Goal: Task Accomplishment & Management: Contribute content

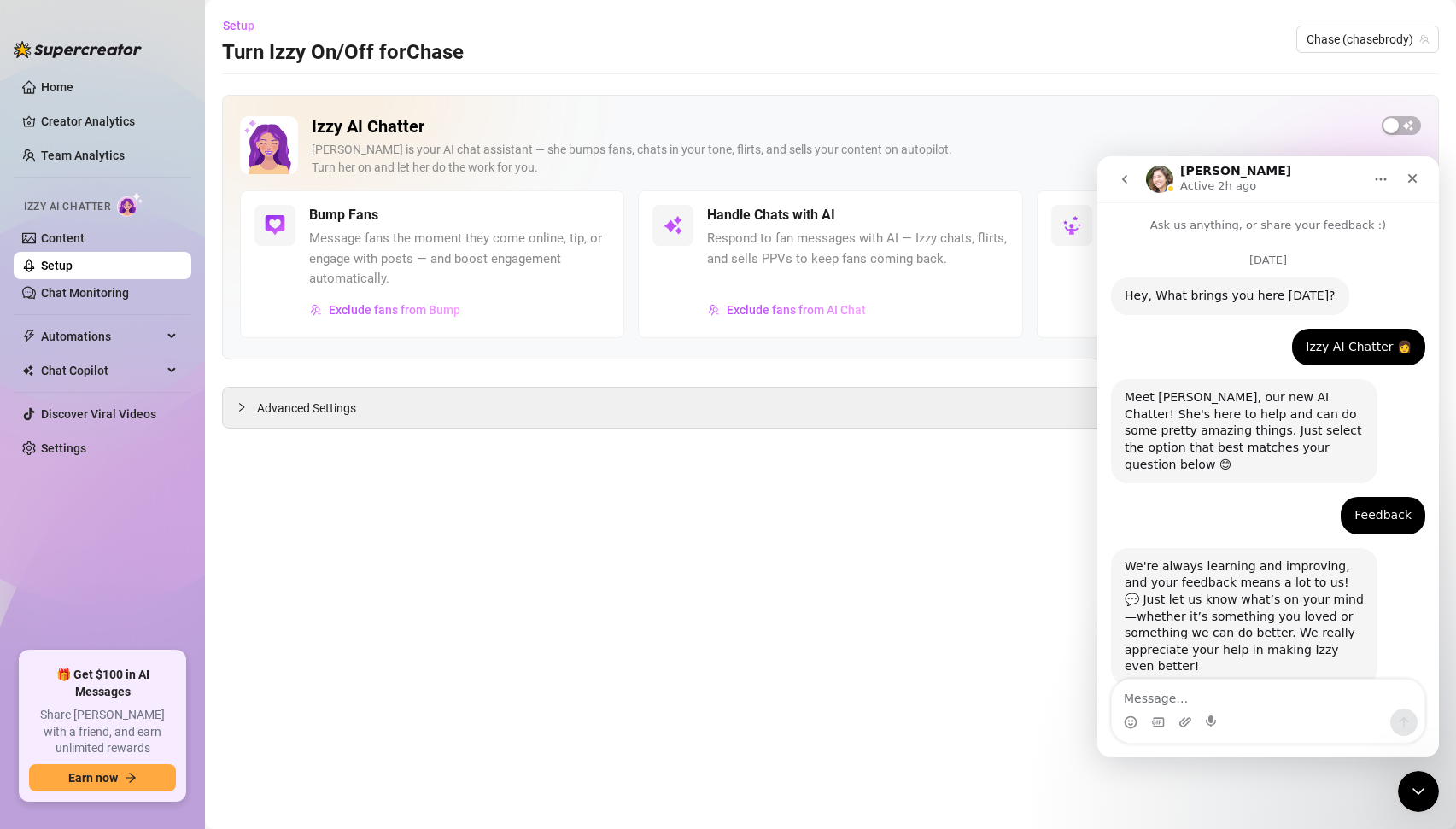
scroll to position [2527, 0]
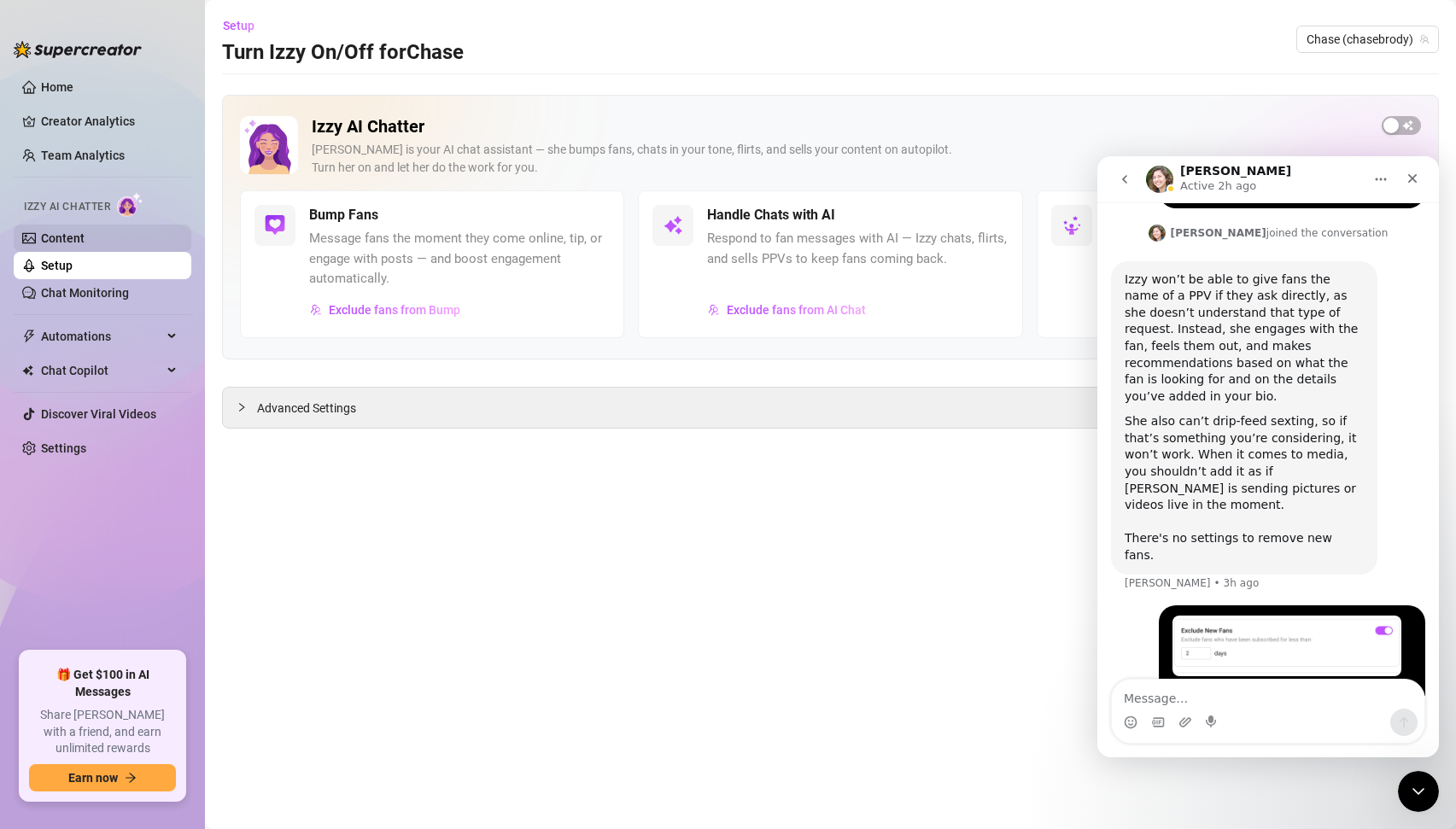
click at [74, 234] on link "Content" at bounding box center [63, 238] width 43 height 14
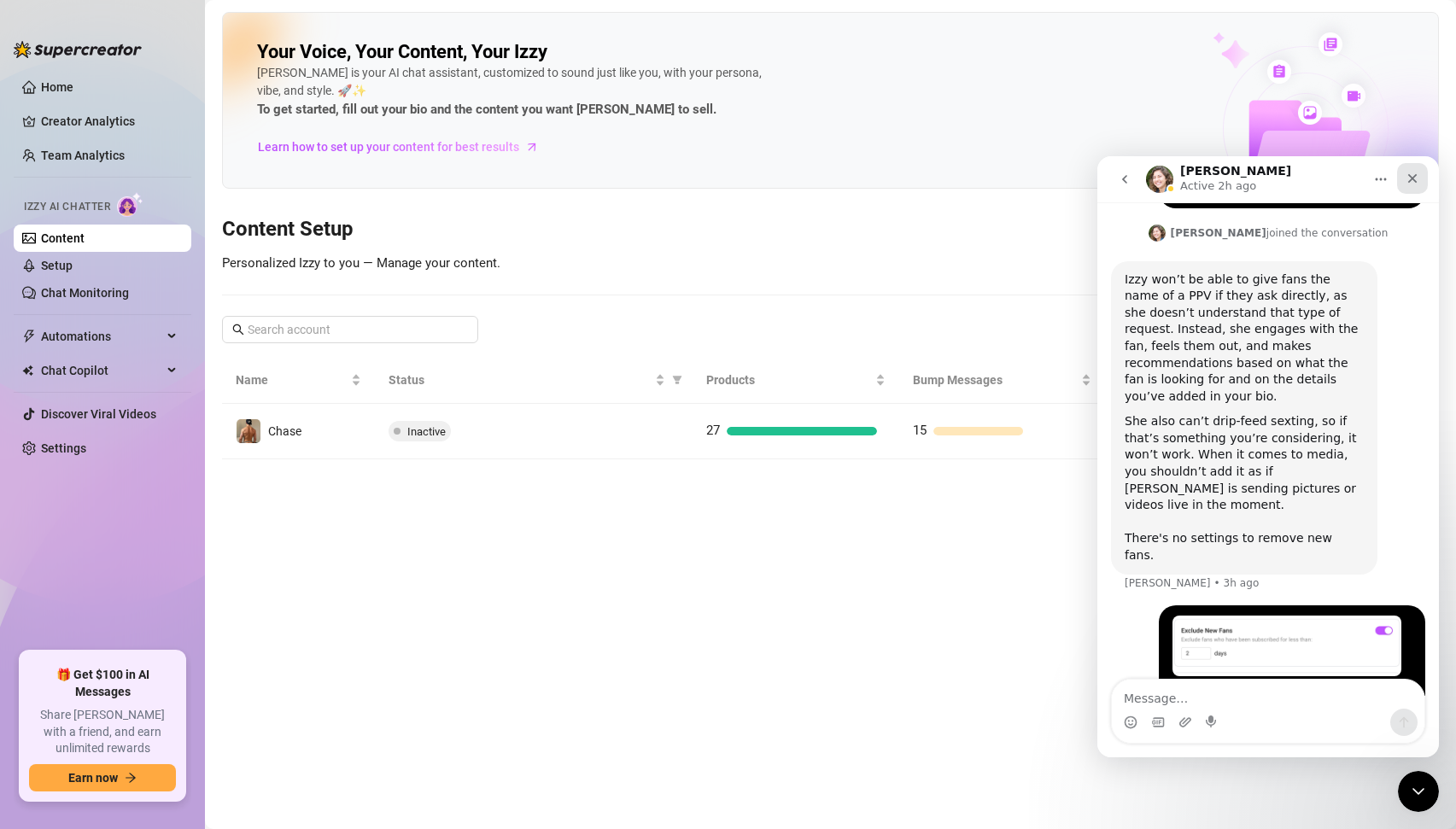
click at [1411, 175] on icon "Close" at bounding box center [1412, 178] width 14 height 14
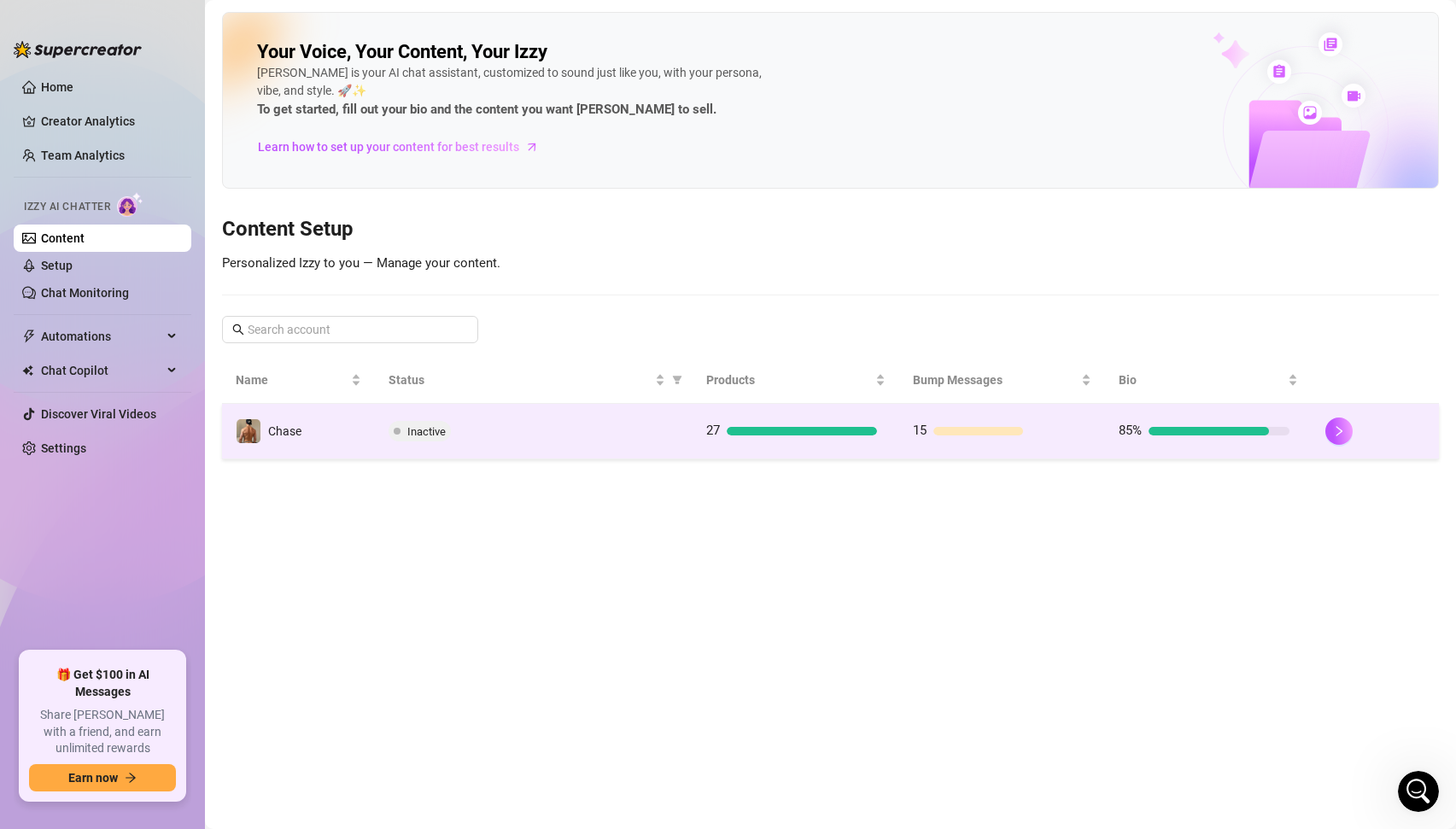
click at [622, 416] on td "Inactive" at bounding box center [534, 432] width 318 height 55
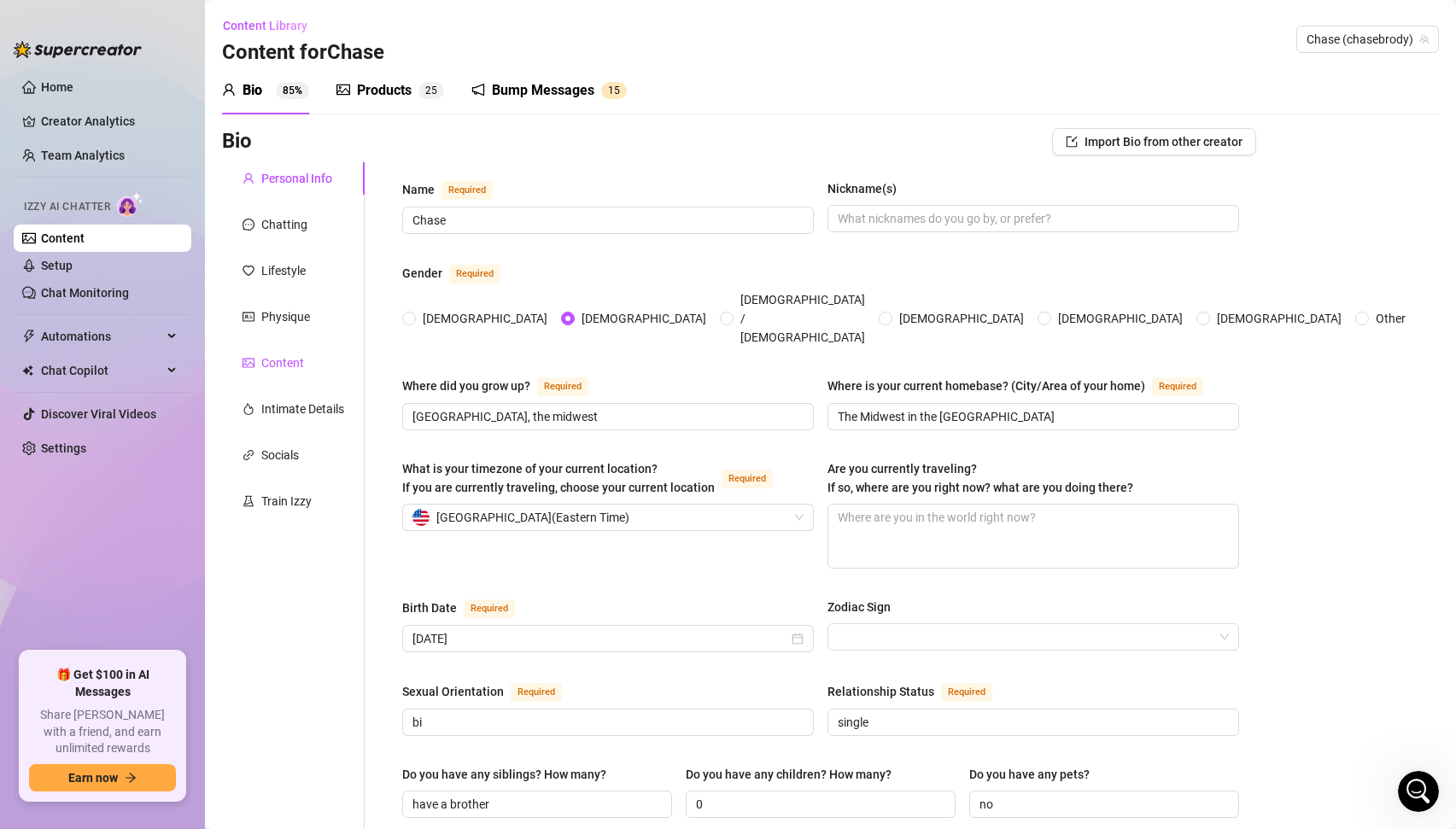
click at [275, 364] on div "Content" at bounding box center [282, 363] width 42 height 18
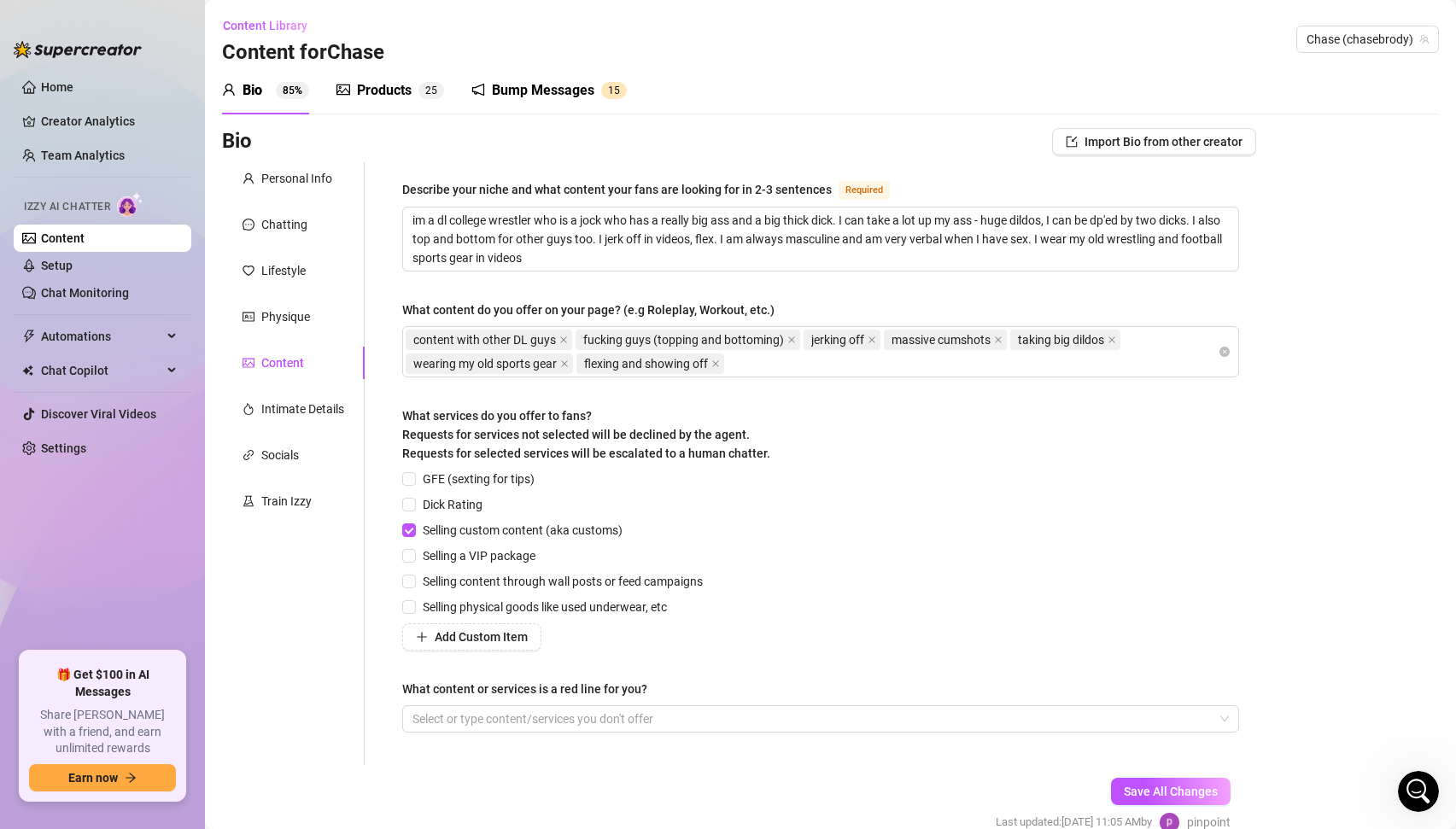
click at [347, 93] on icon "picture" at bounding box center [343, 89] width 14 height 14
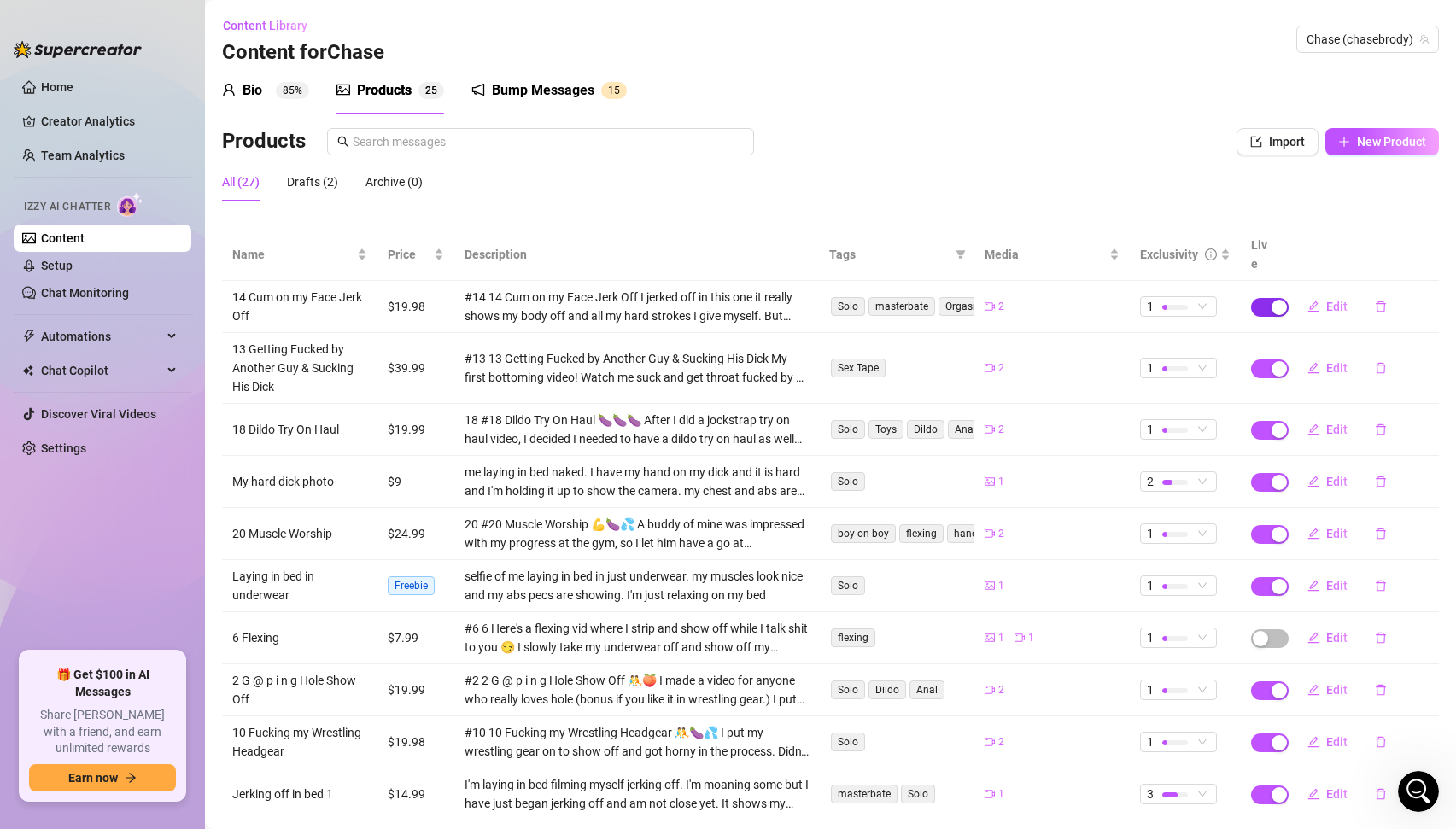
click at [1272, 300] on div "button" at bounding box center [1280, 307] width 16 height 16
click at [1397, 248] on span "OK" at bounding box center [1405, 247] width 17 height 14
click at [1275, 361] on div "button" at bounding box center [1280, 369] width 16 height 16
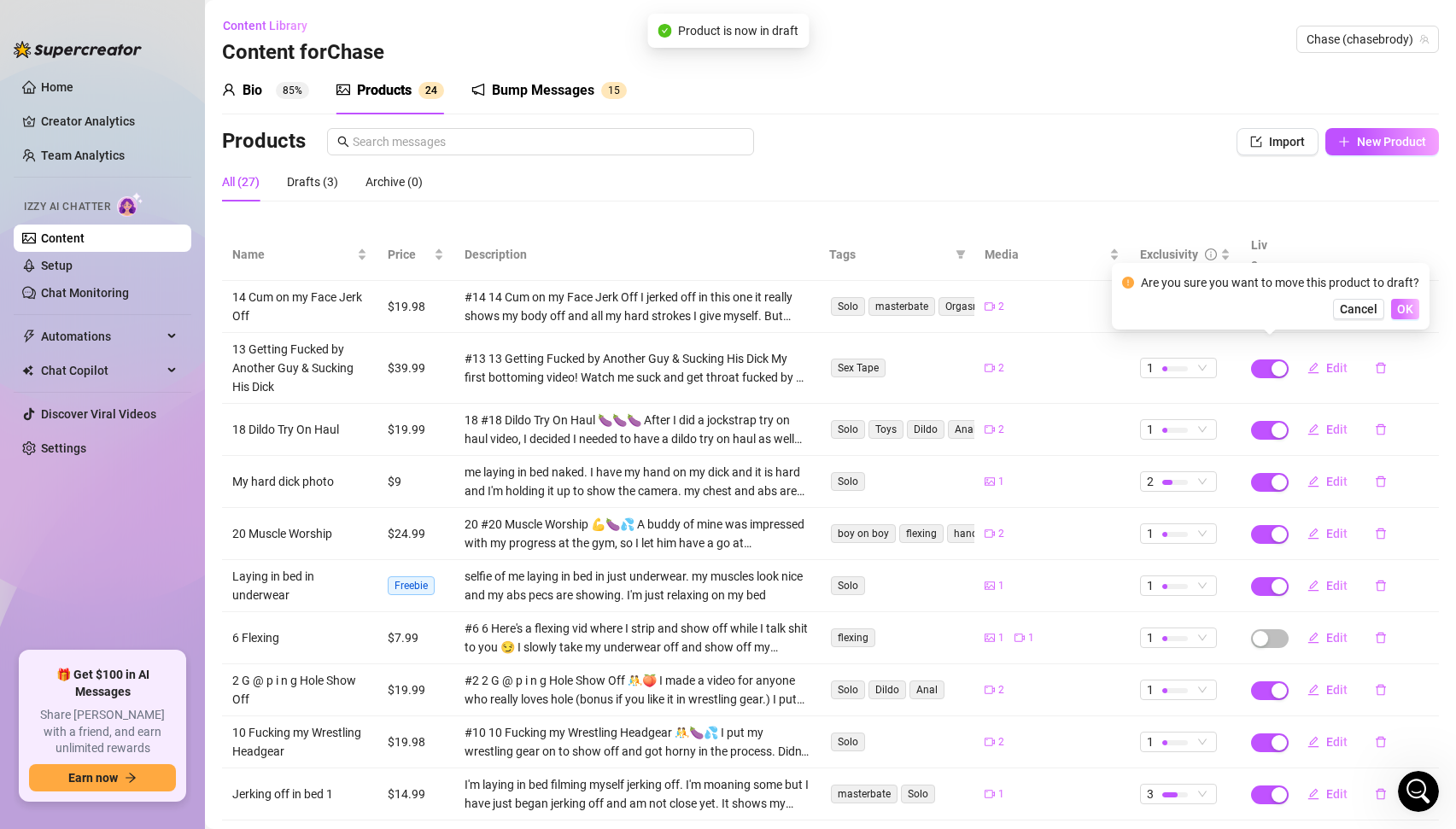
click at [1405, 308] on span "OK" at bounding box center [1405, 309] width 17 height 14
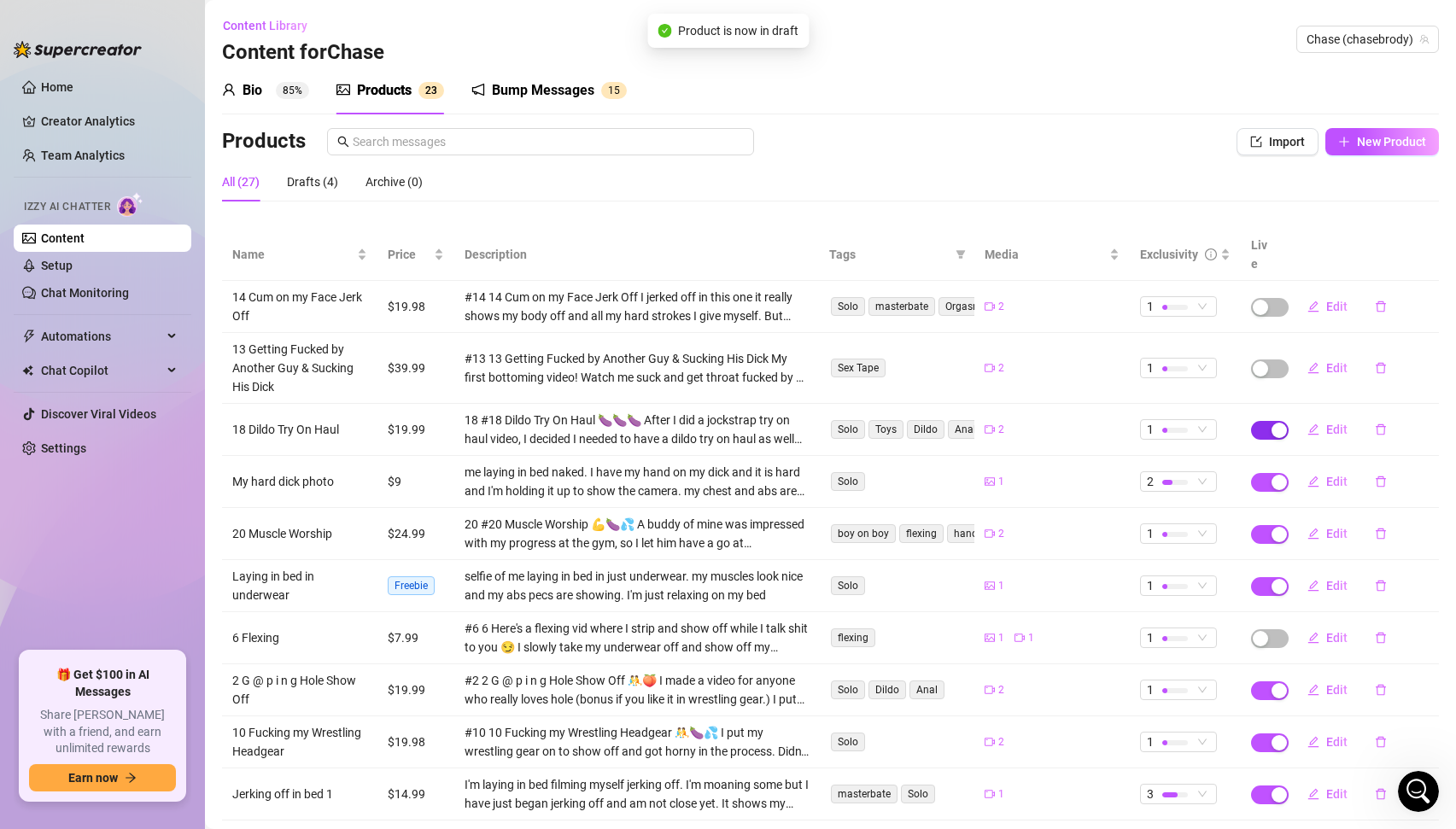
click at [1261, 421] on span "button" at bounding box center [1269, 430] width 38 height 18
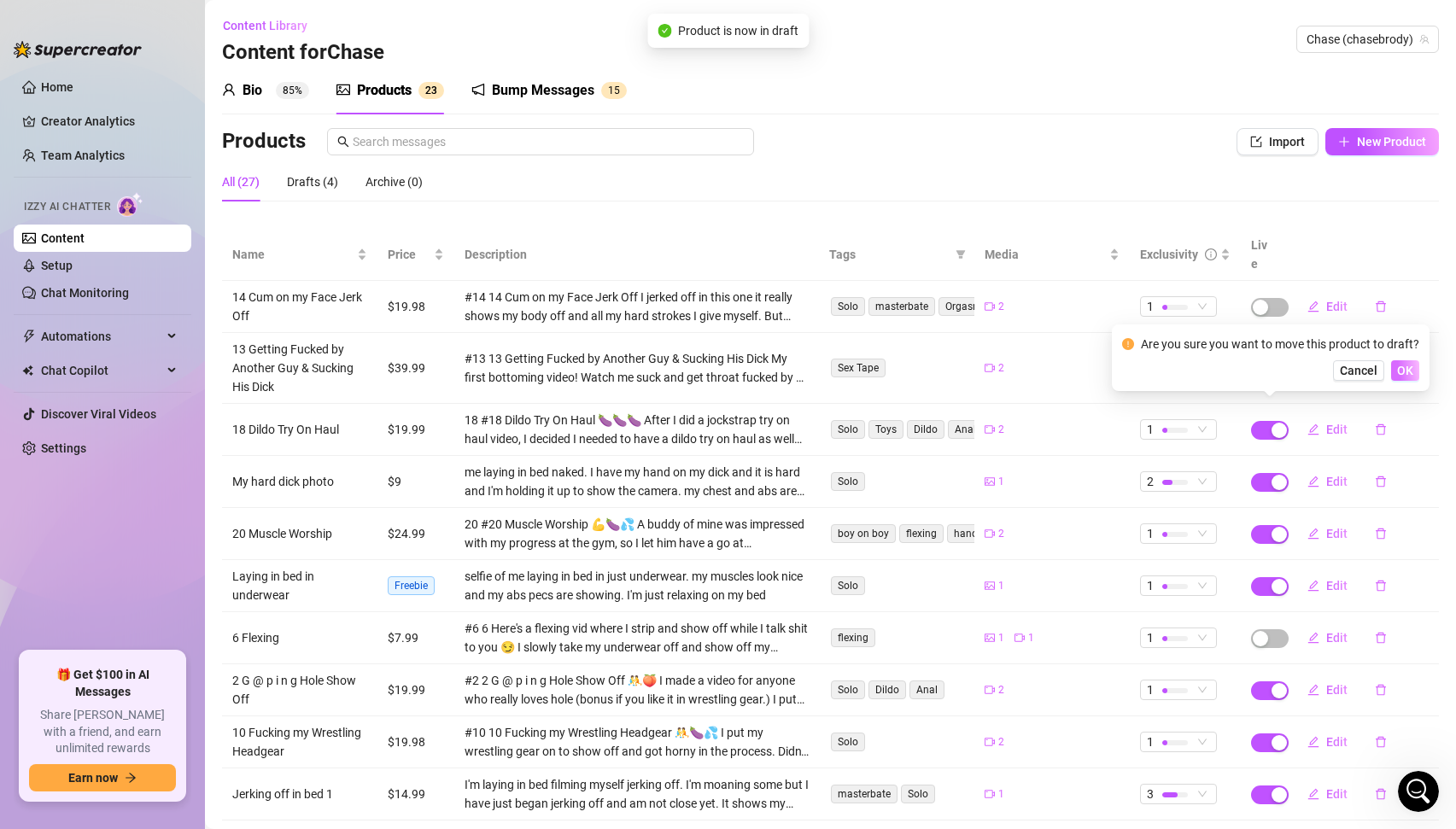
click at [1404, 376] on span "OK" at bounding box center [1405, 370] width 17 height 14
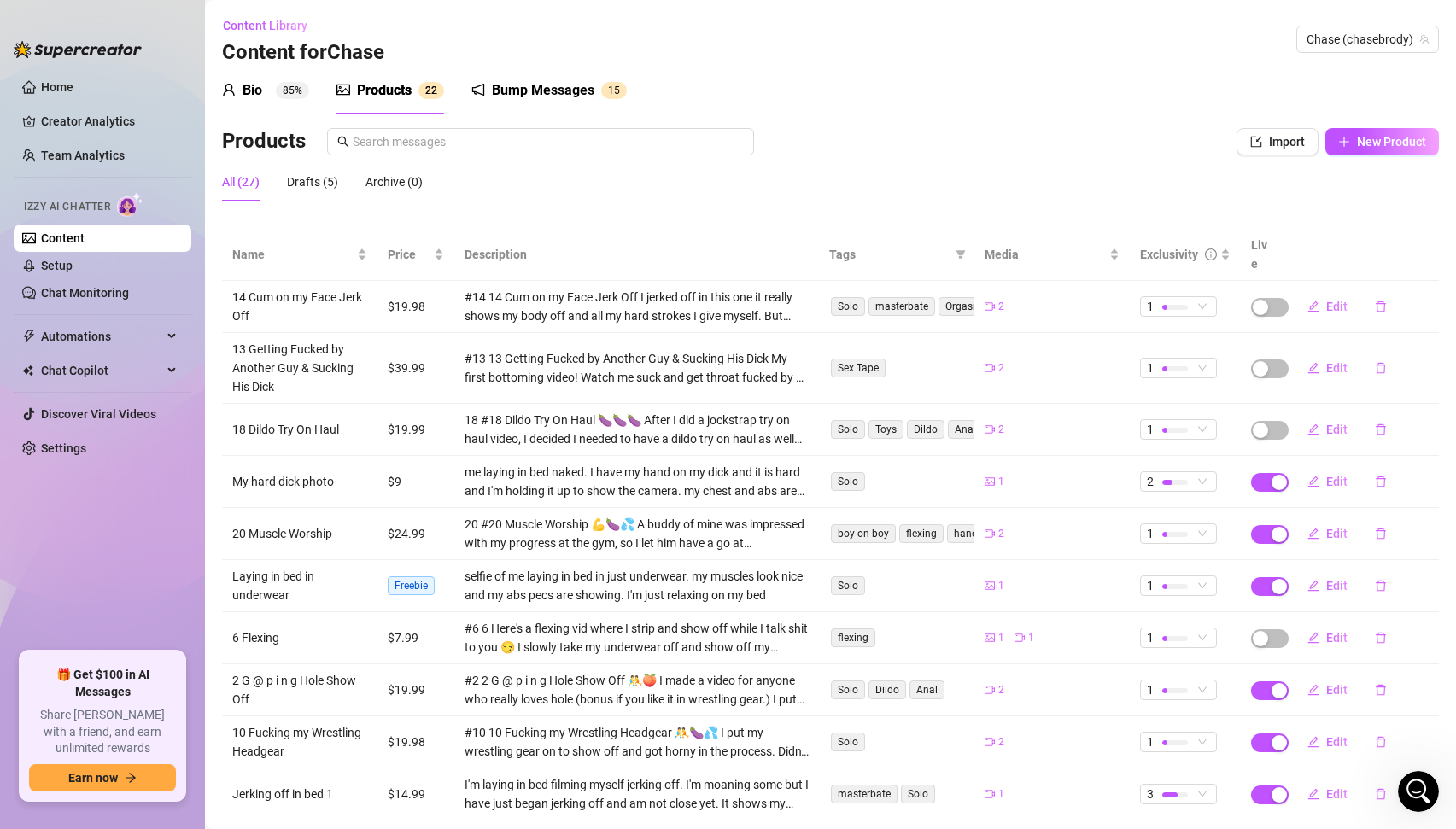
scroll to position [72, 0]
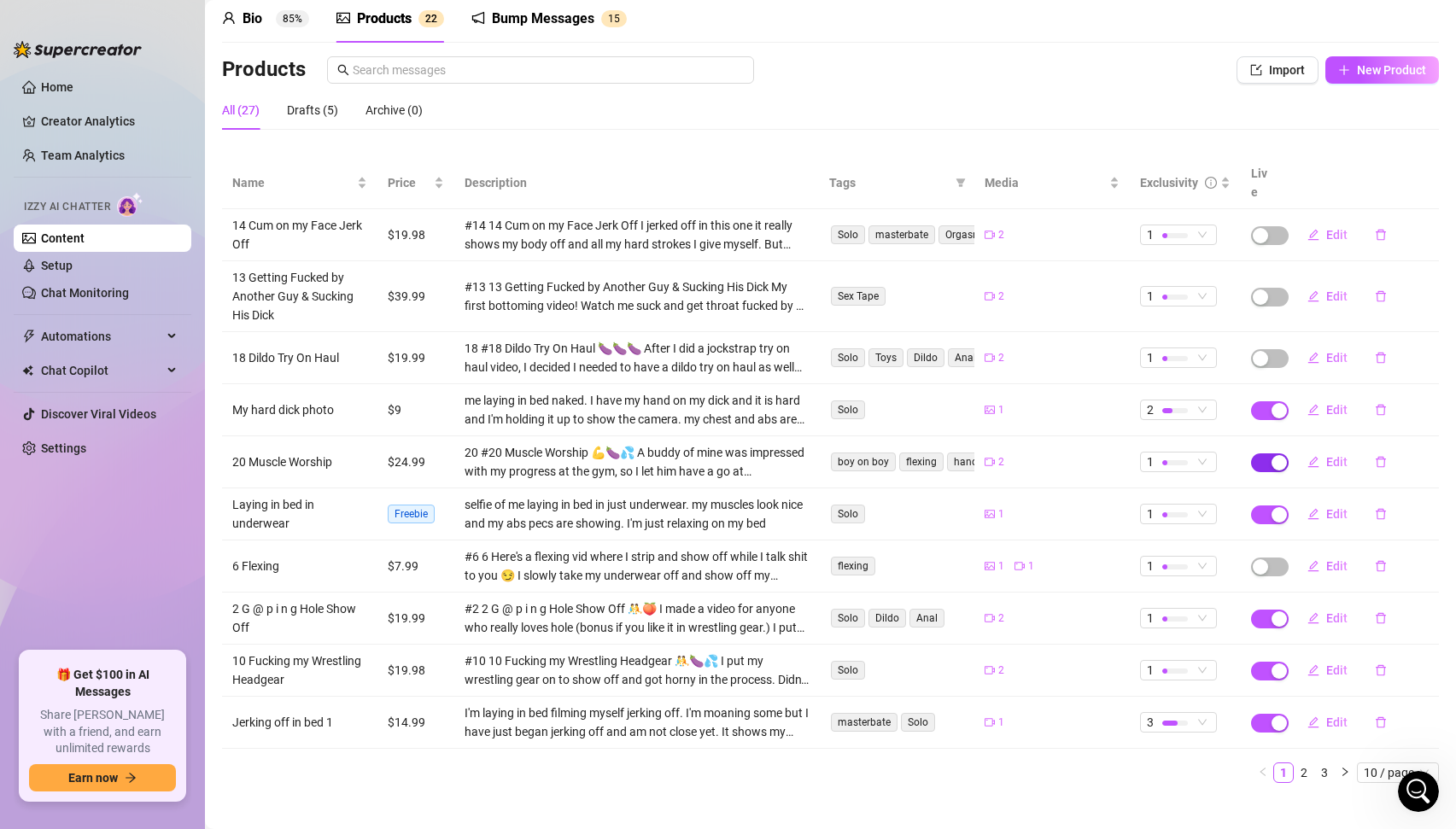
click at [1265, 453] on span "button" at bounding box center [1269, 462] width 38 height 18
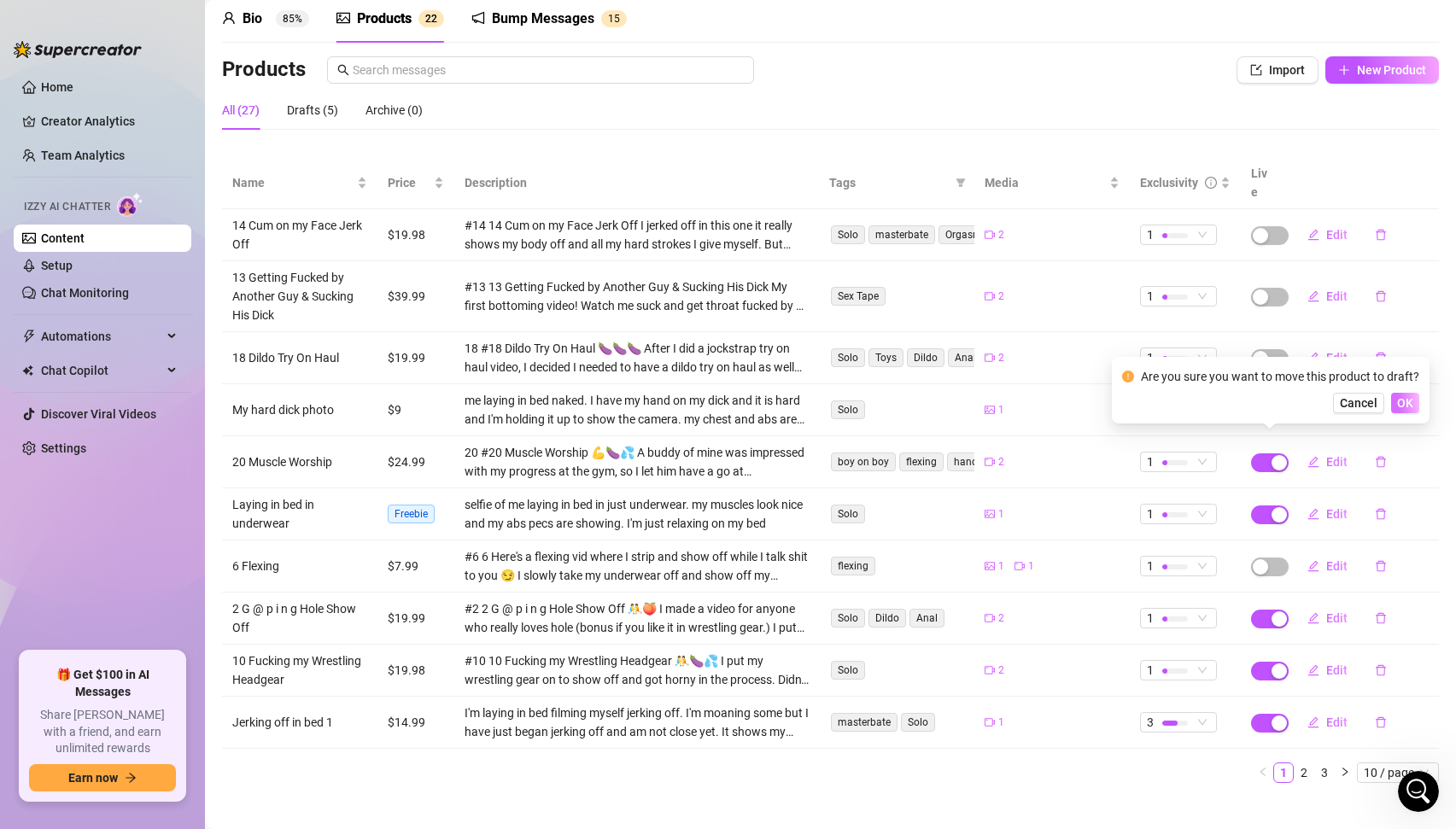
click at [1414, 403] on button "OK" at bounding box center [1405, 403] width 28 height 20
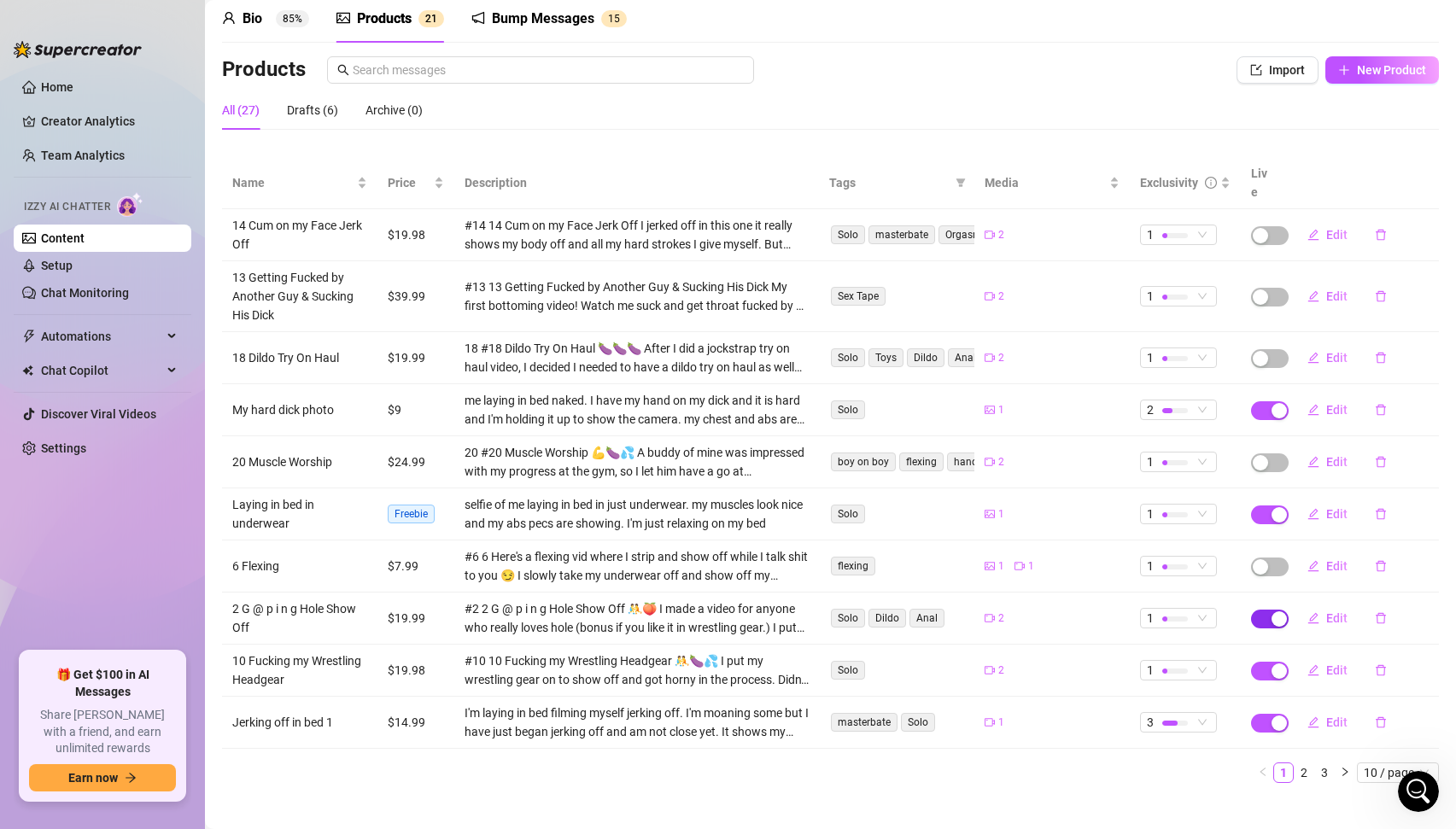
click at [1275, 611] on div "button" at bounding box center [1280, 619] width 16 height 16
click at [1407, 559] on span "OK" at bounding box center [1405, 559] width 17 height 14
click at [1271, 662] on span "button" at bounding box center [1269, 671] width 38 height 18
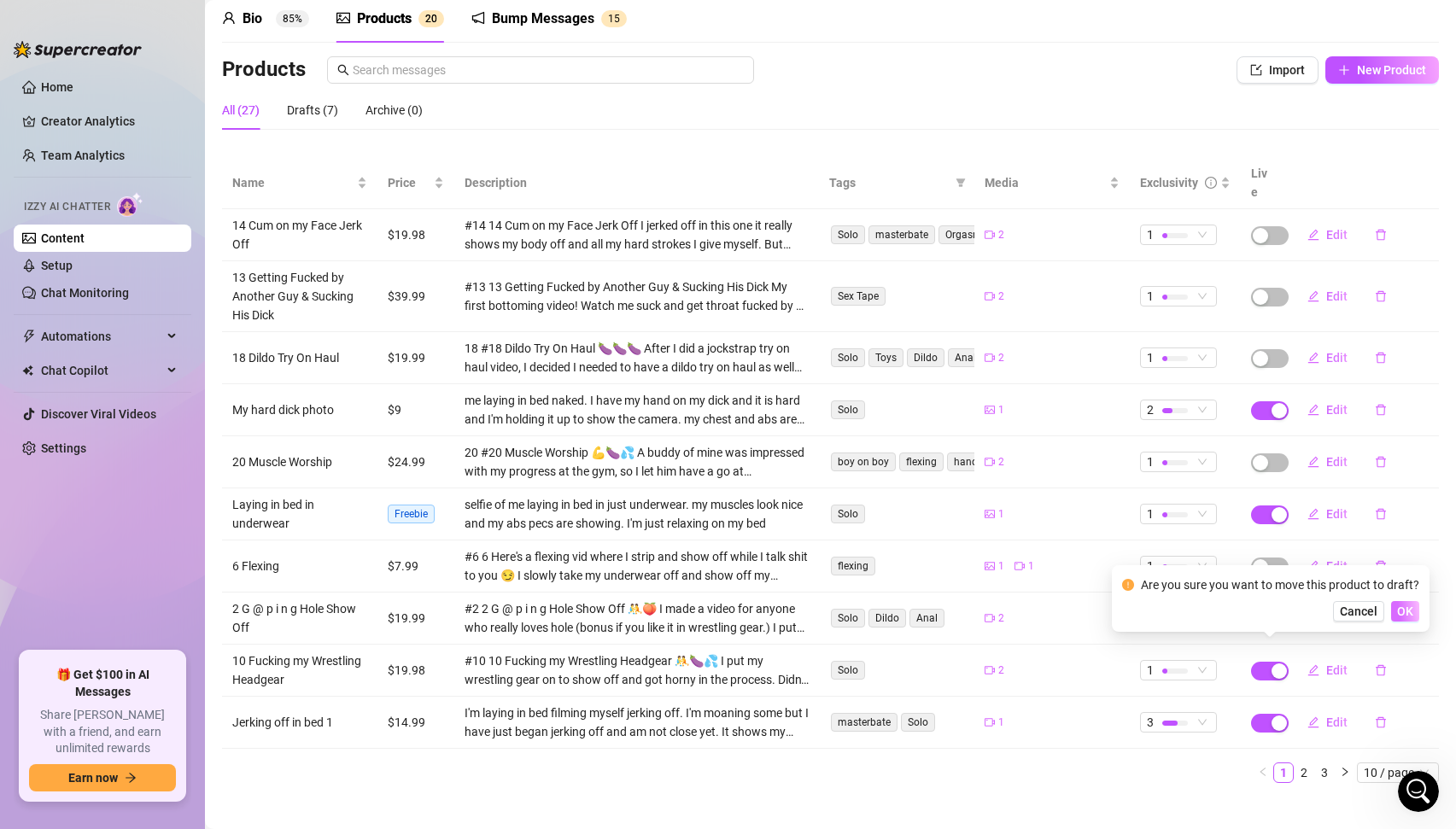
click at [1412, 607] on button "OK" at bounding box center [1405, 611] width 28 height 20
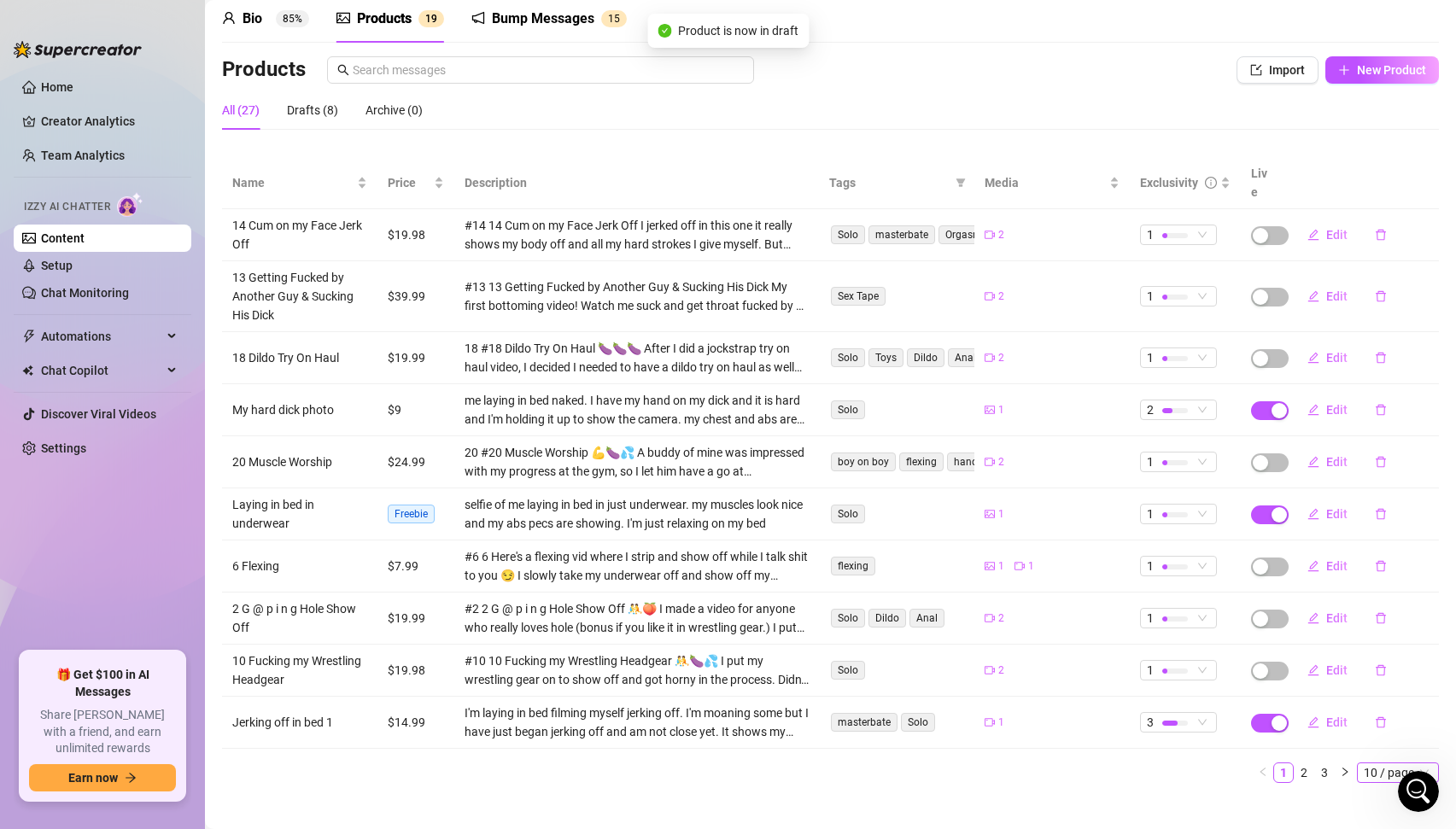
click at [1389, 764] on span "10 / page" at bounding box center [1398, 773] width 68 height 18
click at [1396, 732] on div "100 / page" at bounding box center [1399, 742] width 57 height 18
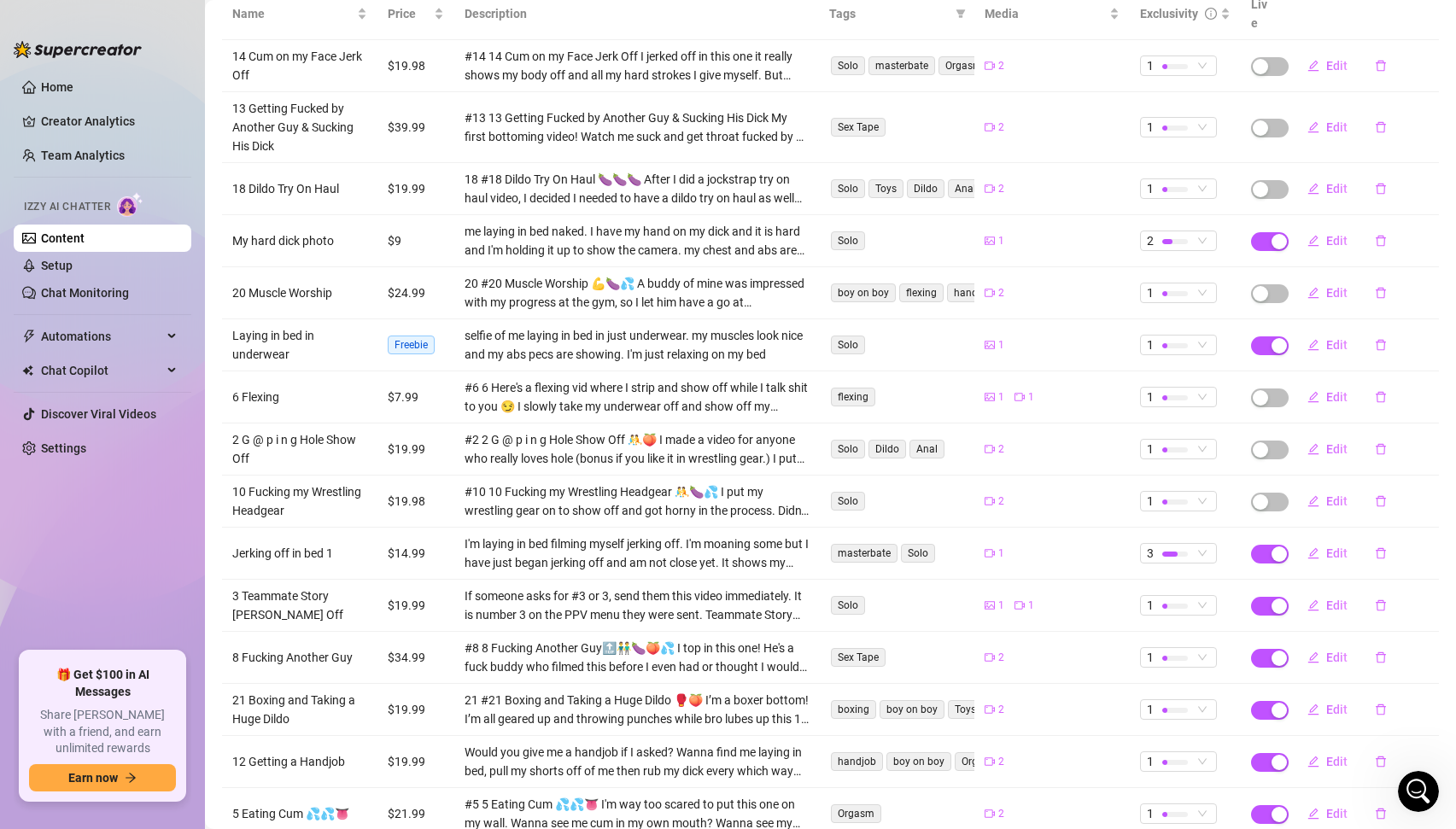
scroll to position [947, 0]
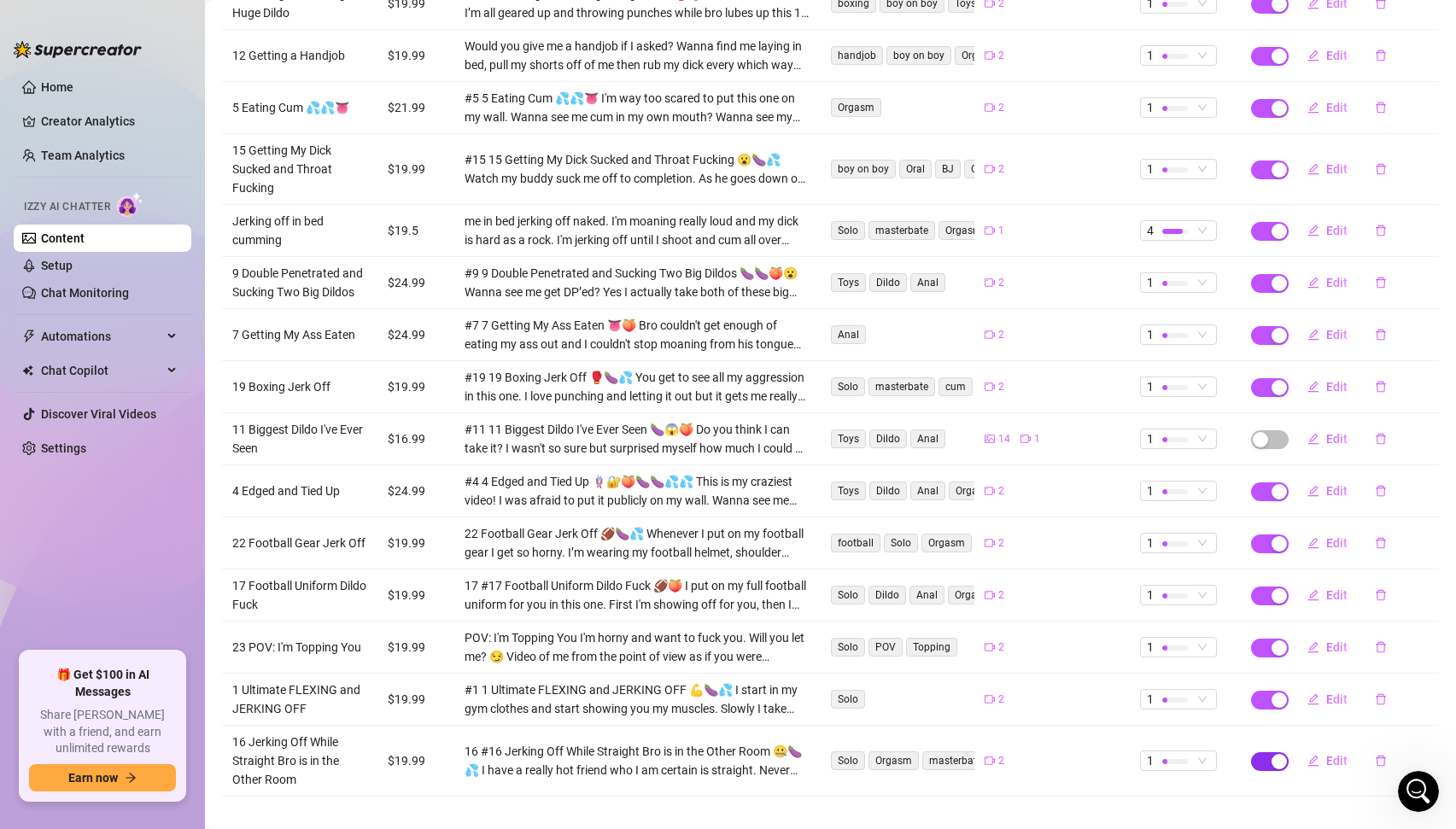
click at [1275, 754] on div "button" at bounding box center [1280, 761] width 16 height 16
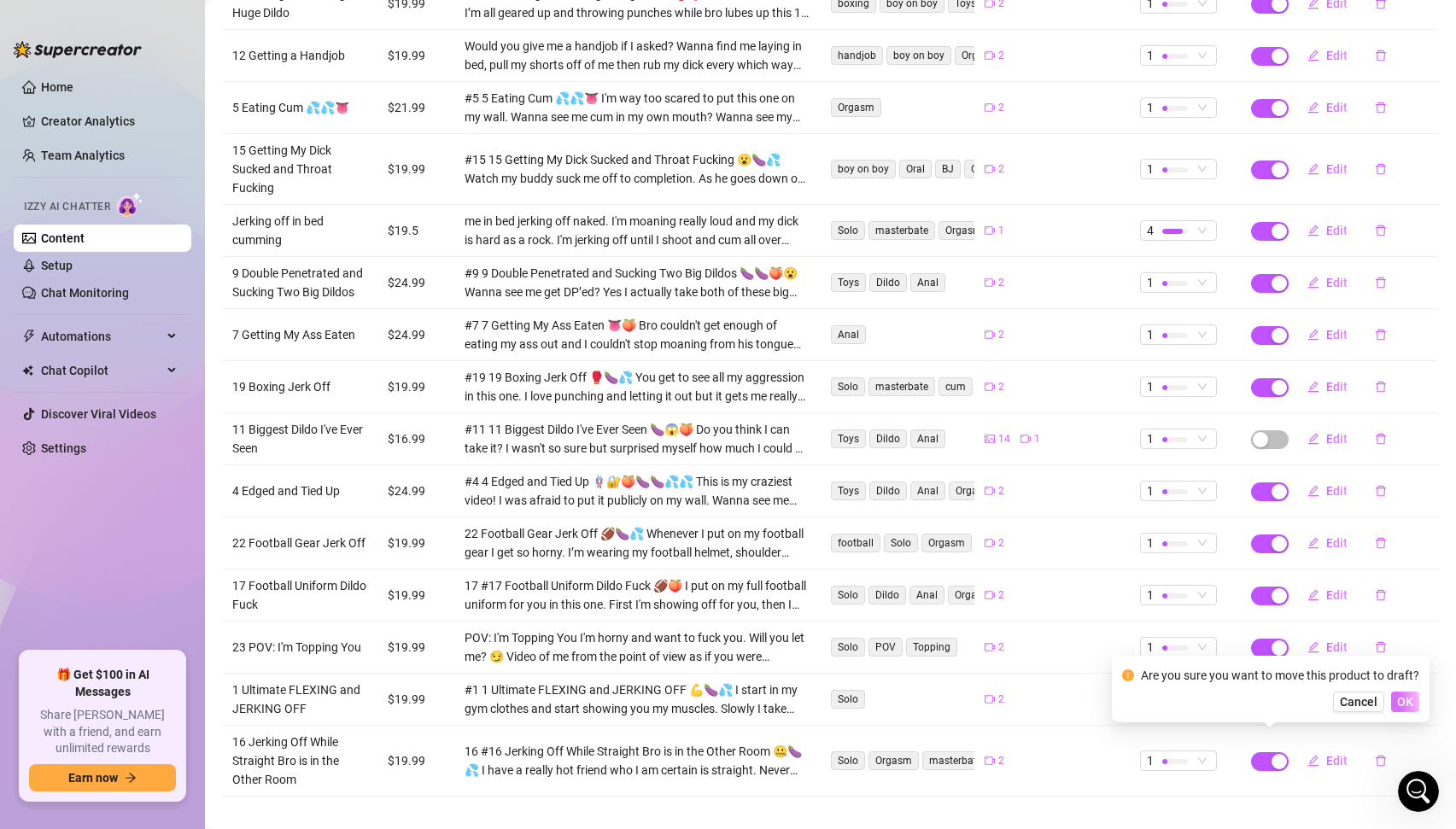
click at [1405, 699] on span "OK" at bounding box center [1405, 701] width 17 height 14
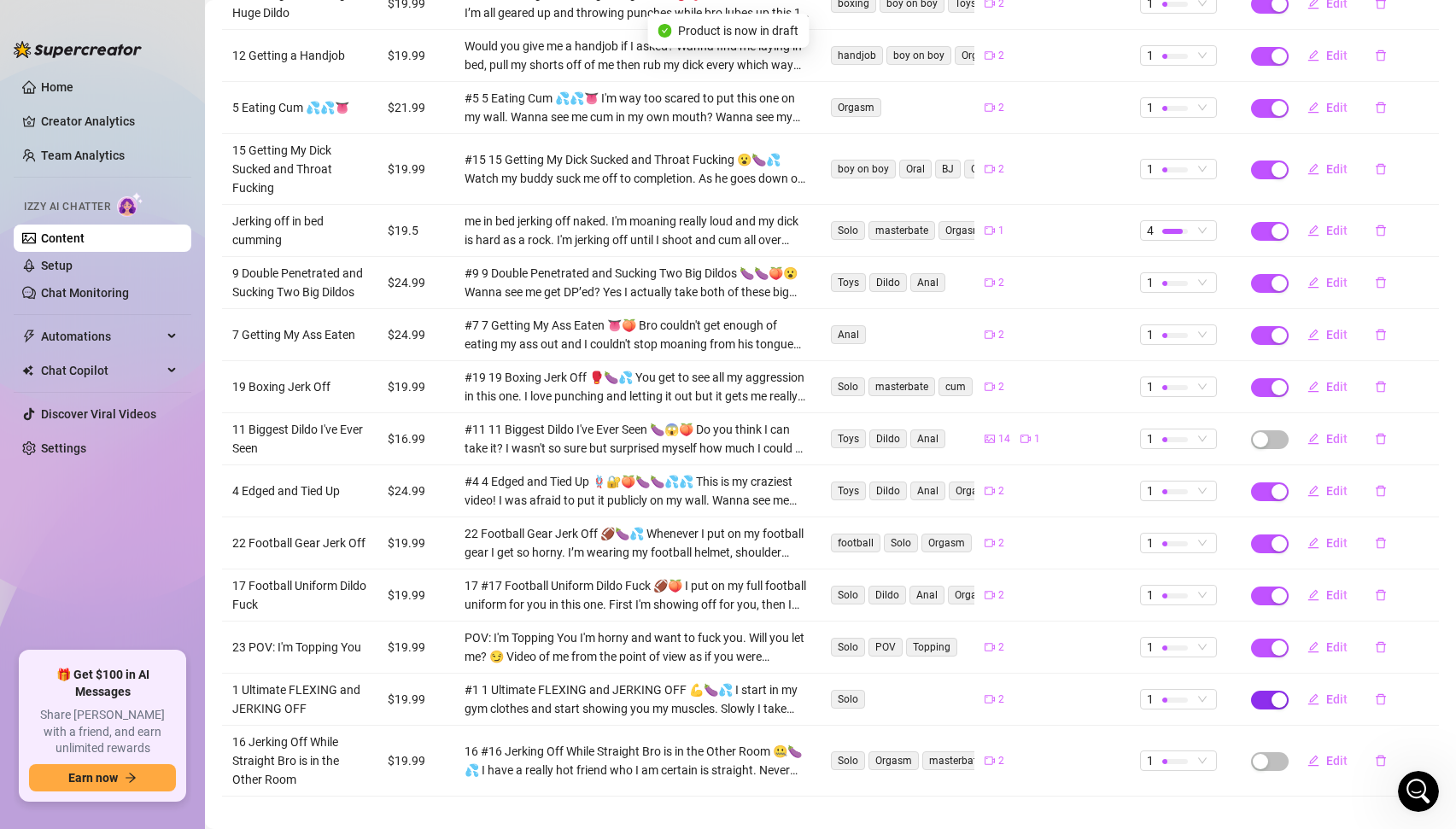
click at [1267, 691] on span "button" at bounding box center [1269, 700] width 38 height 18
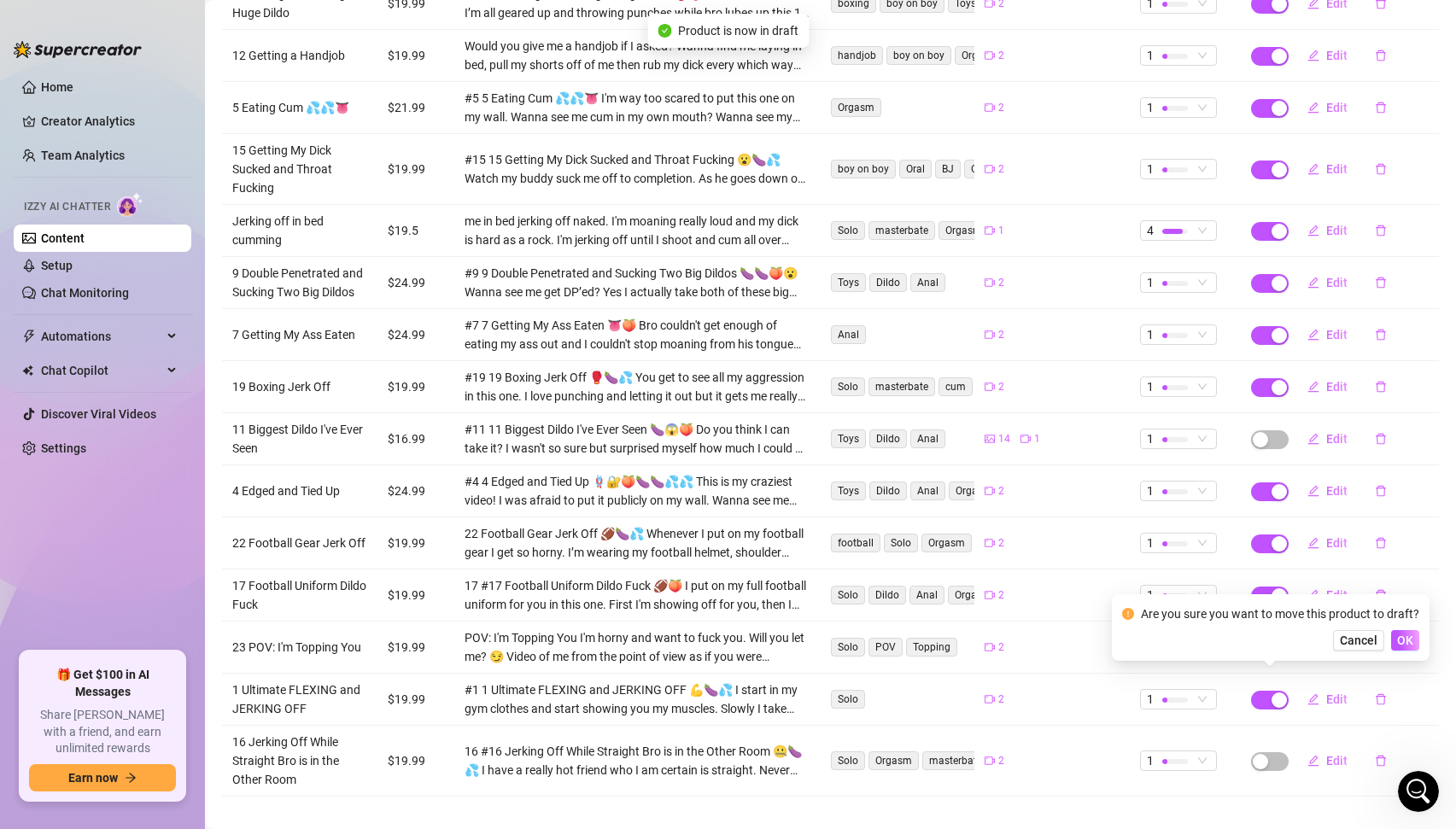
click at [1411, 652] on div "Are you sure you want to move this product to draft? Cancel OK" at bounding box center [1271, 628] width 318 height 66
click at [1401, 638] on span "OK" at bounding box center [1405, 640] width 17 height 14
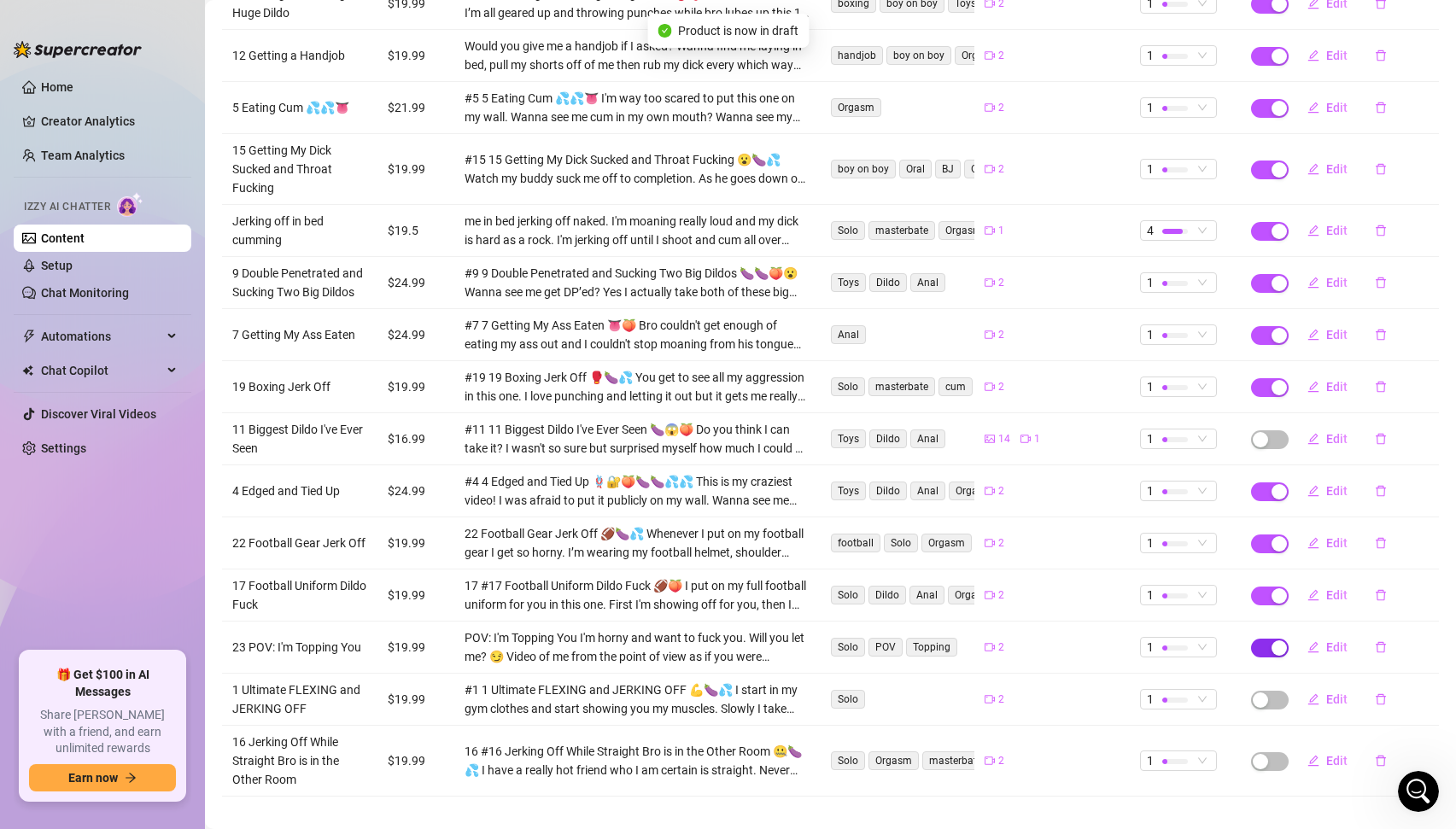
click at [1263, 639] on span "button" at bounding box center [1269, 648] width 38 height 18
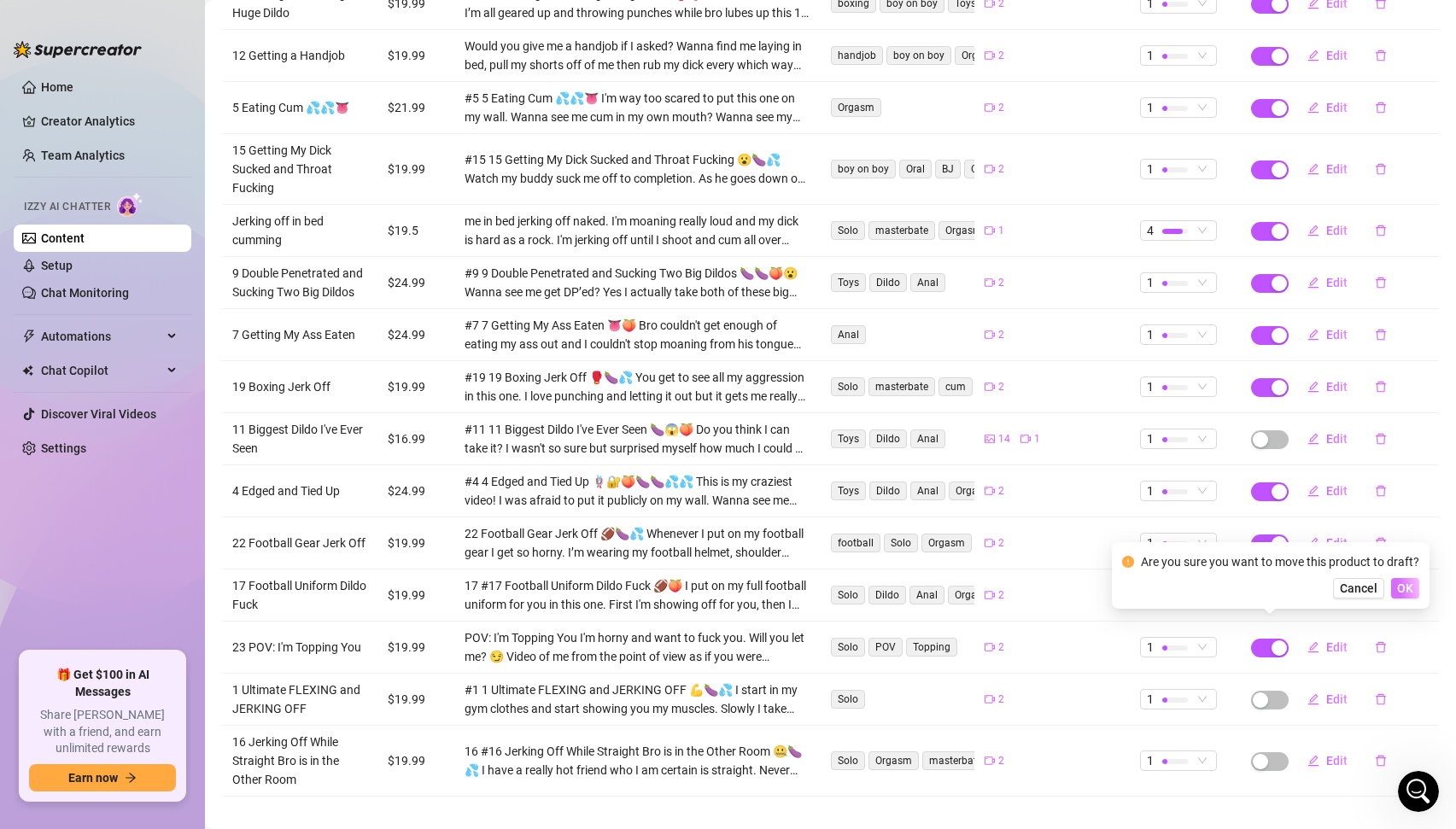
click at [1400, 597] on div "Are you sure you want to move this product to draft? Cancel OK" at bounding box center [1271, 575] width 318 height 66
click at [1407, 592] on span "OK" at bounding box center [1405, 588] width 17 height 14
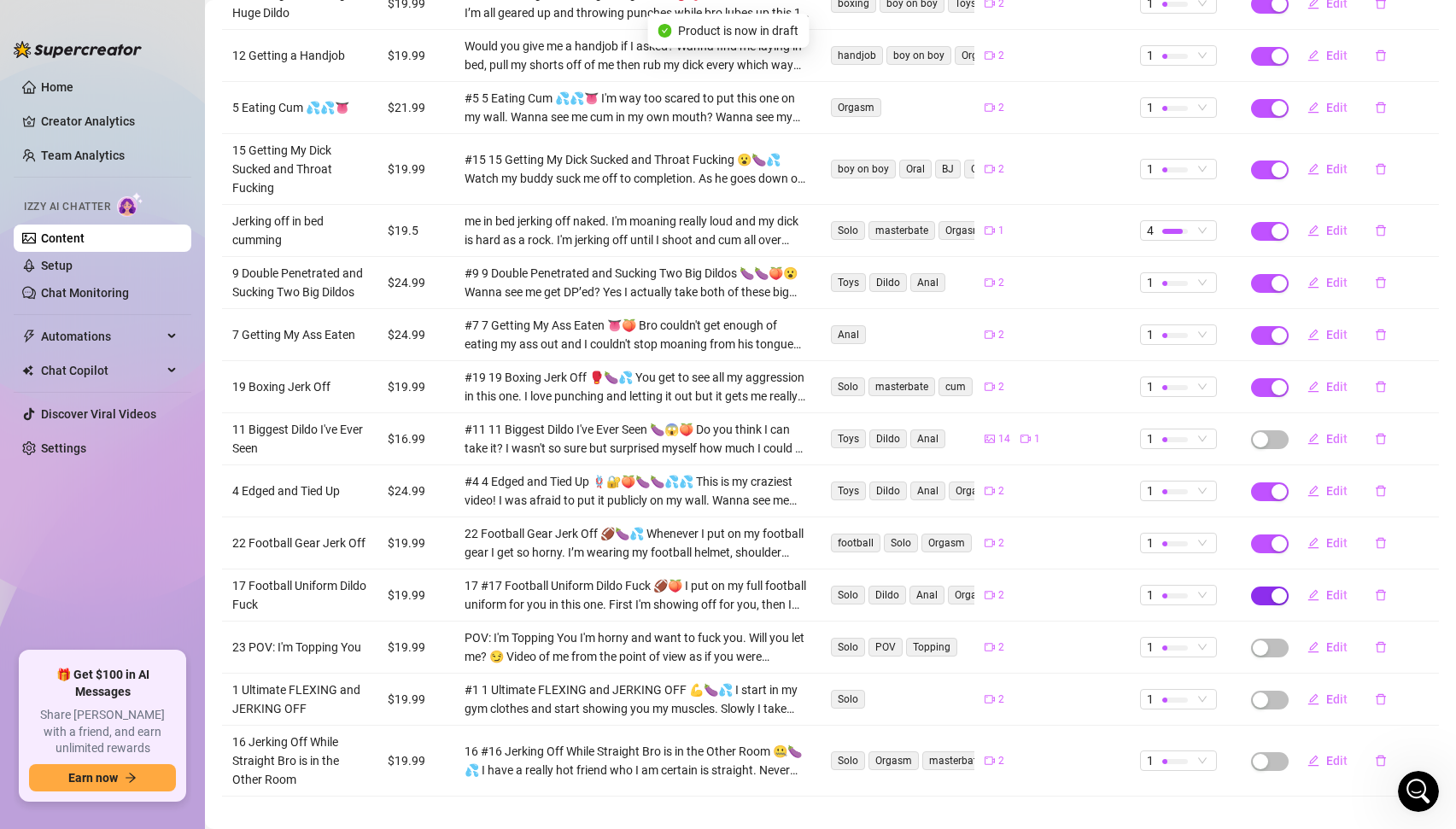
click at [1273, 588] on div "button" at bounding box center [1280, 596] width 16 height 16
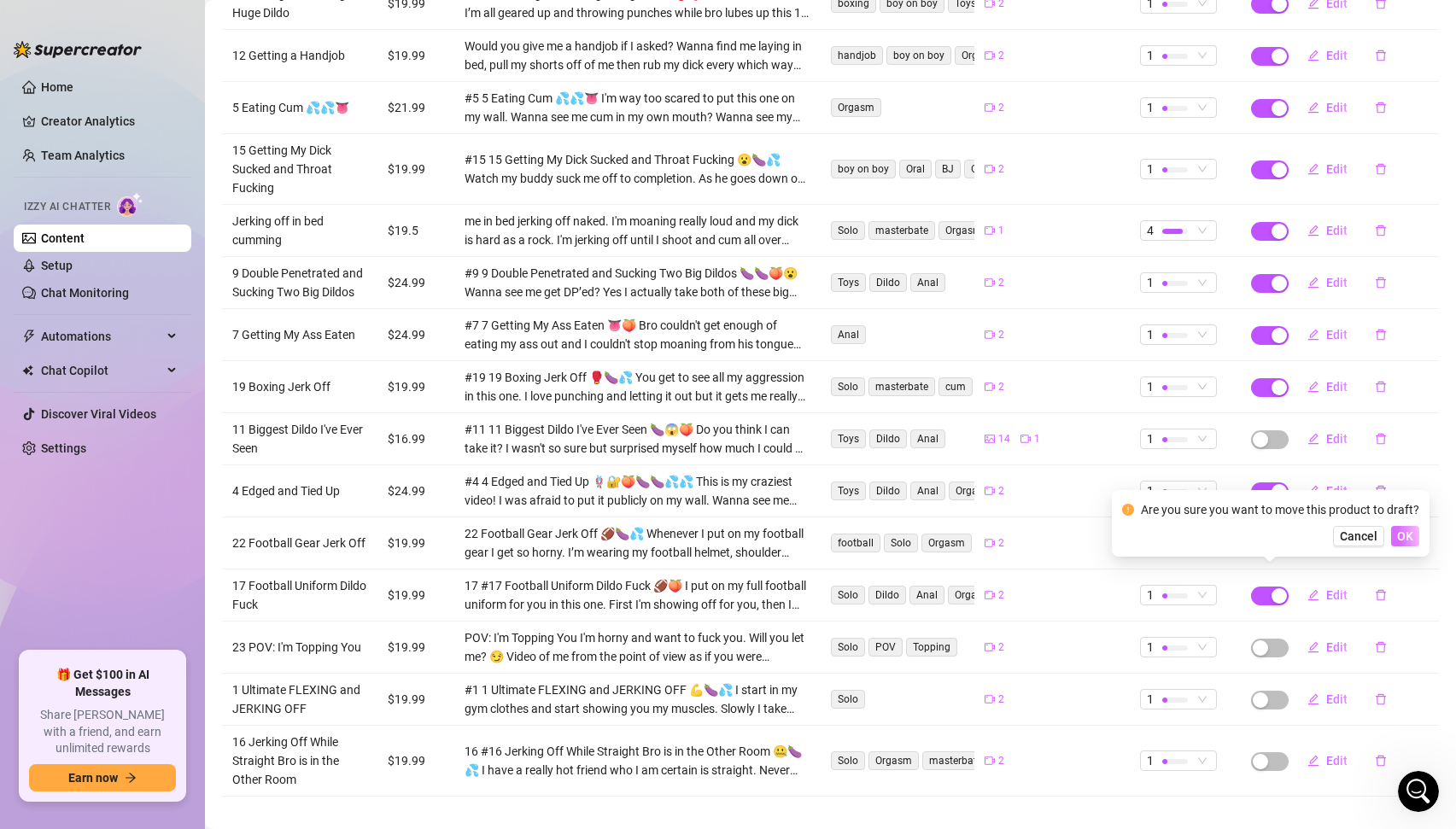
click at [1415, 540] on button "OK" at bounding box center [1405, 536] width 28 height 20
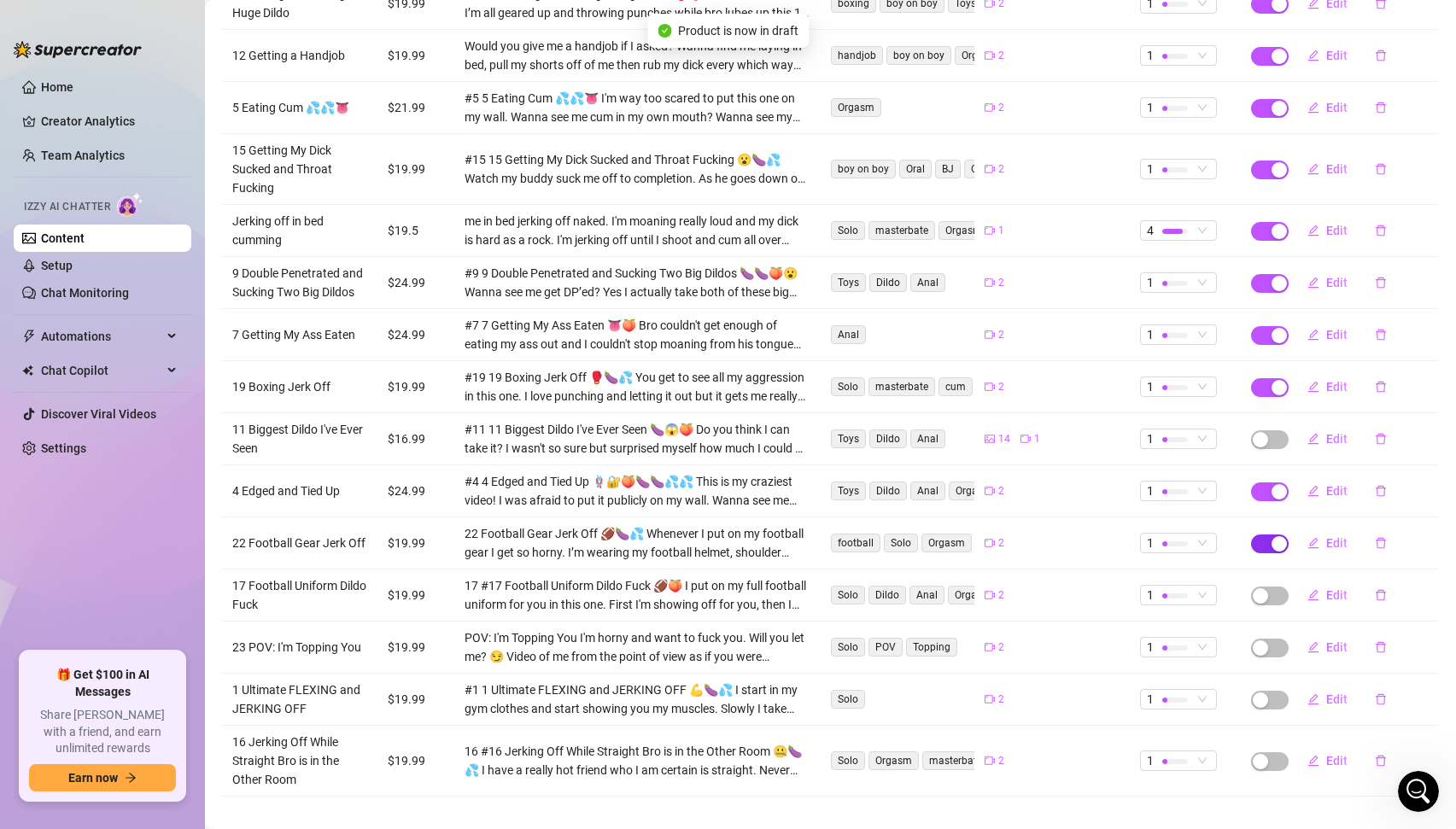
click at [1276, 537] on div "button" at bounding box center [1280, 544] width 16 height 16
click at [1410, 488] on span "OK" at bounding box center [1405, 483] width 17 height 14
click at [1273, 484] on div "button" at bounding box center [1280, 492] width 16 height 16
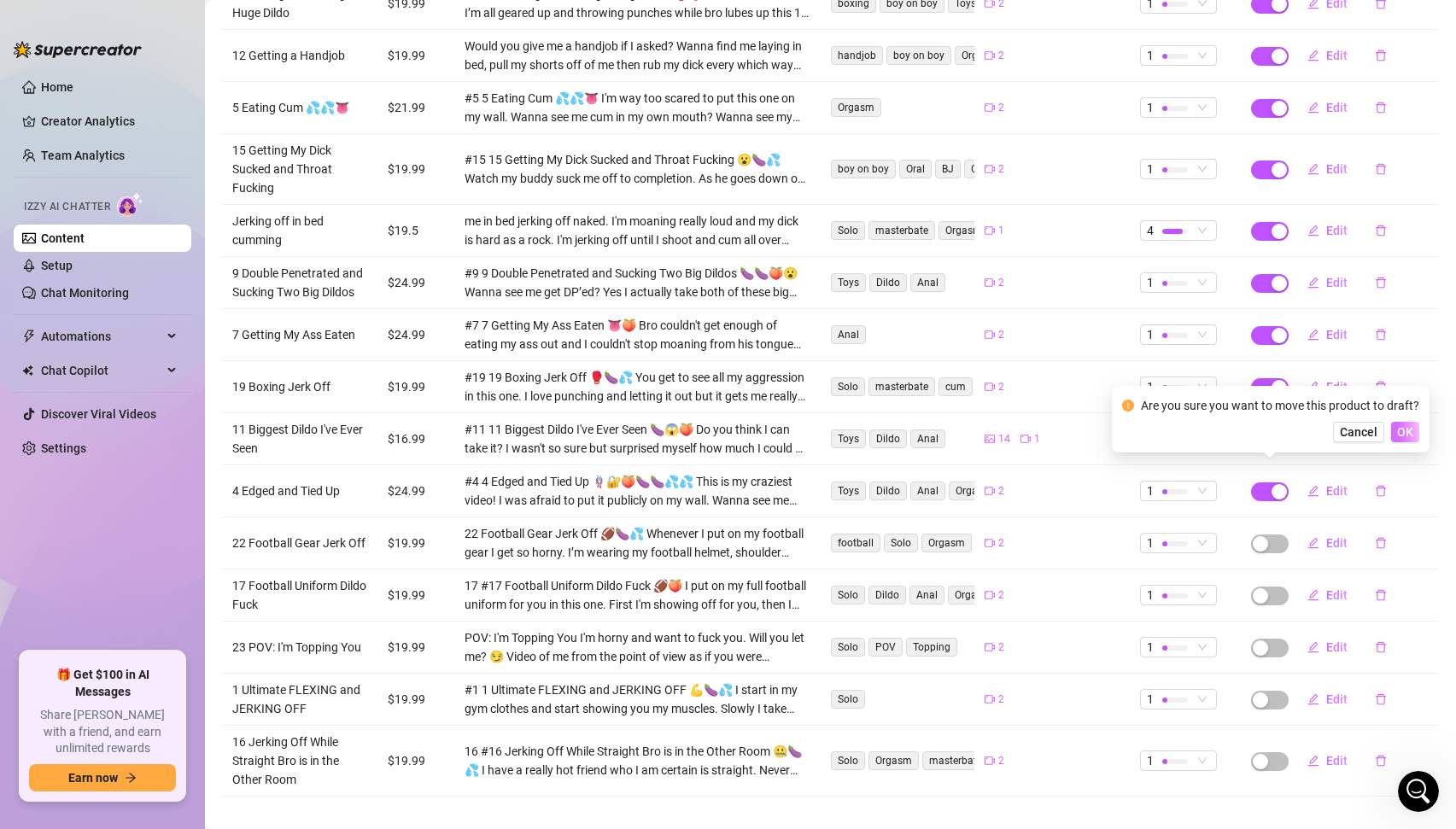
click at [1401, 441] on button "OK" at bounding box center [1405, 432] width 28 height 20
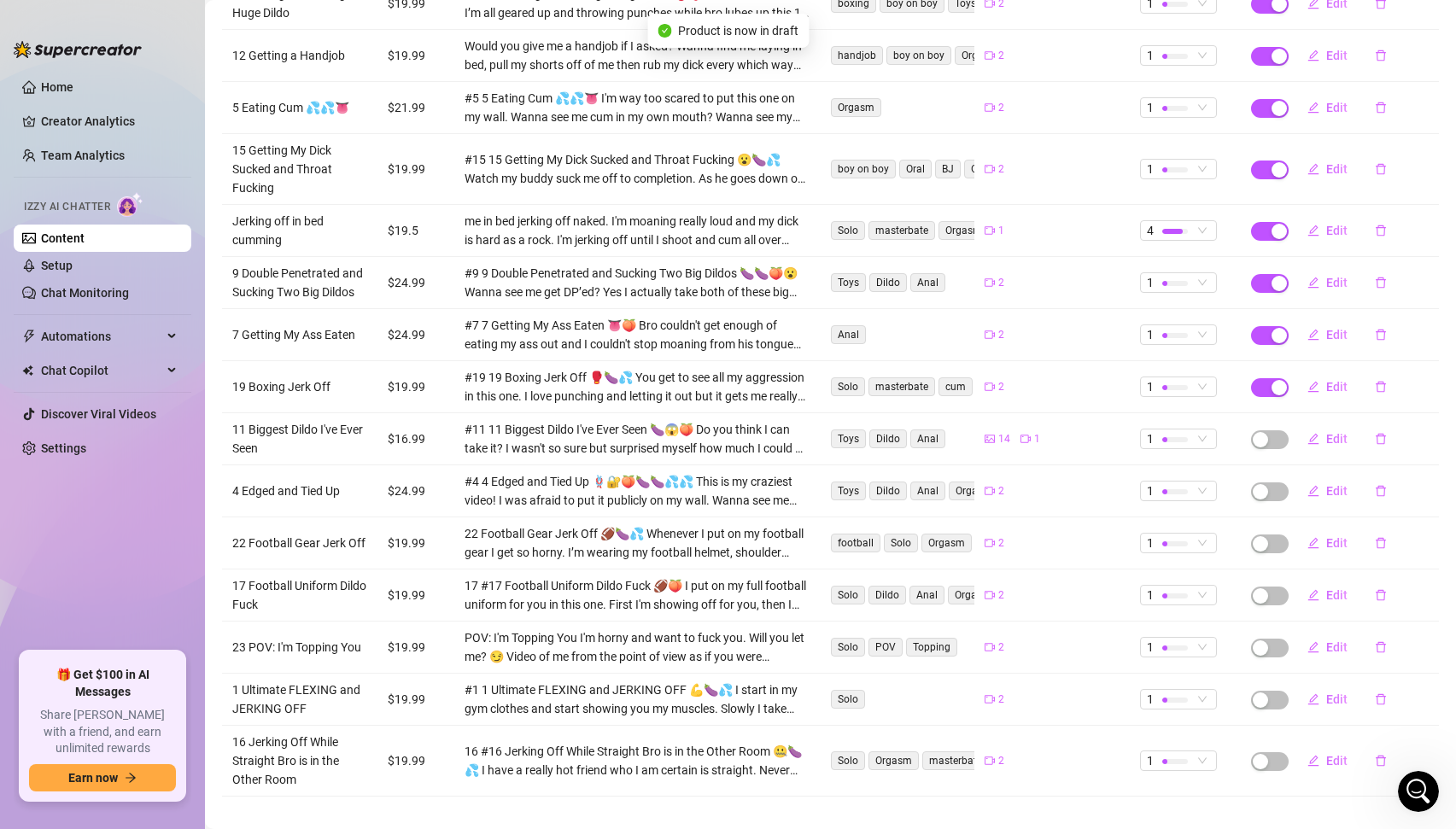
scroll to position [903, 0]
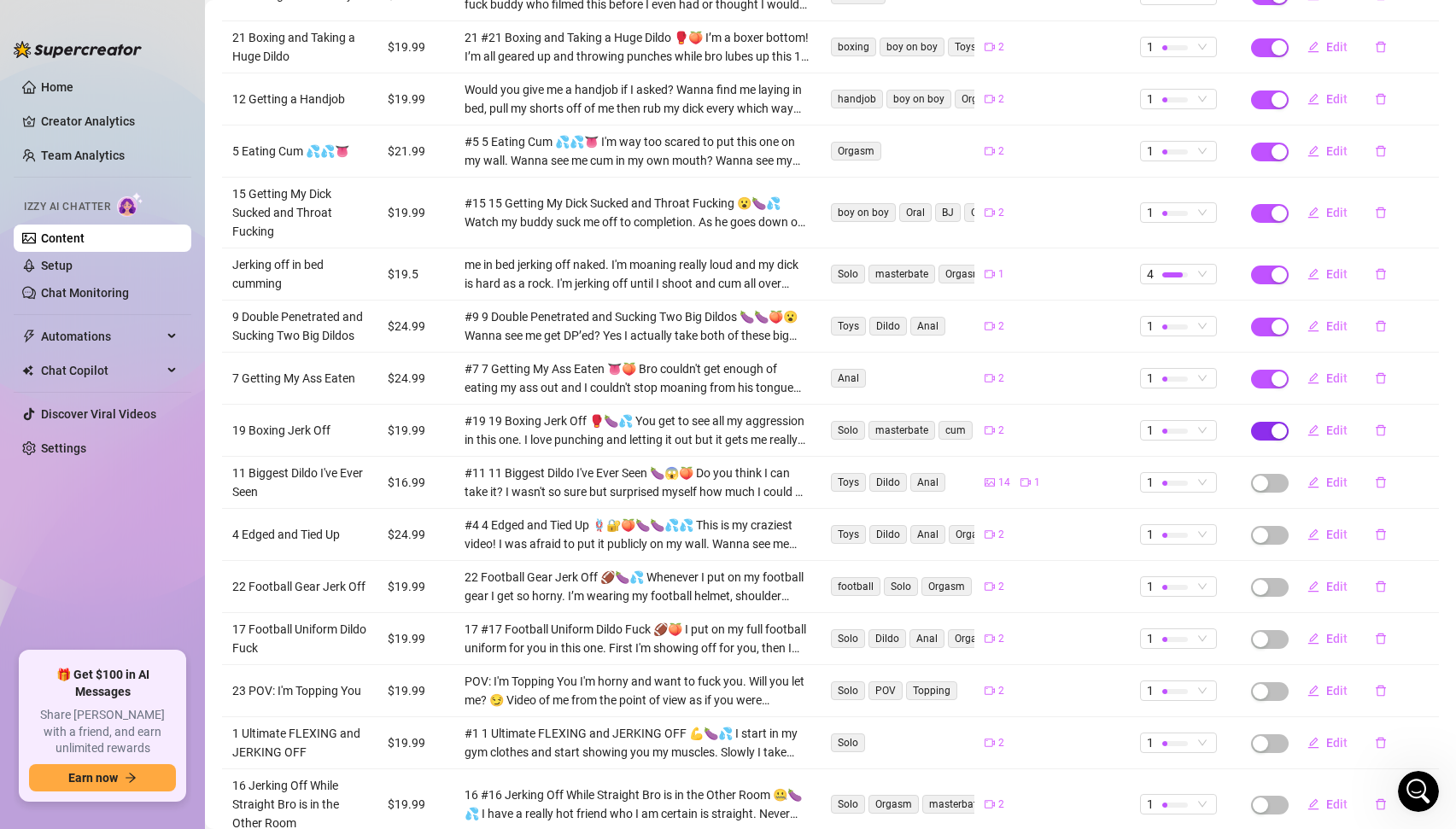
click at [1269, 422] on span "button" at bounding box center [1269, 431] width 38 height 18
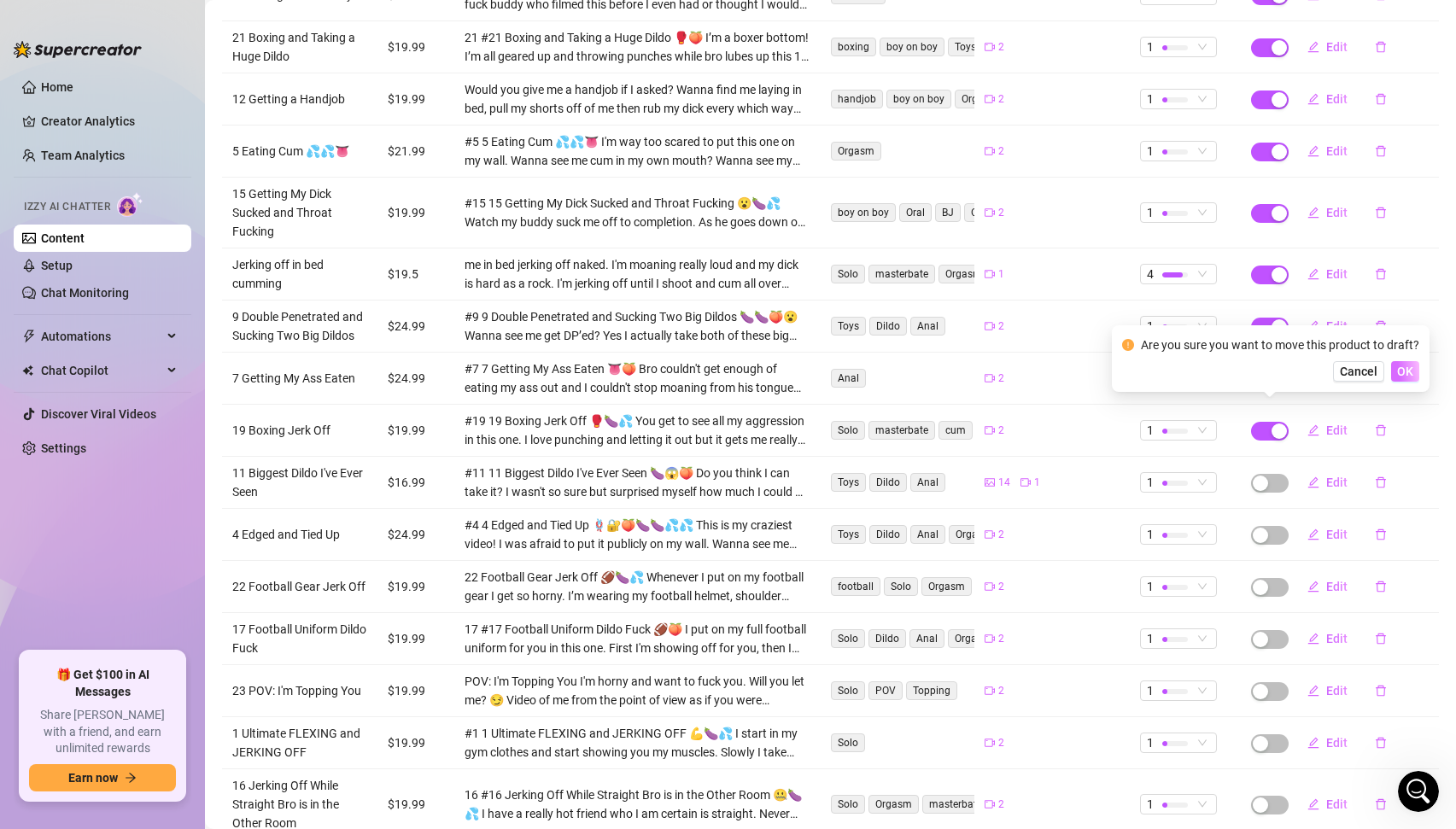
click at [1409, 371] on span "OK" at bounding box center [1405, 371] width 17 height 14
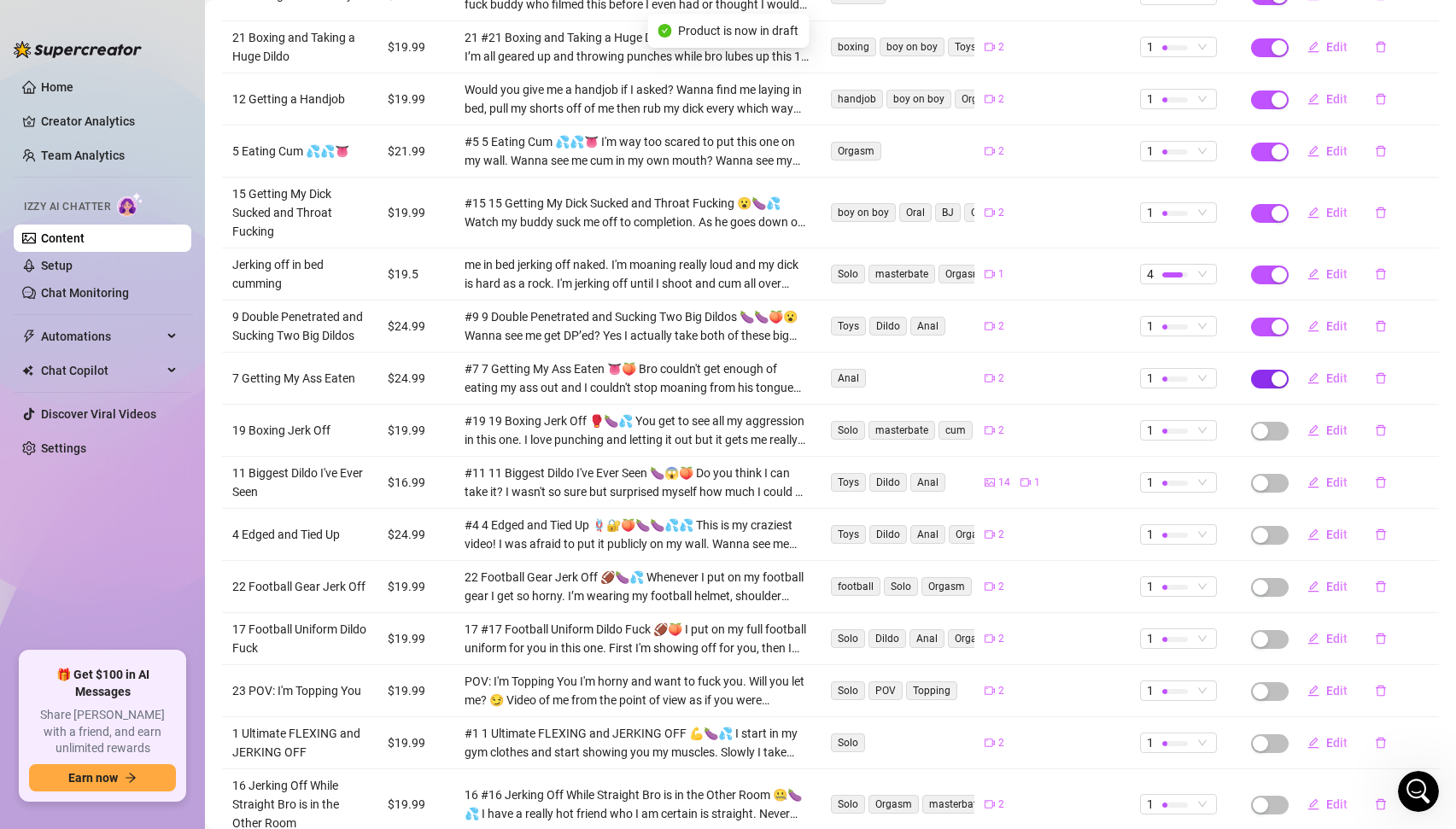
click at [1265, 369] on span "button" at bounding box center [1269, 379] width 38 height 18
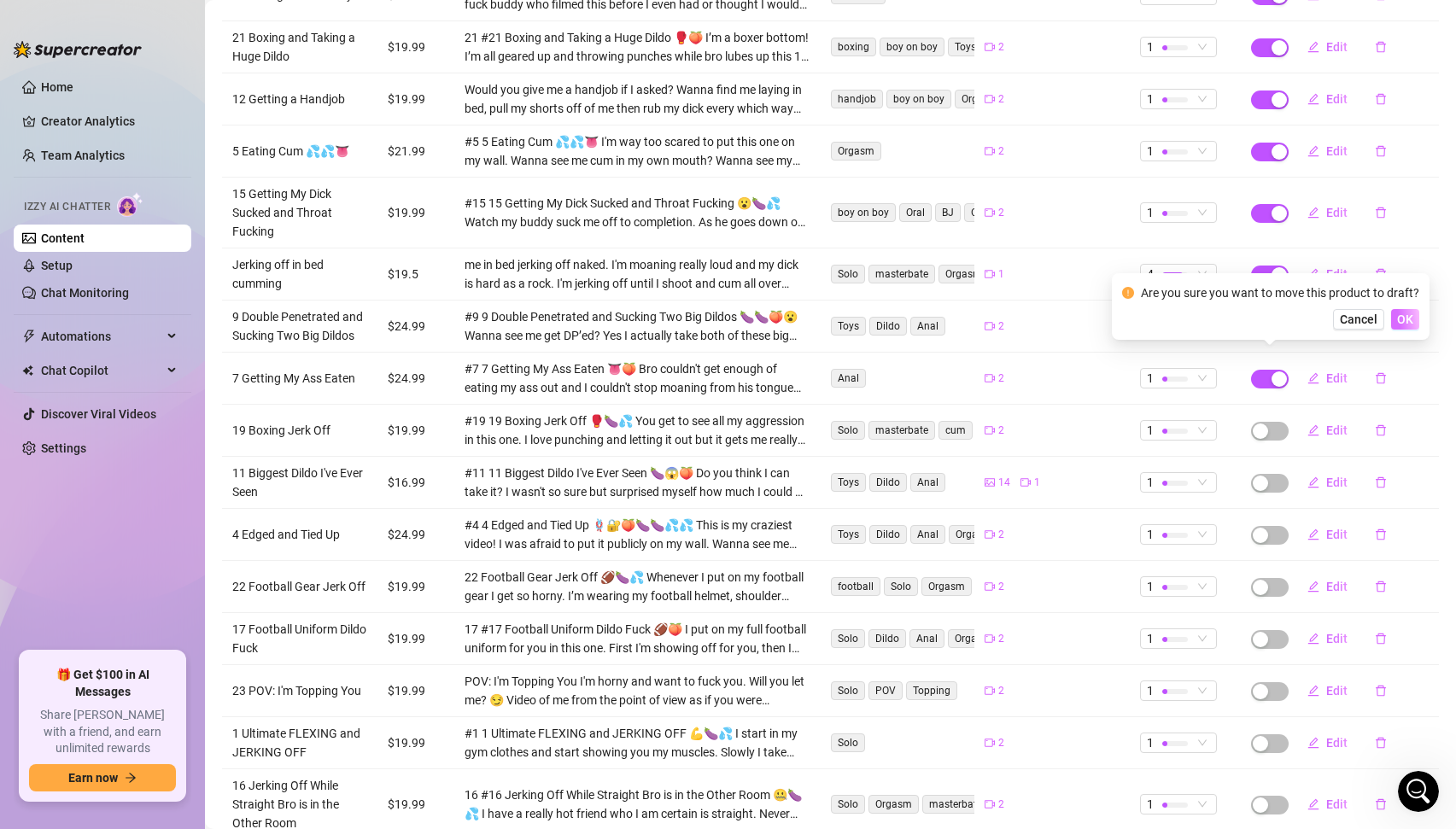
click at [1409, 320] on span "OK" at bounding box center [1405, 319] width 17 height 14
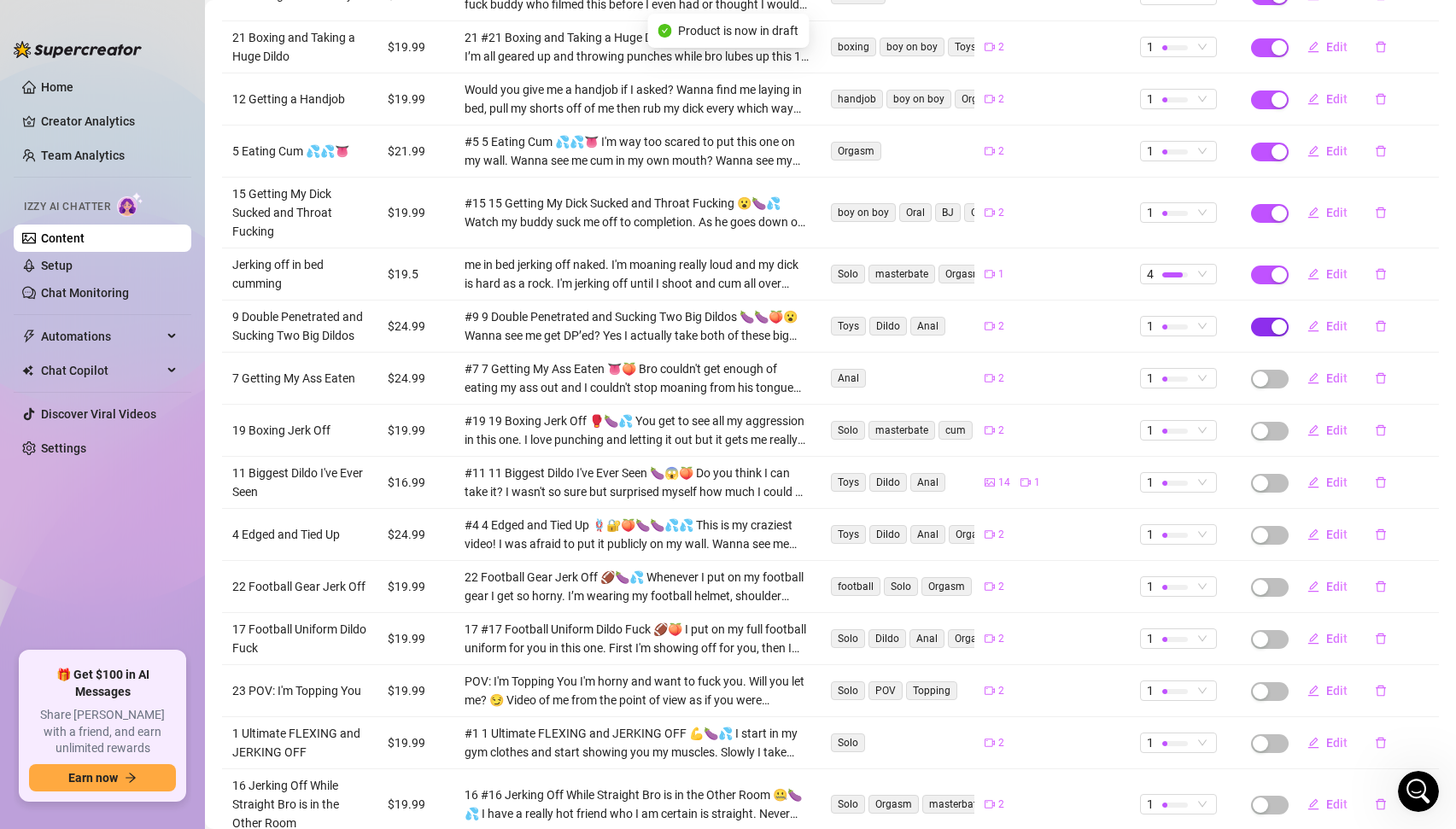
click at [1266, 318] on span "button" at bounding box center [1269, 327] width 38 height 18
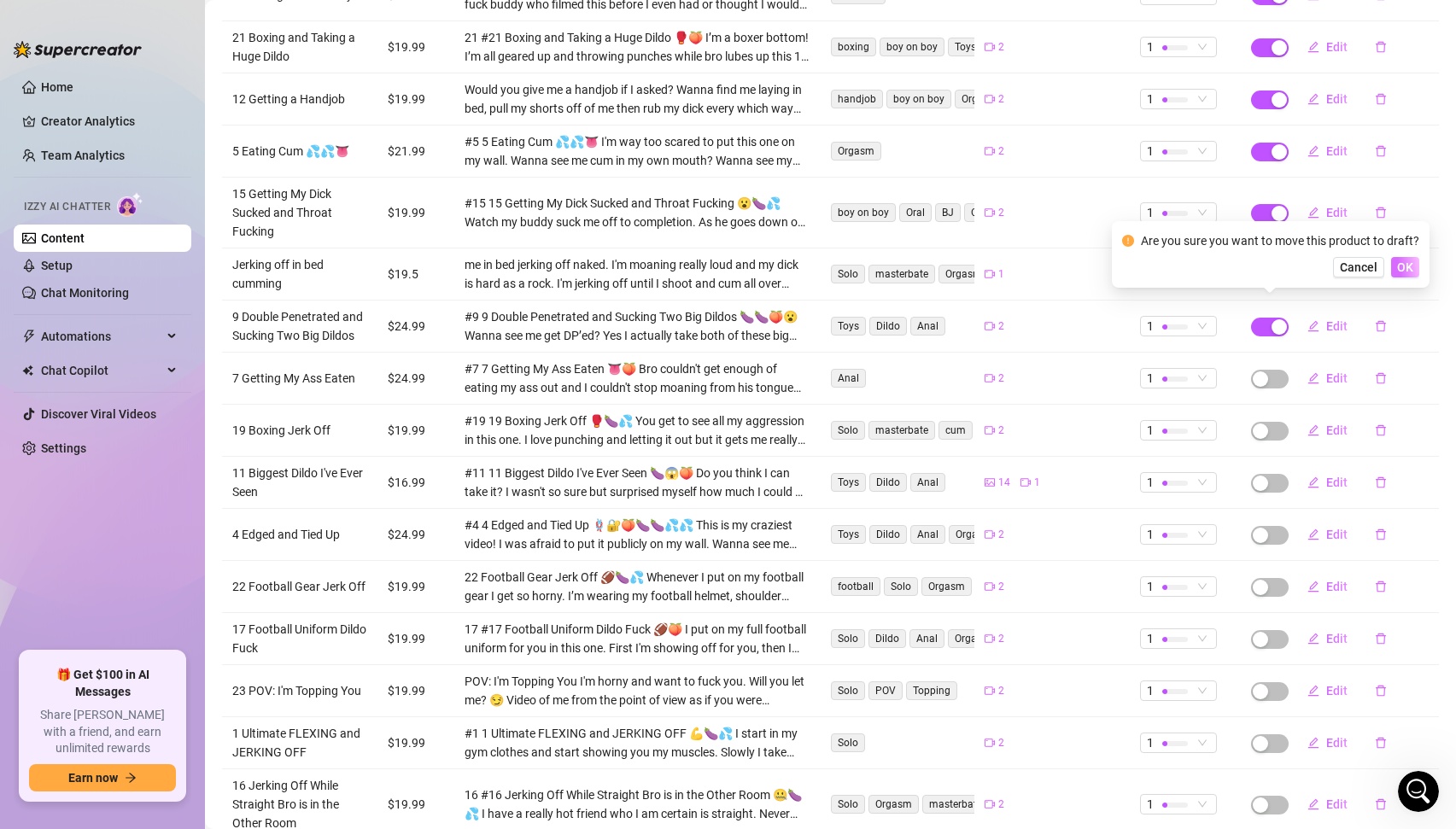
click at [1403, 261] on span "OK" at bounding box center [1405, 267] width 17 height 14
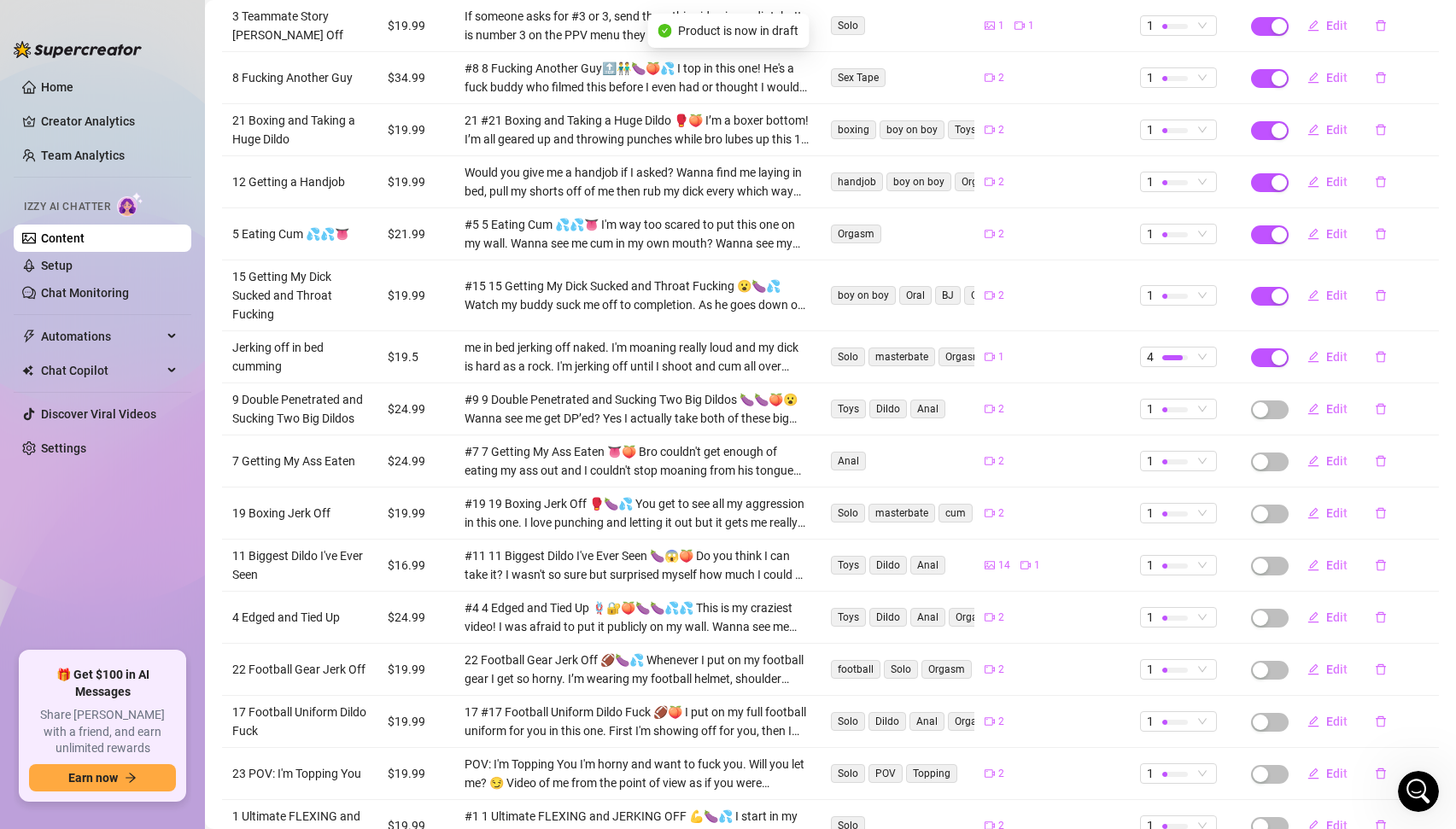
scroll to position [819, 0]
click at [1267, 289] on span "button" at bounding box center [1269, 298] width 38 height 18
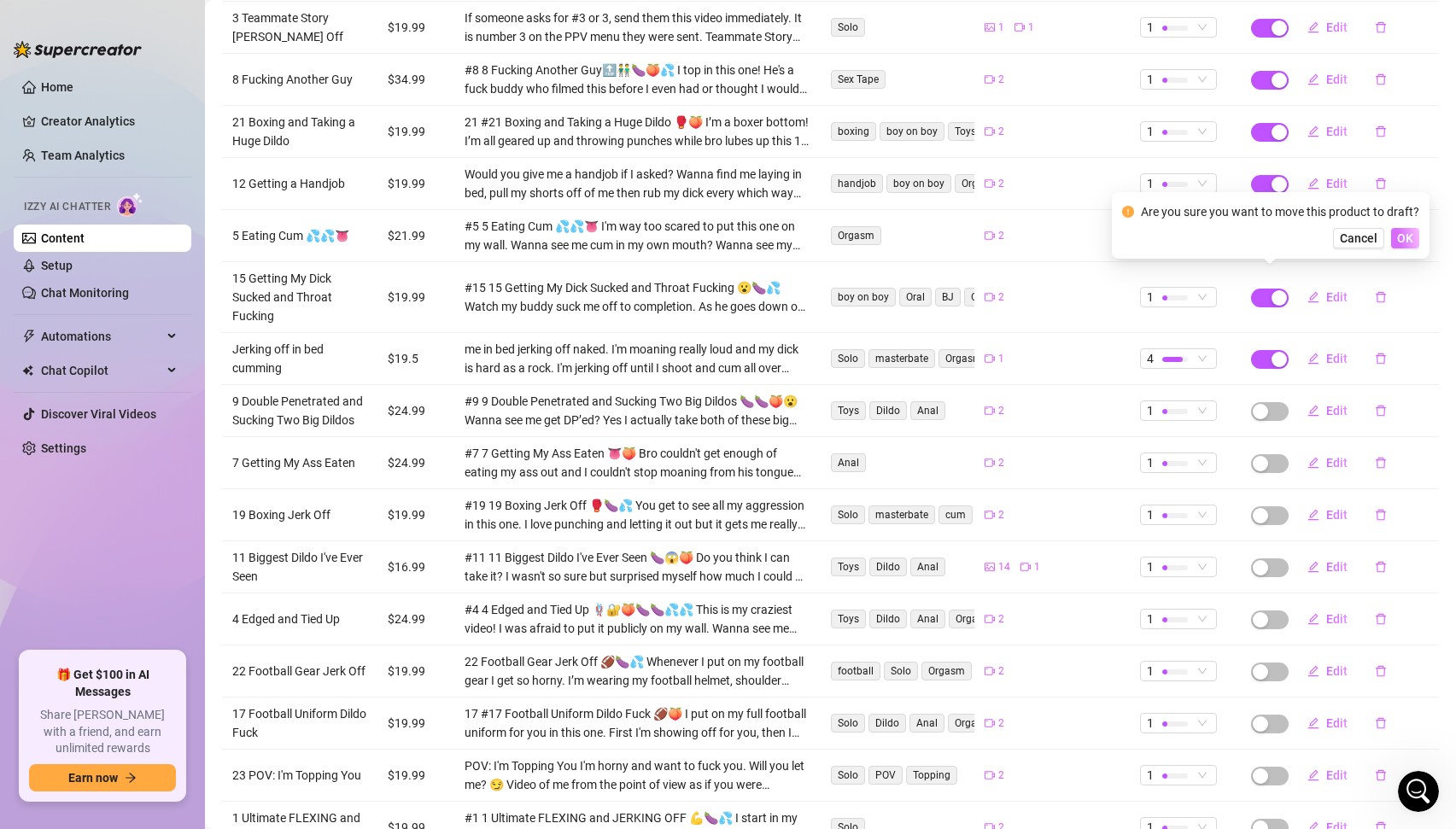
click at [1406, 243] on span "OK" at bounding box center [1405, 238] width 17 height 14
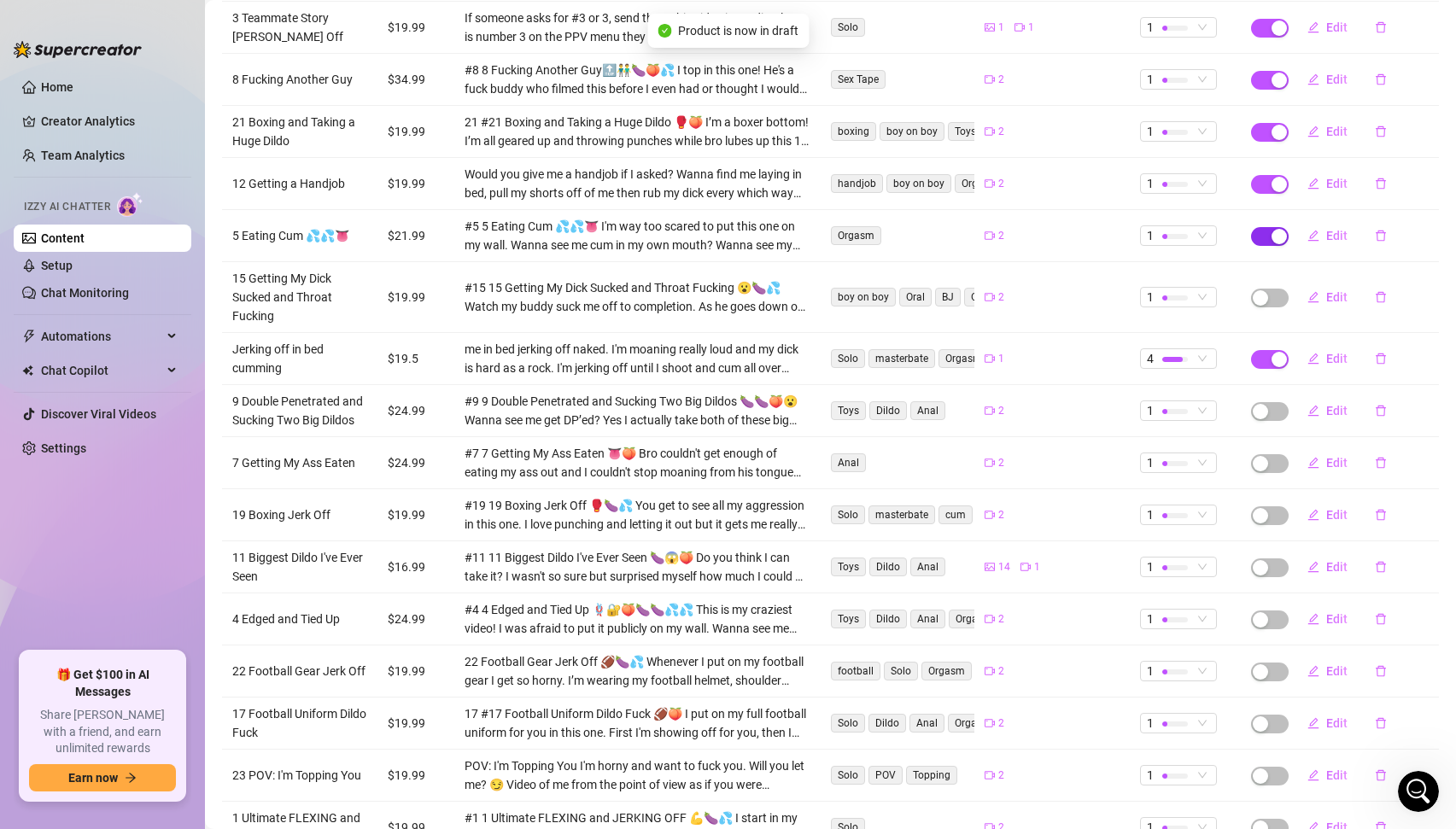
click at [1265, 227] on span "button" at bounding box center [1269, 236] width 38 height 18
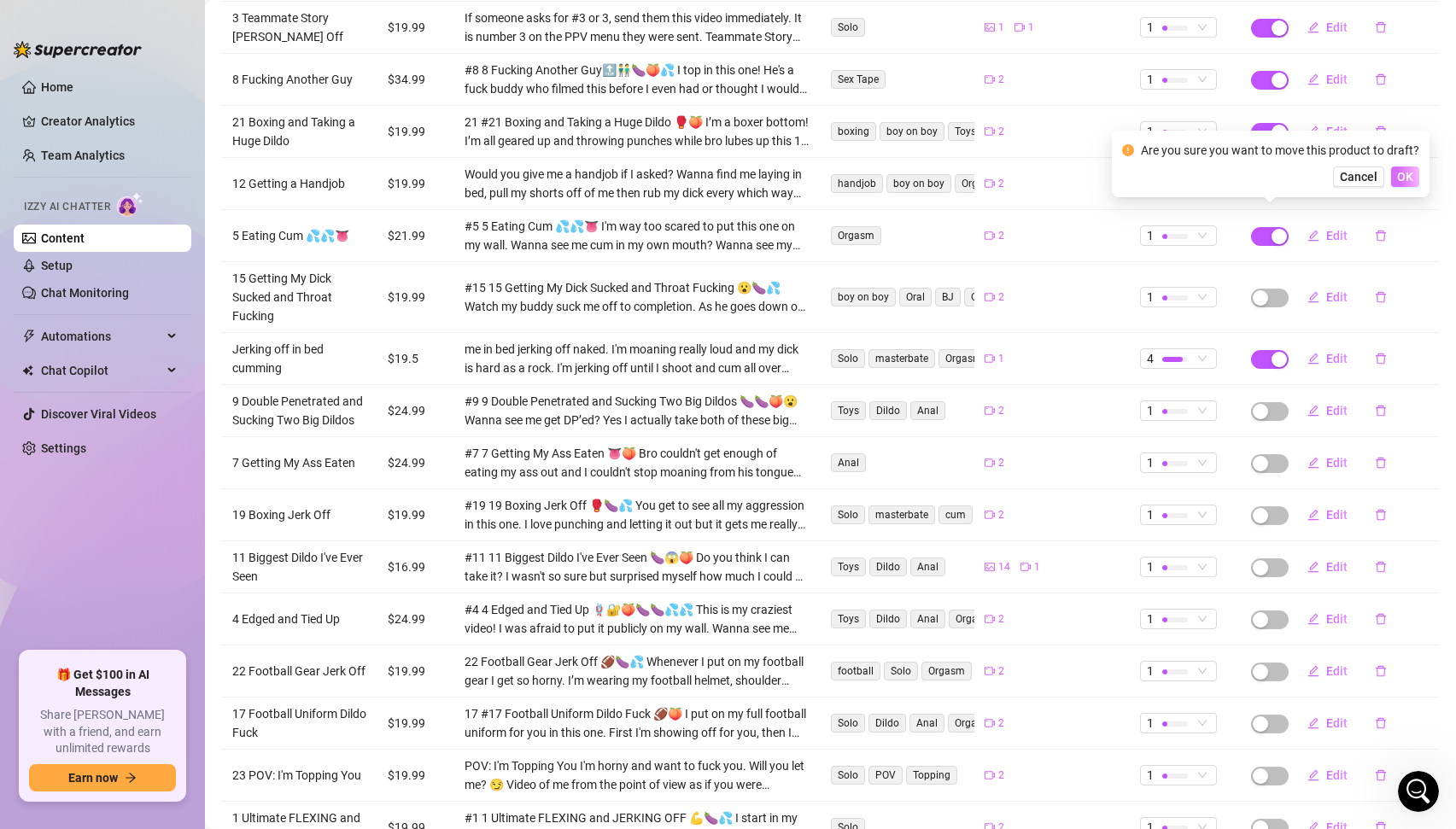
click at [1409, 172] on span "OK" at bounding box center [1405, 176] width 17 height 14
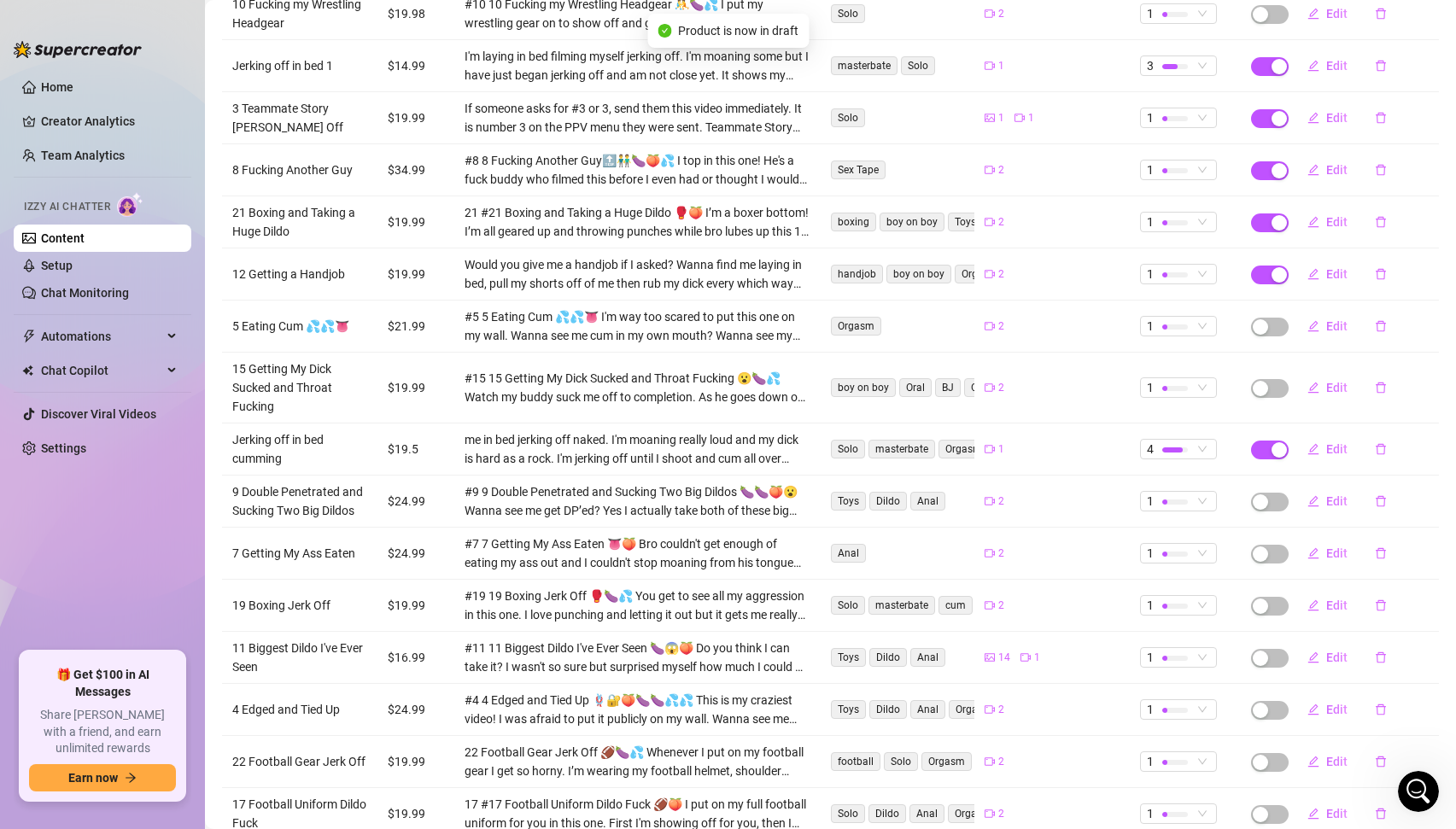
scroll to position [591, 0]
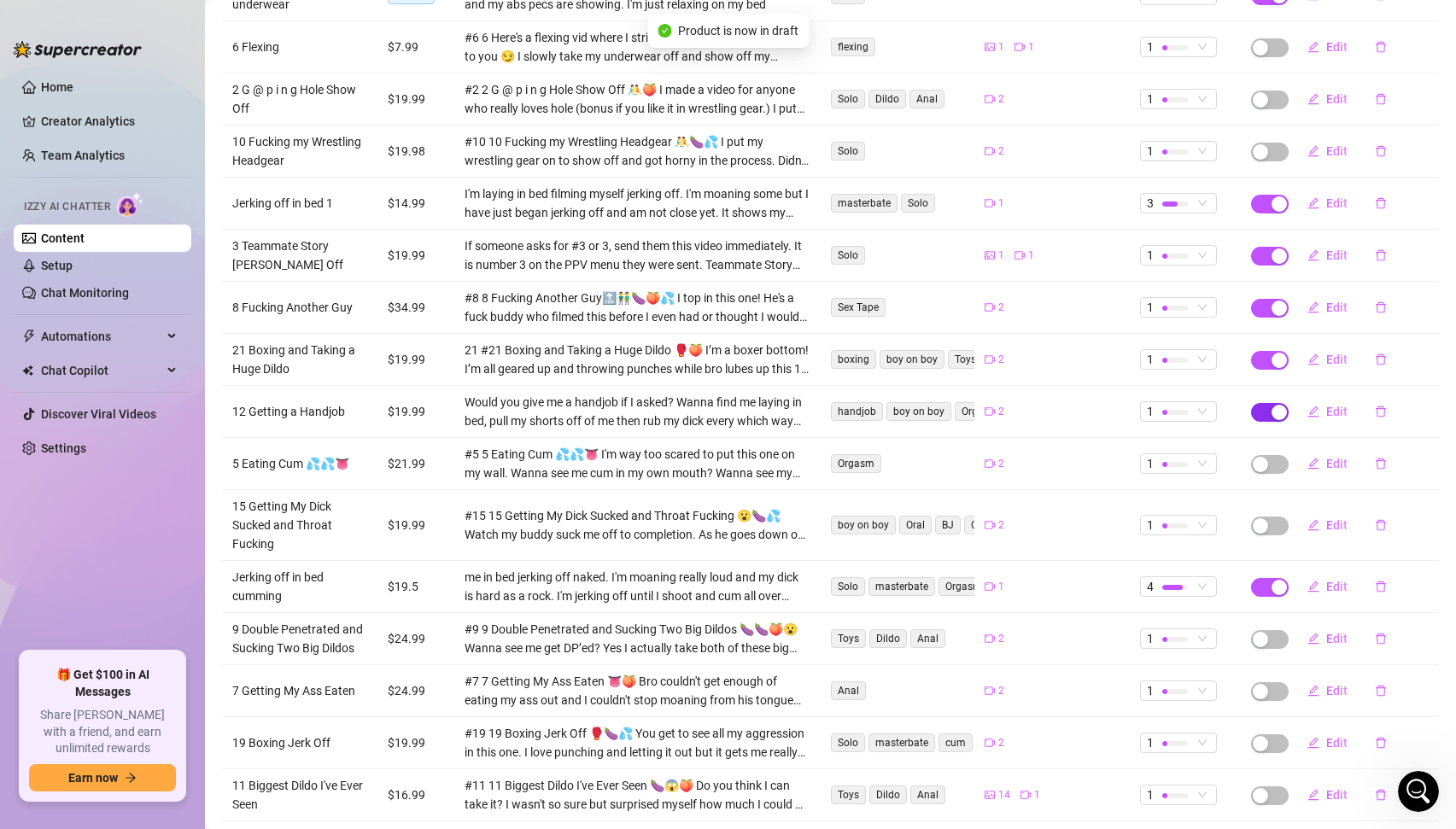
click at [1265, 403] on span "button" at bounding box center [1269, 413] width 38 height 18
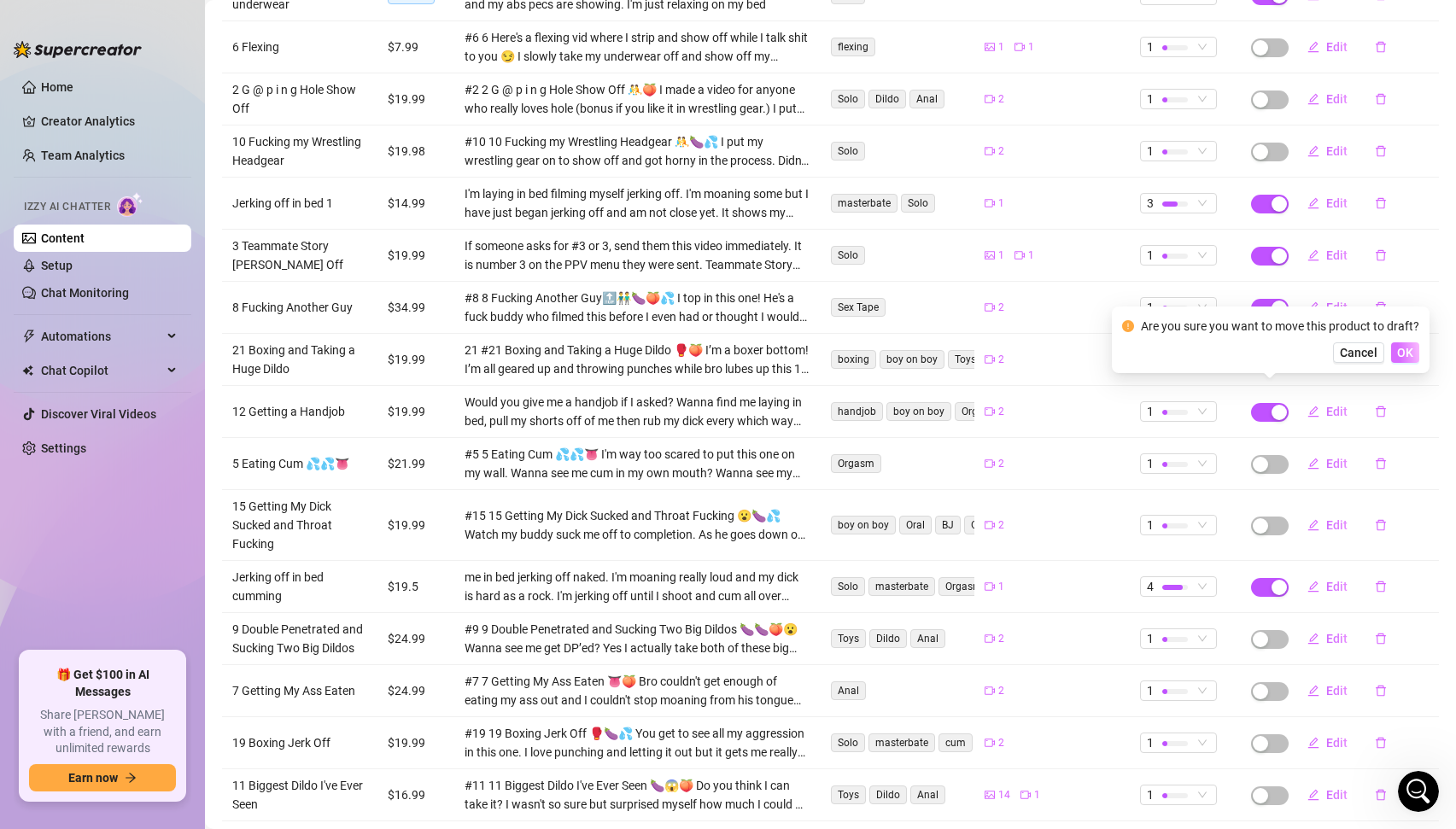
click at [1411, 358] on span "OK" at bounding box center [1405, 352] width 17 height 14
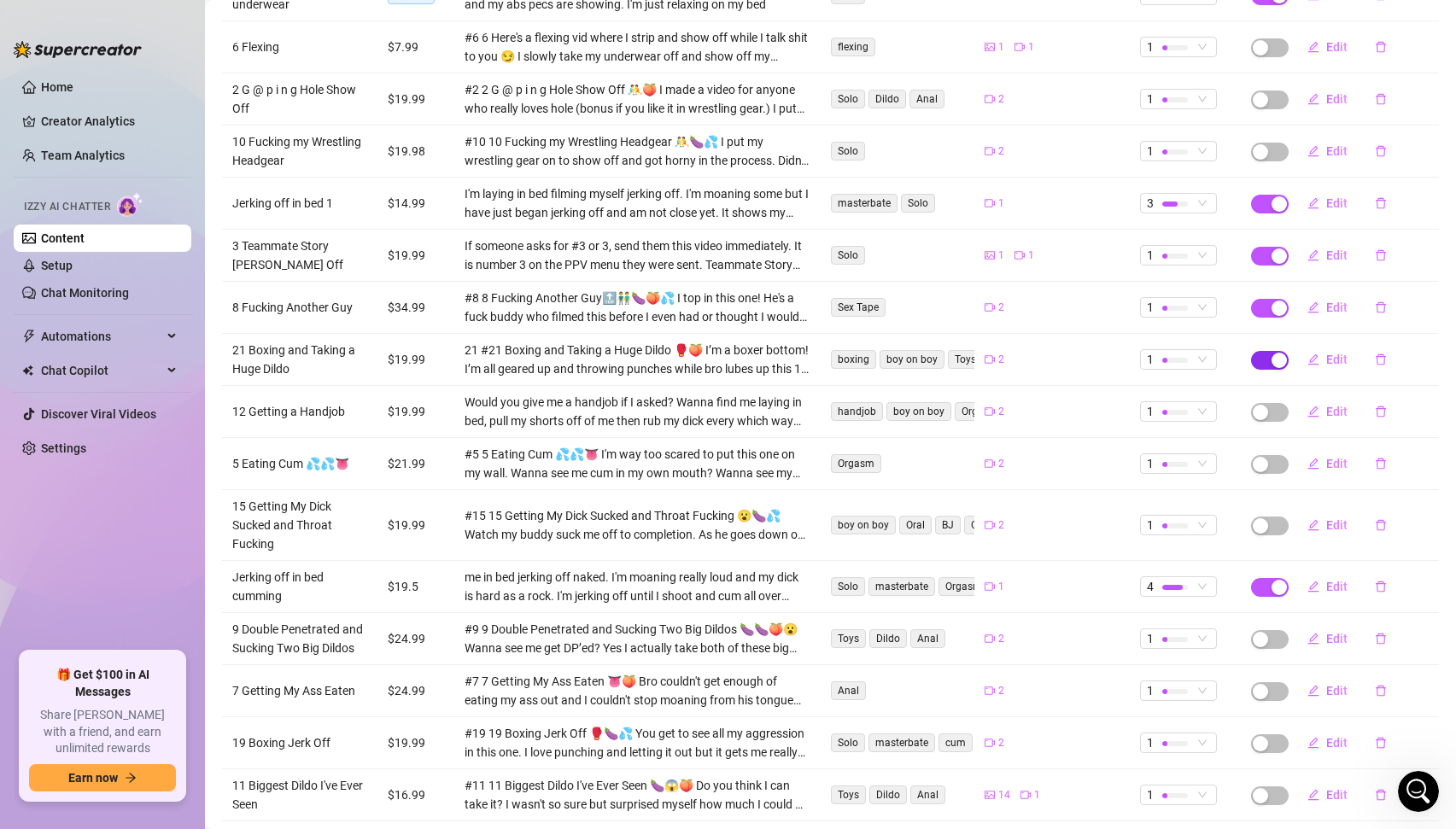
click at [1257, 351] on span "button" at bounding box center [1269, 360] width 38 height 18
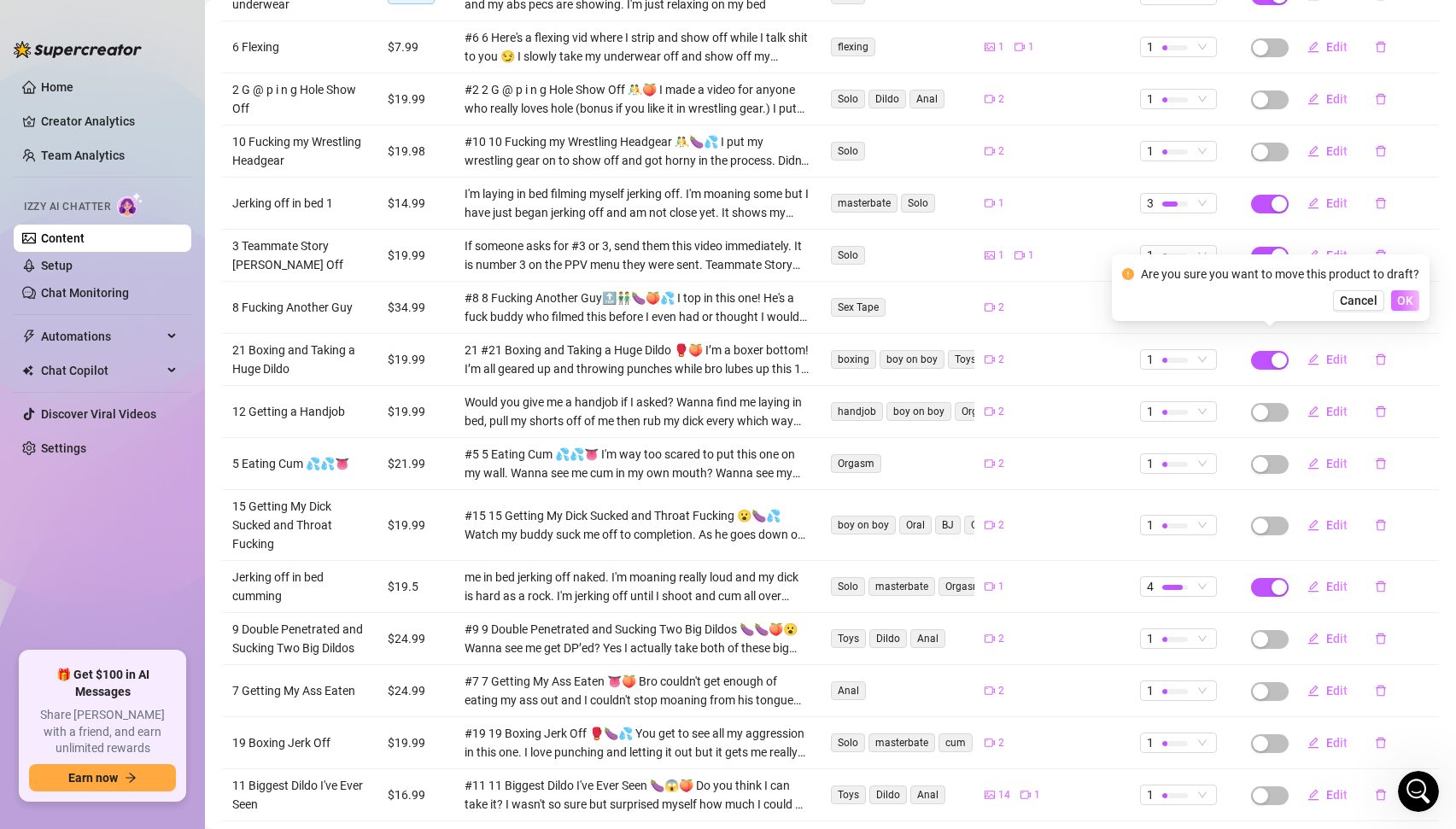
click at [1403, 305] on span "OK" at bounding box center [1405, 301] width 17 height 14
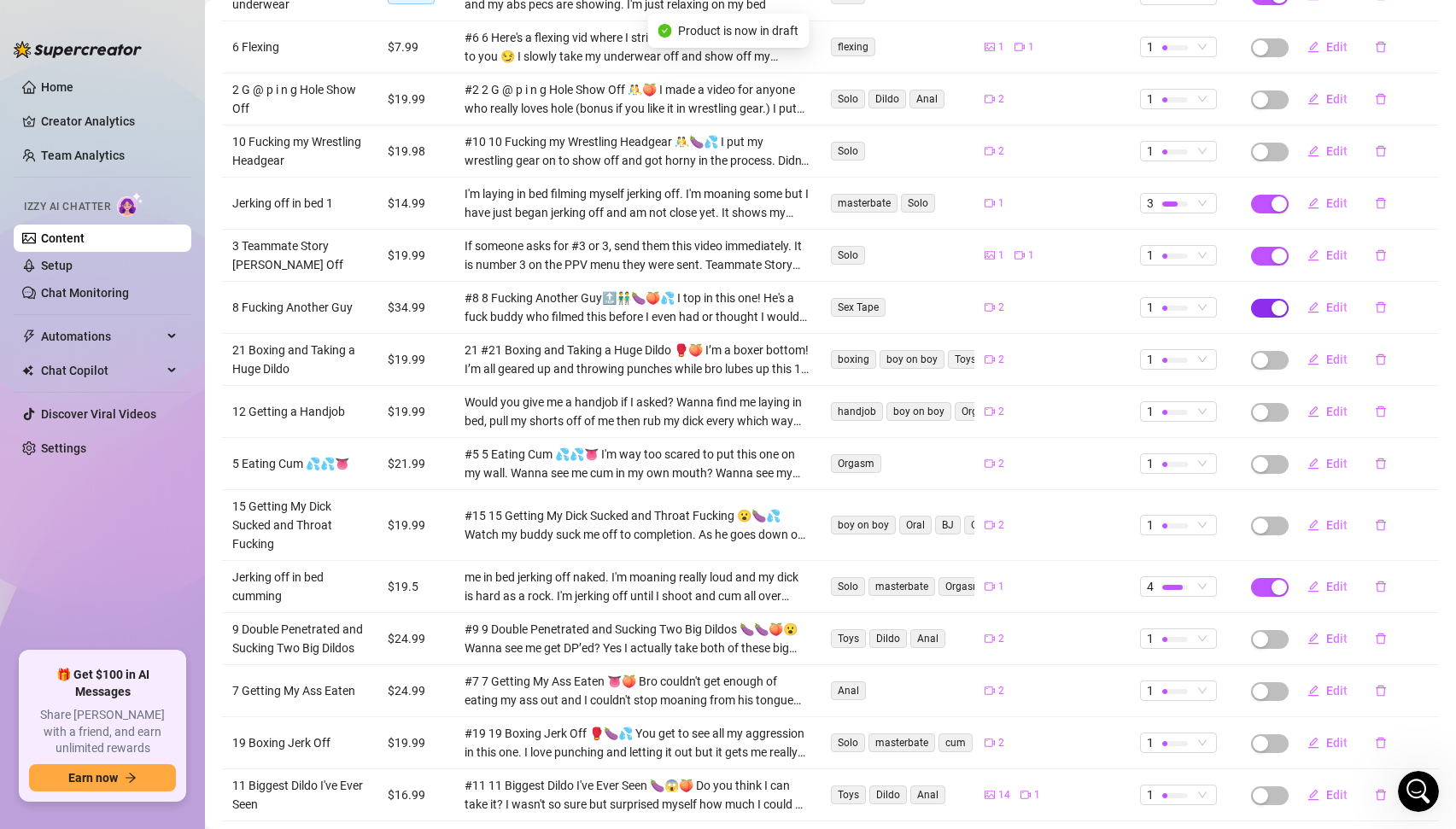
click at [1273, 301] on div "button" at bounding box center [1280, 308] width 16 height 16
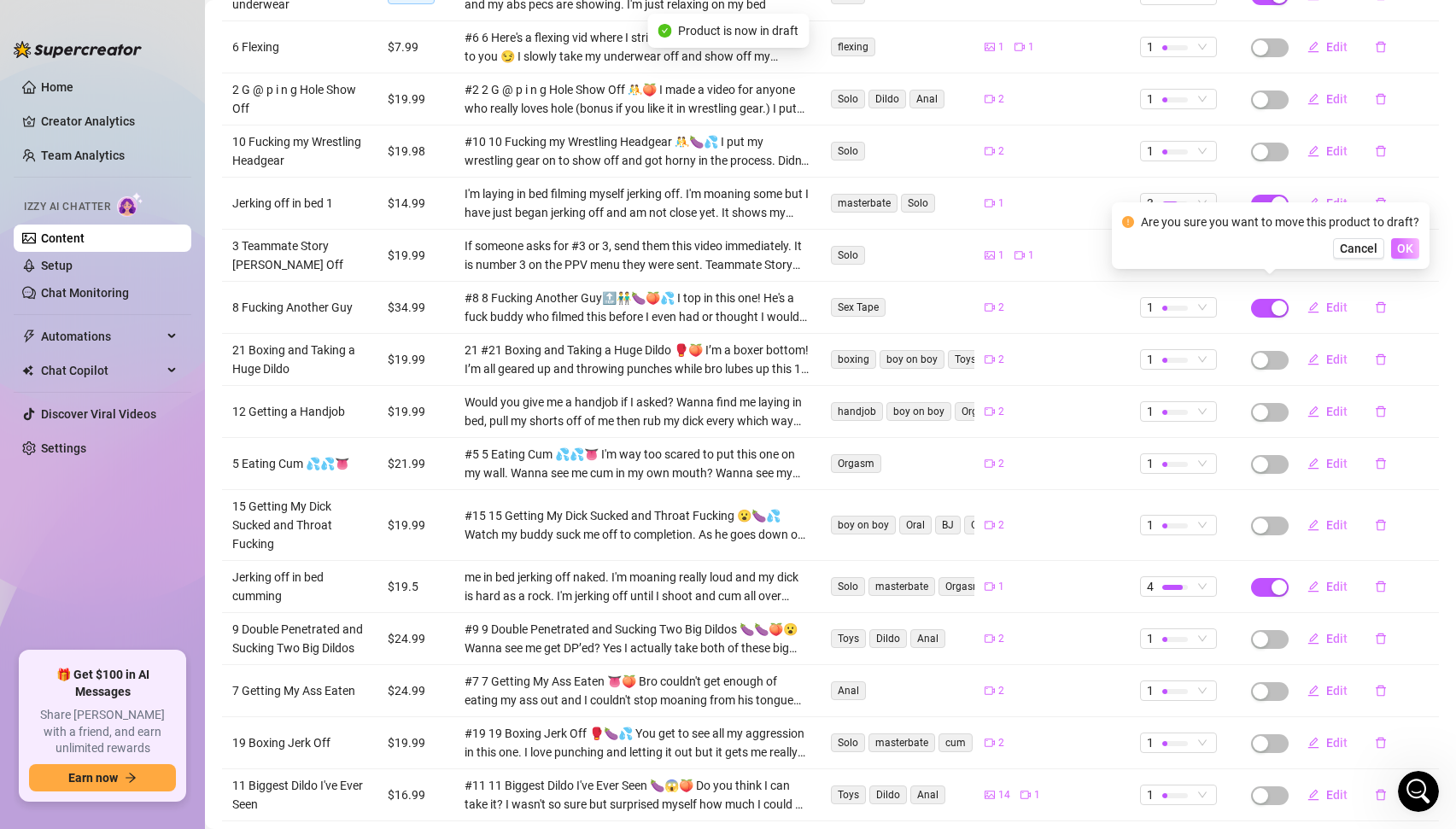
click at [1397, 255] on span "OK" at bounding box center [1405, 248] width 17 height 14
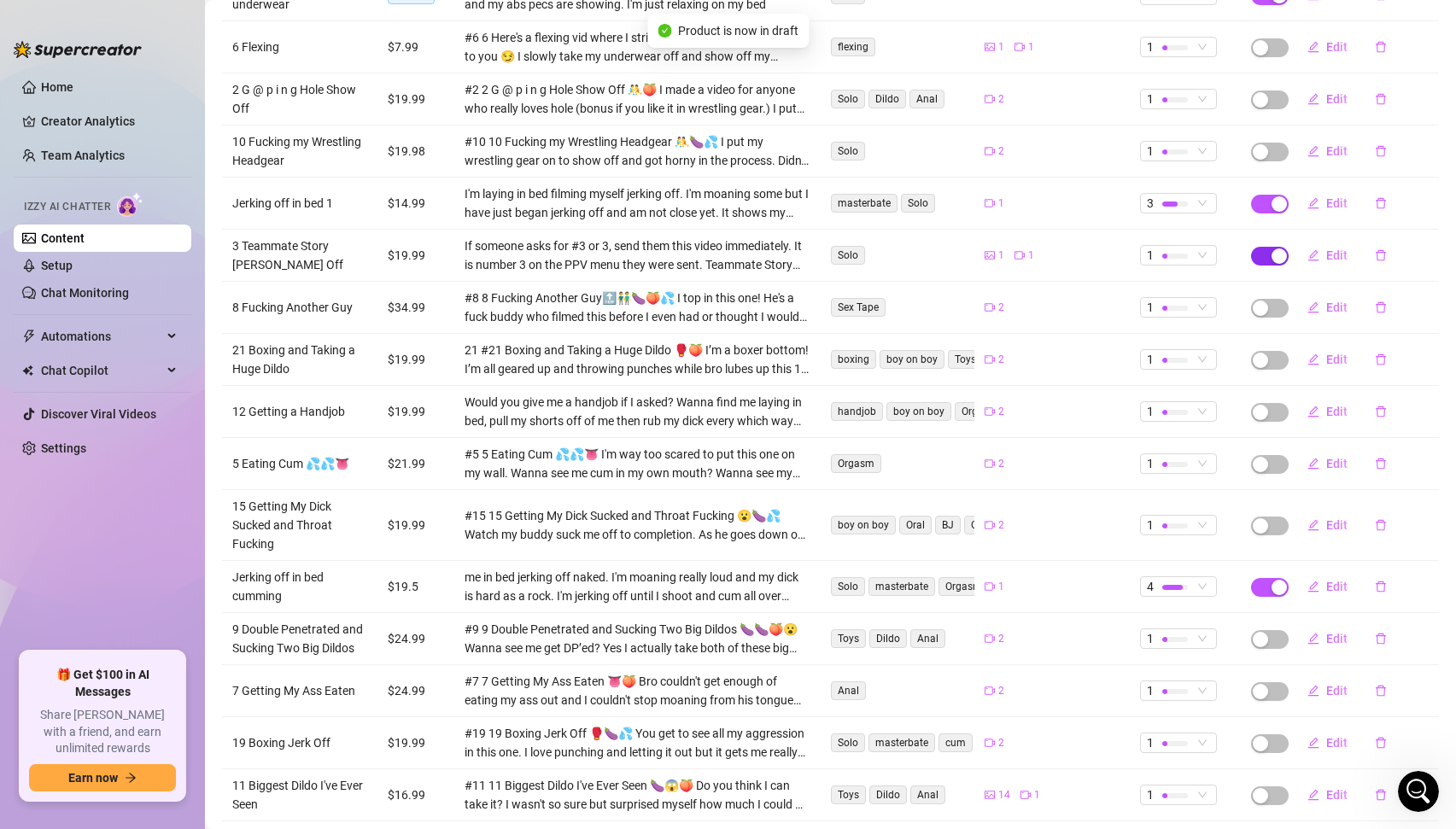
click at [1273, 248] on div "button" at bounding box center [1280, 256] width 16 height 16
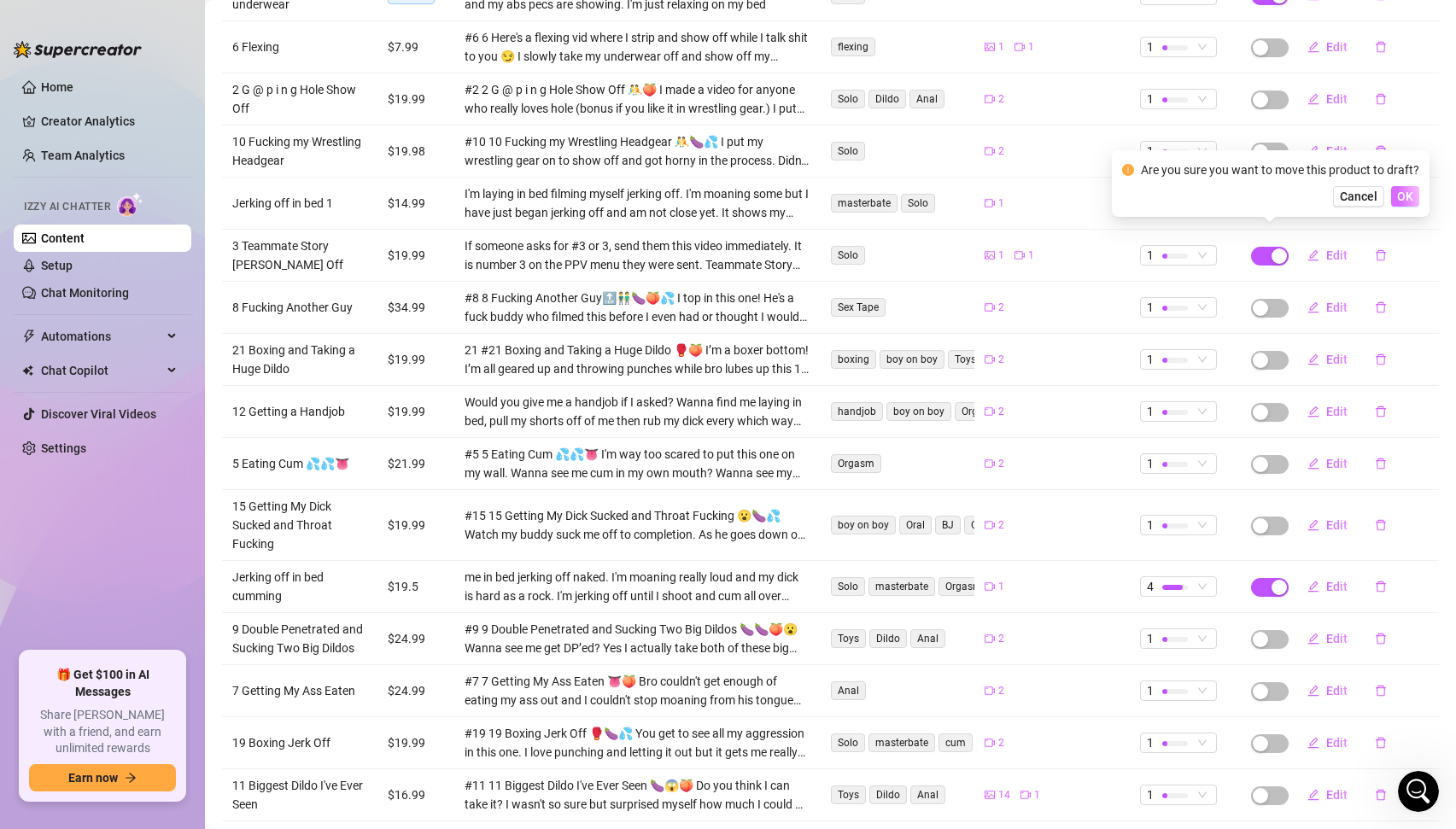
click at [1399, 198] on span "OK" at bounding box center [1405, 196] width 17 height 14
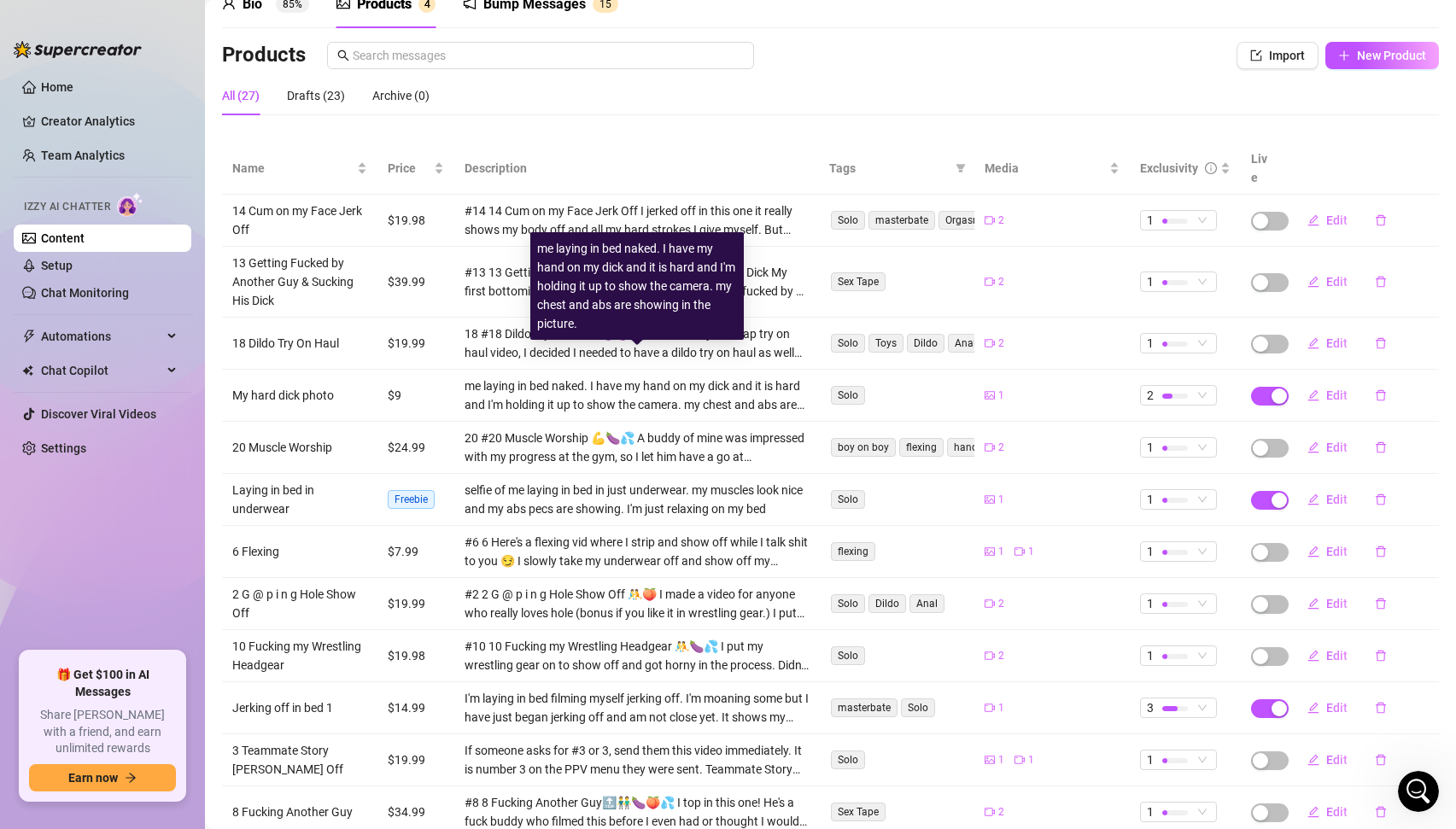
scroll to position [102, 0]
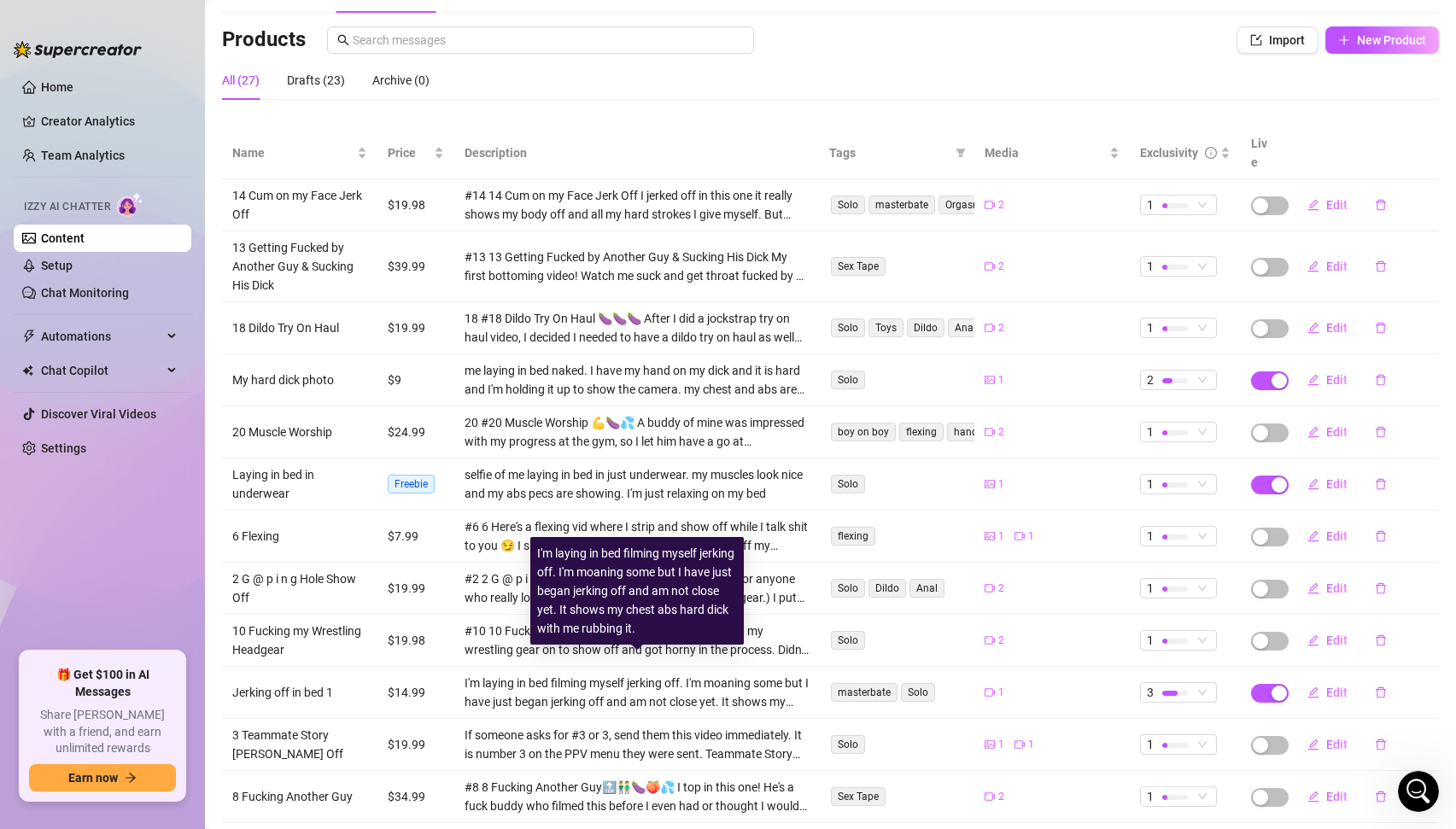
click at [635, 682] on div "I'm laying in bed filming myself jerking off. I'm moaning some but I have just …" at bounding box center [636, 692] width 345 height 38
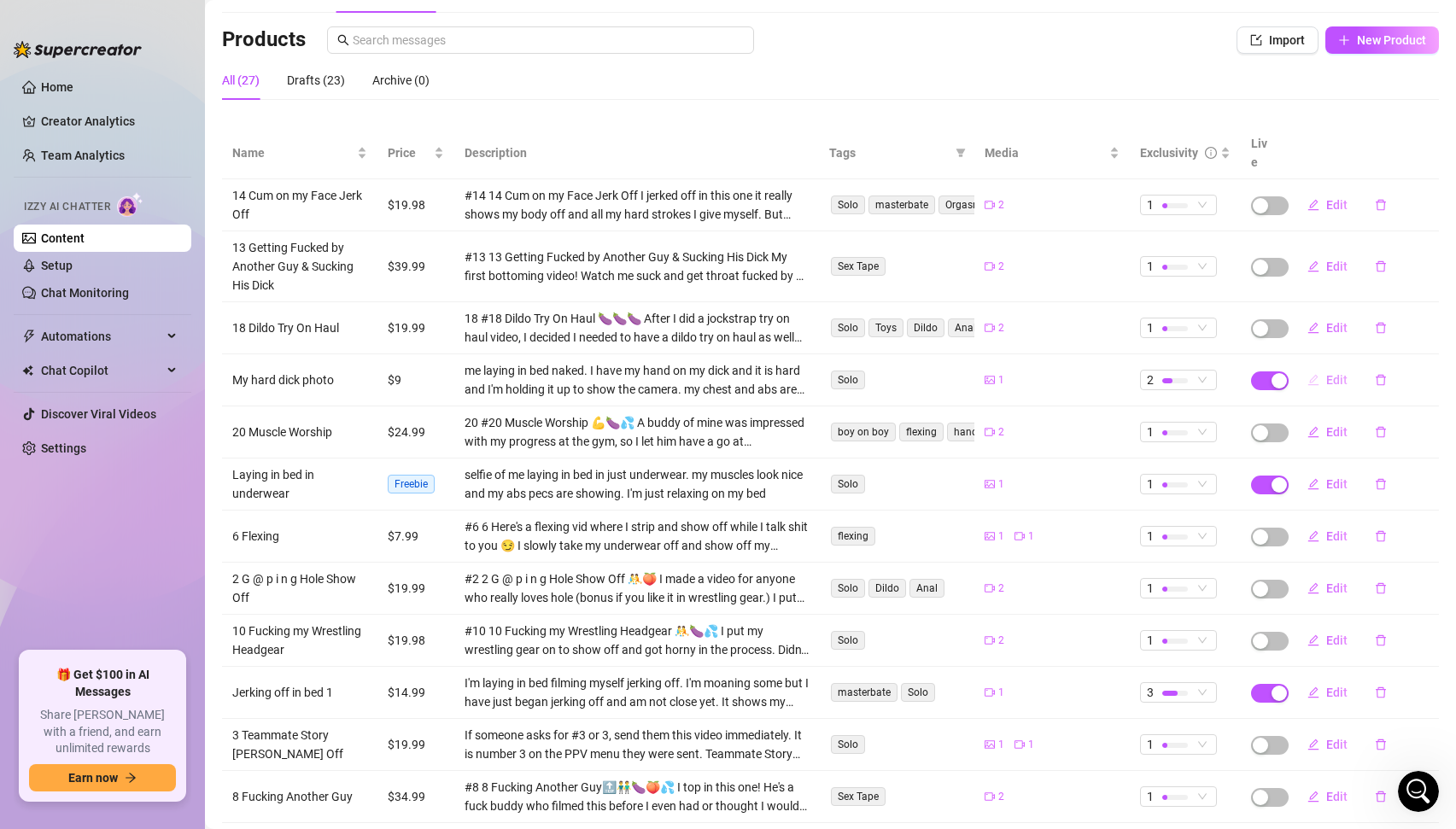
click at [1331, 373] on span "Edit" at bounding box center [1337, 380] width 21 height 14
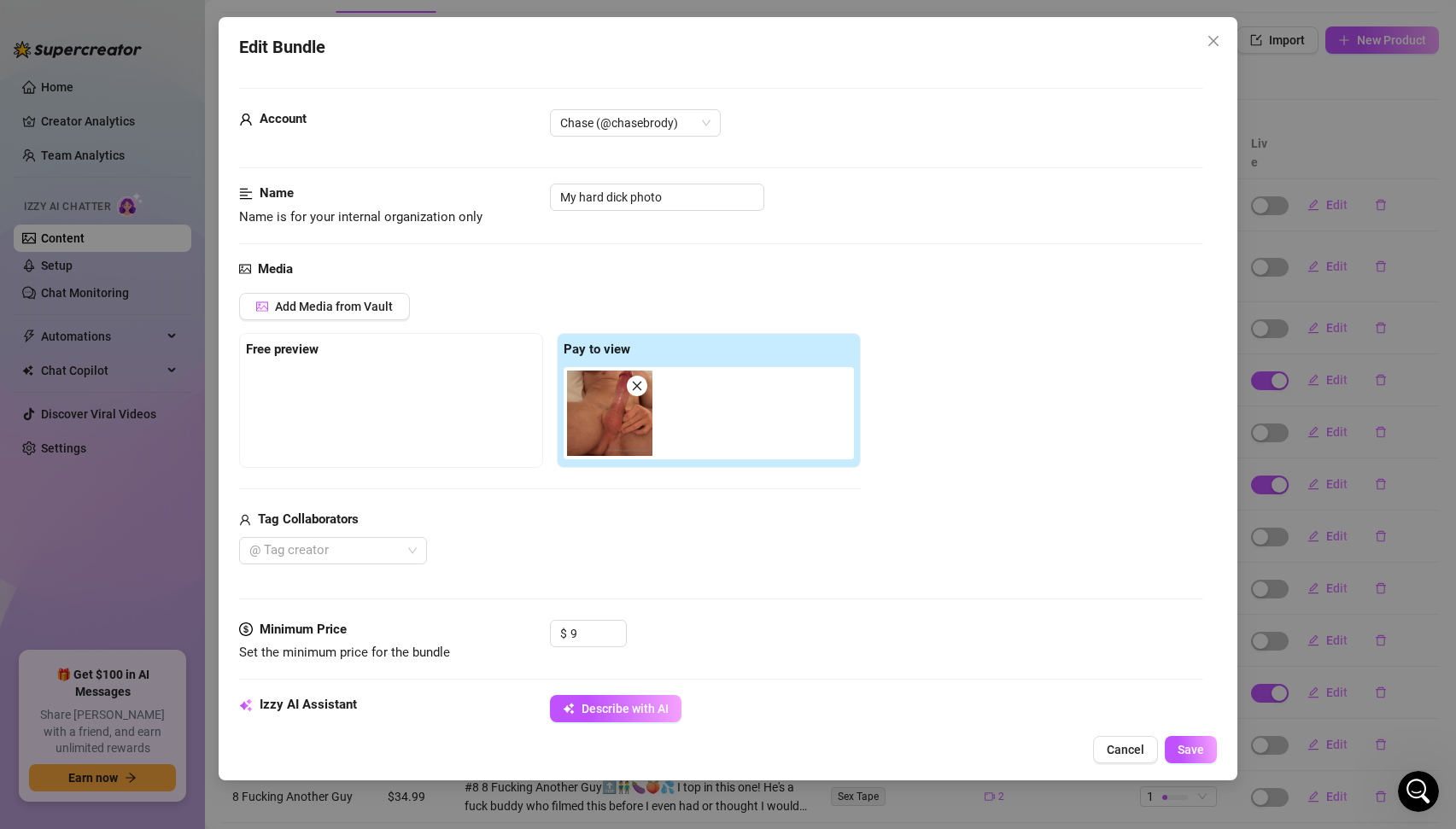
scroll to position [383, 0]
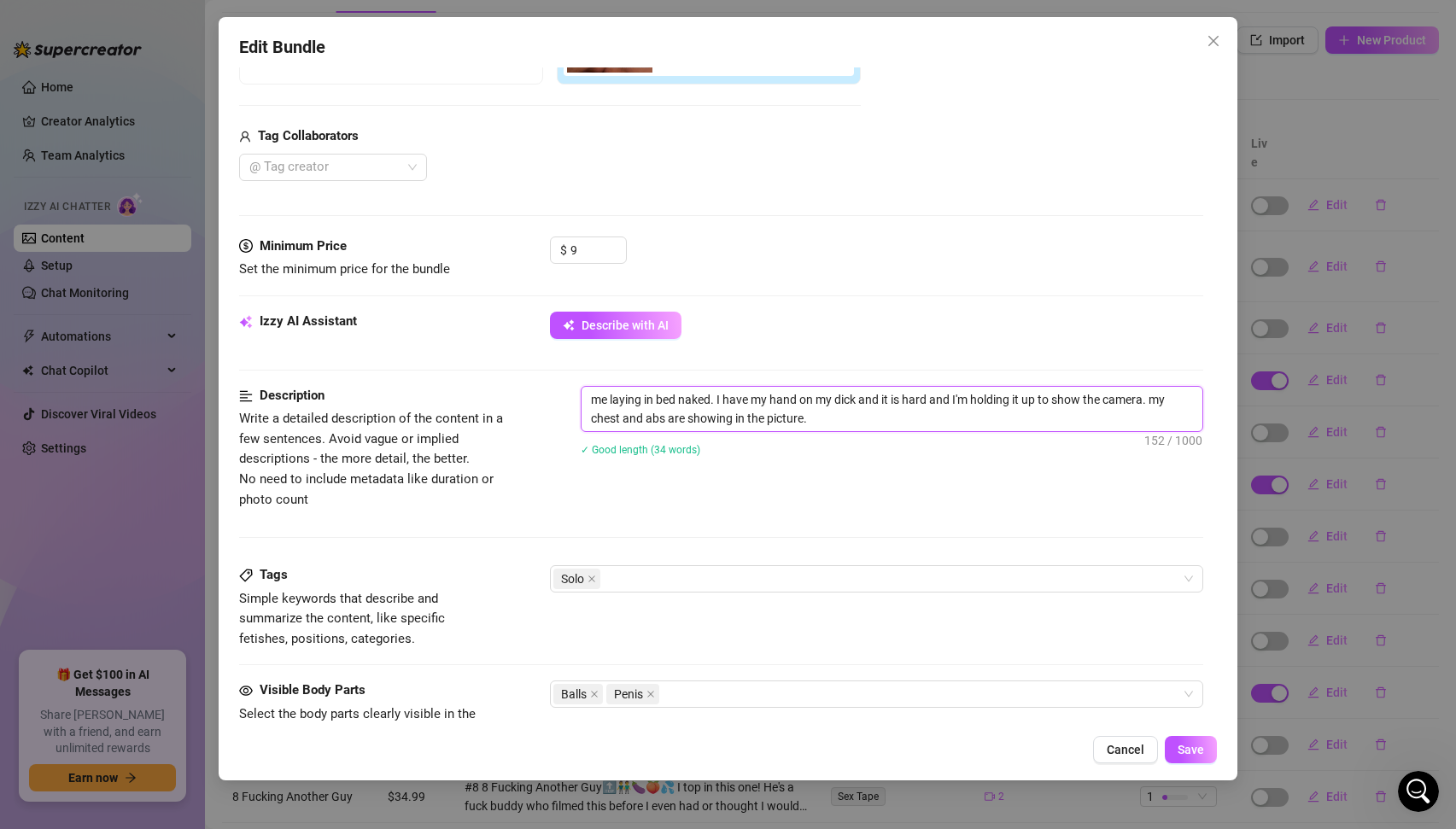
click at [586, 402] on textarea "me laying in bed naked. I have my hand on my dick and it is hard and I'm holdin…" at bounding box center [893, 409] width 621 height 44
type textarea "Pme laying in bed naked. I have my hand on my dick and it is hard and I'm holdi…"
type textarea "Phme laying in bed naked. I have my hand on my dick and it is hard and I'm hold…"
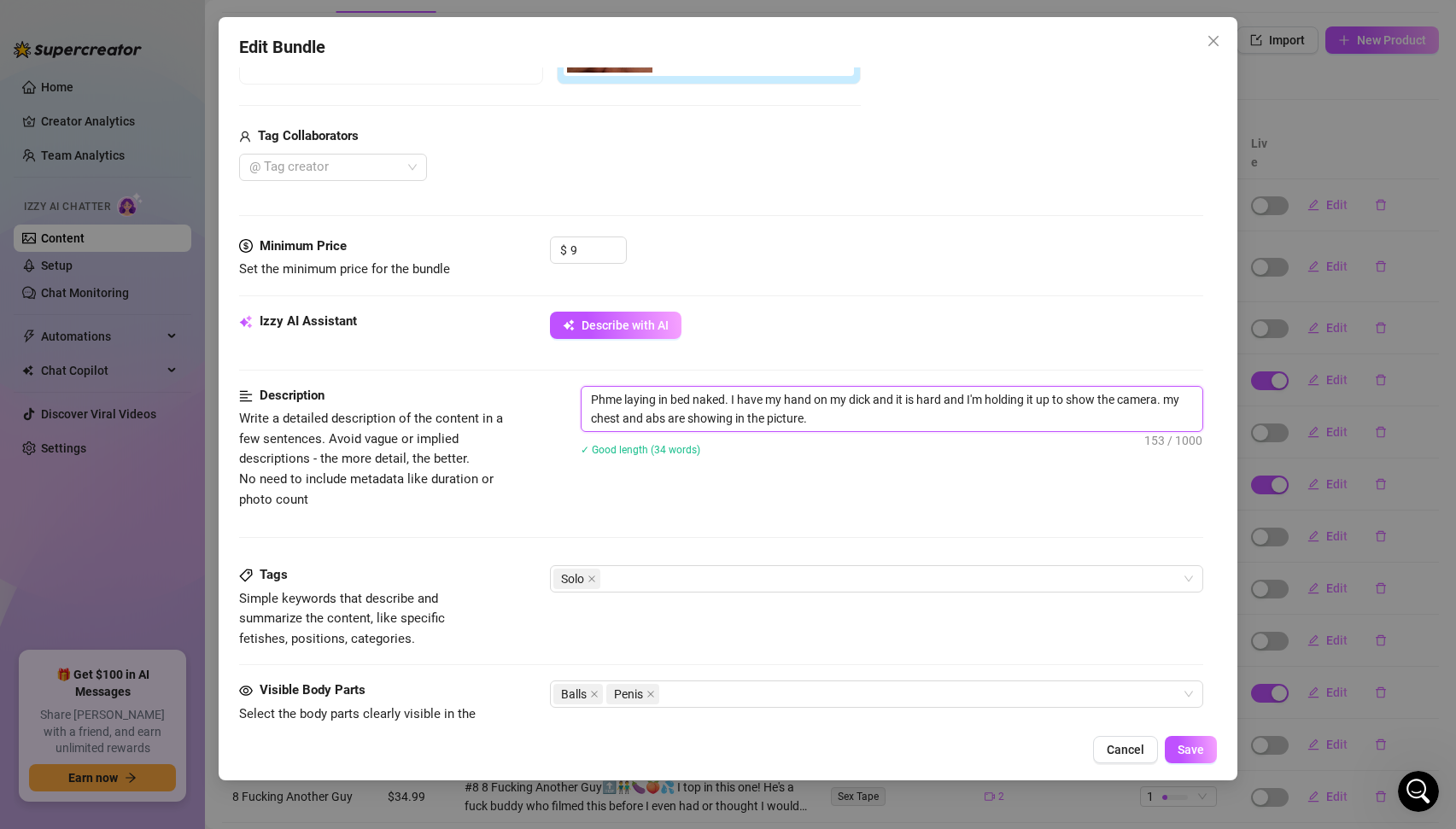
type textarea "Phome laying in bed naked. I have my hand on my dick and it is hard and I'm hol…"
type textarea "Photme laying in bed naked. I have my hand on my dick and it is hard and I'm ho…"
type textarea "Photome laying in bed naked. I have my hand on my dick and it is hard and I'm h…"
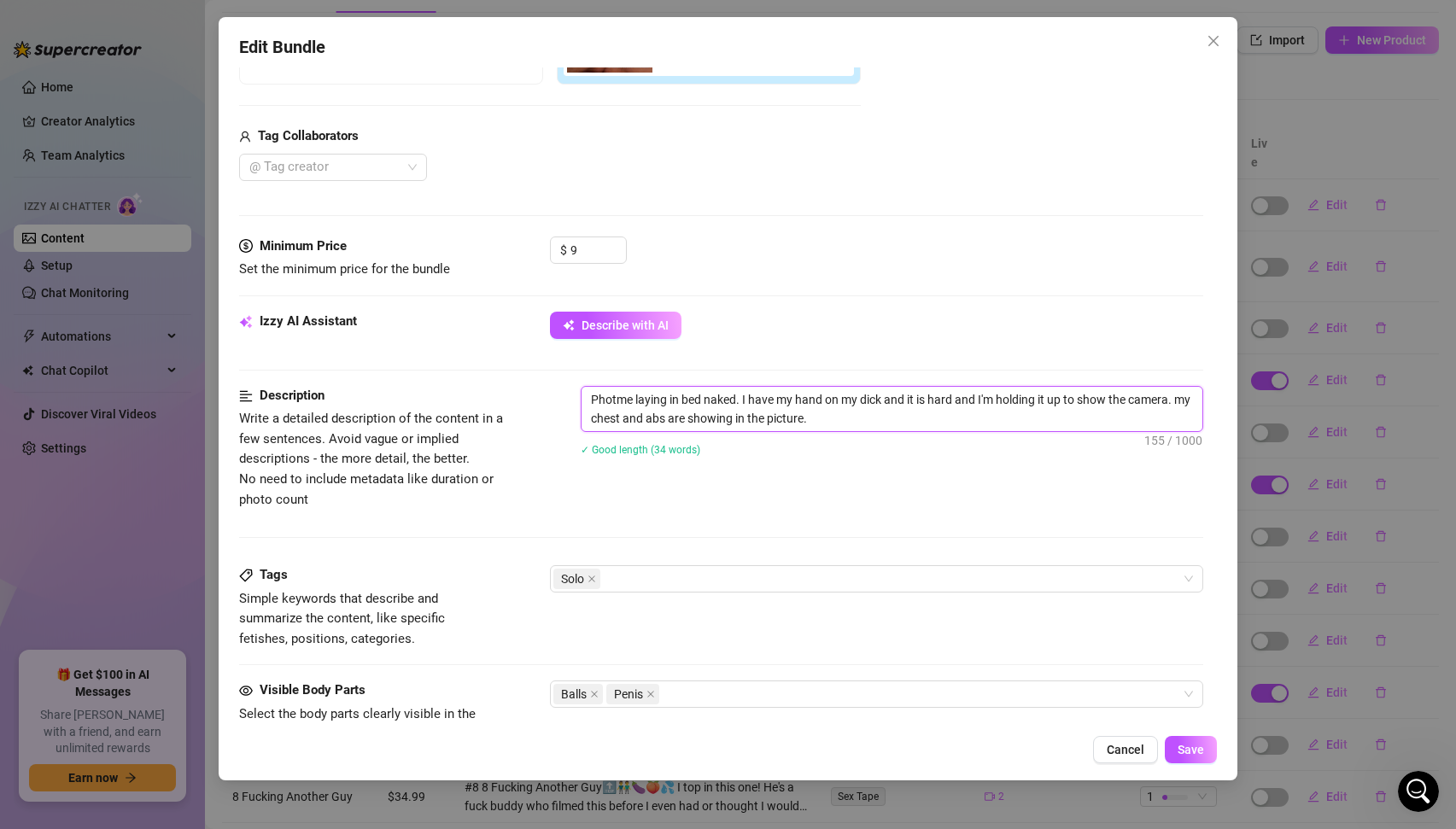
type textarea "Photome laying in bed naked. I have my hand on my dick and it is hard and I'm h…"
type textarea "Photo me laying in bed naked. I have my hand on my dick and it is hard and I'm …"
type textarea "Photo ome laying in bed naked. I have my hand on my dick and it is hard and I'm…"
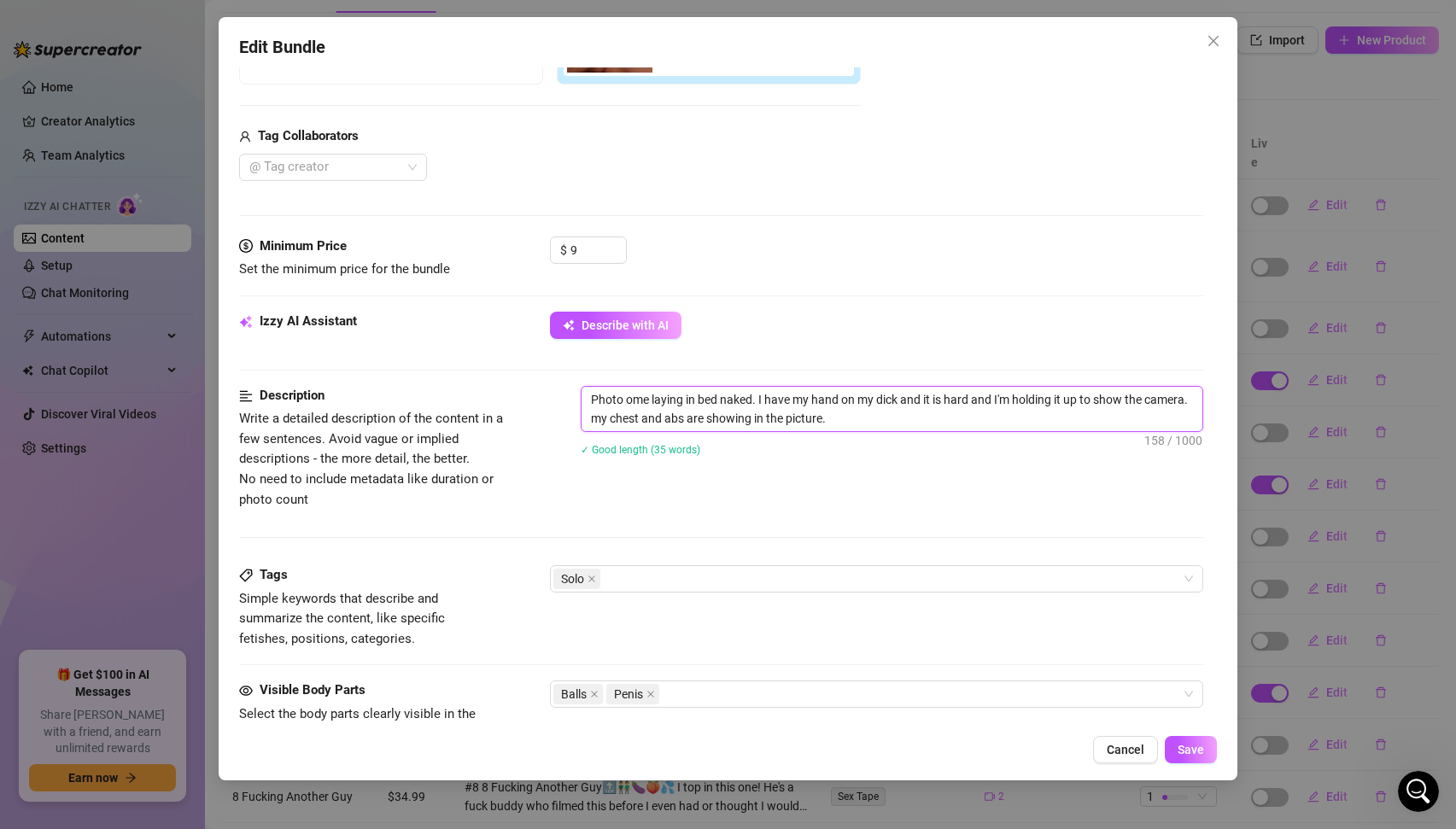
type textarea "Photo ofme laying in bed naked. I have my hand on my dick and it is hard and I'…"
type textarea "Photo of me laying in bed naked. I have my hand on my dick and it is hard and I…"
click at [906, 423] on textarea "Photo of me laying in bed naked. I have my hand on my dick and it is hard and I…" at bounding box center [893, 409] width 621 height 44
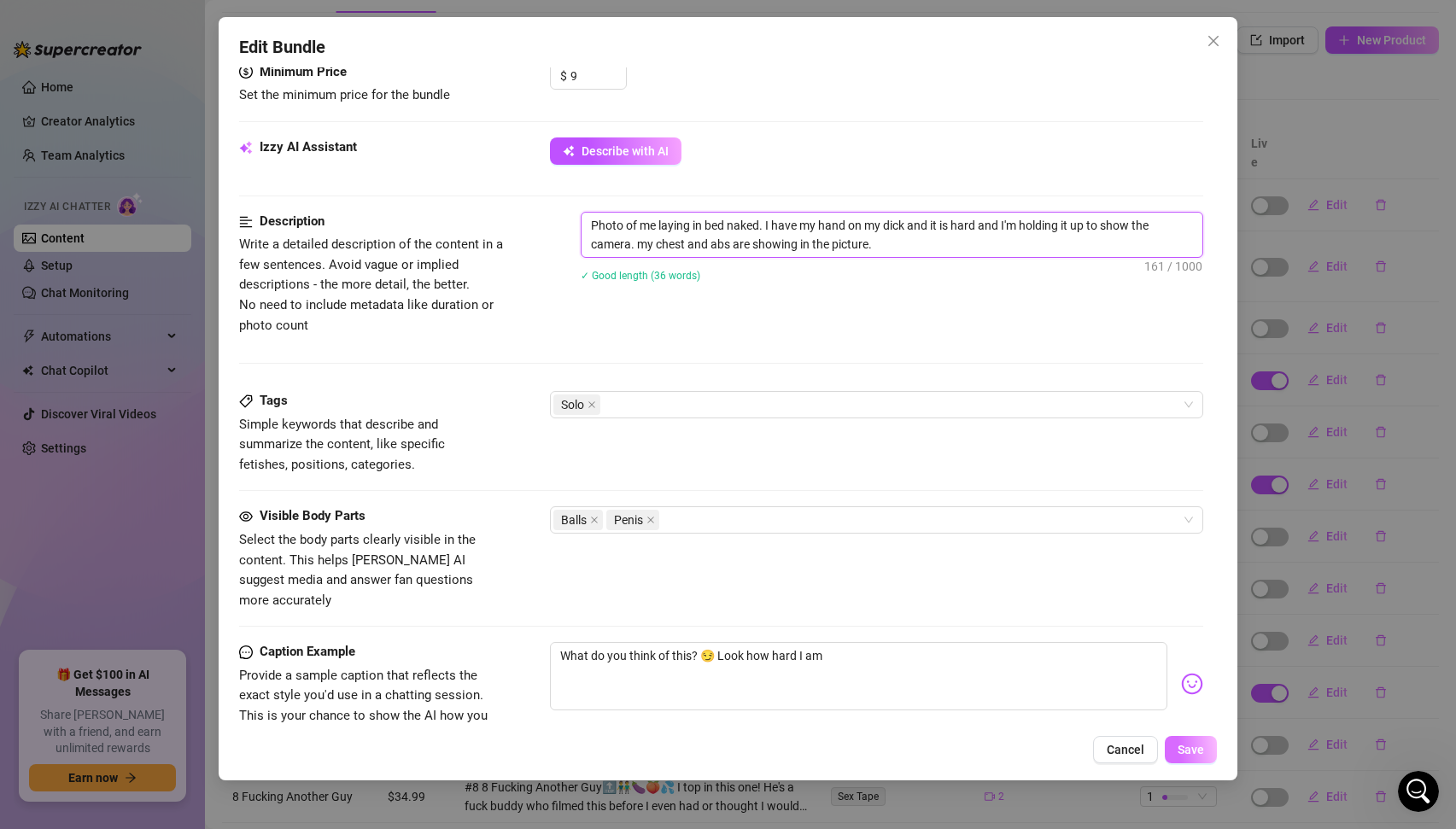
type textarea "Photo of me laying in bed naked. I have my hand on my dick and it is hard and I…"
click at [1187, 739] on button "Save" at bounding box center [1190, 750] width 52 height 28
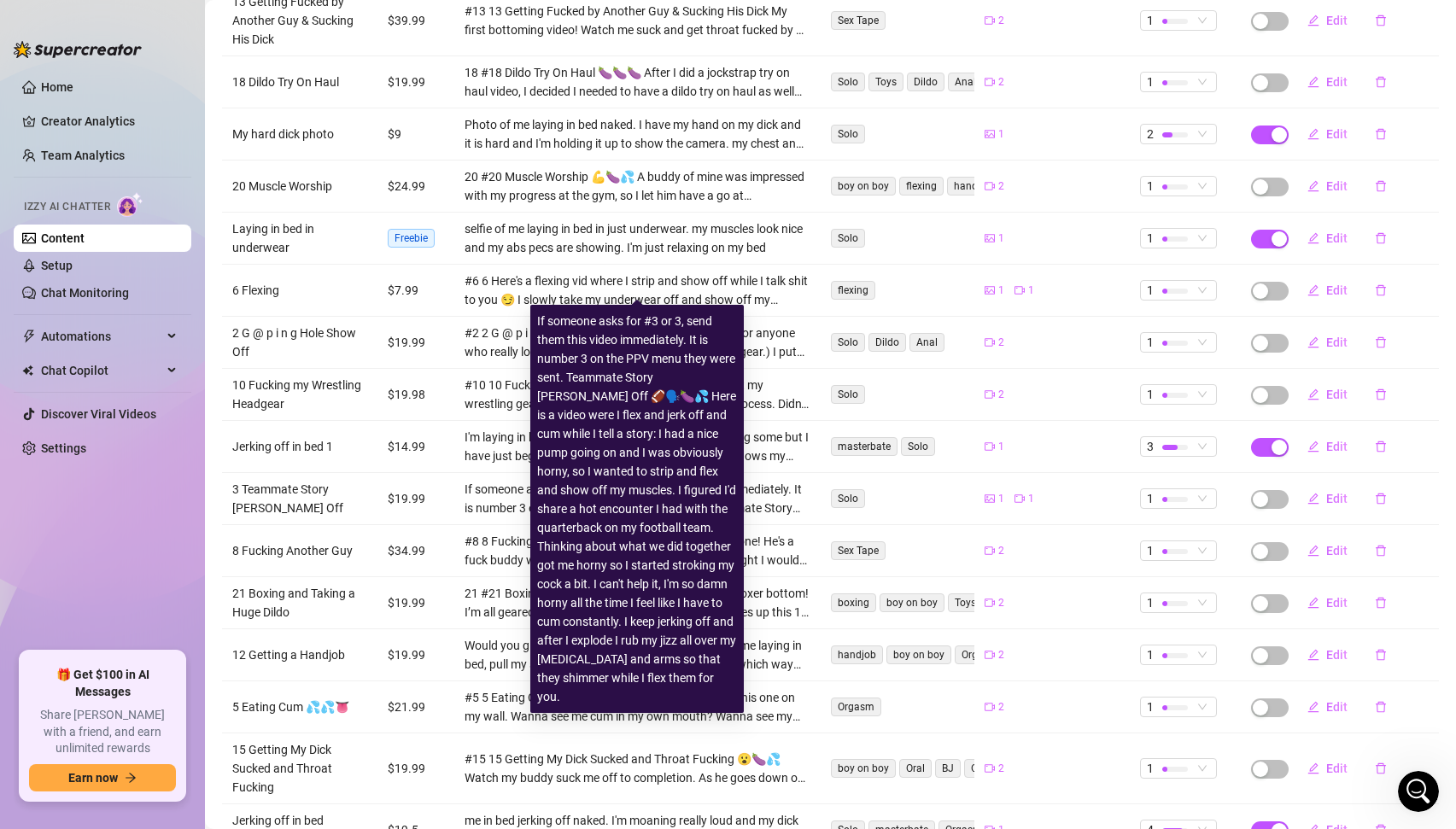
scroll to position [551, 0]
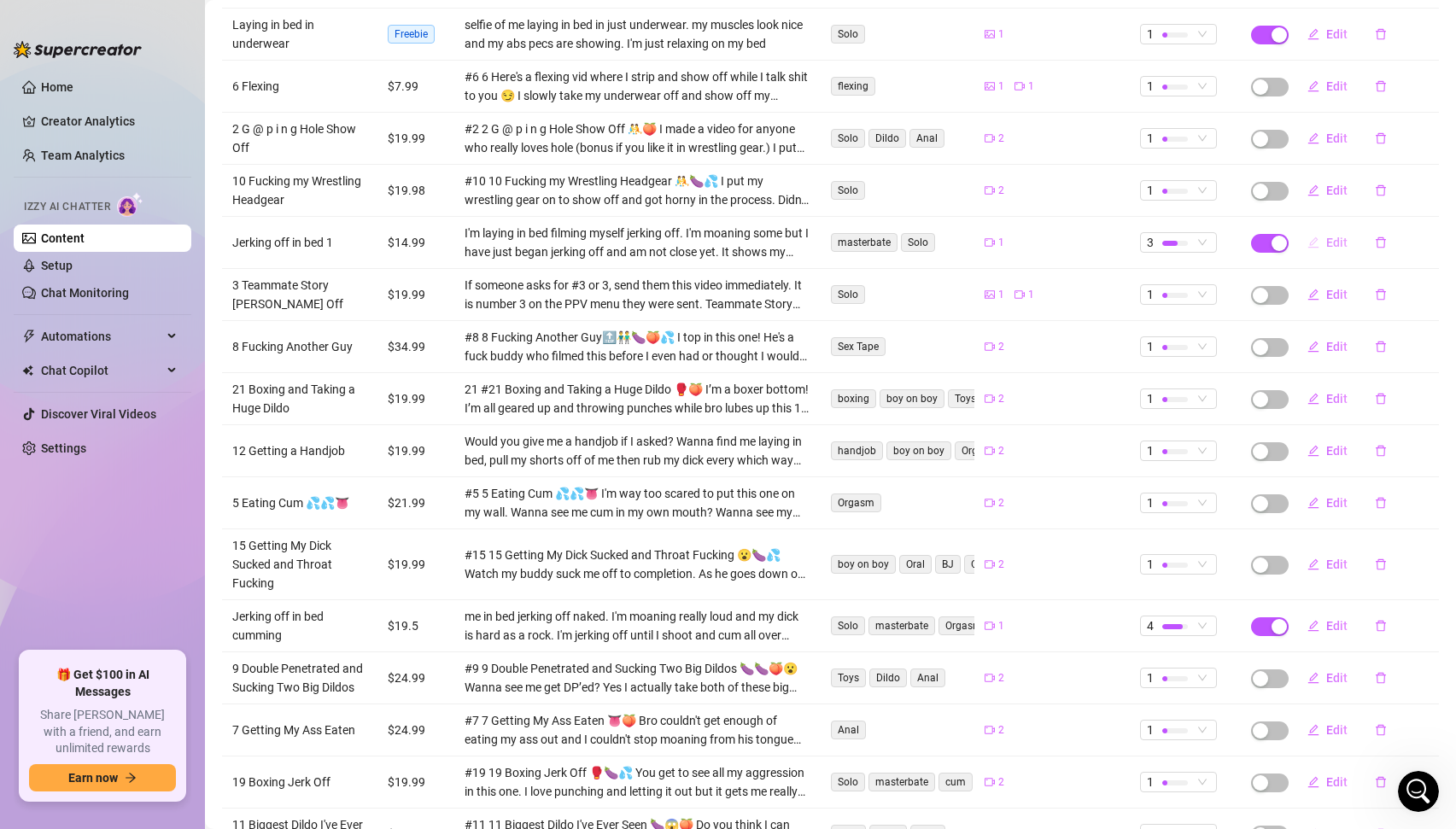
click at [1337, 235] on span "Edit" at bounding box center [1337, 242] width 21 height 14
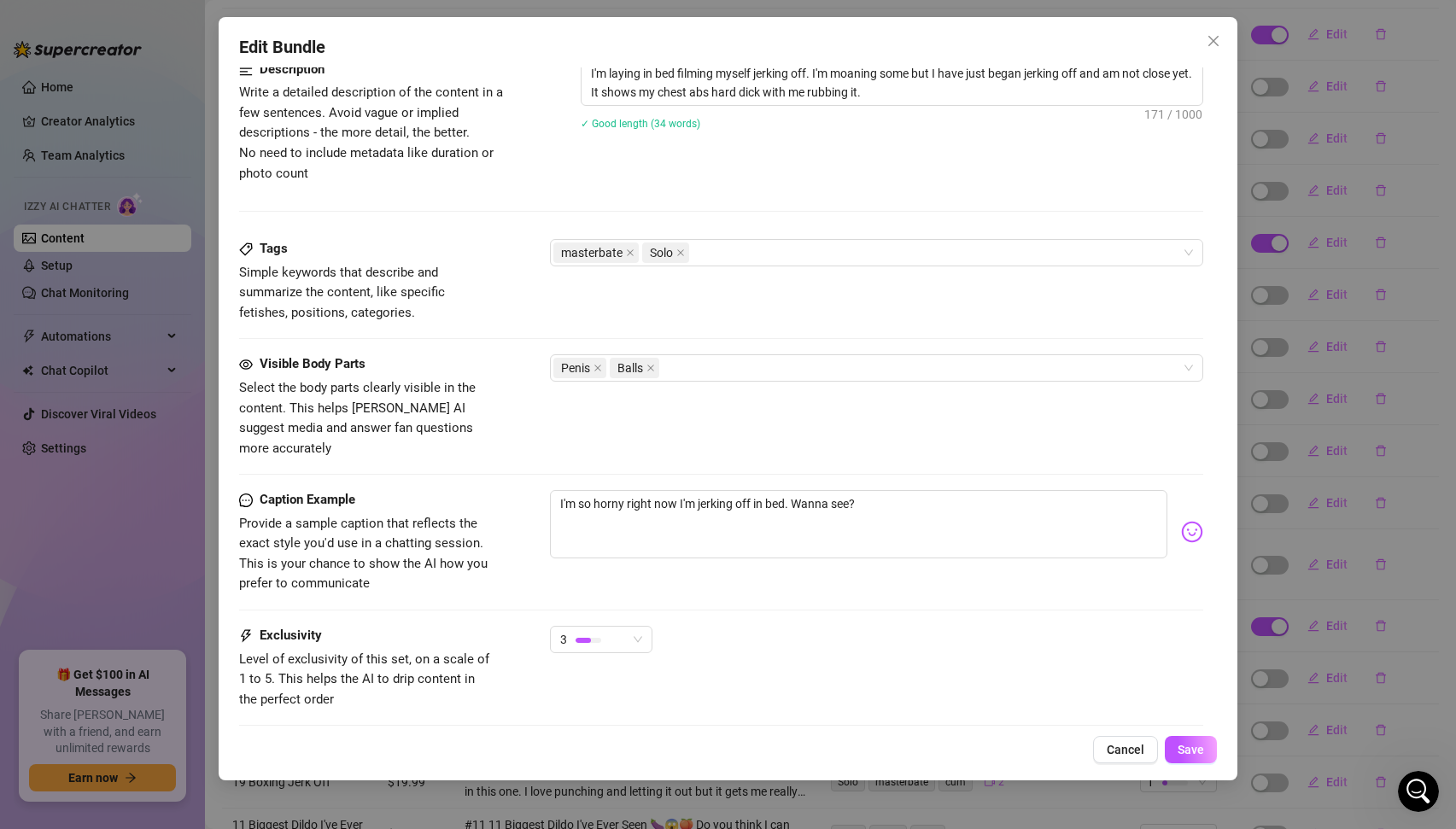
scroll to position [801, 0]
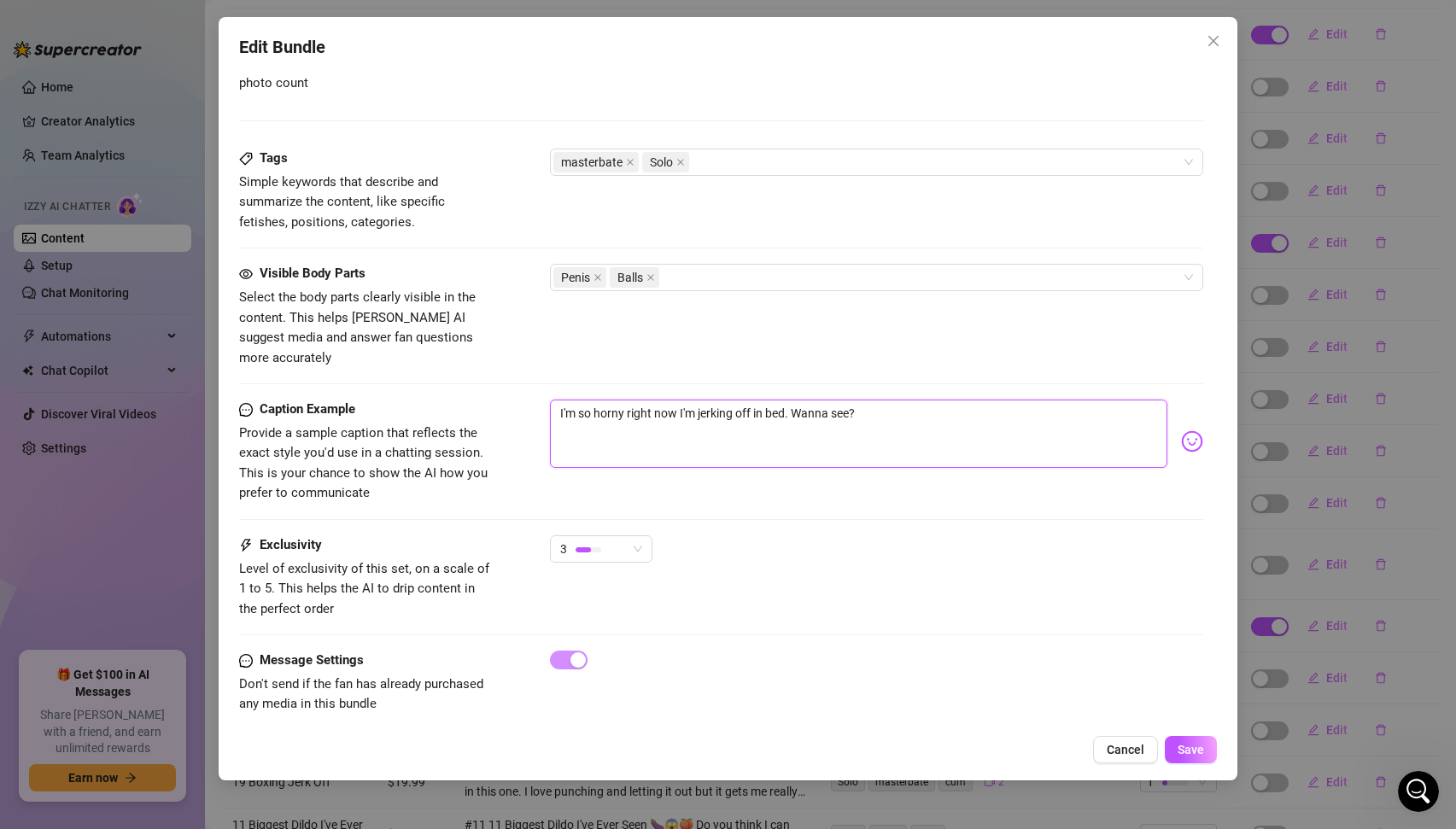
click at [657, 400] on textarea "I'm so horny right now I'm jerking off in bed. Wanna see?" at bounding box center [859, 434] width 619 height 68
type textarea "I"
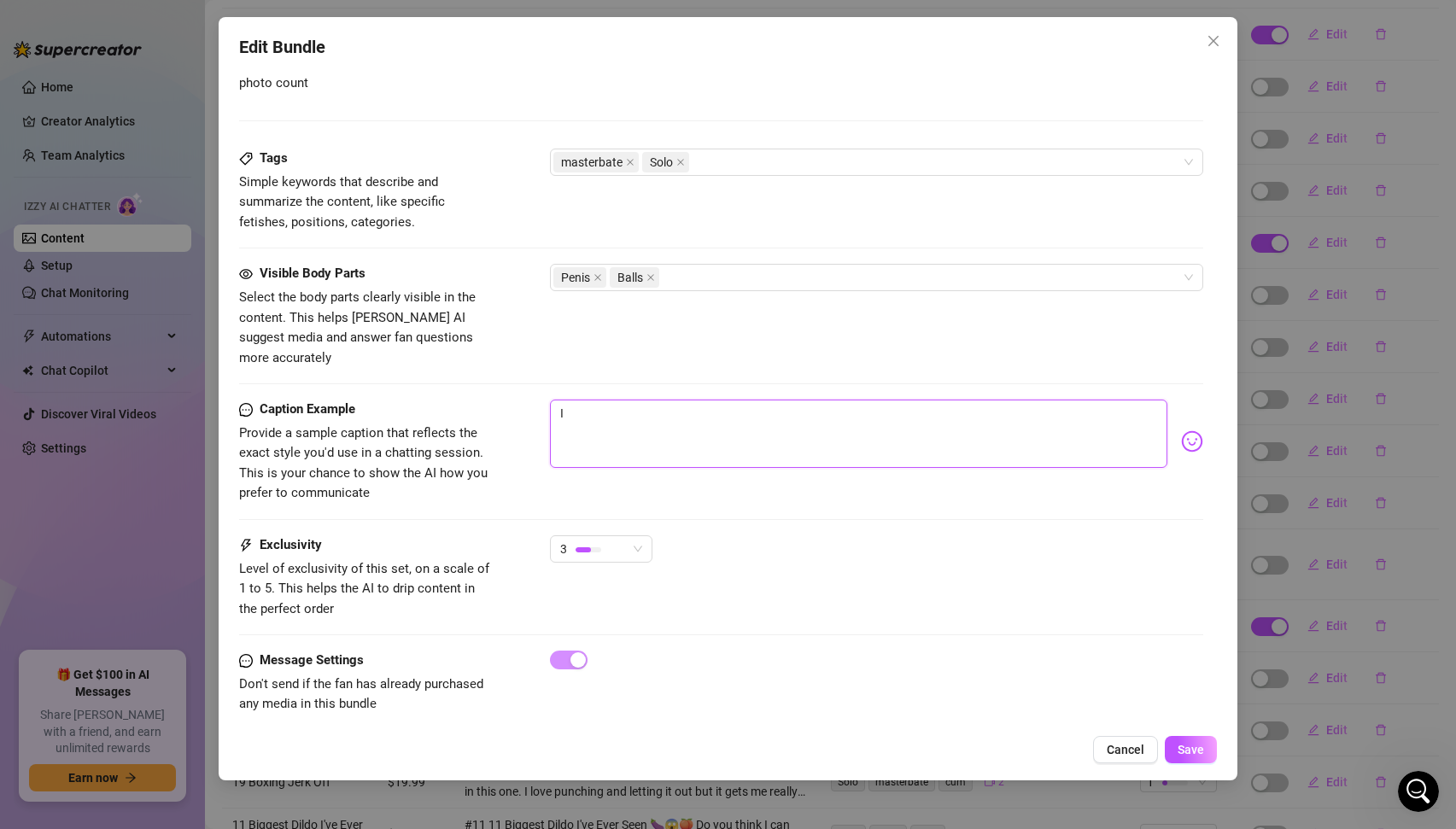
type textarea "I"
type textarea "Type your message here..."
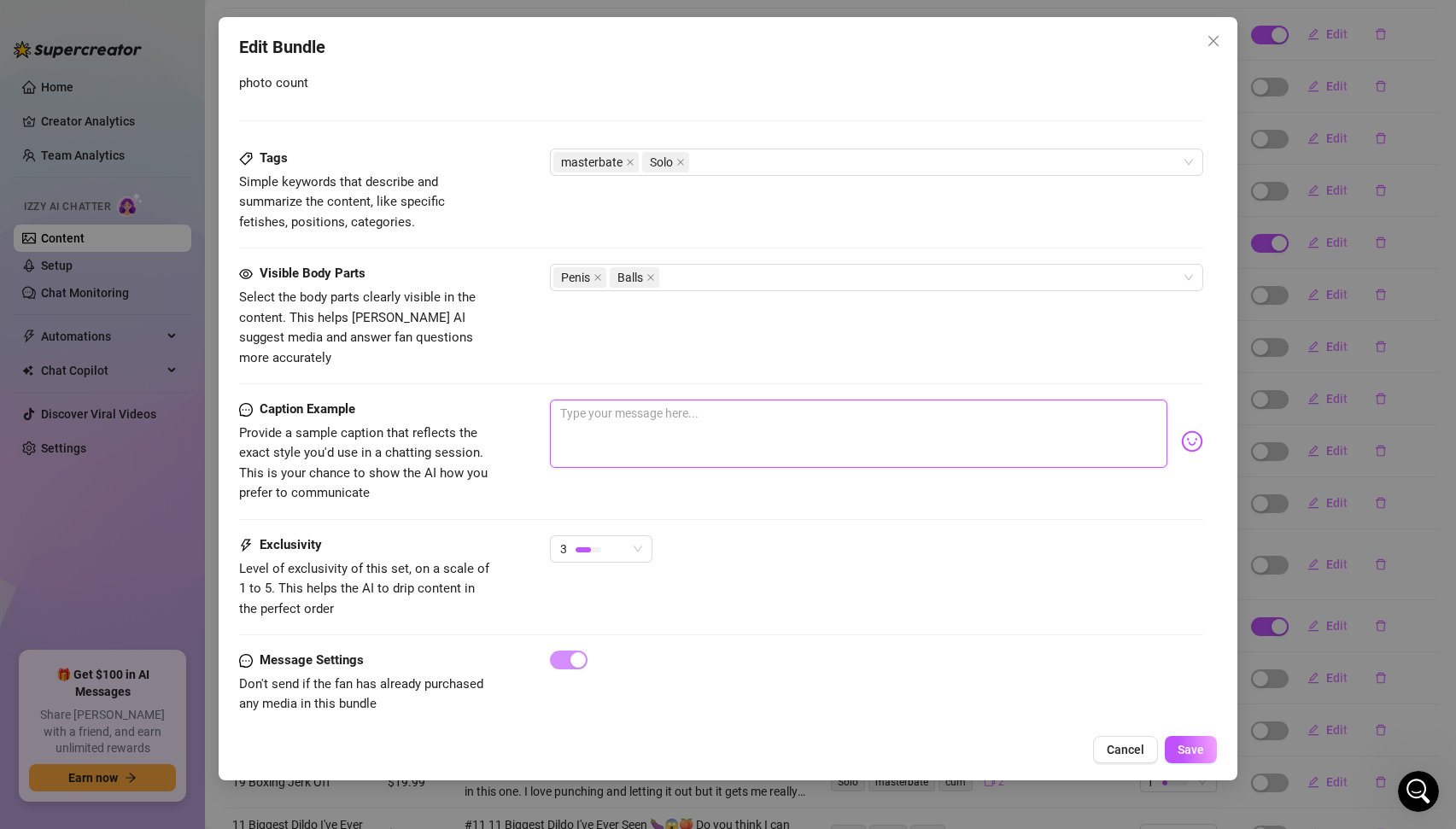
type textarea "T"
type textarea "Th"
type textarea "Thi"
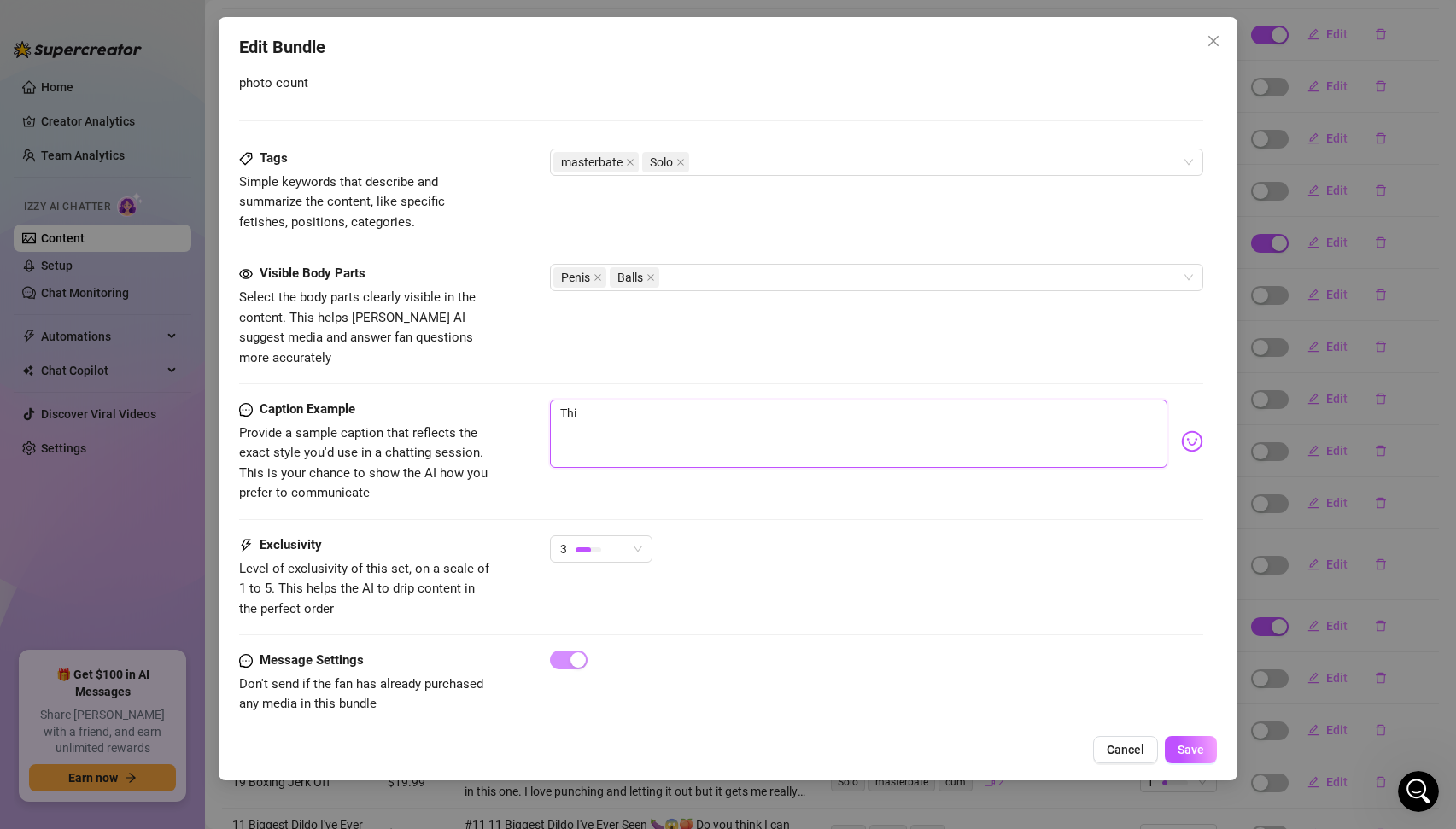
type textarea "This"
type textarea "This i"
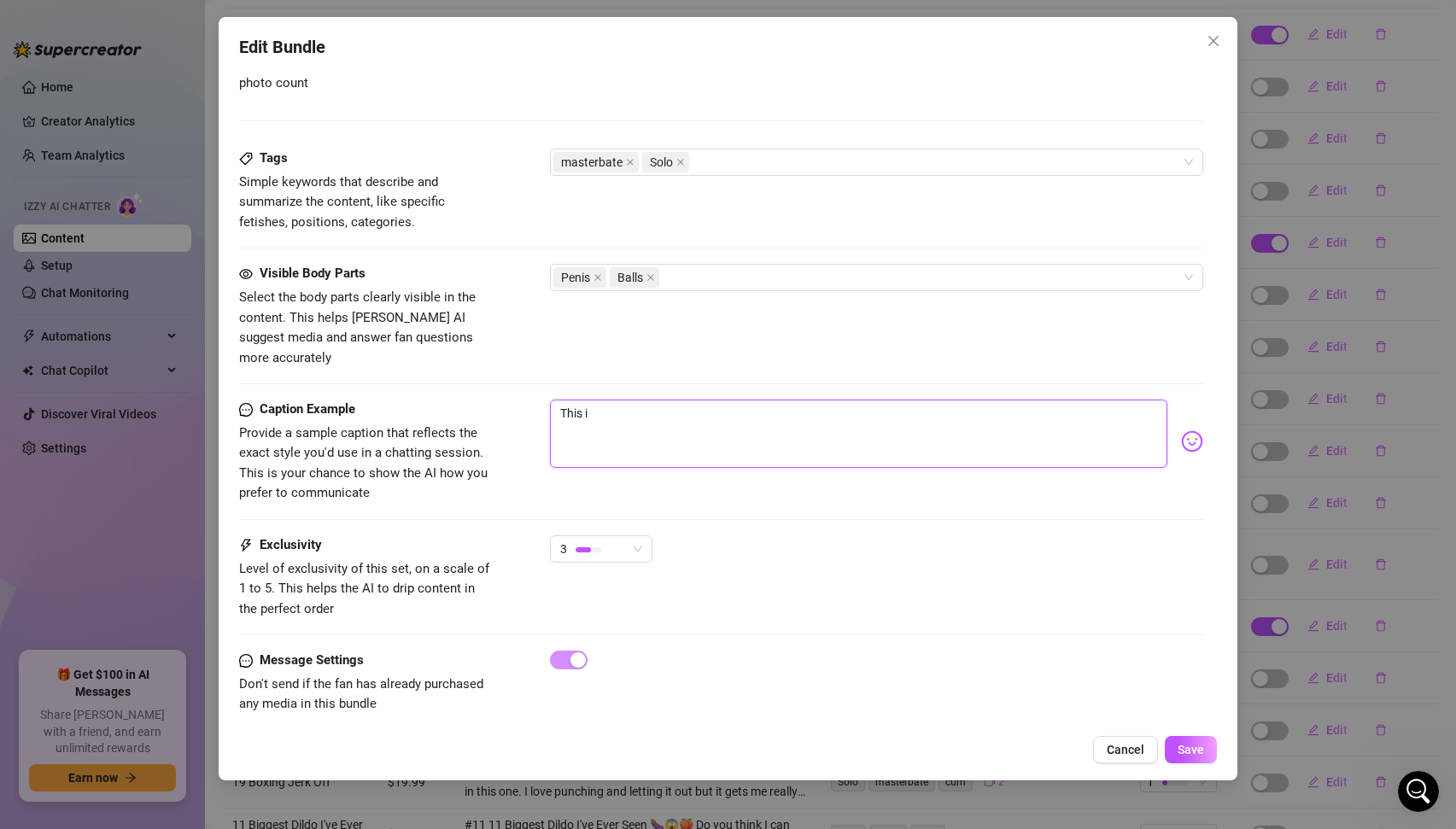
type textarea "This is"
type textarea "This is m"
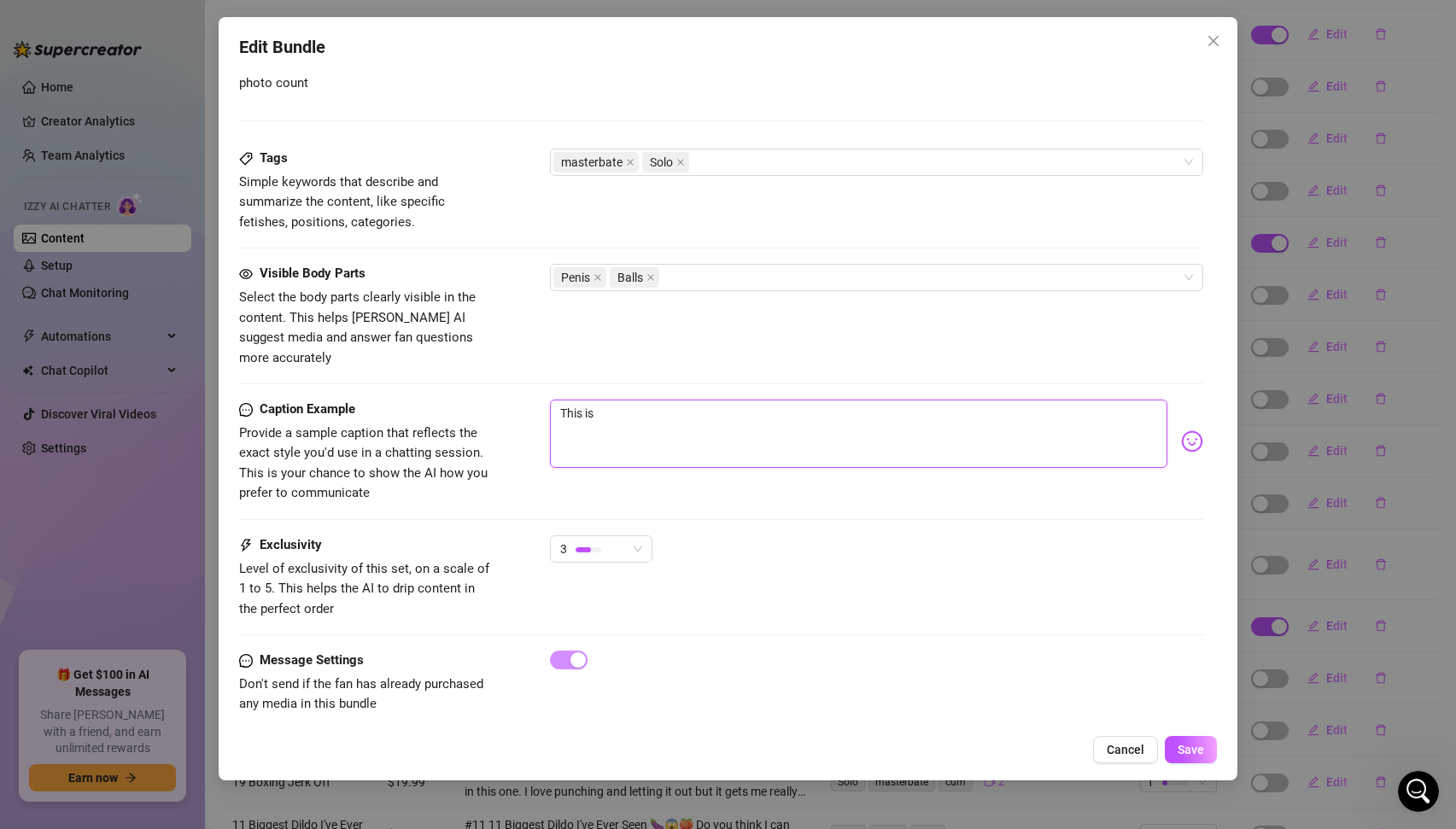
type textarea "This is m"
type textarea "This is me"
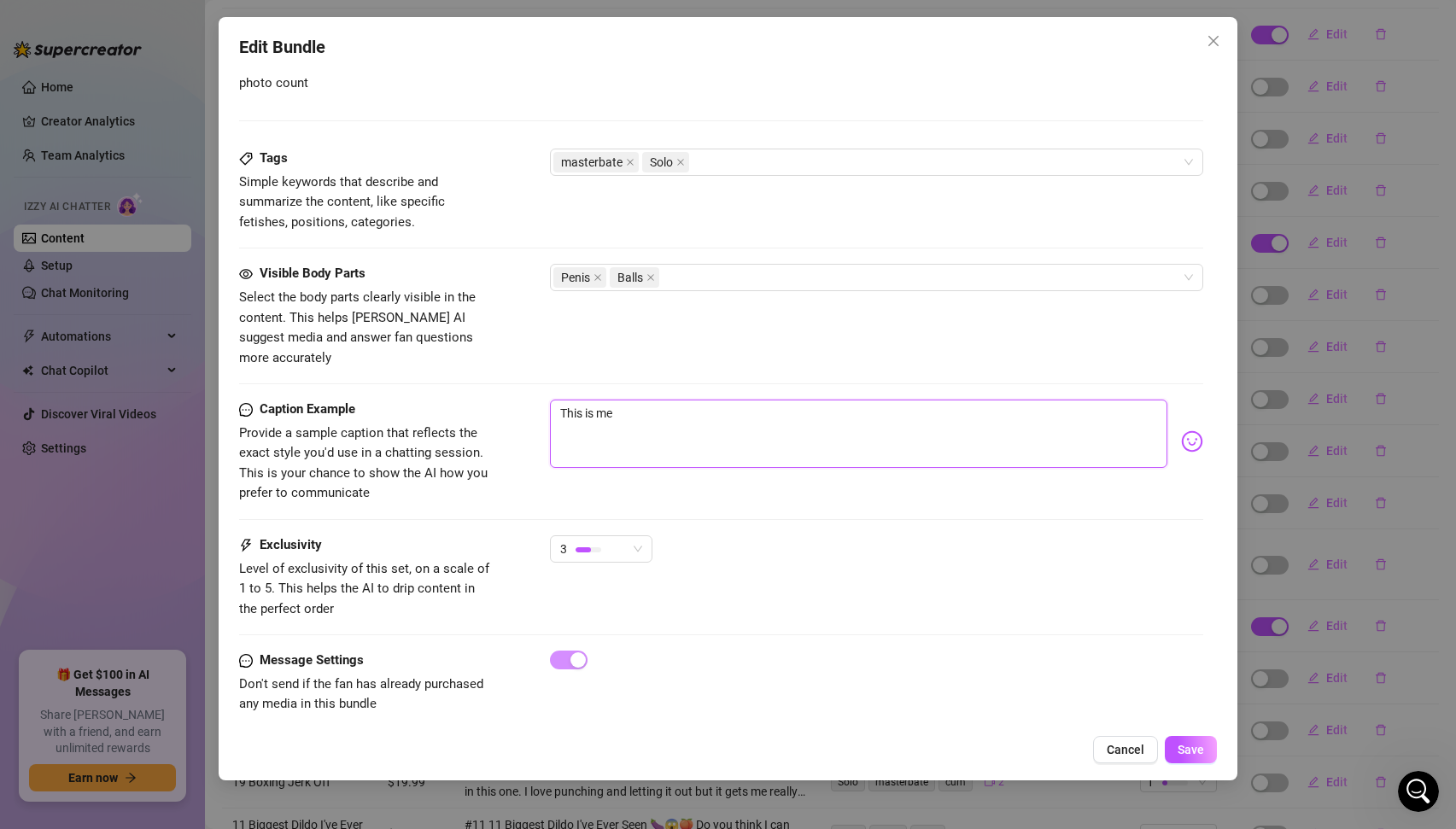
type textarea "This is me j"
type textarea "This is me ju"
type textarea "This is me jus"
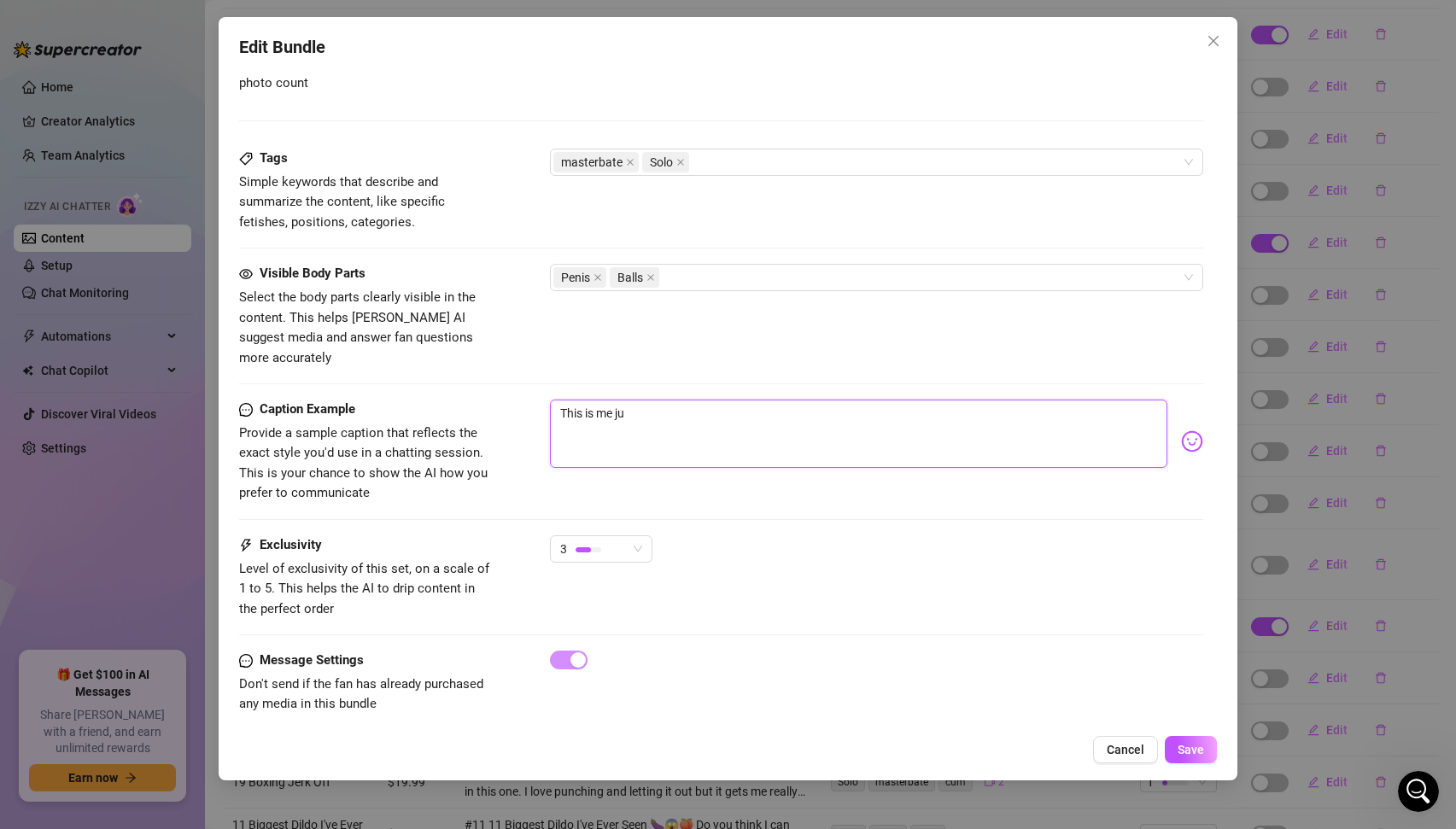
type textarea "This is me jus"
type textarea "This is me just"
type textarea "W"
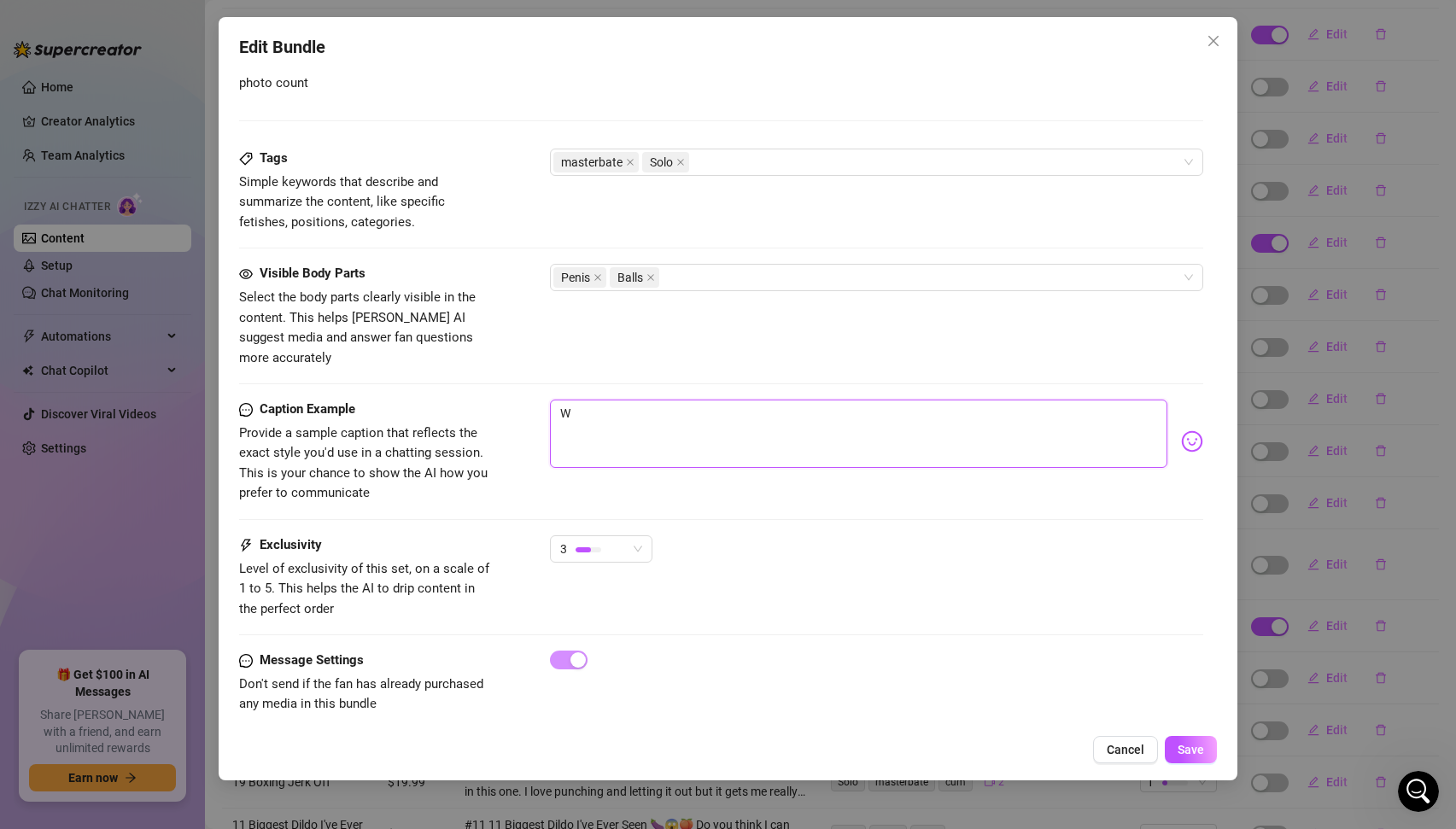
type textarea "WT"
type textarea "W"
type textarea "Type your message here..."
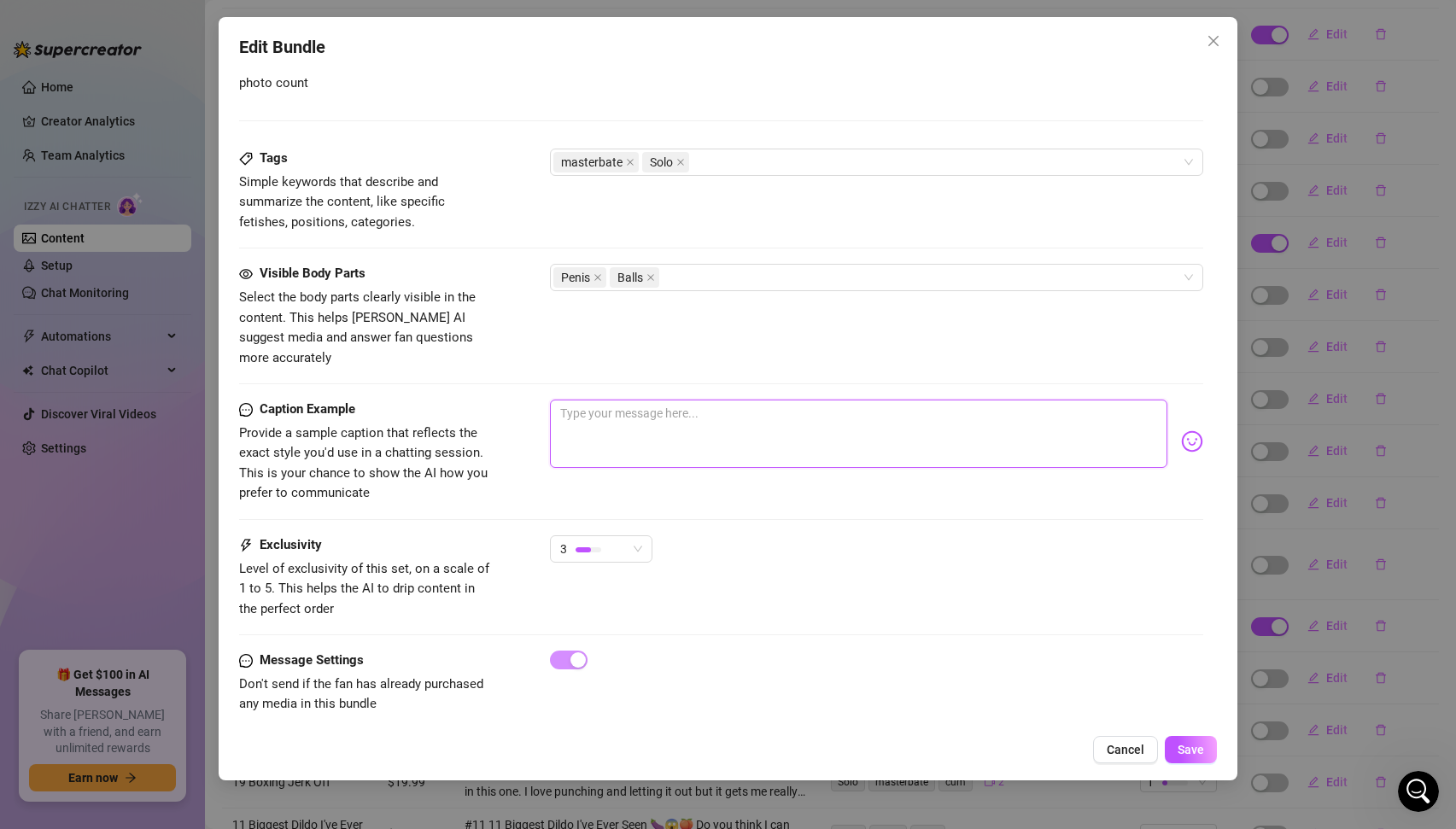
type textarea "T"
type textarea "Th"
type textarea "Thi"
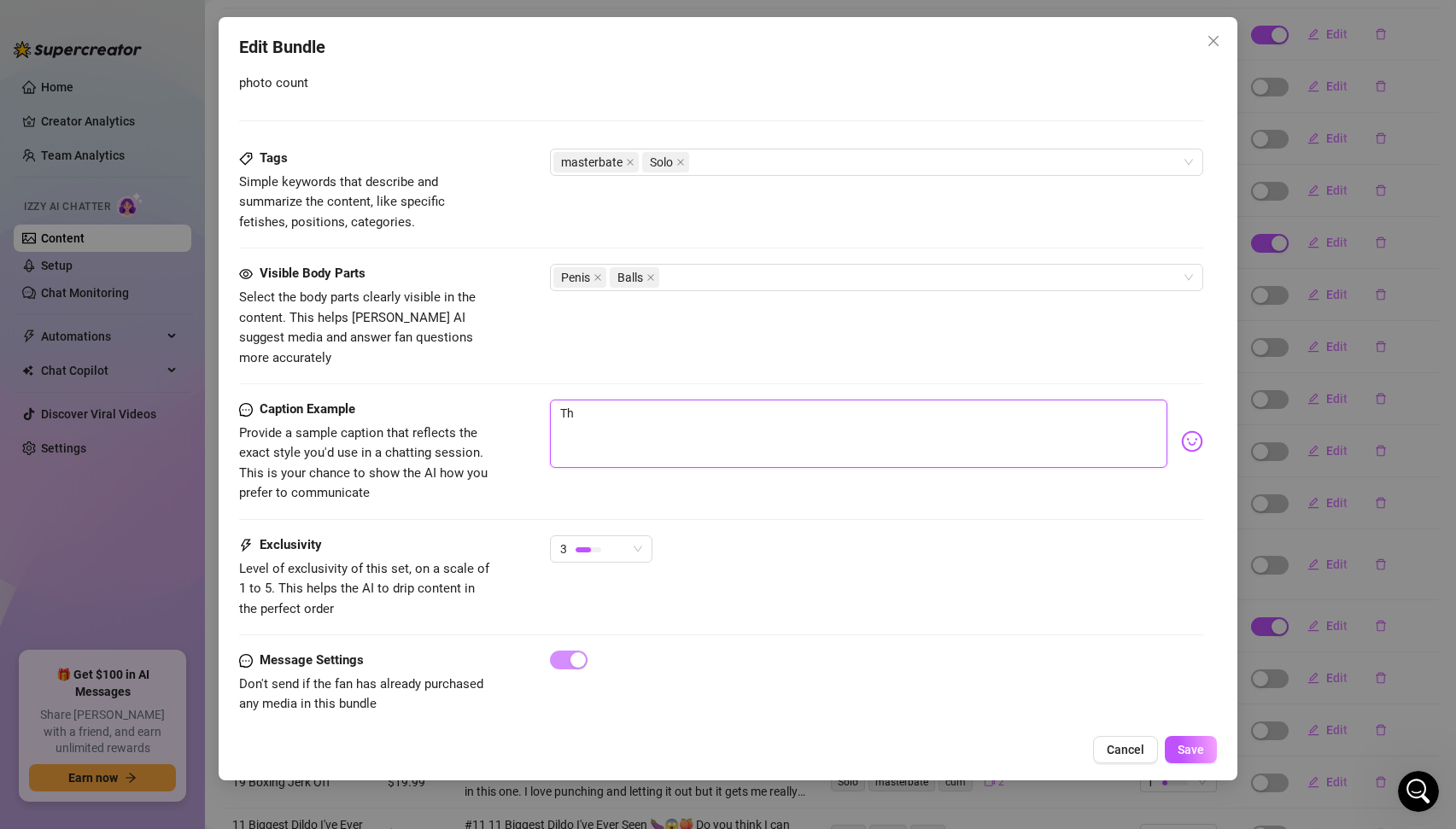
type textarea "Thi"
type textarea "This"
type textarea "This w"
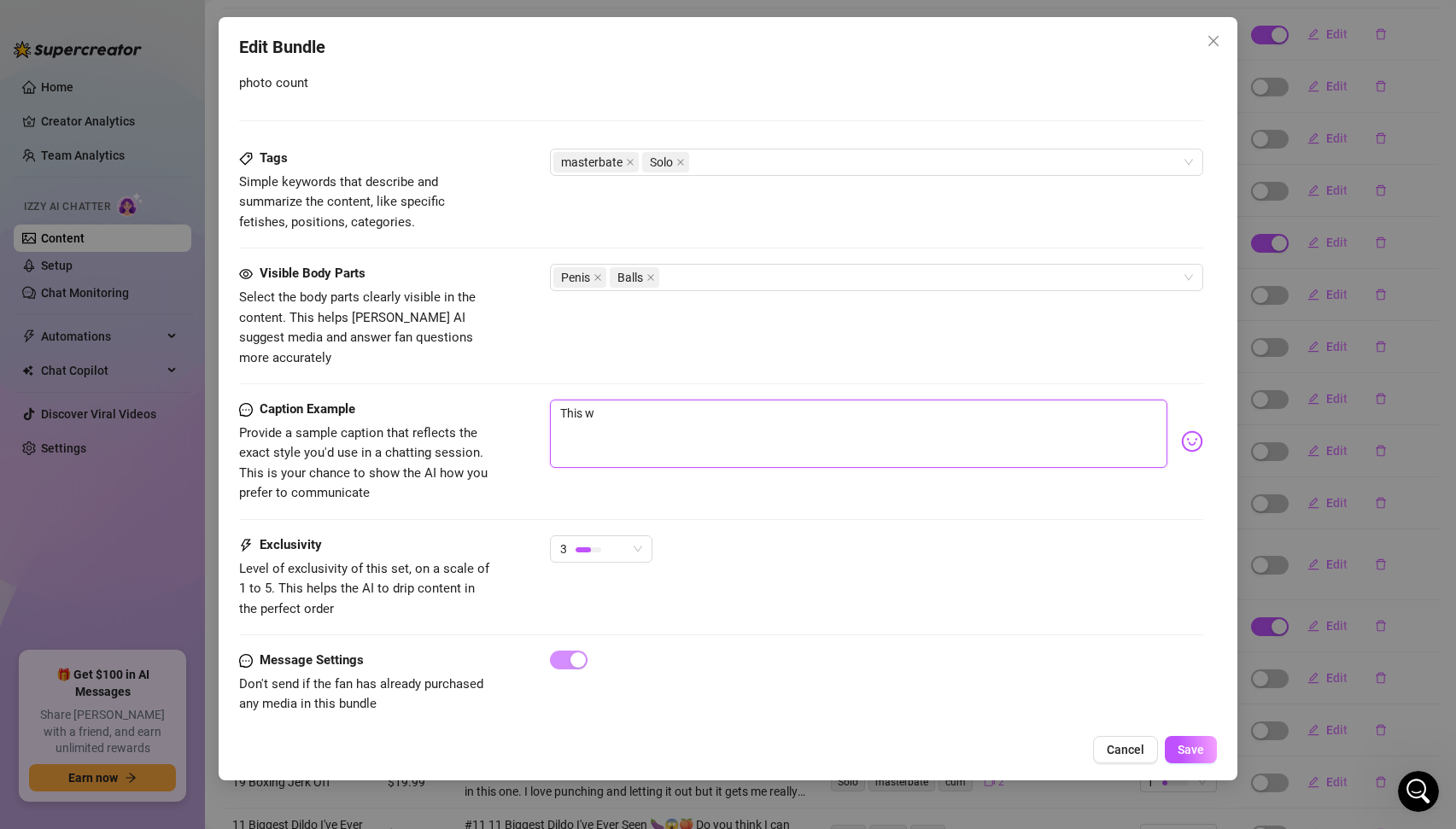
type textarea "This wa"
type textarea "This was"
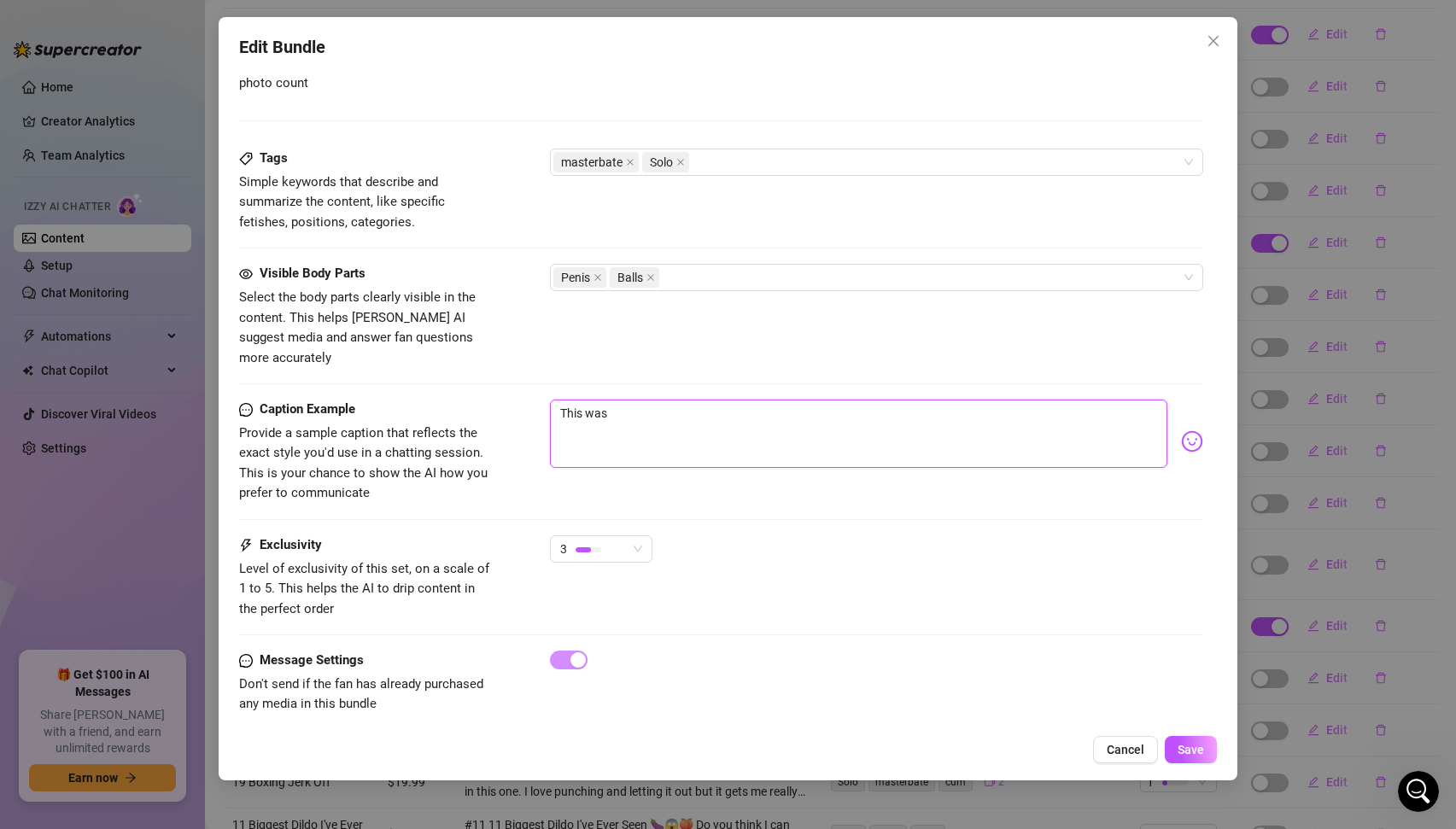
type textarea "This was"
type textarea "This was m"
type textarea "This was me"
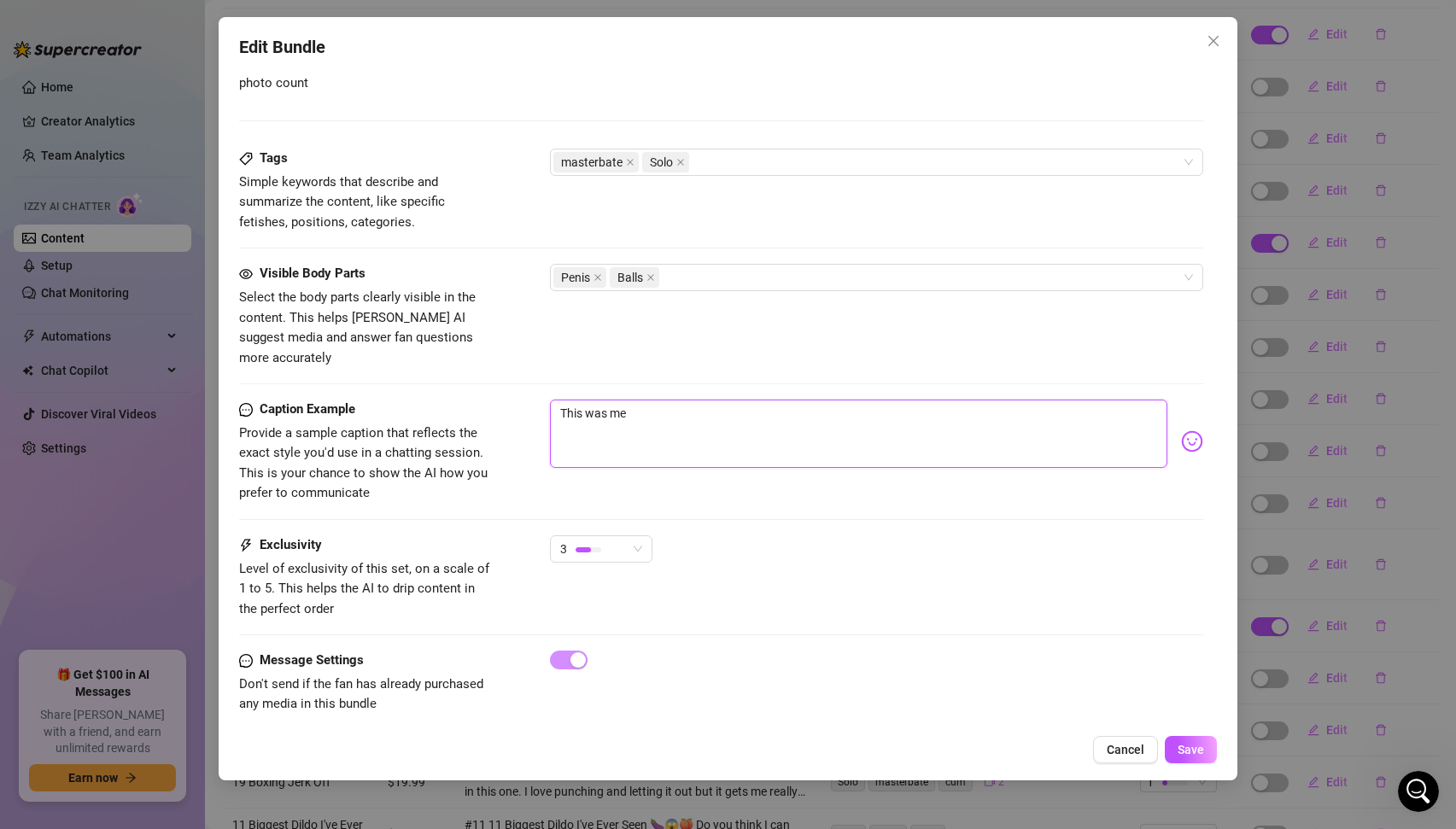
type textarea "This was me"
type textarea "This was me l"
type textarea "This was me la"
type textarea "This was me lay"
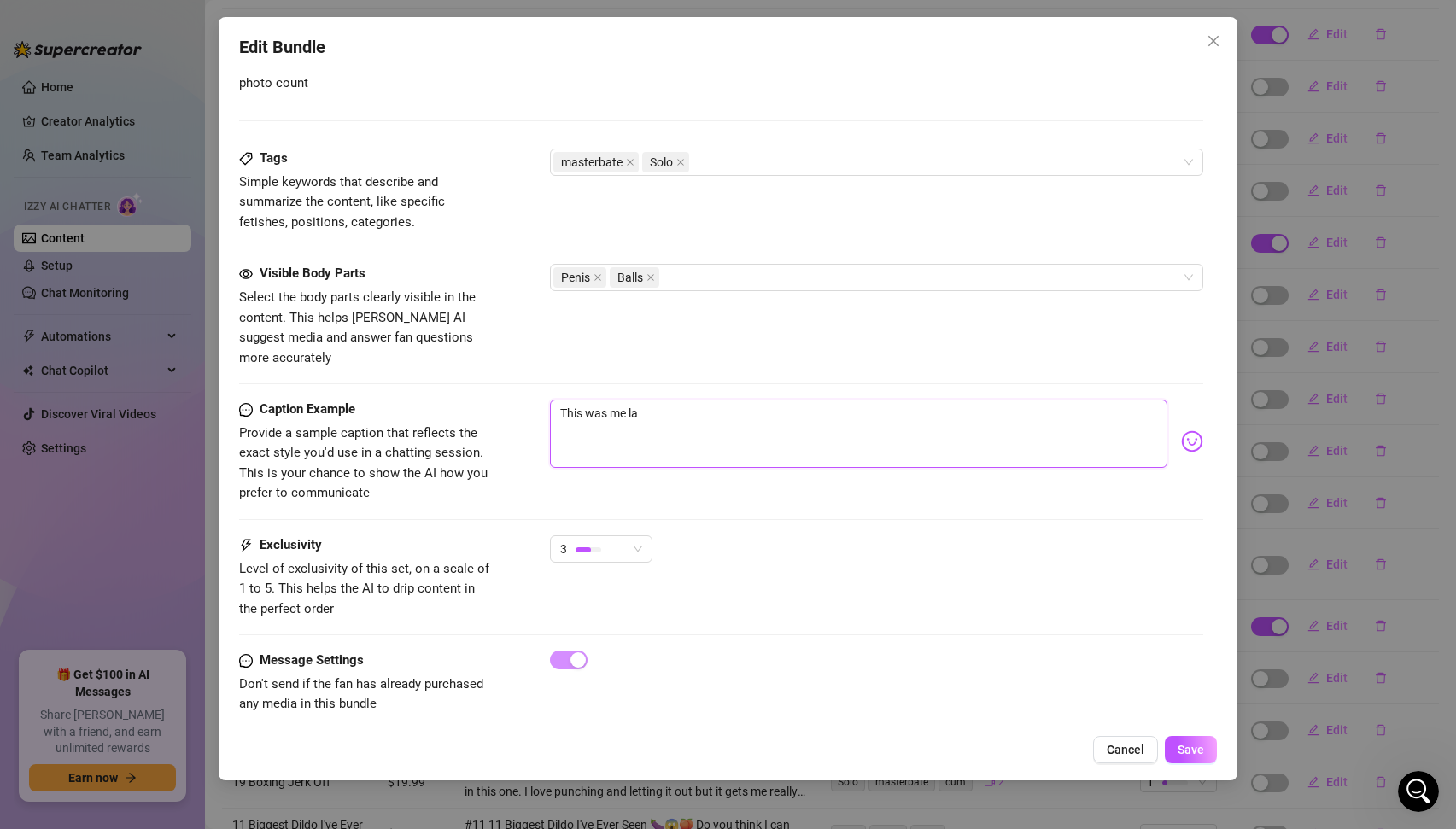
type textarea "This was me lay"
type textarea "This was me layi"
type textarea "This was me layin"
type textarea "This was me laying"
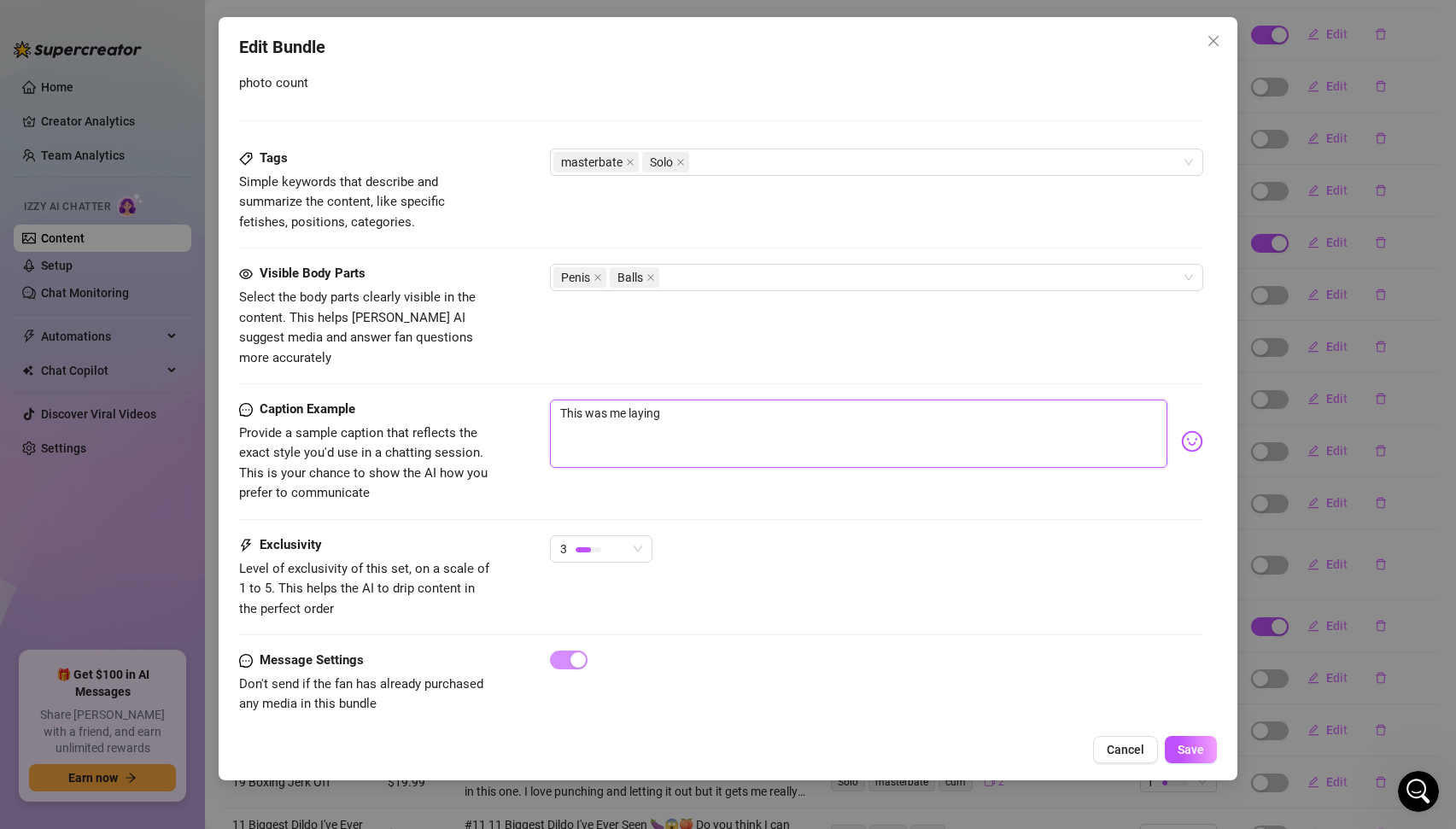
type textarea "This was me laying"
type textarea "This was me laying i"
type textarea "This was me laying in"
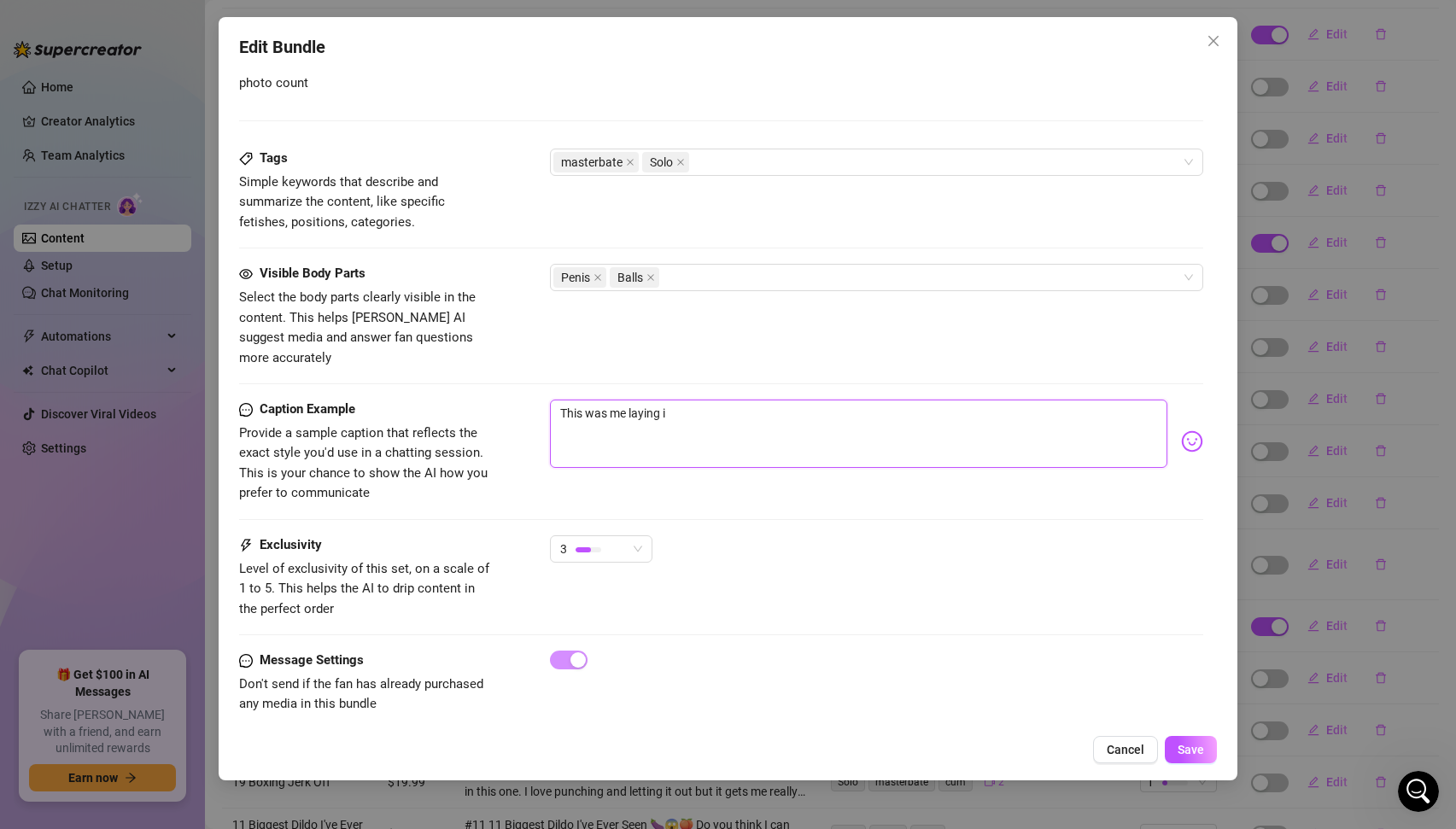
type textarea "This was me laying in"
type textarea "This was me laying in b"
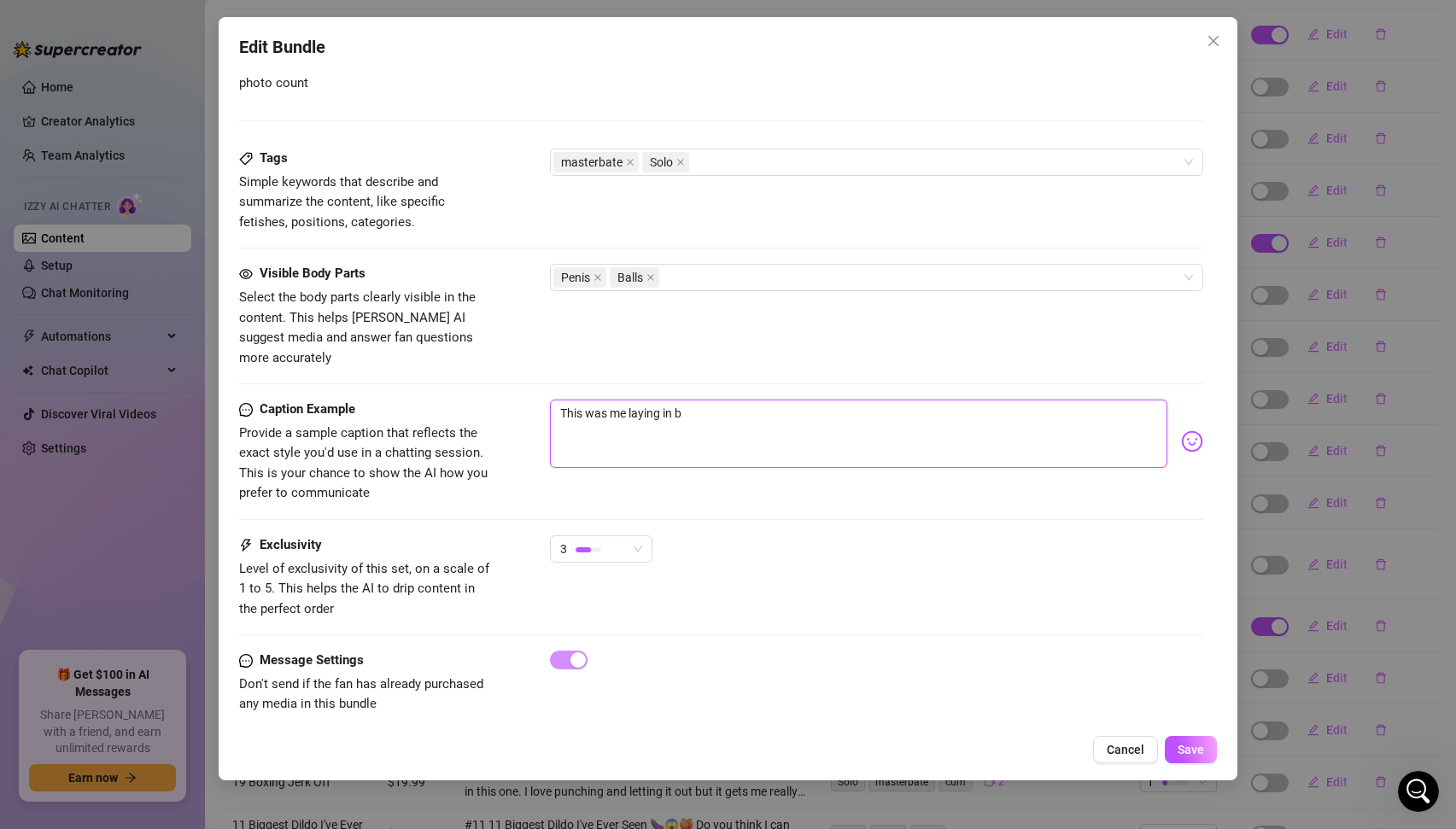
type textarea "This was me laying in be"
type textarea "This was me laying in bed"
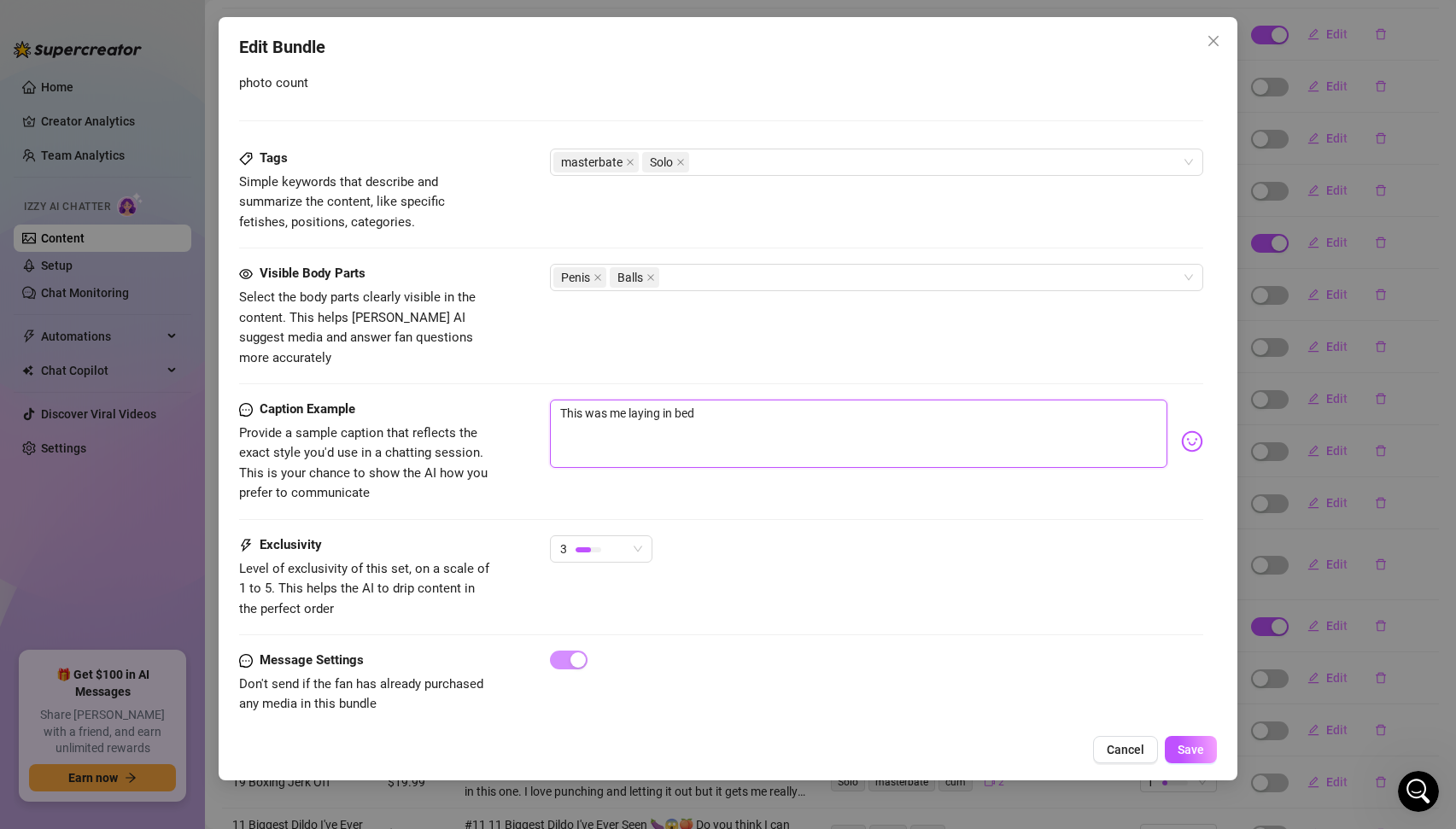
type textarea "This was me laying in bed"
type textarea "This was me laying in bed r"
type textarea "This was me laying in bed ru"
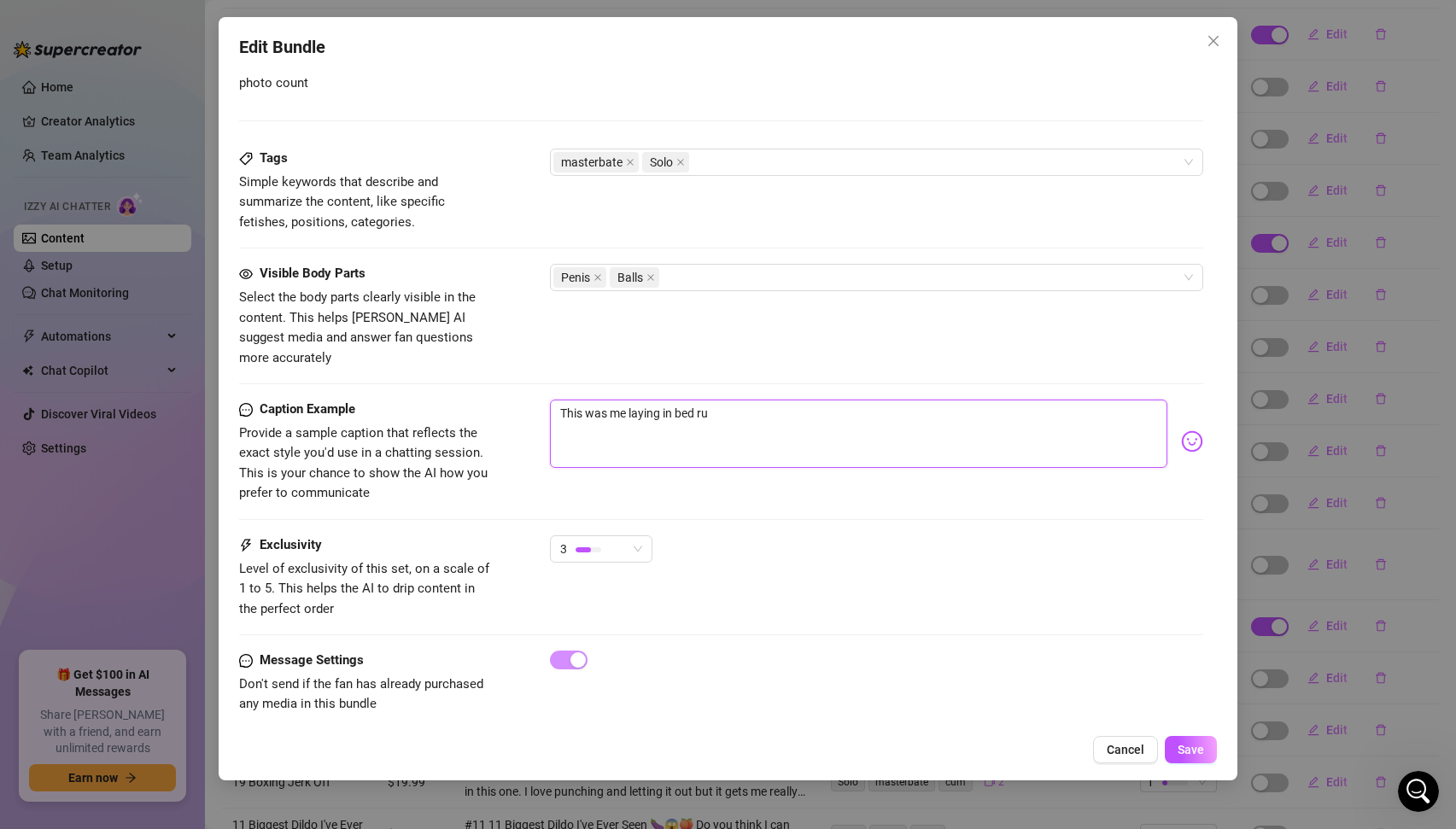
type textarea "This was me laying in bed rub"
type textarea "This was me laying in bed rubb"
type textarea "This was me laying in bed rubbi"
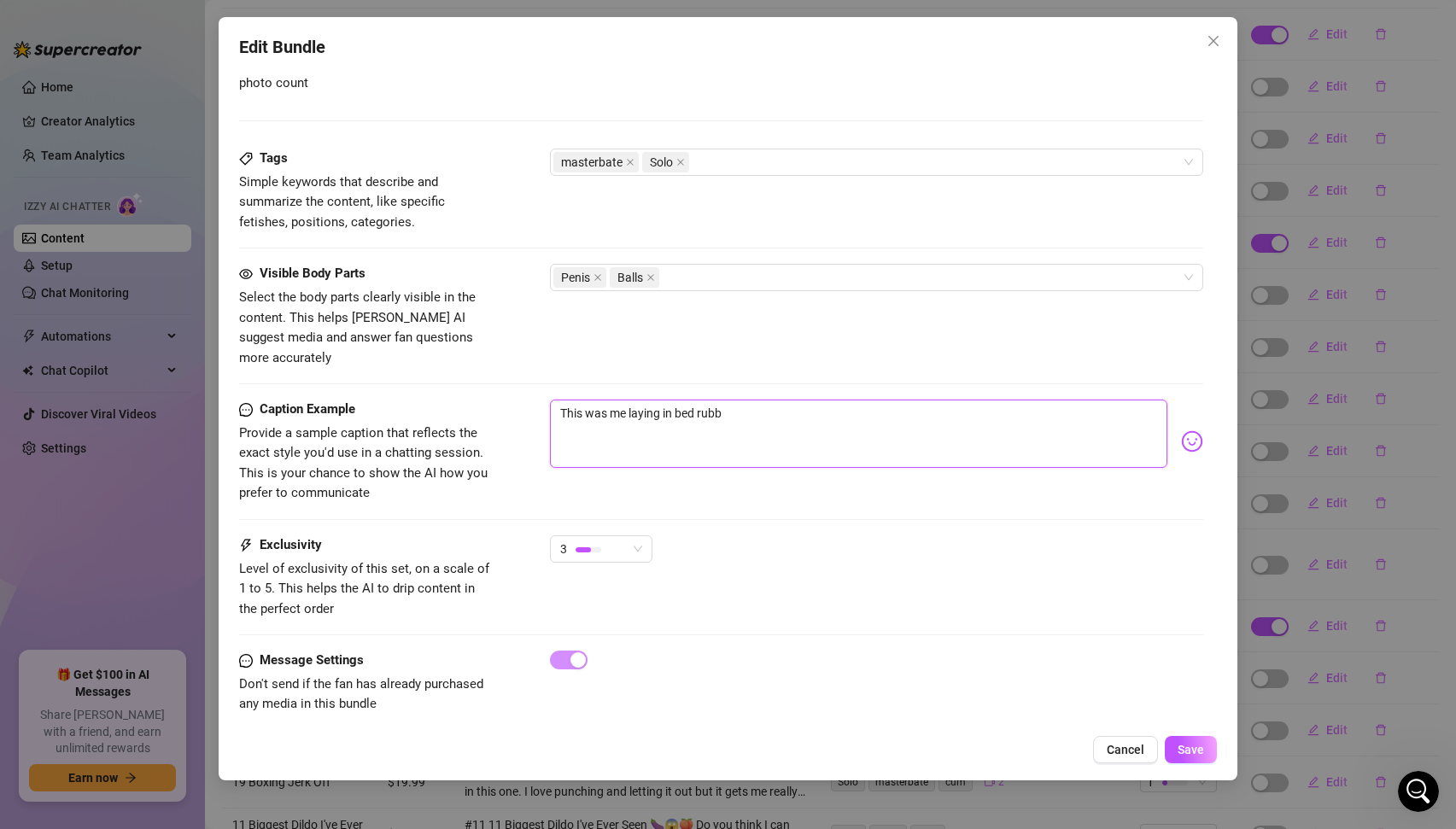
type textarea "This was me laying in bed rubbi"
type textarea "This was me laying in bed rubbin"
type textarea "This was me laying in bed rubbing"
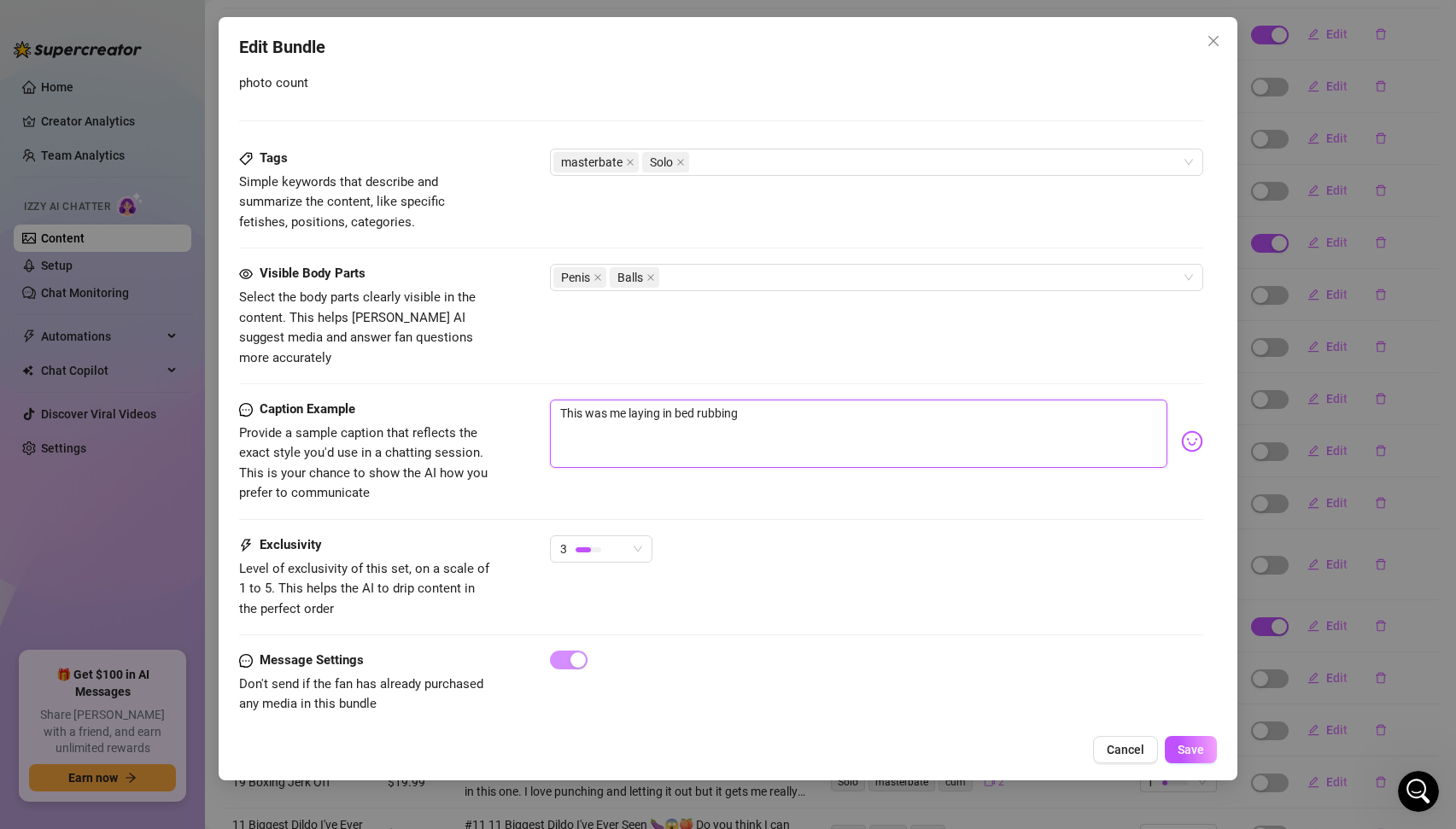
type textarea "This was me laying in bed rubbing"
type textarea "This was me laying in bed rubbing m"
type textarea "This was me laying in bed rubbing my"
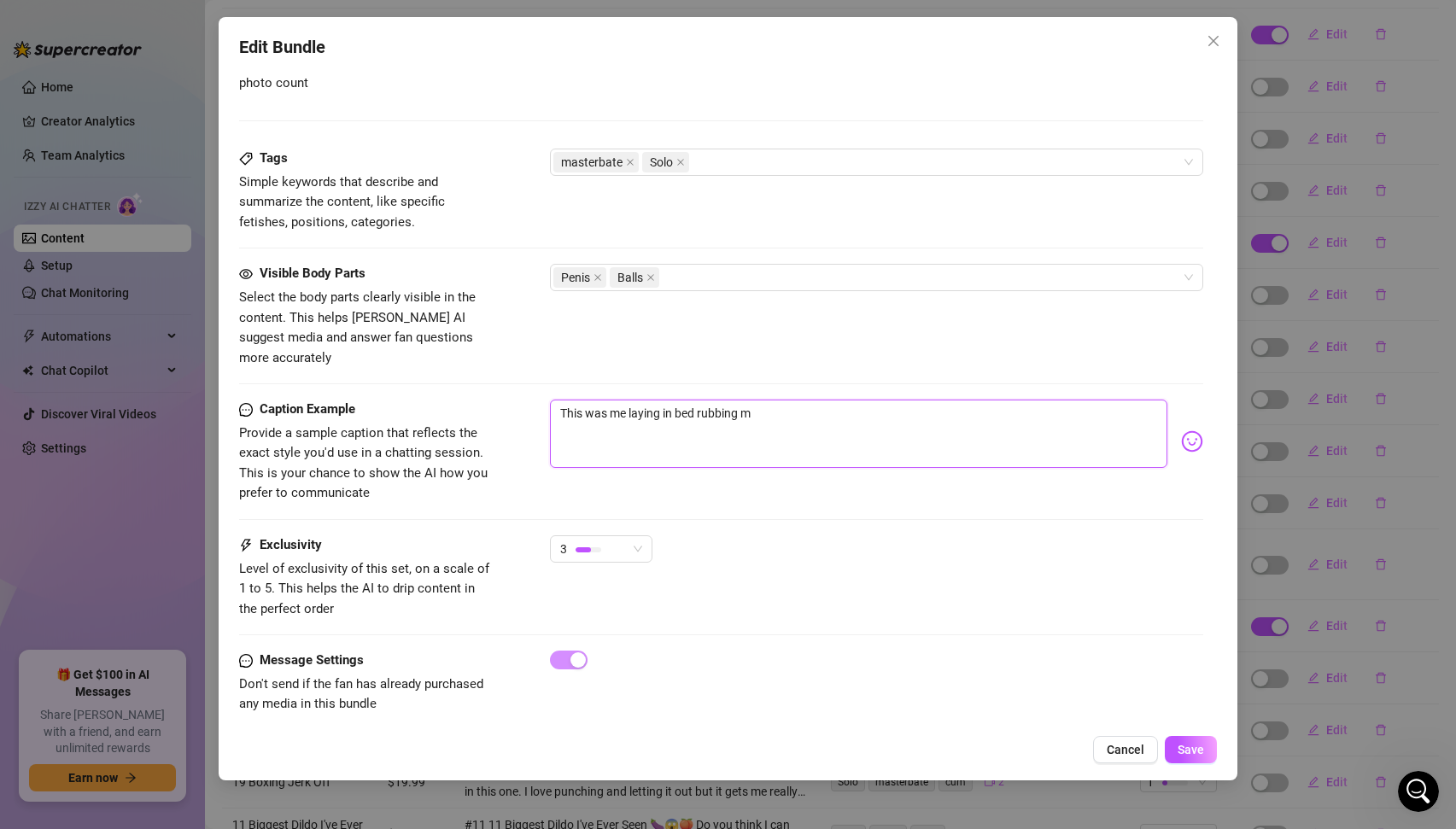
type textarea "This was me laying in bed rubbing my"
type textarea "This was me laying in bed rubbing my d"
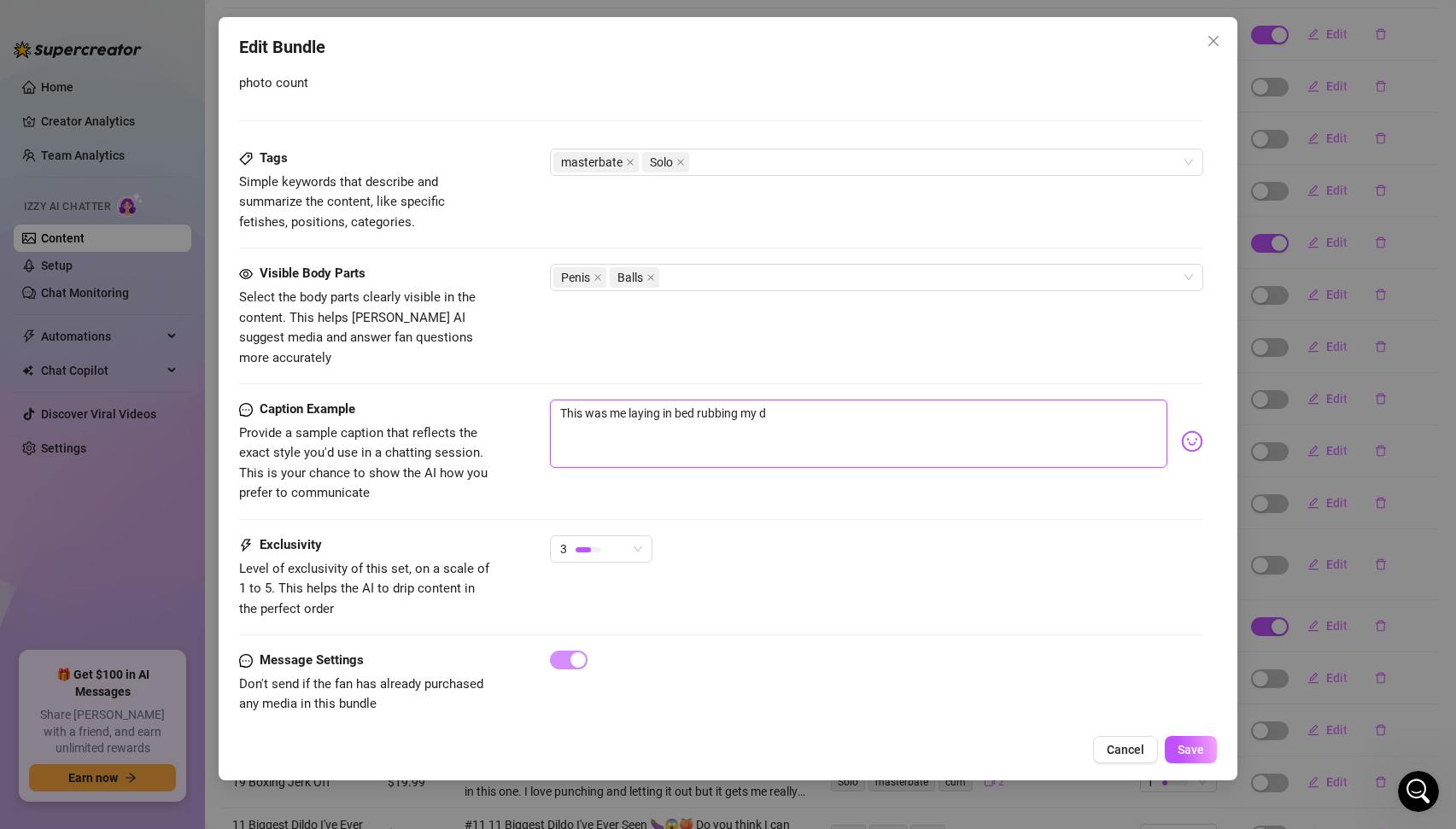
type textarea "This was me laying in bed rubbing my di"
type textarea "This was me laying in bed rubbing my dic"
type textarea "This was me laying in bed rubbing my dick"
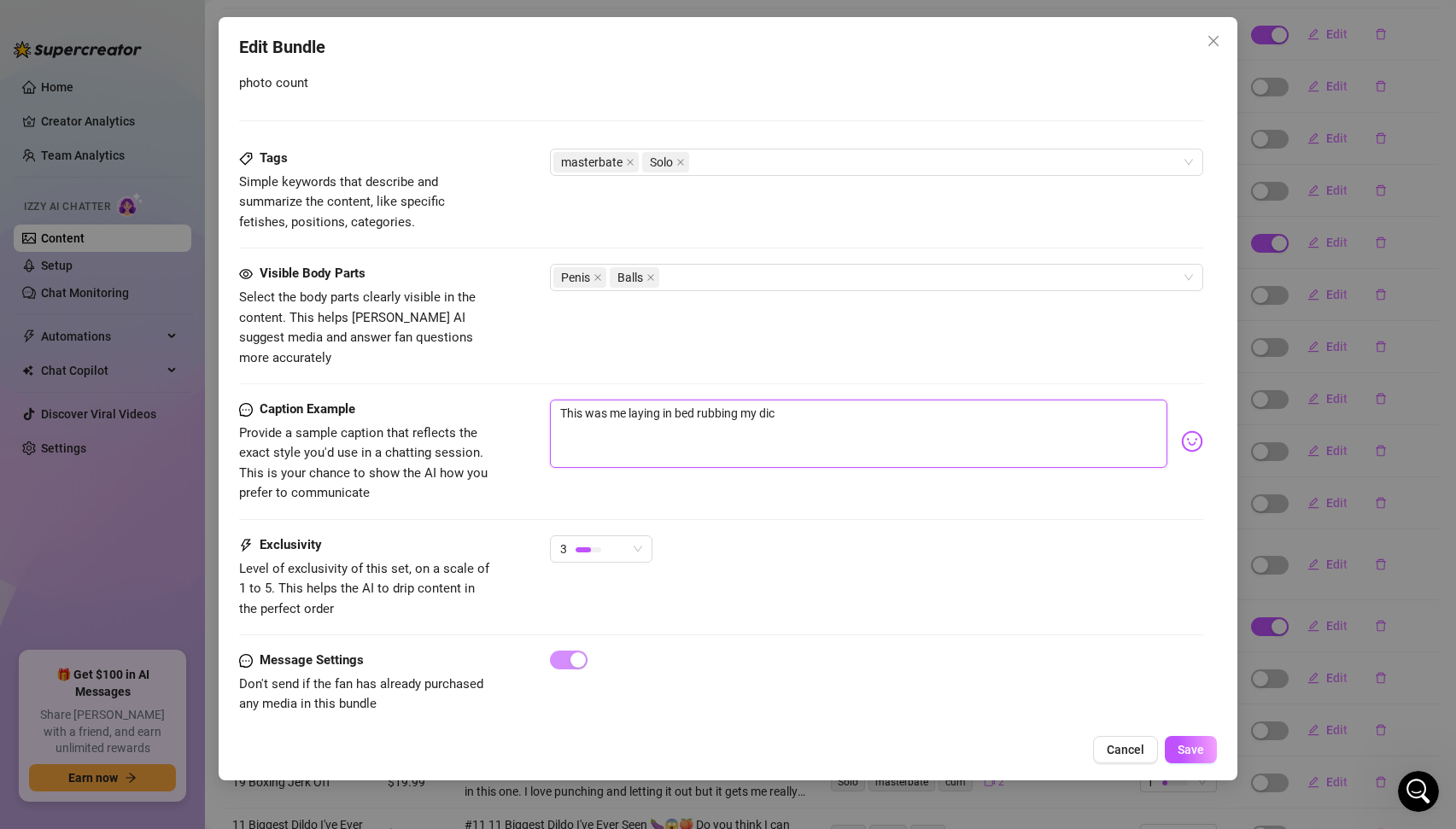
type textarea "This was me laying in bed rubbing my dick"
type textarea "This was me laying in bed rubbing my dick I"
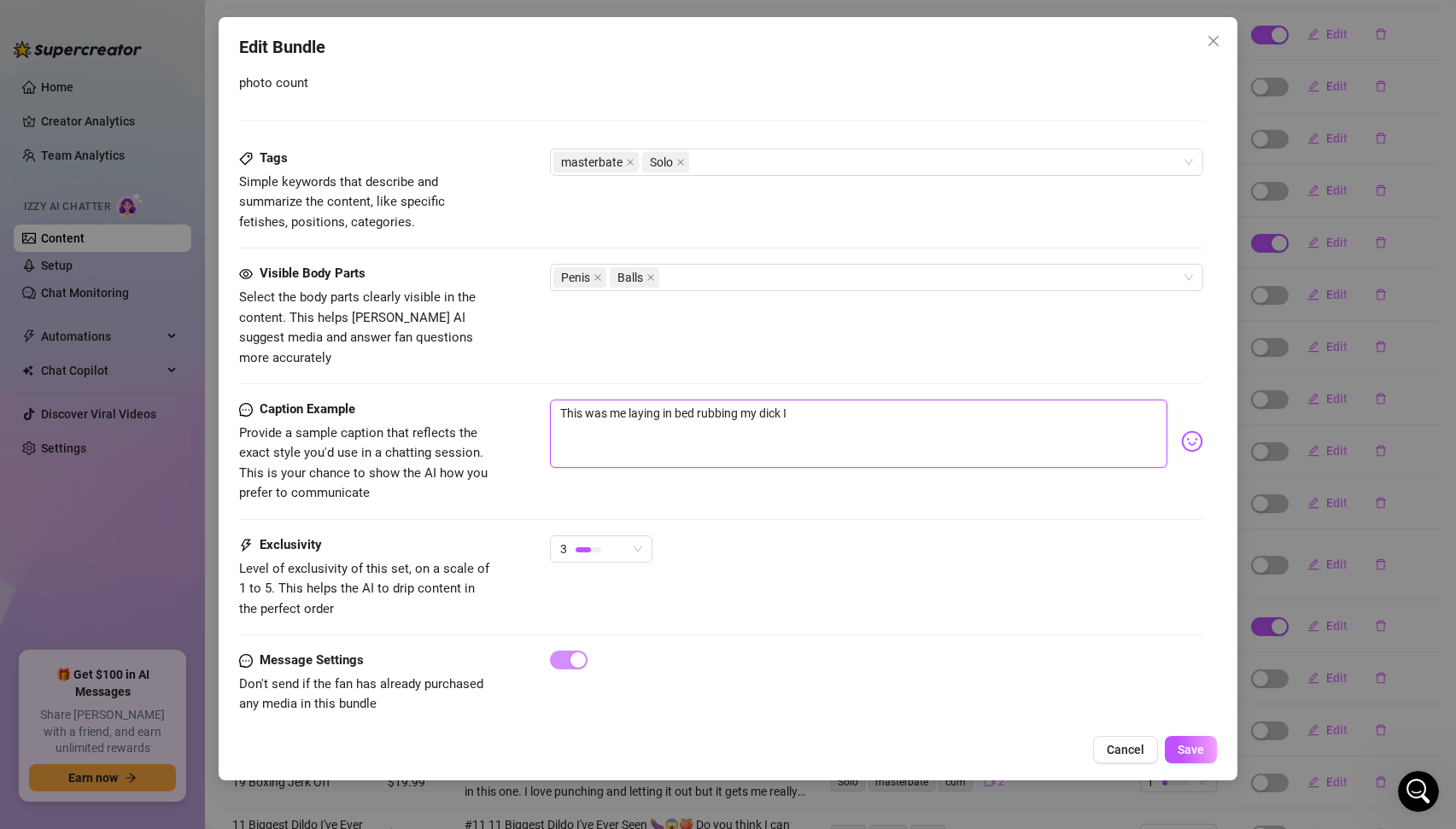
type textarea "This was me laying in bed rubbing my dick I"
type textarea "This was me laying in bed rubbing my dick I w"
type textarea "This was me laying in bed rubbing my dick I wa"
type textarea "This was me laying in bed rubbing my dick I was"
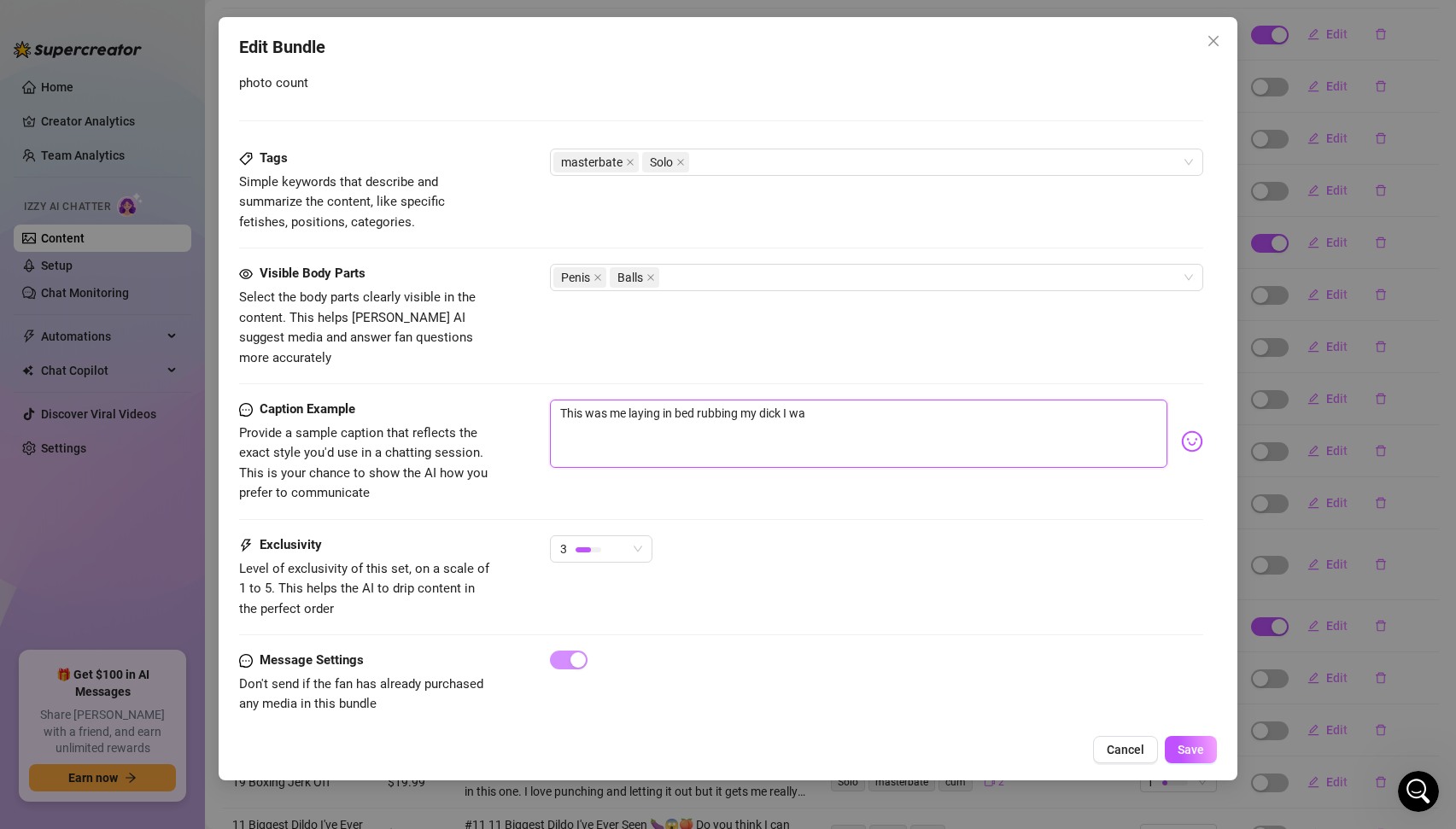
type textarea "This was me laying in bed rubbing my dick I was"
type textarea "This was me laying in bed rubbing my dick I was s"
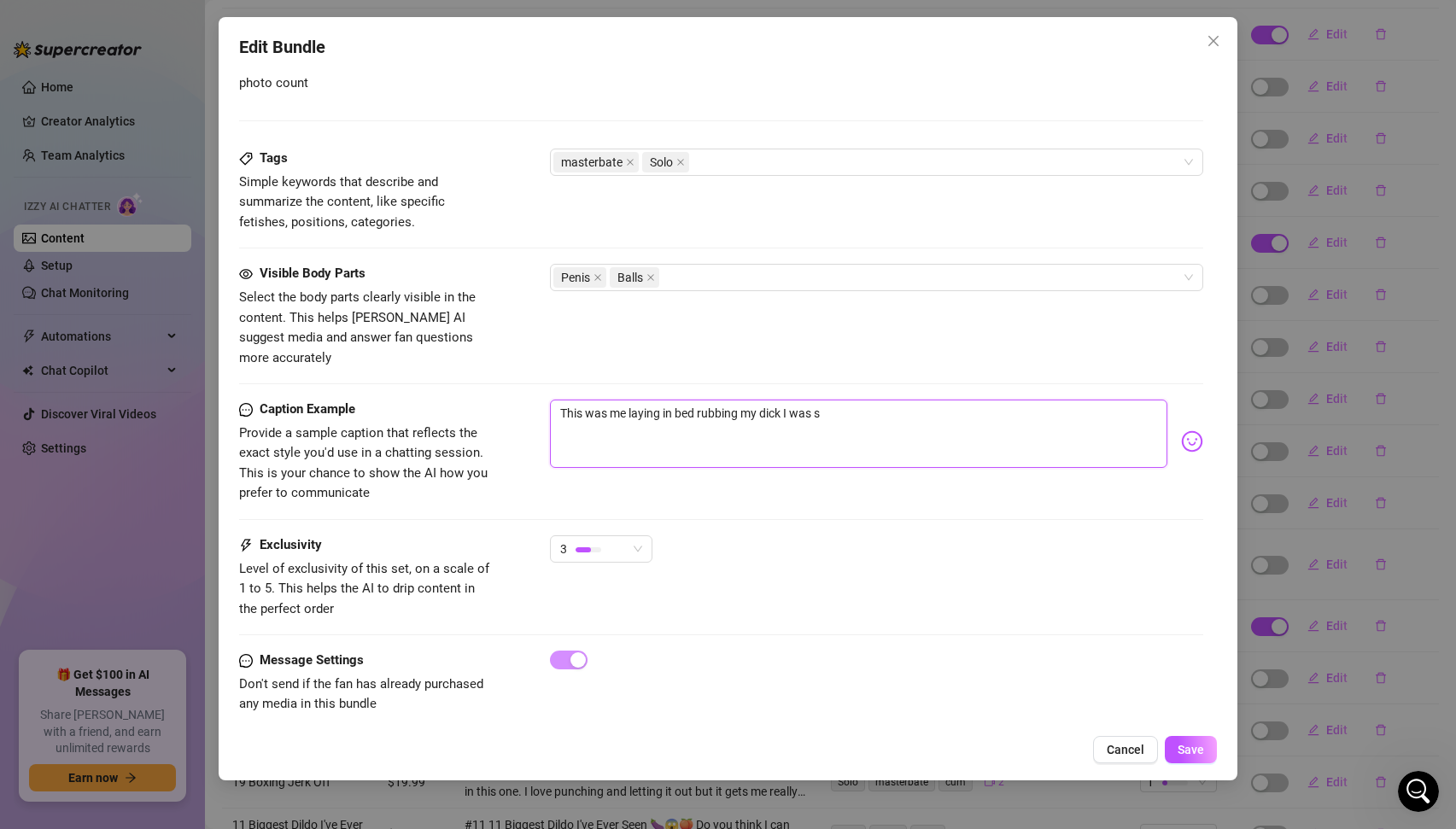
type textarea "This was me laying in bed rubbing my dick I was so"
type textarea "This was me laying in bed rubbing my dick I was so h"
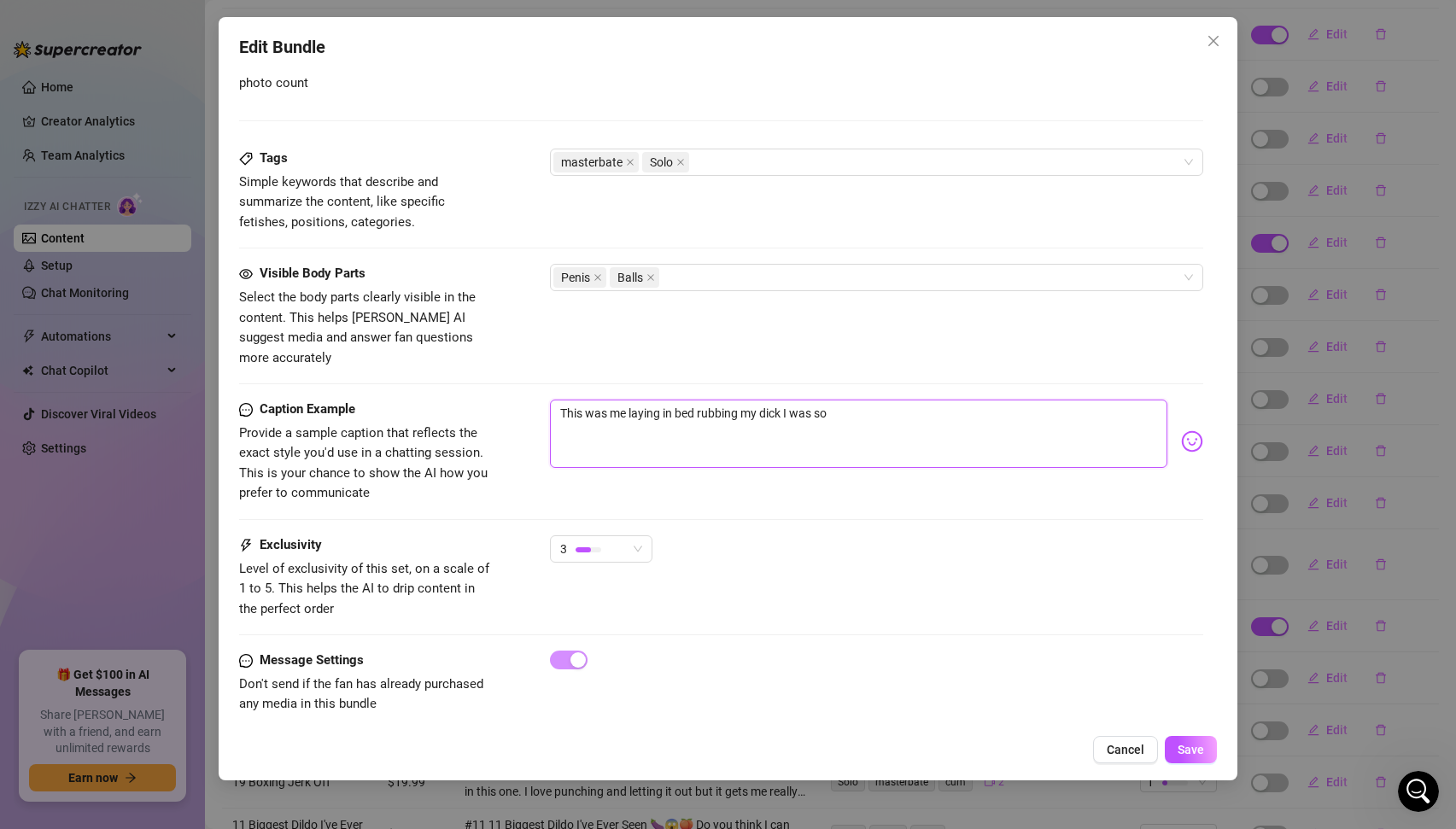
type textarea "This was me laying in bed rubbing my dick I was so h"
type textarea "This was me laying in bed rubbing my dick I was so ho"
type textarea "This was me laying in bed rubbing my dick I was so hor"
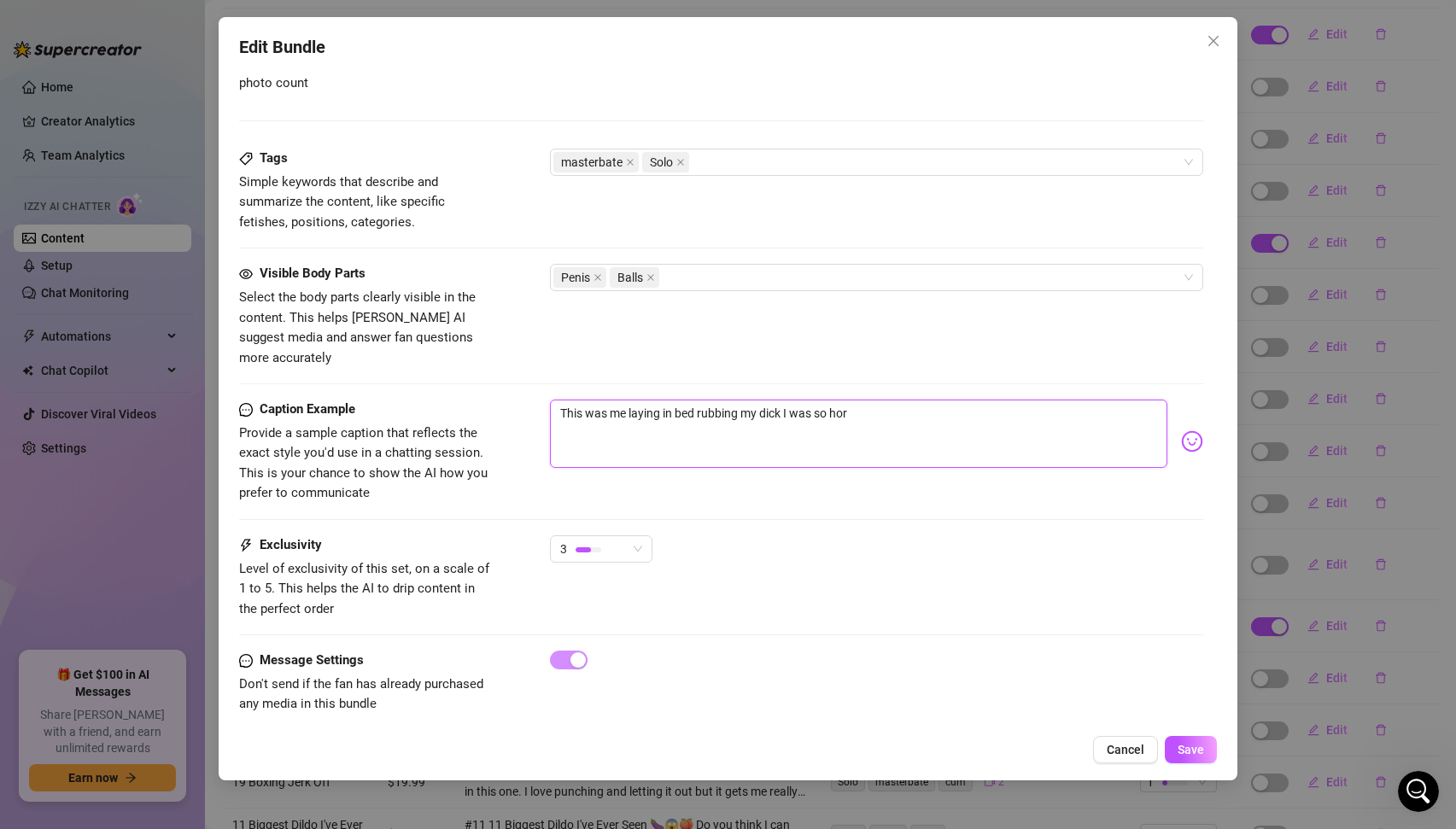
type textarea "This was me laying in bed rubbing my dick I was so horn"
type textarea "This was me laying in bed rubbing my dick I was so horny"
type textarea "This was me laying in bed rubbing my dick I was so horny."
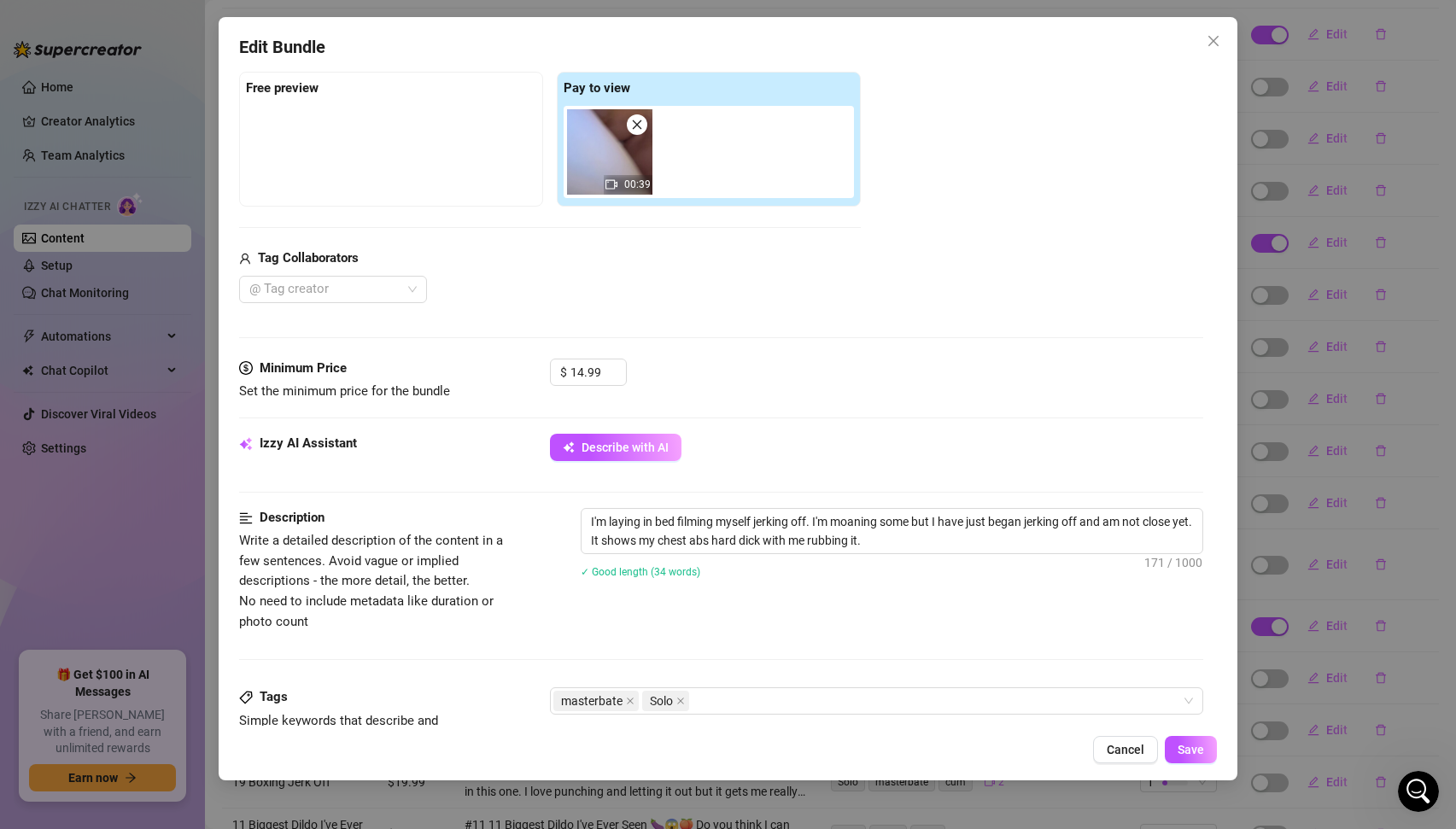
scroll to position [265, 0]
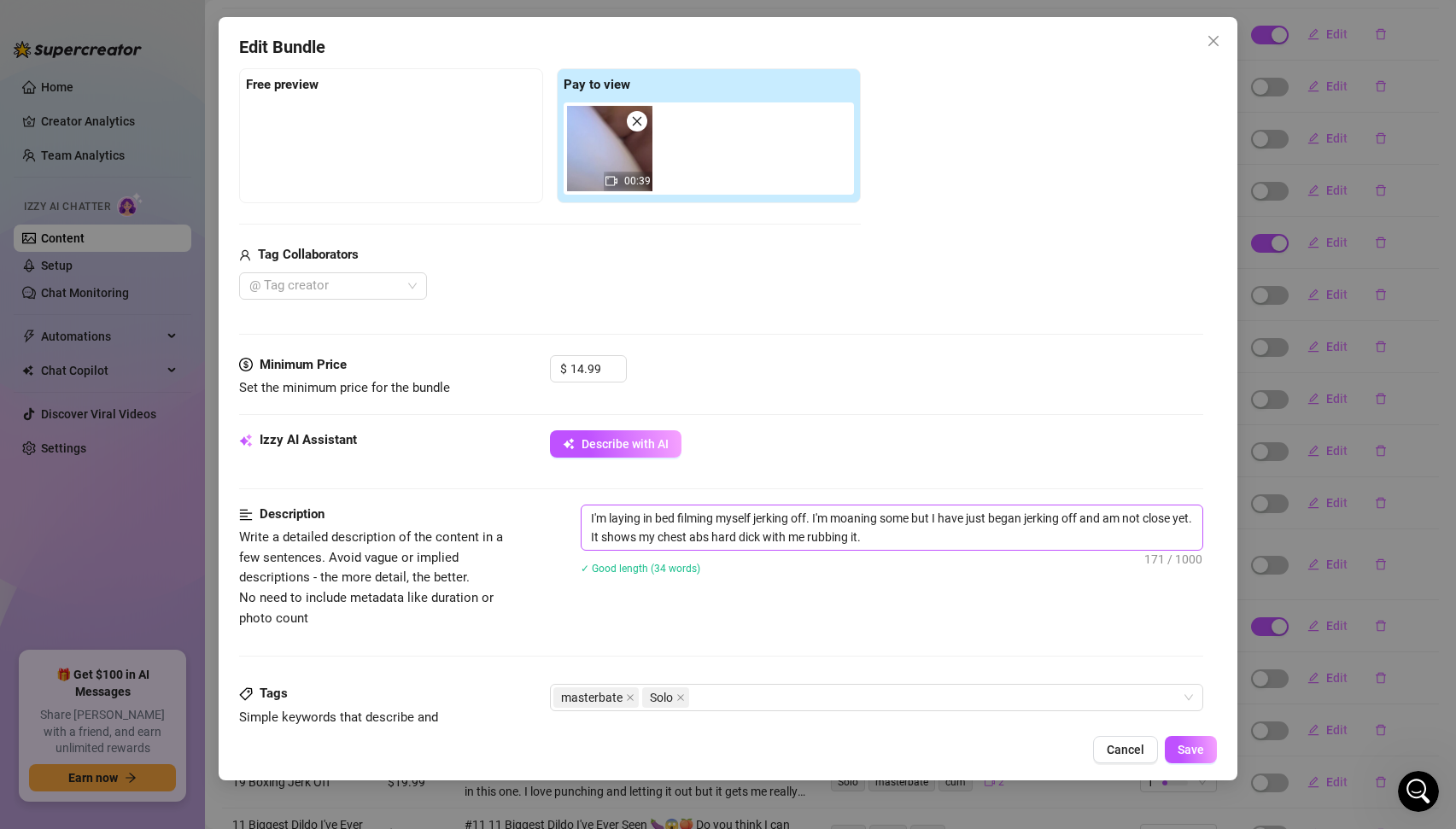
type textarea "This was me laying in bed rubbing my dick I was so horny."
drag, startPoint x: 607, startPoint y: 519, endPoint x: 563, endPoint y: 517, distance: 44.0
click at [563, 517] on div "Description Write a detailed description of the content in a few sentences. Avo…" at bounding box center [722, 566] width 965 height 124
type textarea "V laying in bed filming myself jerking off. I'm moaning some but I have just be…"
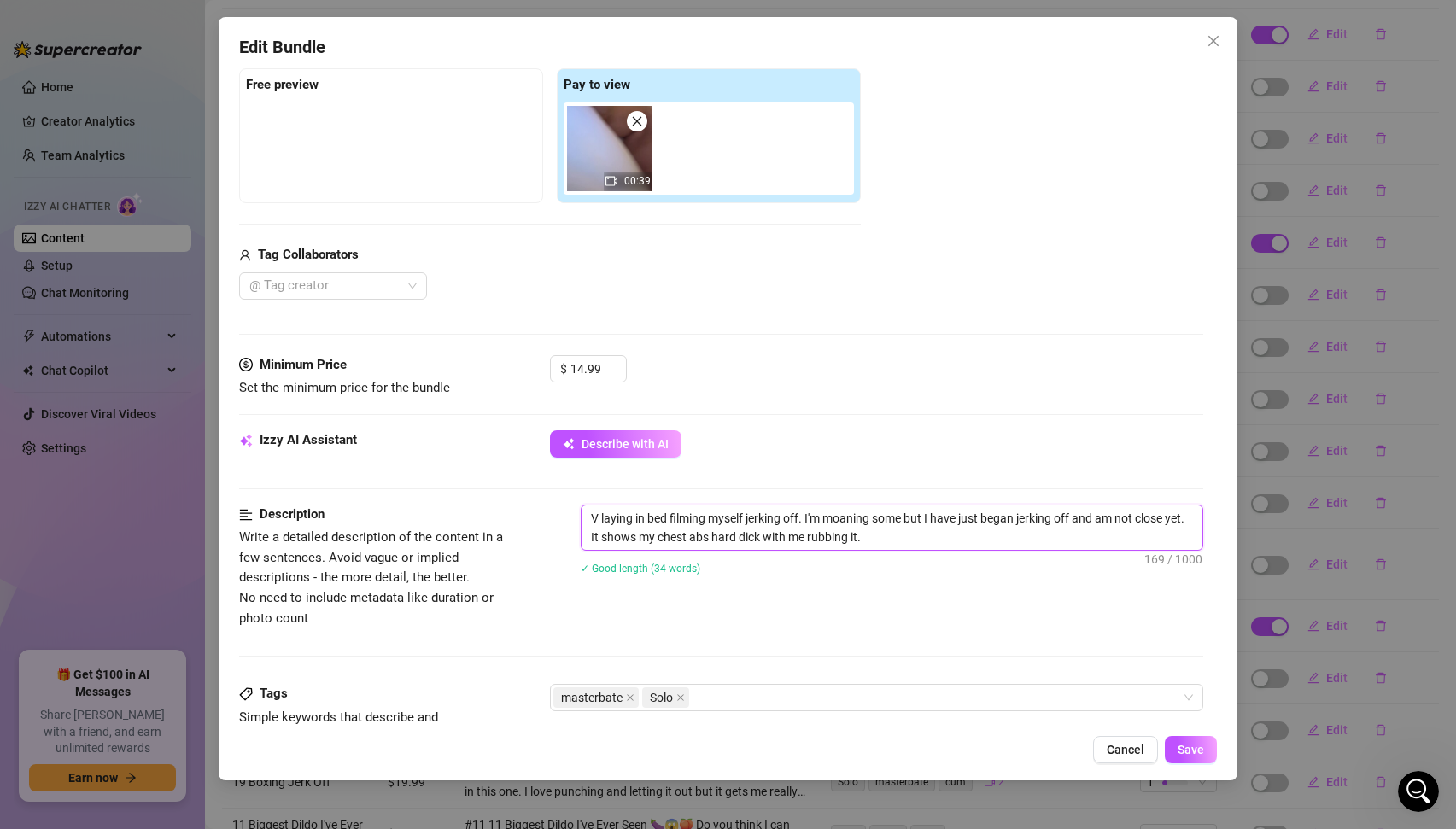
type textarea "Vi laying in bed filming myself jerking off. I'm moaning some but I have just b…"
type textarea "Vid laying in bed filming myself jerking off. I'm moaning some but I have just …"
type textarea "Vide laying in bed filming myself jerking off. I'm moaning some but I have just…"
type textarea "Video laying in bed filming myself jerking off. I'm moaning some but I have jus…"
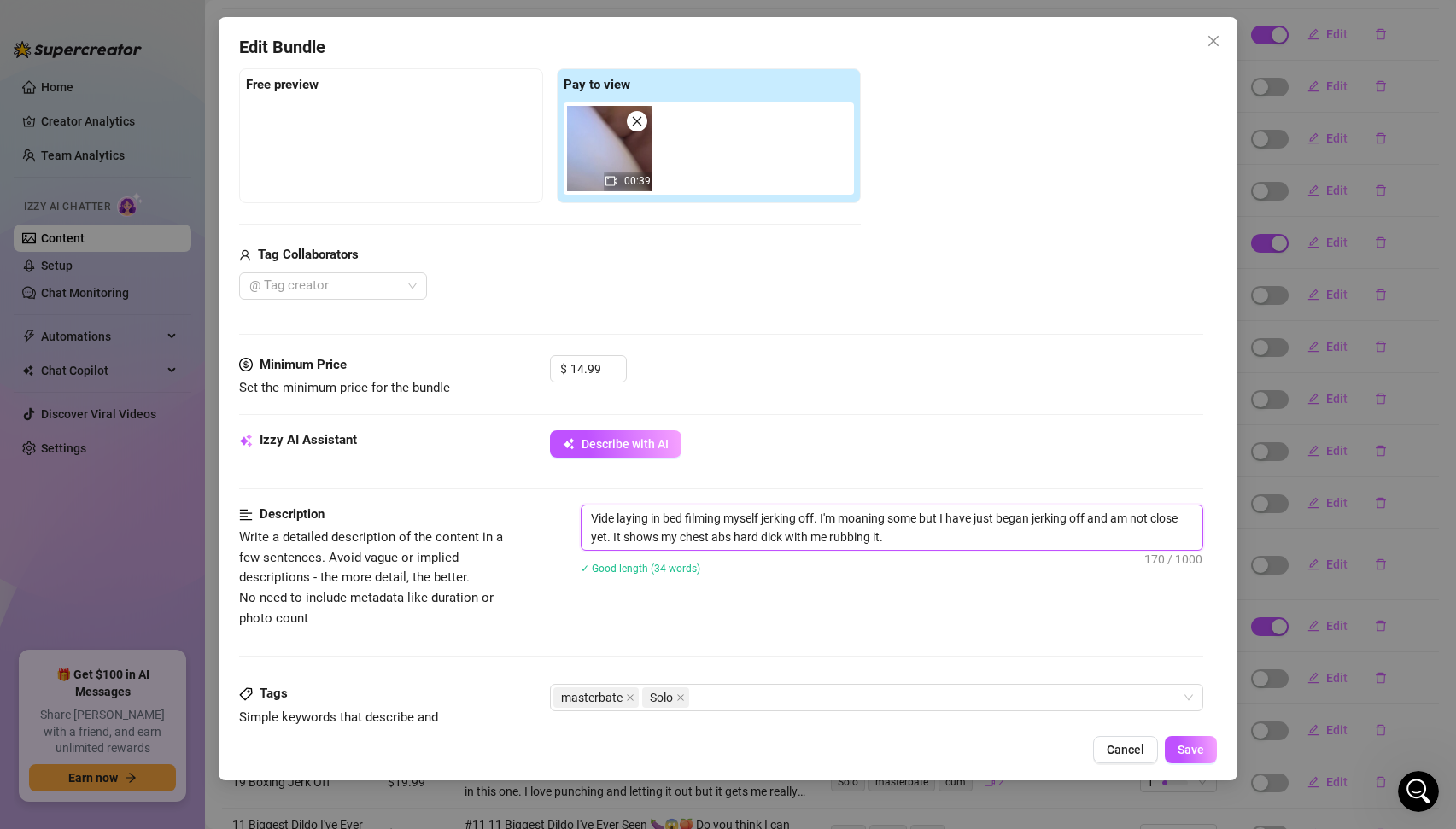
type textarea "Video laying in bed filming myself jerking off. I'm moaning some but I have jus…"
type textarea "Video o laying in bed filming myself jerking off. I'm moaning some but I have j…"
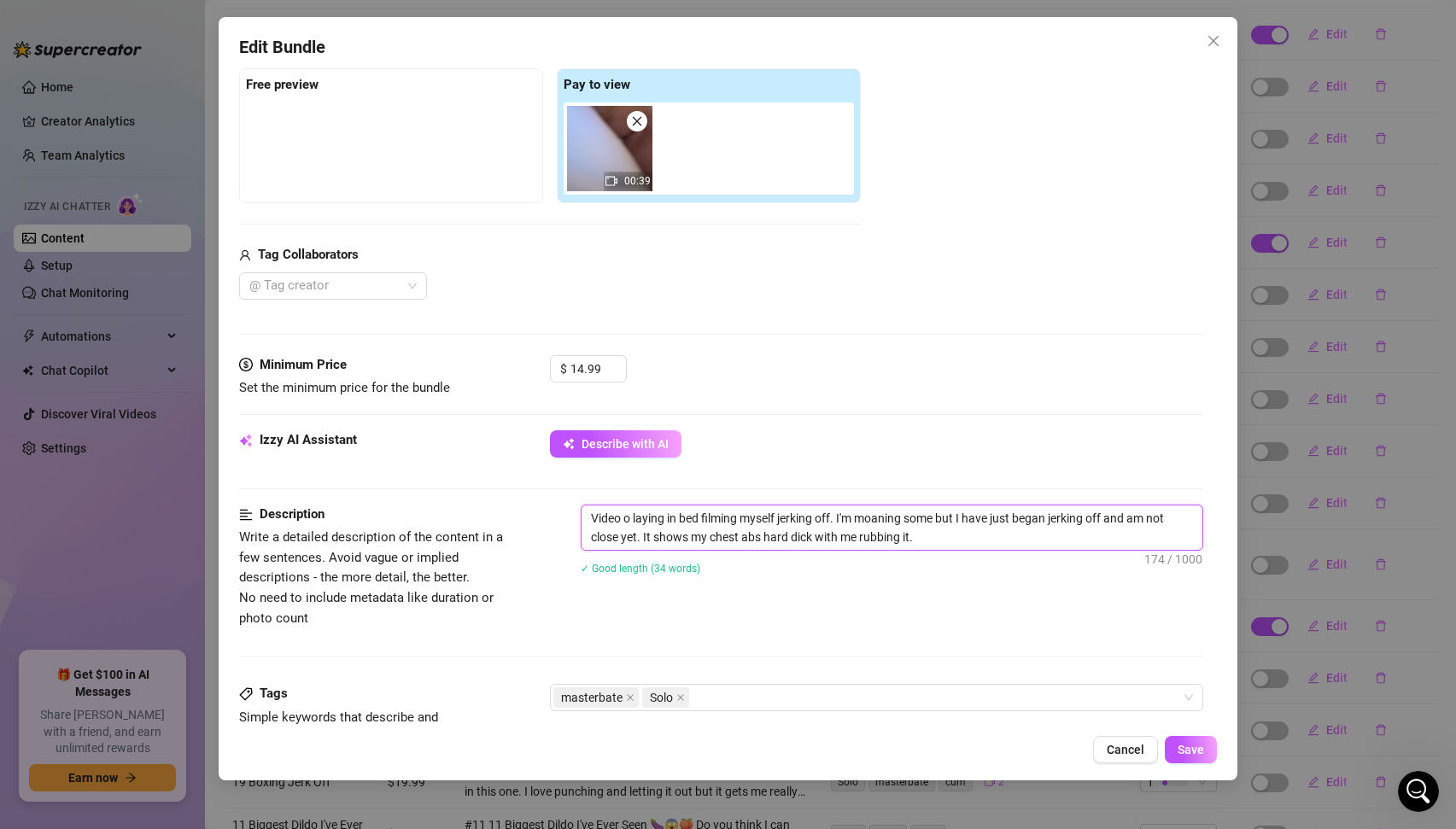
type textarea "Video of laying in bed filming myself jerking off. I'm moaning some but I have …"
type textarea "Video of m laying in bed filming myself jerking off. I'm moaning some but I hav…"
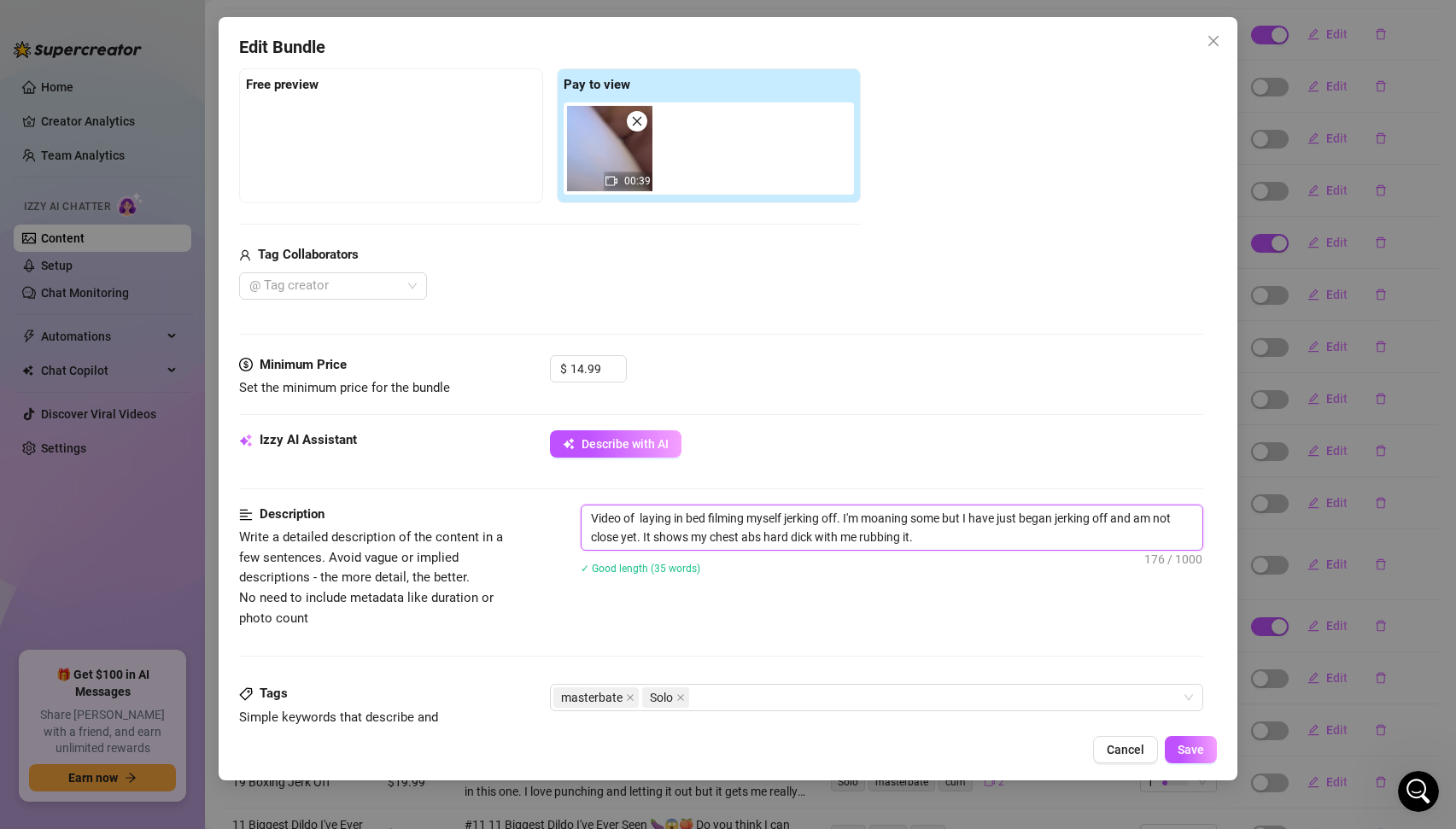
type textarea "Video of m laying in bed filming myself jerking off. I'm moaning some but I hav…"
type textarea "Video of me laying in bed filming myself jerking off. I'm moaning some but I ha…"
click at [590, 367] on input "14.99" at bounding box center [598, 369] width 55 height 26
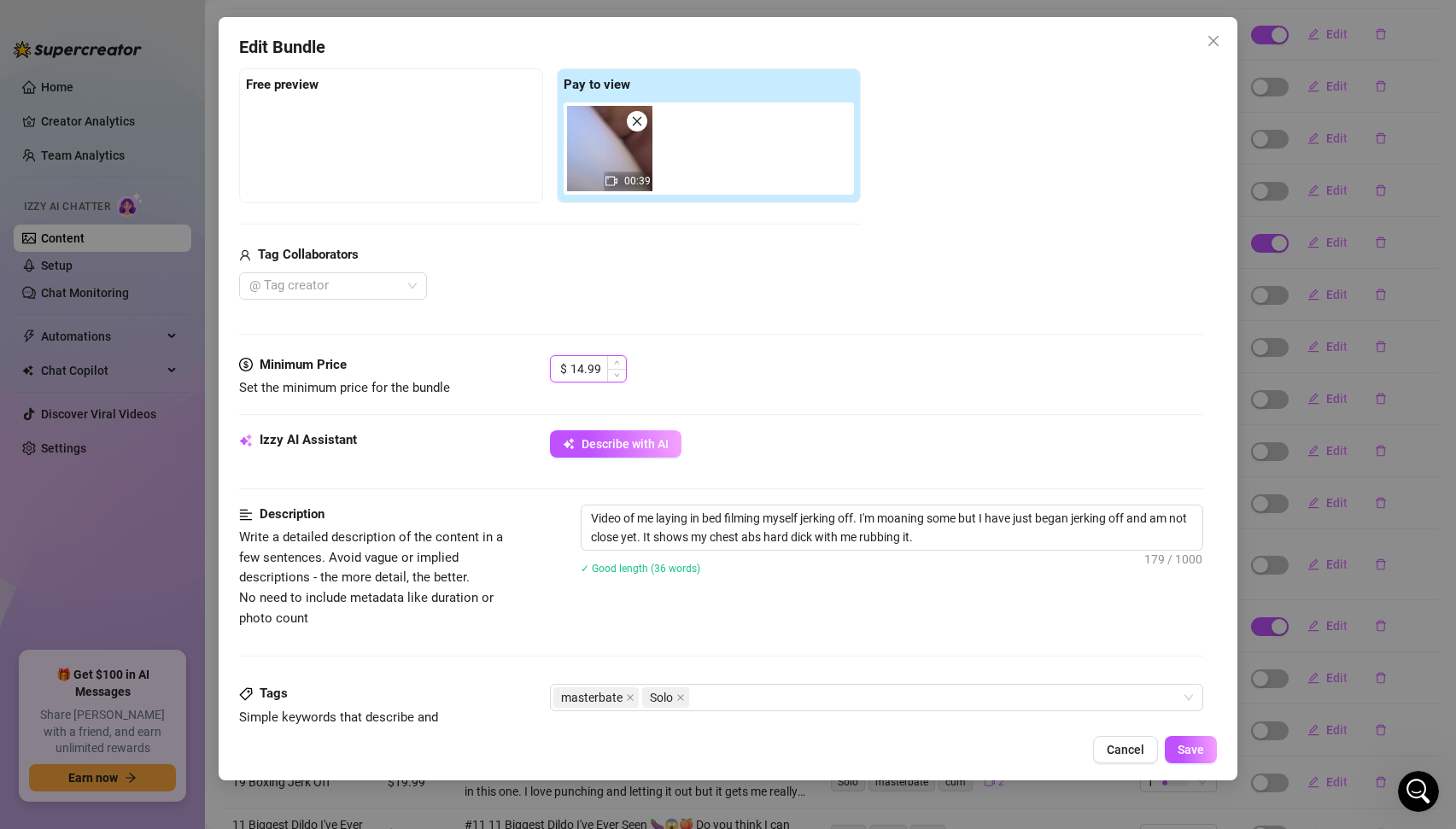
click at [590, 367] on input "14.99" at bounding box center [598, 369] width 55 height 26
type input "14.99"
click at [1199, 755] on span "Save" at bounding box center [1190, 749] width 27 height 14
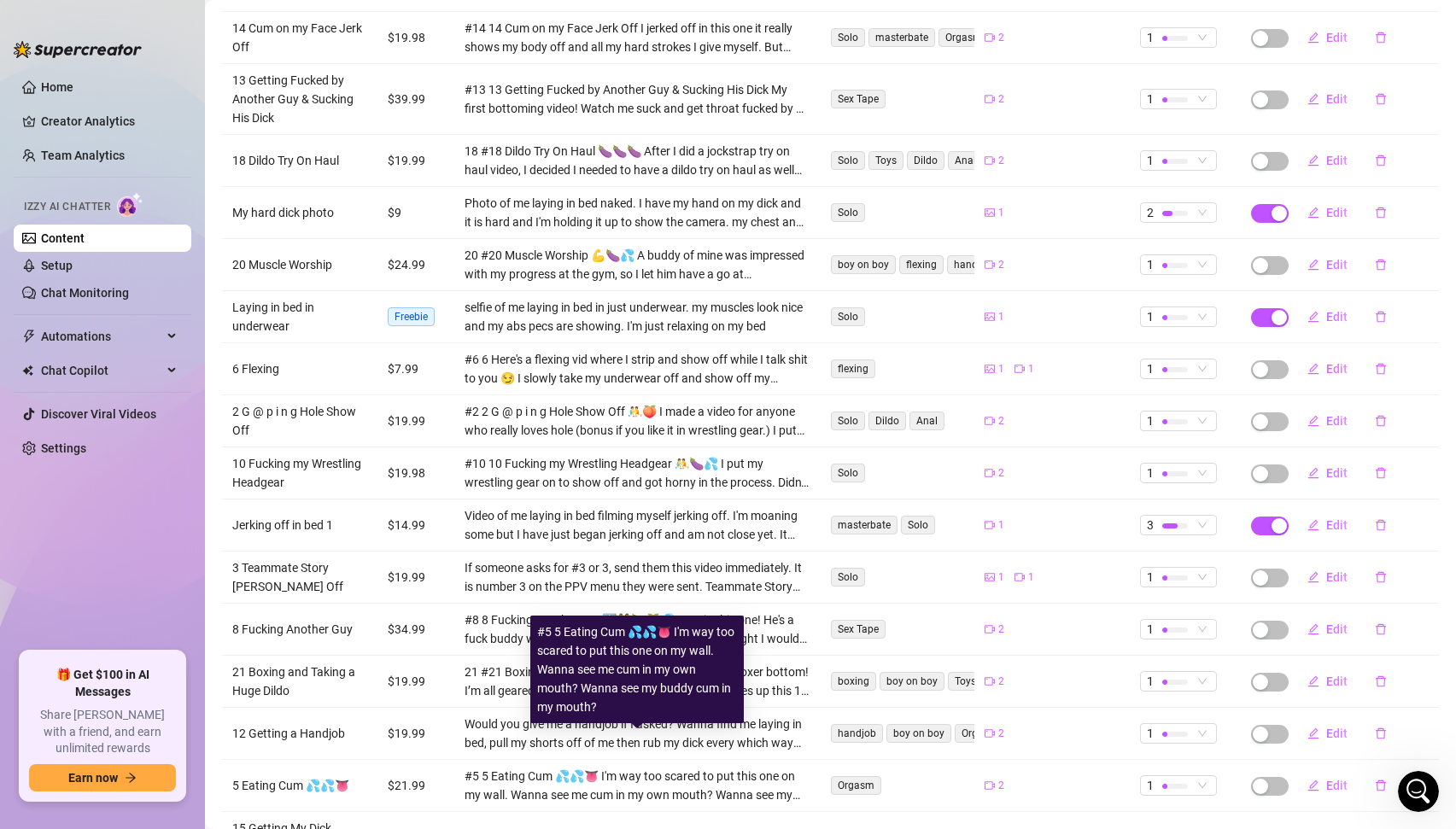
scroll to position [471, 0]
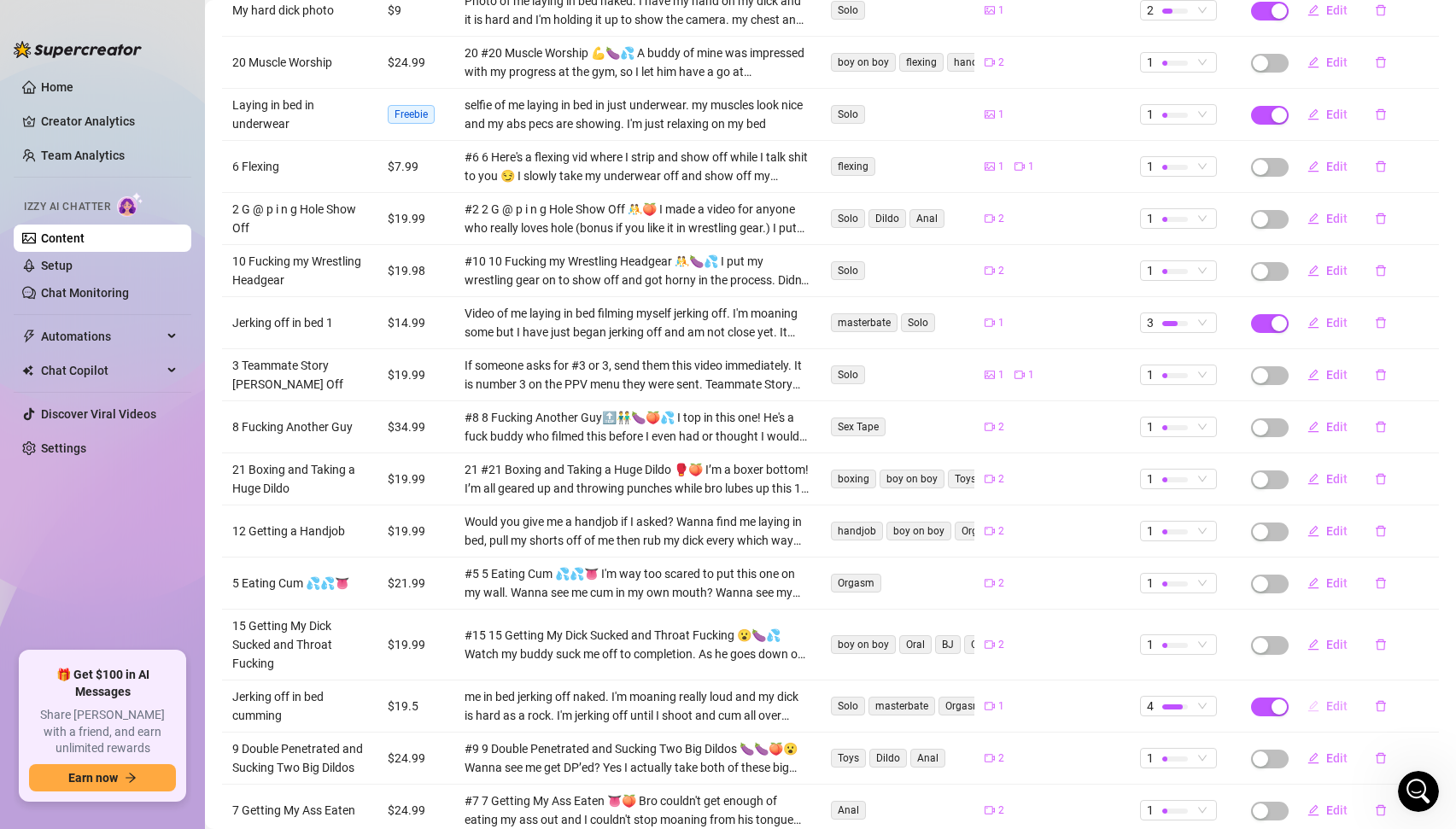
click at [1336, 699] on span "Edit" at bounding box center [1337, 706] width 21 height 14
type textarea "Fuck I came so hard!!! I was so loud I hope no one heard me"
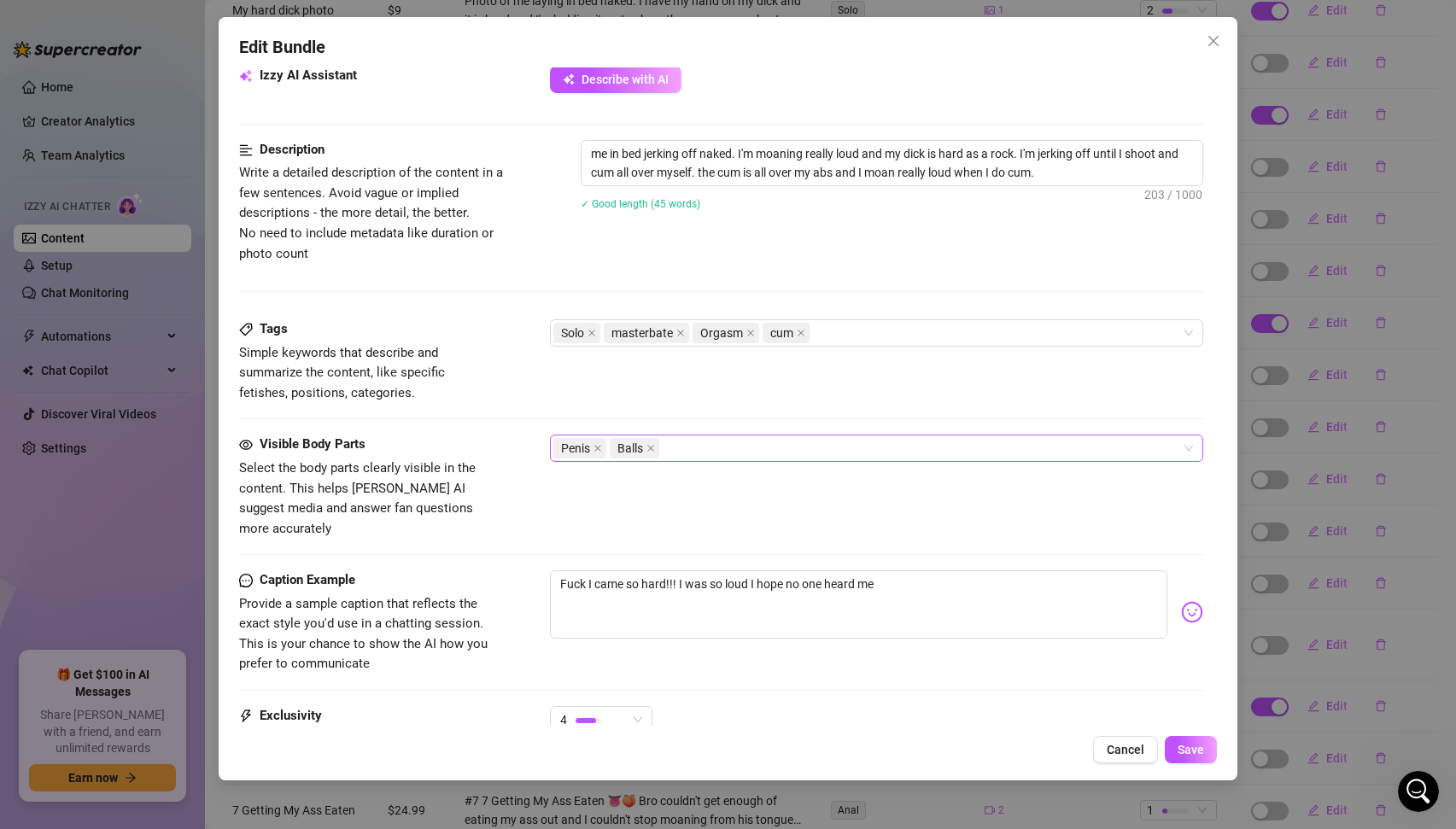
scroll to position [351, 0]
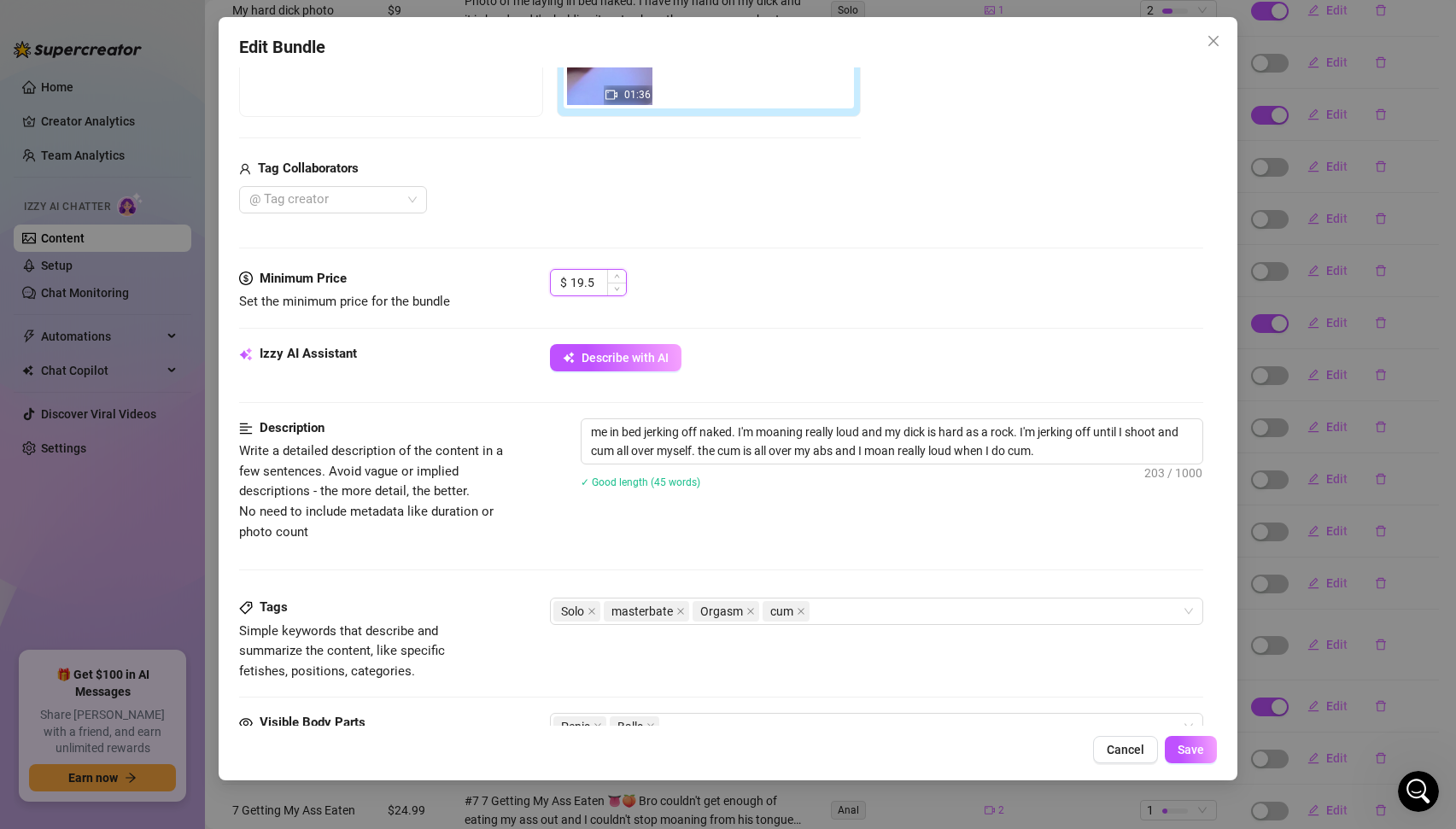
click at [595, 283] on input "19.5" at bounding box center [598, 283] width 55 height 26
type input "24.99"
click at [586, 433] on textarea "me in bed jerking off naked. I'm moaning really loud and my dick is hard as a r…" at bounding box center [893, 441] width 621 height 44
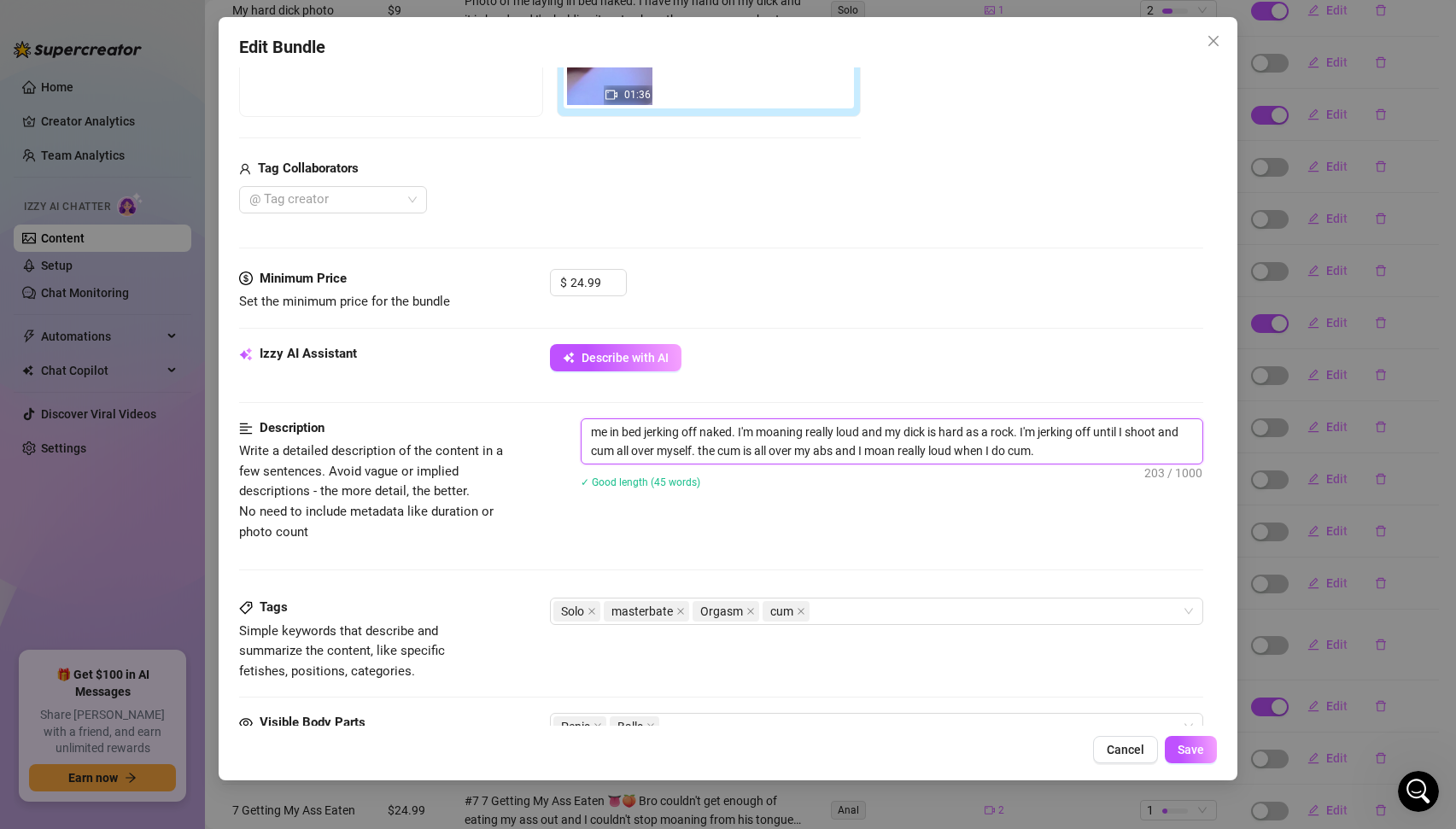
type textarea "bme in bed jerking off naked. I'm moaning really loud and my dick is hard as a …"
type textarea "bime in bed jerking off naked. I'm moaning really loud and my dick is hard as a…"
type textarea "bme in bed jerking off naked. I'm moaning really loud and my dick is hard as a …"
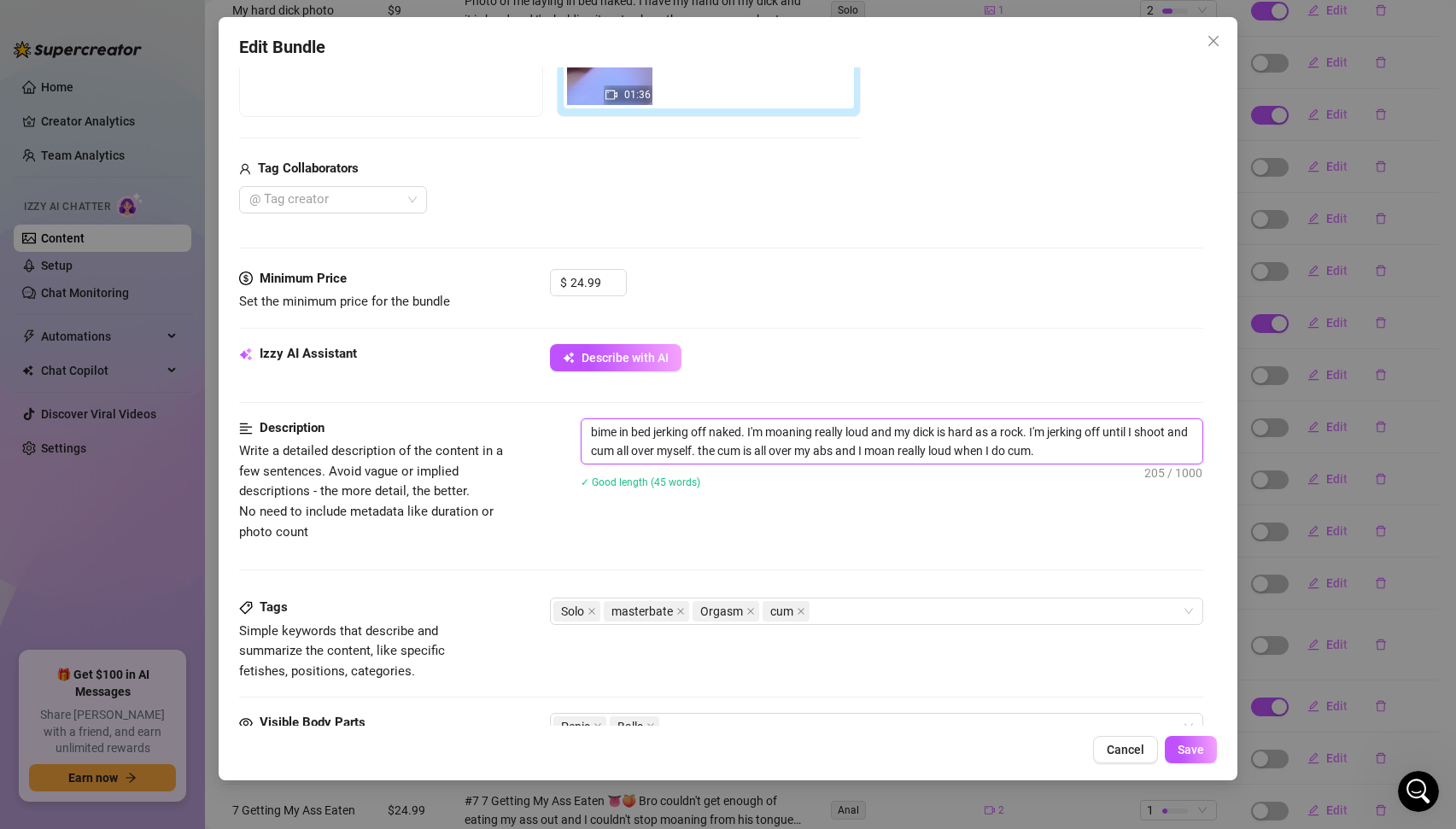
type textarea "bme in bed jerking off naked. I'm moaning really loud and my dick is hard as a …"
type textarea "me in bed jerking off naked. I'm moaning really loud and my dick is hard as a r…"
type textarea "vme in bed jerking off naked. I'm moaning really loud and my dick is hard as a …"
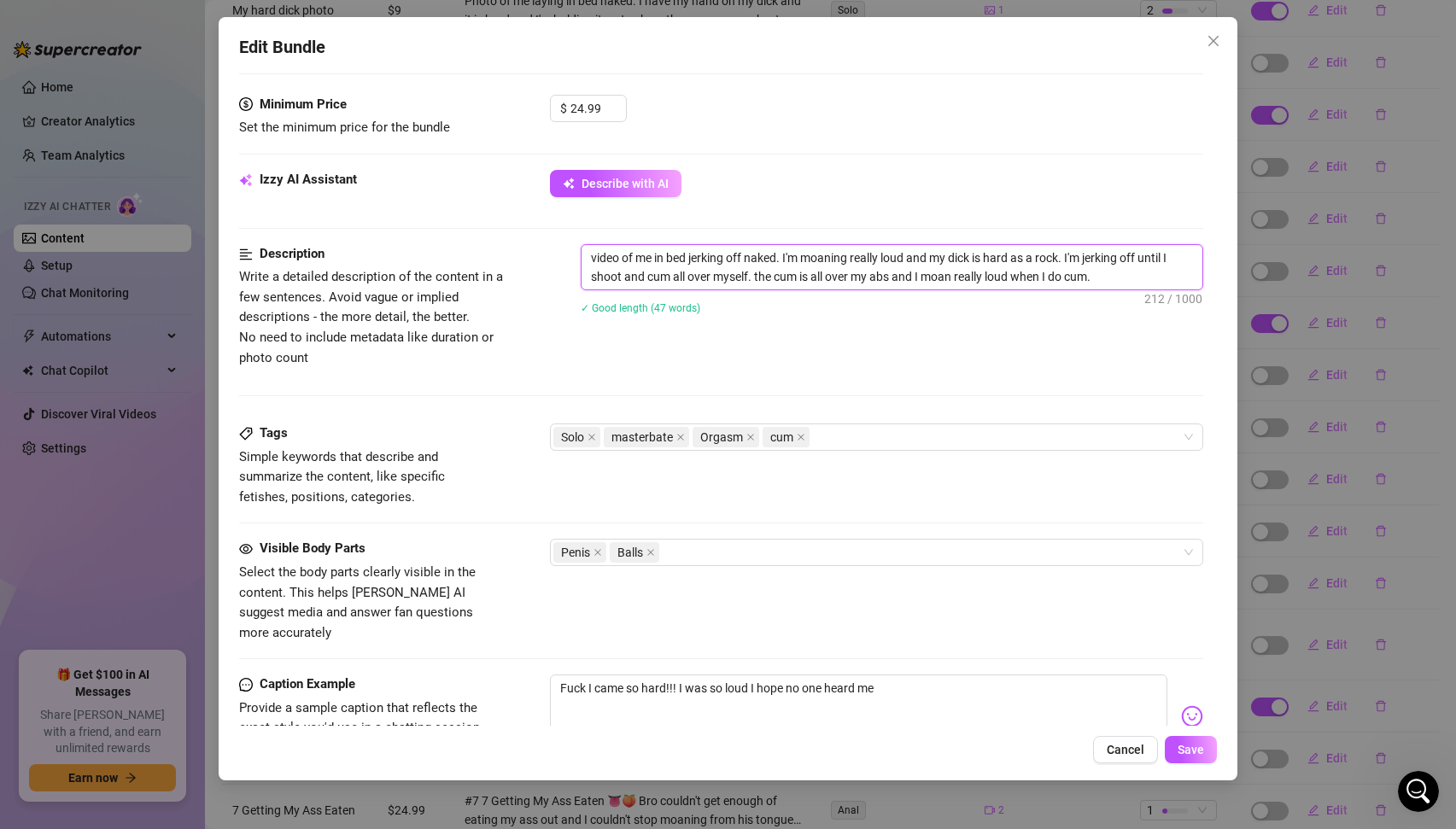
scroll to position [649, 0]
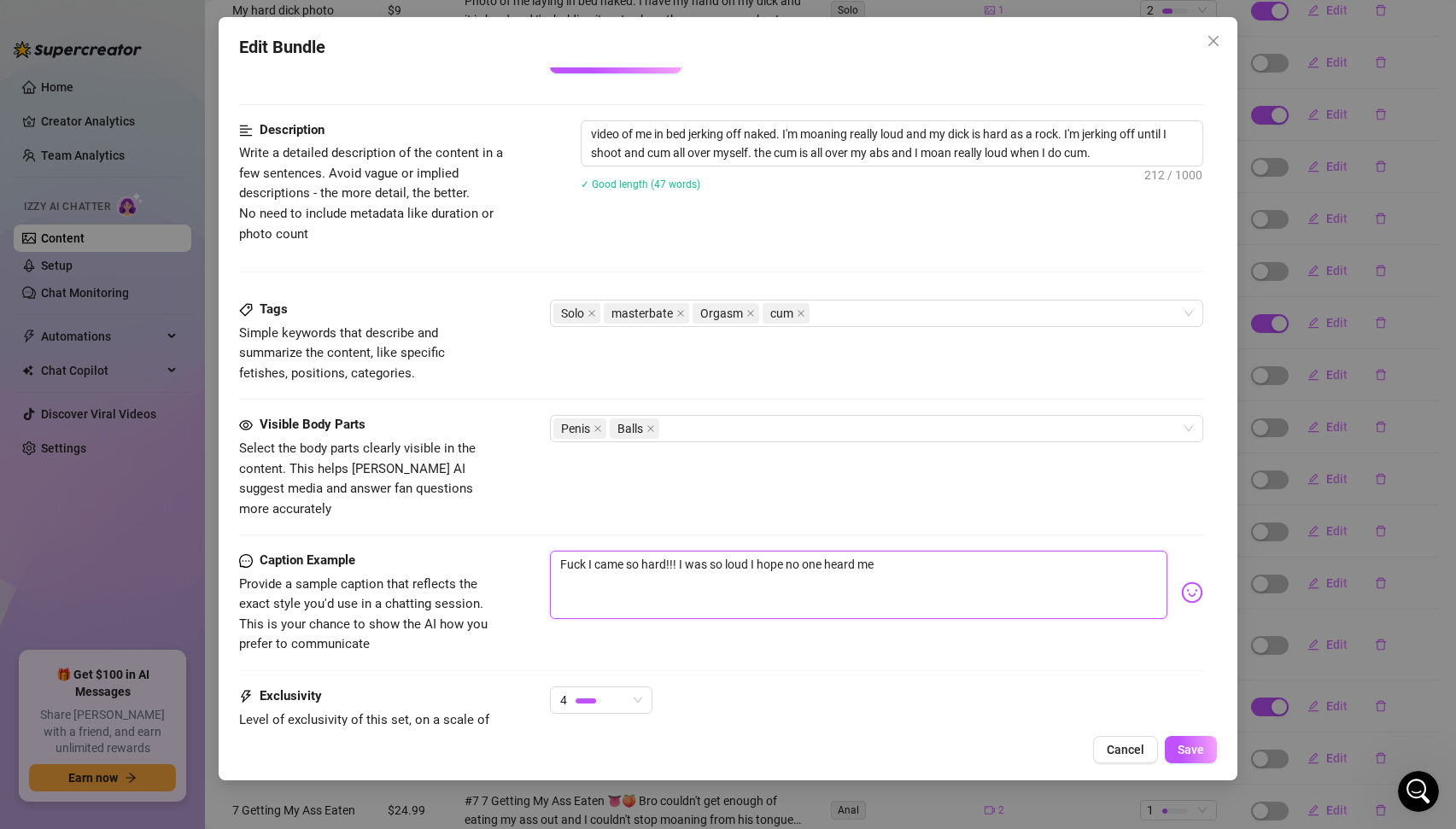
click at [558, 551] on textarea "Fuck I came so hard!!! I was so loud I hope no one heard me" at bounding box center [859, 585] width 619 height 68
drag, startPoint x: 558, startPoint y: 542, endPoint x: 666, endPoint y: 539, distance: 108.0
click at [666, 551] on textarea "Fuck I came so hard!!! I was so loud I hope no one heard me" at bounding box center [859, 585] width 619 height 68
click at [934, 551] on textarea "Look how hard I came!!! I was so loud I hope no one heard me" at bounding box center [859, 585] width 619 height 68
click at [685, 551] on textarea "Look how hard I came!!! I was so loud I hope no one heard me" at bounding box center [859, 585] width 619 height 68
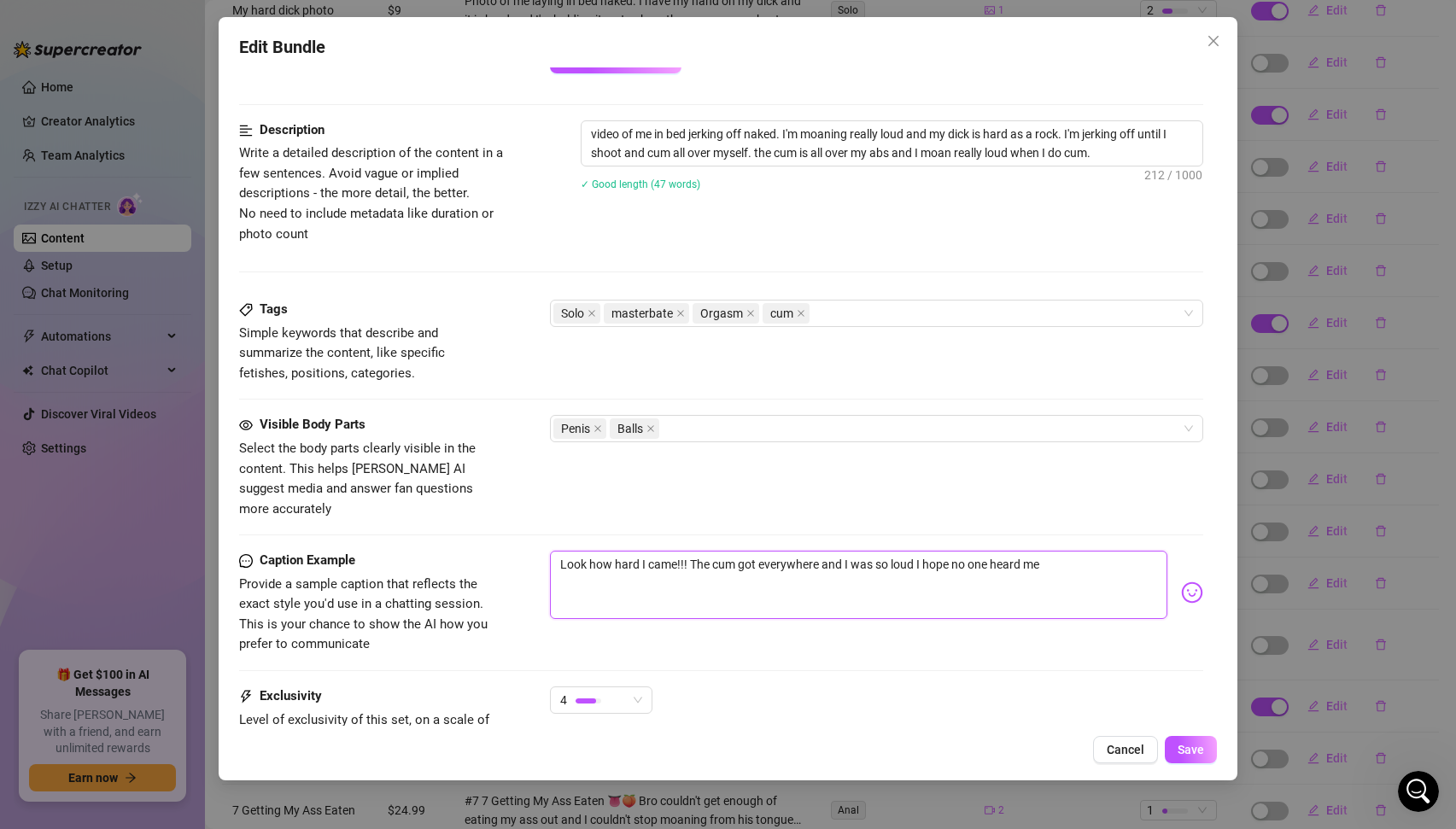
click at [914, 551] on textarea "Look how hard I came!!! The cum got everywhere and I was so loud I hope no one …" at bounding box center [859, 585] width 619 height 68
click at [1062, 551] on textarea "Look how hard I came!!! The cum got everywhere and I was so loud. I hope no one…" at bounding box center [859, 585] width 619 height 68
click at [678, 551] on textarea "Look how hard I came!!! The cum got everywhere and I was so loud. I hope no one…" at bounding box center [859, 585] width 619 height 68
click at [1184, 747] on span "Save" at bounding box center [1190, 749] width 27 height 14
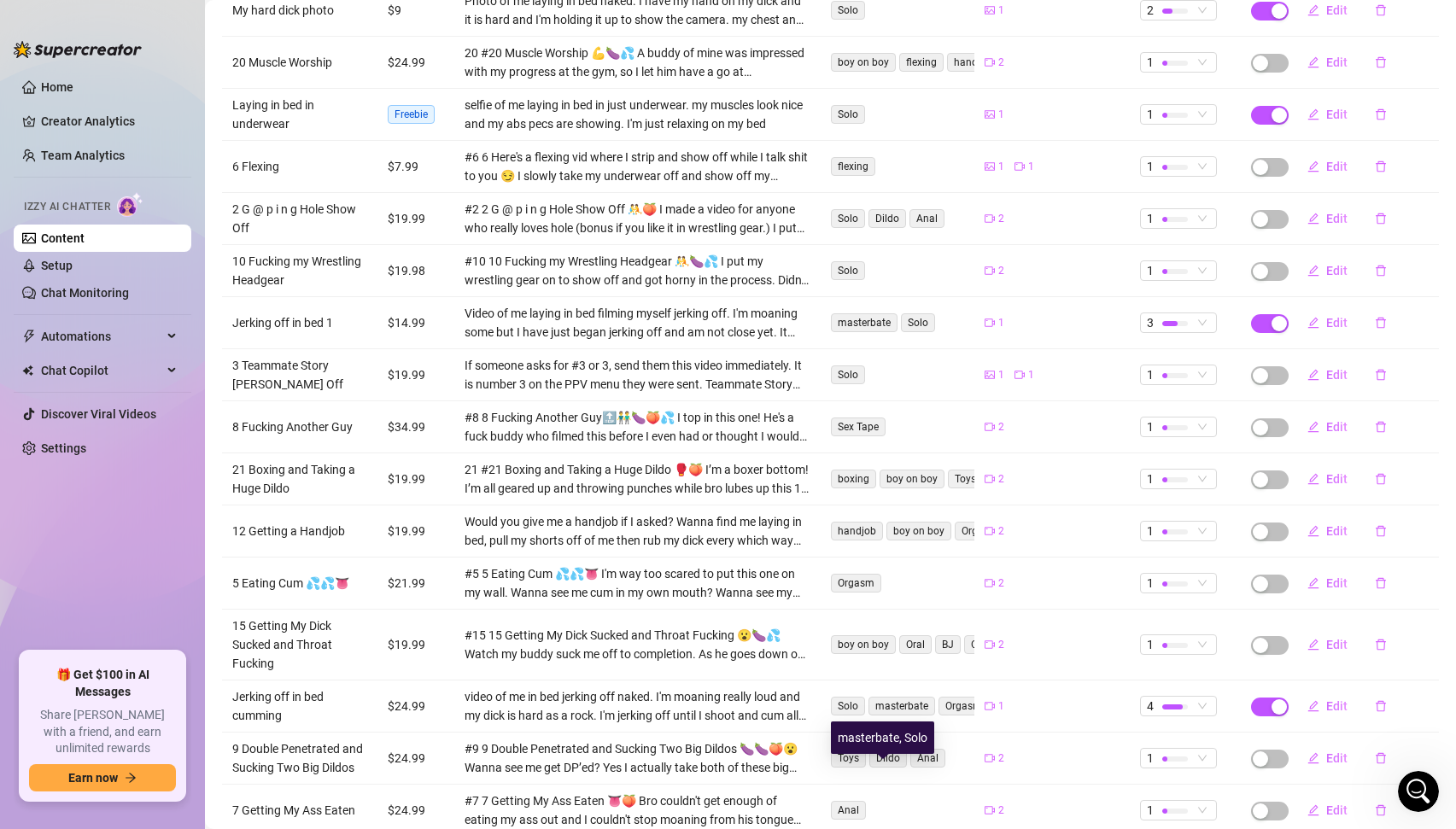
scroll to position [0, 0]
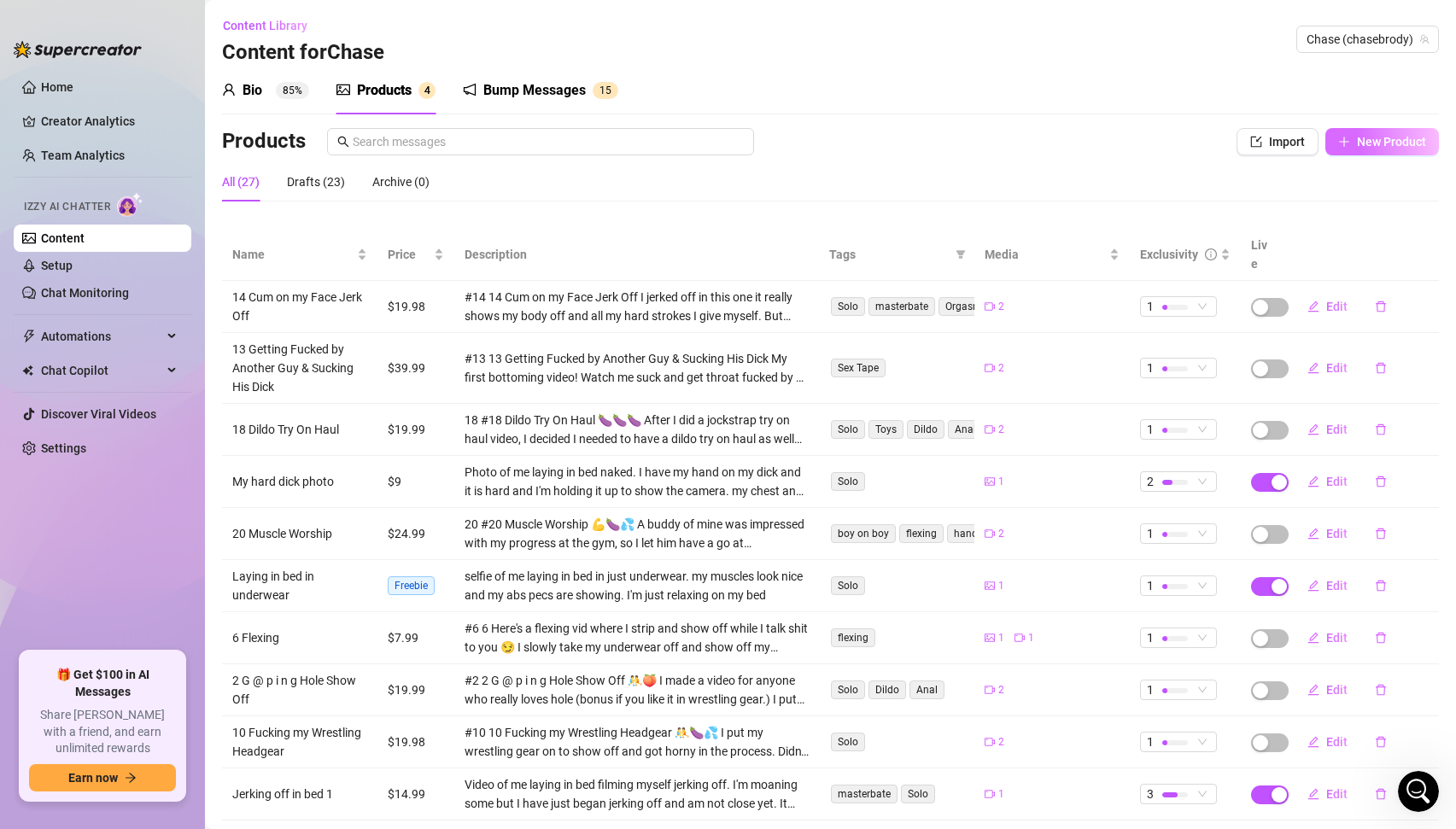
click at [1388, 138] on span "New Product" at bounding box center [1392, 142] width 69 height 14
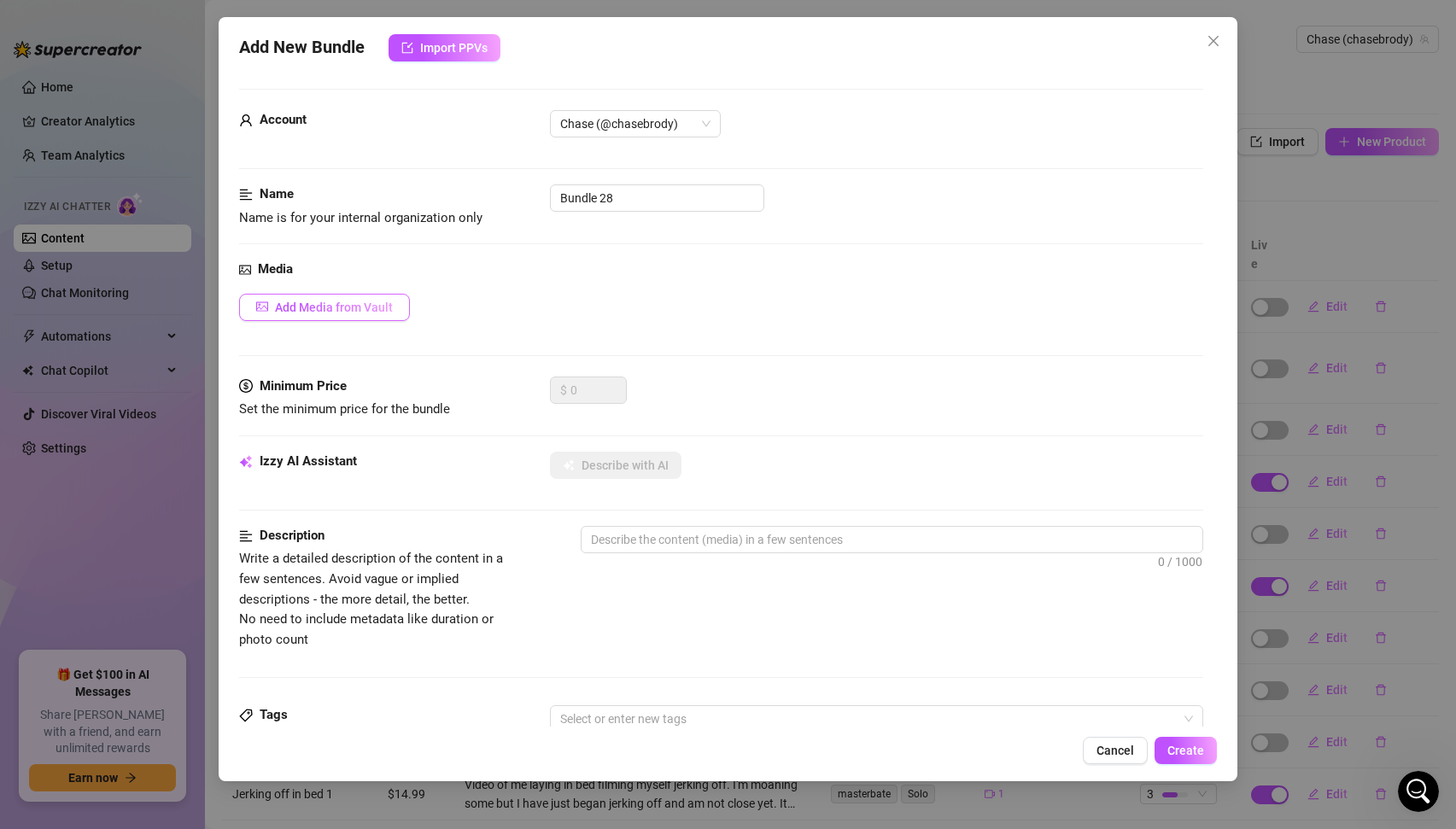
click at [301, 308] on span "Add Media from Vault" at bounding box center [334, 307] width 118 height 14
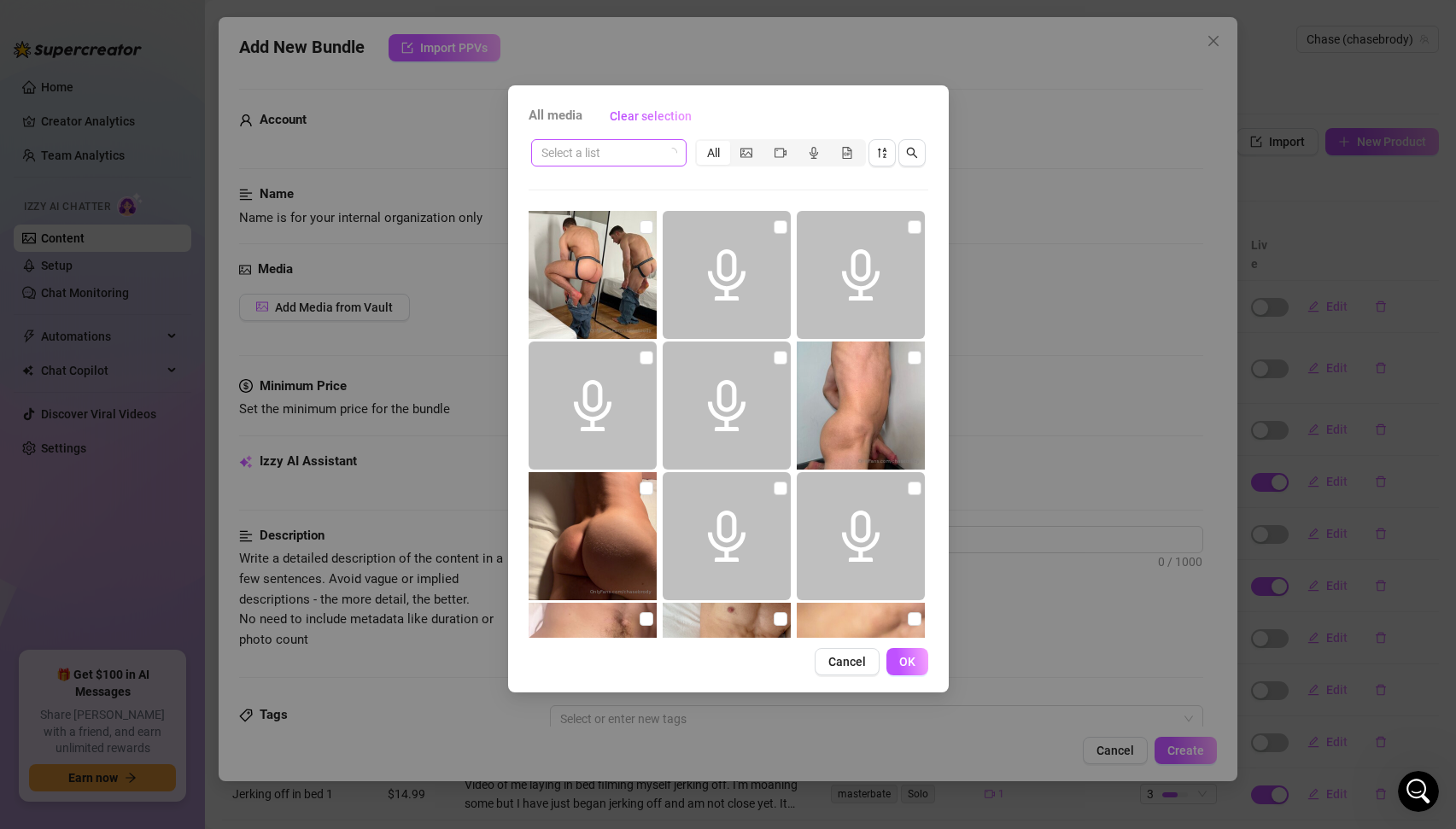
click at [657, 146] on input "search" at bounding box center [601, 153] width 119 height 26
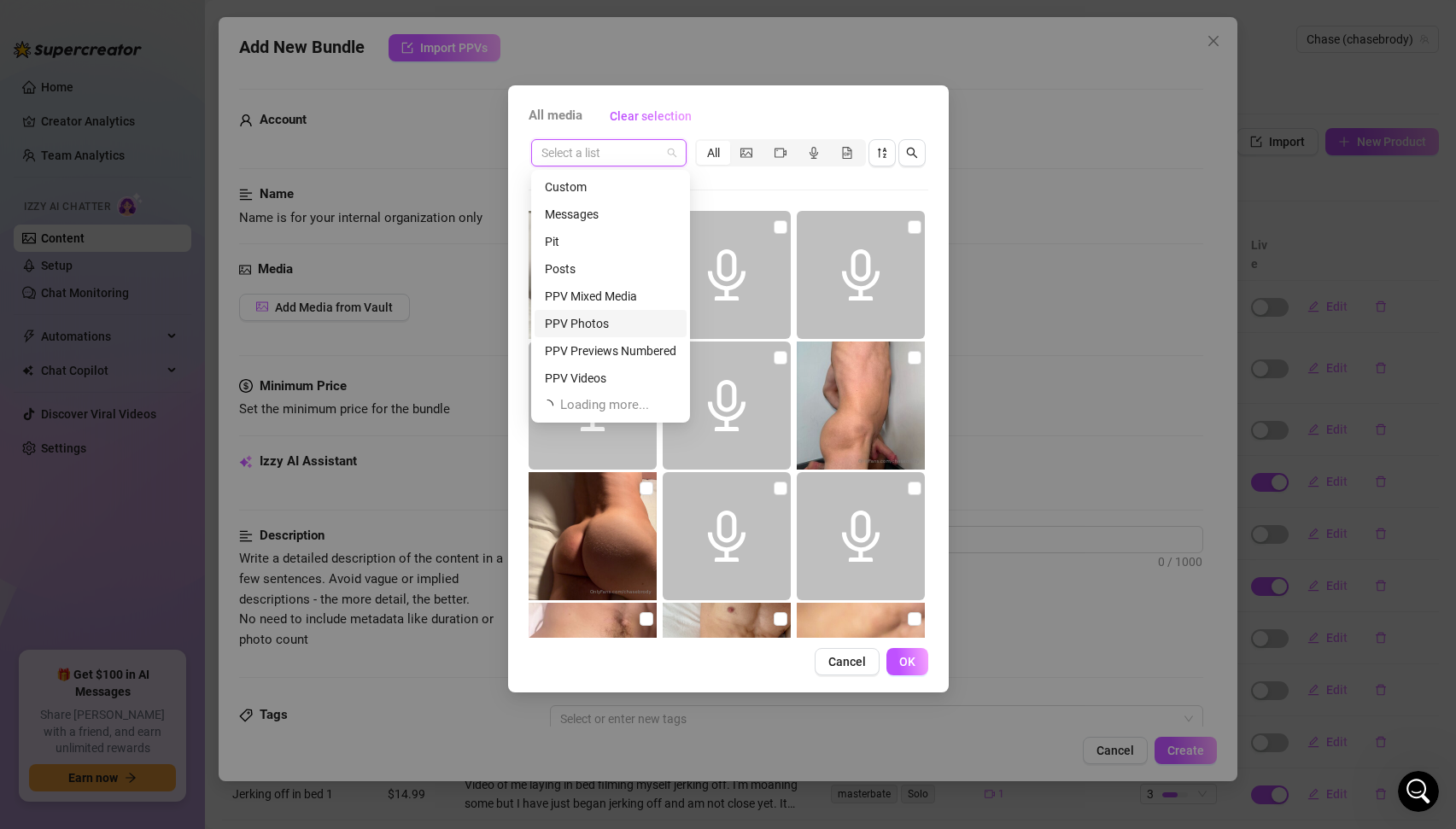
scroll to position [54, 0]
click at [589, 350] on div "sexting etc" at bounding box center [610, 351] width 131 height 18
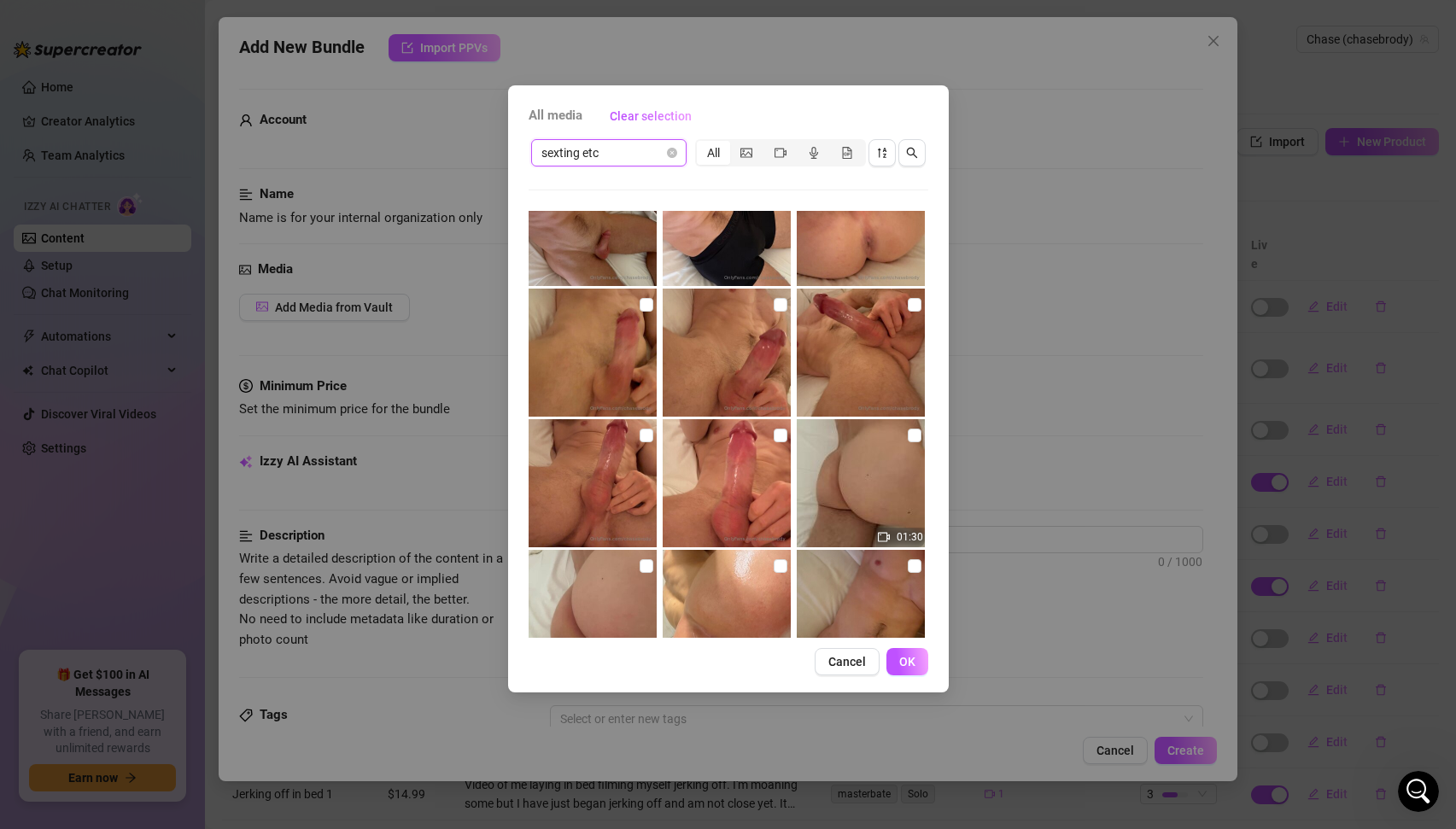
scroll to position [513, 0]
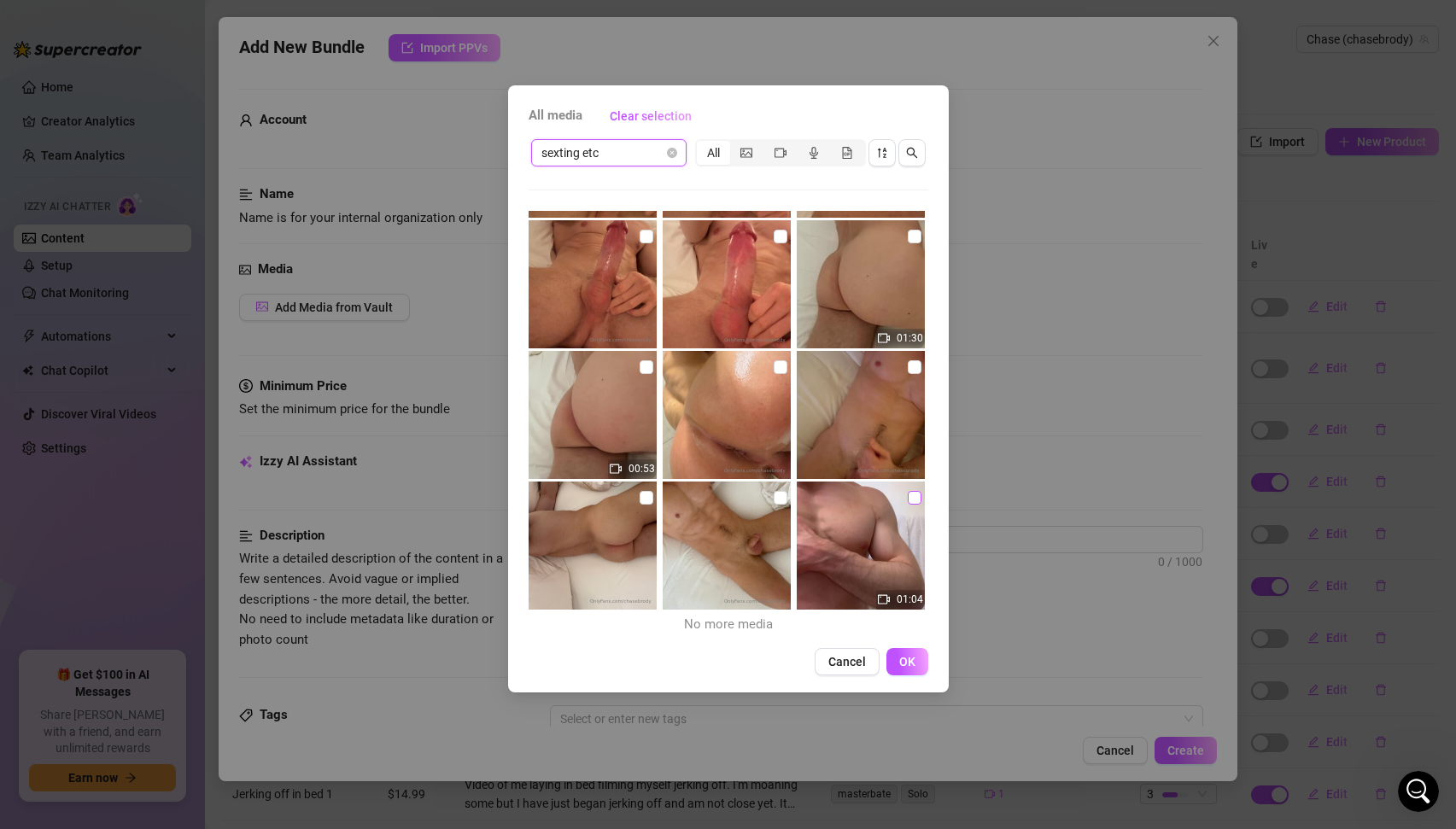
click at [911, 497] on input "checkbox" at bounding box center [915, 497] width 14 height 14
click at [907, 659] on span "OK" at bounding box center [907, 662] width 17 height 14
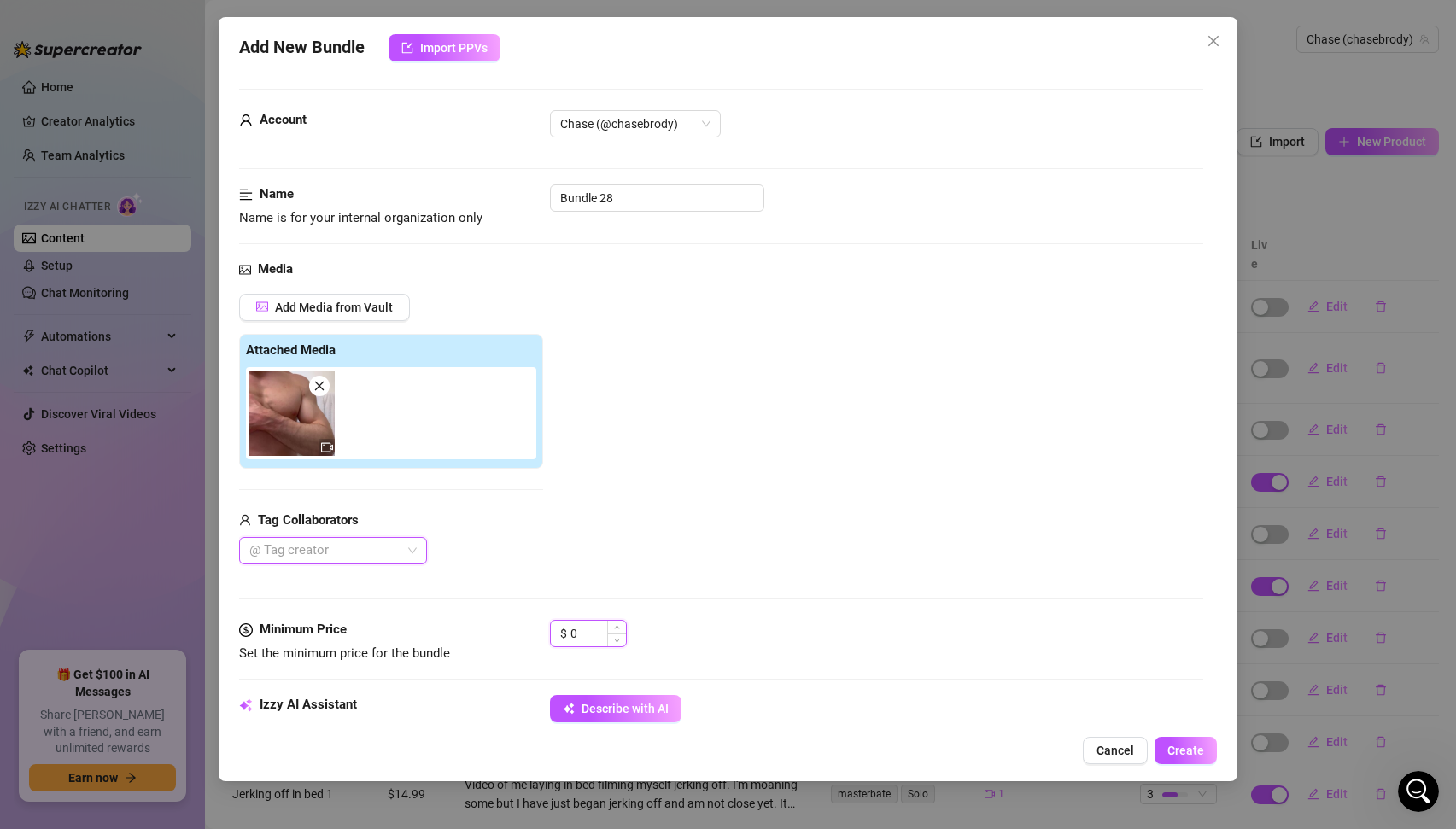
click at [588, 637] on input "0" at bounding box center [598, 634] width 55 height 26
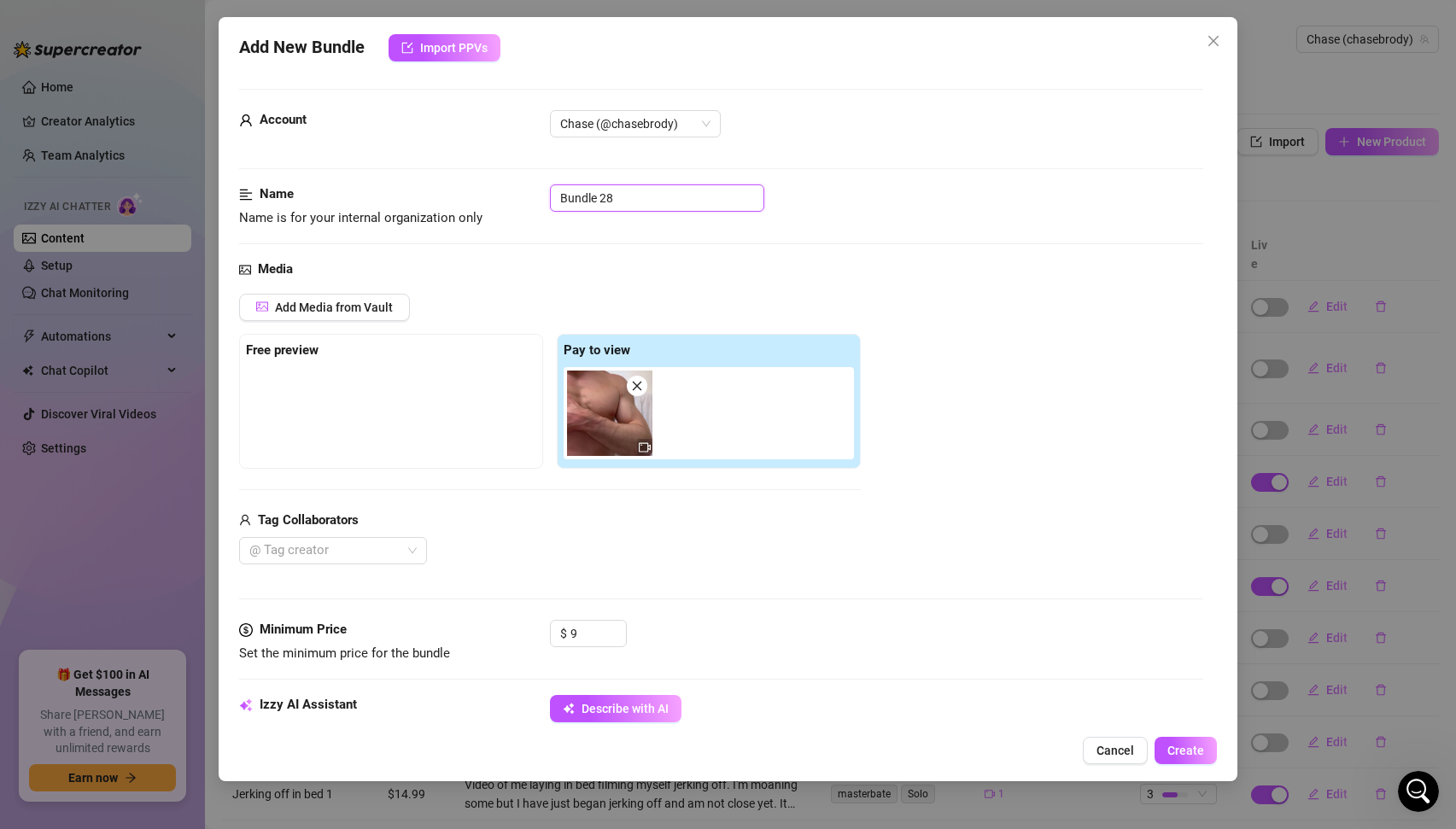
click at [633, 199] on input "Bundle 28" at bounding box center [656, 199] width 214 height 28
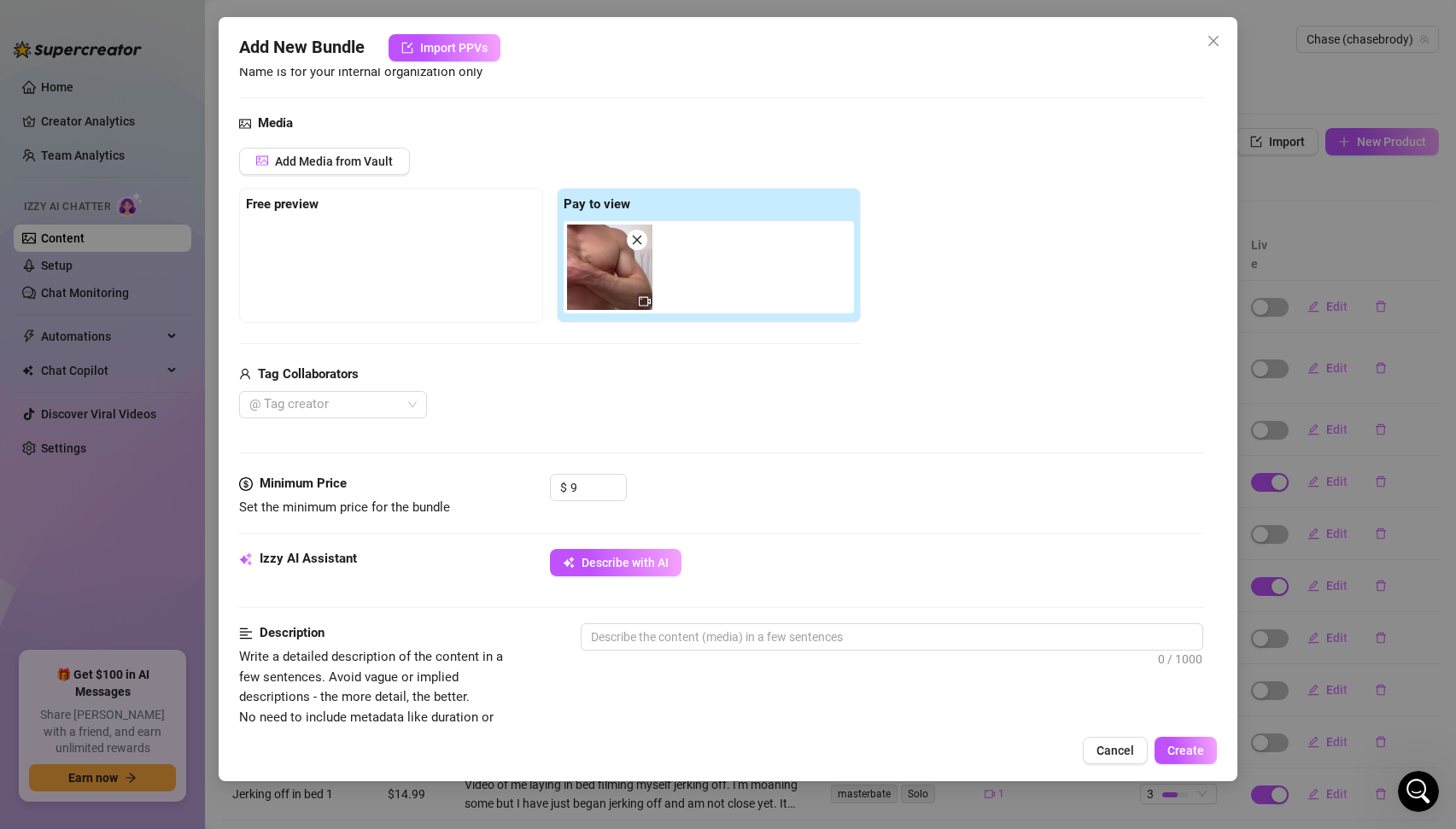
scroll to position [233, 0]
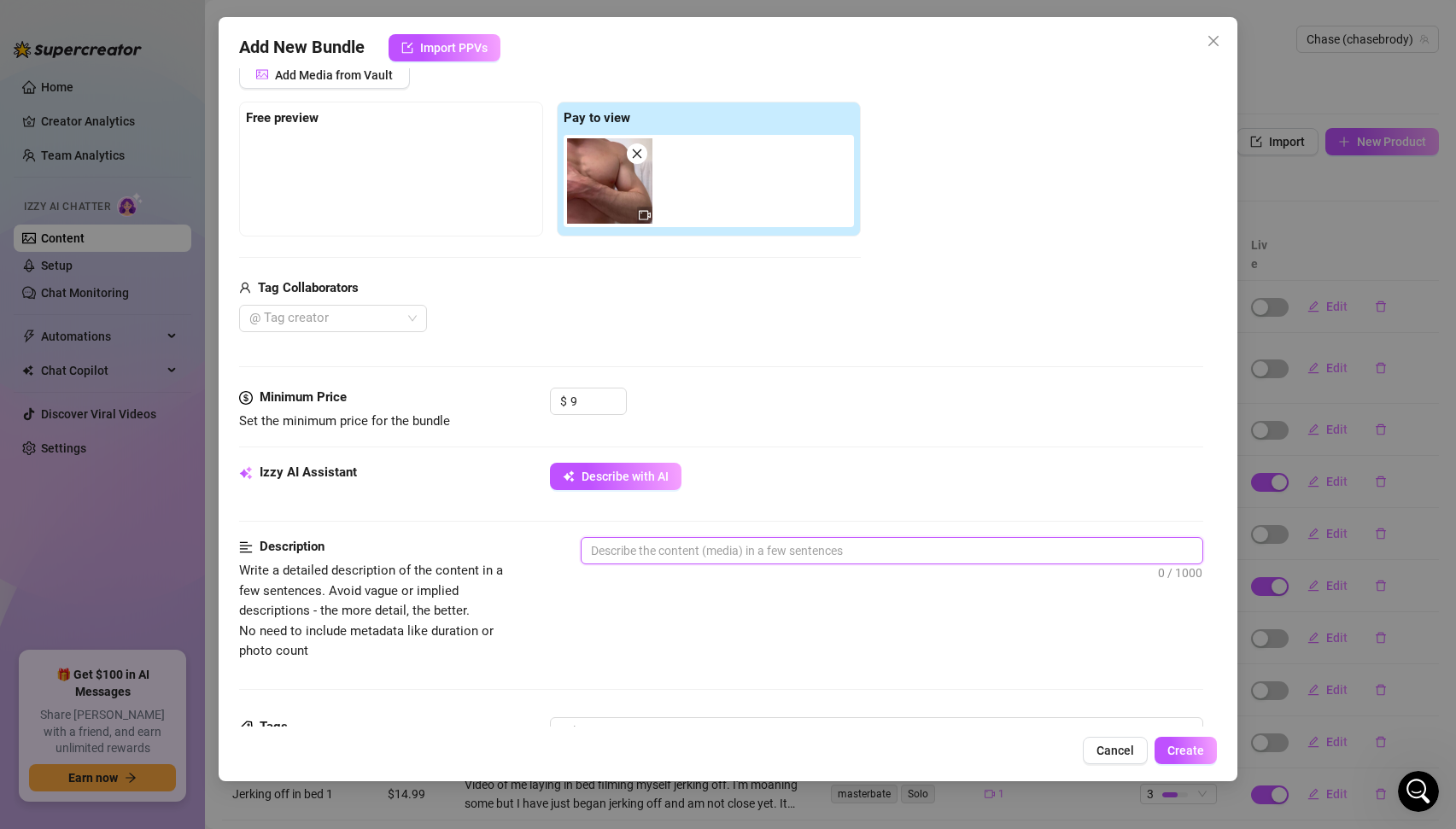
click at [680, 547] on textarea at bounding box center [893, 551] width 621 height 26
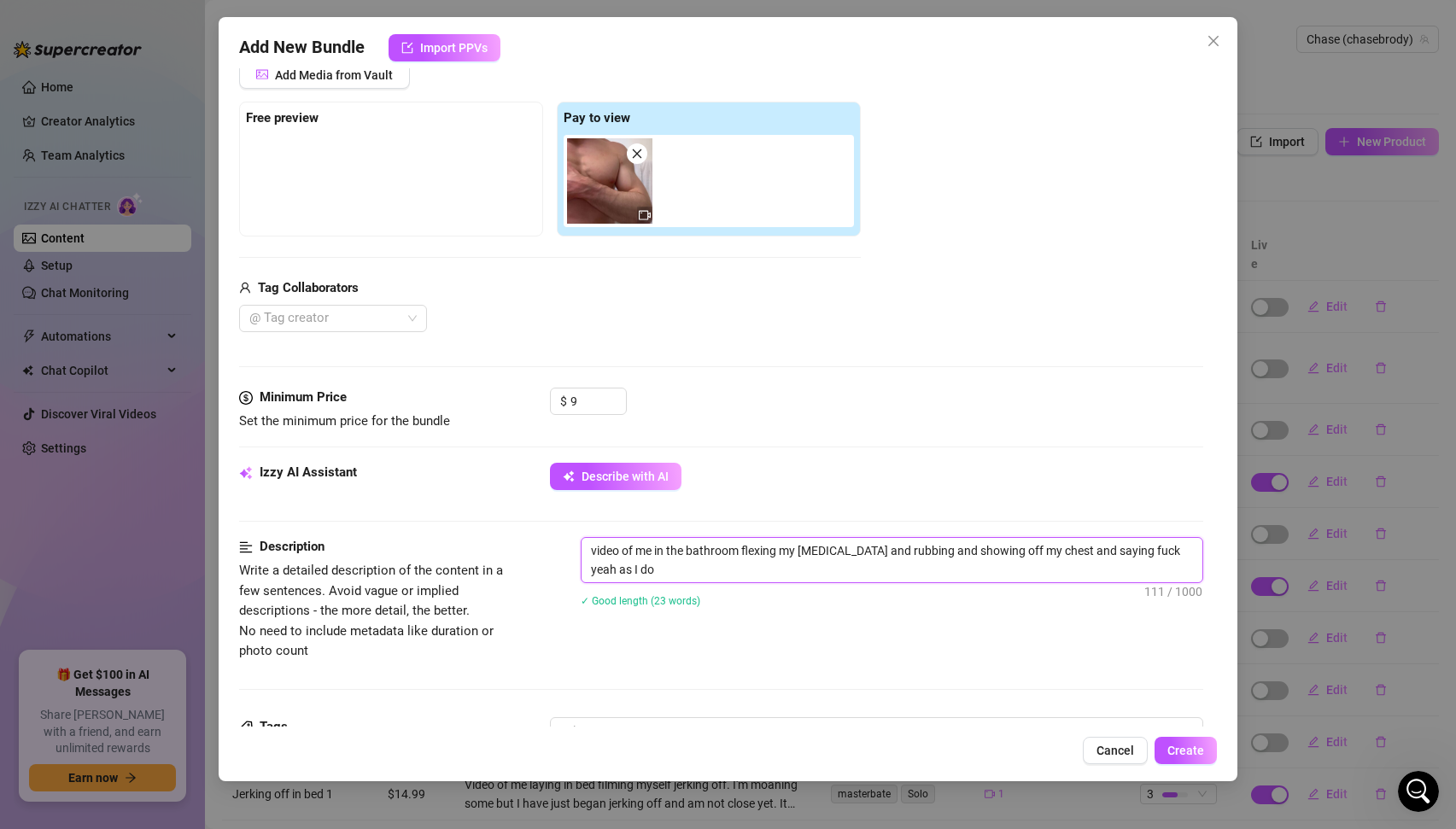
scroll to position [0, 0]
click at [665, 578] on textarea "video of me in the bathroom flexing my [MEDICAL_DATA] and rubbing and showing o…" at bounding box center [893, 560] width 621 height 44
click at [1153, 544] on textarea "video of me in the bathroom flexing my [MEDICAL_DATA] and rubbing and showing o…" at bounding box center [893, 560] width 621 height 44
click at [1064, 574] on textarea "video of me in the bathroom flexing my [MEDICAL_DATA] and rubbing and showing o…" at bounding box center [893, 560] width 621 height 44
click at [873, 567] on textarea "video of me in the bathroom flexing my [MEDICAL_DATA] and rubbing and showing o…" at bounding box center [893, 560] width 621 height 44
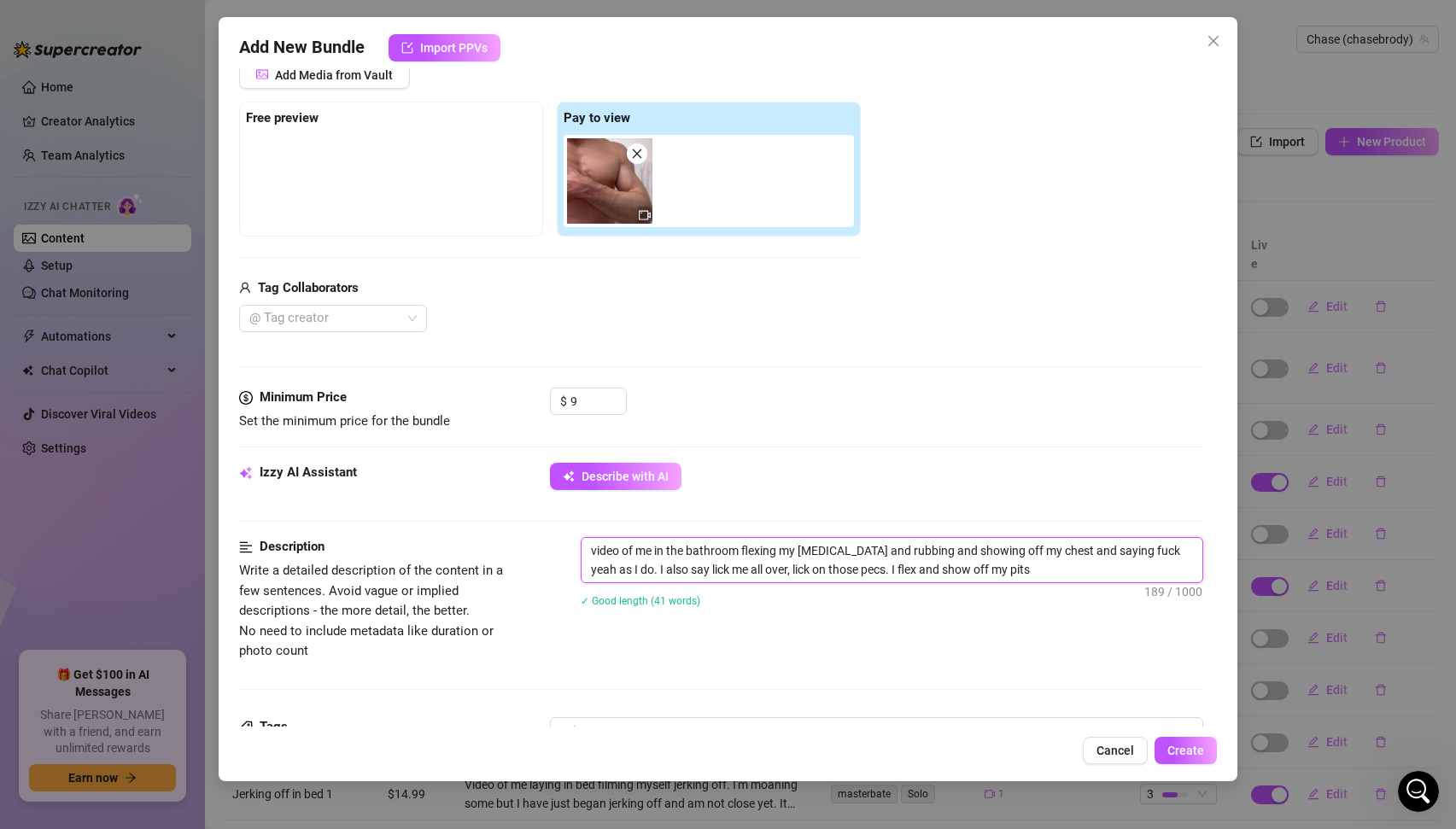
click at [1005, 572] on textarea "video of me in the bathroom flexing my [MEDICAL_DATA] and rubbing and showing o…" at bounding box center [893, 560] width 621 height 44
click at [1043, 549] on textarea "video of me in the bathroom flexing my [MEDICAL_DATA] and rubbing and showing o…" at bounding box center [893, 560] width 621 height 44
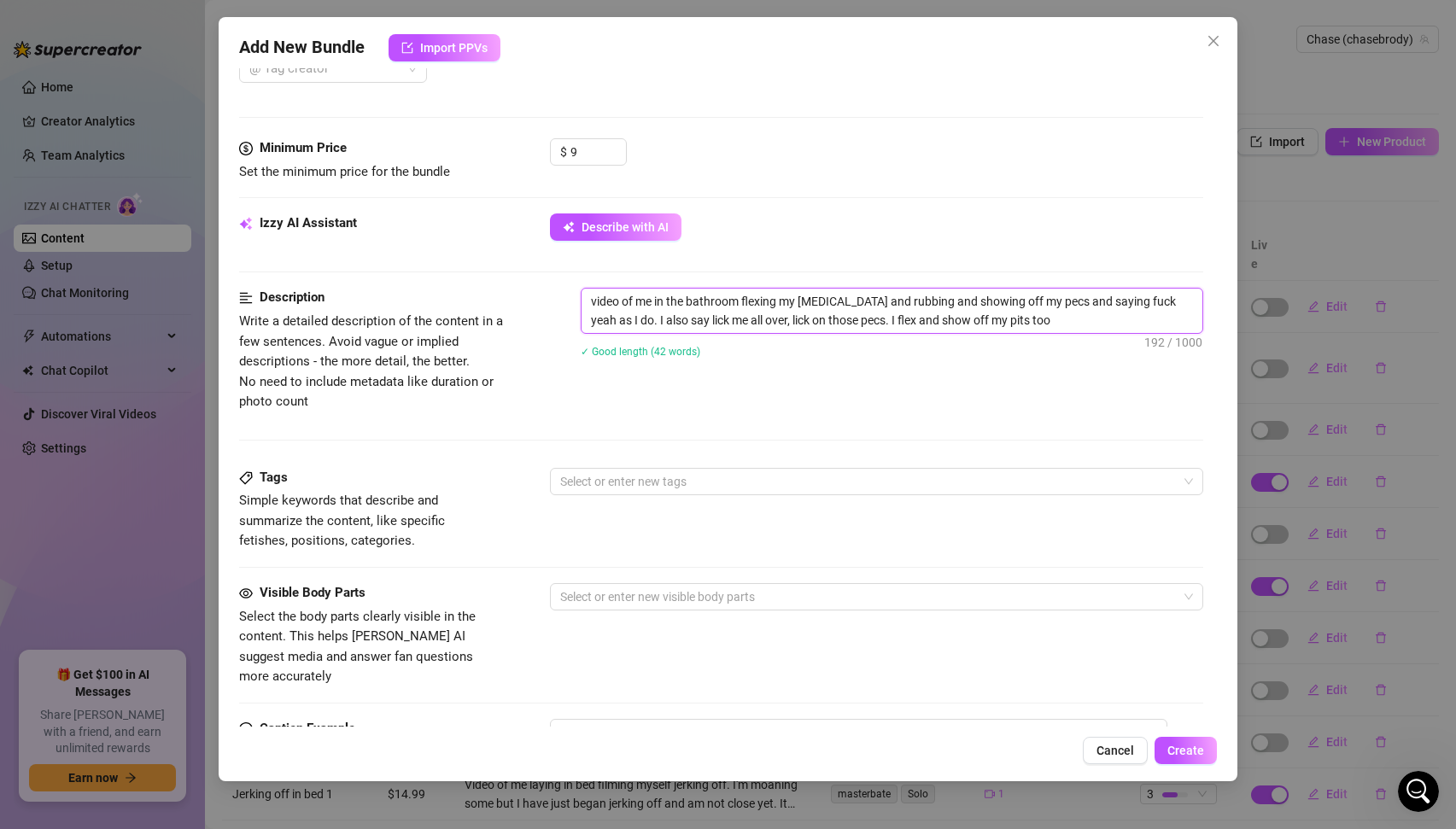
scroll to position [501, 0]
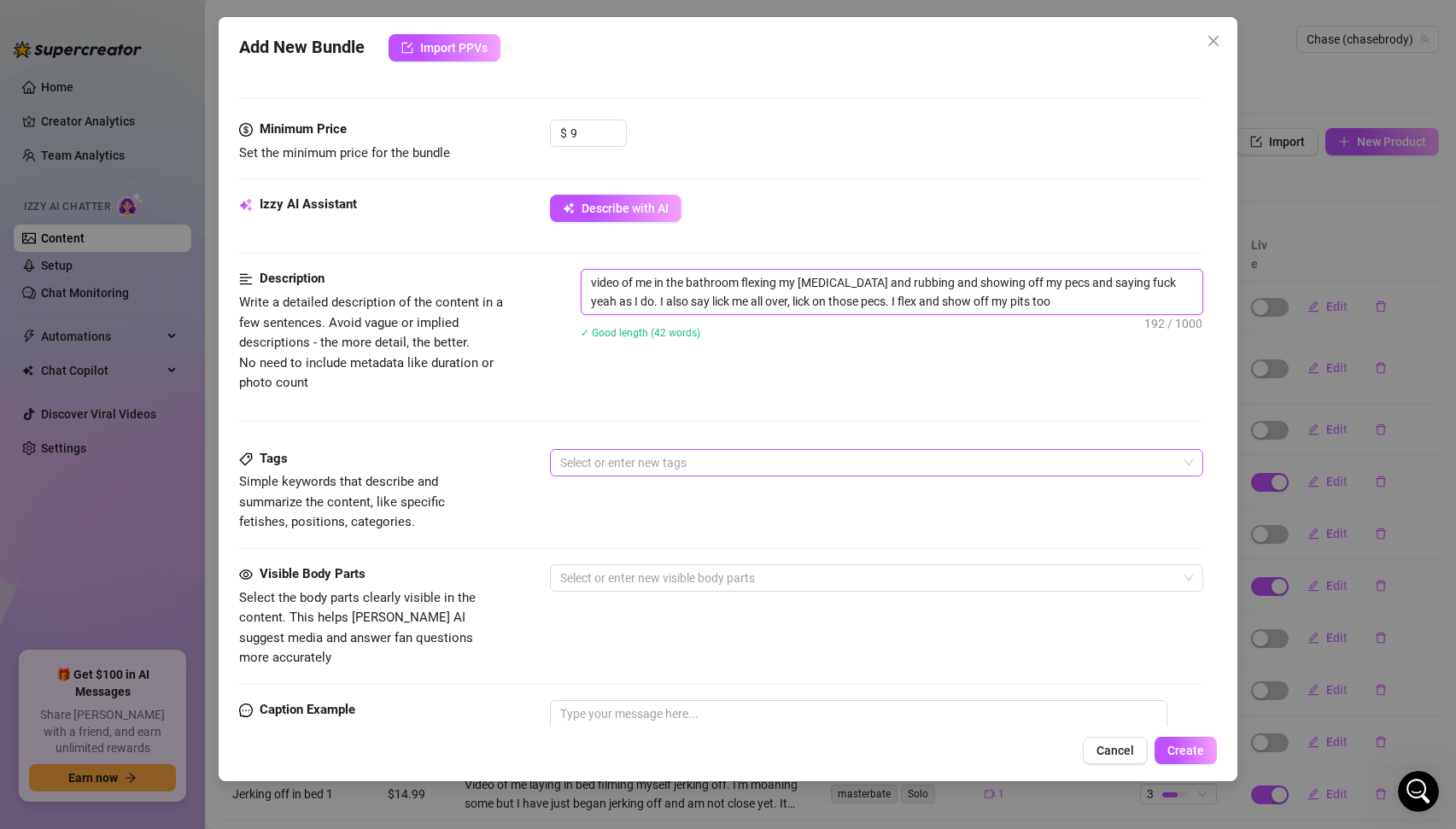
click at [654, 457] on div at bounding box center [868, 463] width 630 height 24
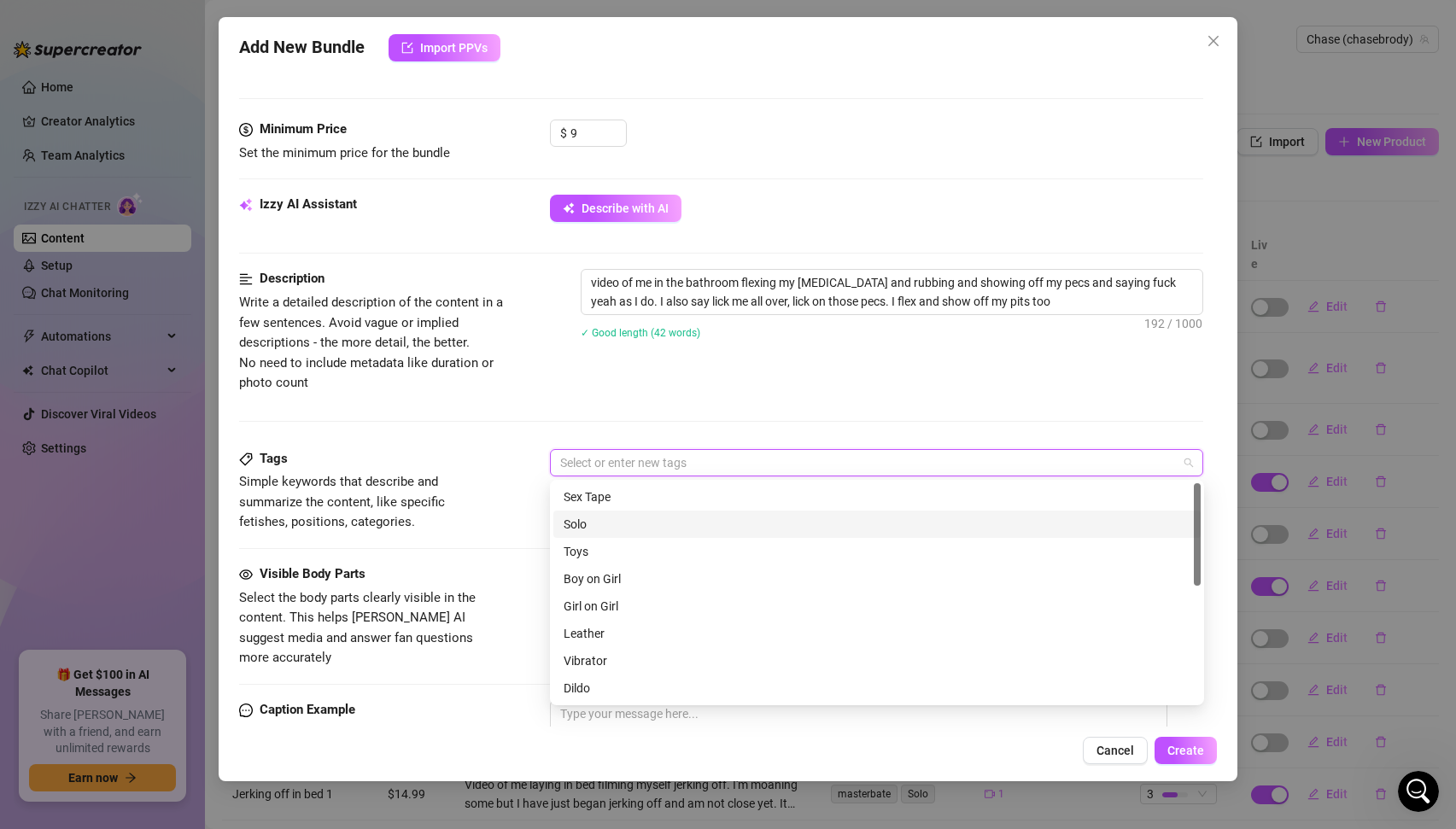
click at [613, 525] on div "Solo" at bounding box center [877, 524] width 627 height 18
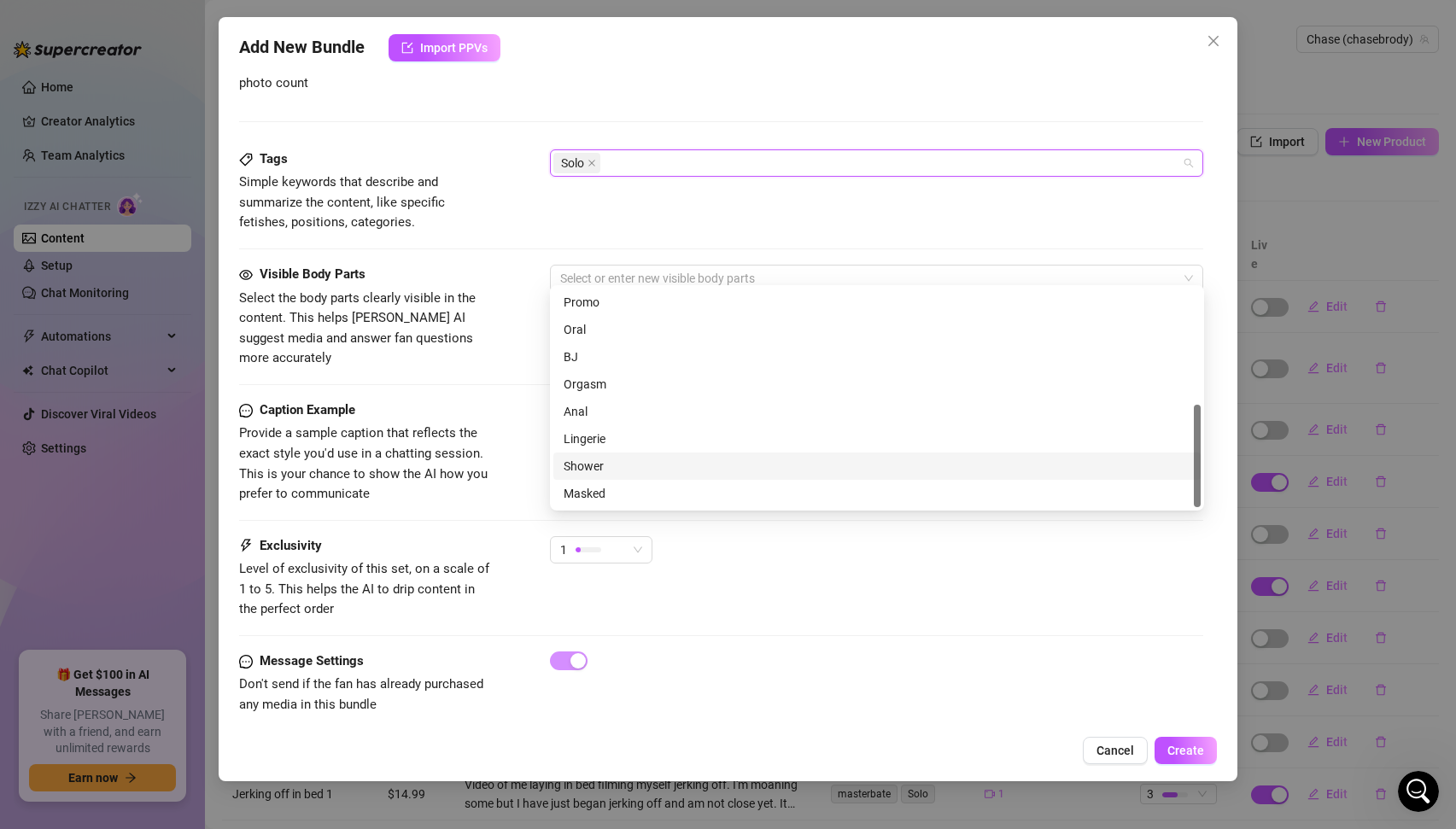
scroll to position [550, 0]
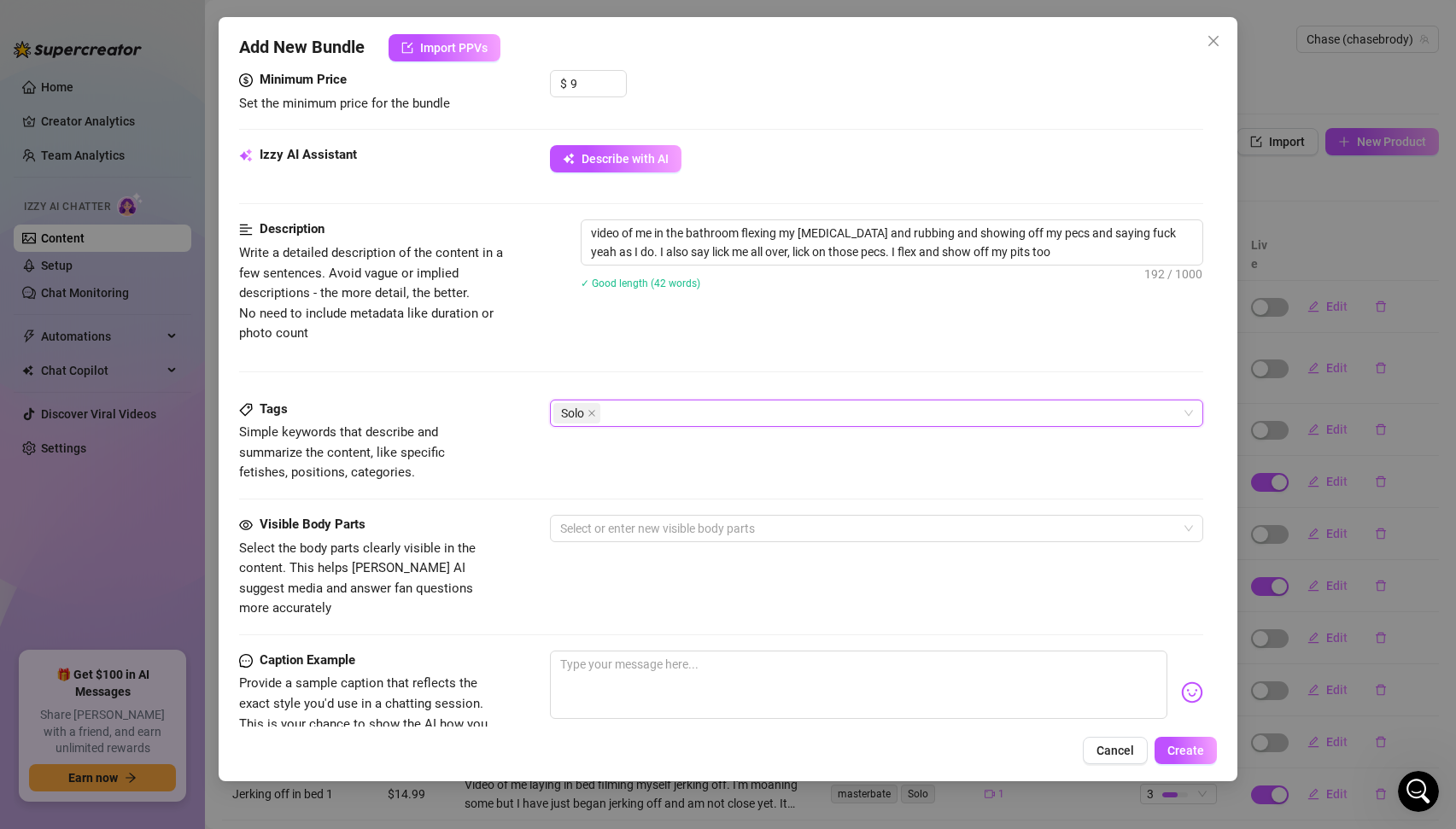
click at [640, 410] on div "Solo" at bounding box center [868, 414] width 630 height 24
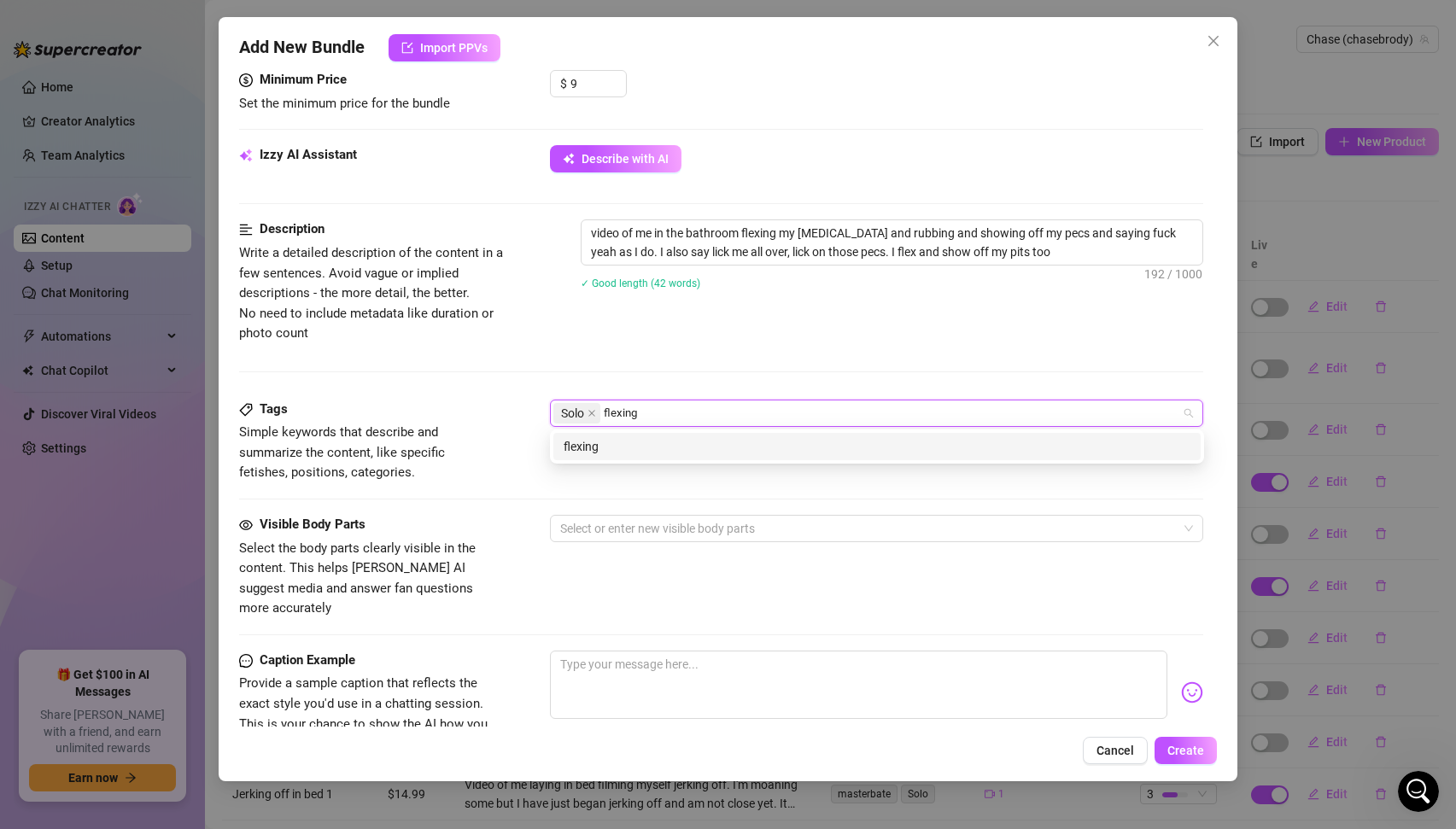
click at [592, 449] on div "flexing" at bounding box center [877, 447] width 627 height 18
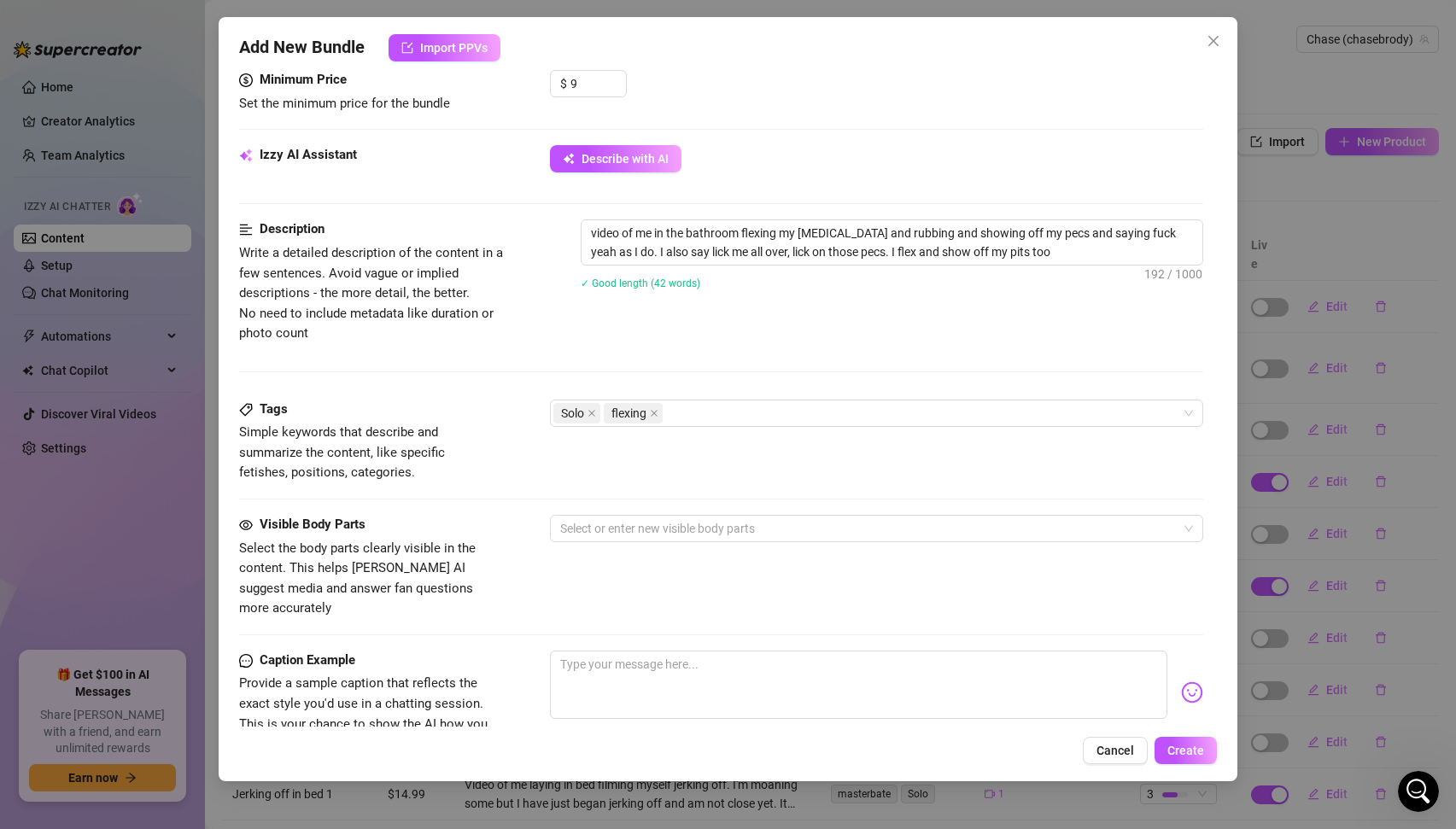
click at [445, 457] on span "Simple keywords that describe and summarize the content, like specific fetishes…" at bounding box center [342, 452] width 206 height 55
click at [620, 531] on div at bounding box center [868, 528] width 630 height 24
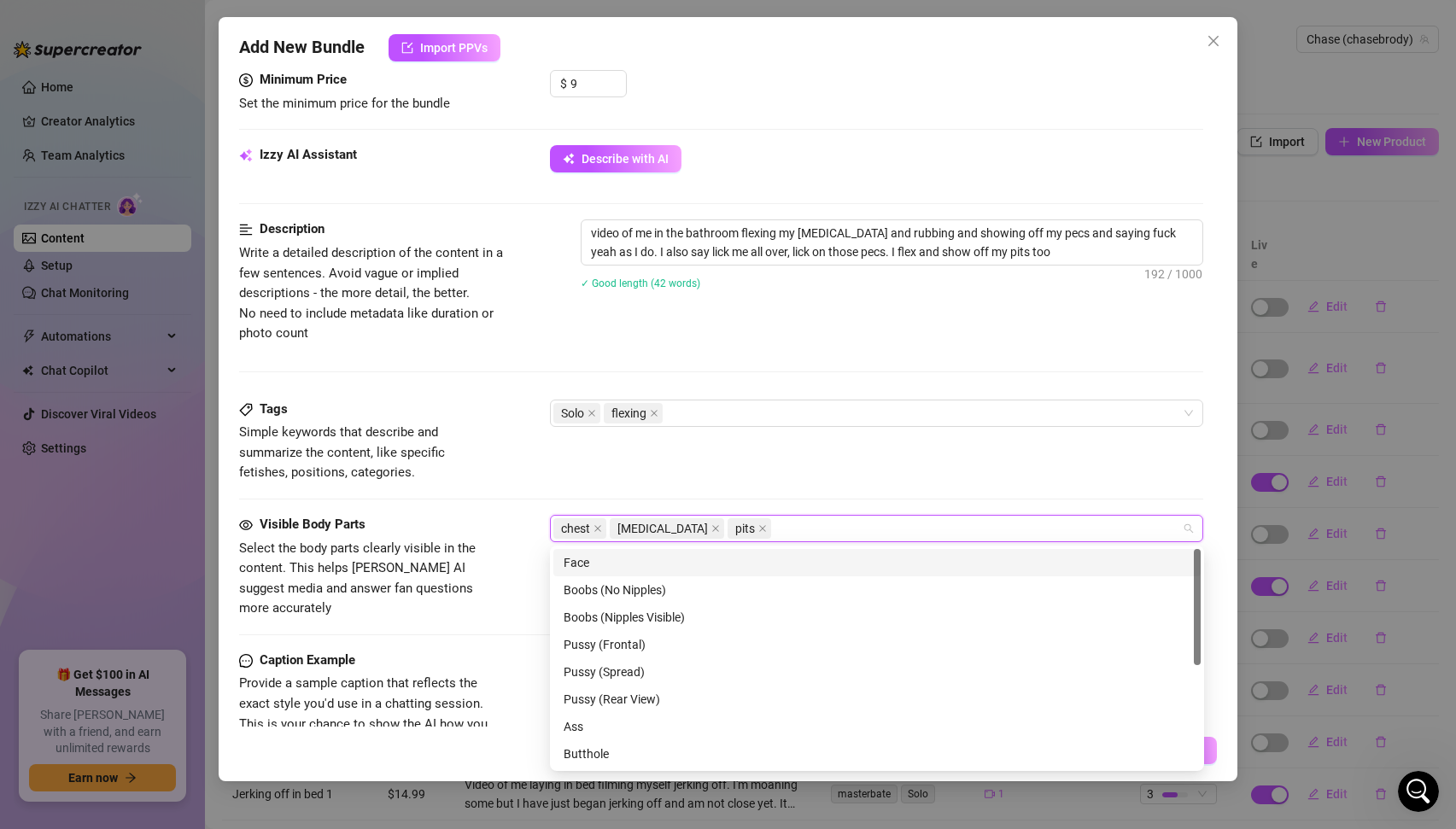
click at [492, 492] on div "Tags Simple keywords that describe and summarize the content, like specific fet…" at bounding box center [722, 457] width 965 height 115
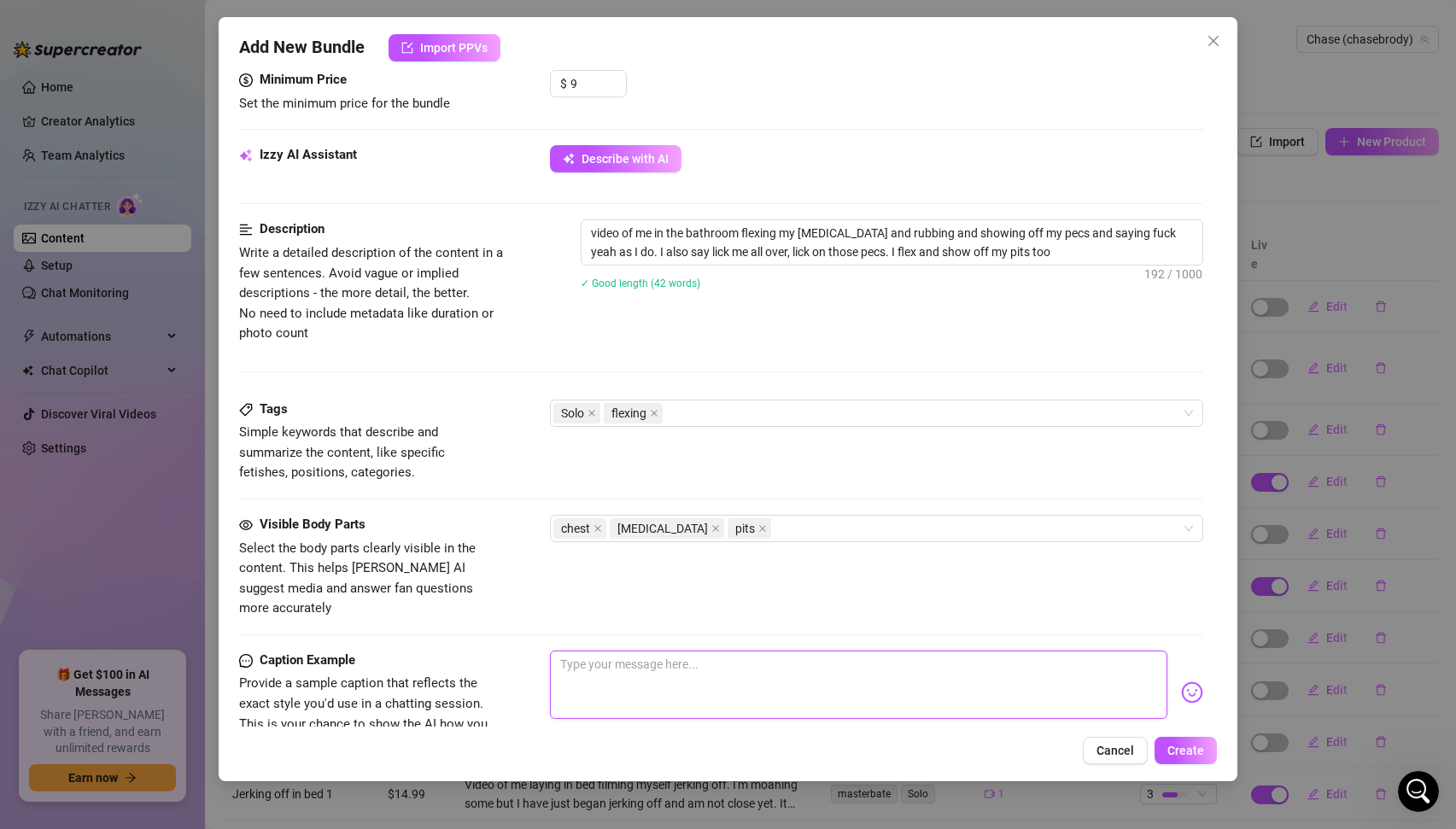
click at [645, 661] on textarea at bounding box center [859, 685] width 619 height 68
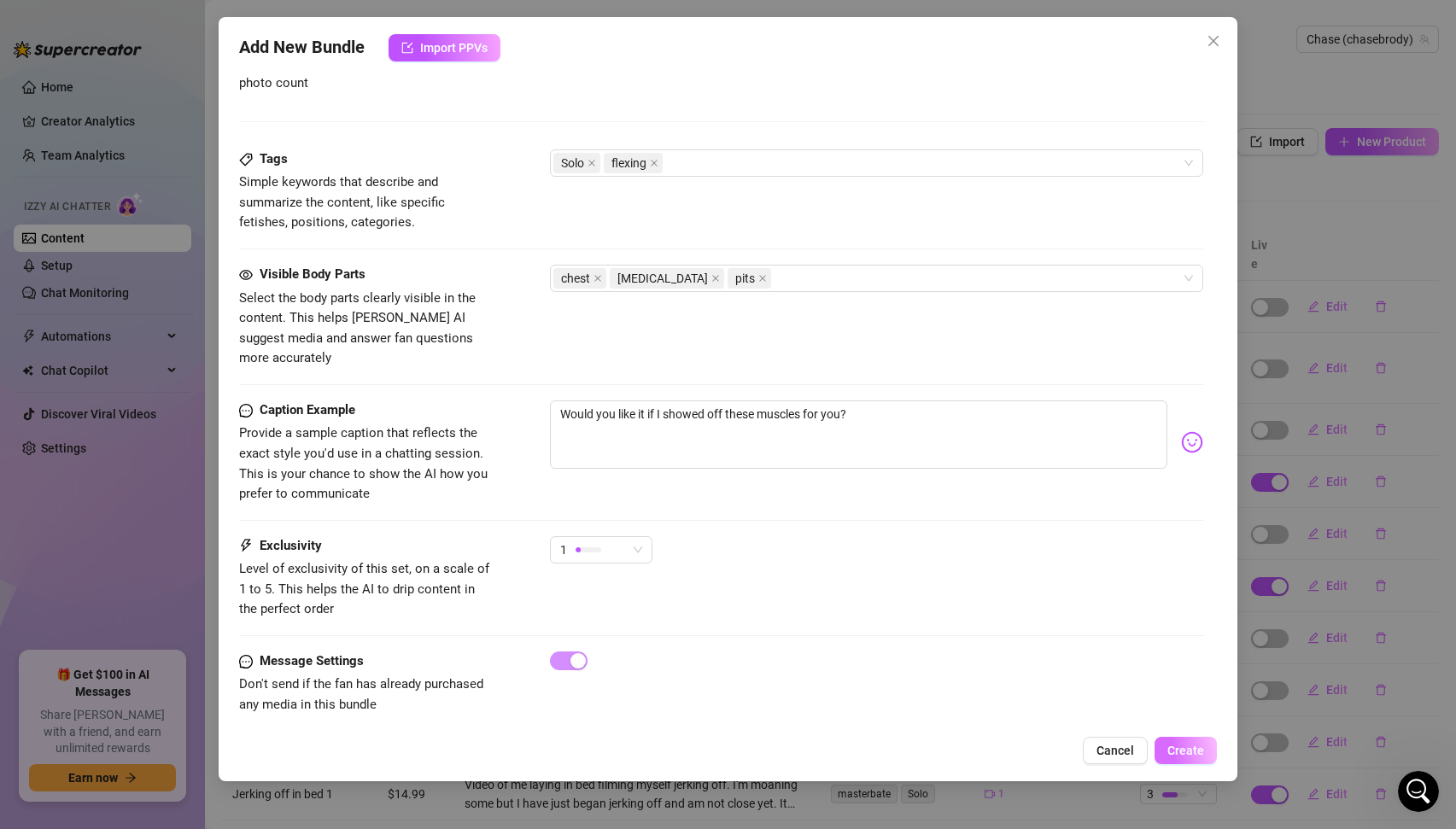
click at [1182, 754] on span "Create" at bounding box center [1186, 750] width 37 height 14
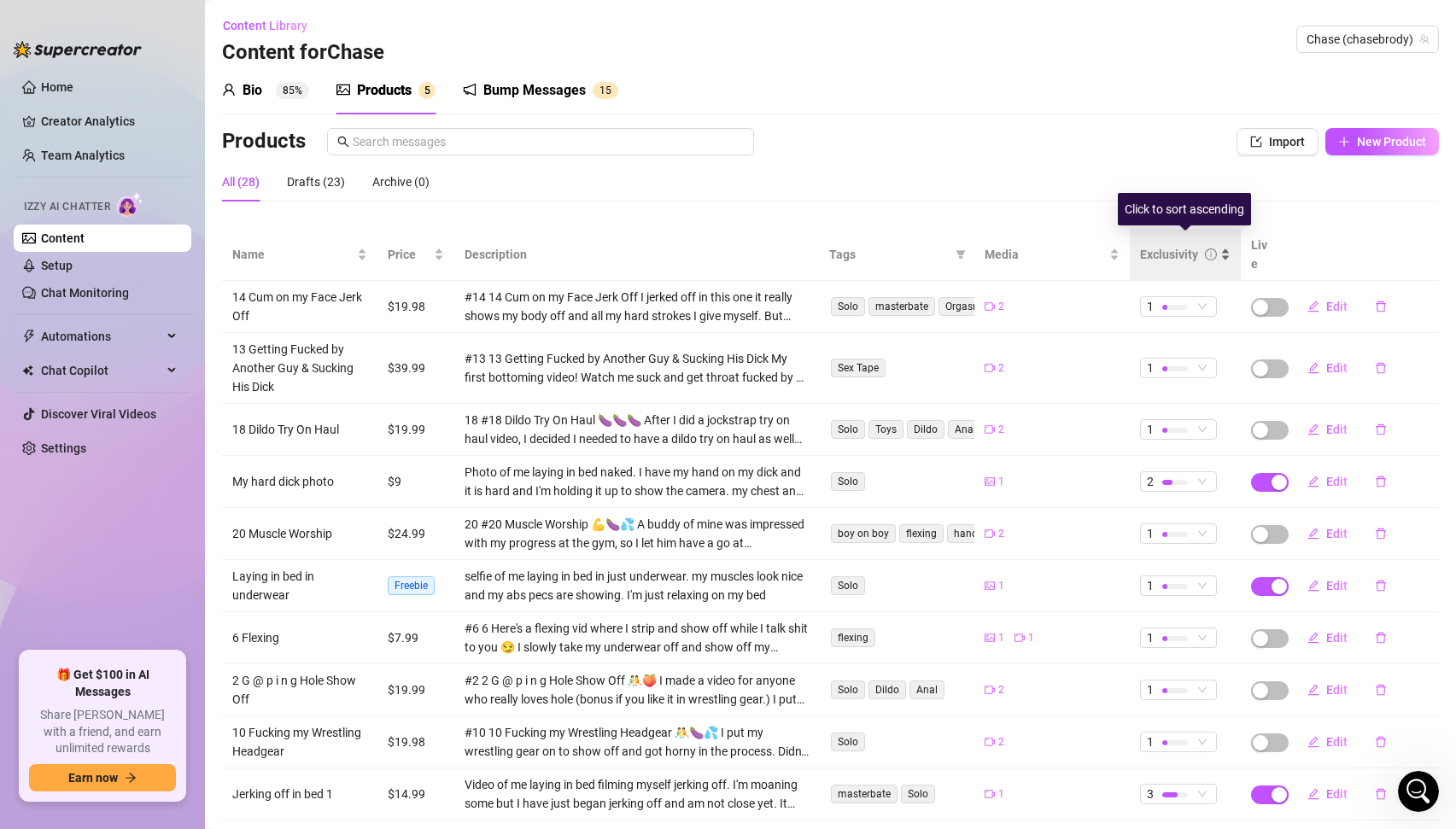
click at [1223, 245] on div "Exclusivity" at bounding box center [1185, 255] width 90 height 18
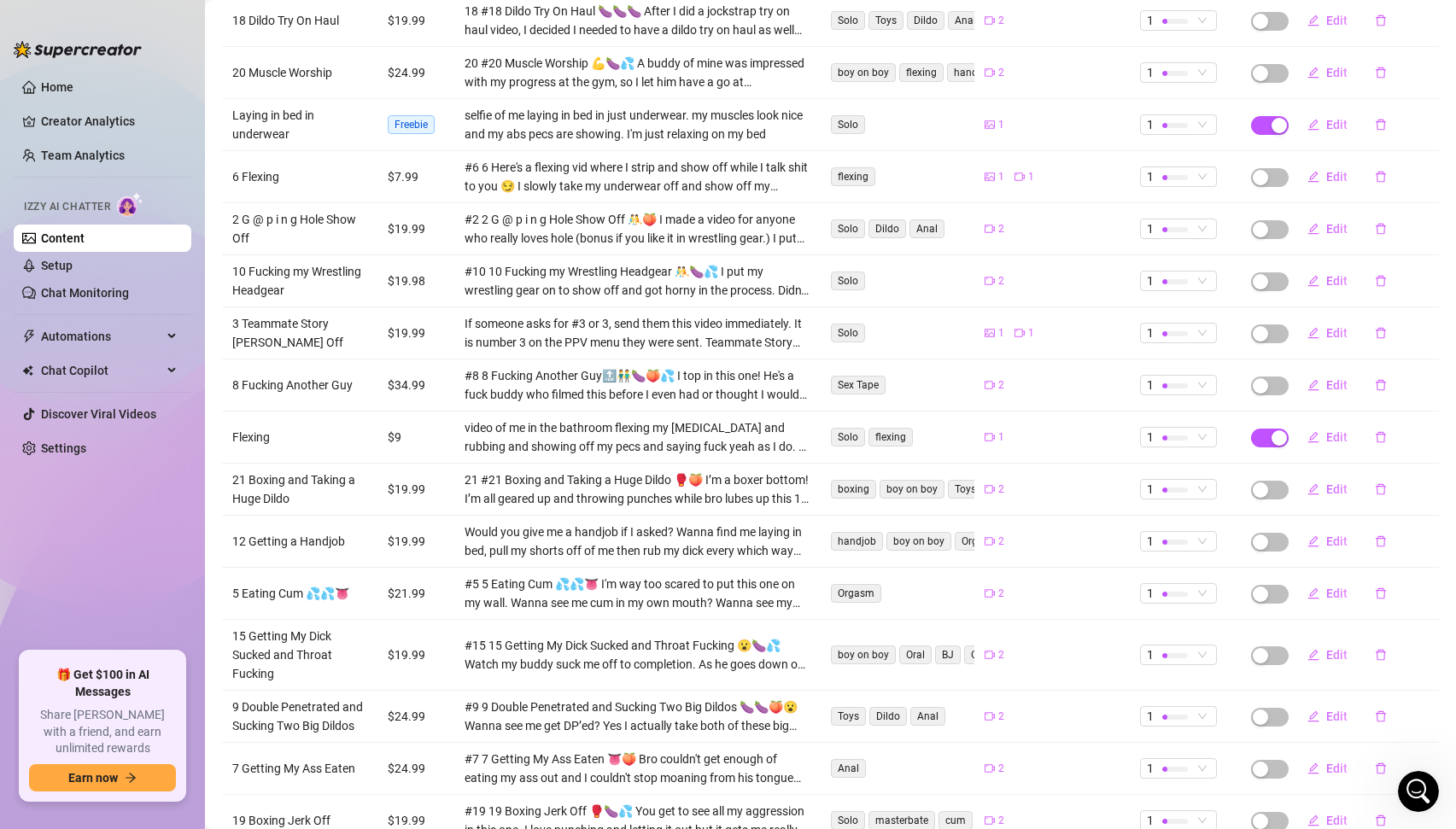
scroll to position [0, 0]
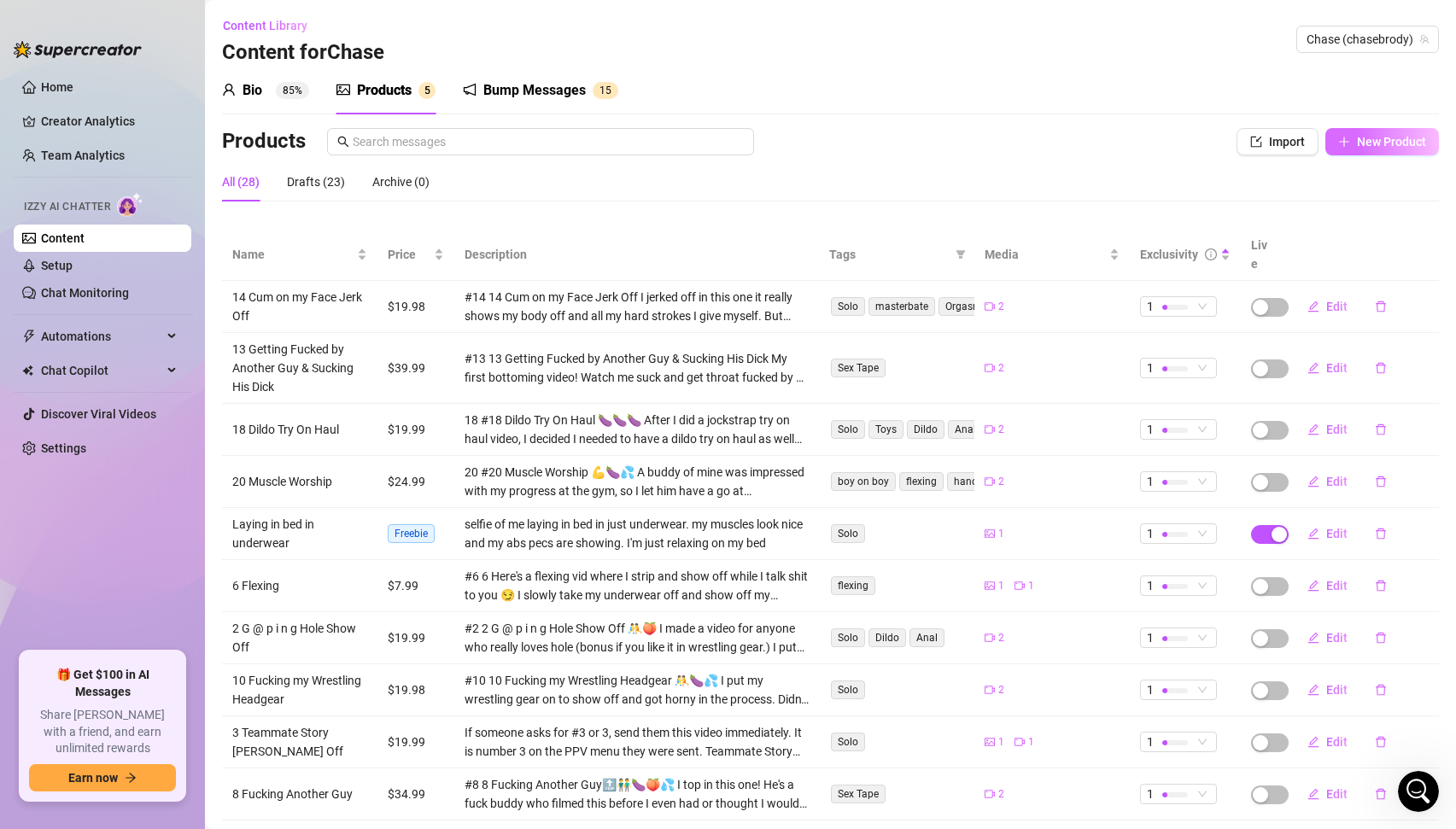
click at [1382, 142] on span "New Product" at bounding box center [1392, 142] width 69 height 14
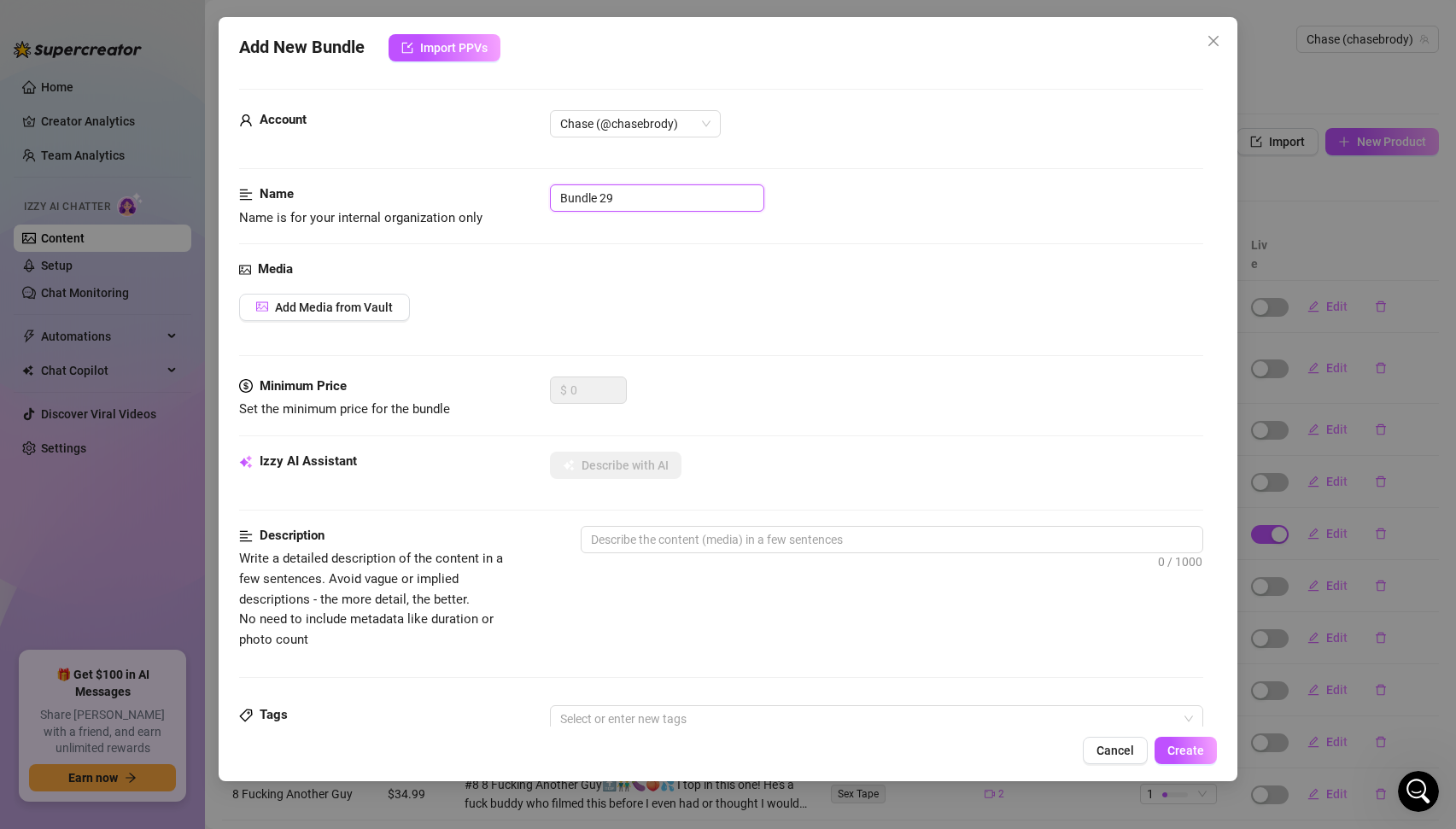
click at [622, 199] on input "Bundle 29" at bounding box center [656, 199] width 214 height 28
click at [365, 313] on span "Add Media from Vault" at bounding box center [334, 307] width 118 height 14
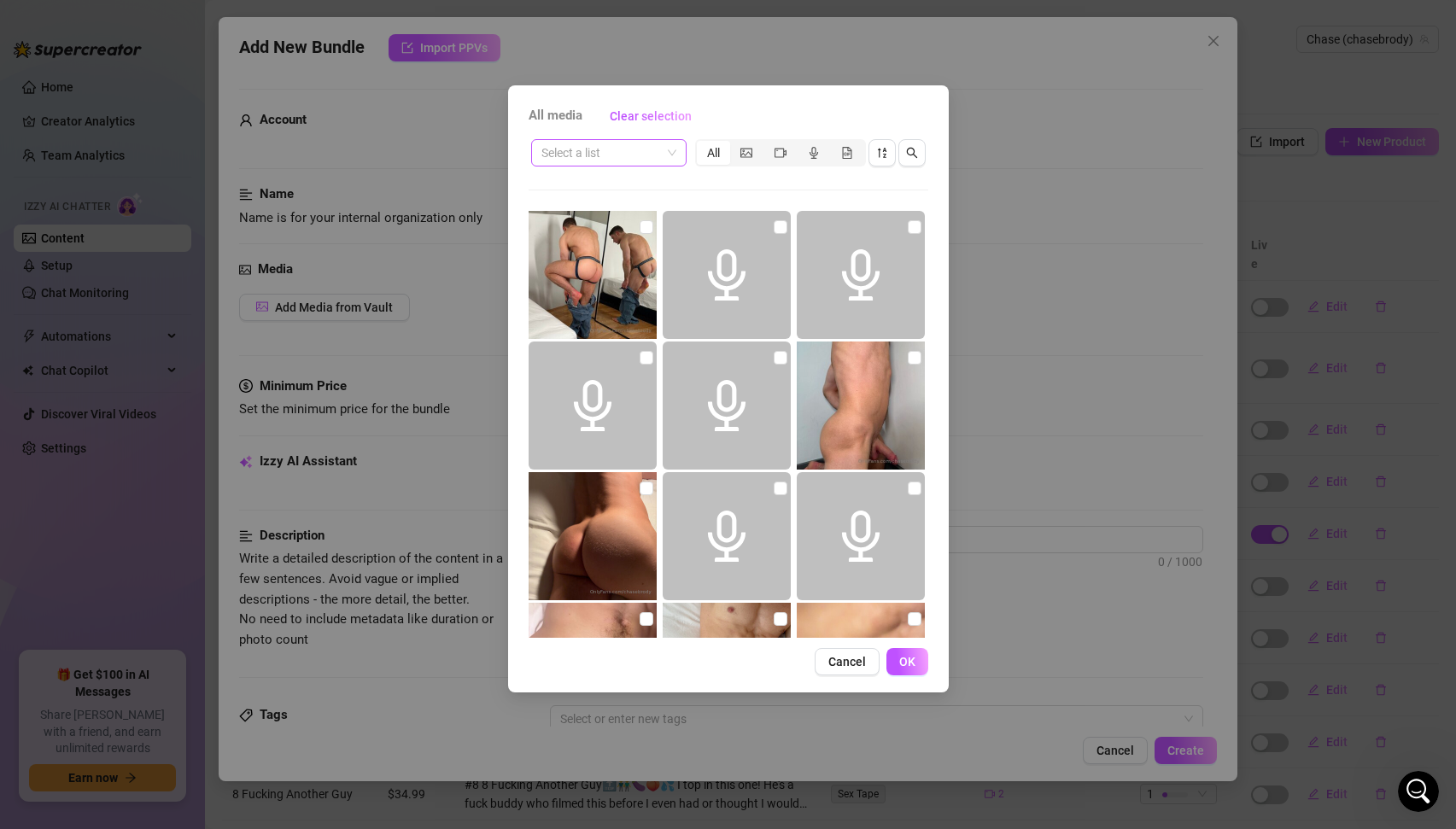
click at [654, 159] on input "search" at bounding box center [601, 153] width 119 height 26
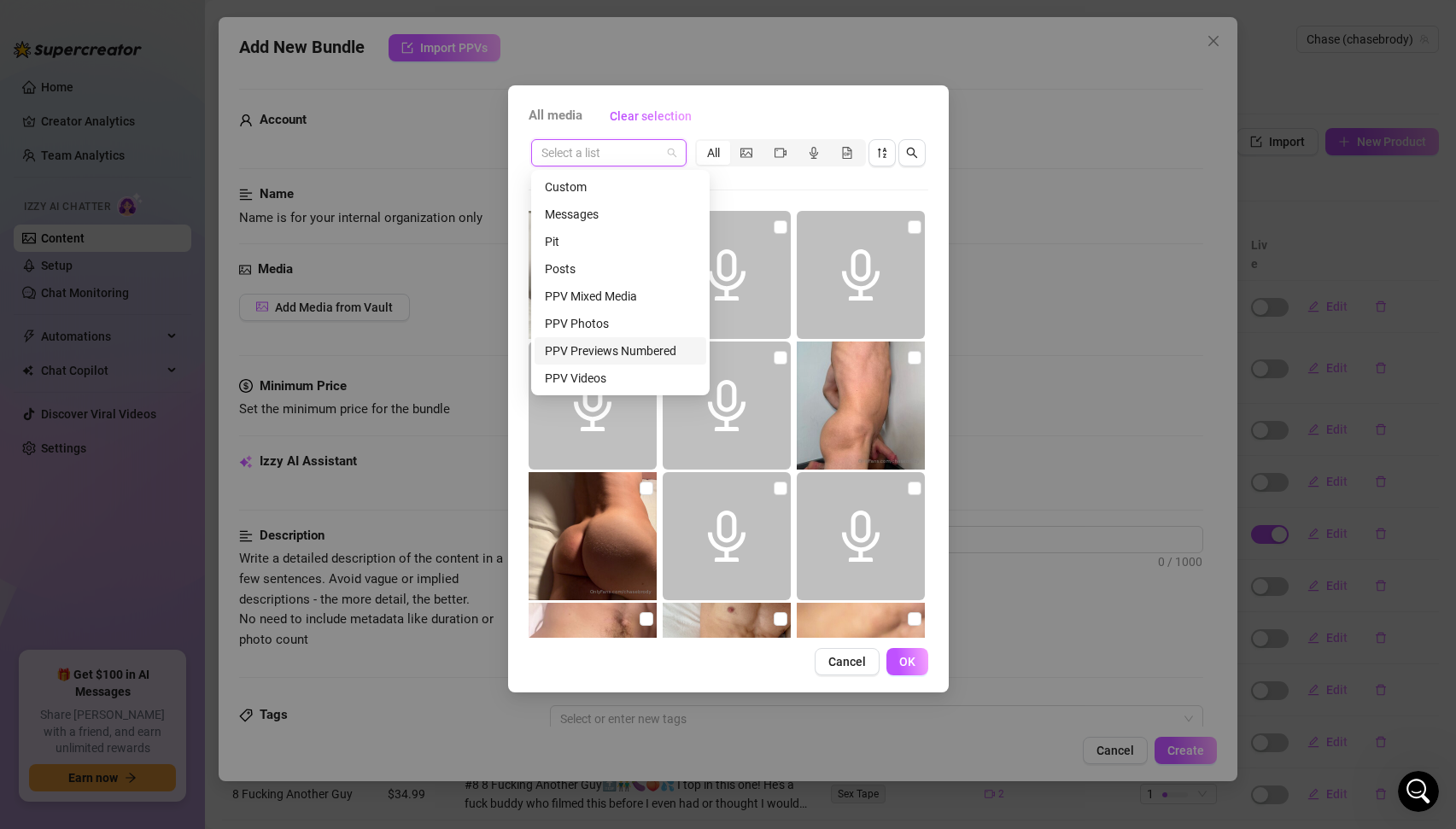
scroll to position [188, 0]
click at [601, 221] on div "sexting etc" at bounding box center [620, 217] width 151 height 18
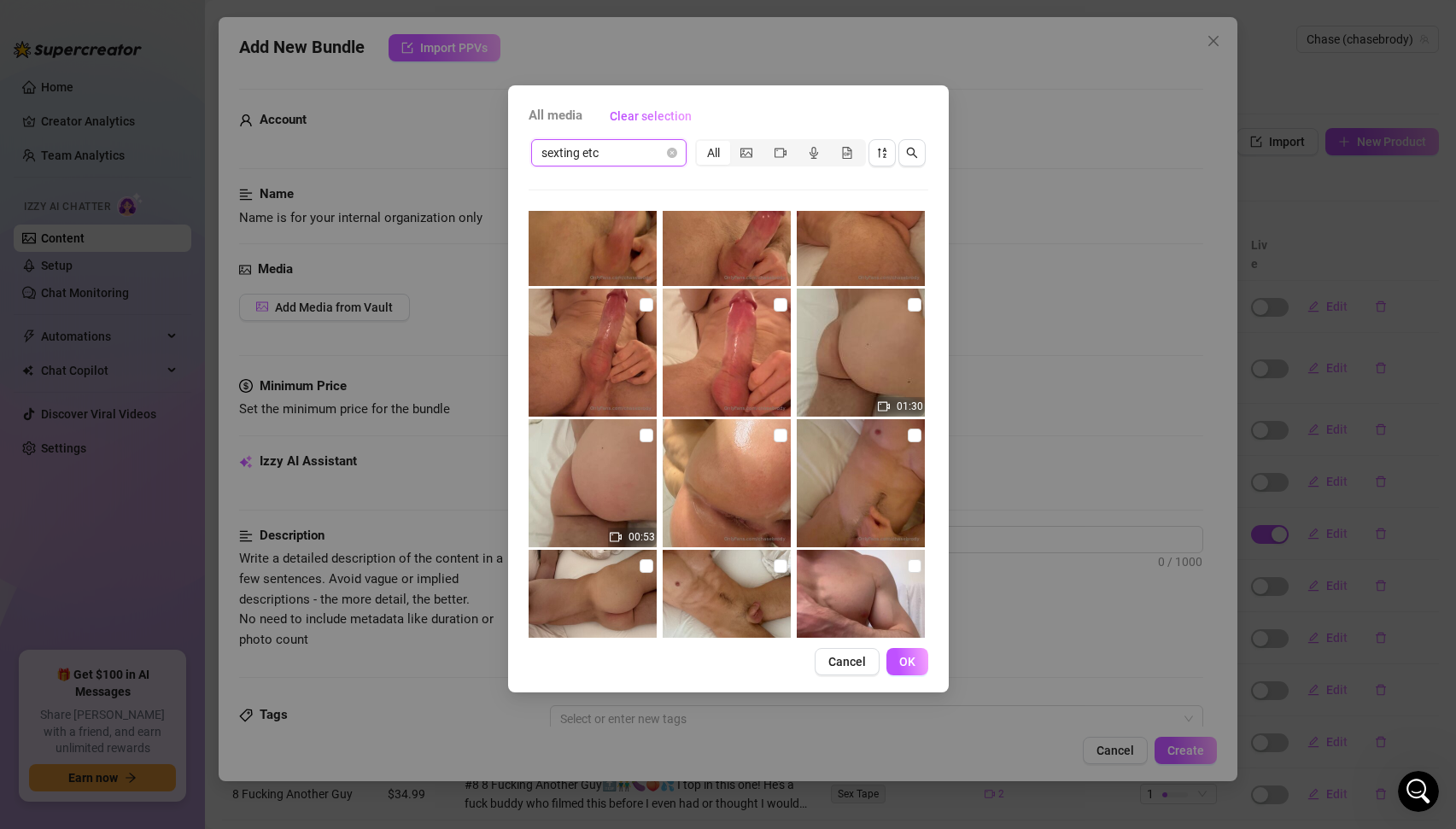
scroll to position [495, 0]
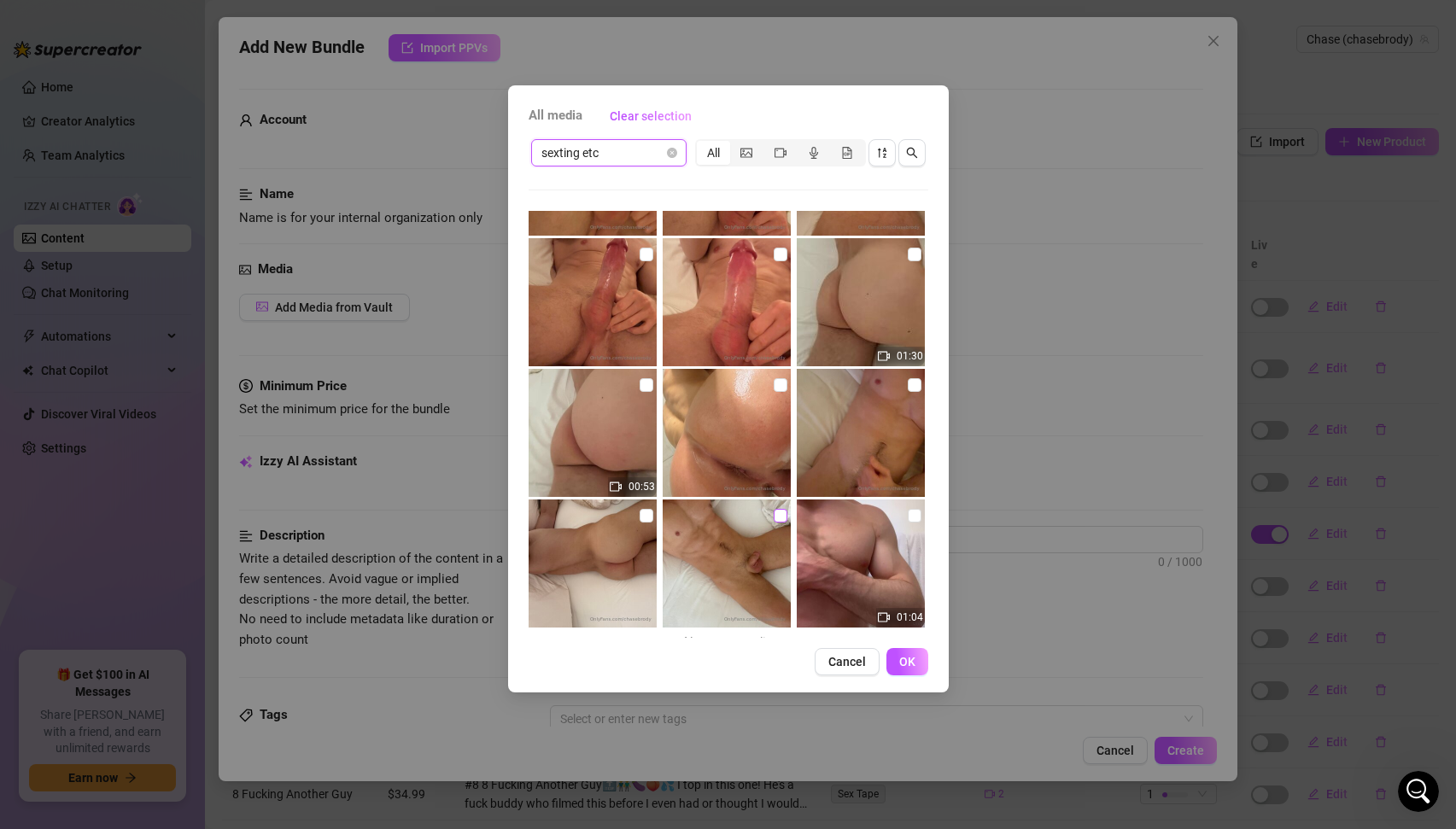
click at [779, 513] on input "checkbox" at bounding box center [780, 516] width 14 height 14
click at [902, 659] on span "OK" at bounding box center [907, 662] width 17 height 14
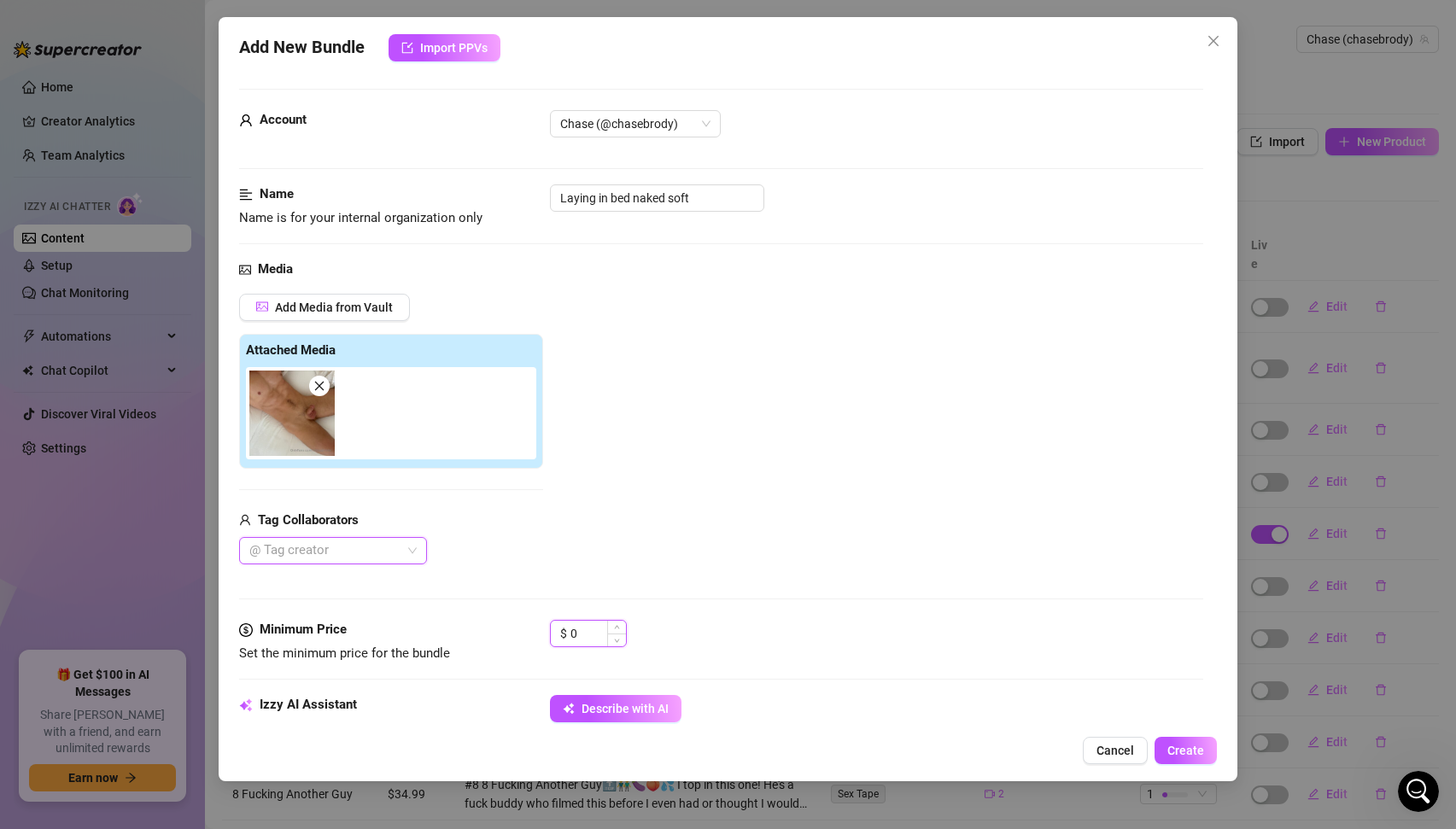
click at [582, 630] on input "0" at bounding box center [598, 634] width 55 height 26
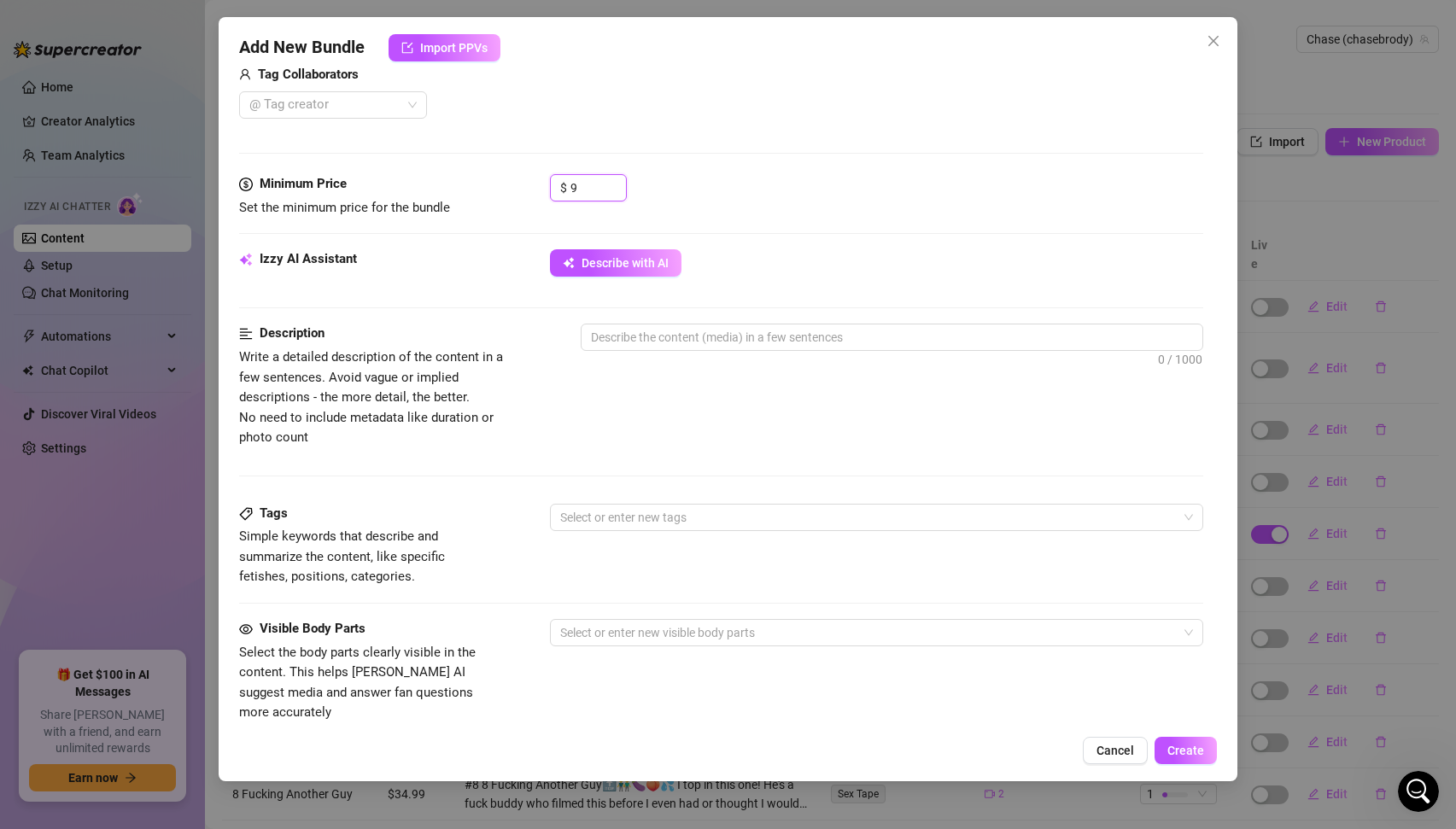
scroll to position [508, 0]
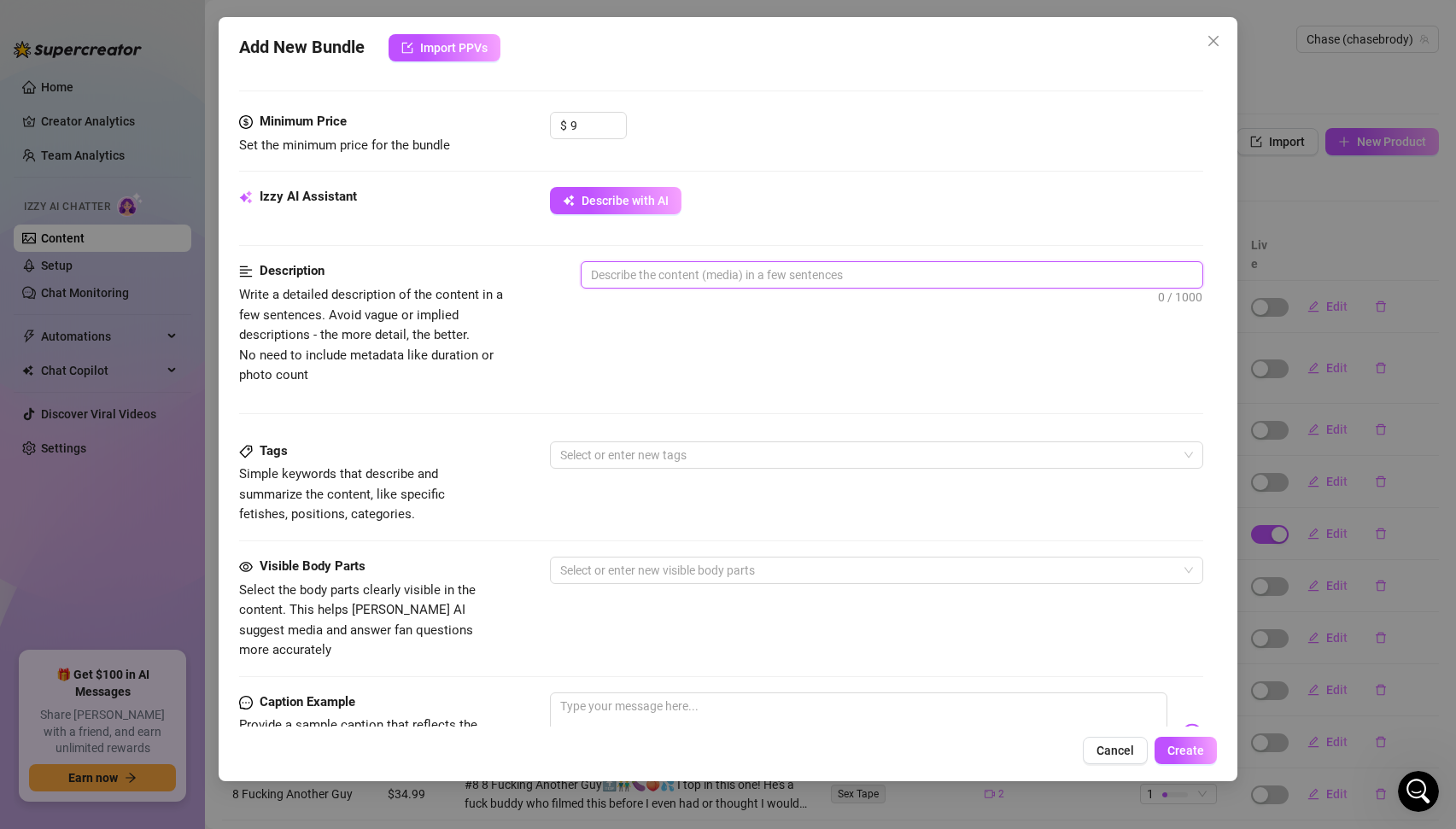
click at [678, 281] on textarea at bounding box center [893, 275] width 621 height 26
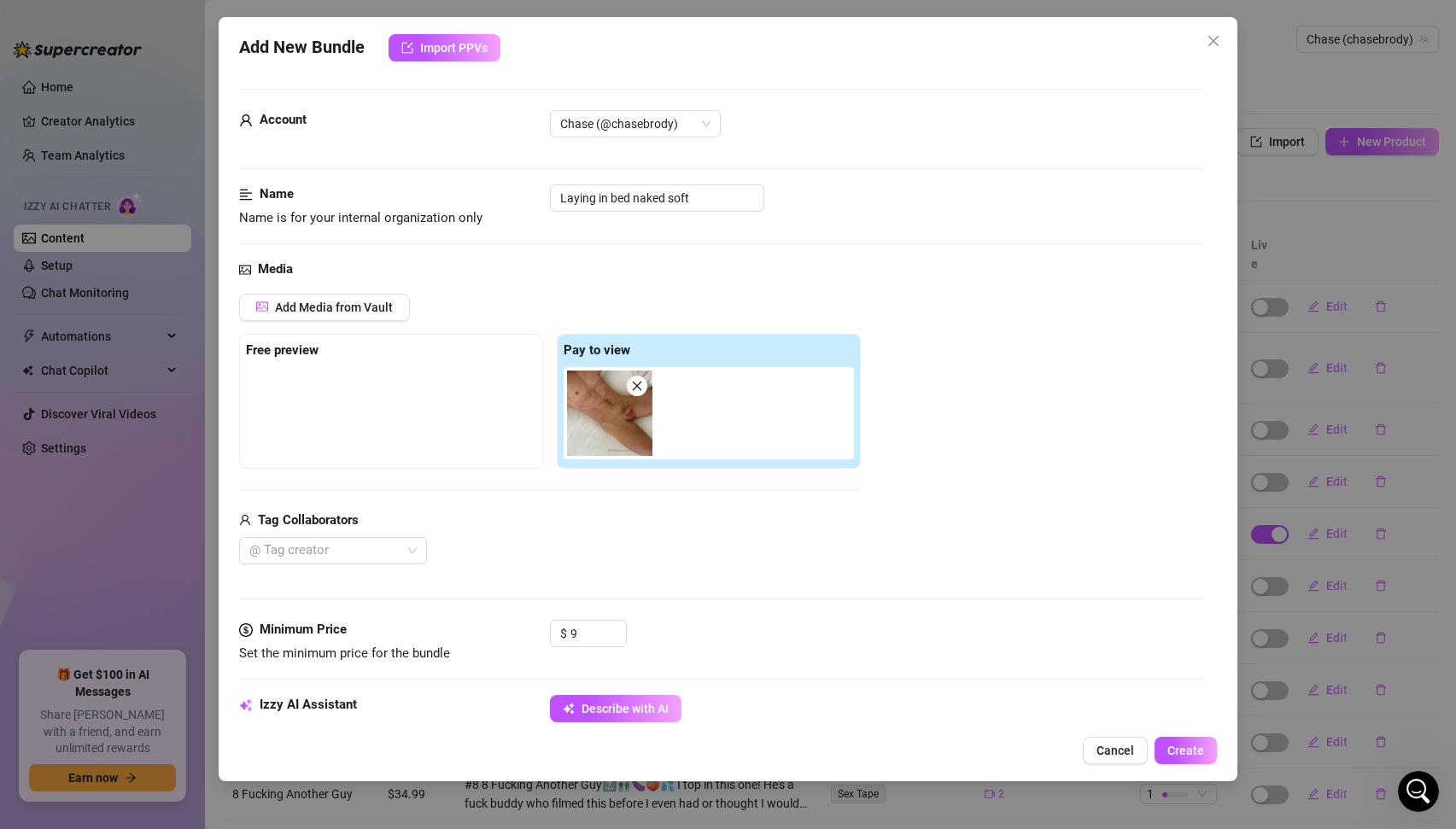
click at [597, 412] on img at bounding box center [609, 413] width 85 height 85
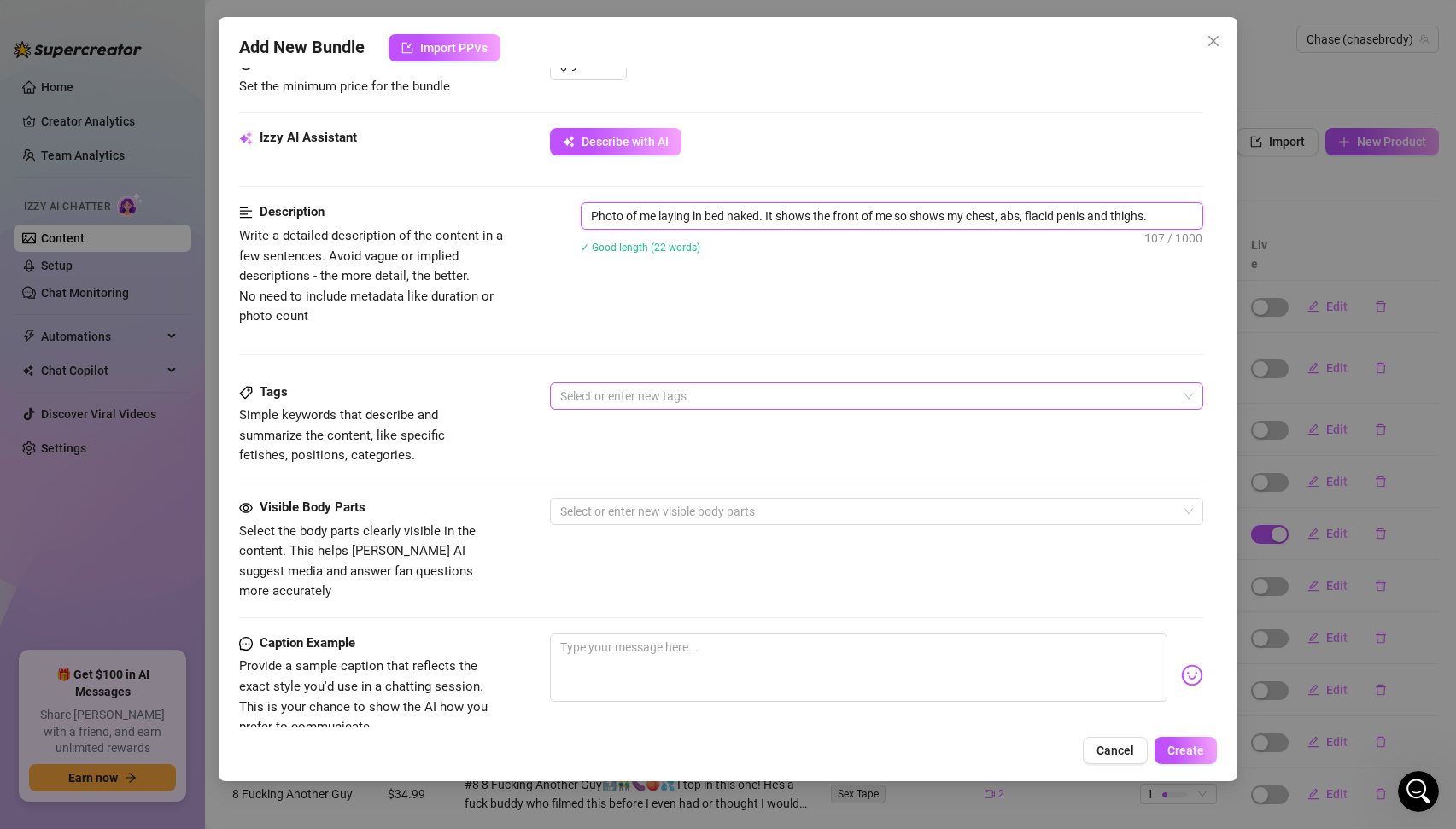
click at [643, 398] on div at bounding box center [868, 396] width 630 height 24
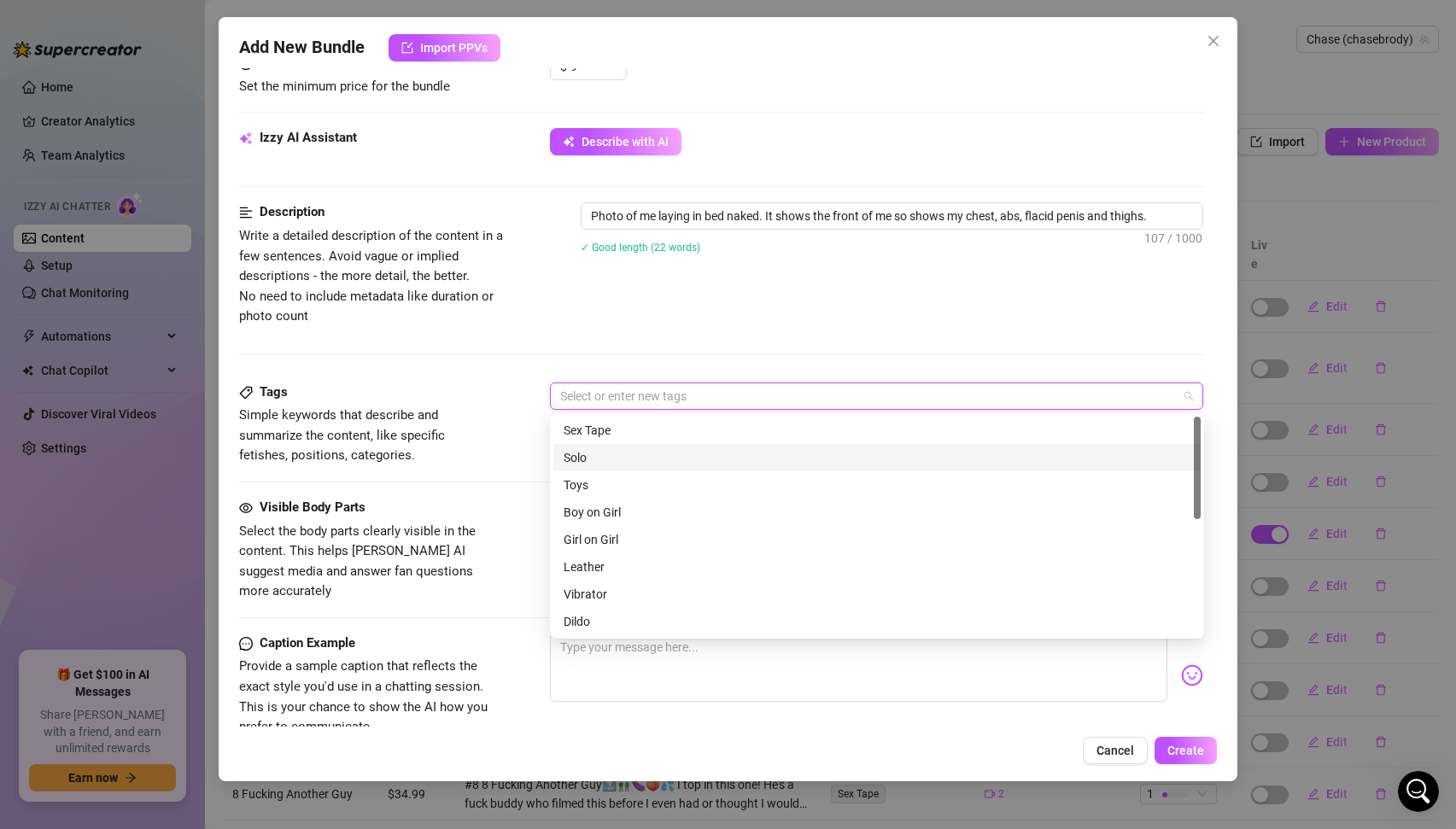
click at [590, 457] on div "Solo" at bounding box center [877, 458] width 627 height 18
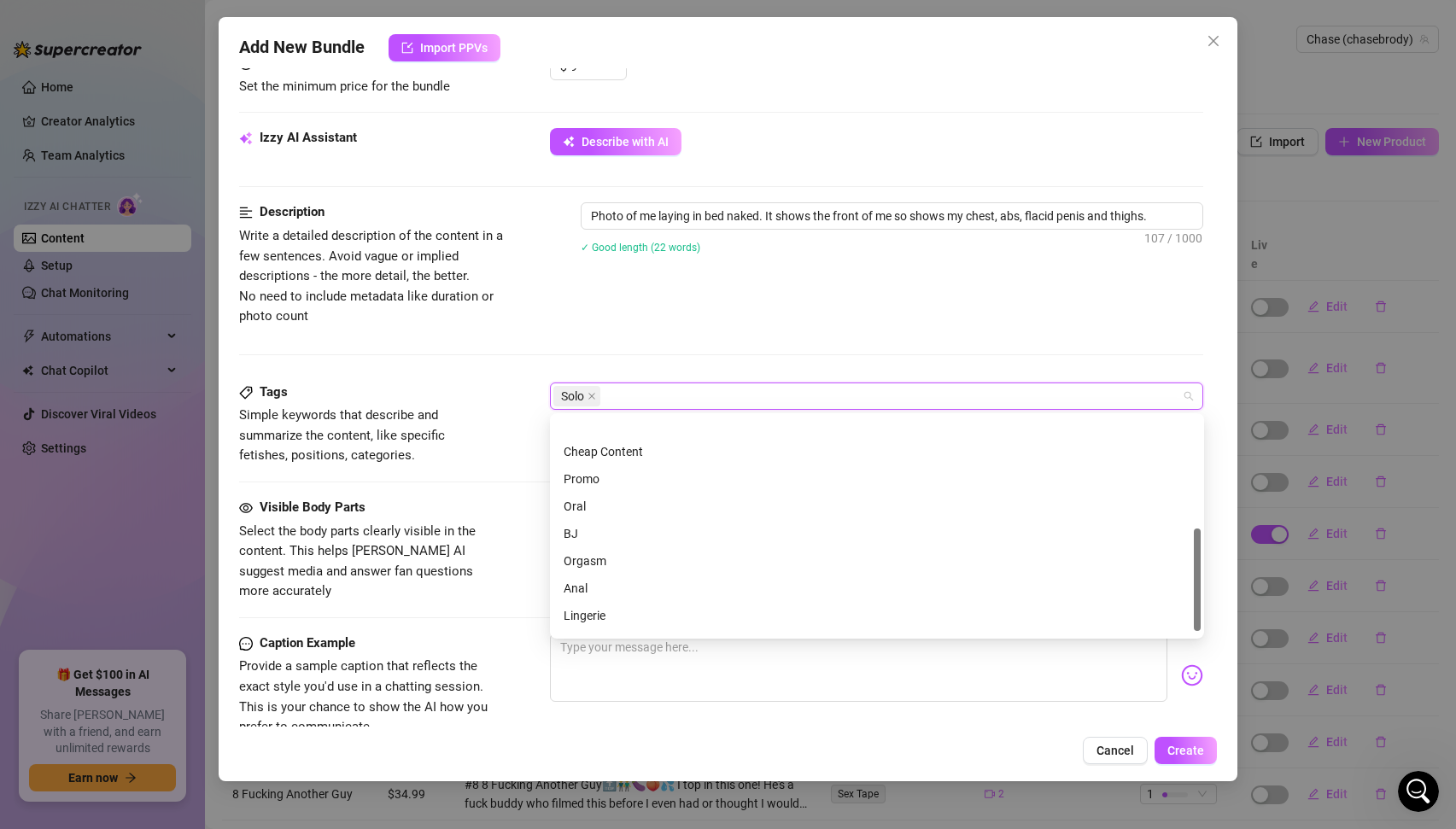
scroll to position [246, 0]
click at [494, 482] on div at bounding box center [722, 482] width 965 height 1
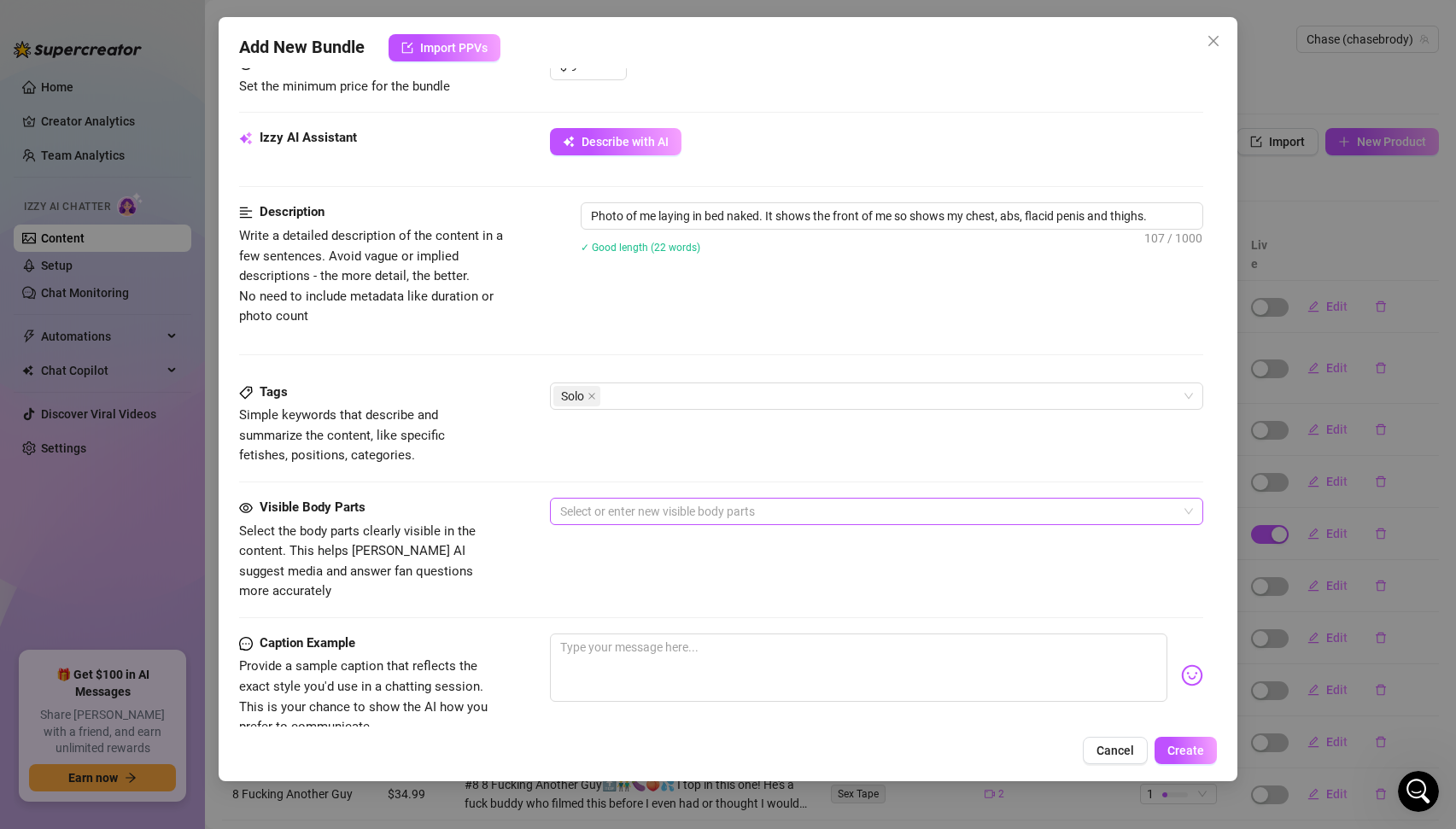
click at [667, 513] on div at bounding box center [868, 512] width 630 height 24
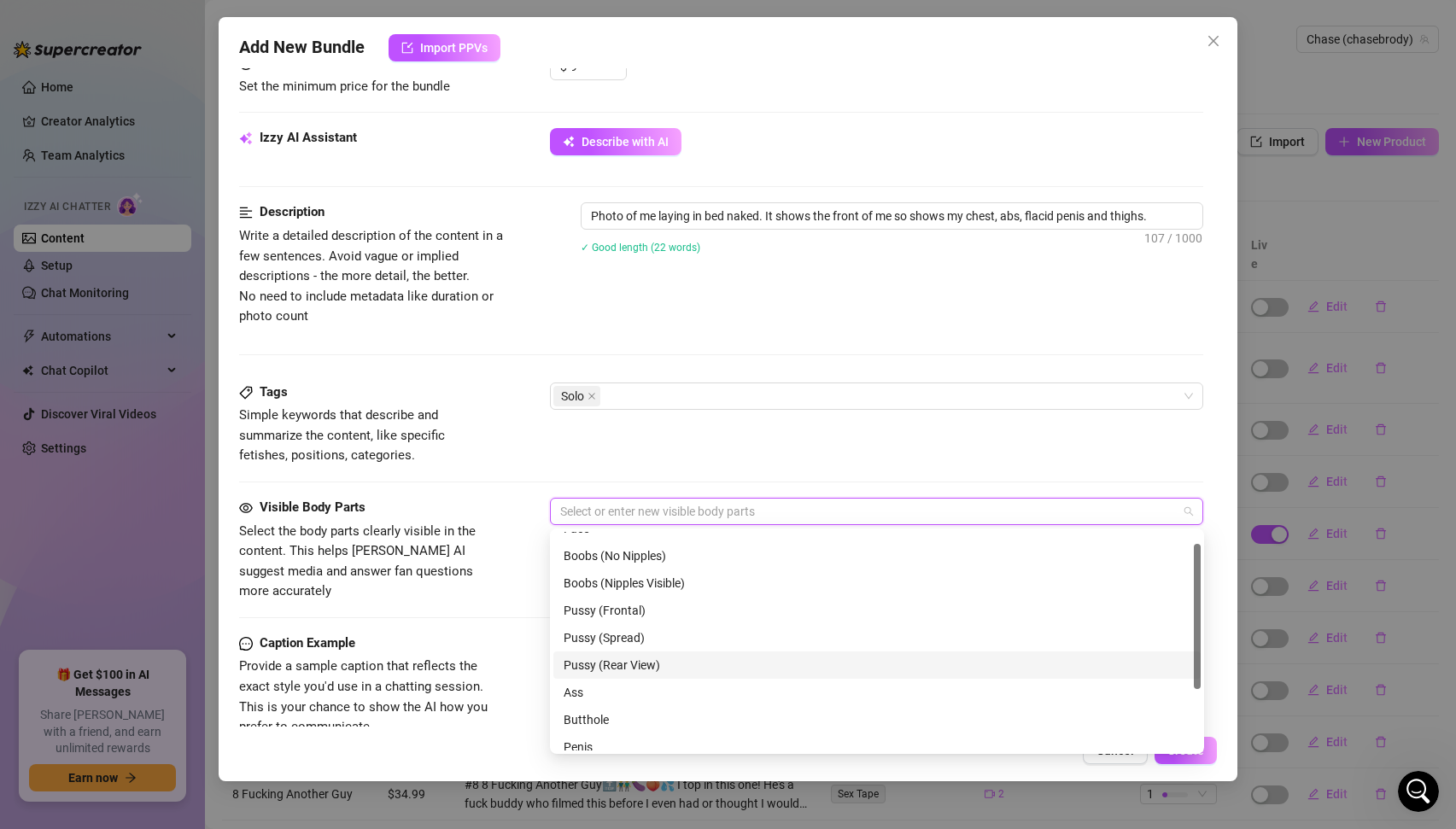
scroll to position [109, 0]
click at [587, 660] on div "Penis" at bounding box center [877, 654] width 627 height 18
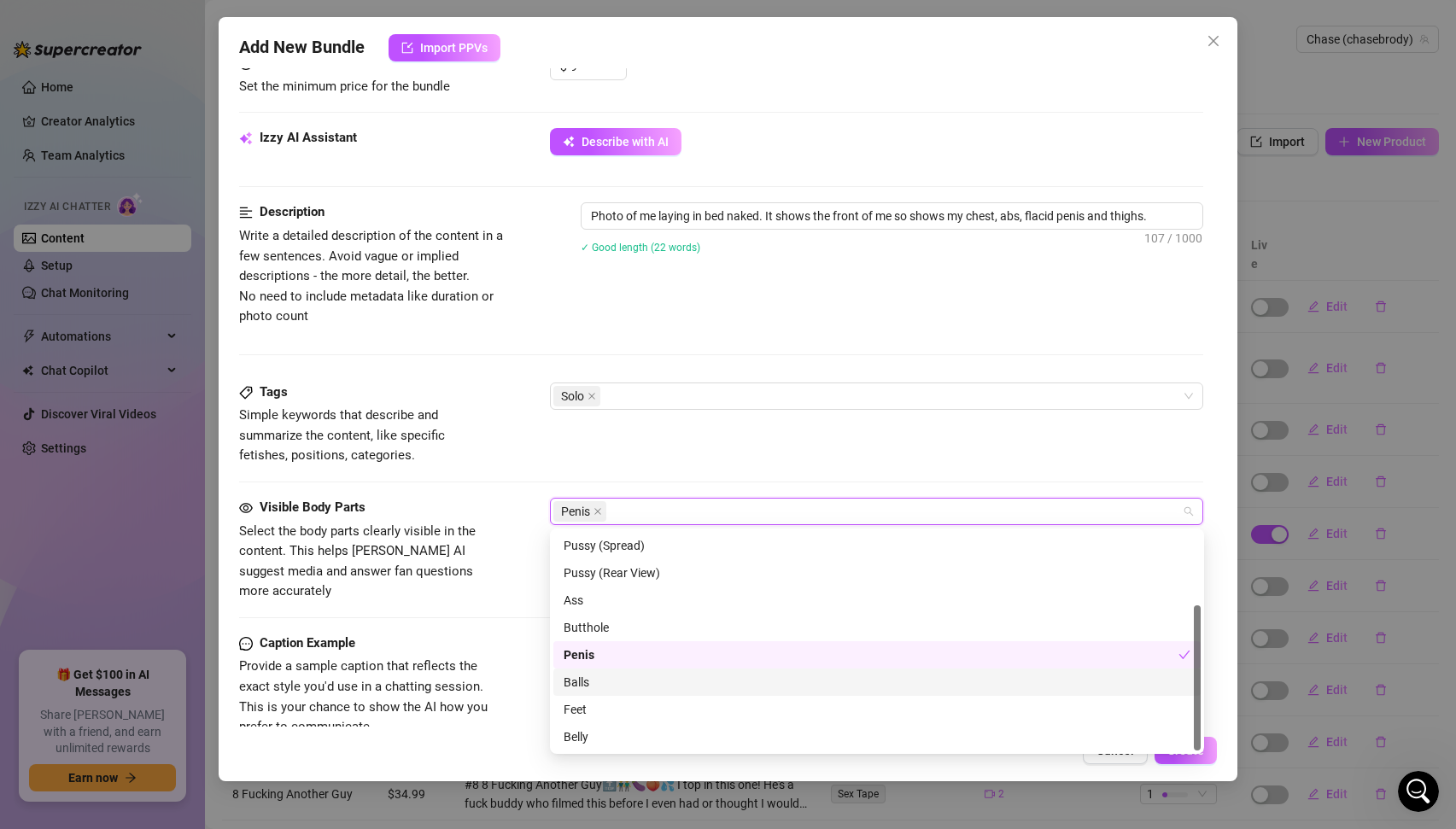
click at [586, 679] on div "Balls" at bounding box center [877, 682] width 627 height 18
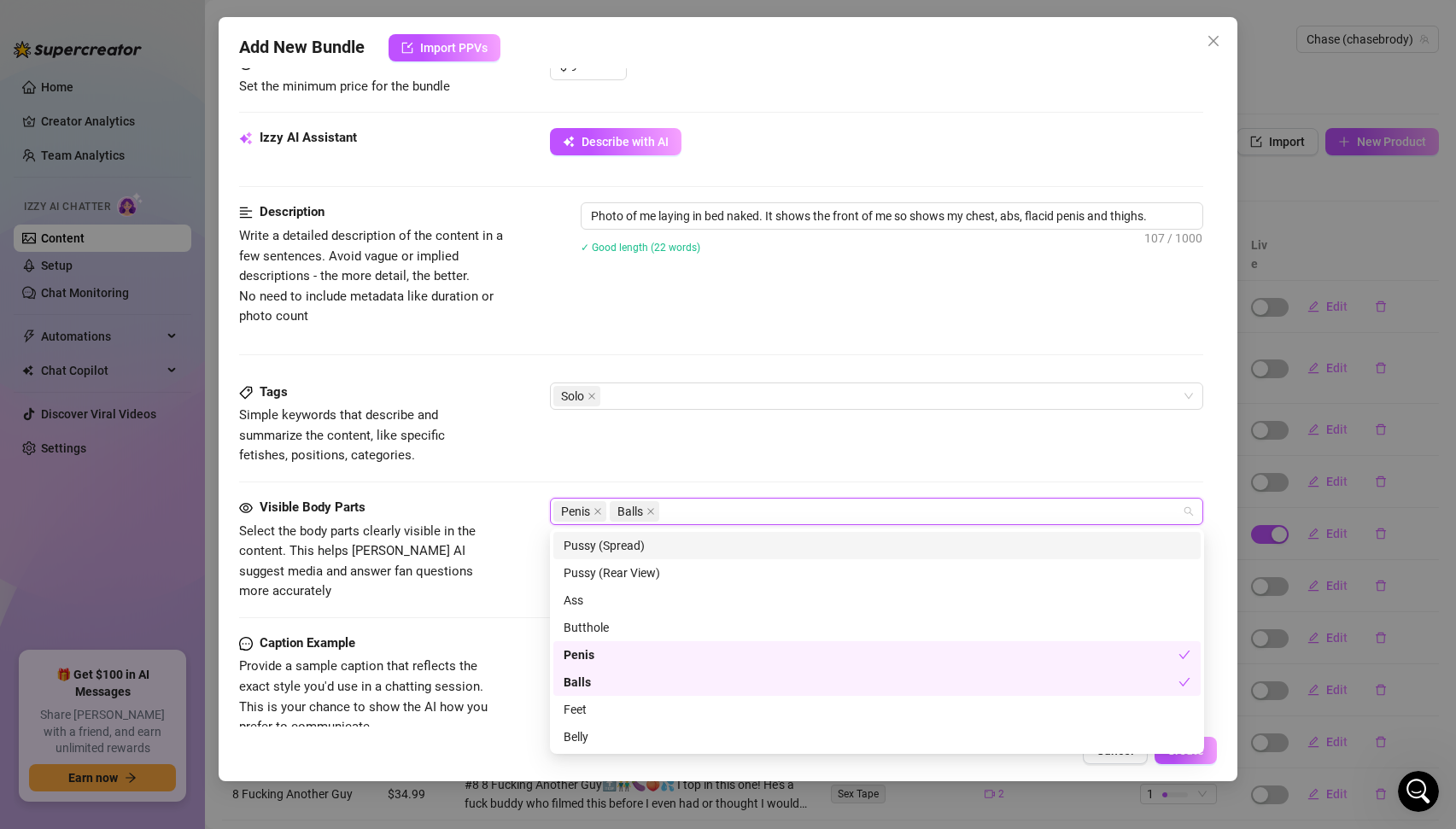
click at [739, 511] on div "Penis Balls" at bounding box center [868, 512] width 630 height 24
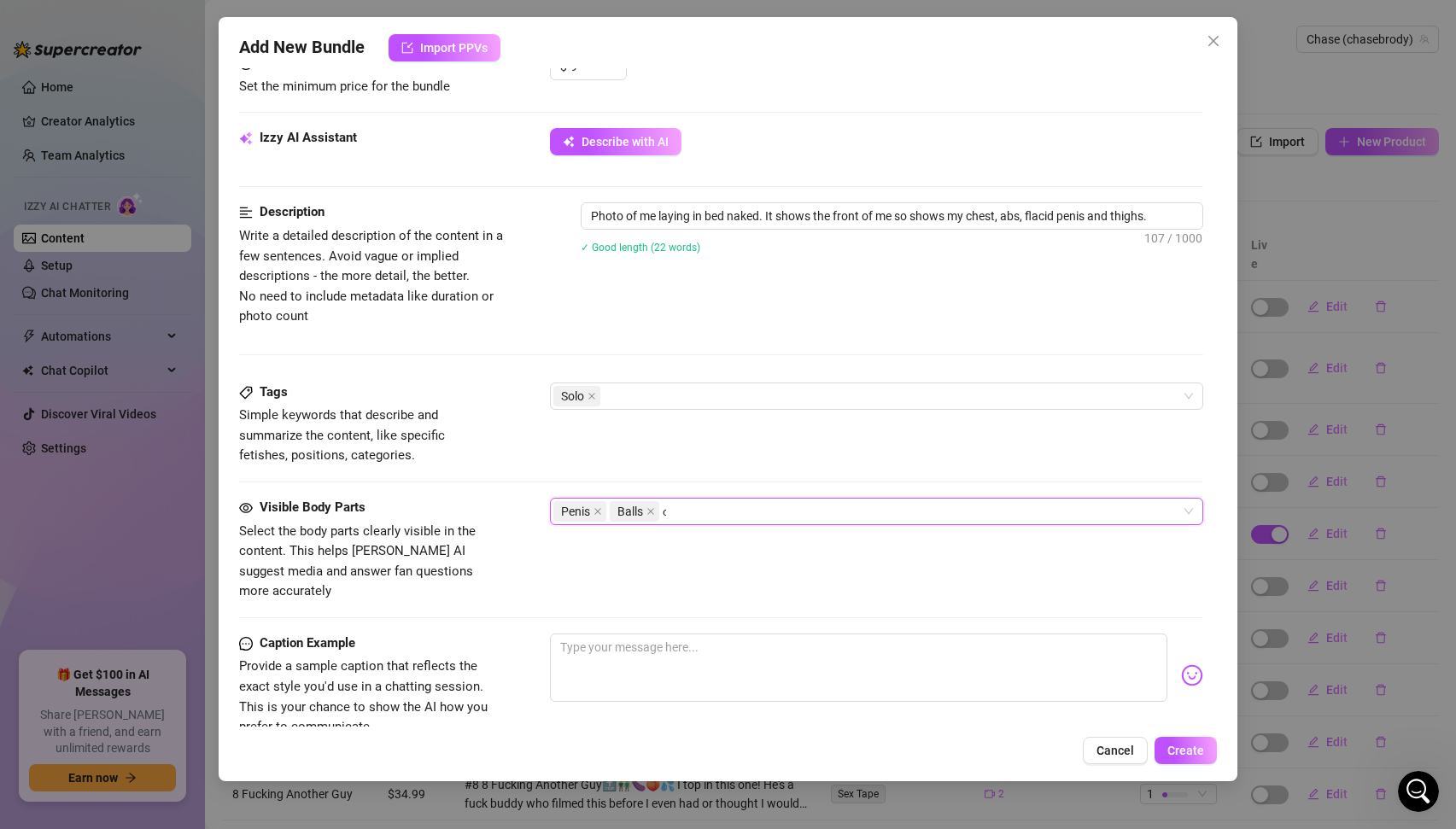
scroll to position [0, 0]
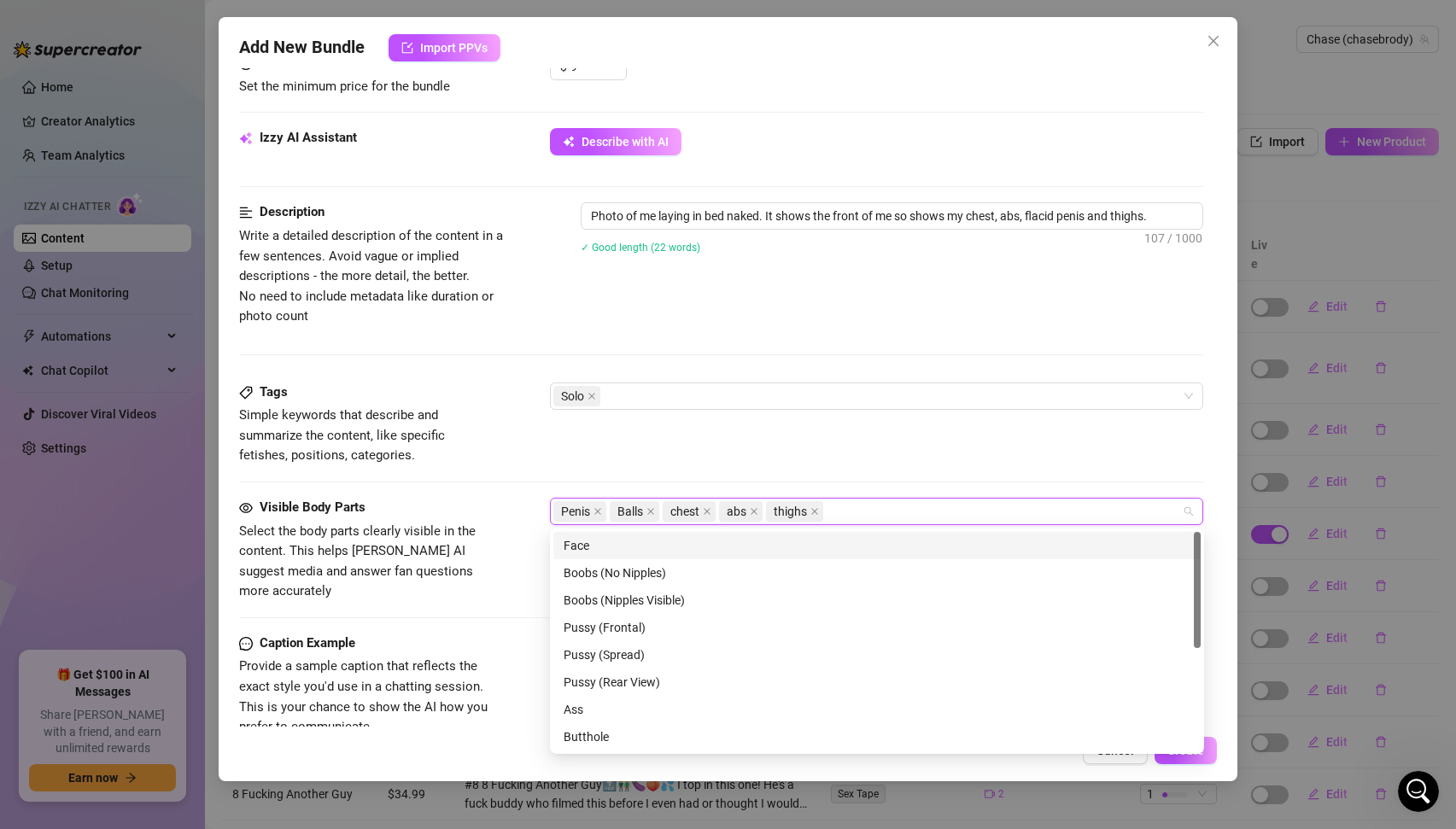
click at [493, 563] on span "Select the body parts clearly visible in the content. This helps [PERSON_NAME] …" at bounding box center [367, 562] width 256 height 80
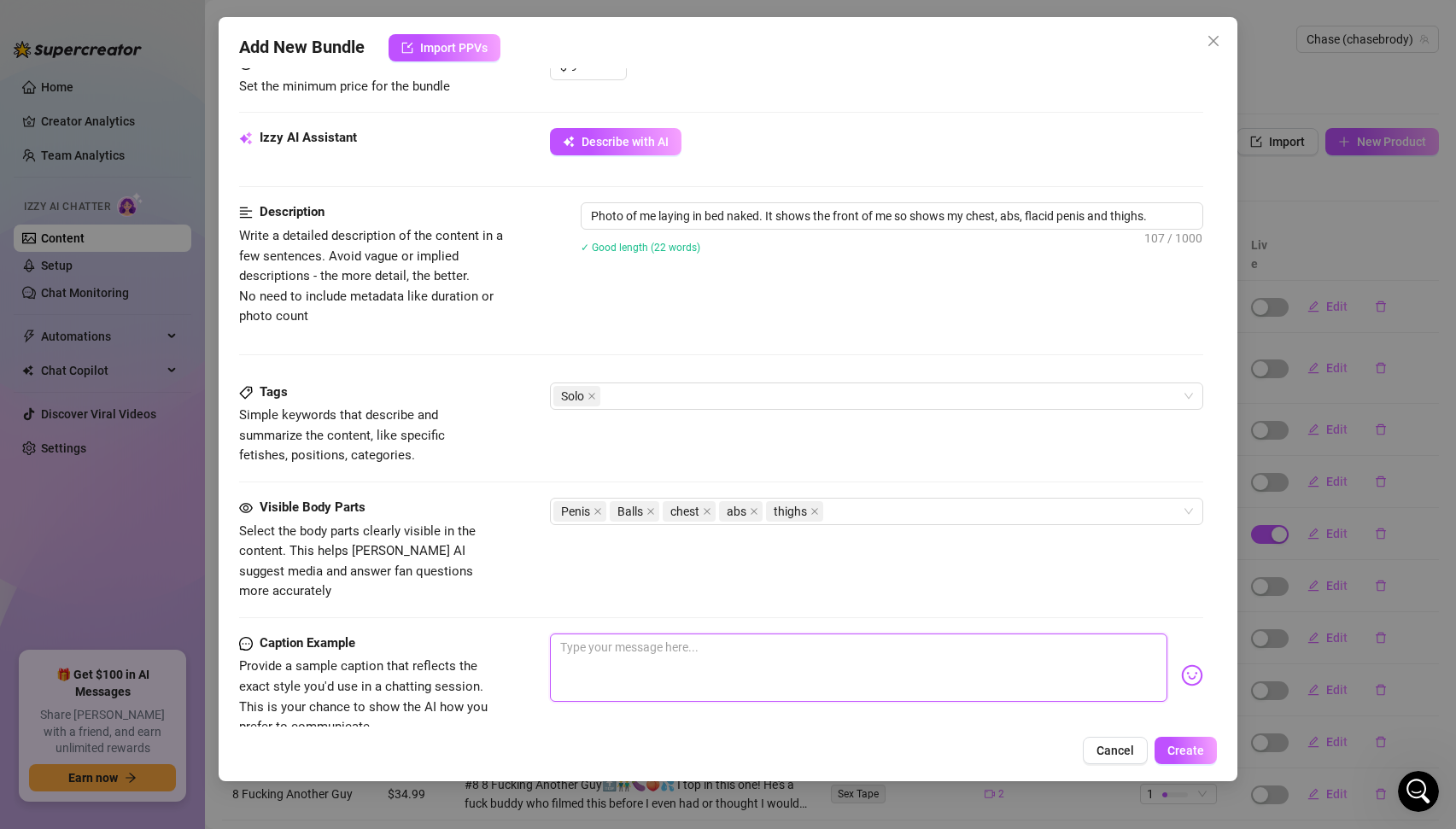
click at [603, 643] on textarea at bounding box center [859, 667] width 619 height 68
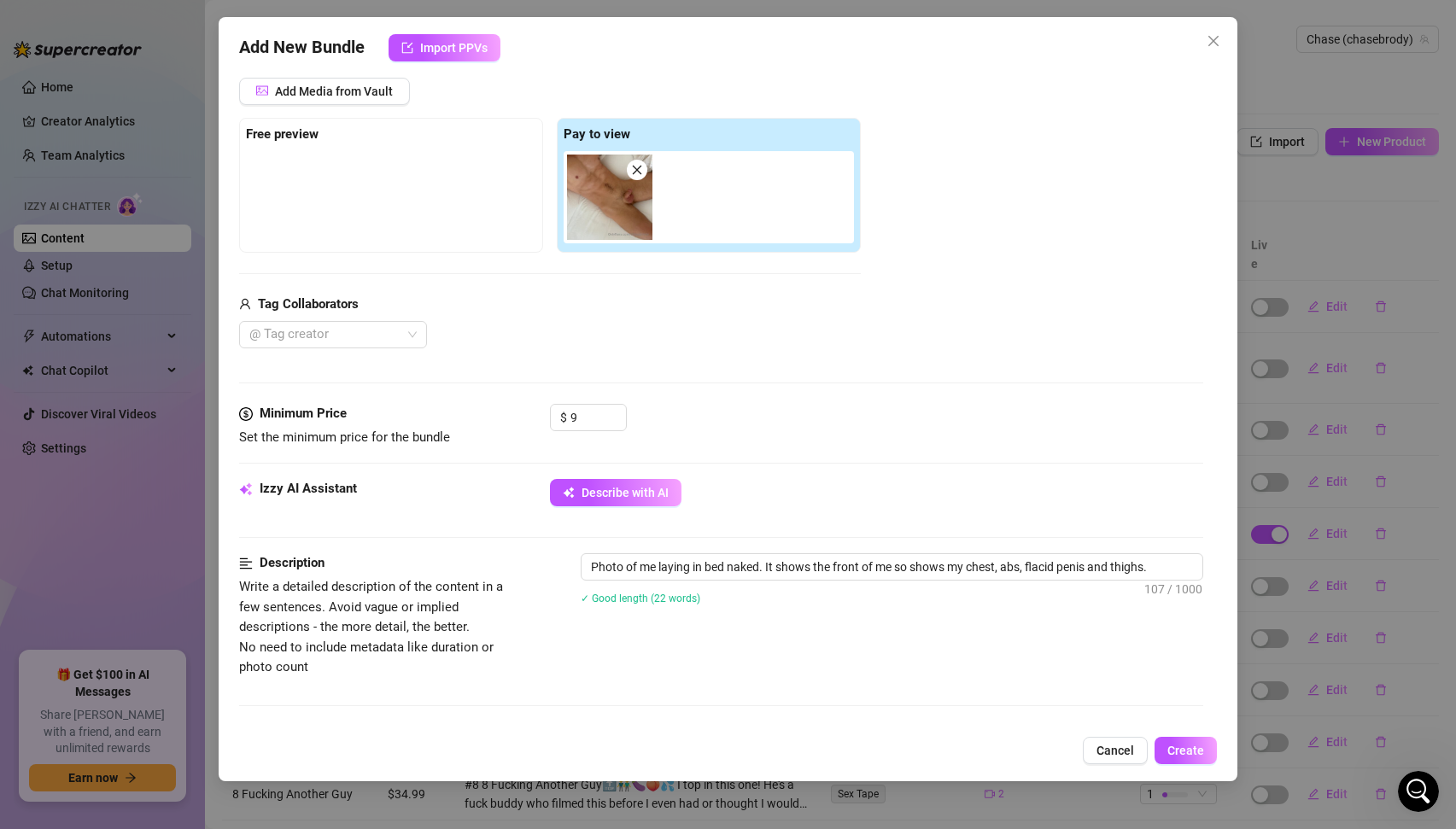
scroll to position [45, 0]
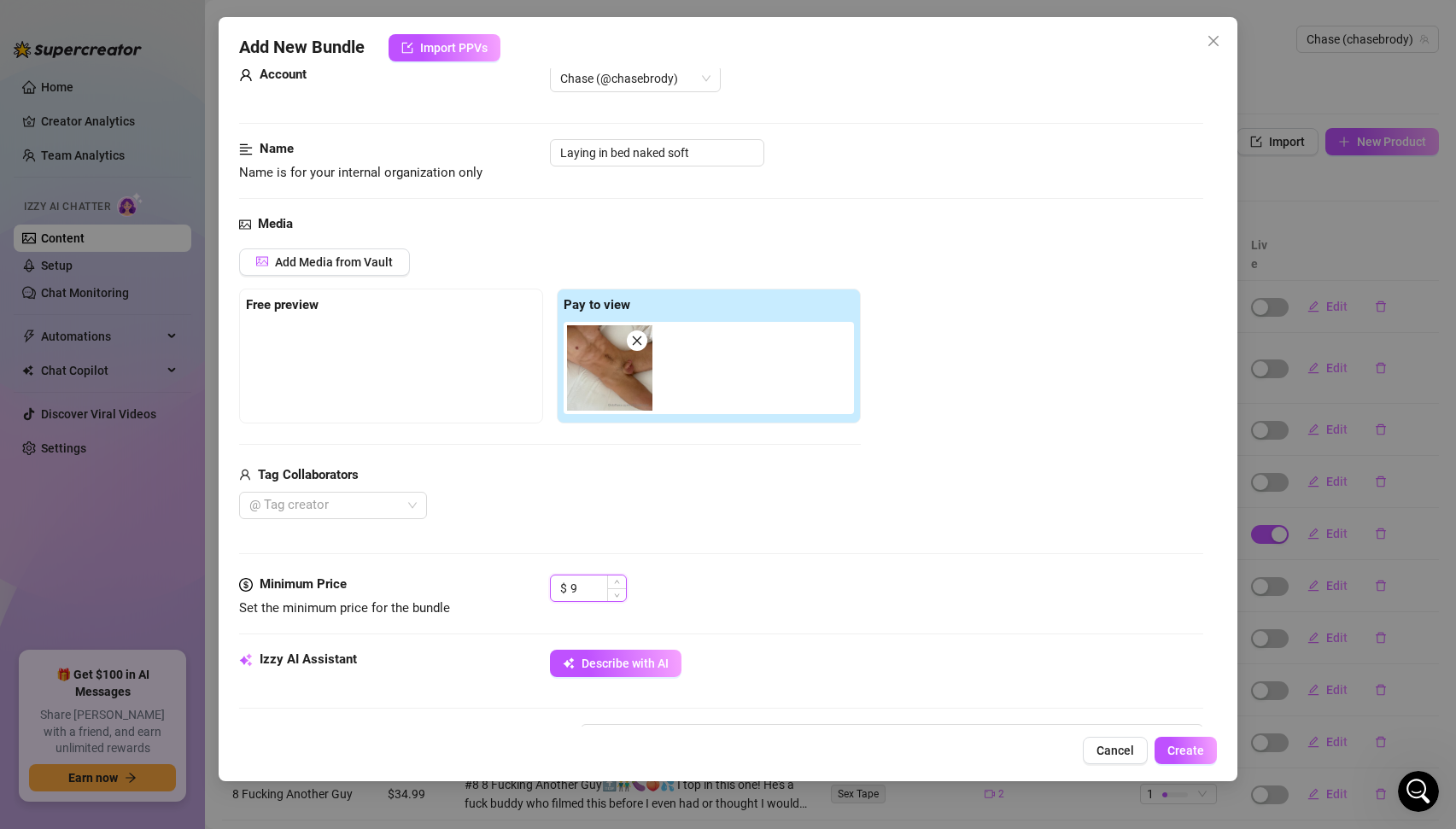
click at [584, 591] on input "9" at bounding box center [598, 588] width 55 height 26
click at [802, 612] on div "$ 6" at bounding box center [877, 596] width 654 height 42
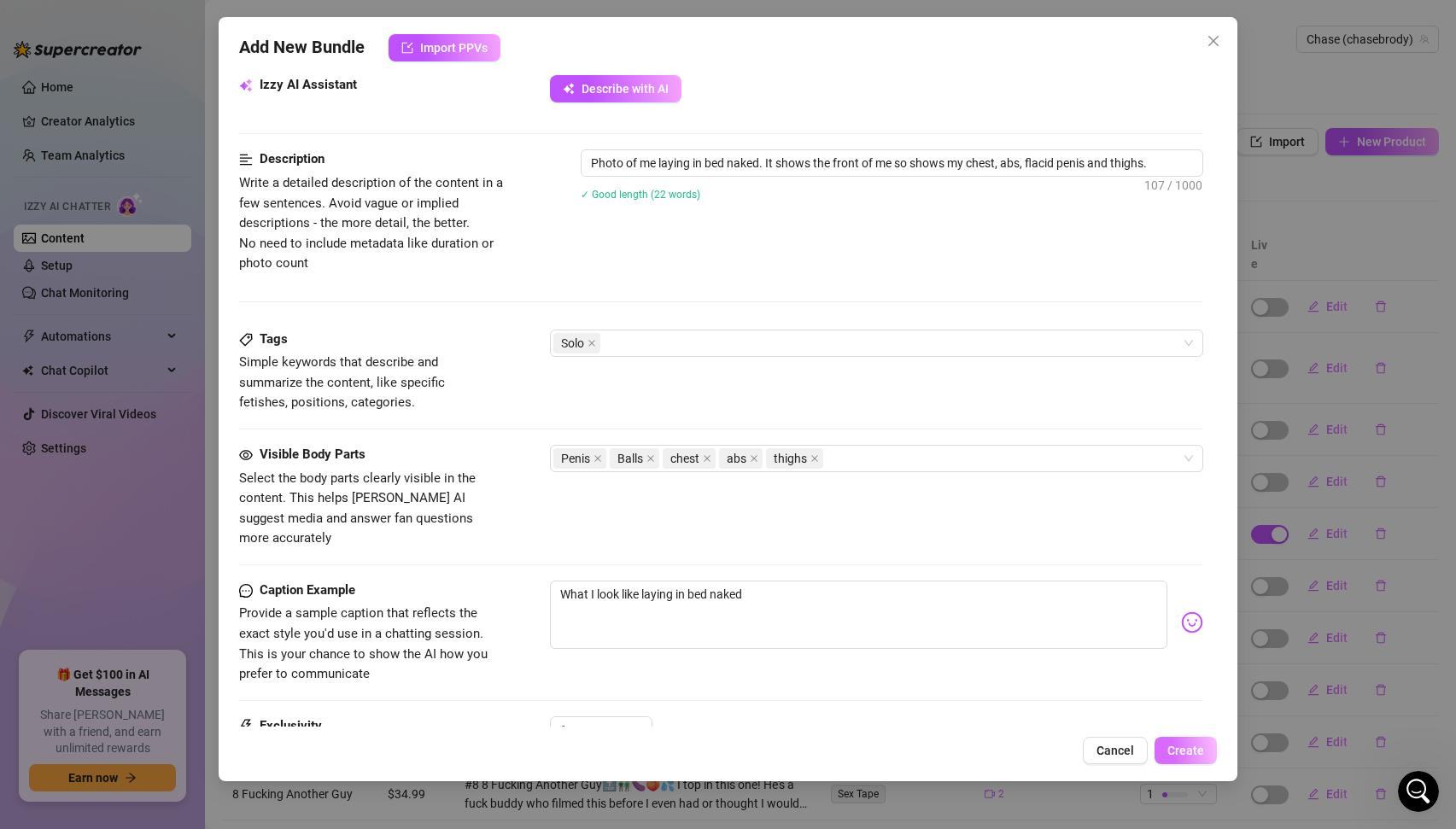
click at [1176, 744] on span "Create" at bounding box center [1186, 750] width 37 height 14
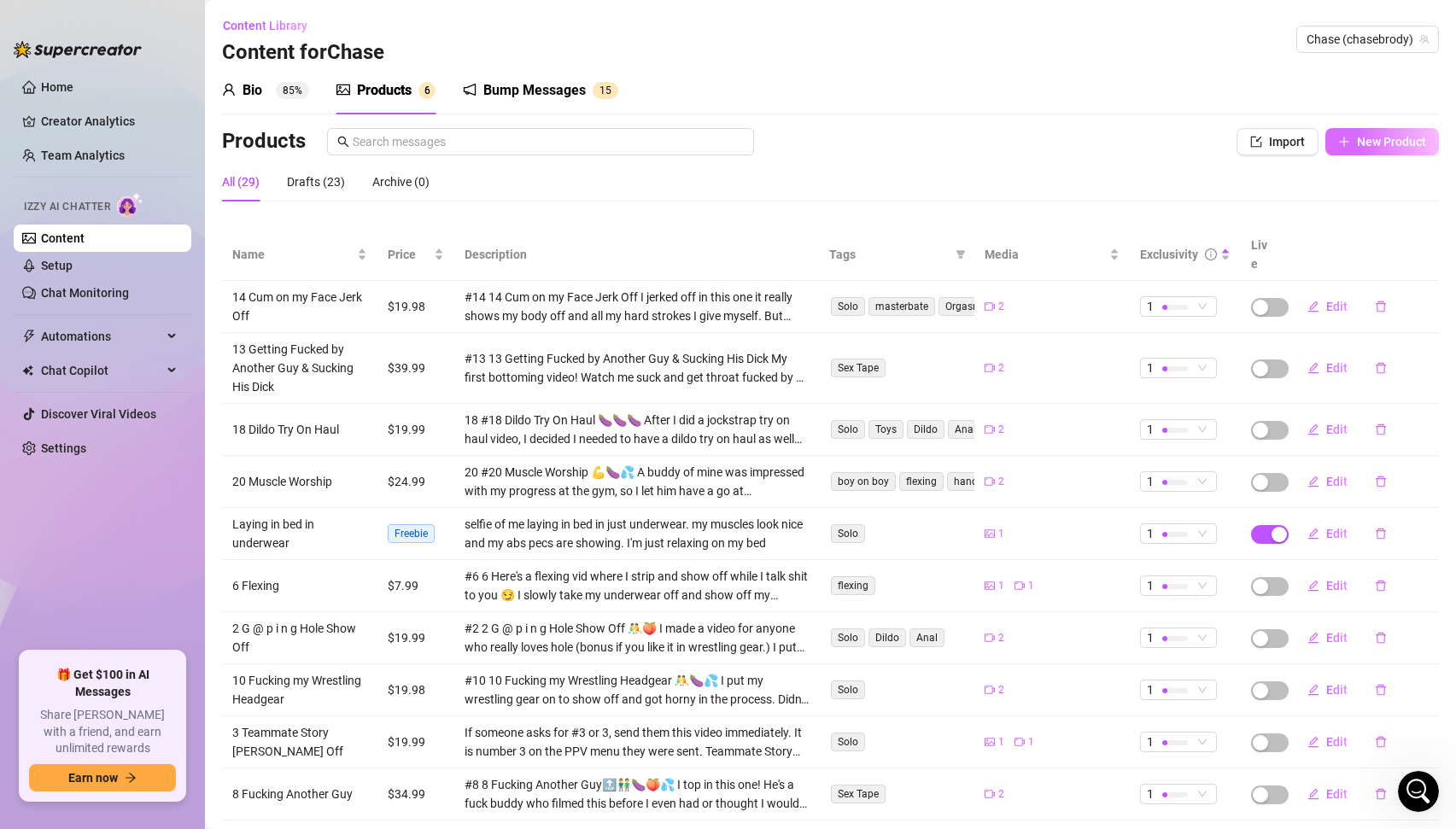
click at [1393, 136] on span "New Product" at bounding box center [1392, 142] width 69 height 14
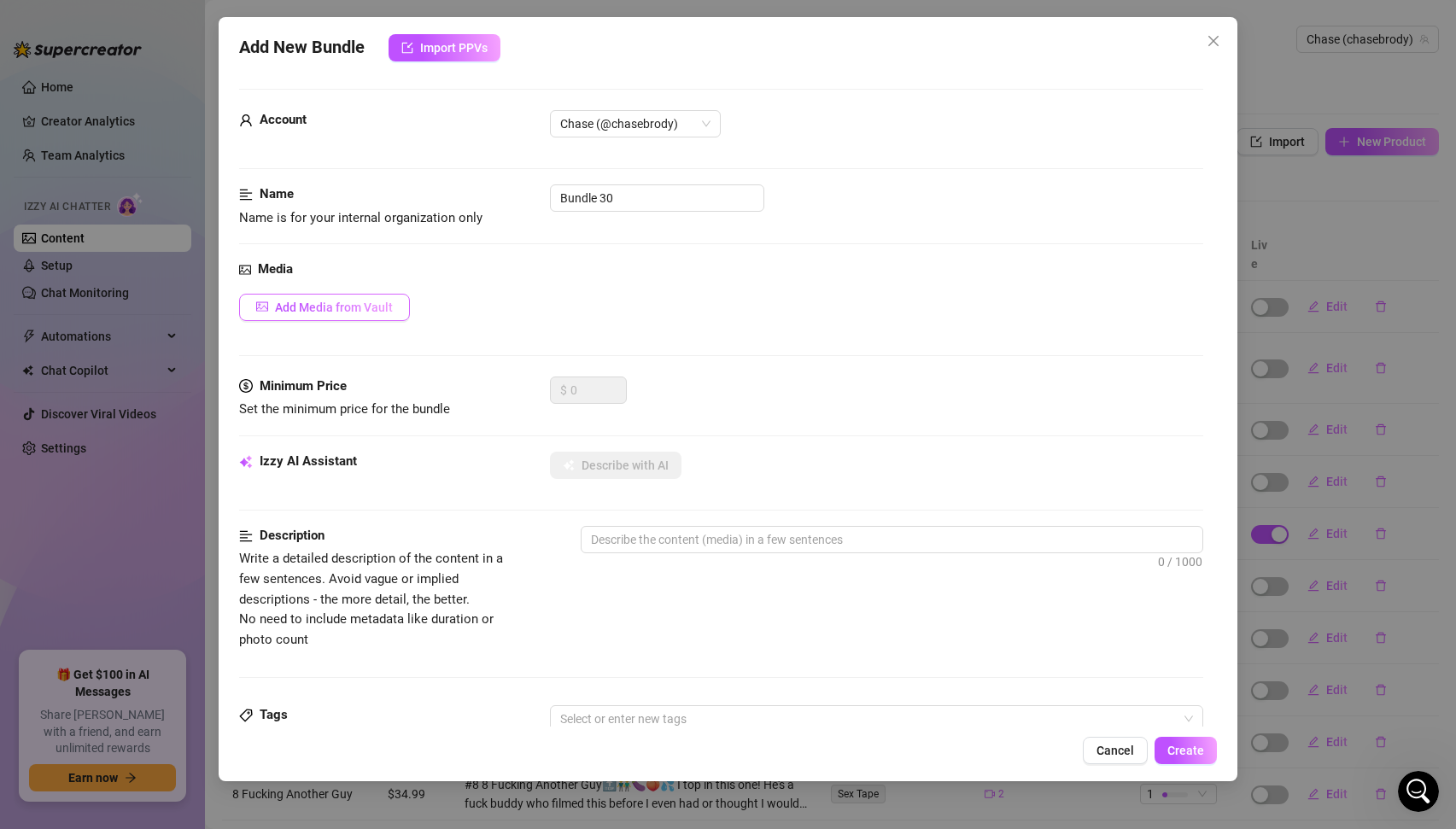
click at [334, 313] on span "Add Media from Vault" at bounding box center [334, 307] width 118 height 14
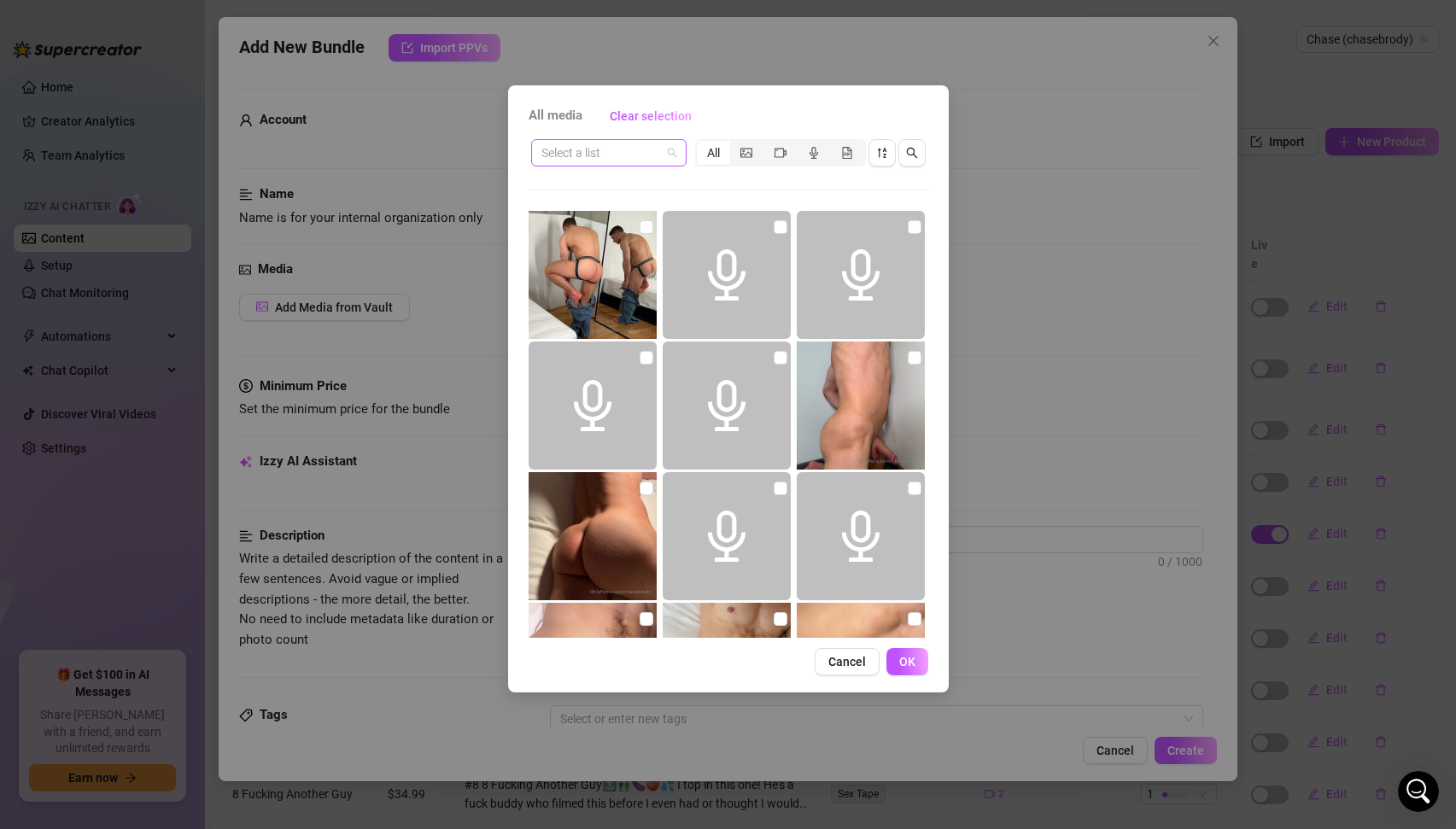
click at [667, 151] on span at bounding box center [609, 153] width 135 height 26
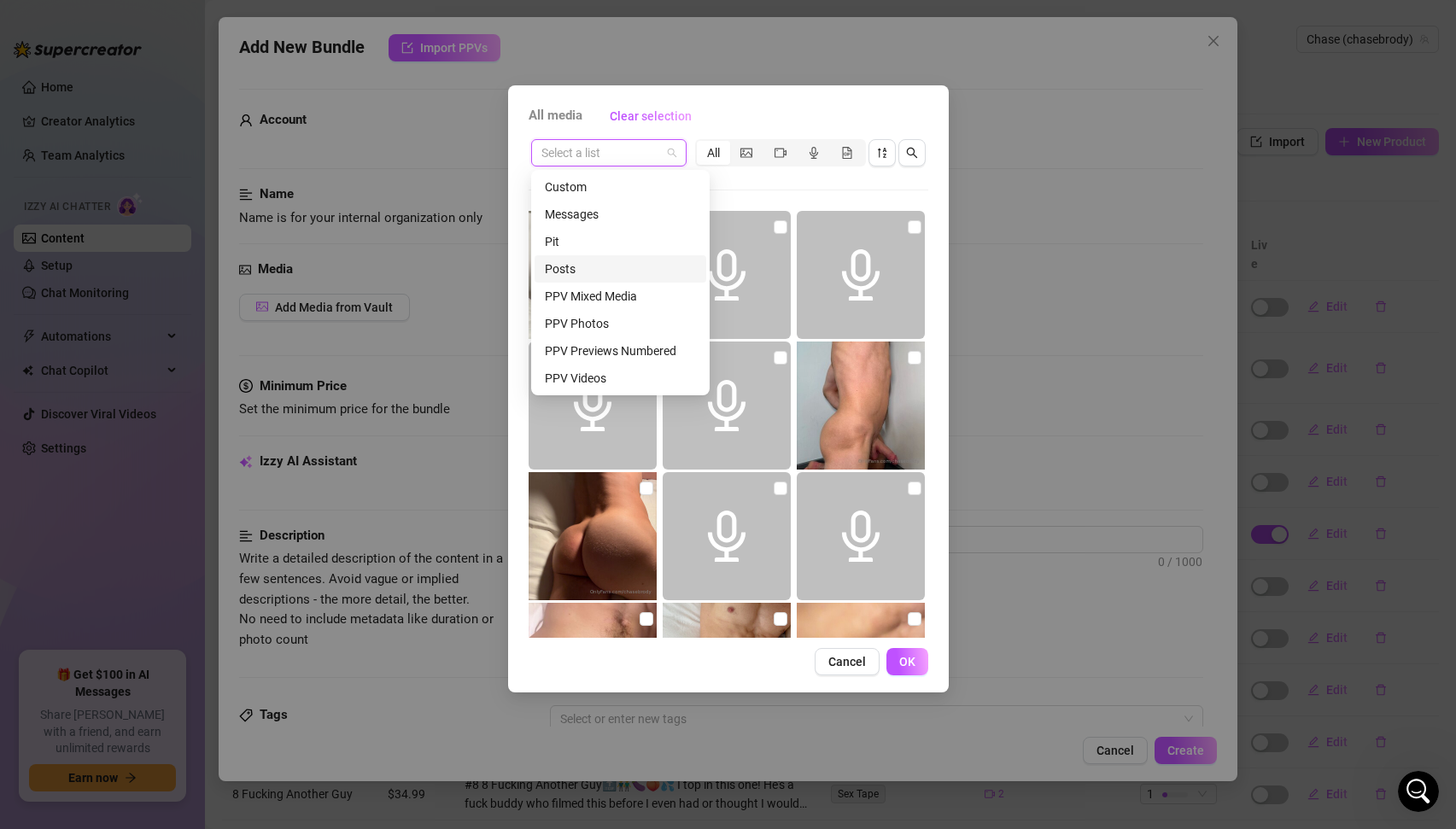
scroll to position [219, 0]
click at [599, 188] on div "sexting etc" at bounding box center [620, 187] width 151 height 18
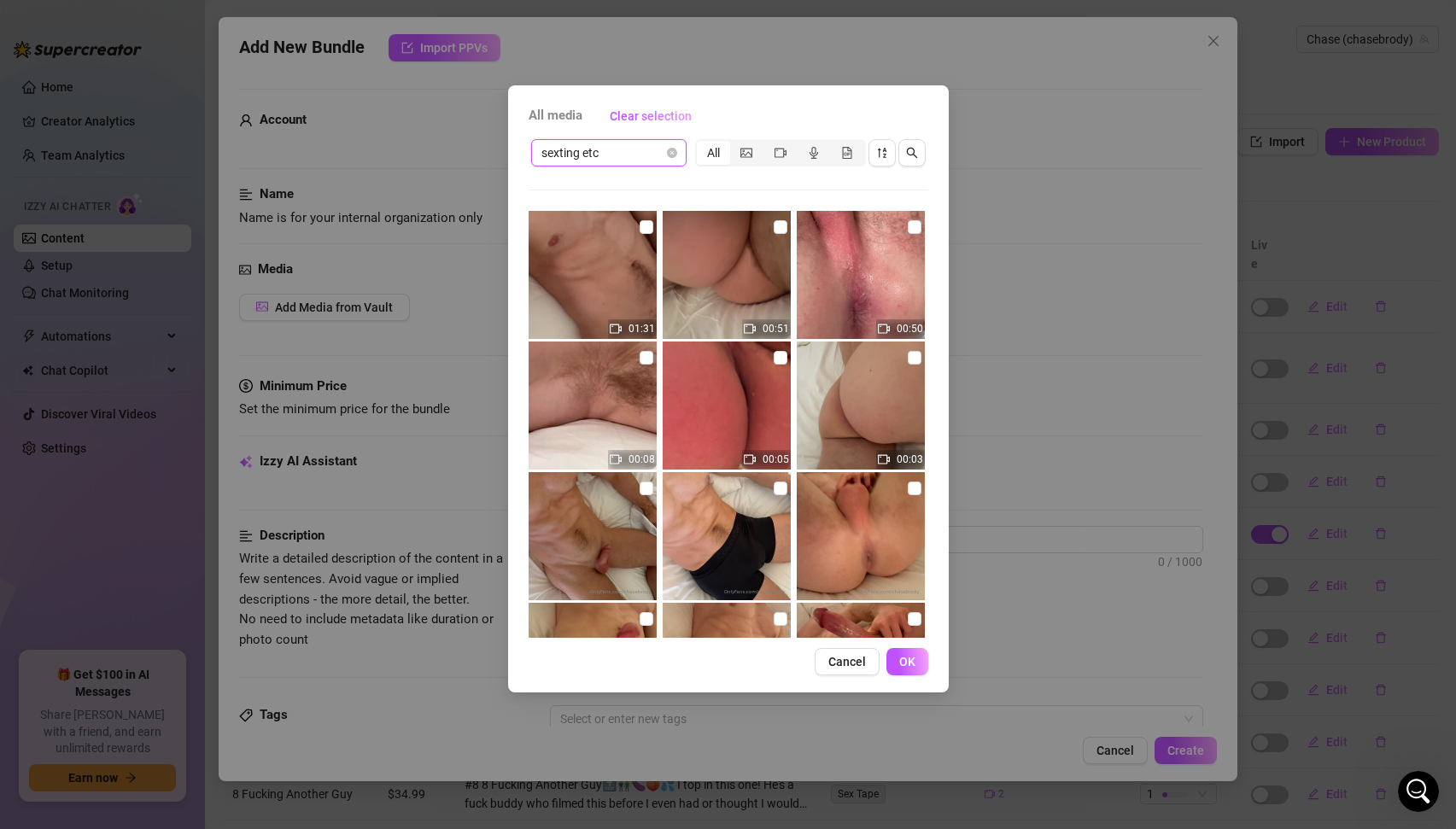
scroll to position [513, 0]
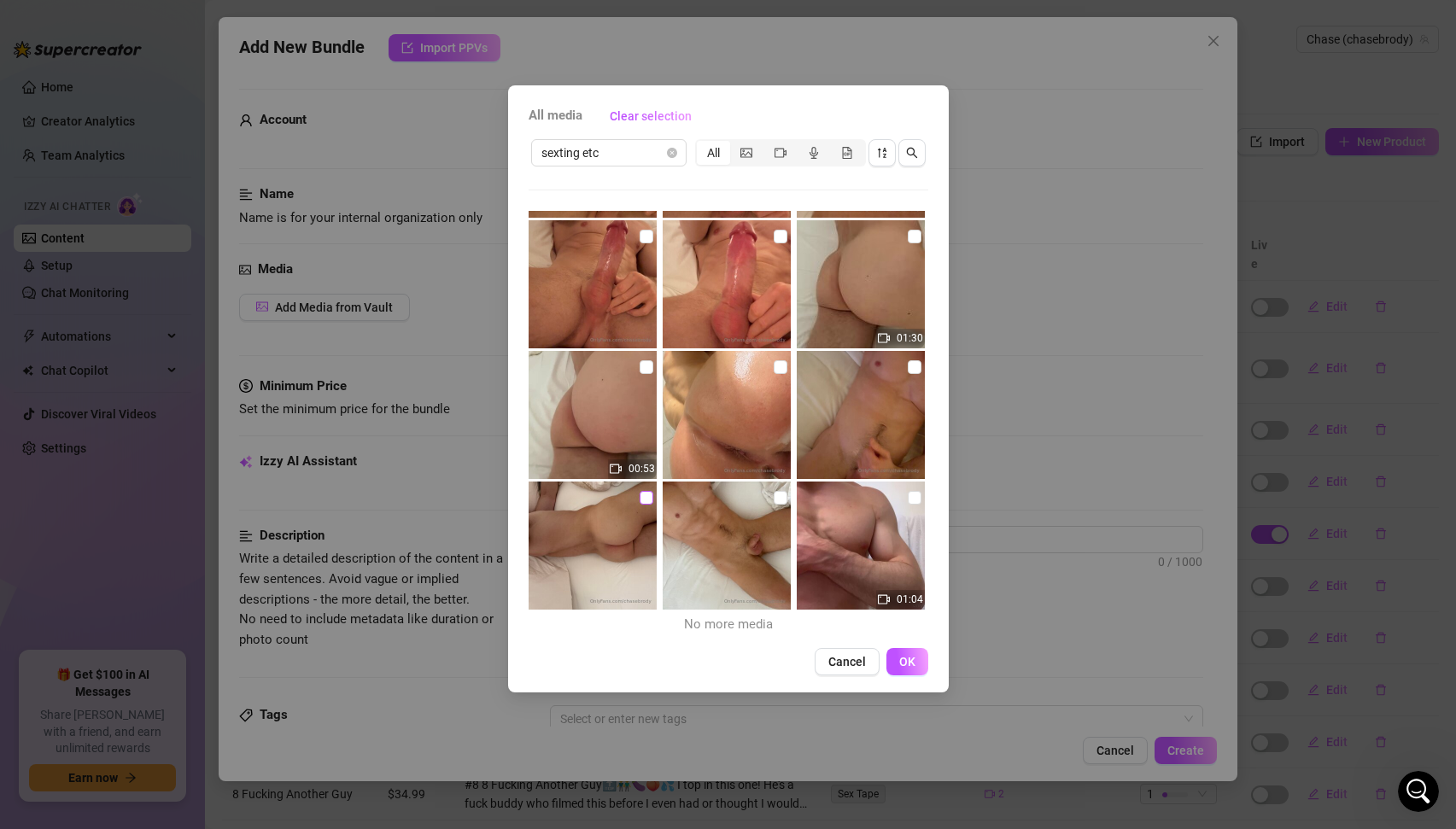
click at [643, 500] on input "checkbox" at bounding box center [646, 497] width 14 height 14
click at [916, 662] on button "OK" at bounding box center [908, 662] width 42 height 28
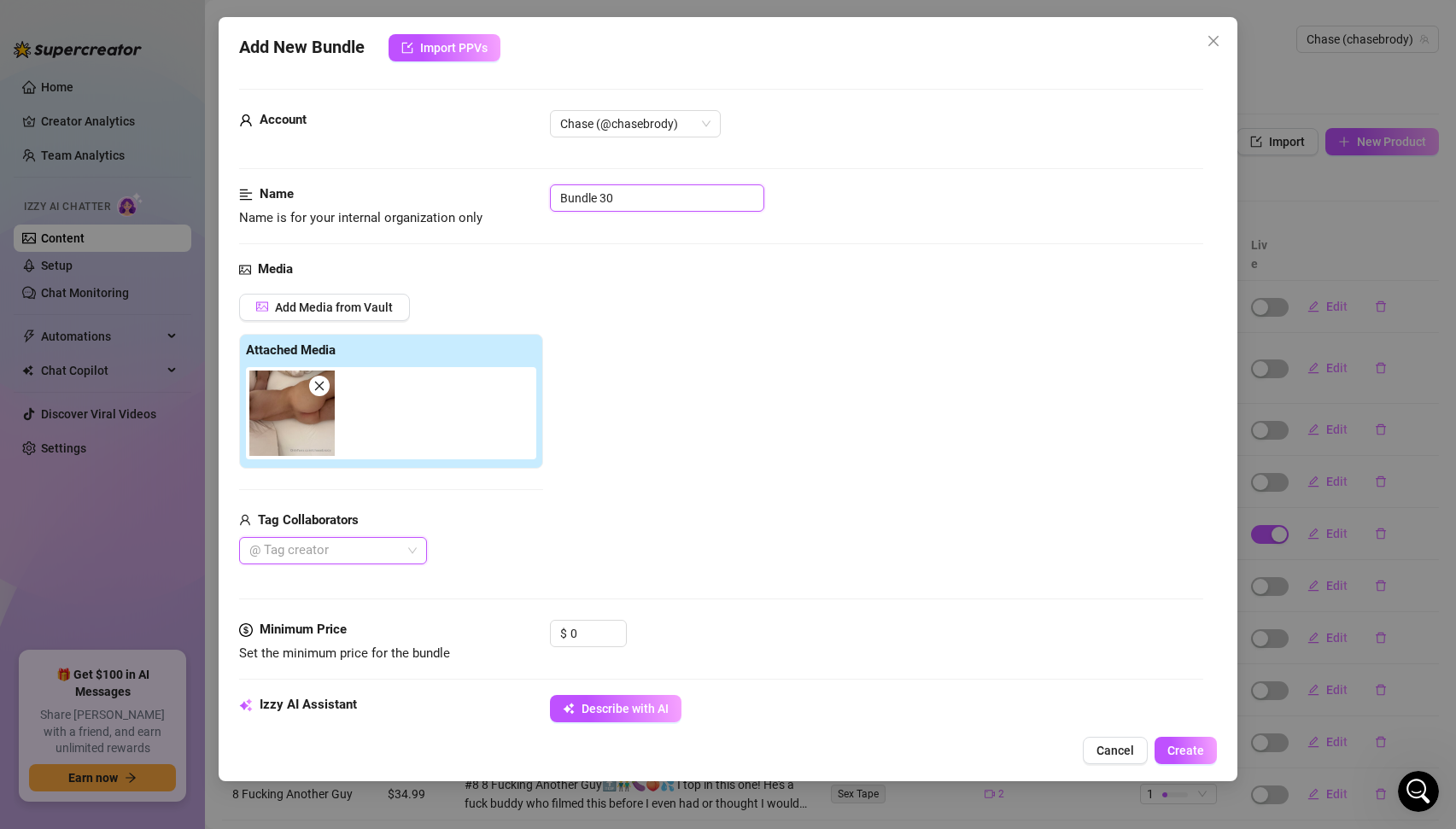
click at [609, 200] on input "Bundle 30" at bounding box center [656, 199] width 214 height 28
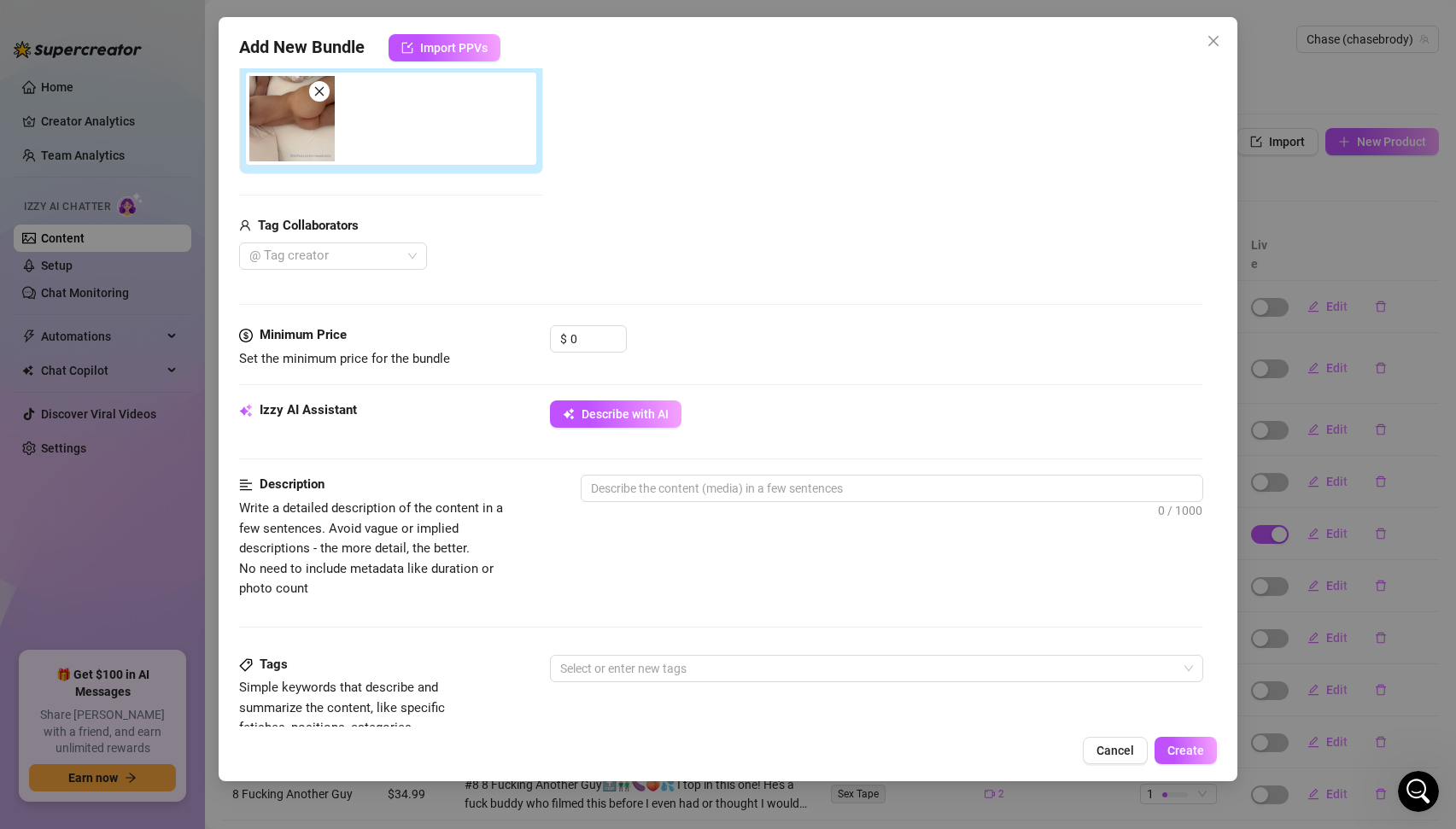
scroll to position [312, 0]
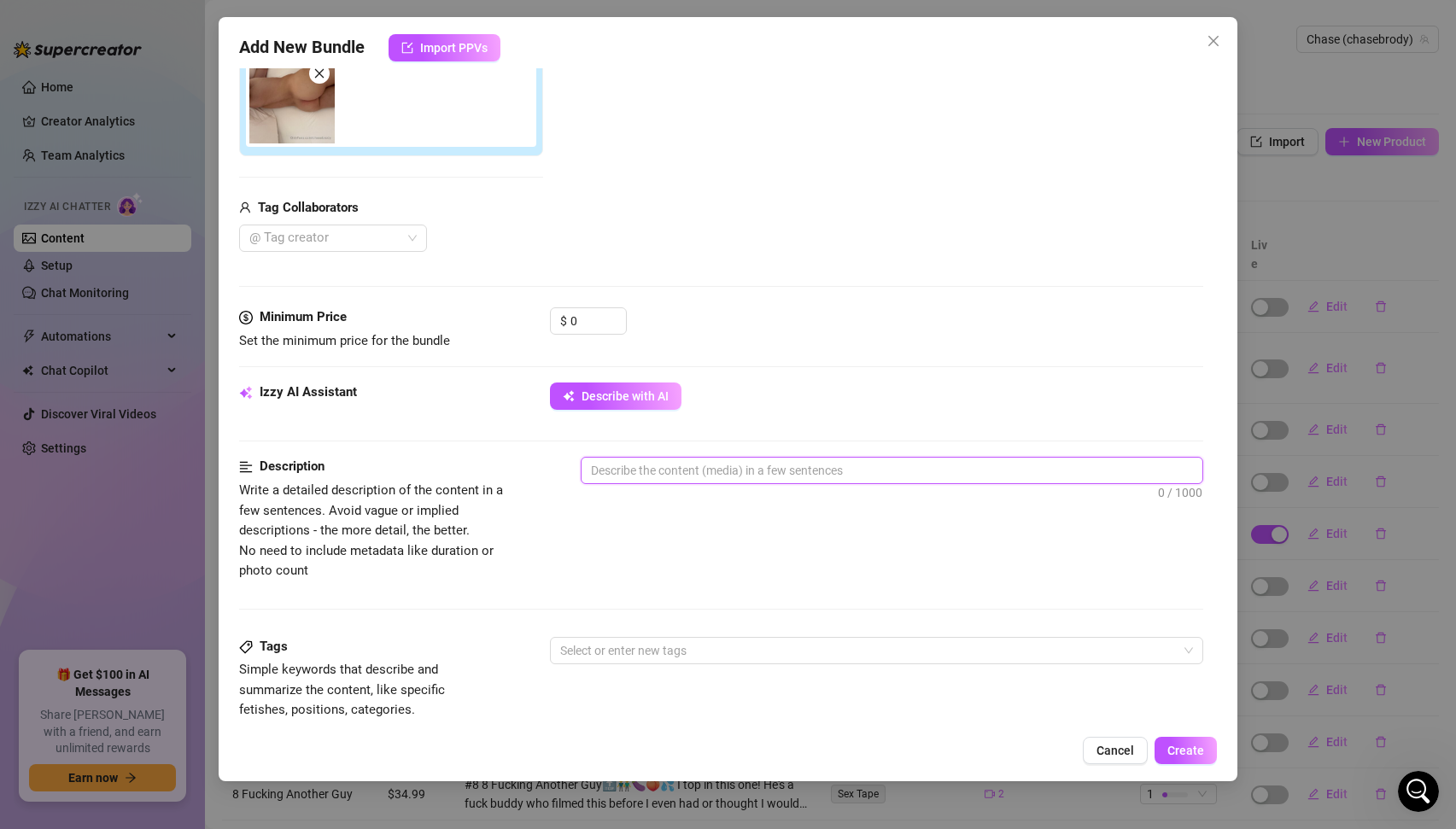
click at [661, 476] on textarea at bounding box center [893, 471] width 621 height 26
click at [259, 108] on img at bounding box center [291, 100] width 85 height 85
click at [1131, 473] on textarea "photo of me laying in bed naked showing off my ass. It's a selfie I took of my …" at bounding box center [893, 471] width 621 height 26
click at [728, 647] on div at bounding box center [868, 651] width 630 height 24
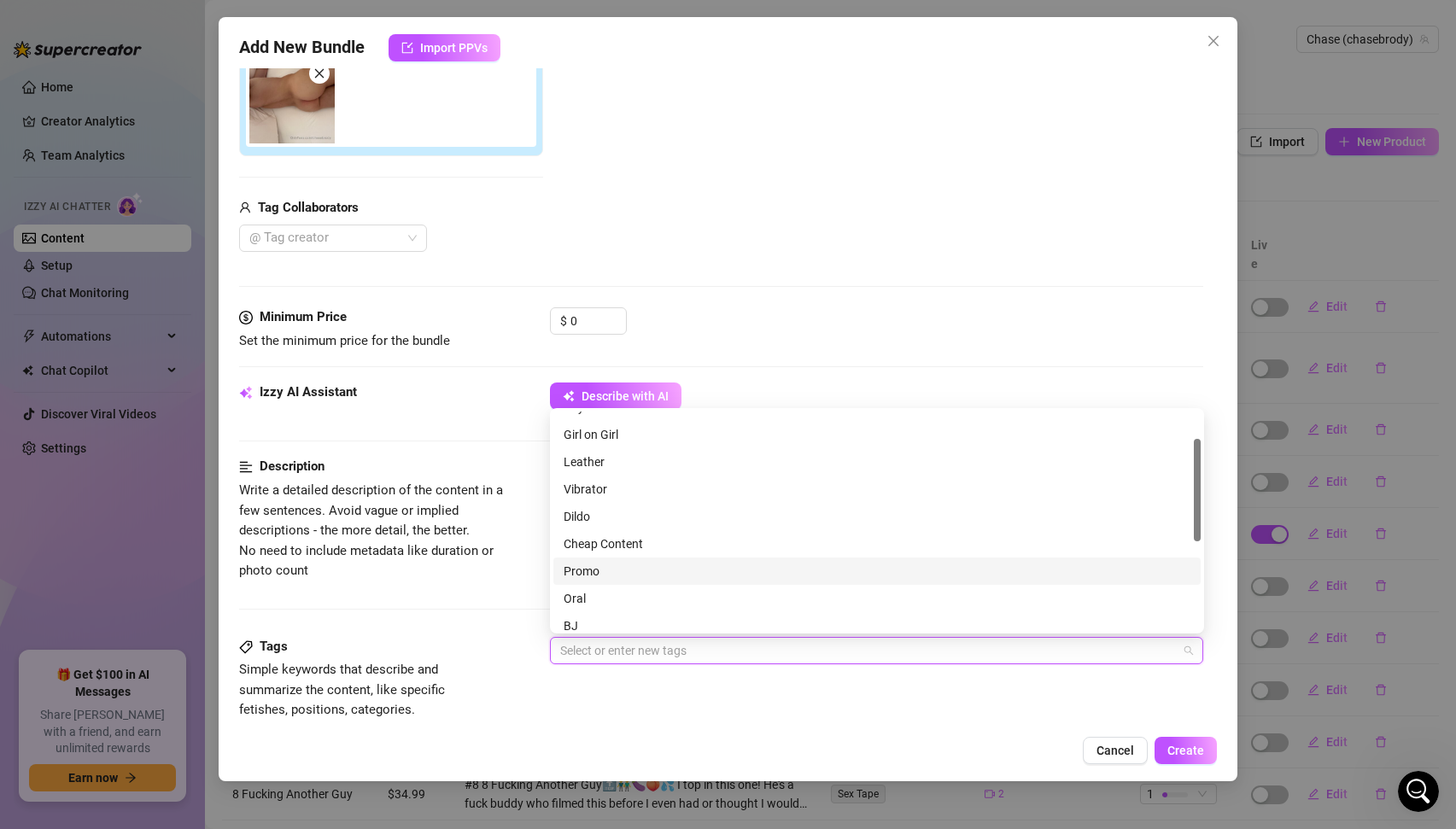
scroll to position [0, 0]
click at [573, 449] on div "Solo" at bounding box center [877, 452] width 627 height 18
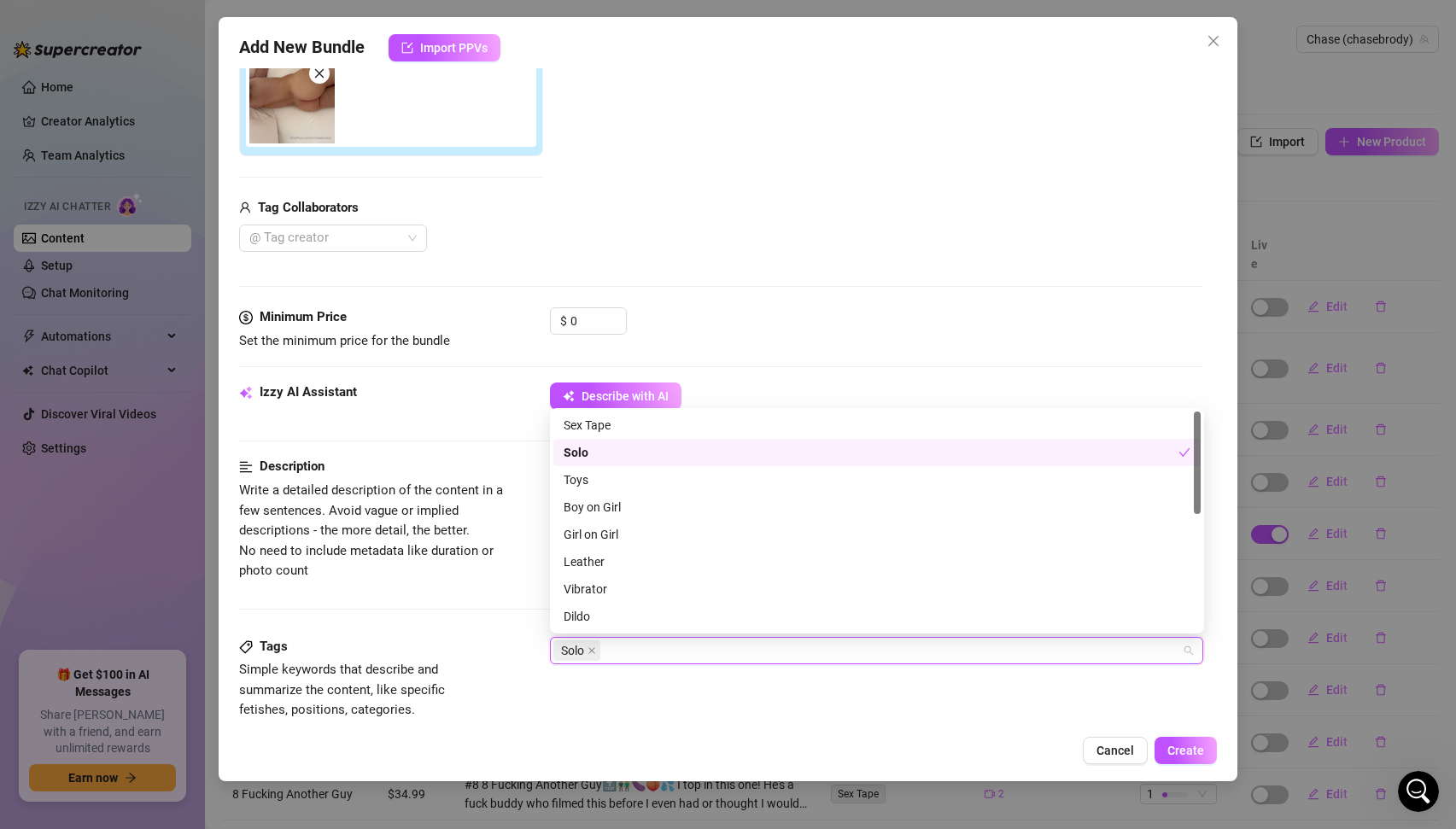
click at [459, 612] on div "Description Write a detailed description of the content in a few sentences. Avo…" at bounding box center [722, 546] width 965 height 179
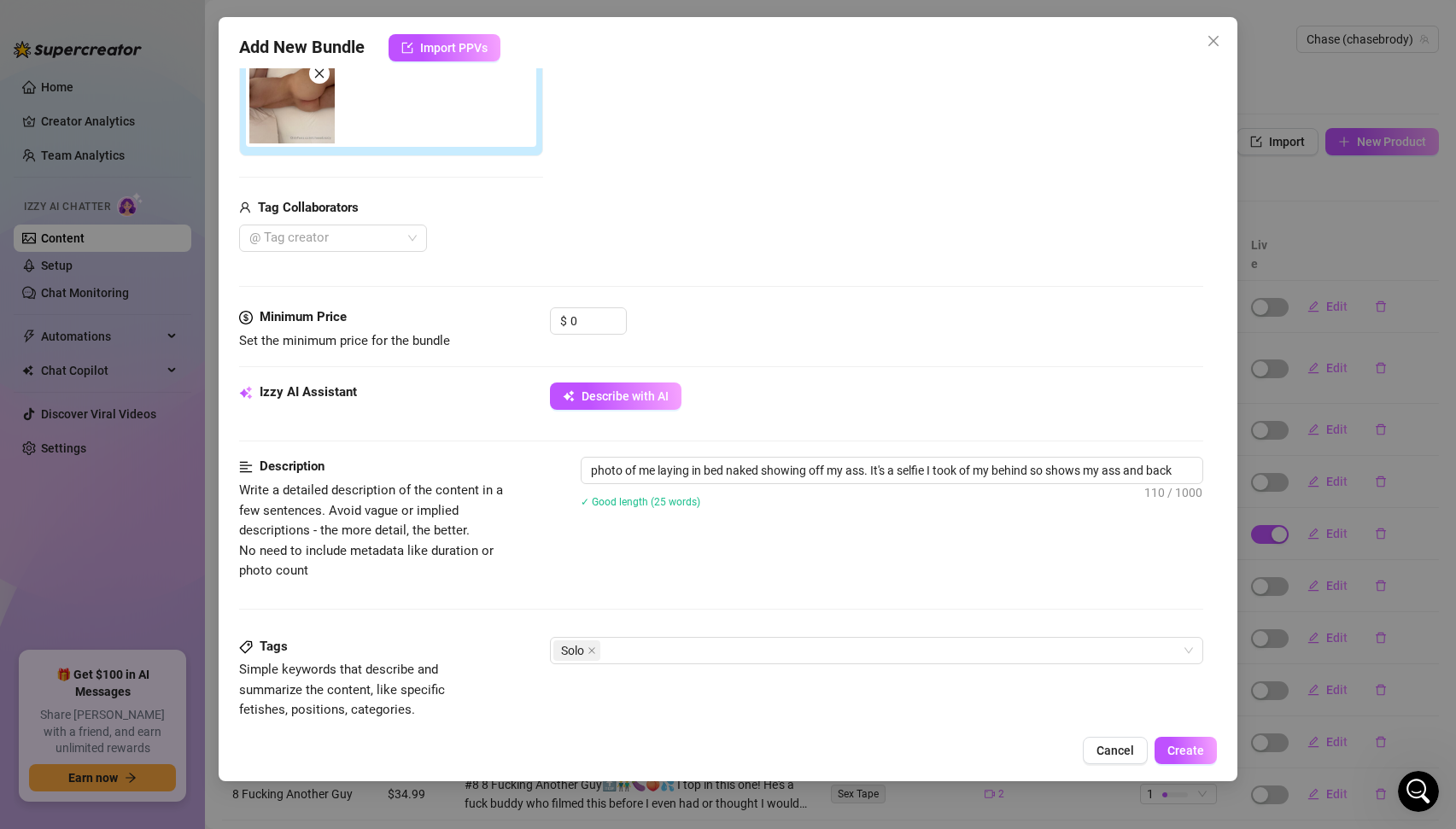
scroll to position [801, 0]
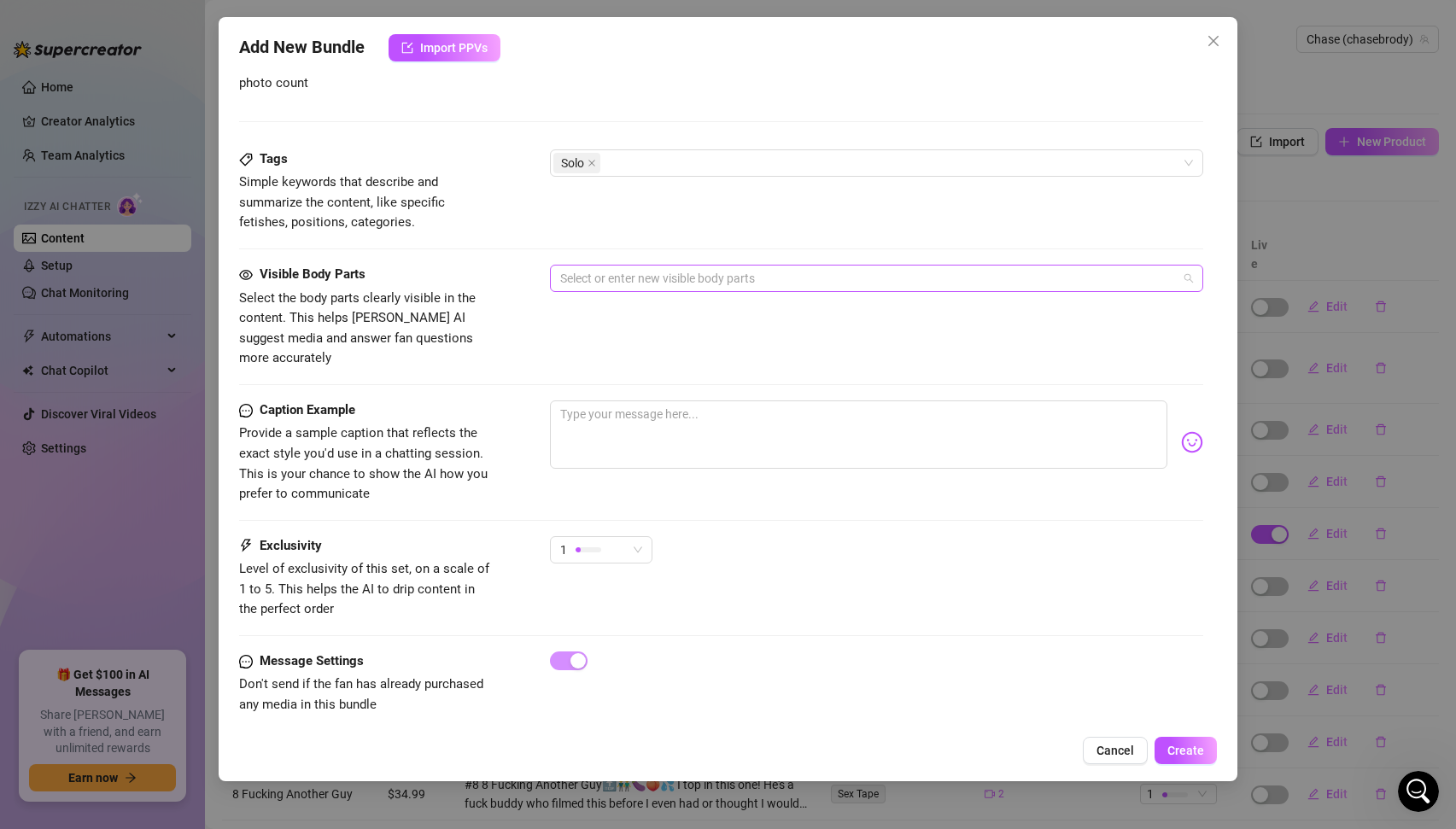
click at [614, 288] on div at bounding box center [868, 278] width 630 height 24
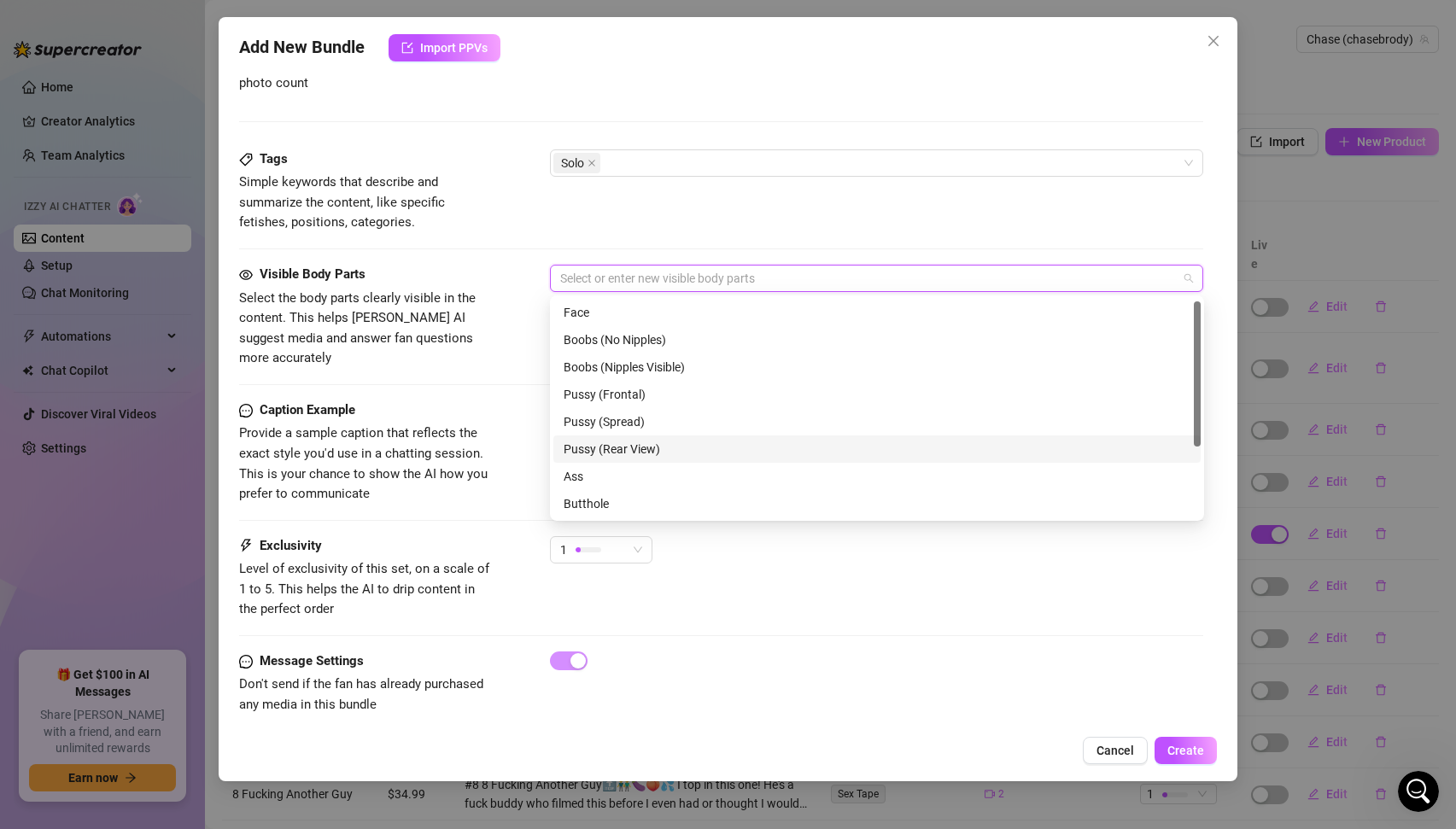
scroll to position [109, 0]
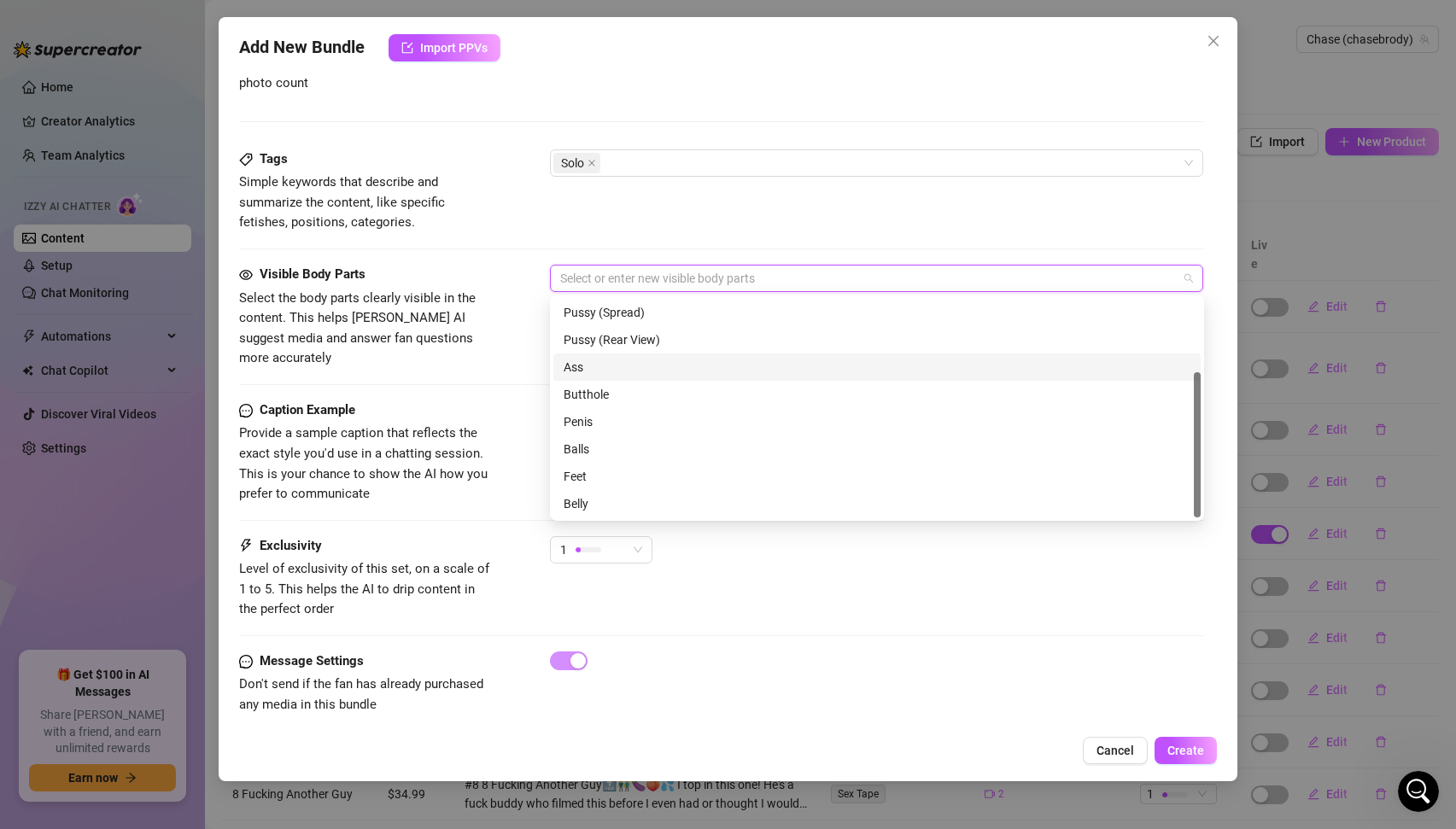
click at [586, 361] on div "Ass" at bounding box center [877, 367] width 627 height 18
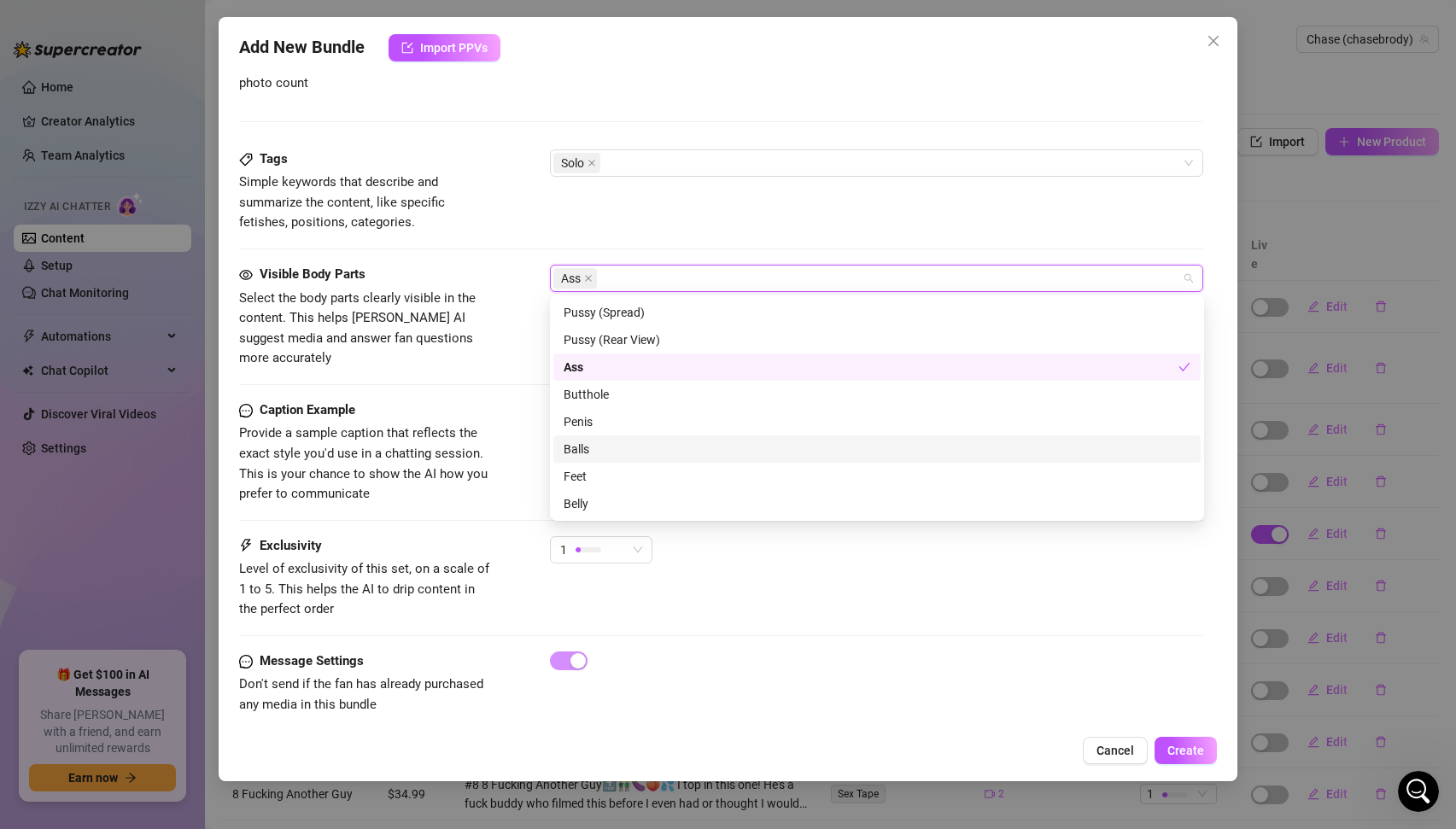
click at [493, 441] on span "Provide a sample caption that reflects the exact style you'd use in a chatting …" at bounding box center [367, 463] width 256 height 80
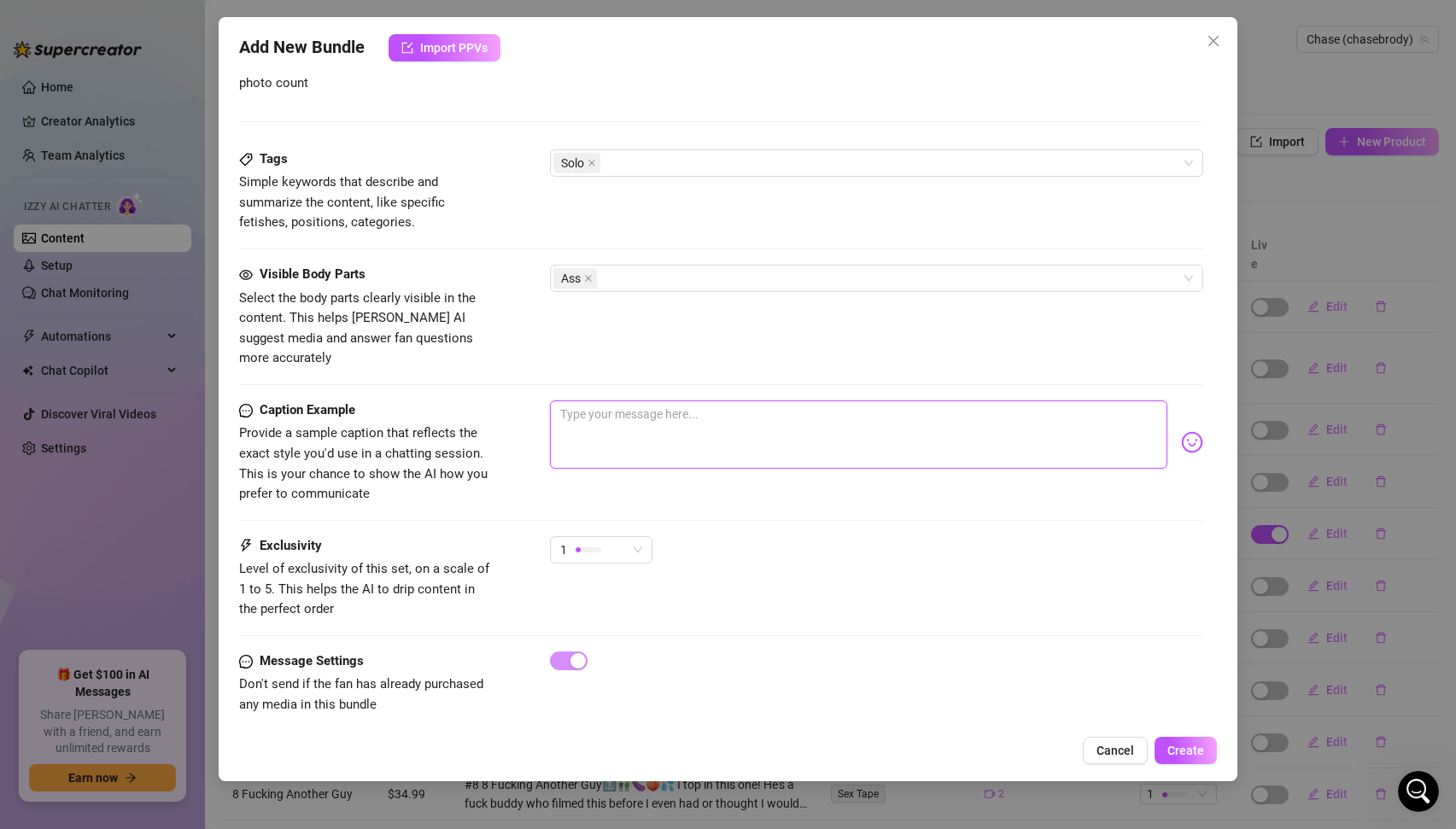
click at [673, 401] on textarea at bounding box center [859, 435] width 619 height 68
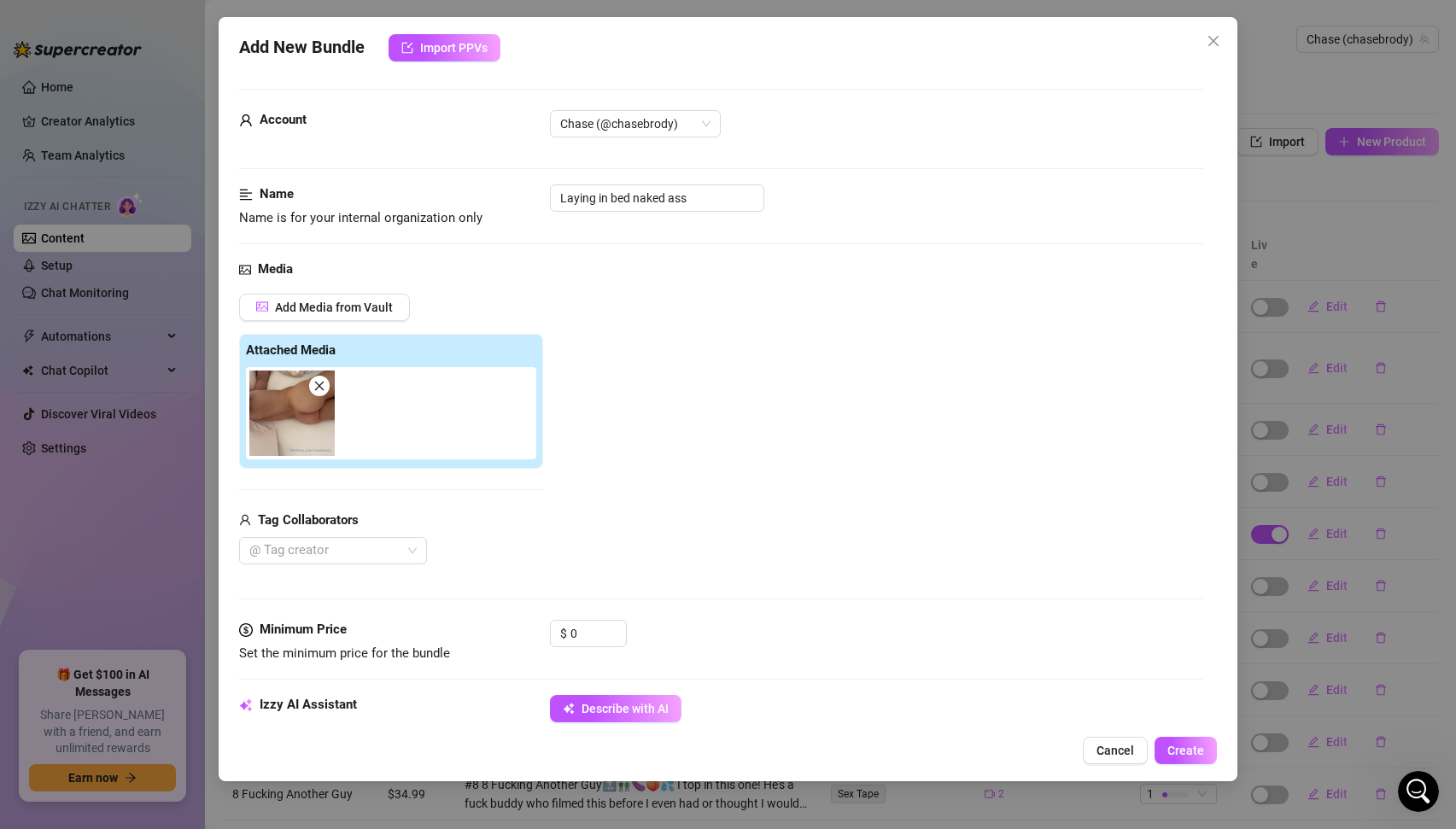
scroll to position [801, 0]
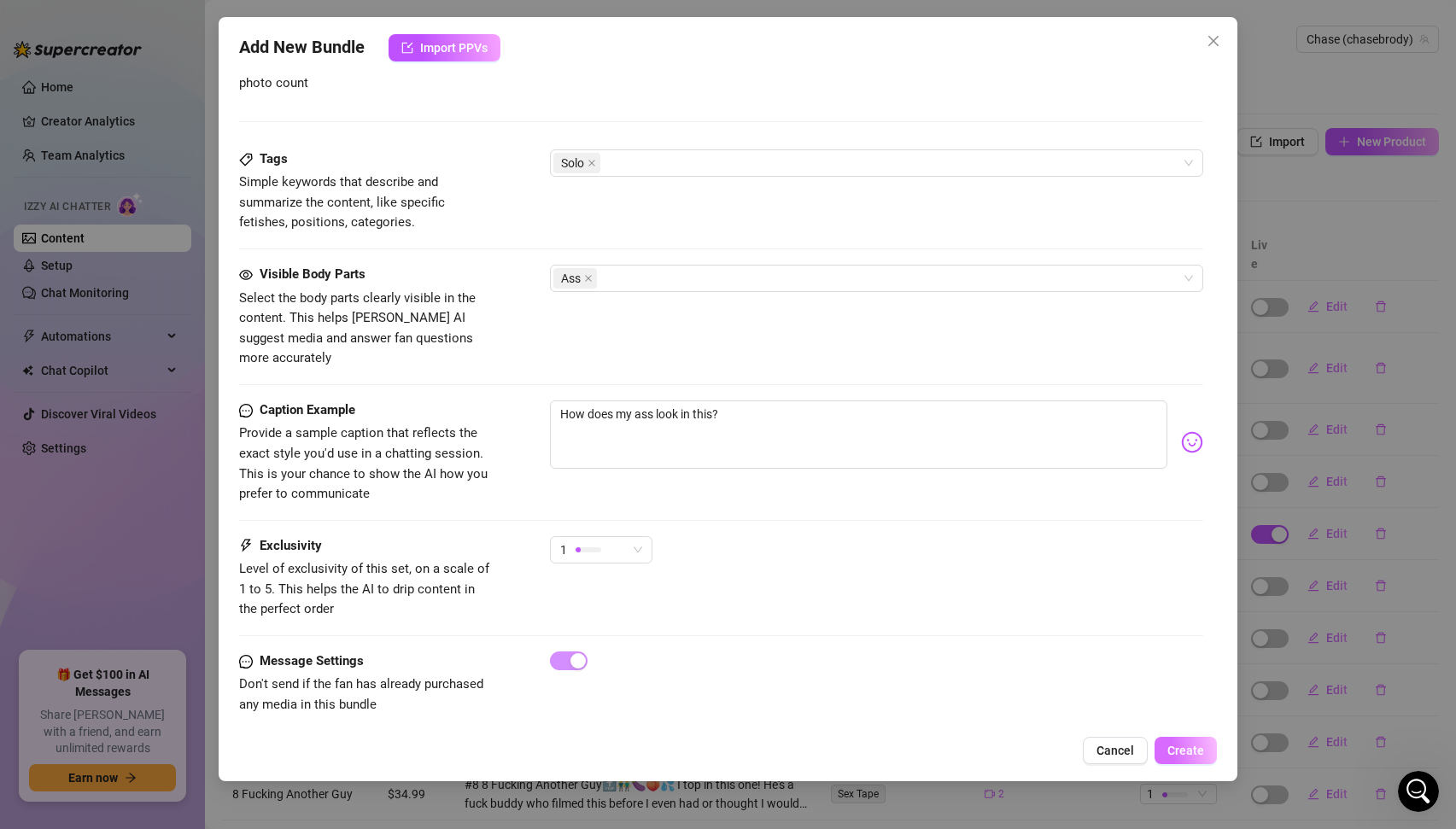
click at [1181, 746] on span "Create" at bounding box center [1186, 750] width 37 height 14
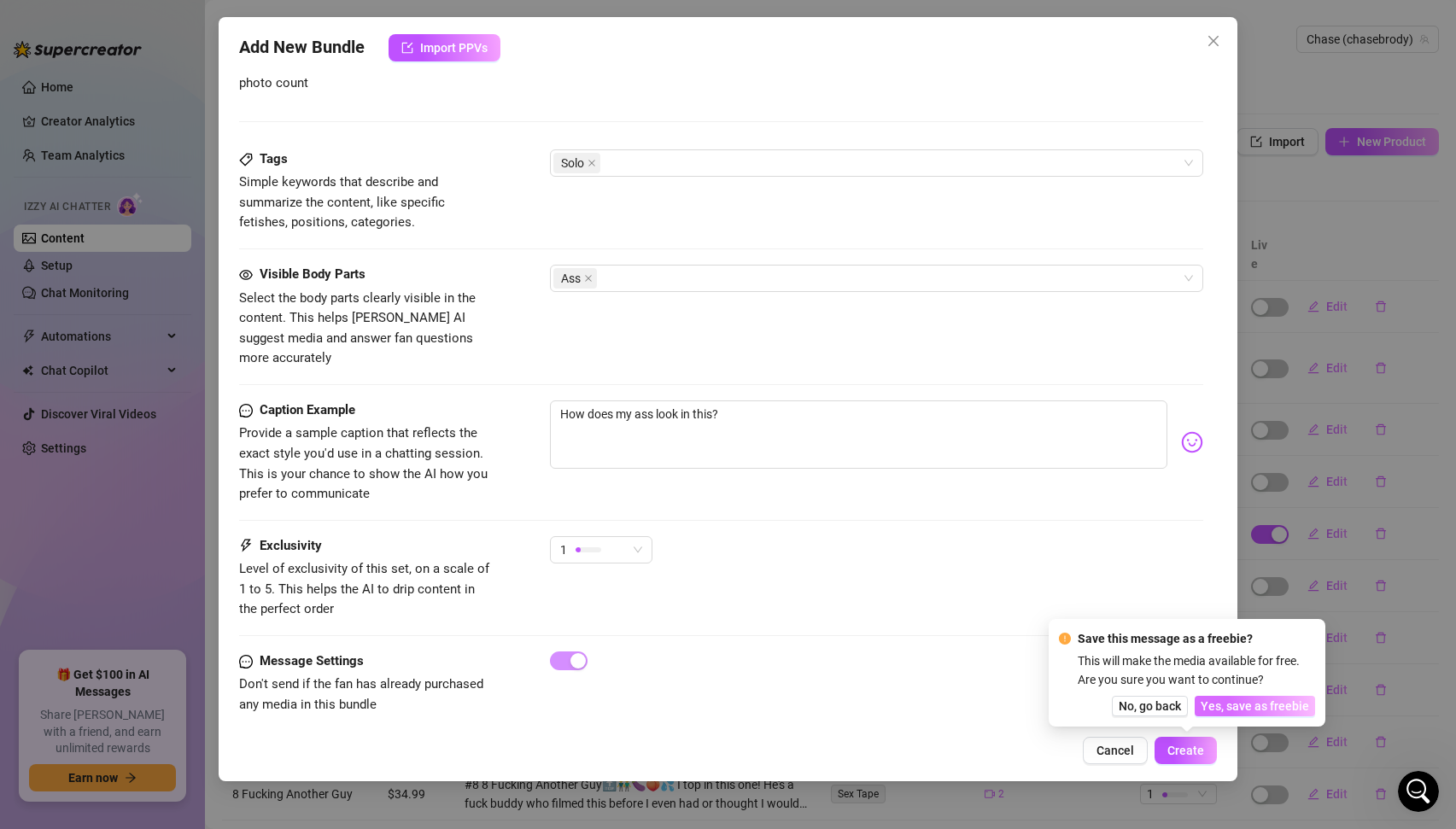
click at [1241, 706] on span "Yes, save as freebie" at bounding box center [1255, 706] width 108 height 14
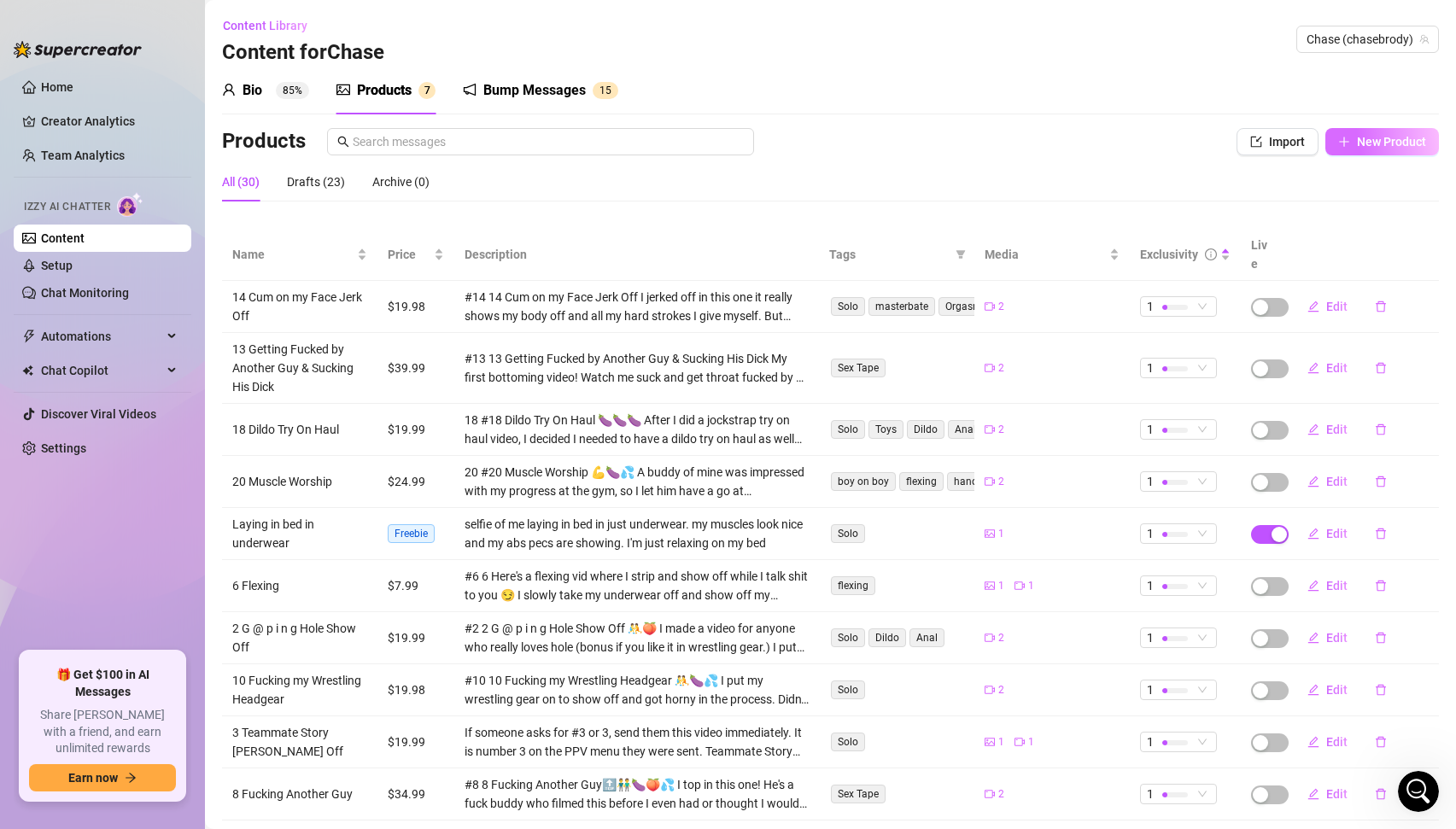
click at [1356, 151] on button "New Product" at bounding box center [1382, 142] width 114 height 28
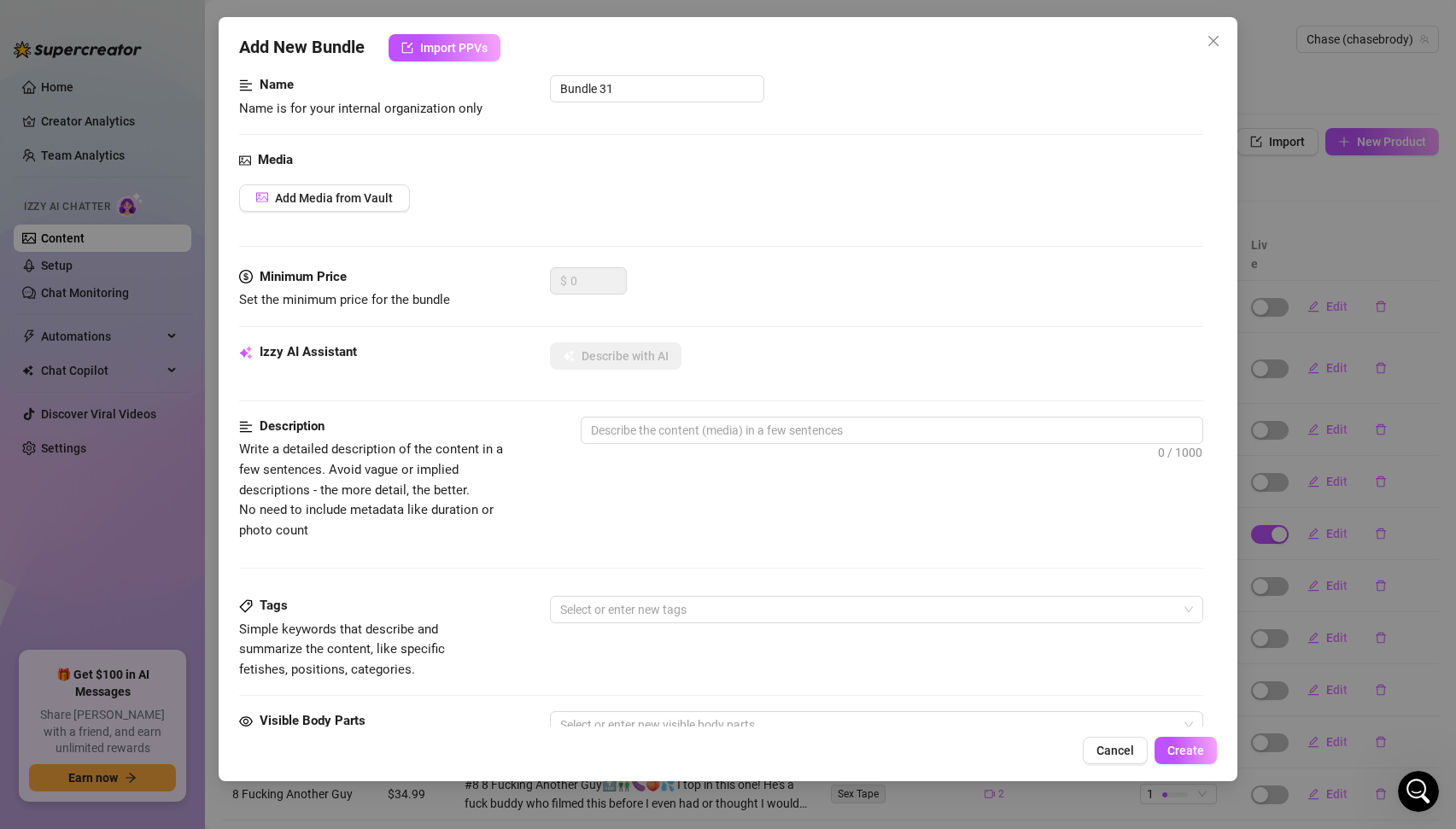
scroll to position [110, 0]
click at [652, 426] on textarea at bounding box center [893, 429] width 621 height 26
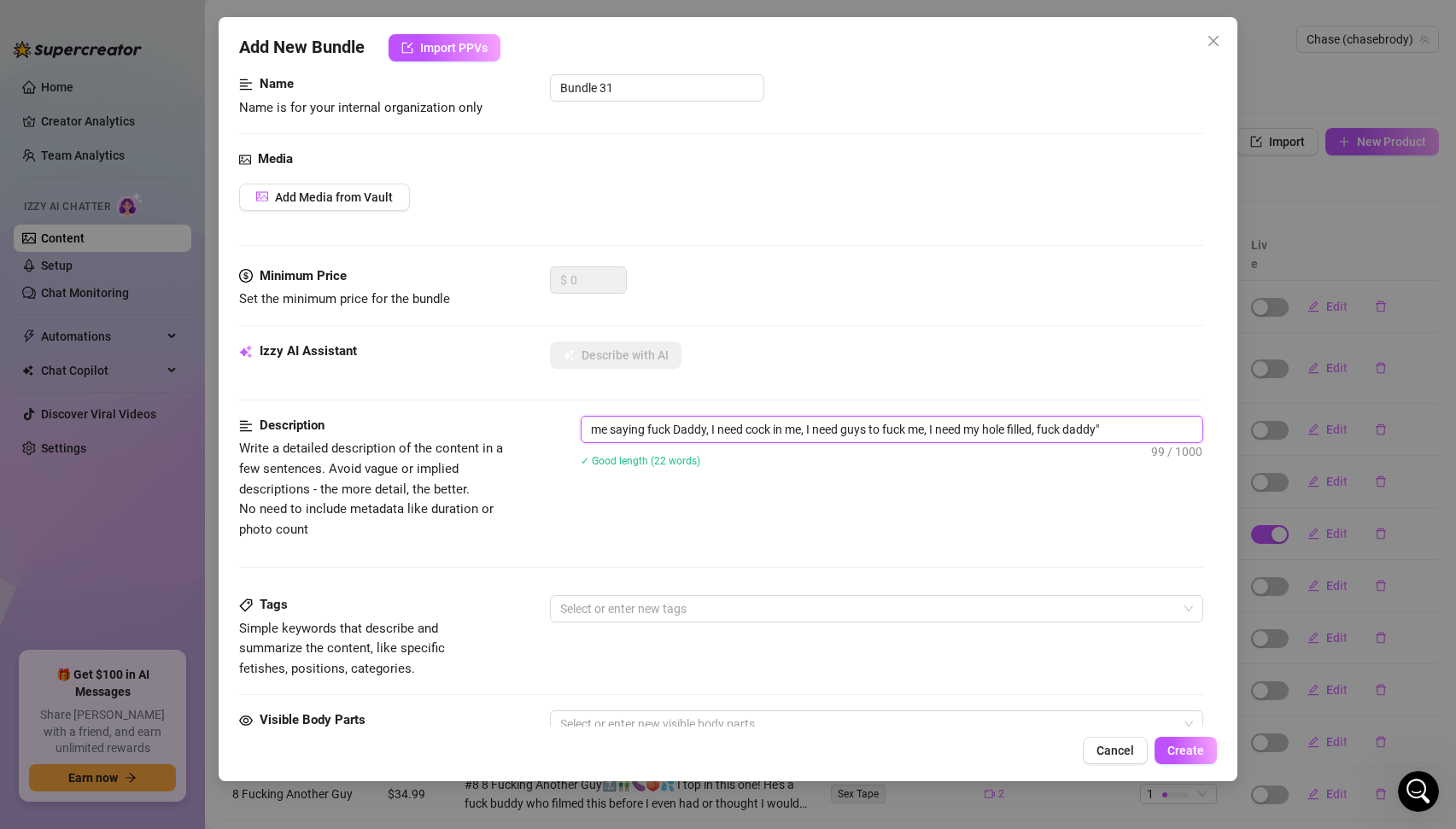
click at [586, 429] on textarea "me saying fuck Daddy, I need cock in me, I need guys to fuck me, I need my hole…" at bounding box center [893, 429] width 621 height 26
click at [1131, 426] on textarea "me saying fuck Daddy, I need cock in me, I need guys to fuck me, I need my hole…" at bounding box center [893, 429] width 621 height 26
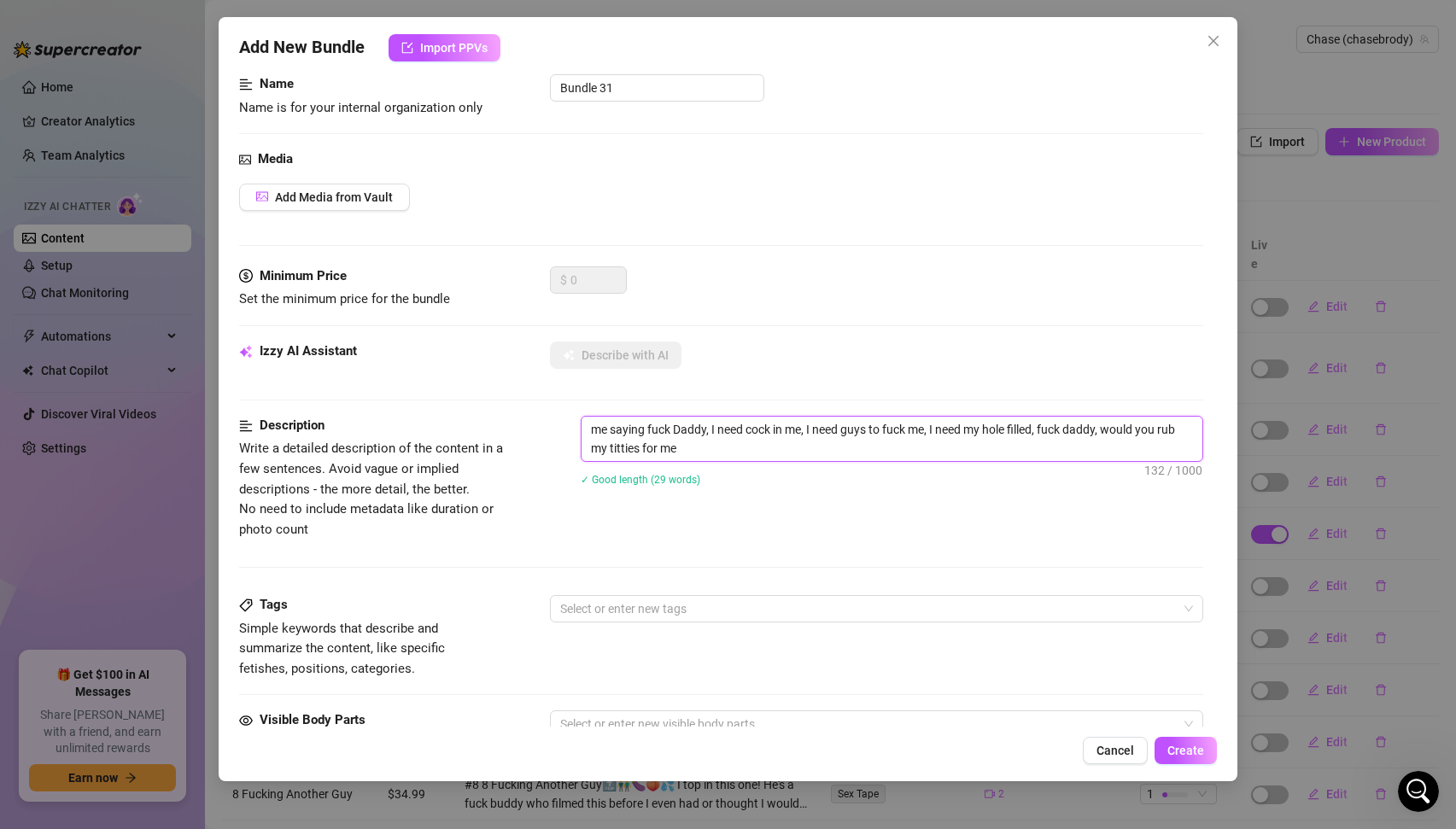
drag, startPoint x: 709, startPoint y: 447, endPoint x: 472, endPoint y: 370, distance: 249.2
click at [472, 370] on form "Account Chase (@chasebrody) Name Name is for your internal organization only Bu…" at bounding box center [722, 585] width 965 height 1214
click at [733, 454] on textarea "me saying fuck Daddy, I need cock in me, I need guys to fuck me, I need my hole…" at bounding box center [893, 438] width 621 height 44
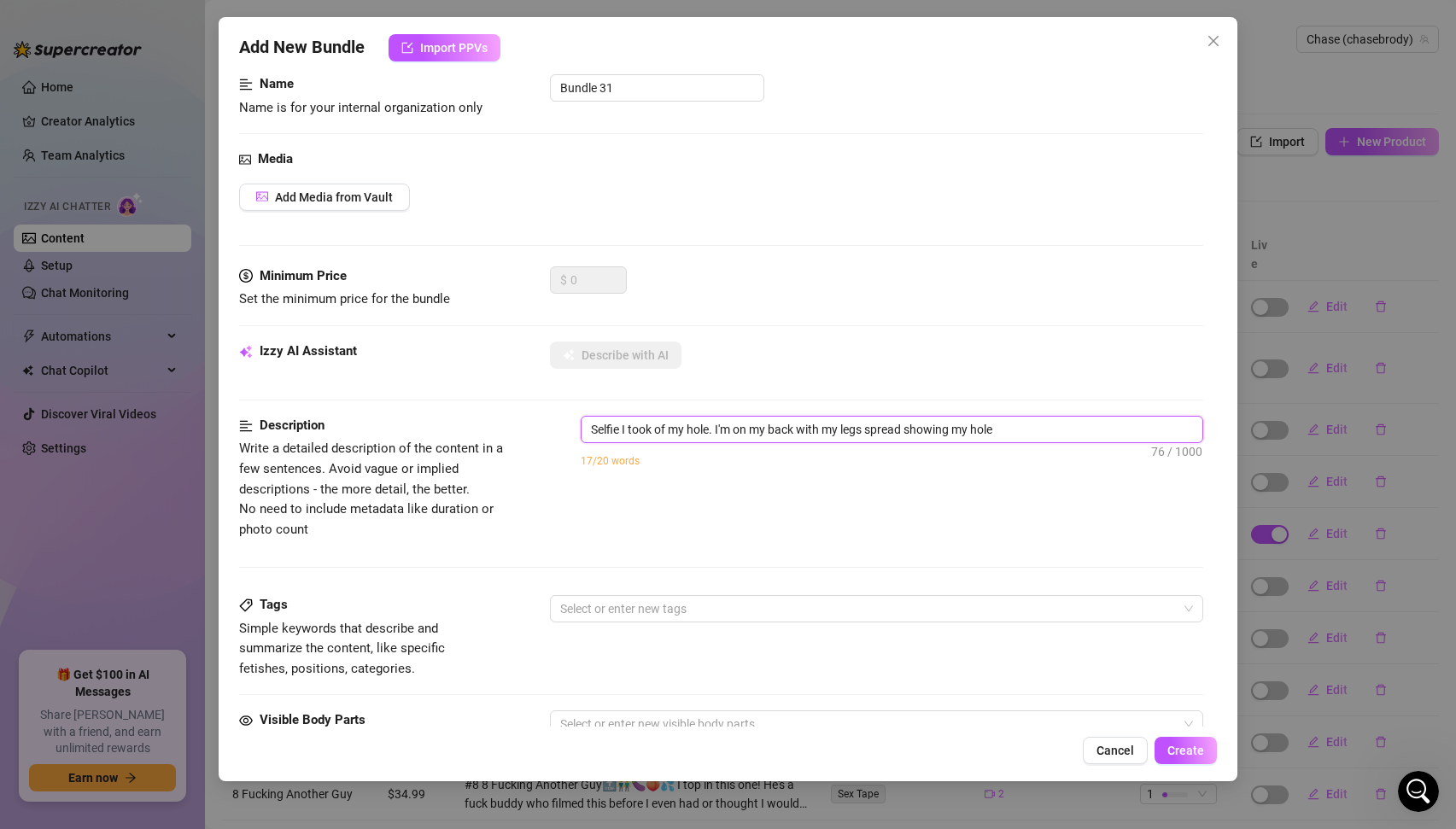
click at [973, 429] on textarea "Selfie I took of my hole. I'm on my back with my legs spread showing my hole" at bounding box center [893, 429] width 621 height 26
click at [1095, 434] on textarea "Selfie I took of my hole. I'm on my back with my legs spread showing my asshole" at bounding box center [893, 429] width 621 height 26
click at [711, 428] on textarea "Selfie I took of my hole. I'm on my back with my legs spread showing my asshole…" at bounding box center [893, 429] width 621 height 26
click at [339, 197] on span "Add Media from Vault" at bounding box center [334, 197] width 118 height 14
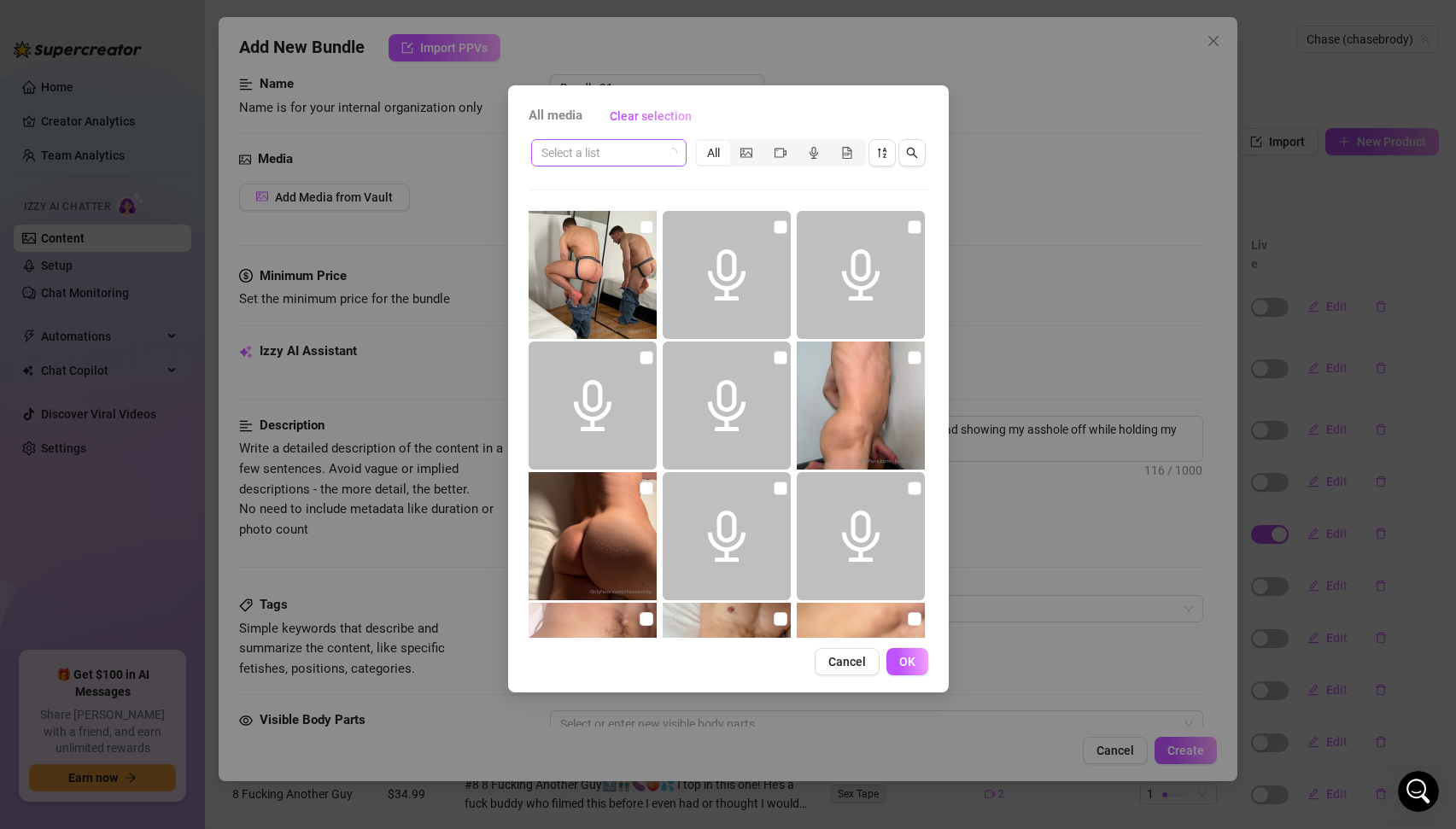
click at [663, 151] on span at bounding box center [609, 153] width 135 height 26
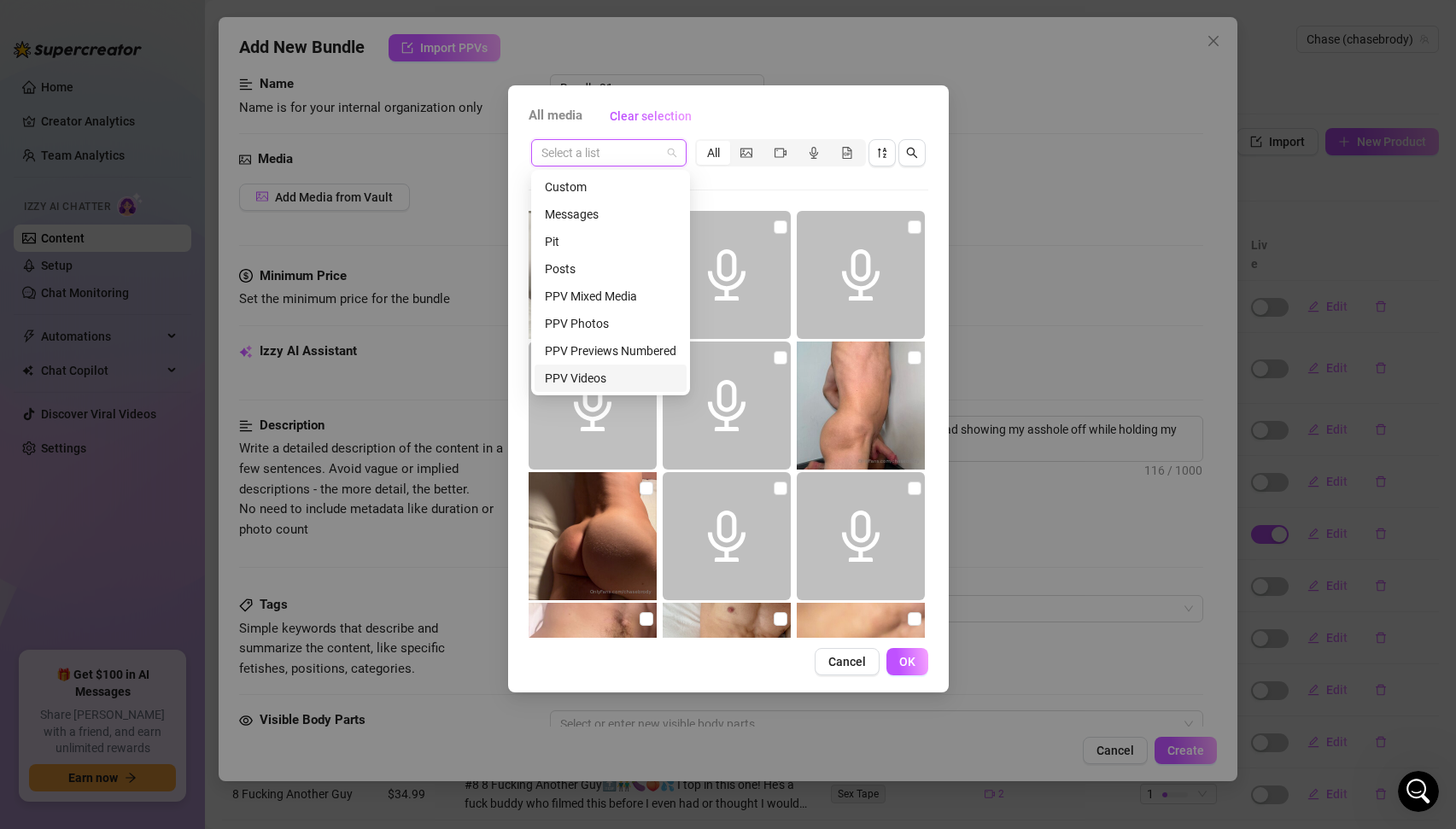
scroll to position [54, 0]
click at [589, 343] on div "sexting etc" at bounding box center [610, 351] width 131 height 18
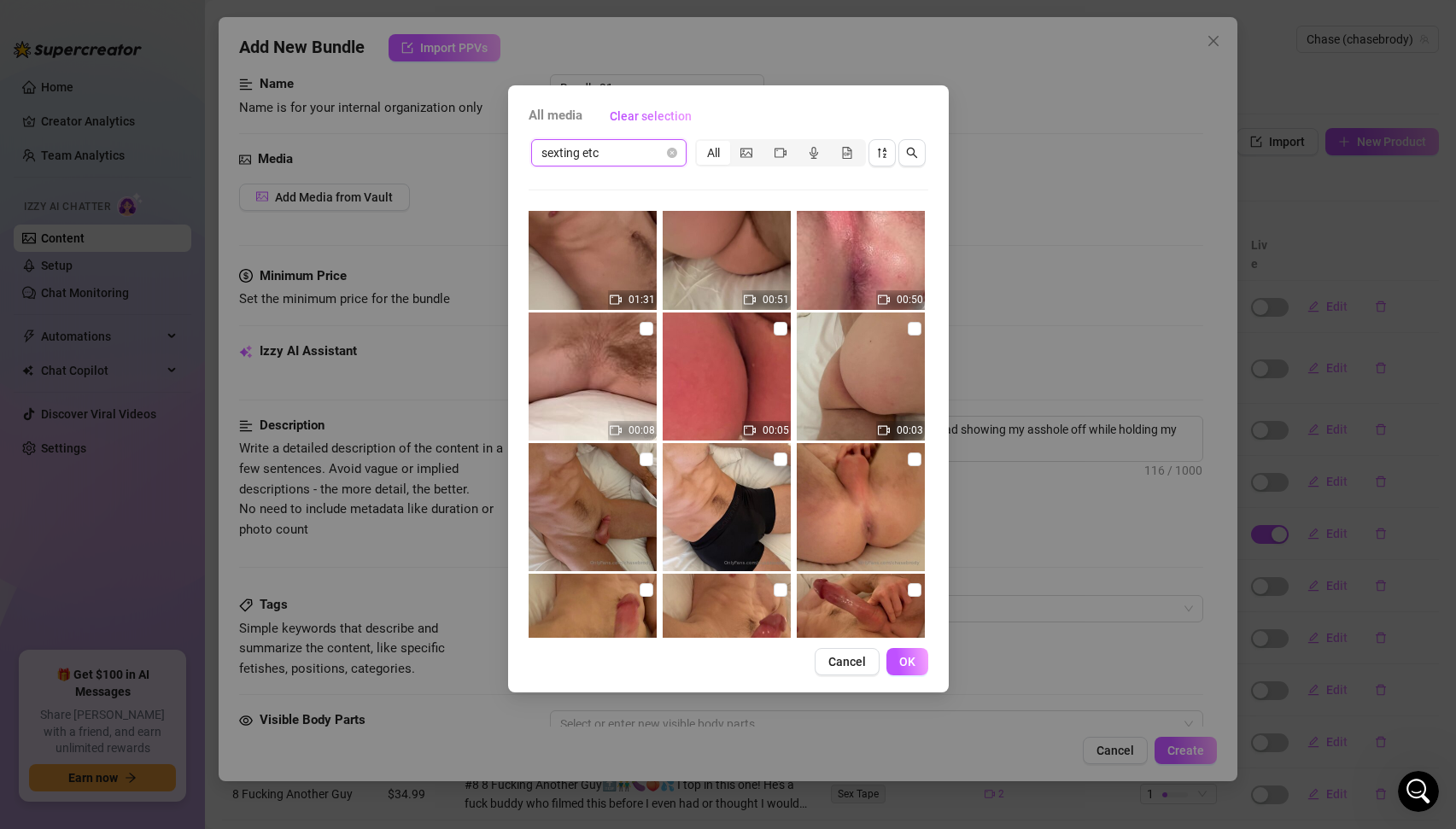
scroll to position [0, 0]
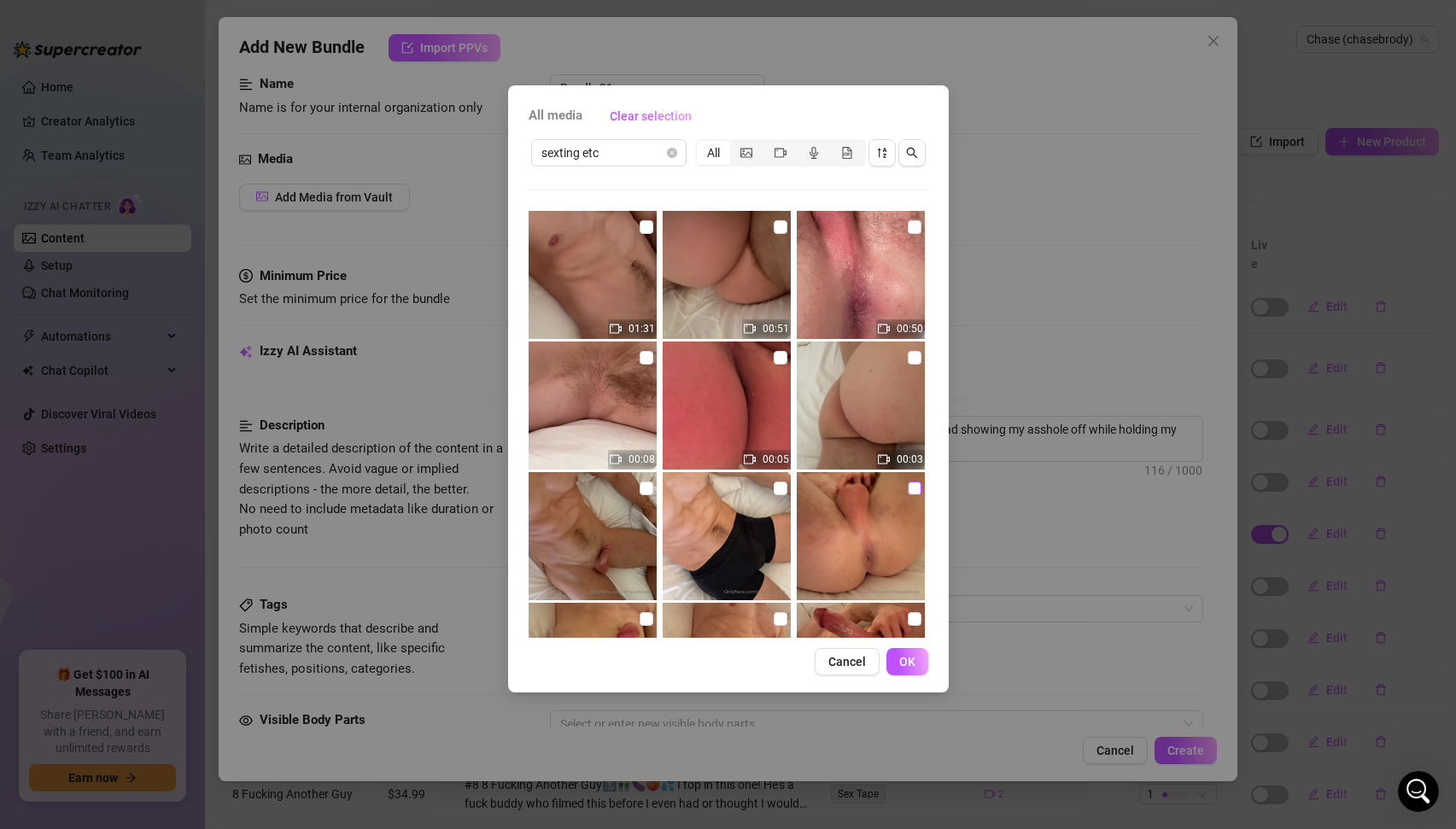
click at [911, 482] on input "checkbox" at bounding box center [915, 488] width 14 height 14
click at [903, 657] on span "OK" at bounding box center [907, 662] width 17 height 14
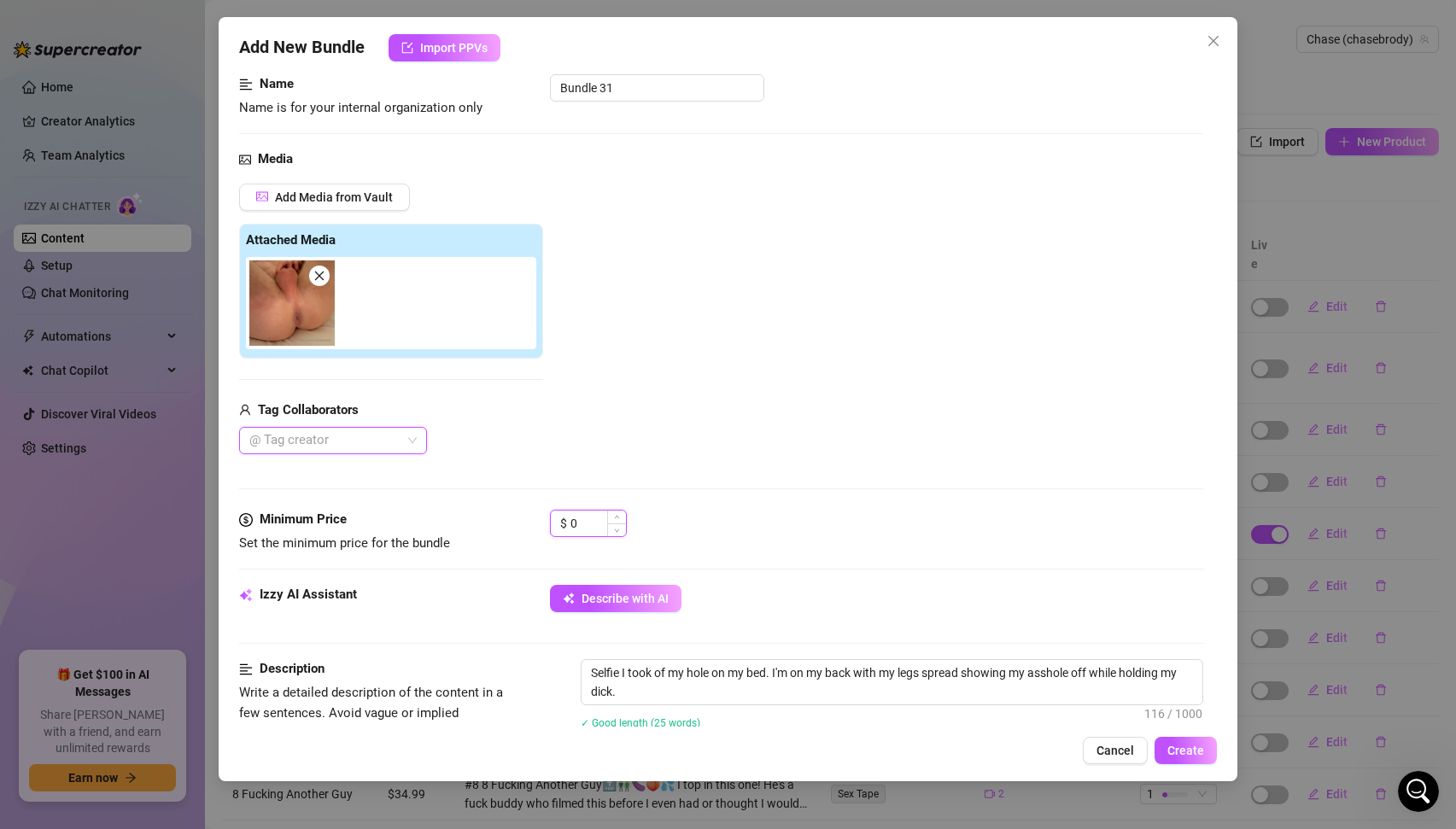
click at [578, 528] on input "0" at bounding box center [598, 524] width 55 height 26
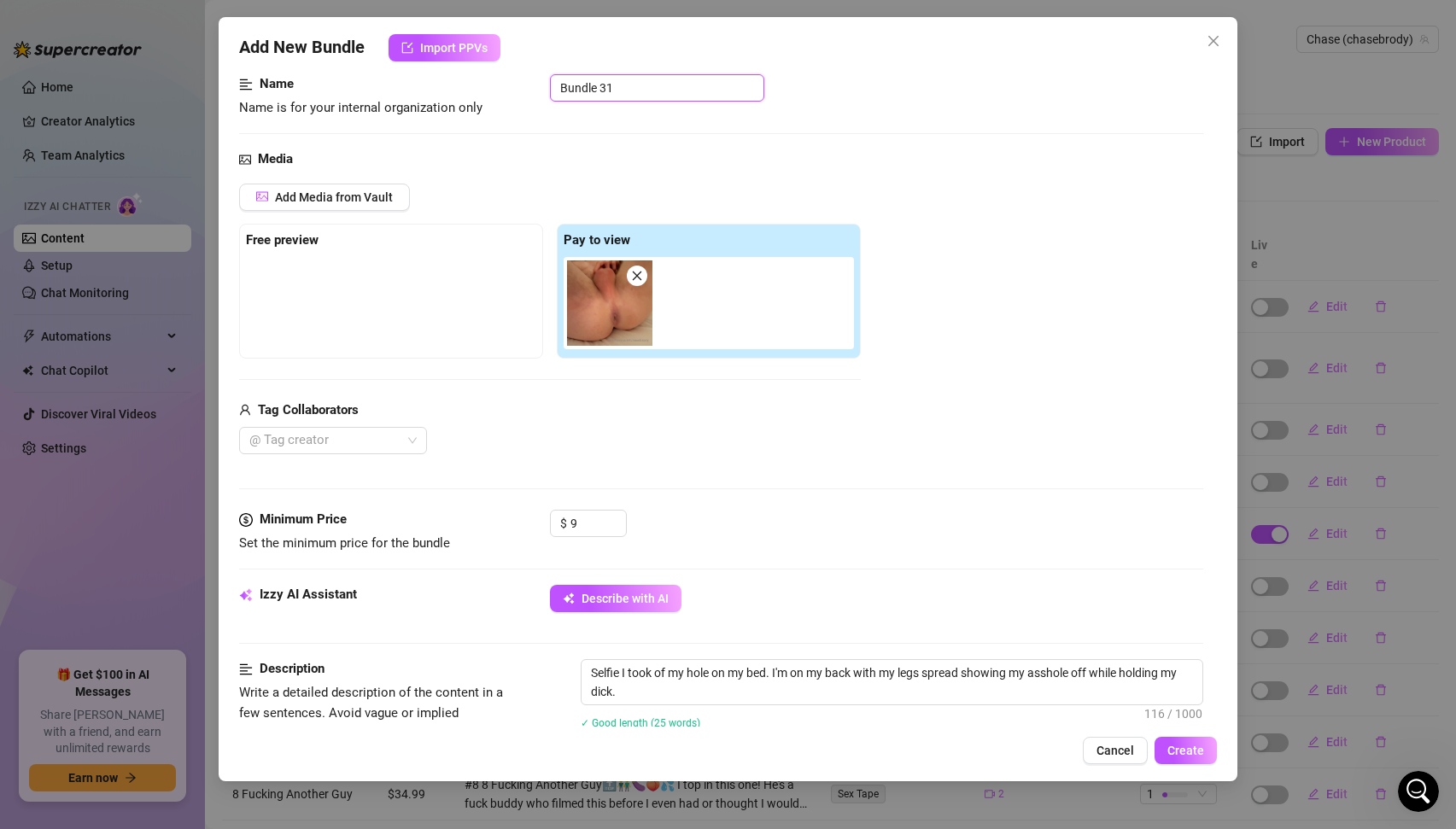
click at [589, 81] on input "Bundle 31" at bounding box center [656, 88] width 214 height 28
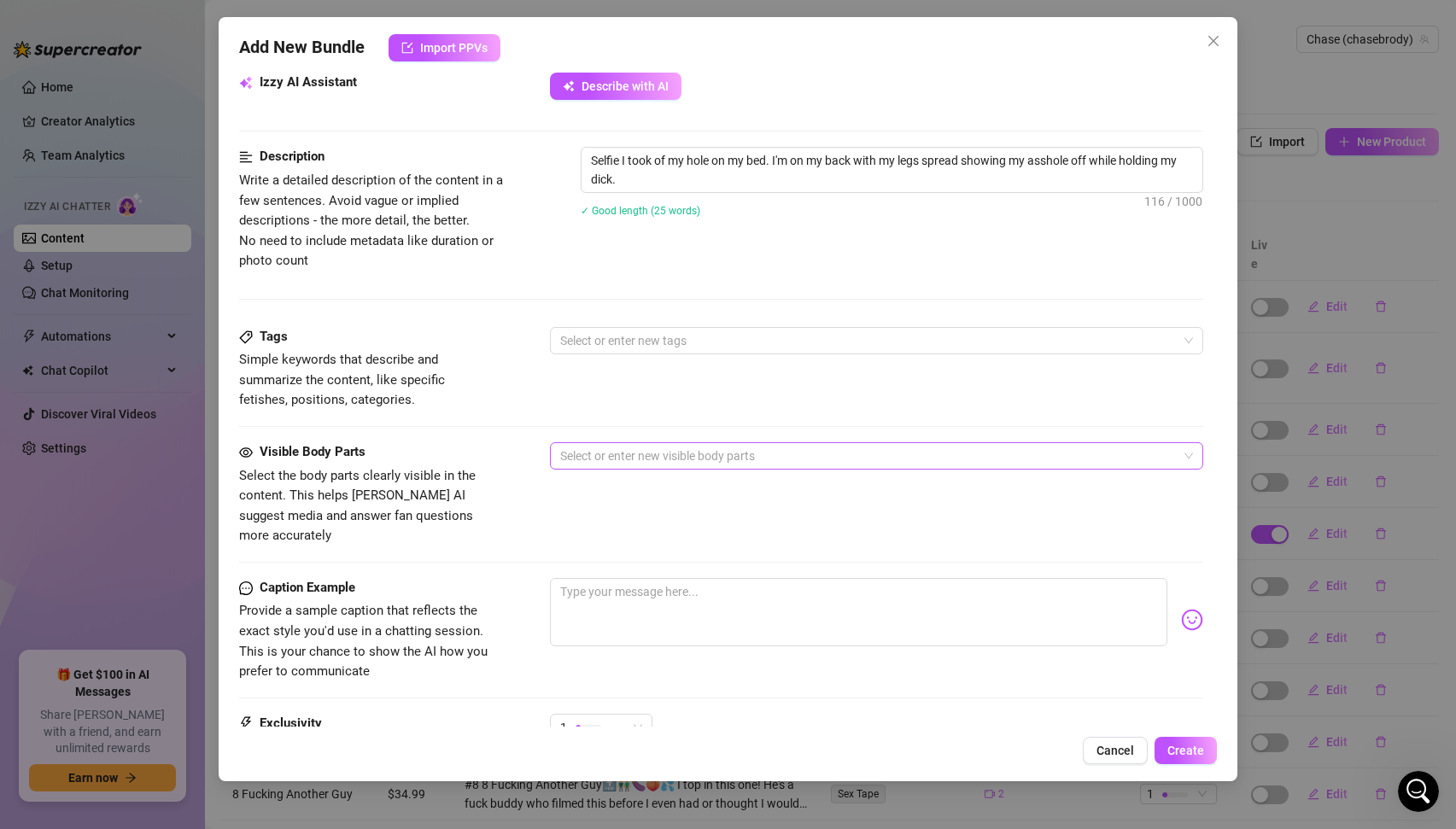
scroll to position [660, 0]
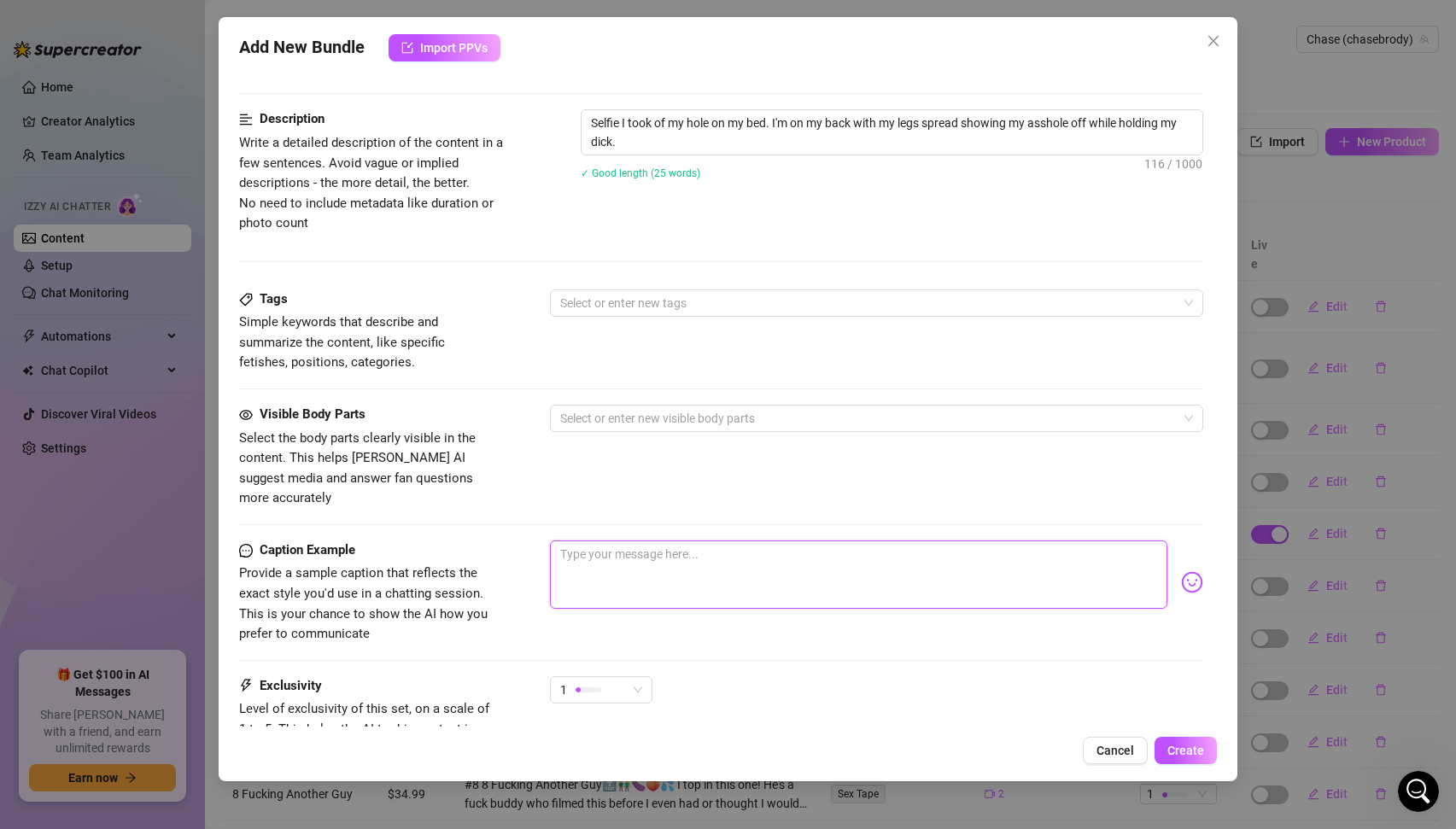
click at [614, 555] on textarea at bounding box center [859, 574] width 619 height 68
click at [635, 677] on span "1" at bounding box center [601, 690] width 82 height 26
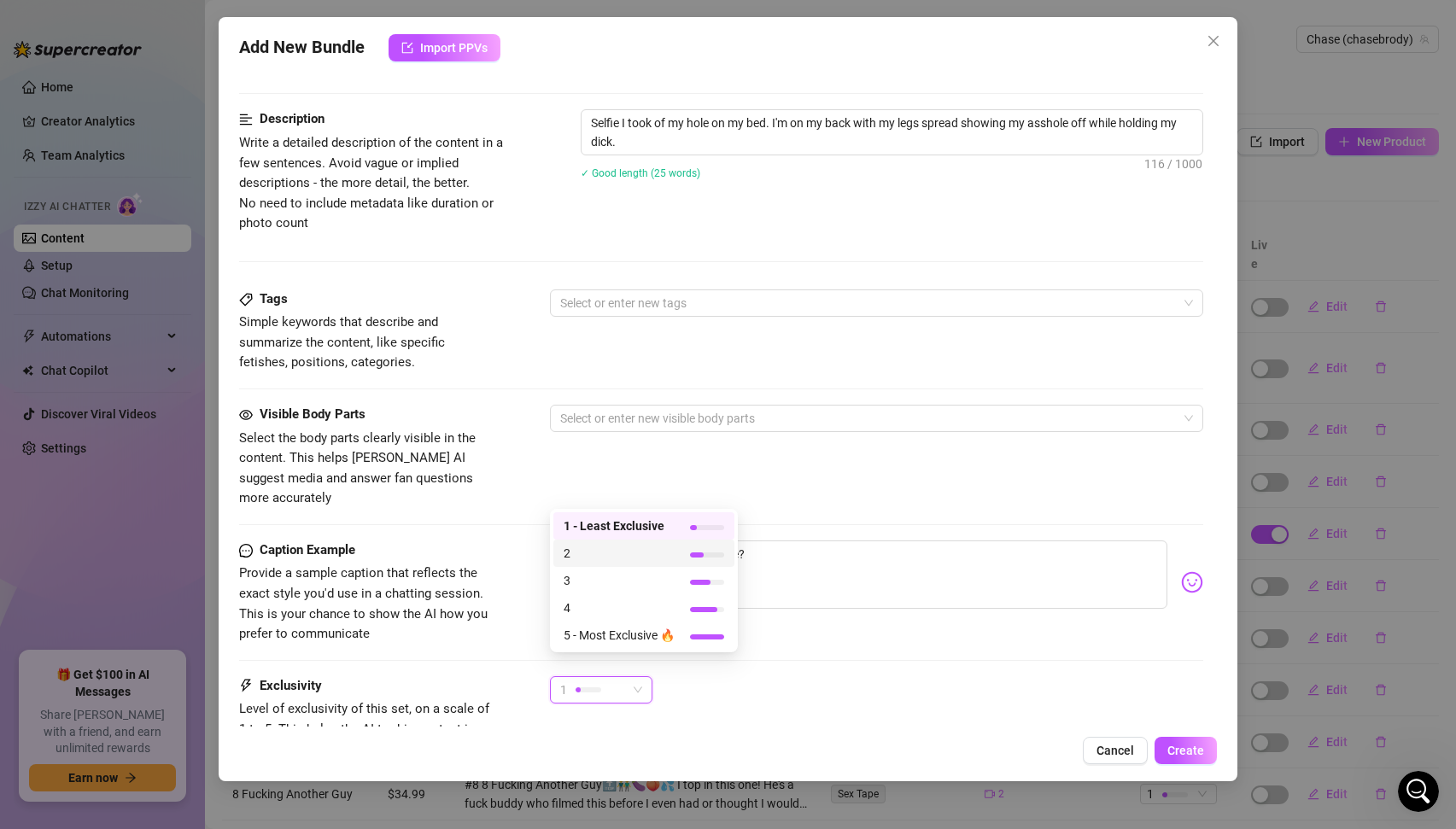
click at [586, 553] on span "2" at bounding box center [619, 553] width 111 height 18
click at [496, 596] on div "Caption Example Provide a sample caption that reflects the exact style you'd us…" at bounding box center [722, 592] width 965 height 104
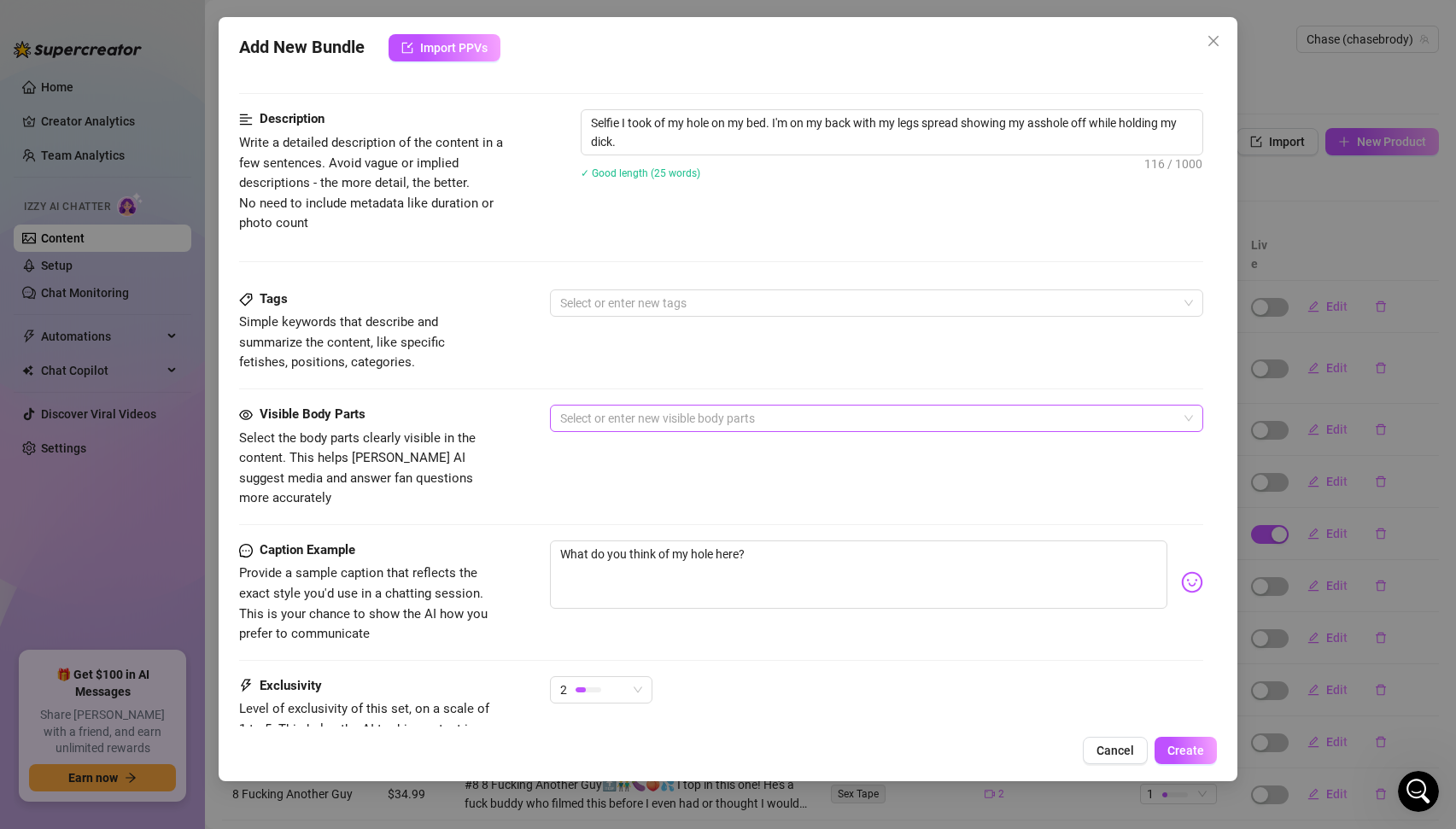
click at [621, 416] on div at bounding box center [868, 418] width 630 height 24
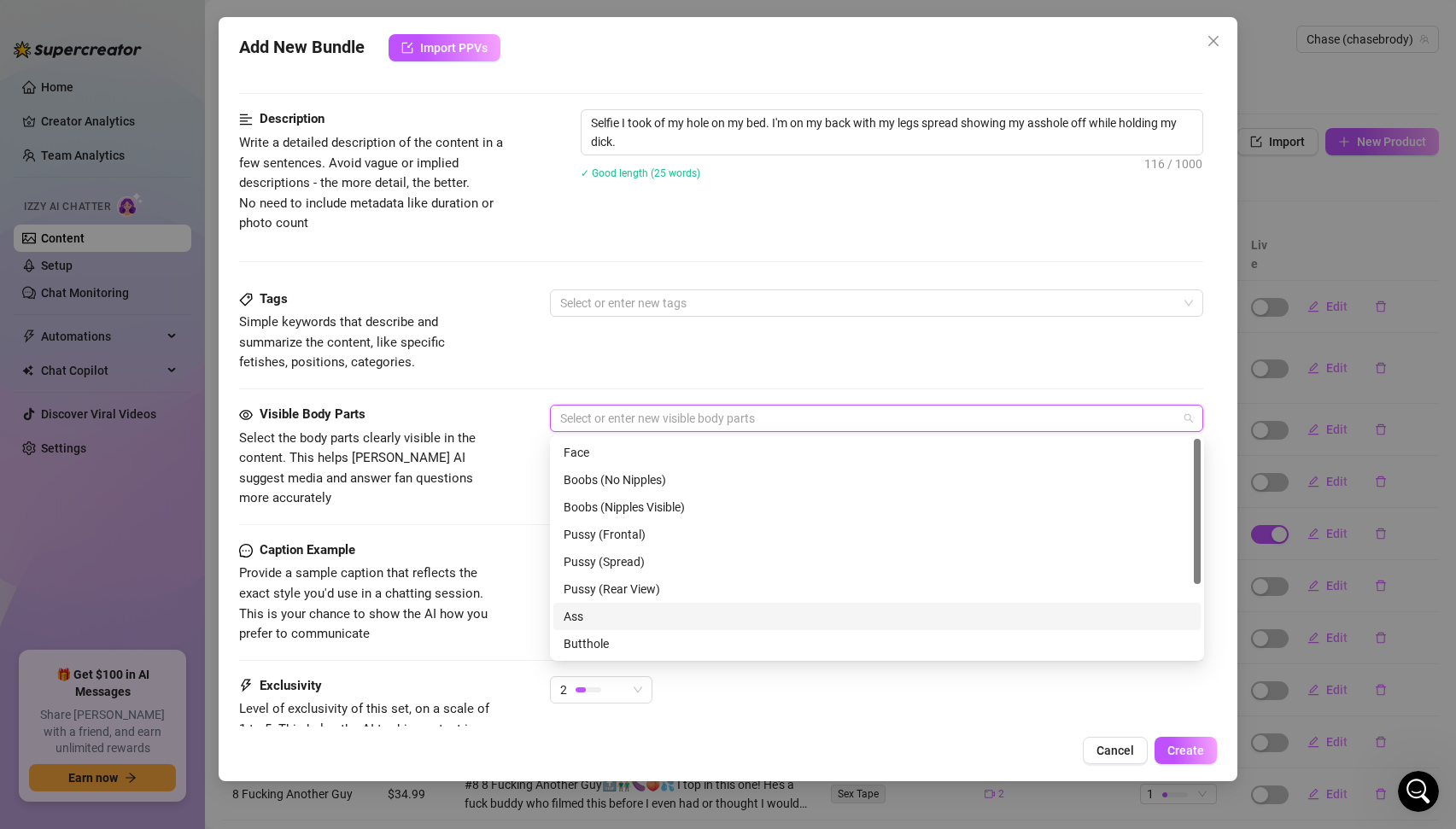
scroll to position [109, 0]
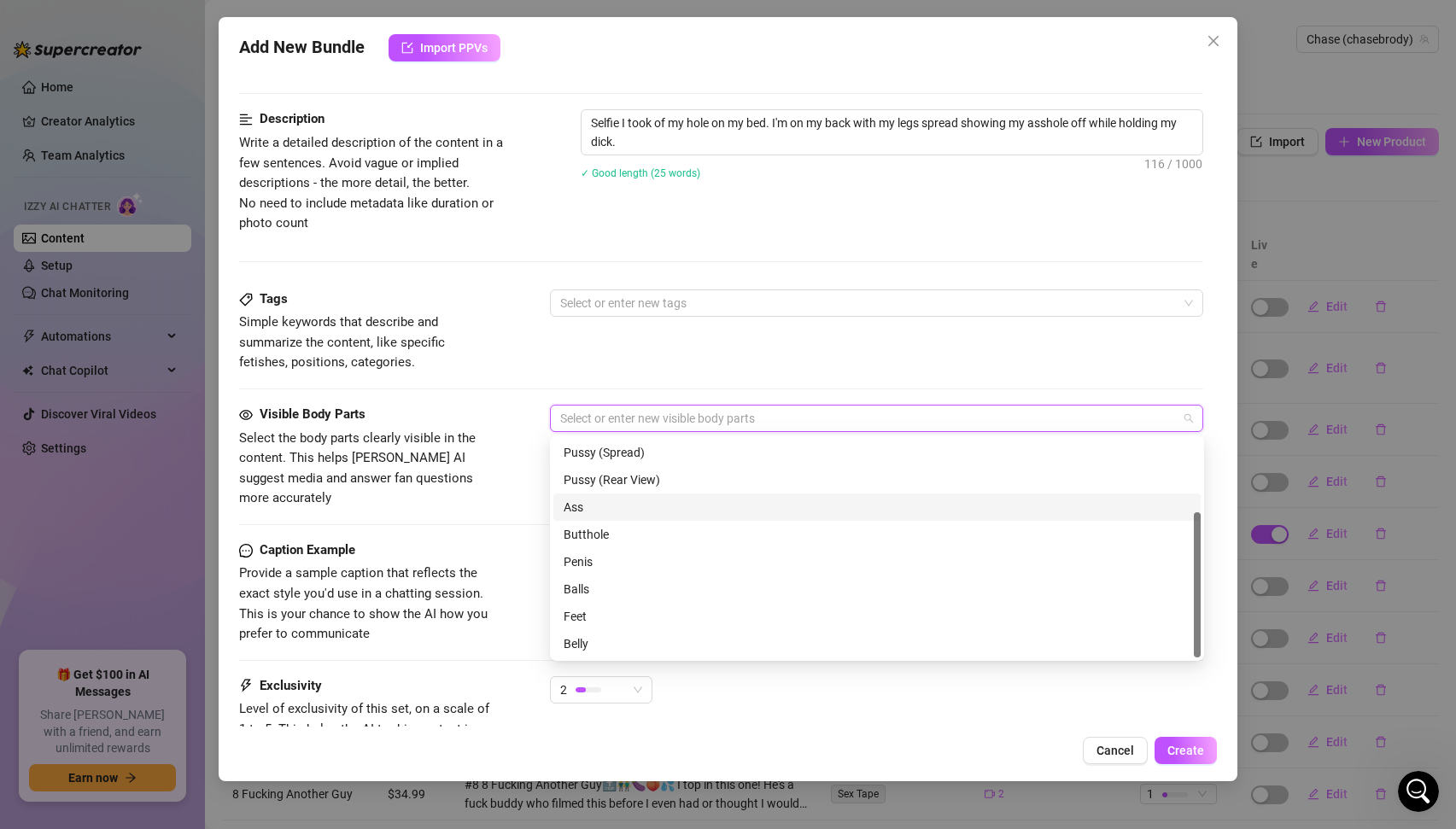
click at [587, 509] on div "Ass" at bounding box center [877, 507] width 627 height 18
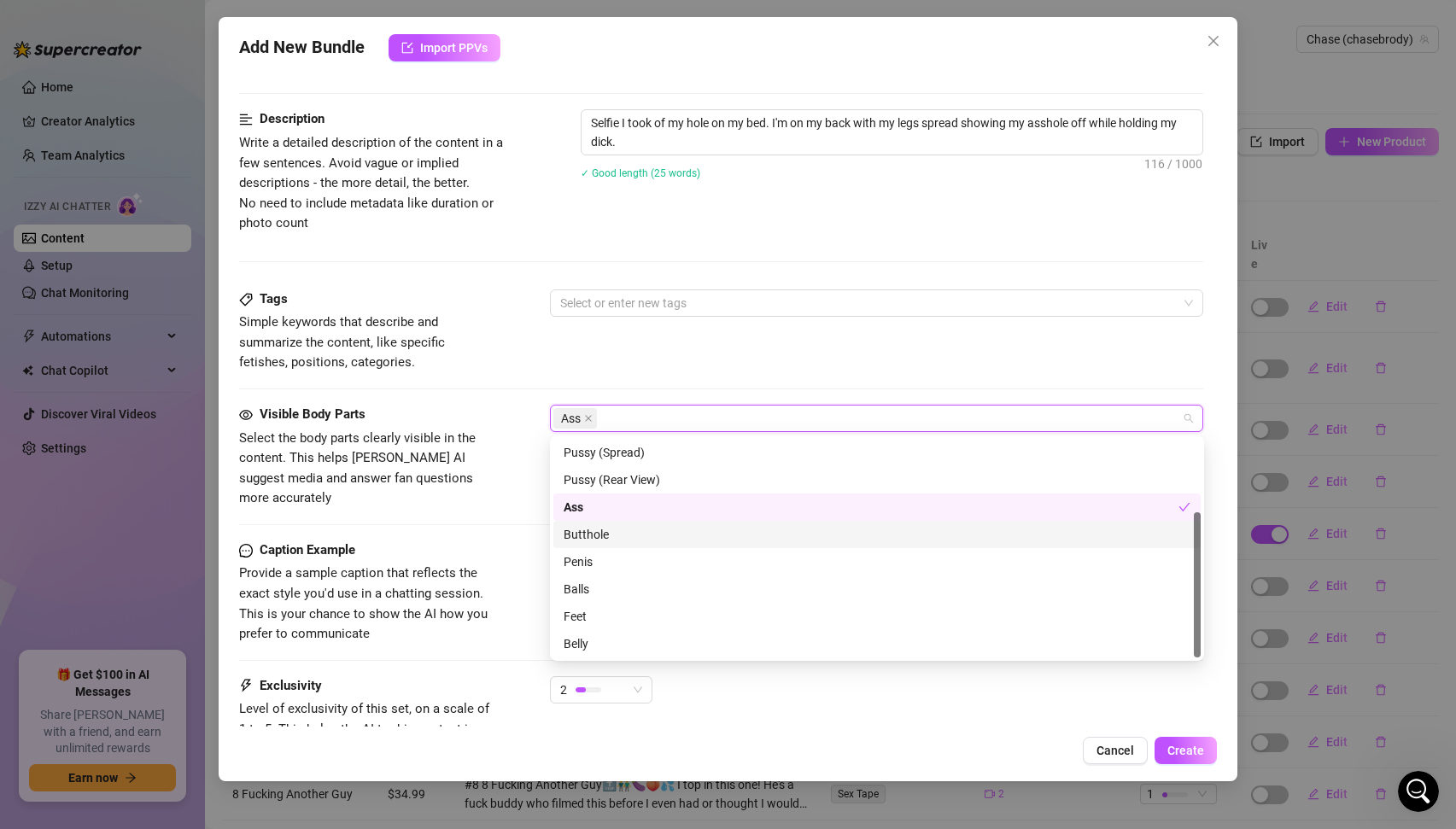
click at [600, 539] on div "Butthole" at bounding box center [877, 534] width 627 height 18
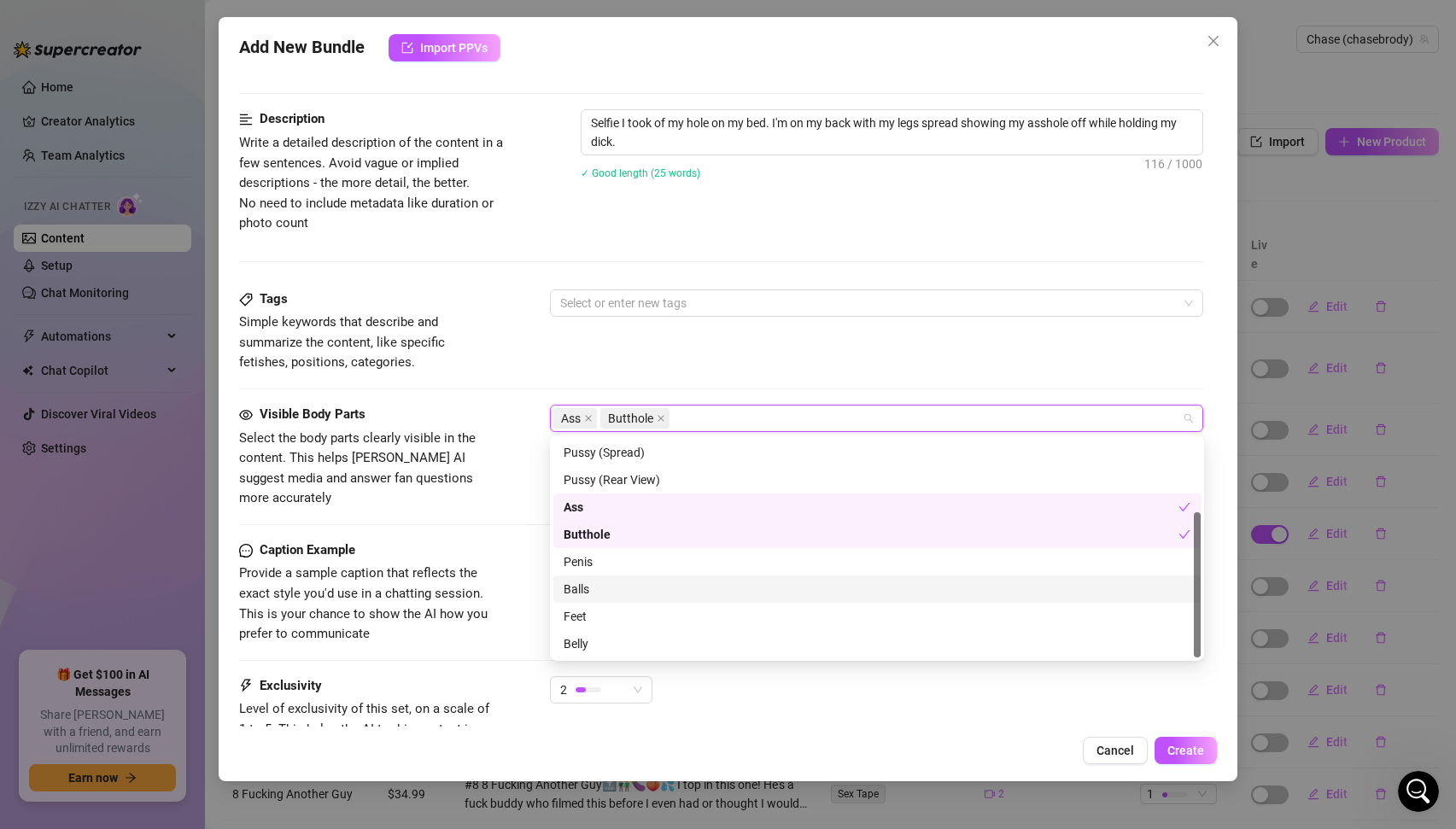
click at [586, 583] on div "Balls" at bounding box center [877, 589] width 627 height 18
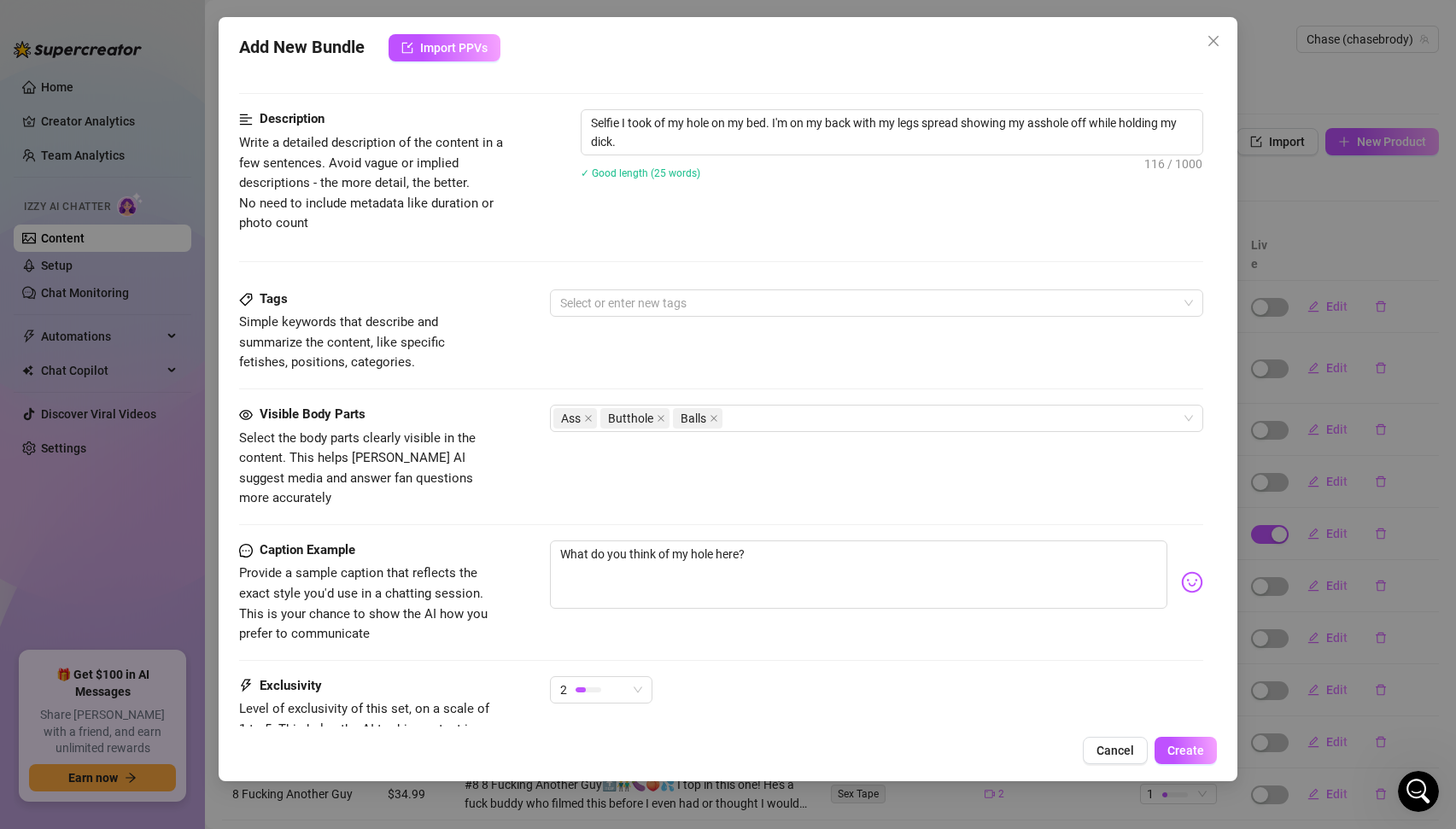
click at [445, 565] on span "Provide a sample caption that reflects the exact style you'd use in a chatting …" at bounding box center [363, 603] width 248 height 76
click at [624, 307] on div at bounding box center [868, 303] width 630 height 24
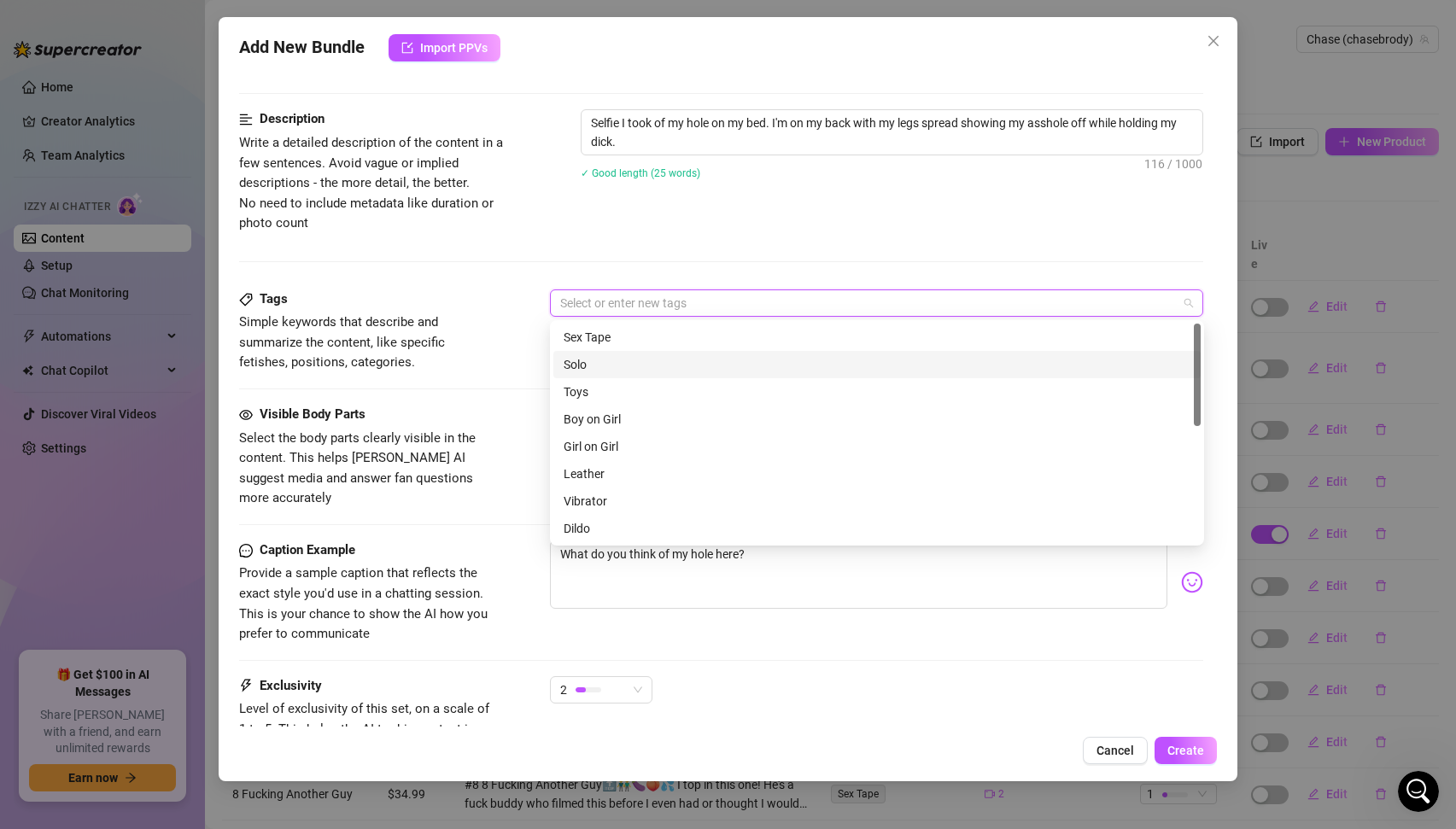
click at [597, 359] on div "Solo" at bounding box center [877, 365] width 627 height 18
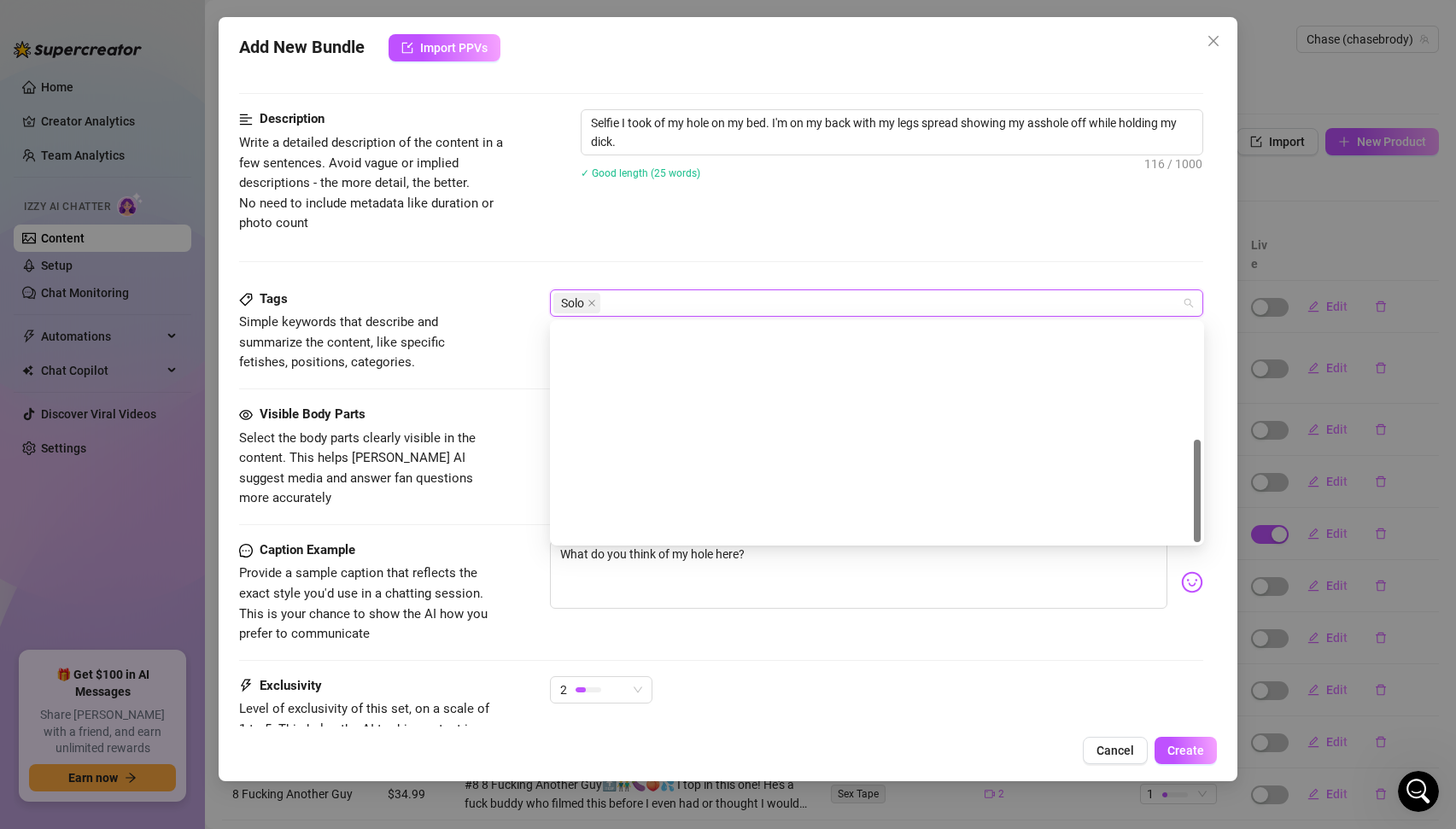
scroll to position [246, 0]
click at [478, 439] on span "Select the body parts clearly visible in the content. This helps [PERSON_NAME] …" at bounding box center [367, 468] width 256 height 80
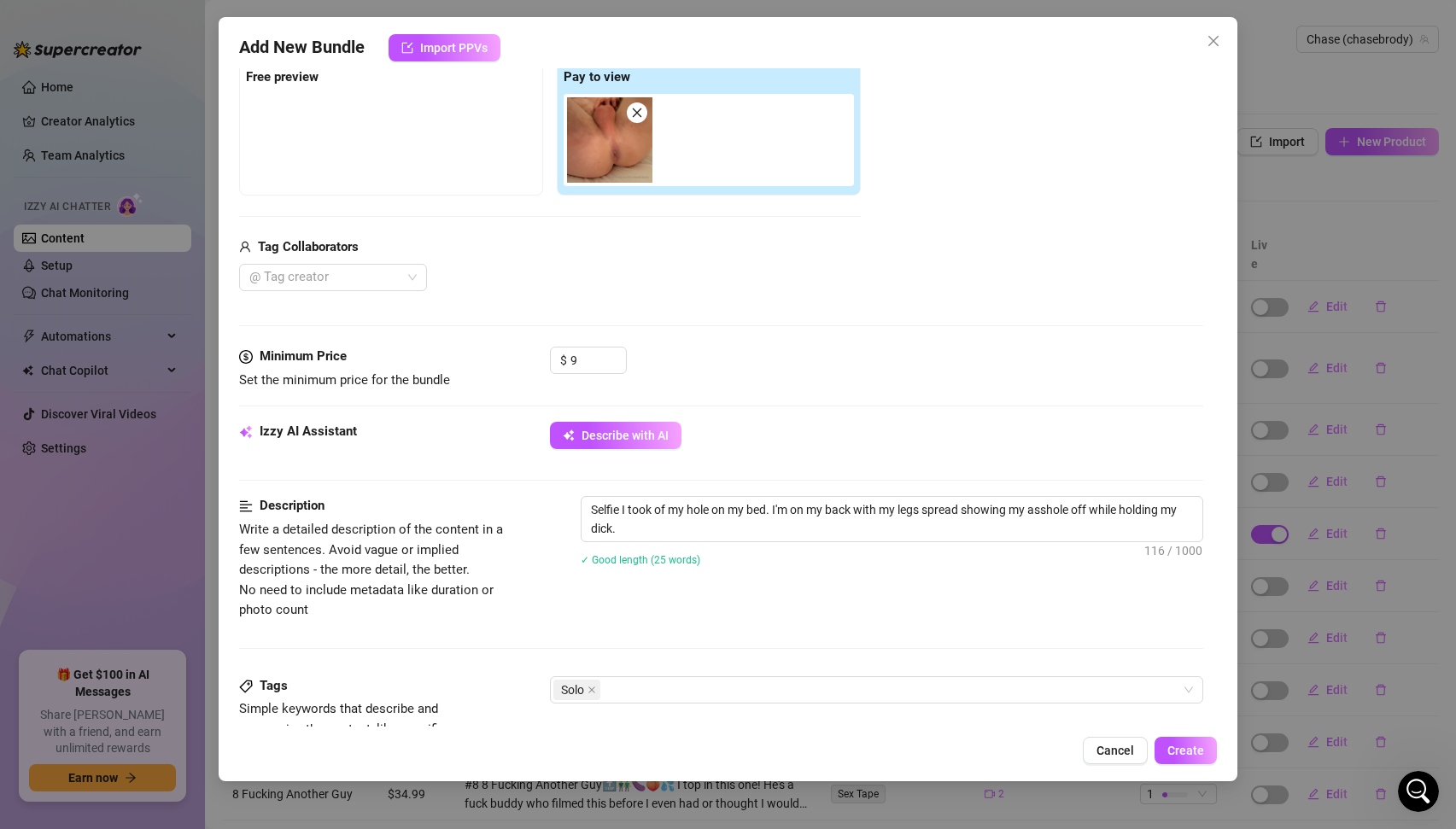
scroll to position [0, 0]
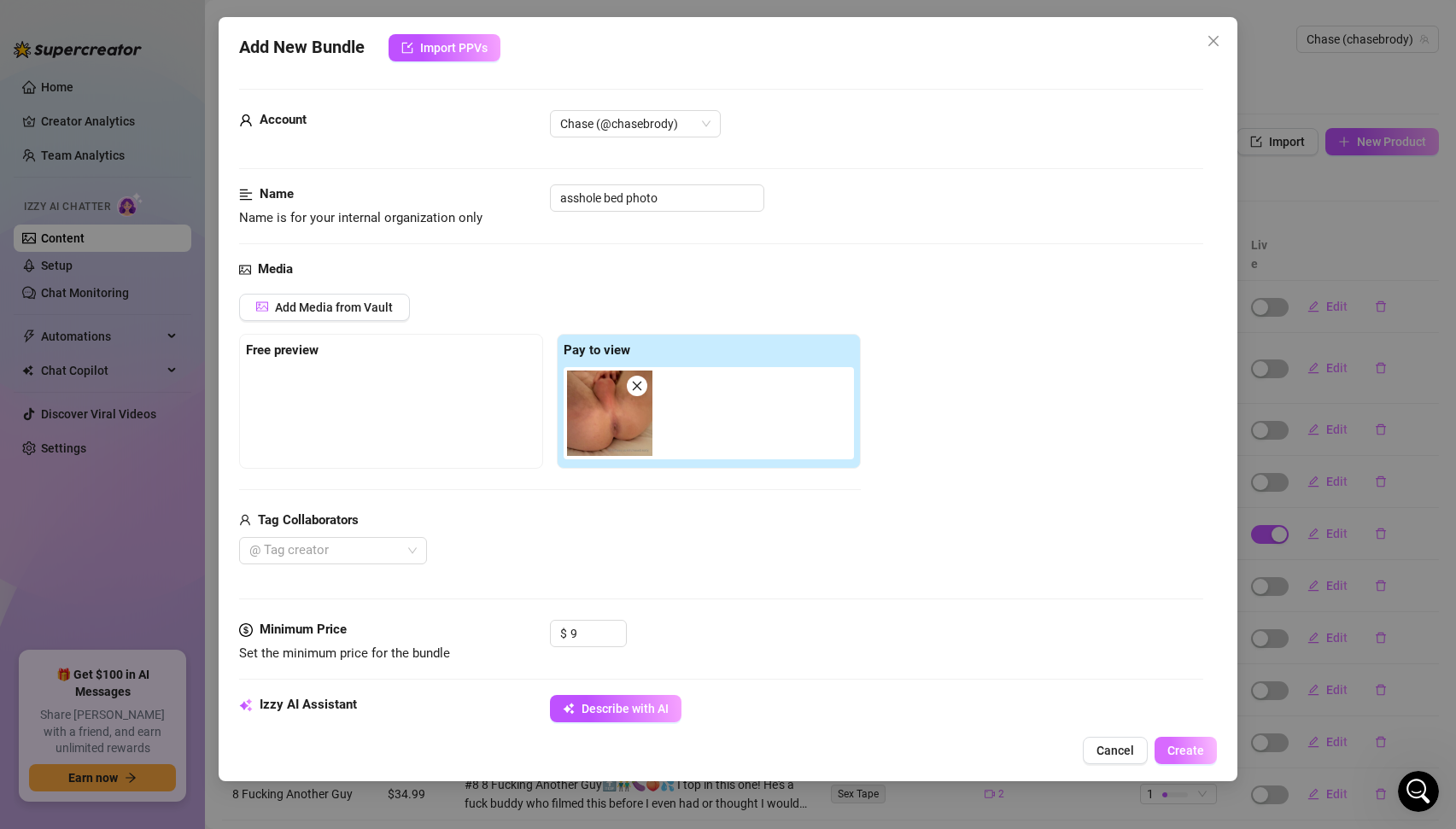
click at [1182, 752] on span "Create" at bounding box center [1186, 750] width 37 height 14
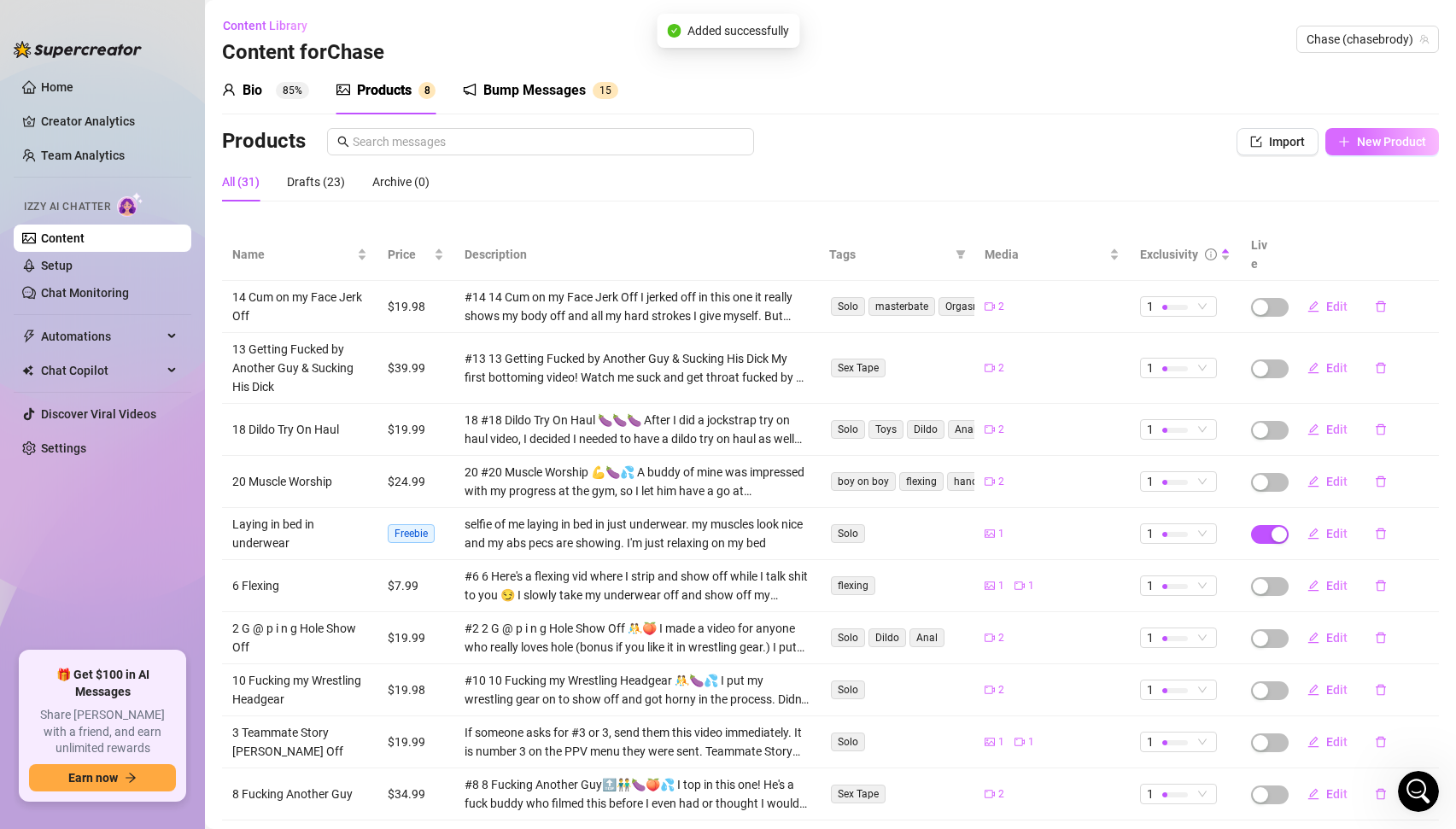
click at [1379, 148] on span "New Product" at bounding box center [1392, 142] width 69 height 14
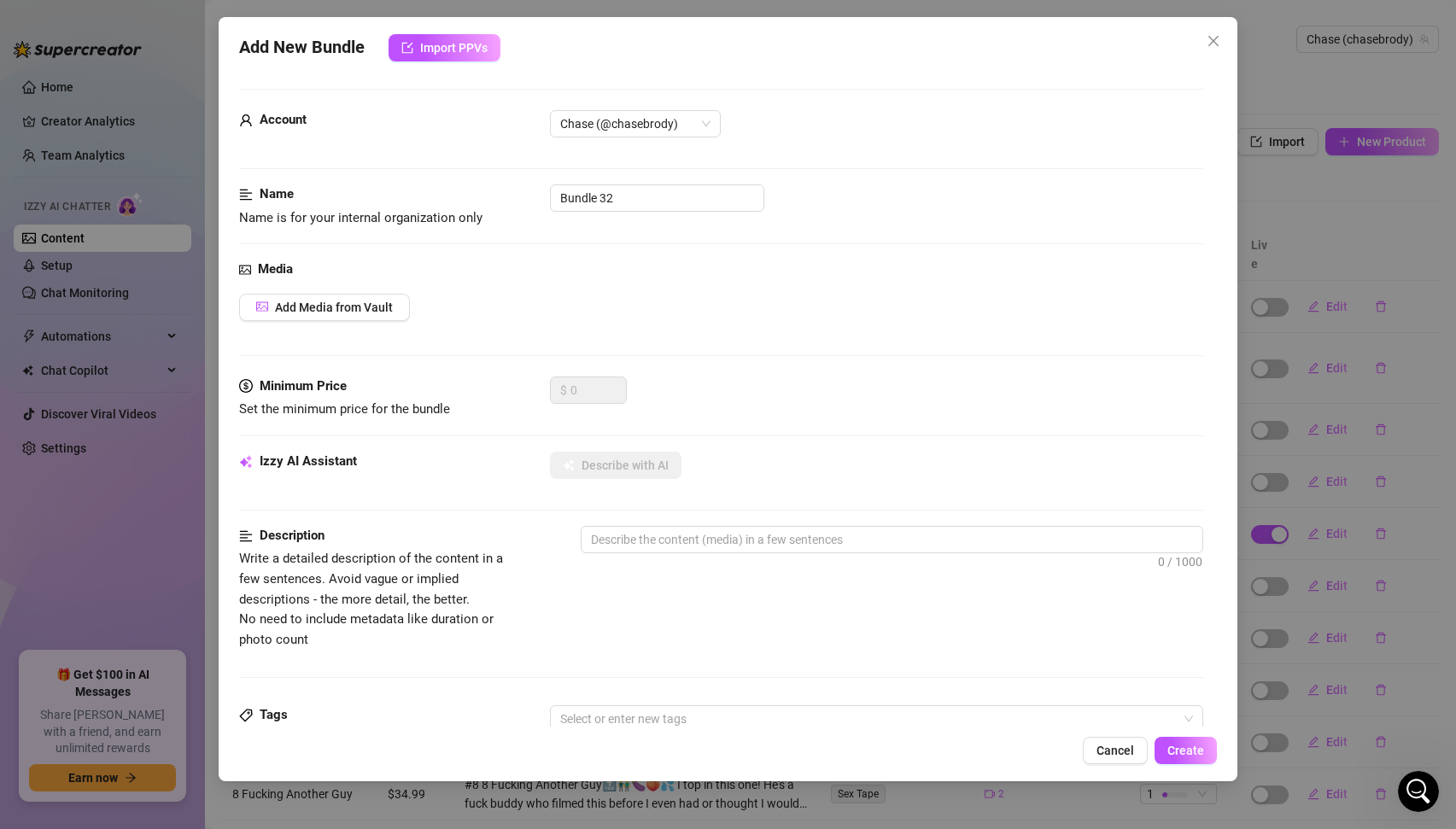
scroll to position [145, 0]
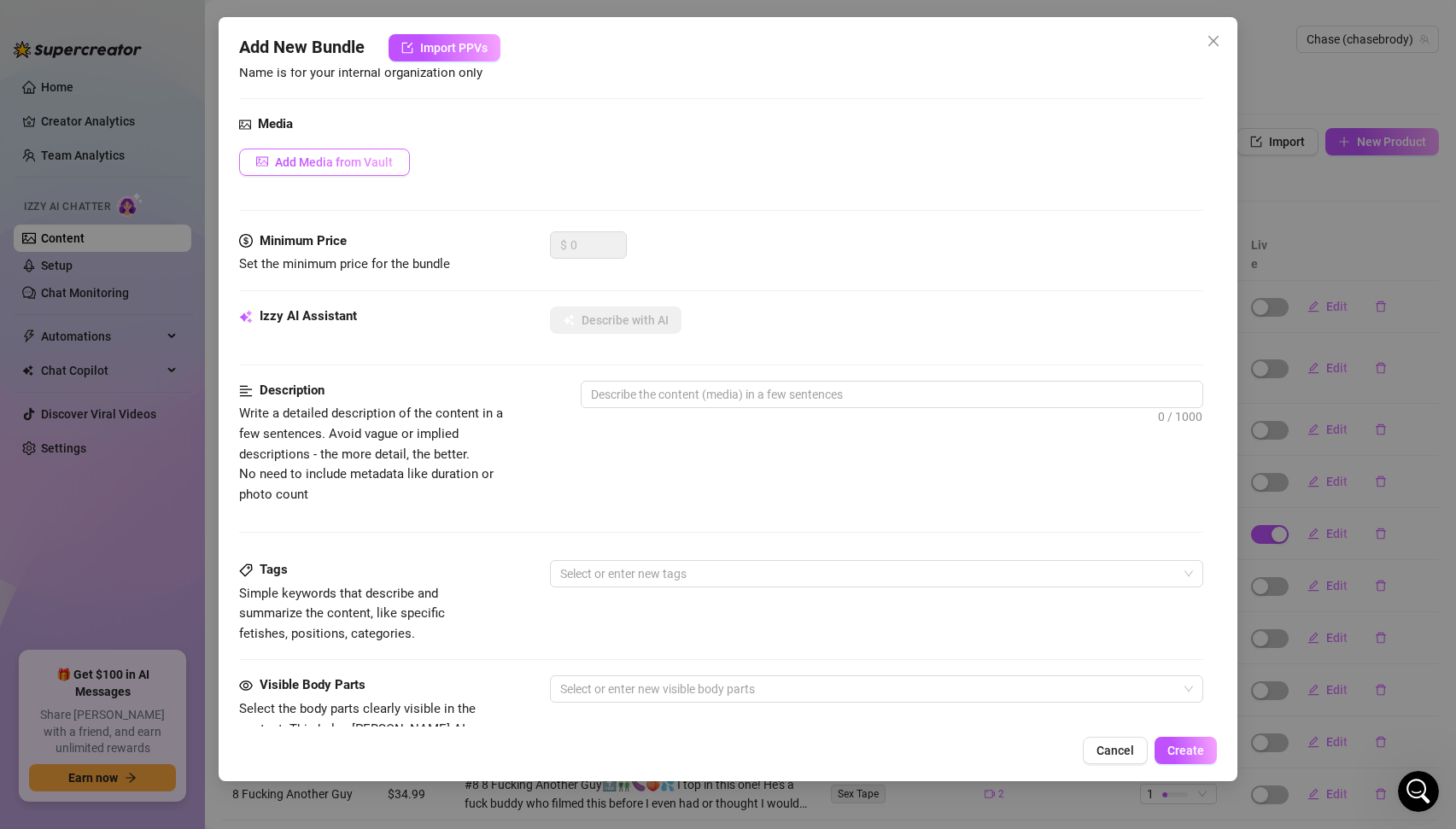
click at [326, 167] on span "Add Media from Vault" at bounding box center [334, 162] width 118 height 14
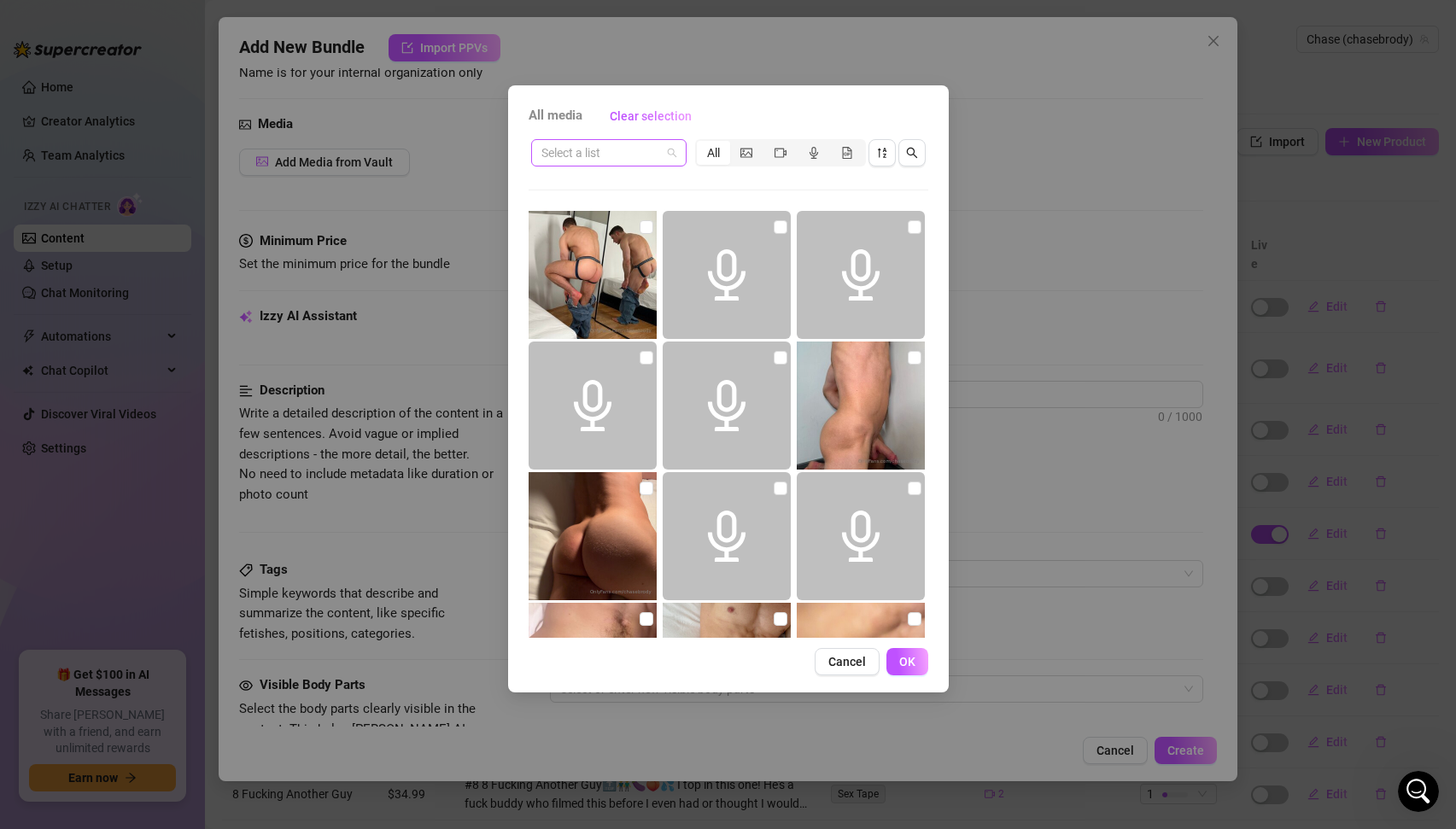
click at [664, 153] on span at bounding box center [609, 153] width 135 height 26
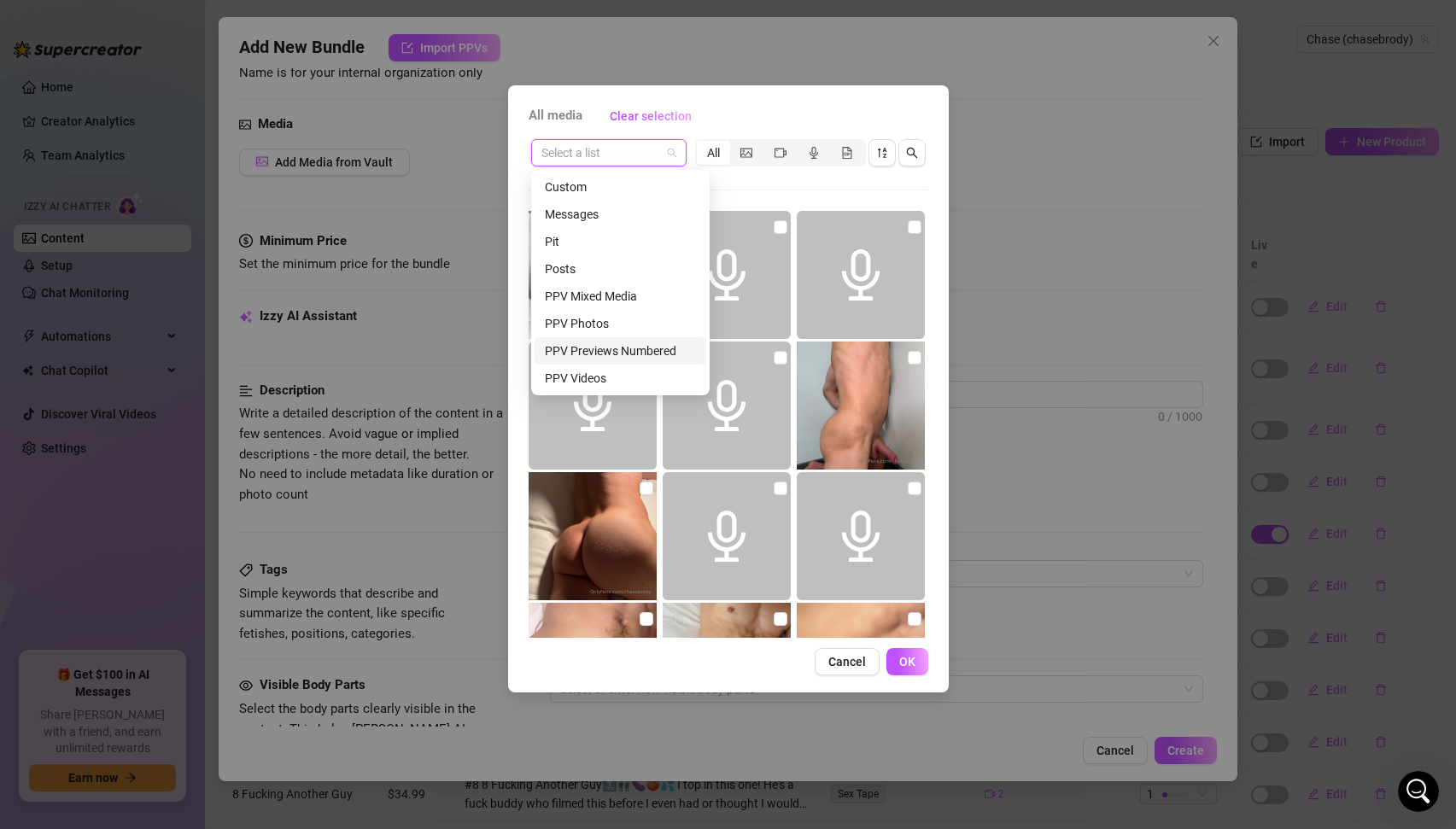
scroll to position [78, 0]
click at [596, 327] on div "sexting etc" at bounding box center [620, 328] width 151 height 18
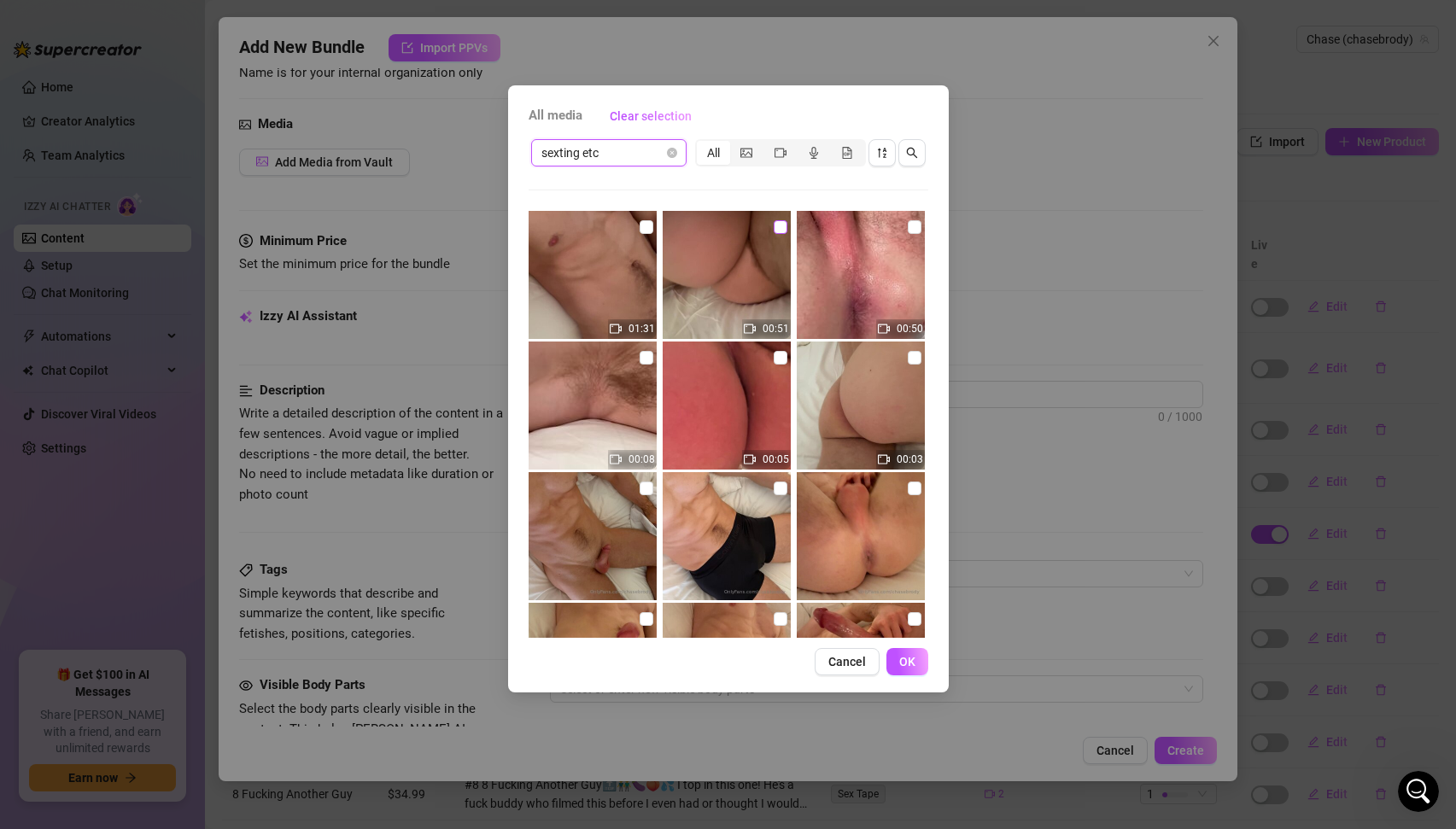
click at [780, 227] on input "checkbox" at bounding box center [780, 227] width 14 height 14
click at [909, 665] on span "OK" at bounding box center [907, 662] width 17 height 14
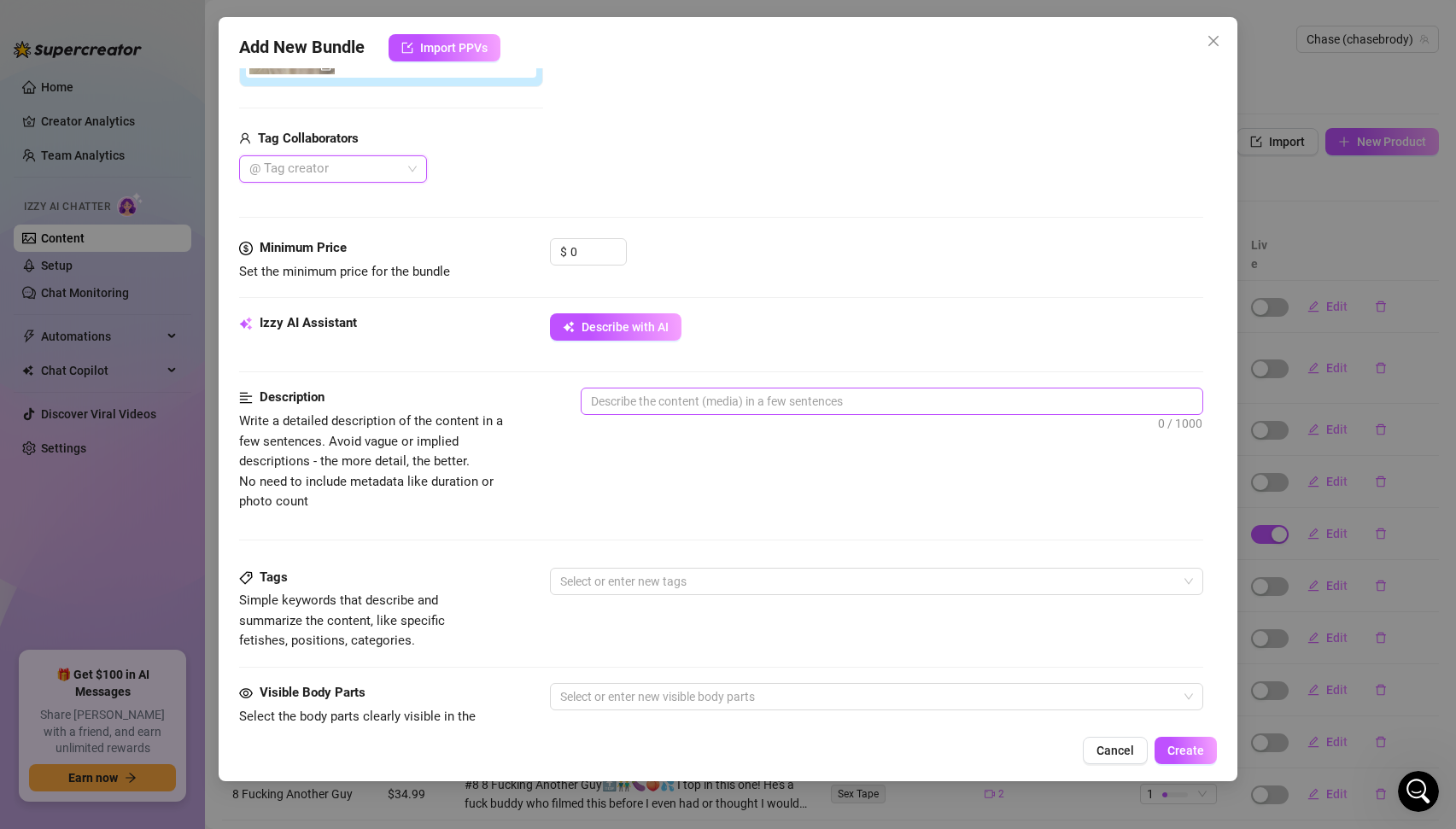
scroll to position [383, 0]
click at [673, 394] on textarea at bounding box center [893, 400] width 621 height 26
paste textarea "Fuck me fuck me hard I need to be fucked fuck my ass"
click at [686, 399] on textarea ""I need to be fuckd Fuck me fuck me hard I need to be fucked fuck my ass" at bounding box center [893, 400] width 621 height 26
click at [678, 400] on textarea ""I need to be fuckd Fuck me fuck me hard I need to be fucked fuck my ass" at bounding box center [893, 400] width 621 height 26
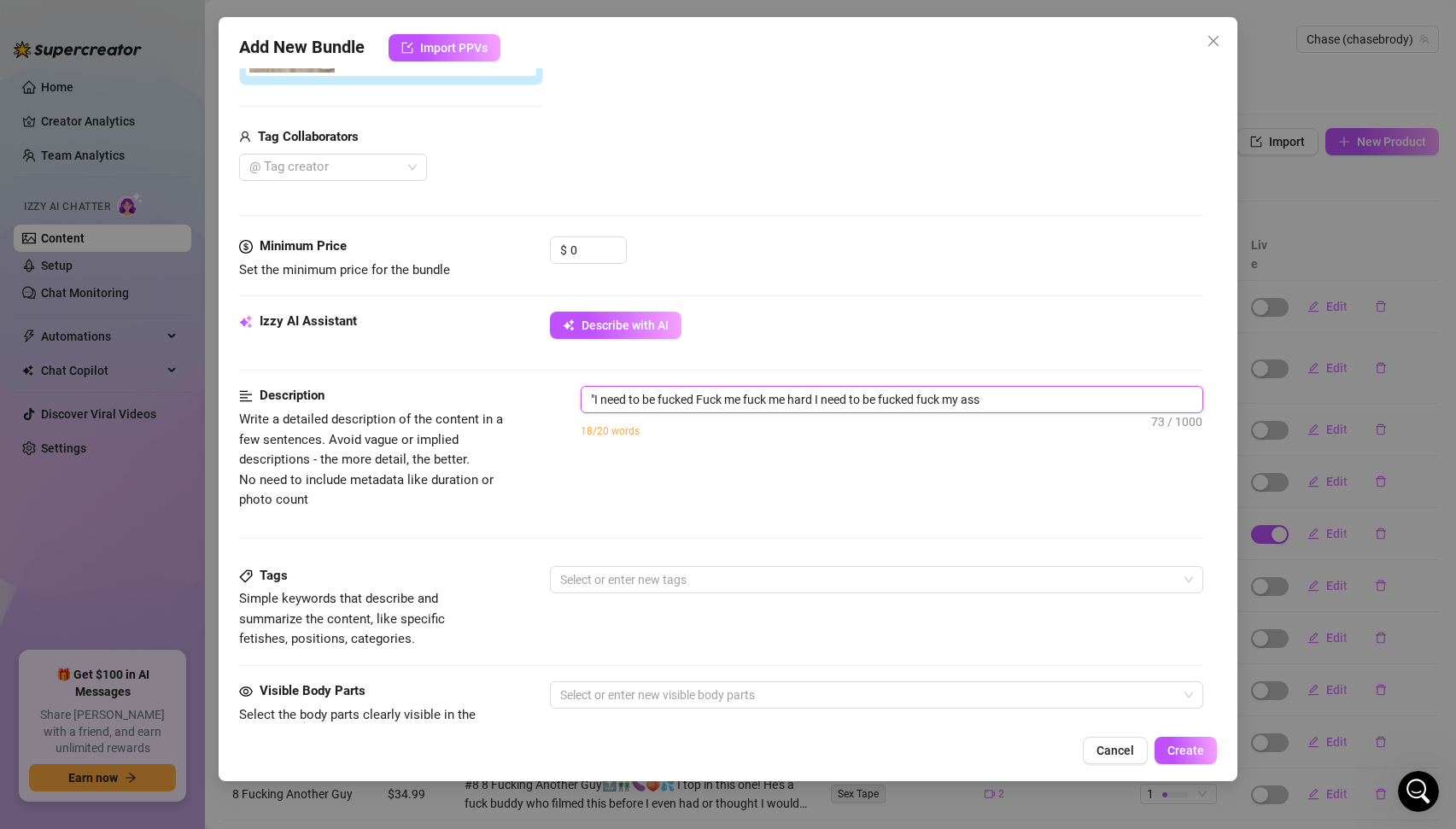
click at [997, 399] on textarea ""I need to be fucked Fuck me fuck me hard I need to be fucked fuck my ass" at bounding box center [893, 400] width 621 height 26
click at [588, 399] on textarea ""I need to be fucked Fuck me fuck me hard I need to be fucked fuck my ass"" at bounding box center [893, 400] width 621 height 26
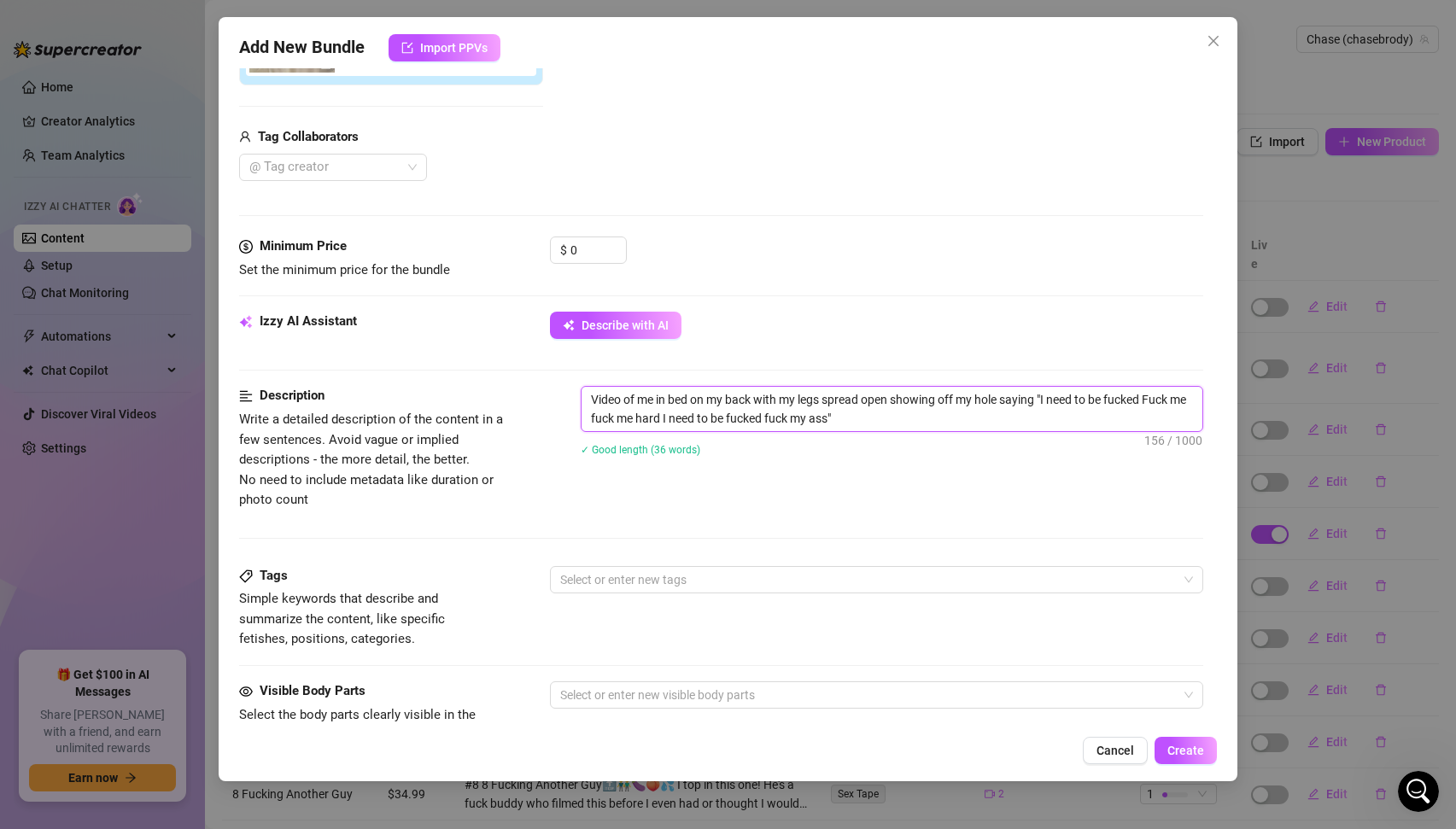
click at [899, 423] on textarea "Video of me in bed on my back with my legs spread open showing off my hole sayi…" at bounding box center [893, 409] width 621 height 44
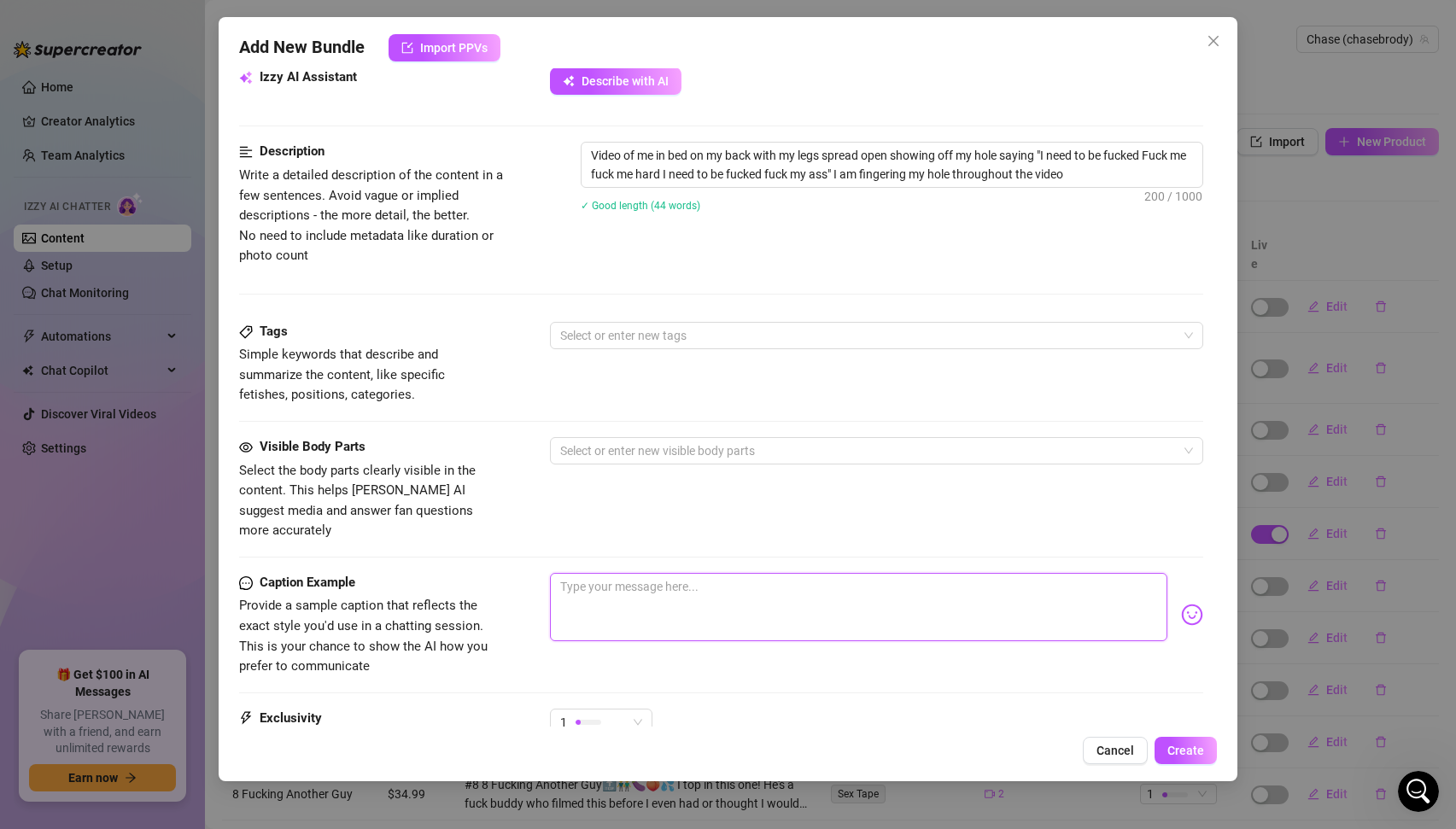
click at [853, 581] on textarea at bounding box center [859, 608] width 619 height 68
click at [704, 336] on div at bounding box center [868, 335] width 630 height 24
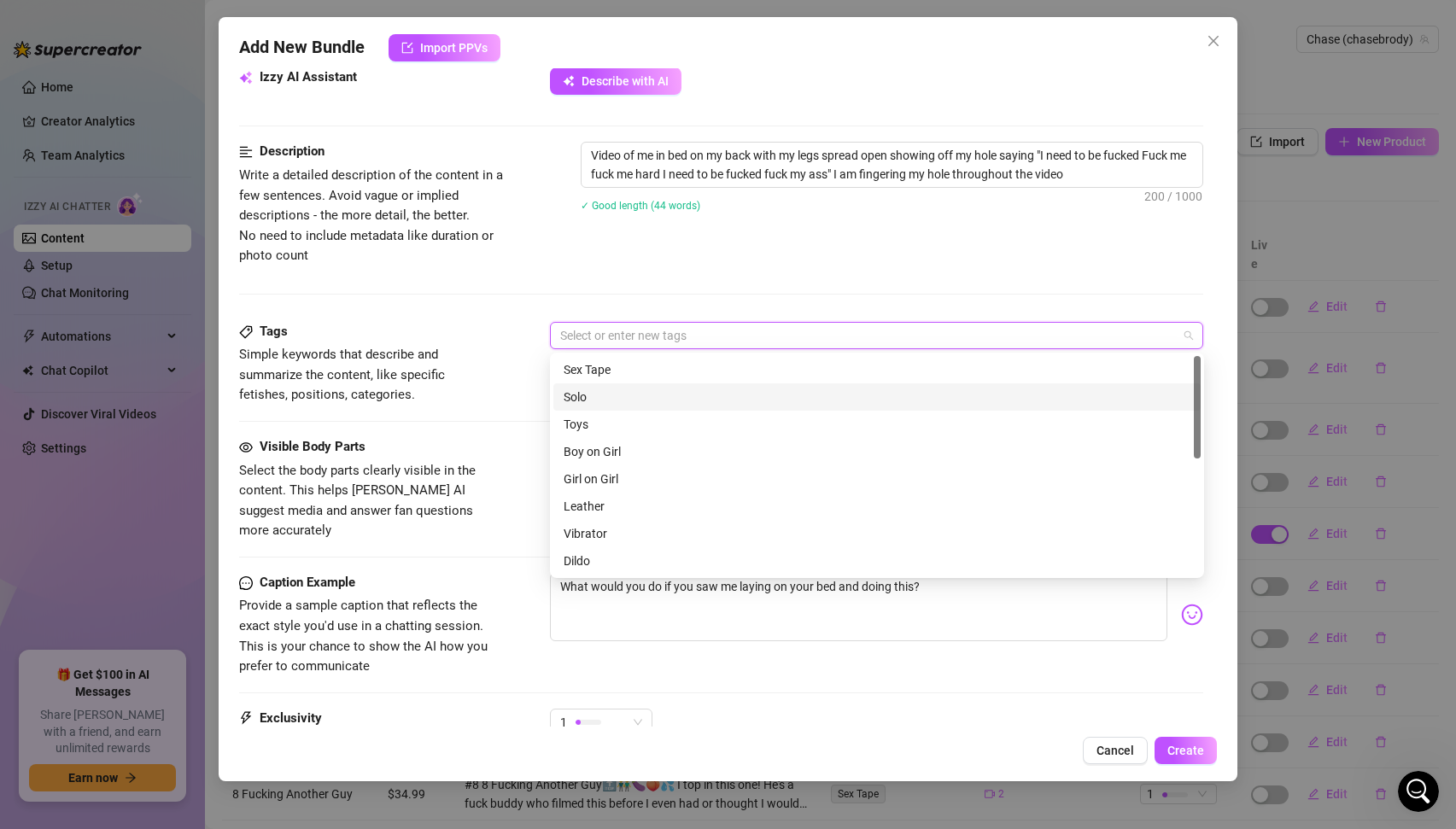
click at [635, 400] on div "Solo" at bounding box center [877, 397] width 627 height 18
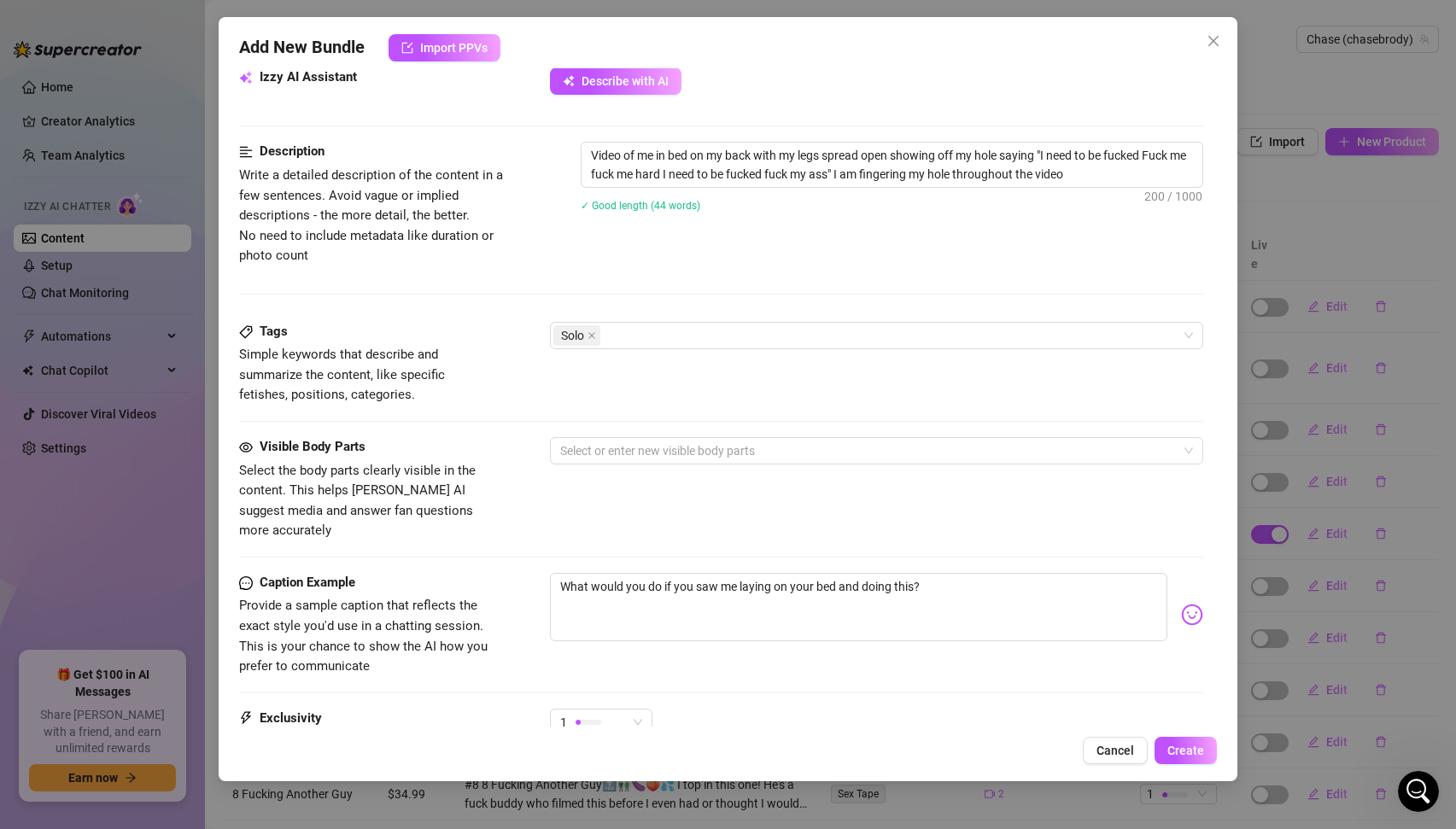
click at [427, 431] on div "Tags Simple keywords that describe and summarize the content, like specific fet…" at bounding box center [722, 379] width 965 height 115
click at [658, 456] on div at bounding box center [868, 451] width 630 height 24
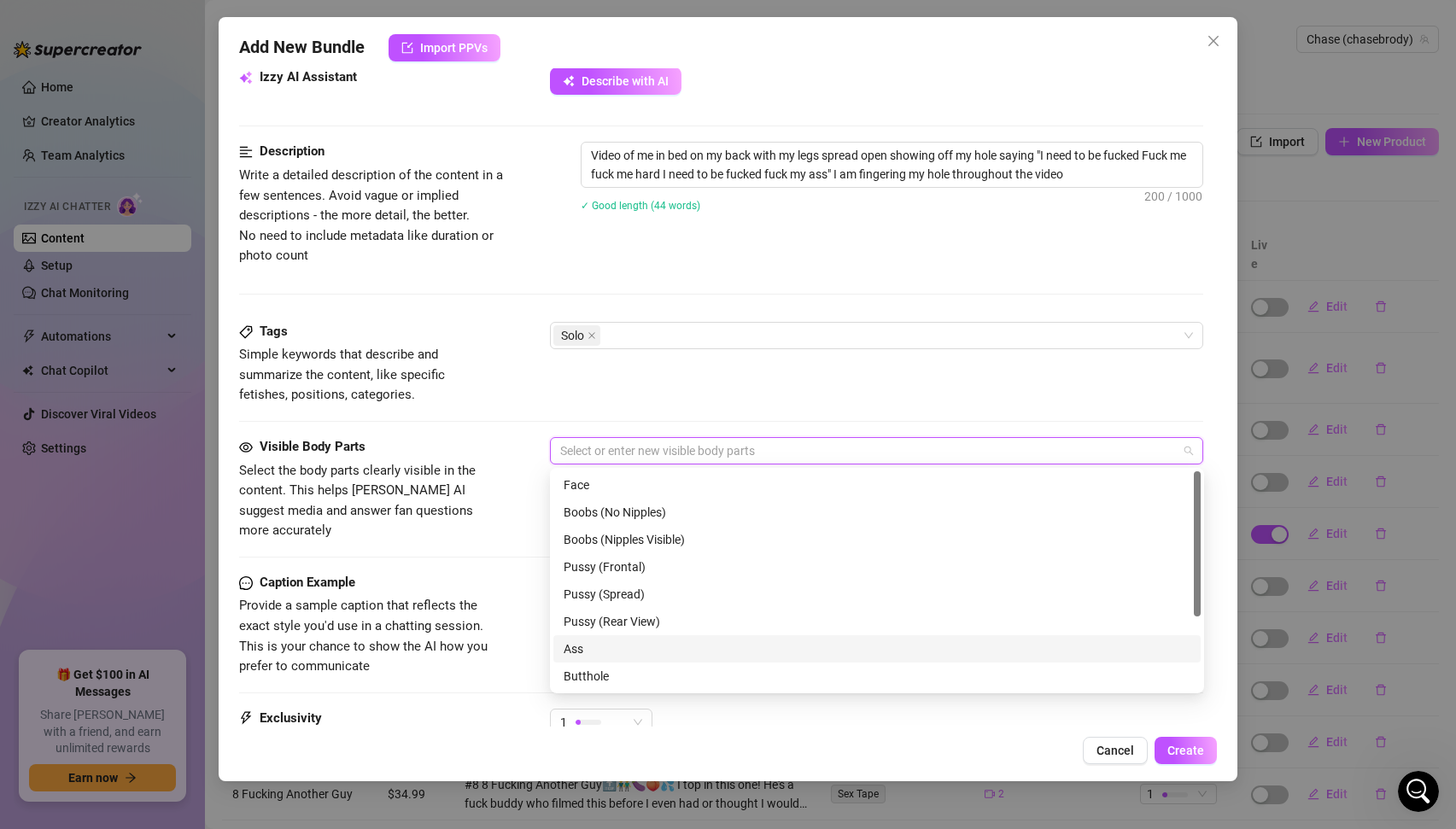
click at [601, 650] on div "Ass" at bounding box center [877, 649] width 627 height 18
click at [595, 675] on div "Butthole" at bounding box center [877, 676] width 627 height 18
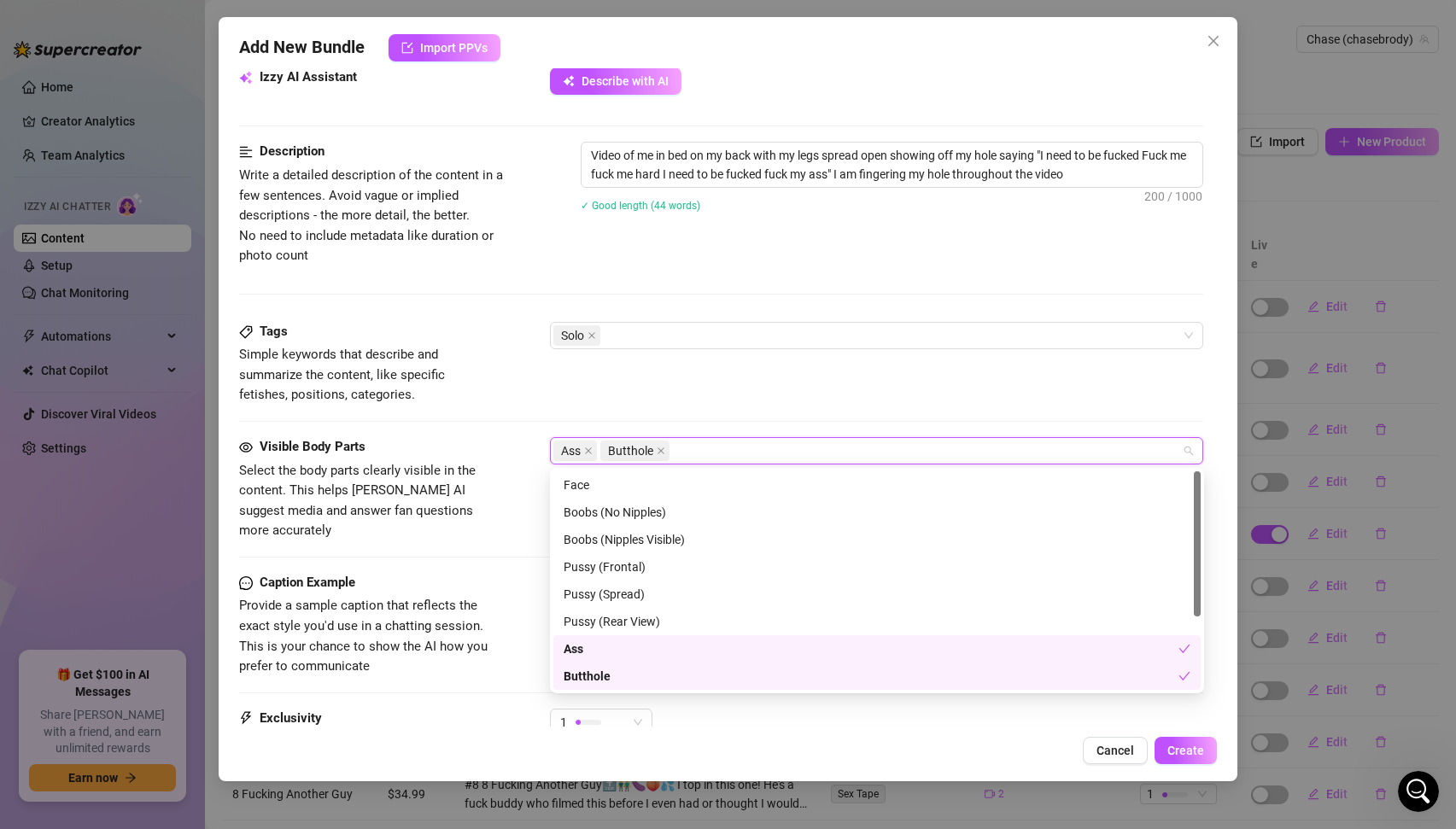
scroll to position [109, 0]
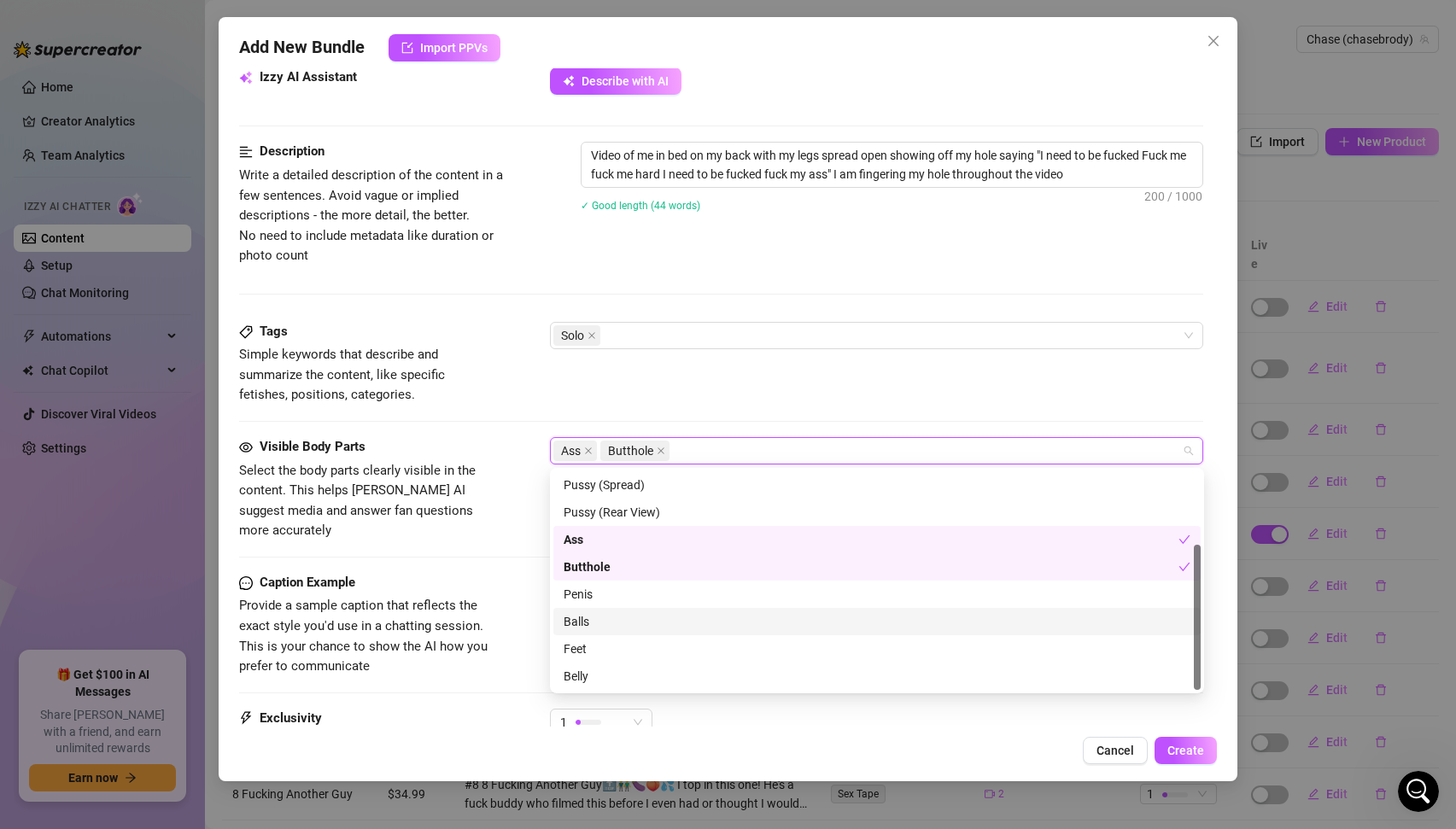
click at [578, 628] on div "Balls" at bounding box center [877, 621] width 627 height 18
click at [501, 609] on div "Caption Example Provide a sample caption that reflects the exact style you'd us…" at bounding box center [722, 625] width 965 height 104
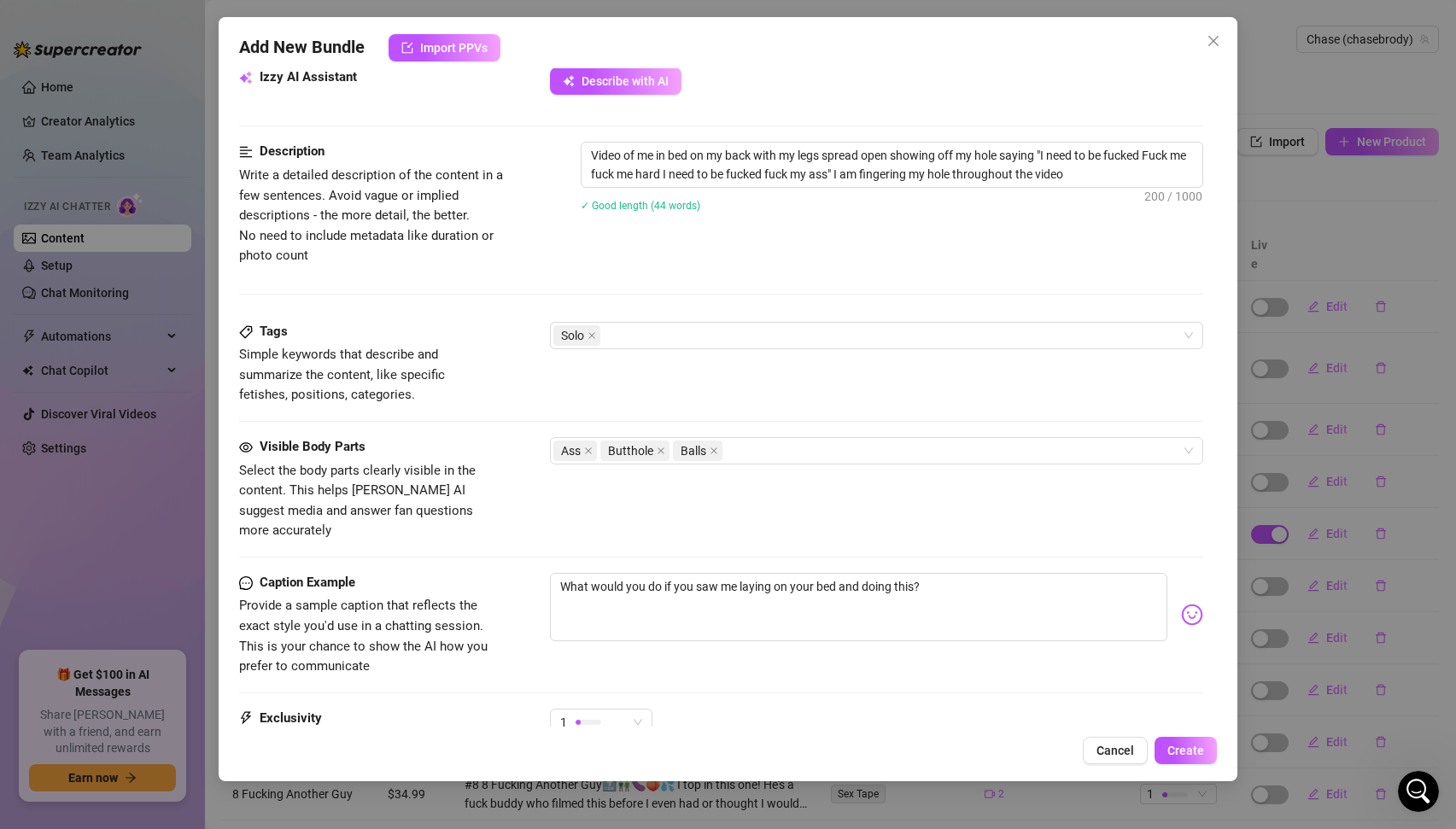
scroll to position [801, 0]
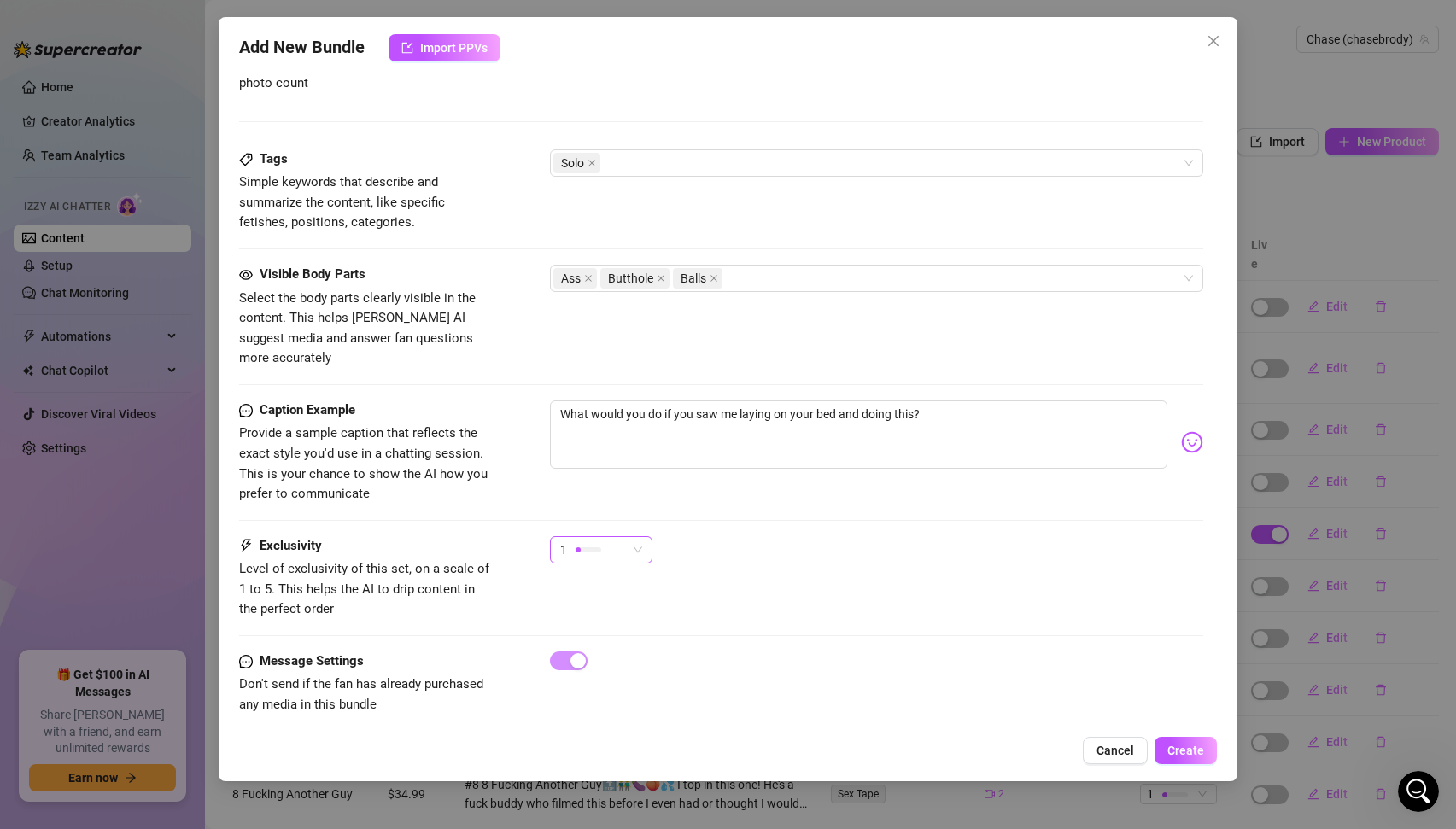
click at [642, 537] on span "1" at bounding box center [601, 550] width 82 height 26
click at [580, 615] on span "3" at bounding box center [619, 619] width 111 height 18
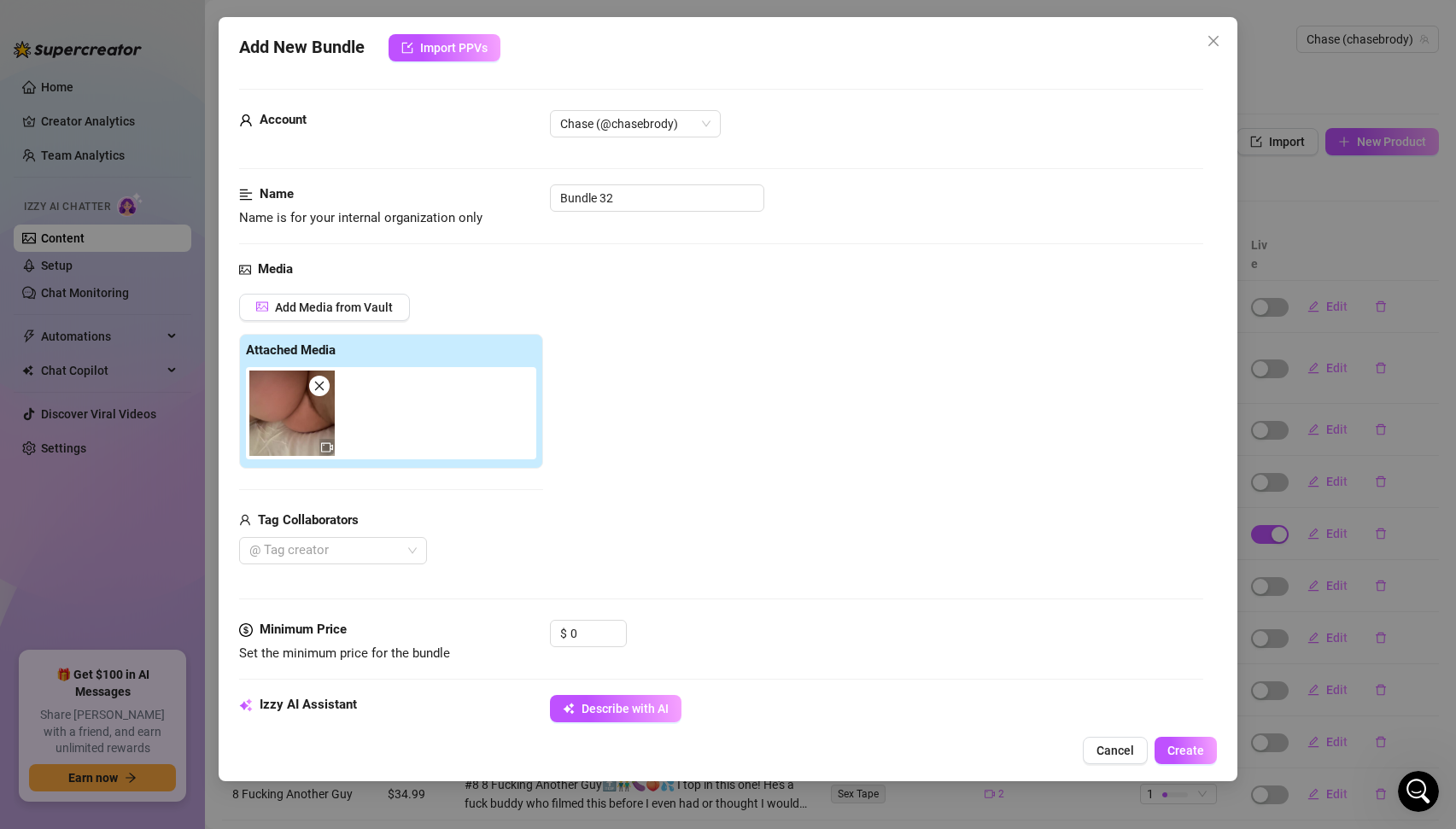
scroll to position [109, 0]
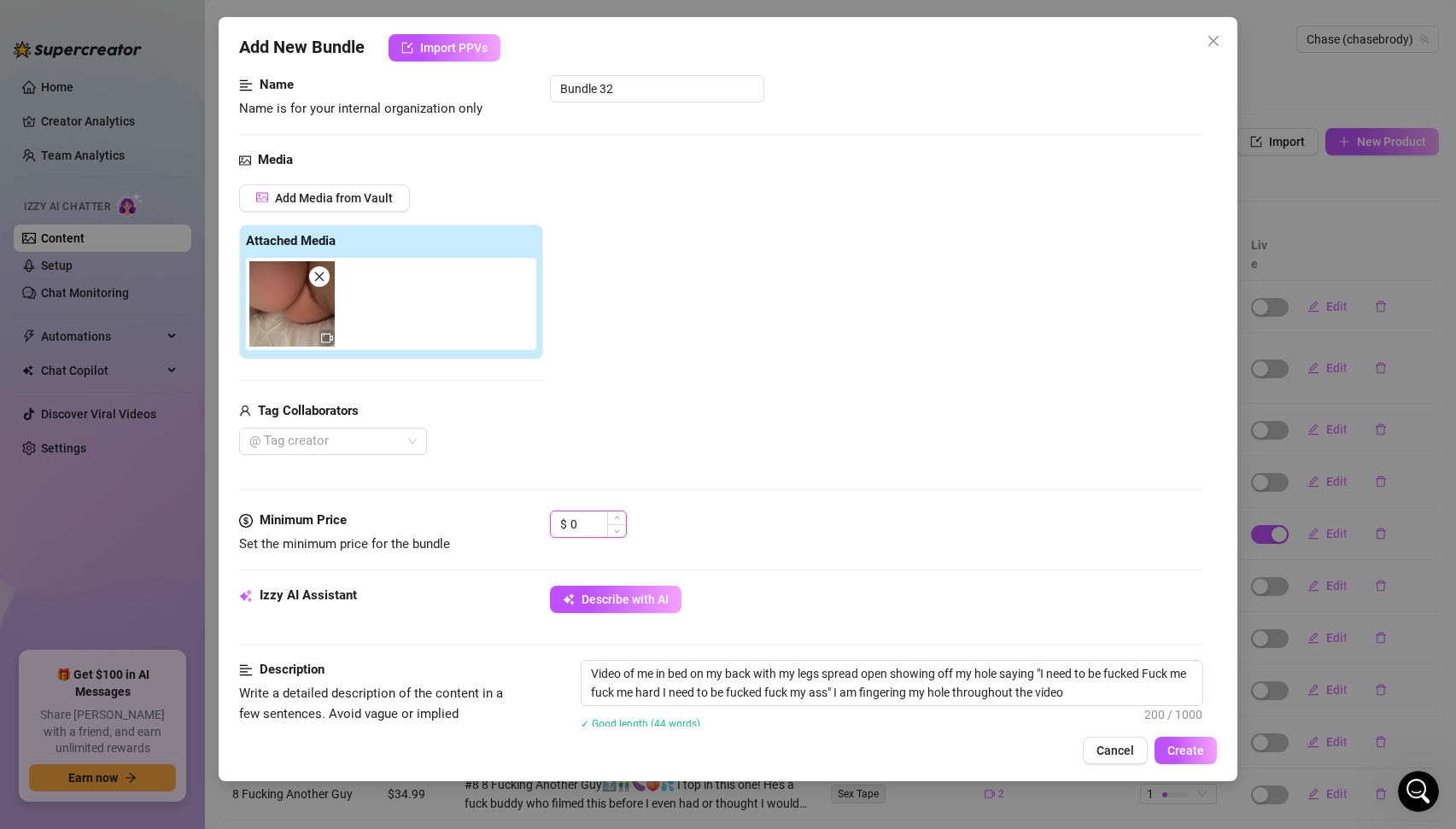
click at [586, 522] on input "0" at bounding box center [598, 525] width 55 height 26
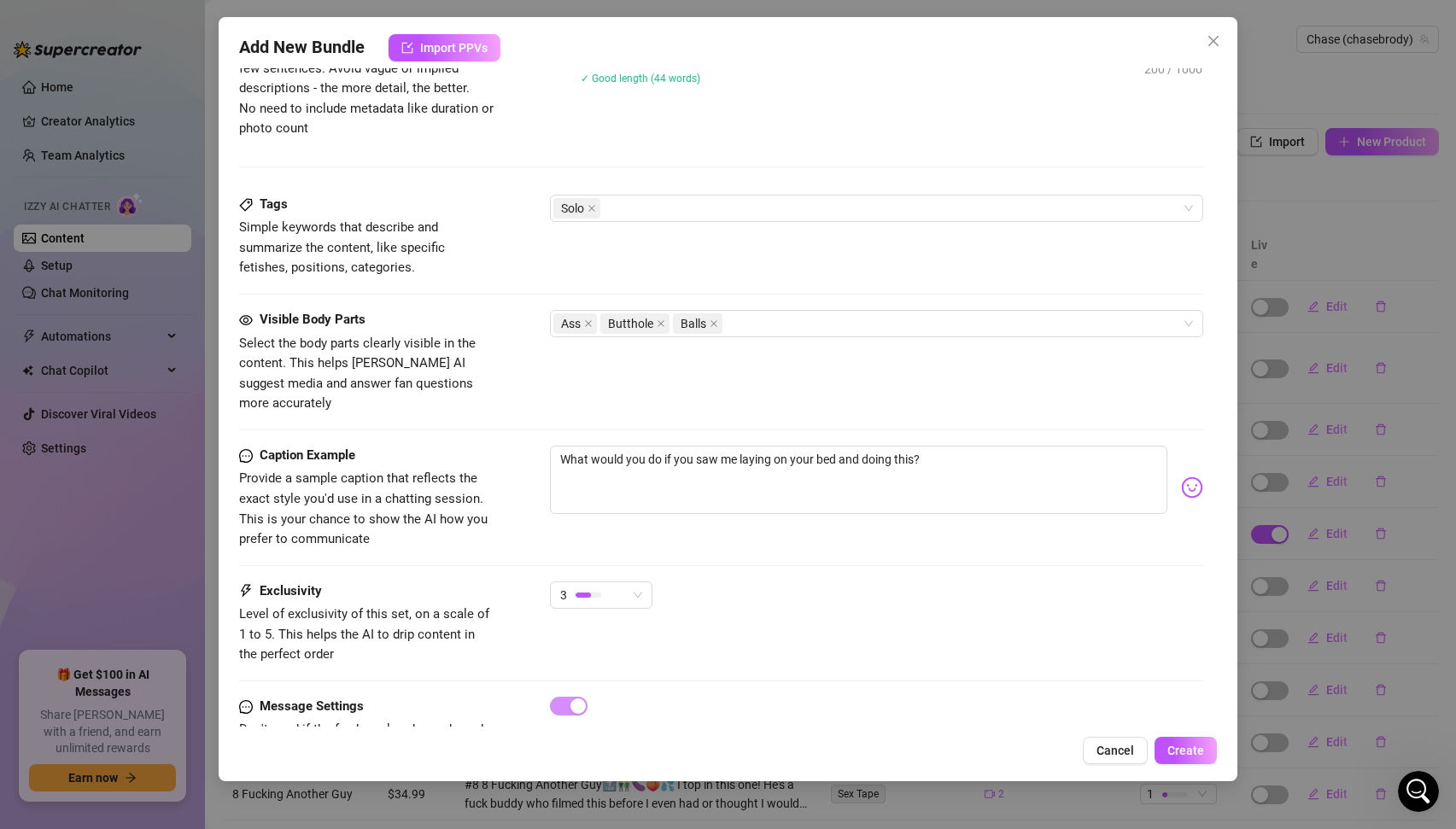
scroll to position [801, 0]
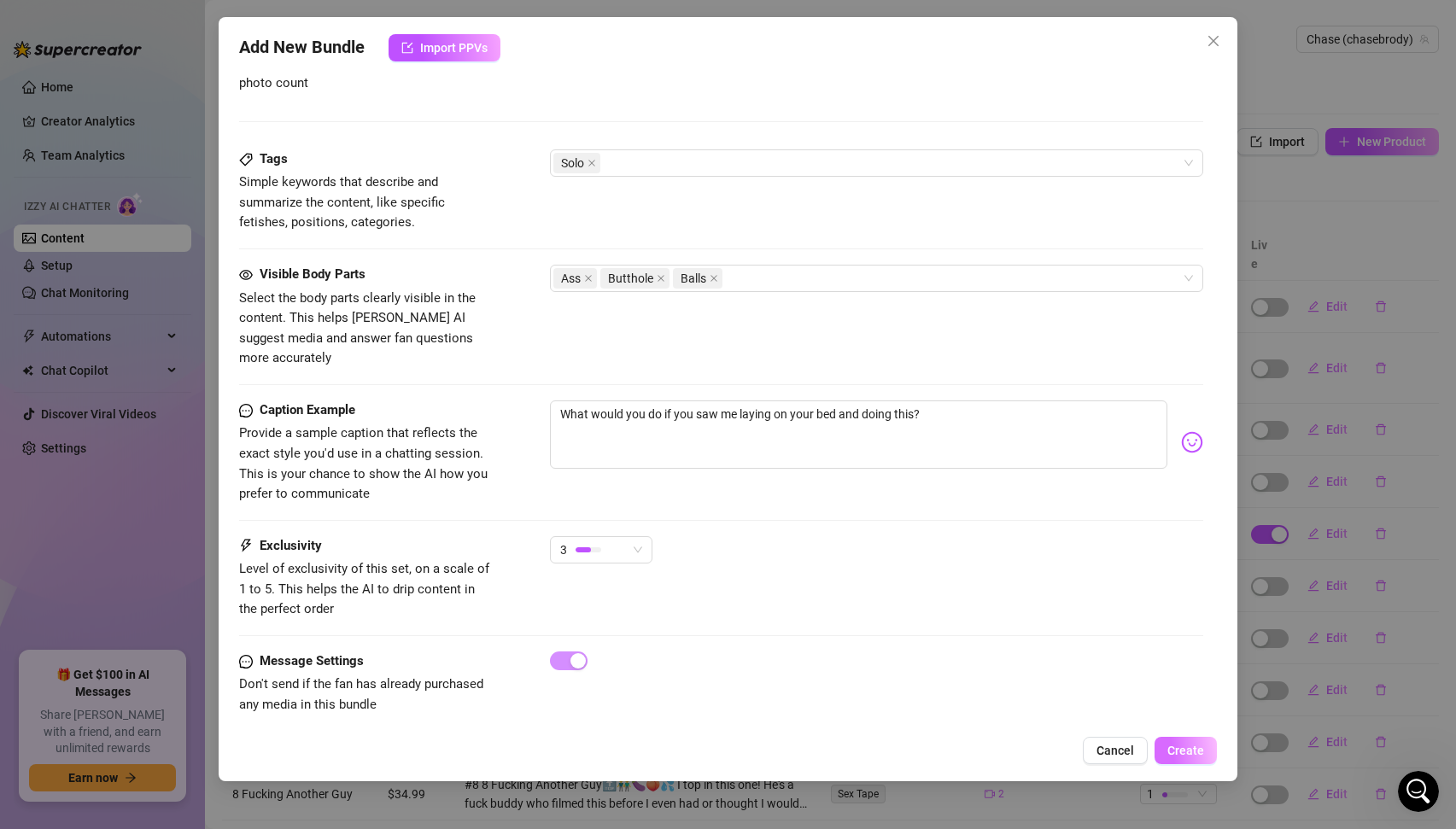
click at [1189, 752] on span "Create" at bounding box center [1186, 750] width 37 height 14
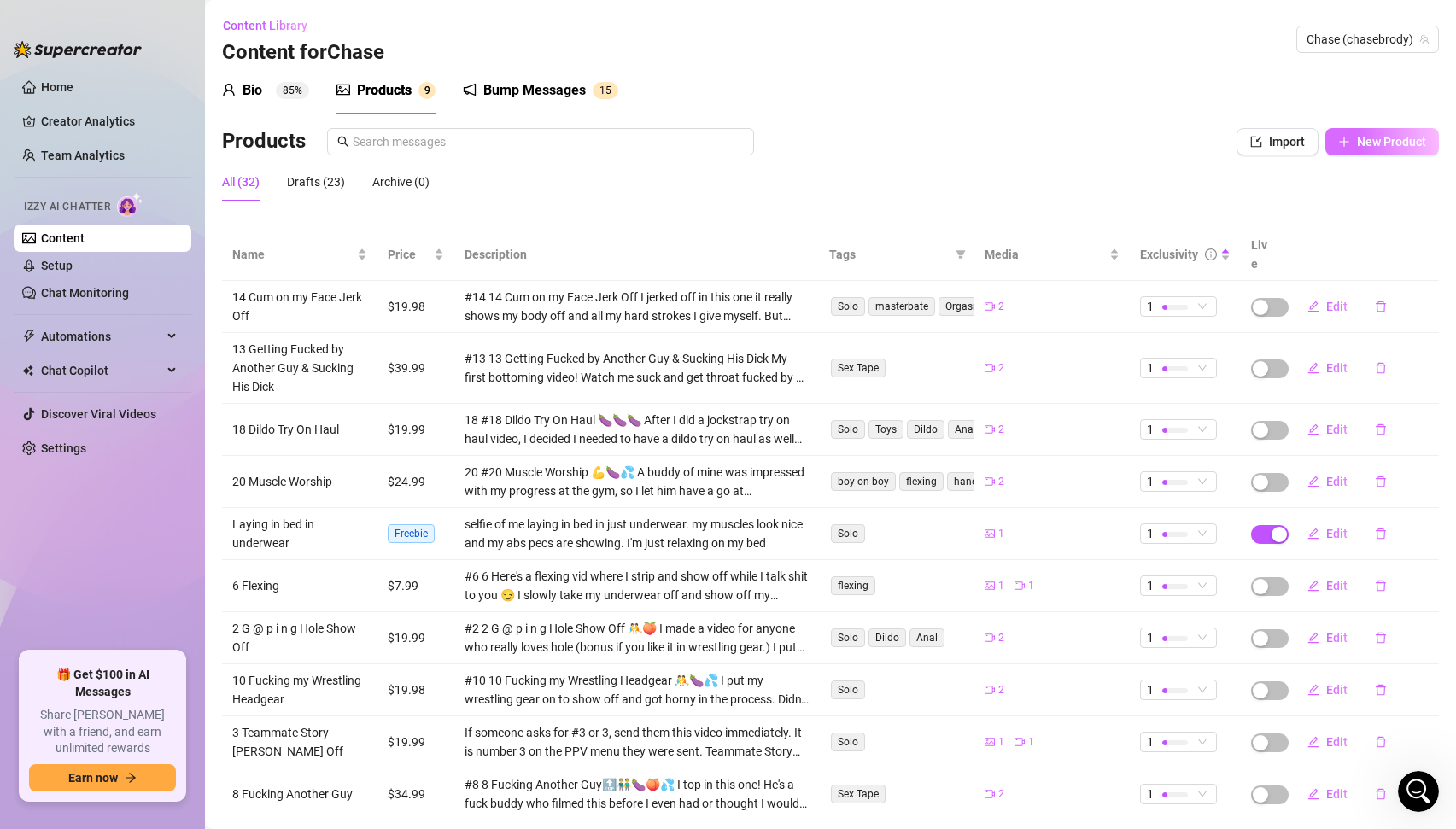
click at [1375, 142] on span "New Product" at bounding box center [1392, 142] width 69 height 14
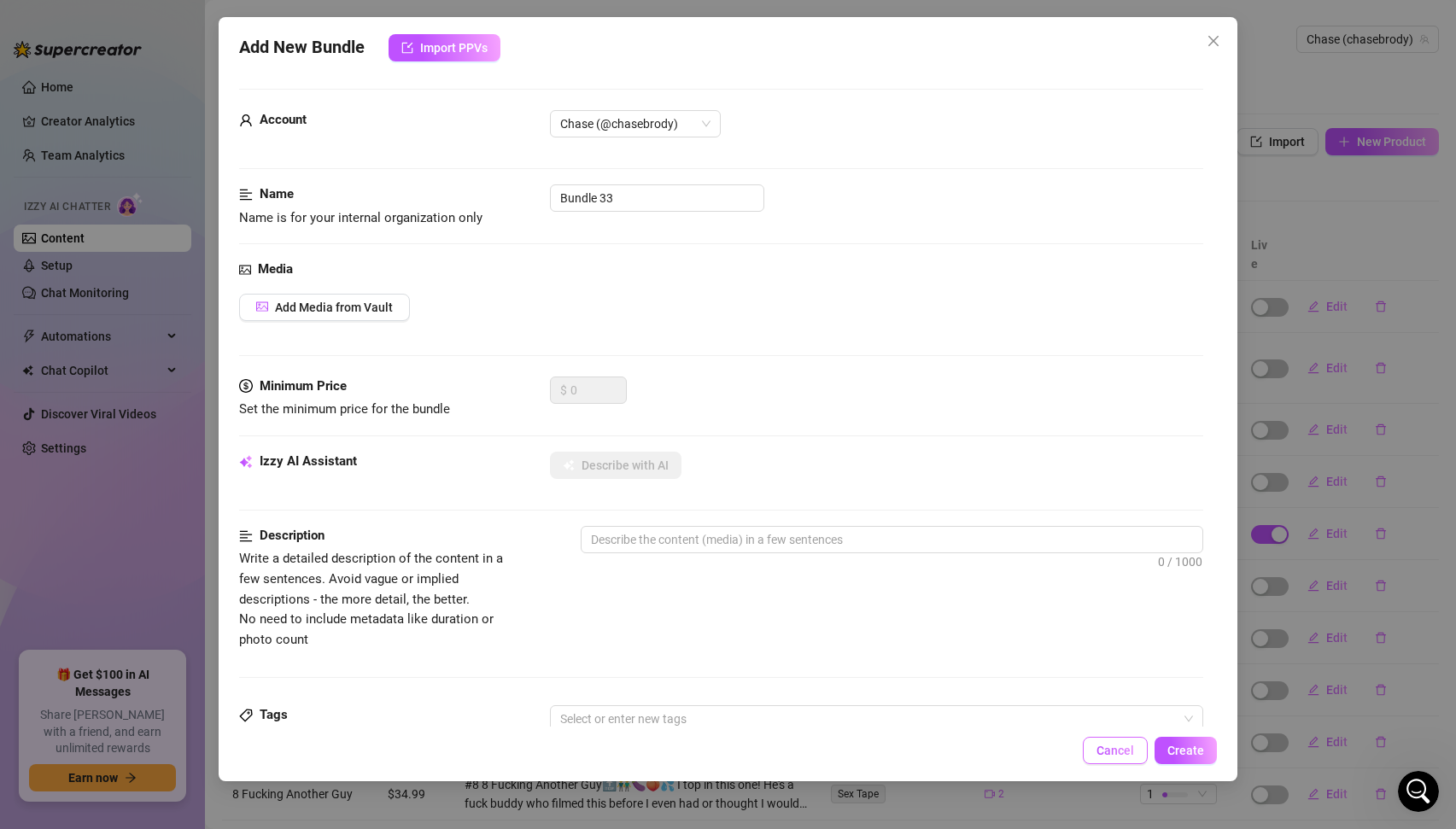
click at [1102, 745] on span "Cancel" at bounding box center [1115, 750] width 38 height 14
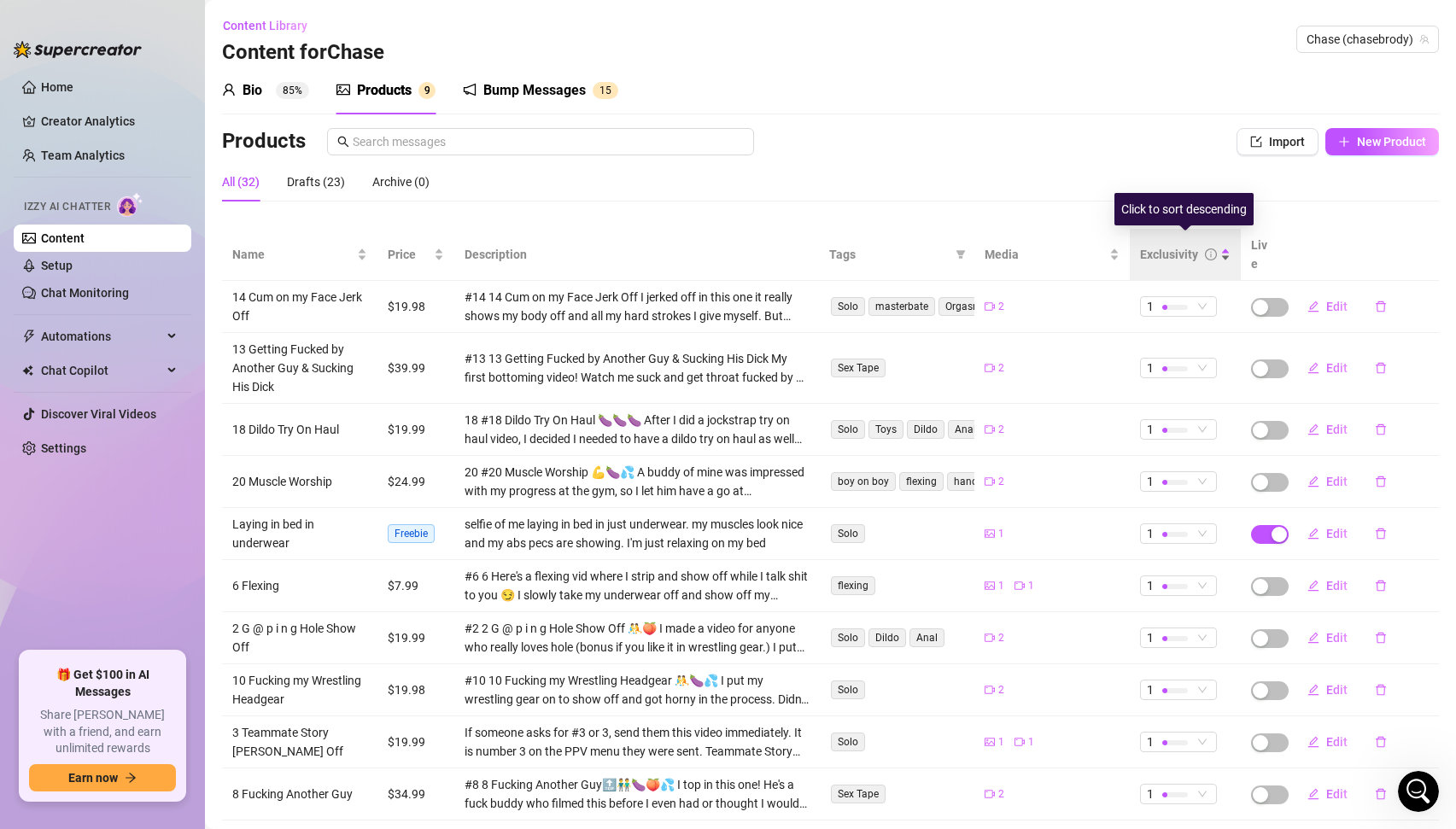
click at [1191, 245] on div "Exclusivity" at bounding box center [1168, 255] width 58 height 18
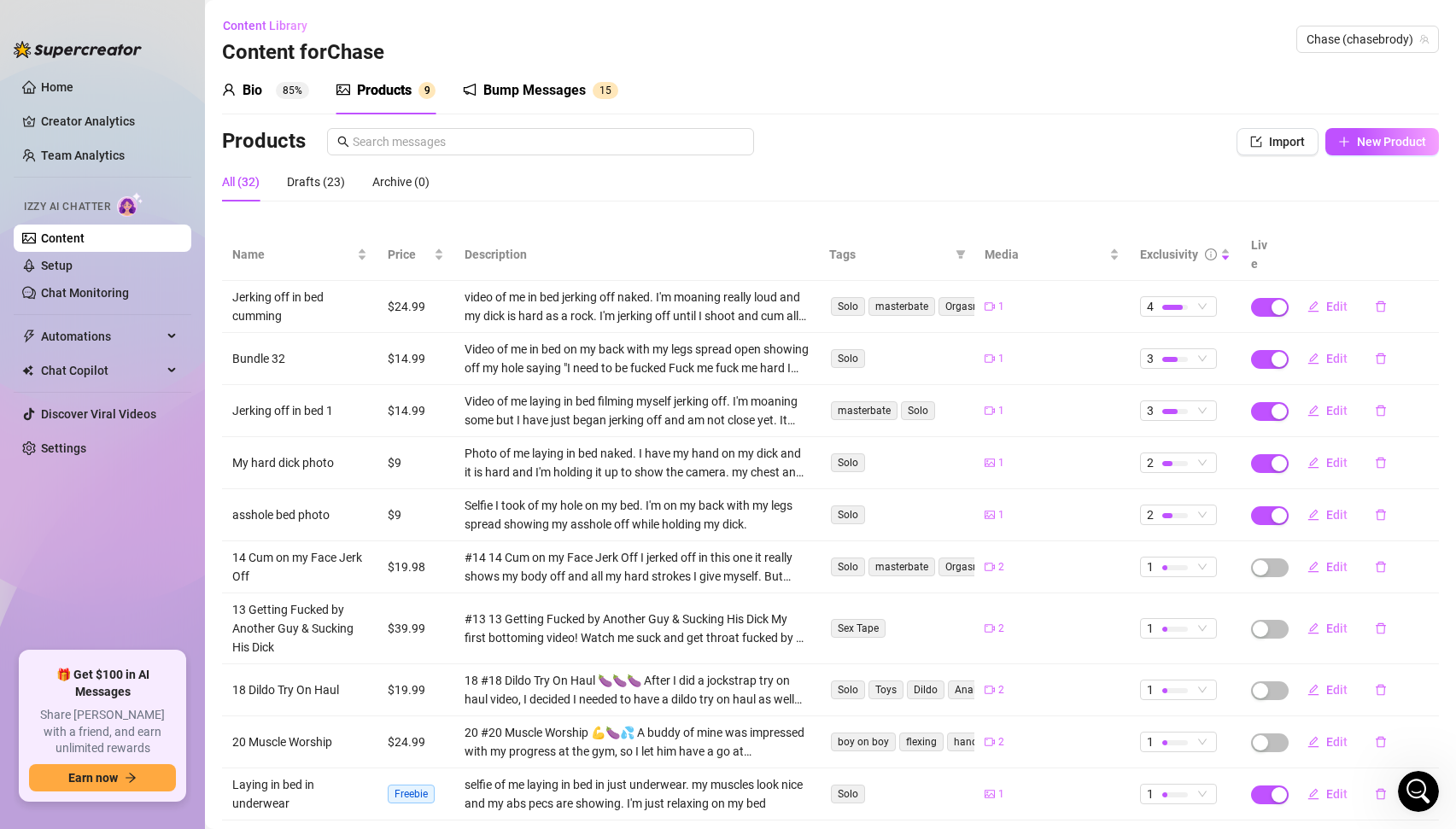
click at [327, 441] on td "My hard dick photo" at bounding box center [300, 463] width 155 height 52
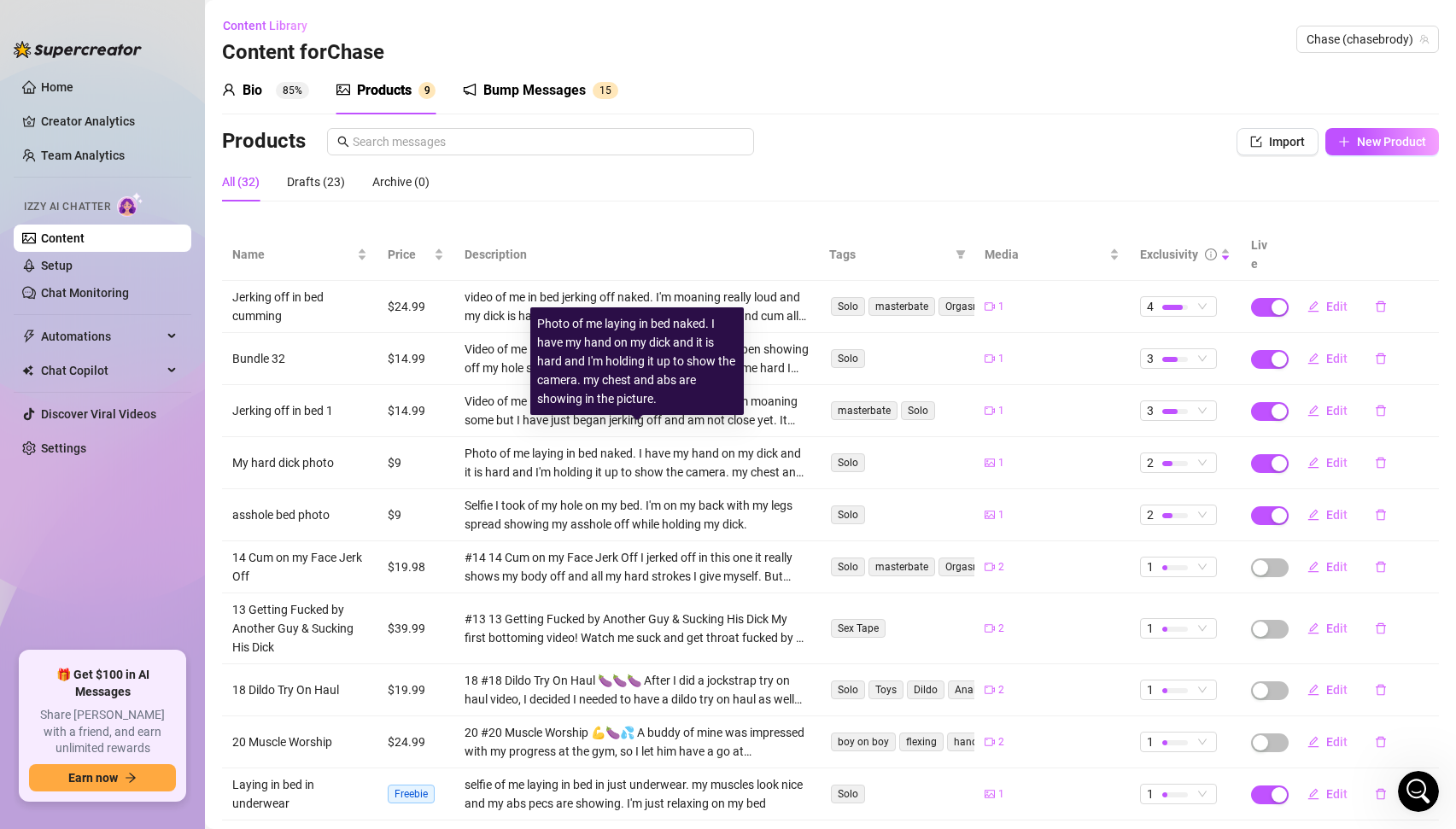
click at [572, 444] on div "Photo of me laying in bed naked. I have my hand on my dick and it is hard and I…" at bounding box center [636, 462] width 345 height 38
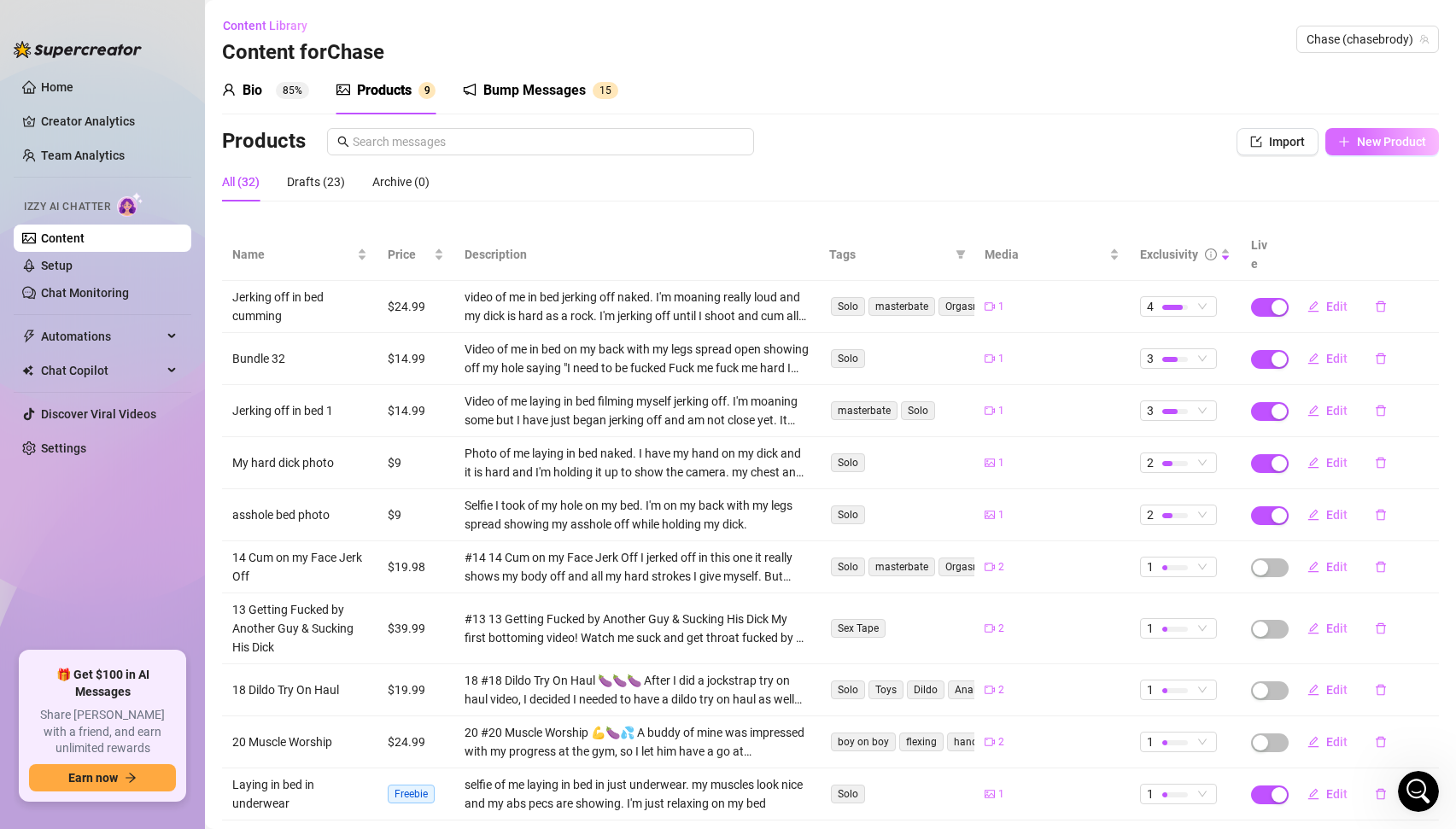
click at [1360, 135] on span "New Product" at bounding box center [1392, 142] width 69 height 14
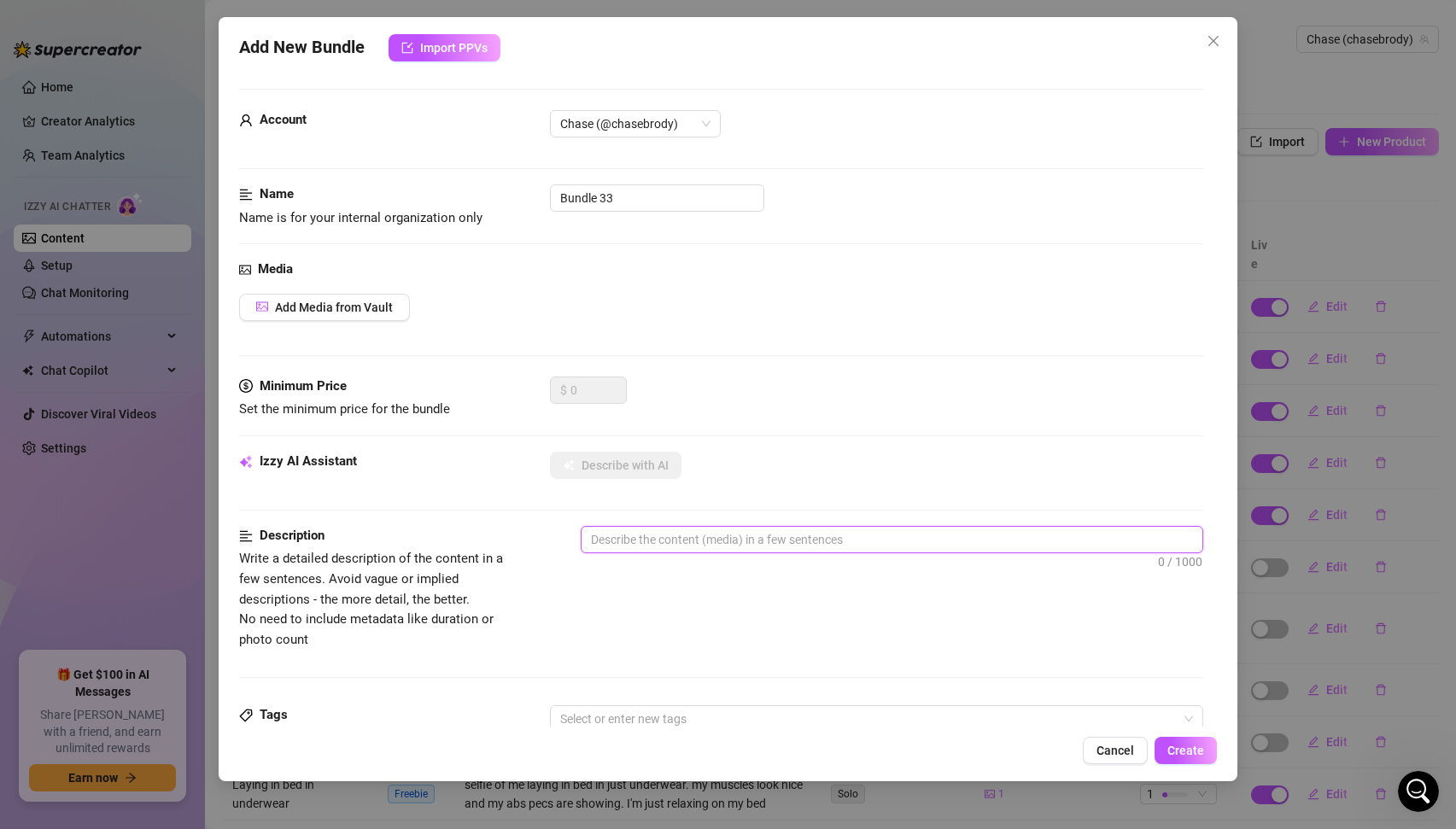
click at [683, 549] on textarea at bounding box center [893, 539] width 621 height 26
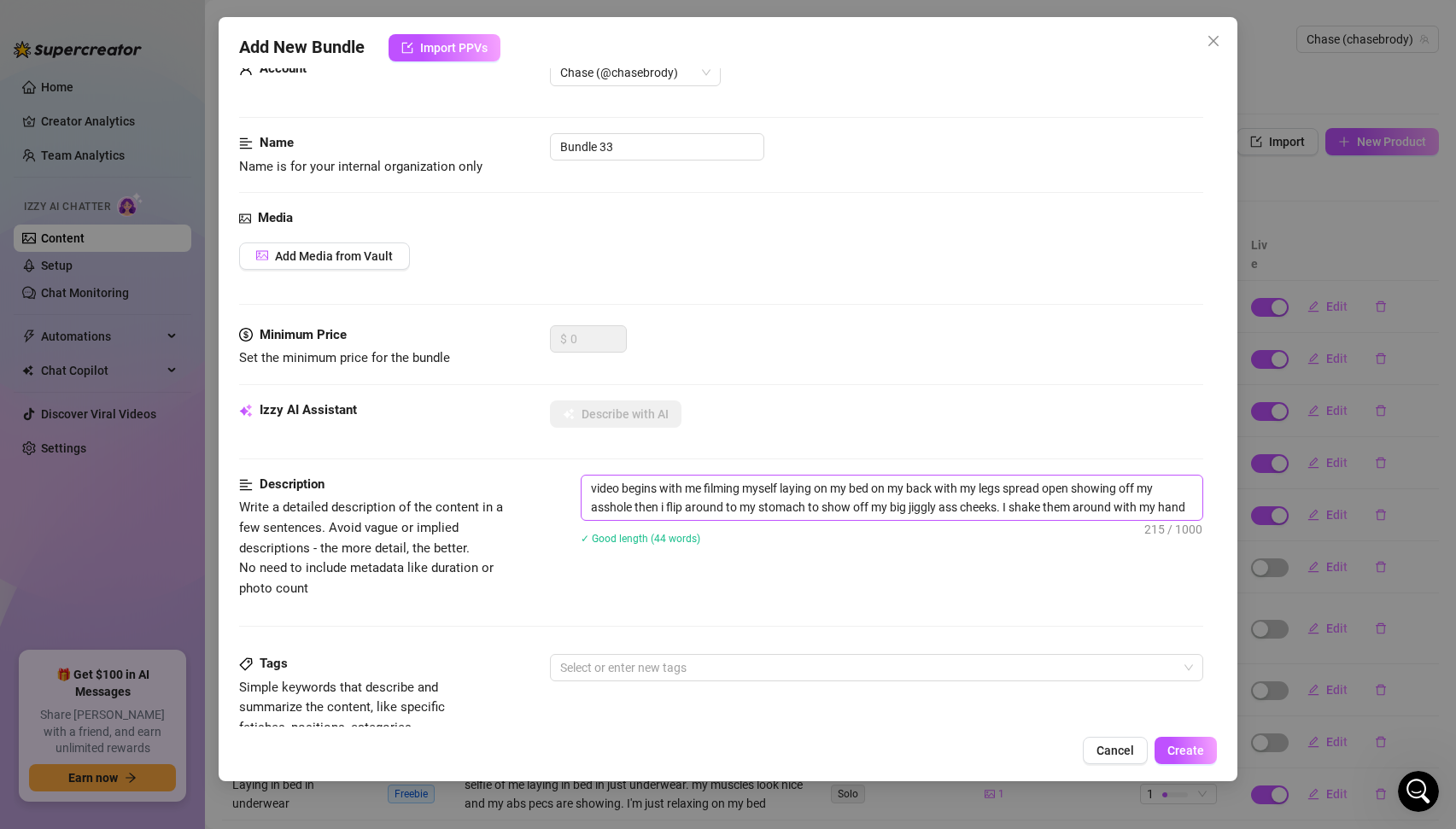
scroll to position [52, 0]
click at [1193, 502] on textarea "video begins with me filming myself laying on my bed on my back with my legs sp…" at bounding box center [893, 497] width 621 height 44
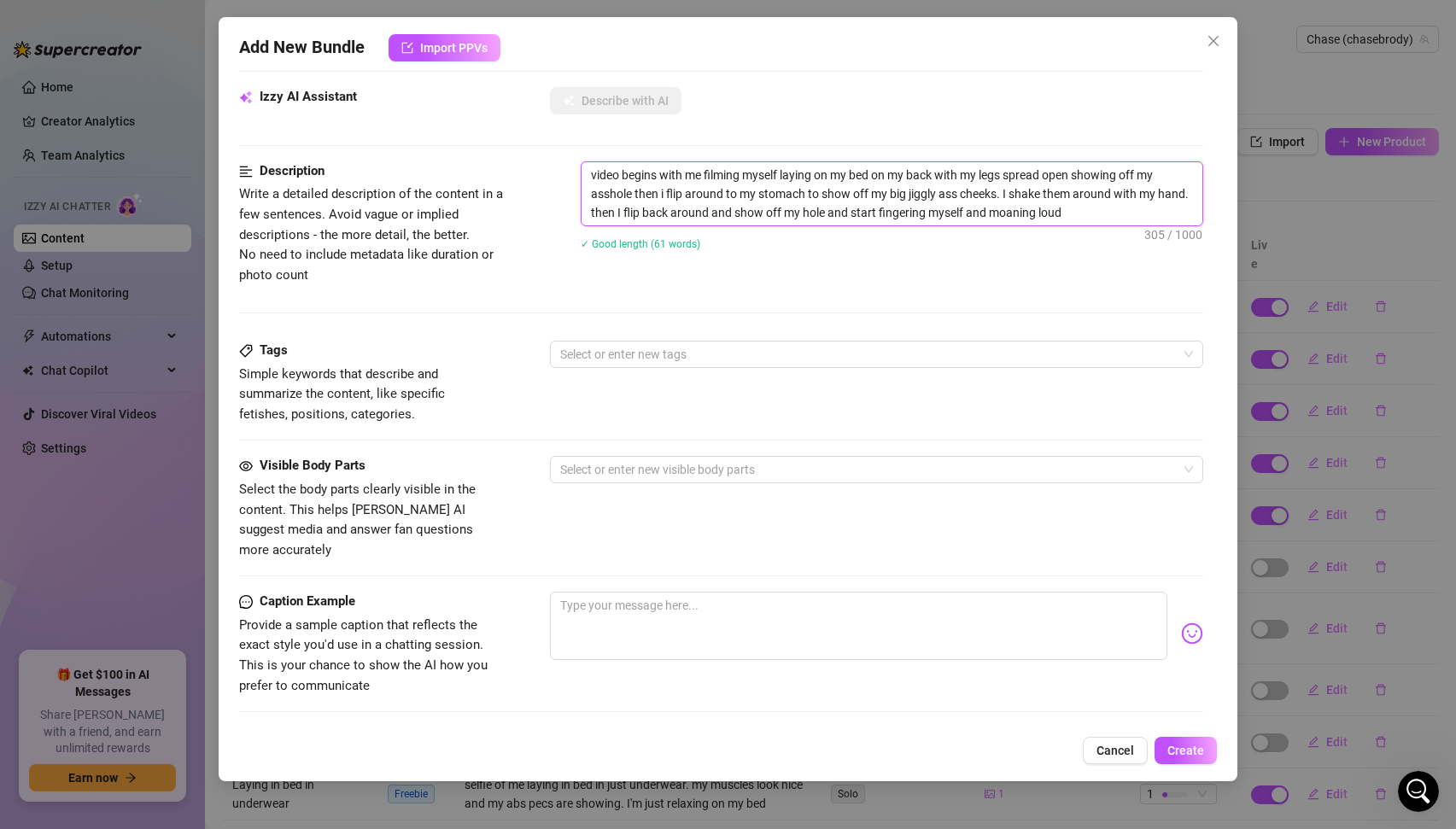
scroll to position [370, 0]
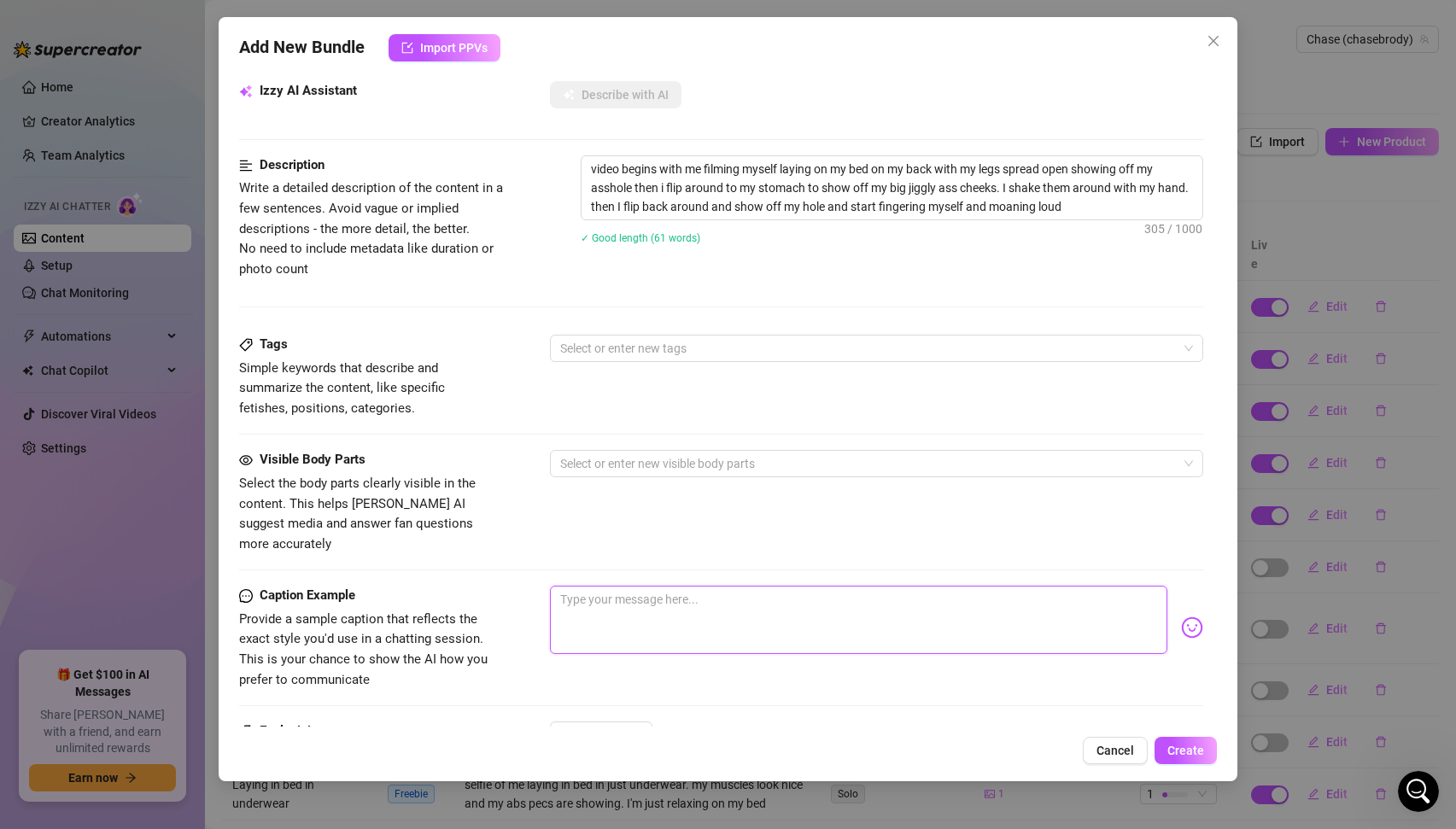
click at [645, 602] on textarea at bounding box center [859, 619] width 619 height 68
click at [614, 358] on div at bounding box center [868, 348] width 630 height 24
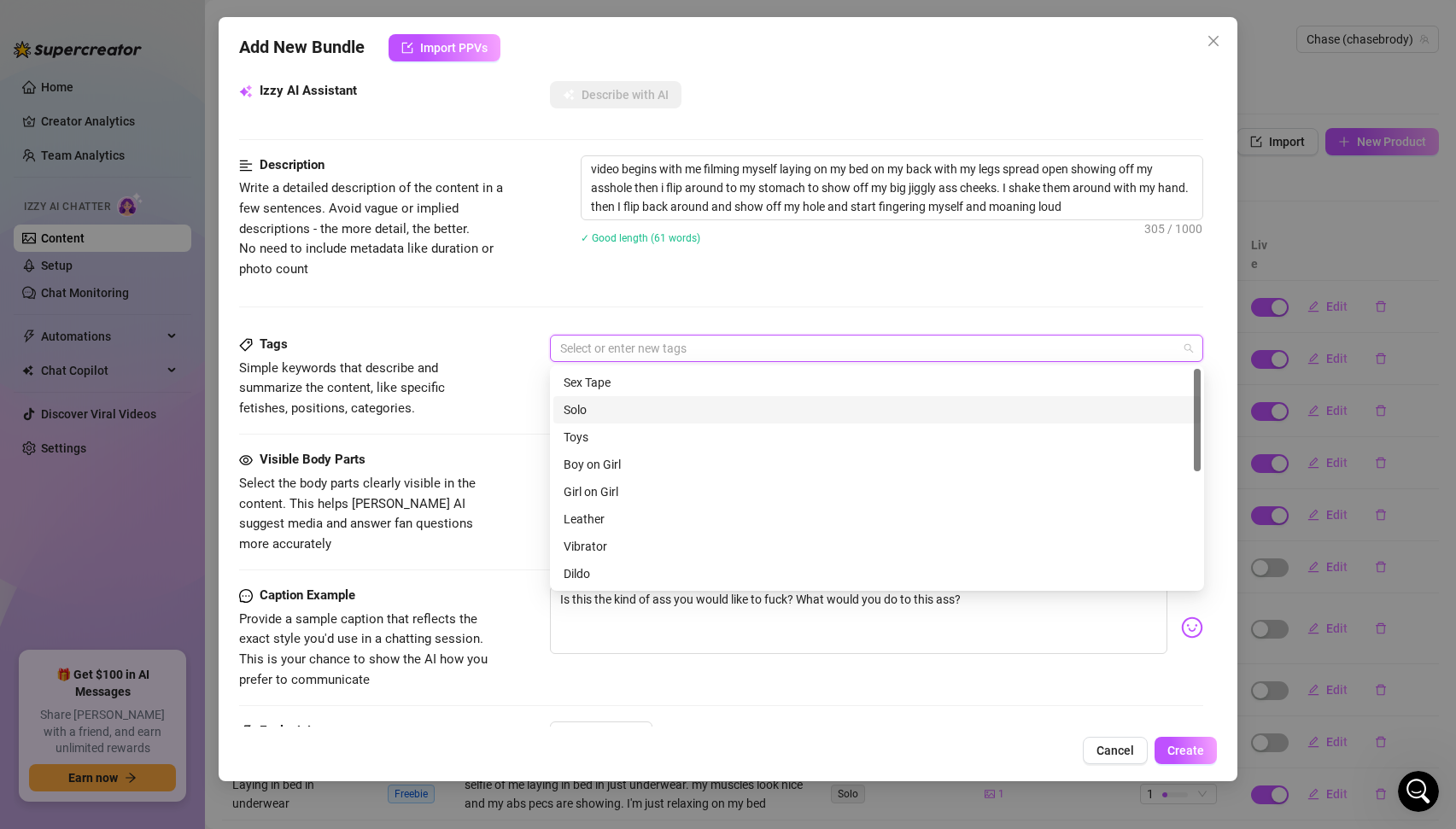
click at [604, 405] on div "Solo" at bounding box center [877, 410] width 627 height 18
click at [417, 493] on span "Select the body parts clearly visible in the content. This helps [PERSON_NAME] …" at bounding box center [367, 514] width 256 height 80
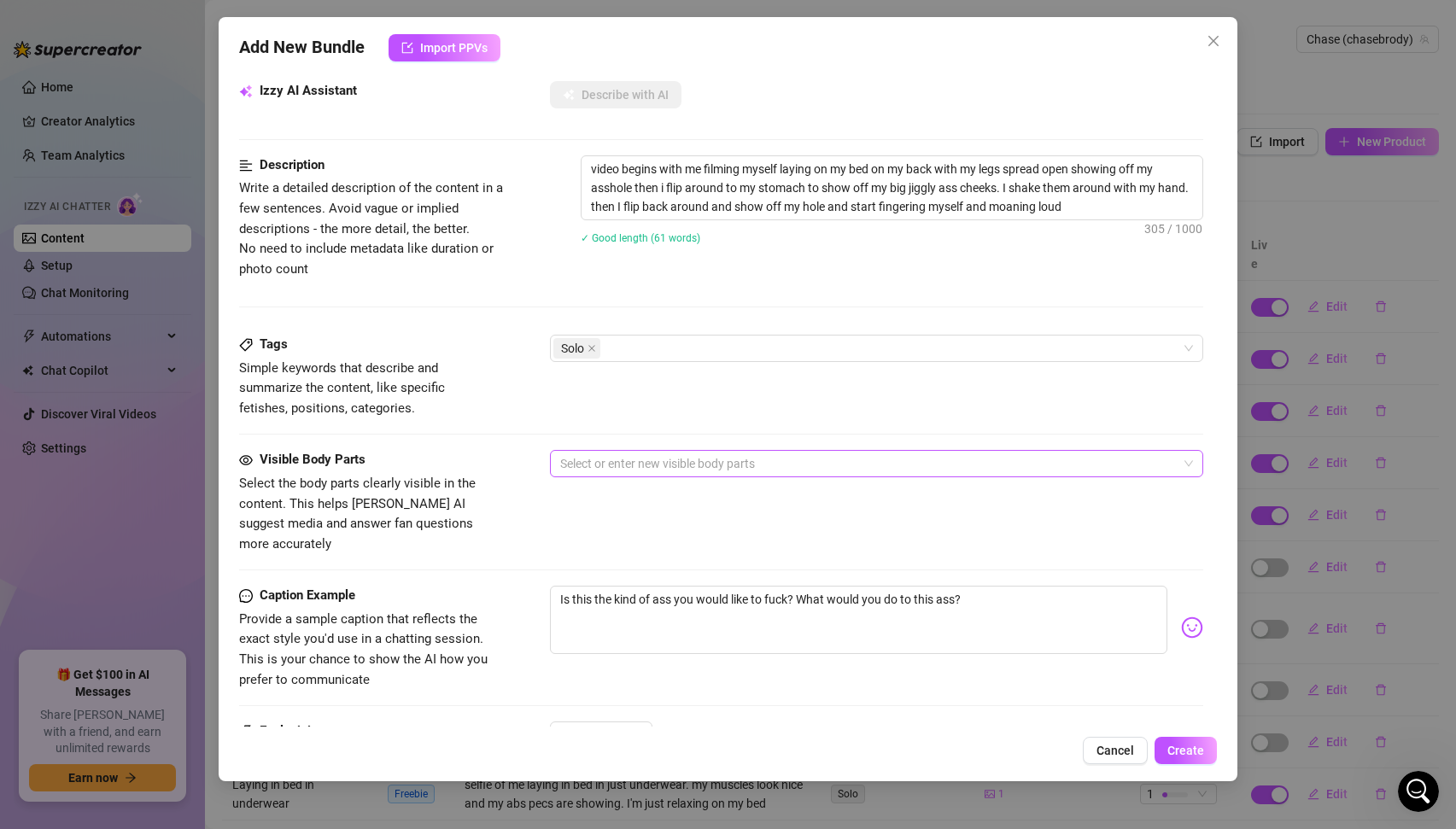
click at [613, 463] on div at bounding box center [868, 464] width 630 height 24
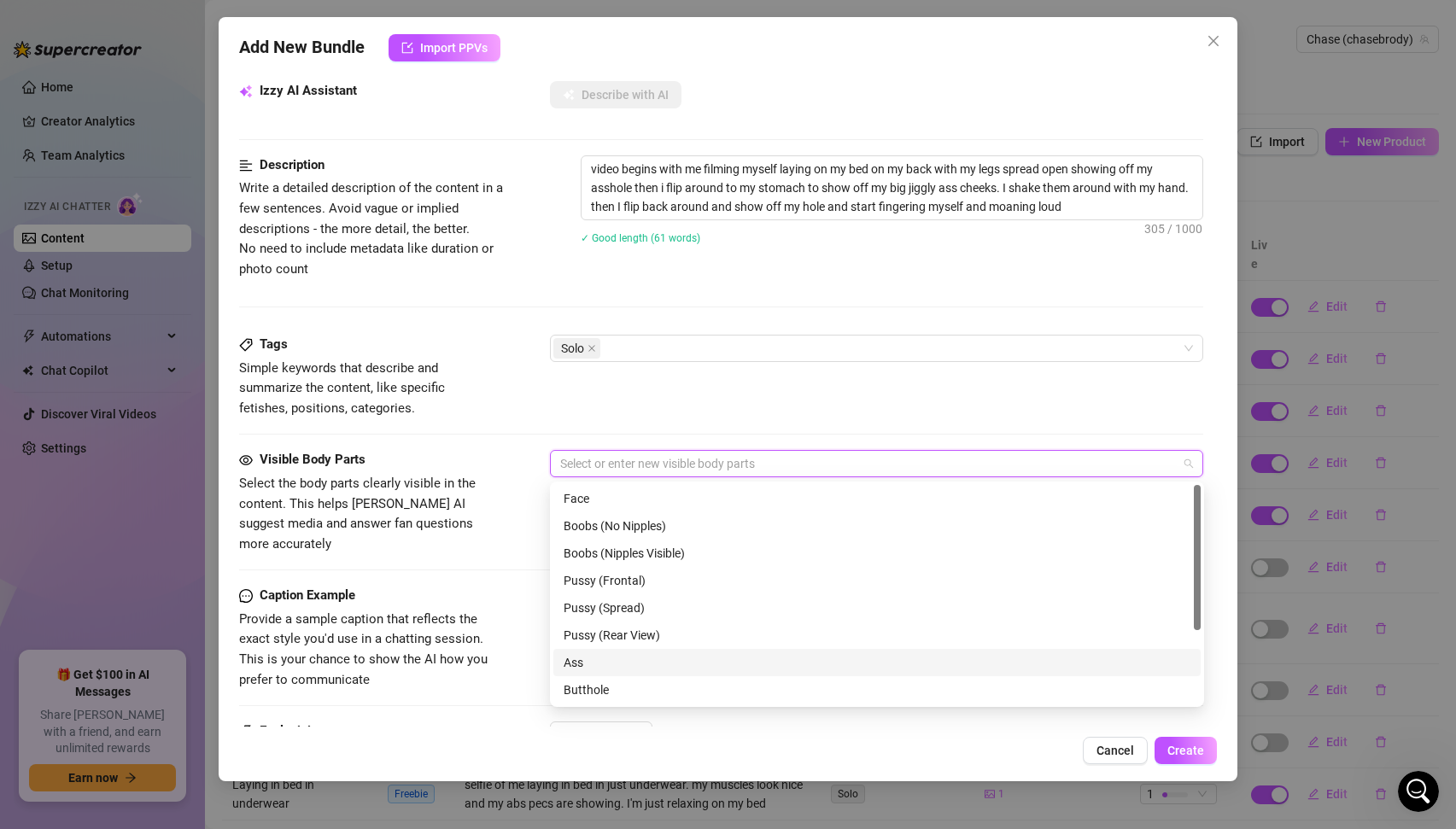
click at [599, 658] on div "Ass" at bounding box center [877, 663] width 627 height 18
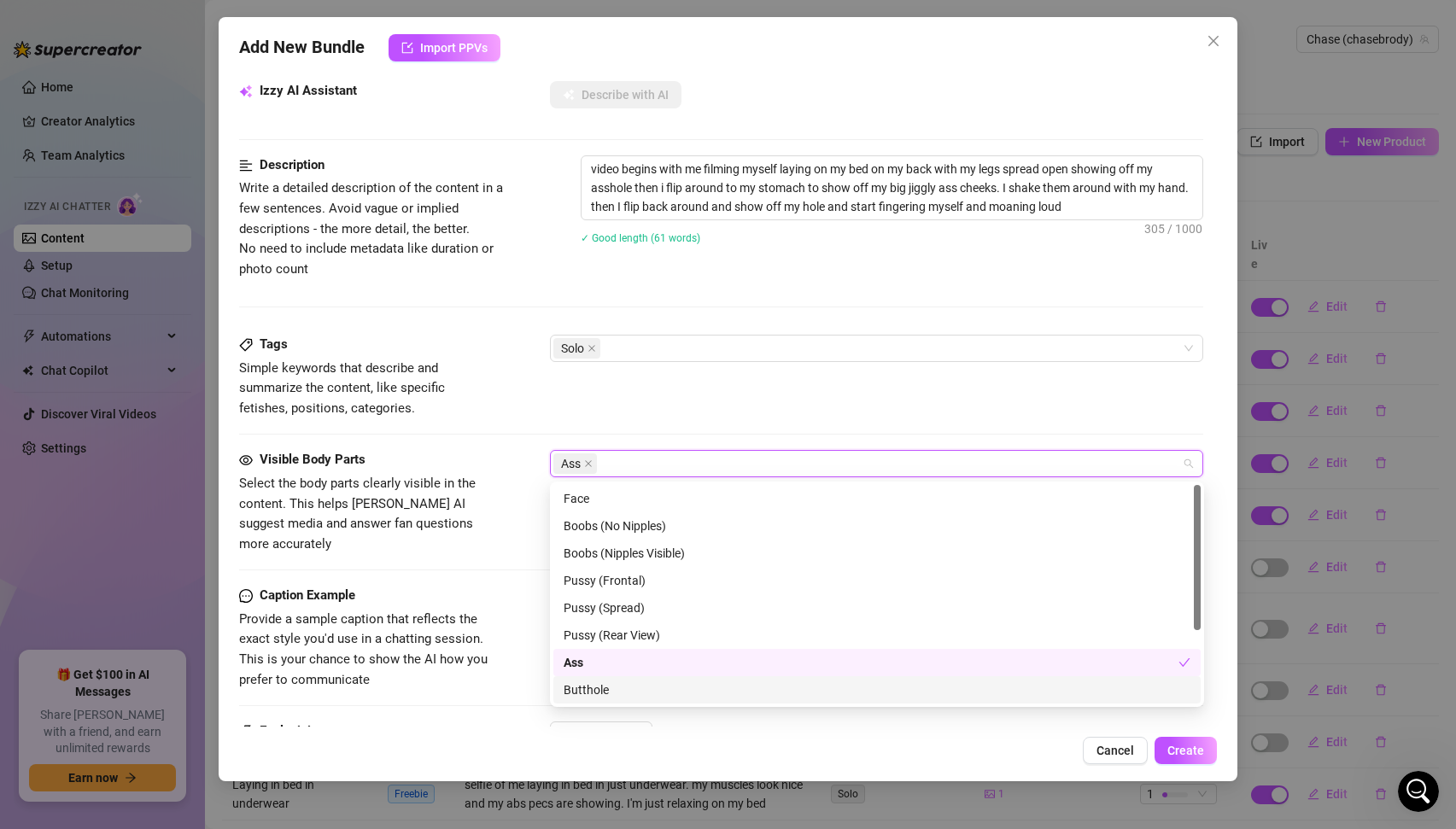
click at [599, 691] on div "Butthole" at bounding box center [877, 690] width 627 height 18
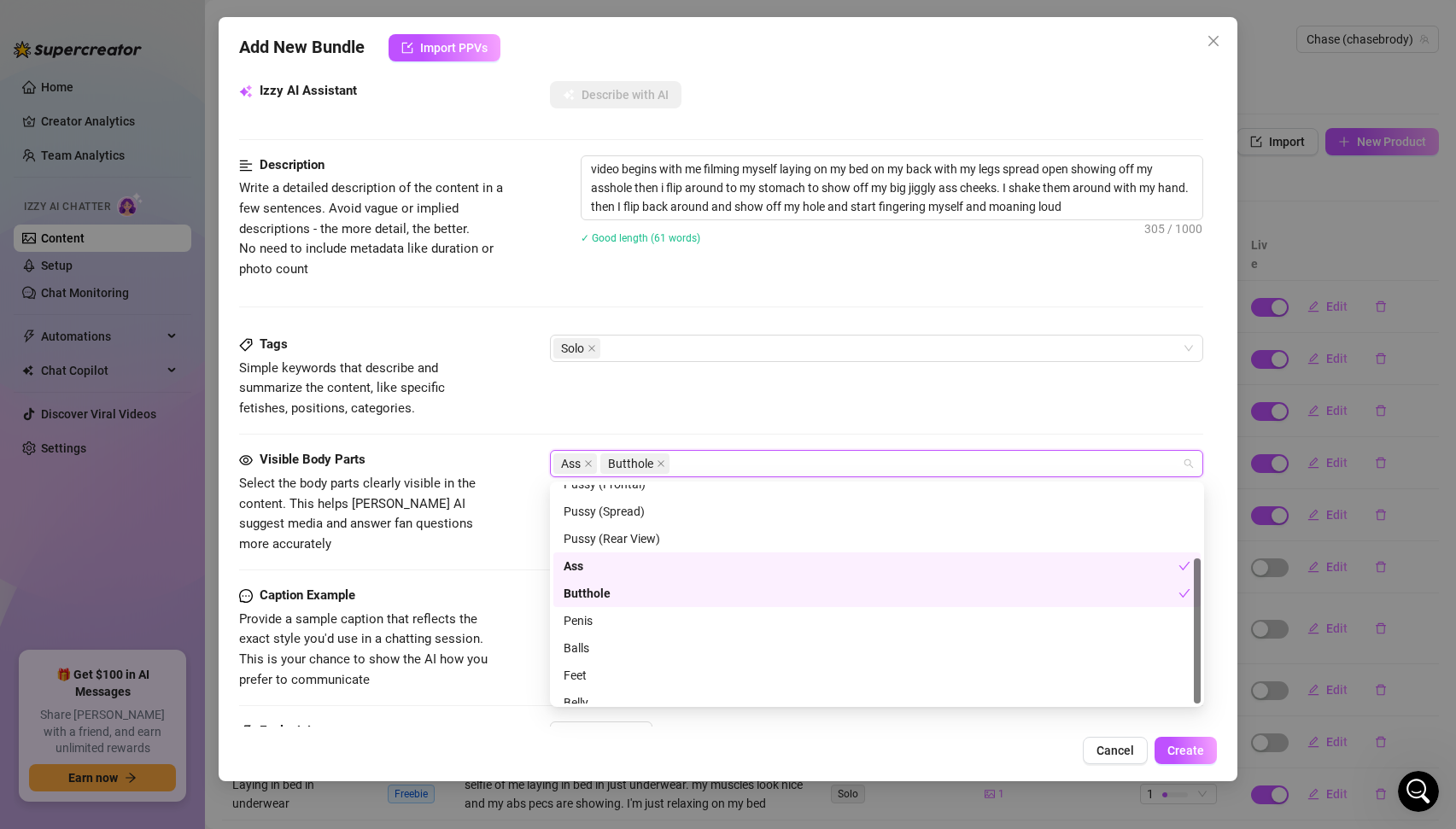
scroll to position [109, 0]
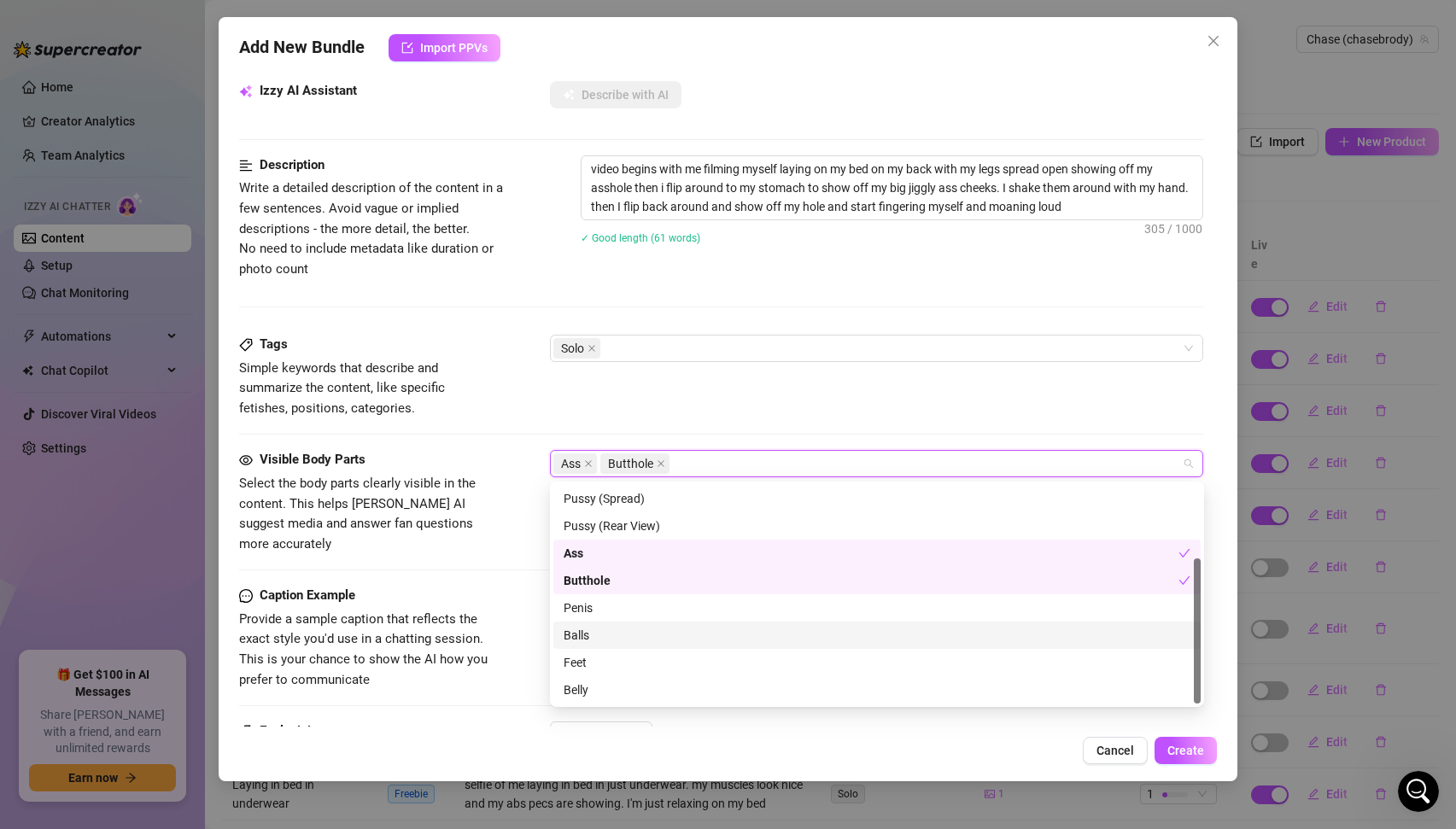
click at [440, 611] on span "Provide a sample caption that reflects the exact style you'd use in a chatting …" at bounding box center [363, 649] width 248 height 76
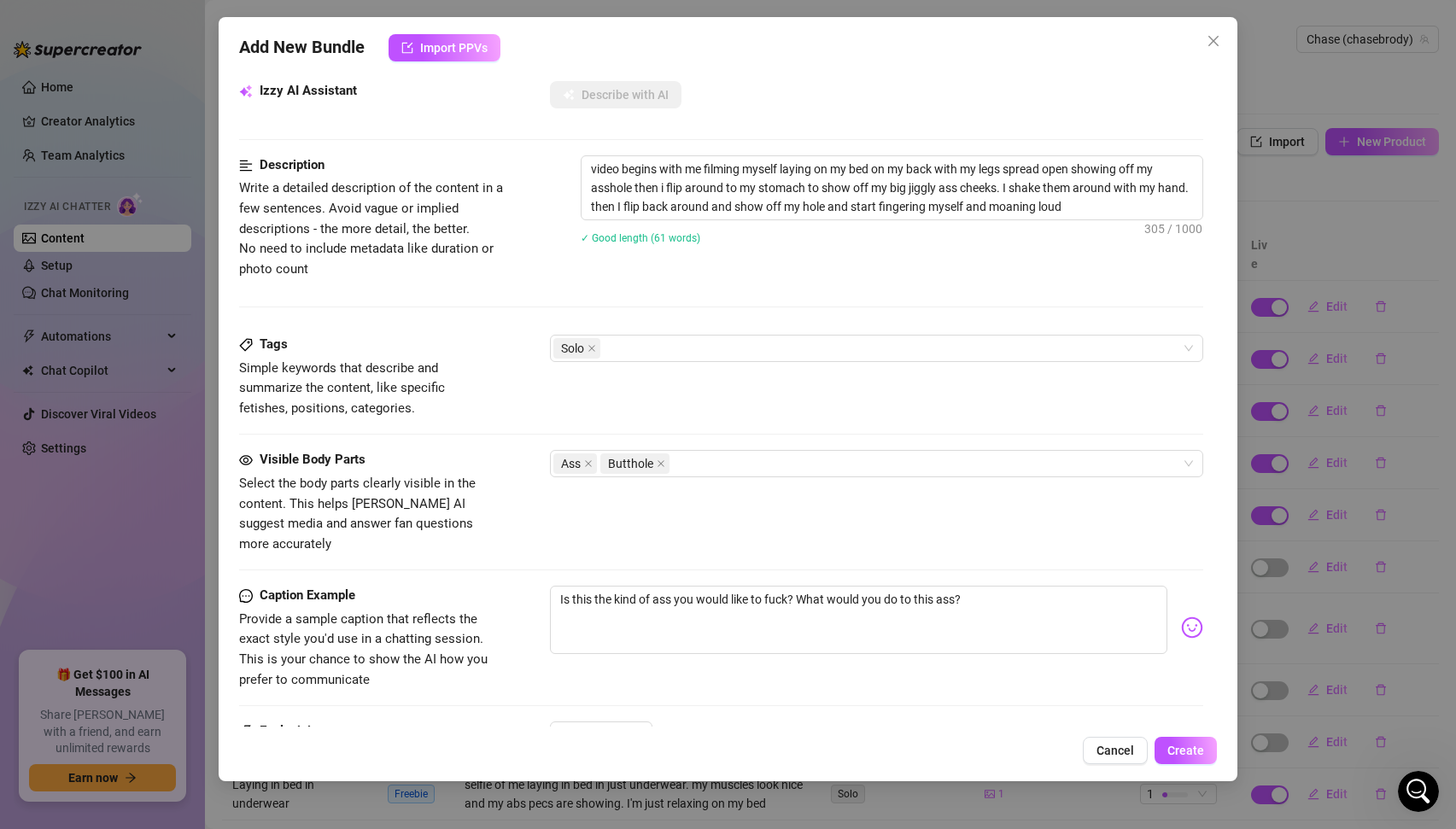
scroll to position [556, 0]
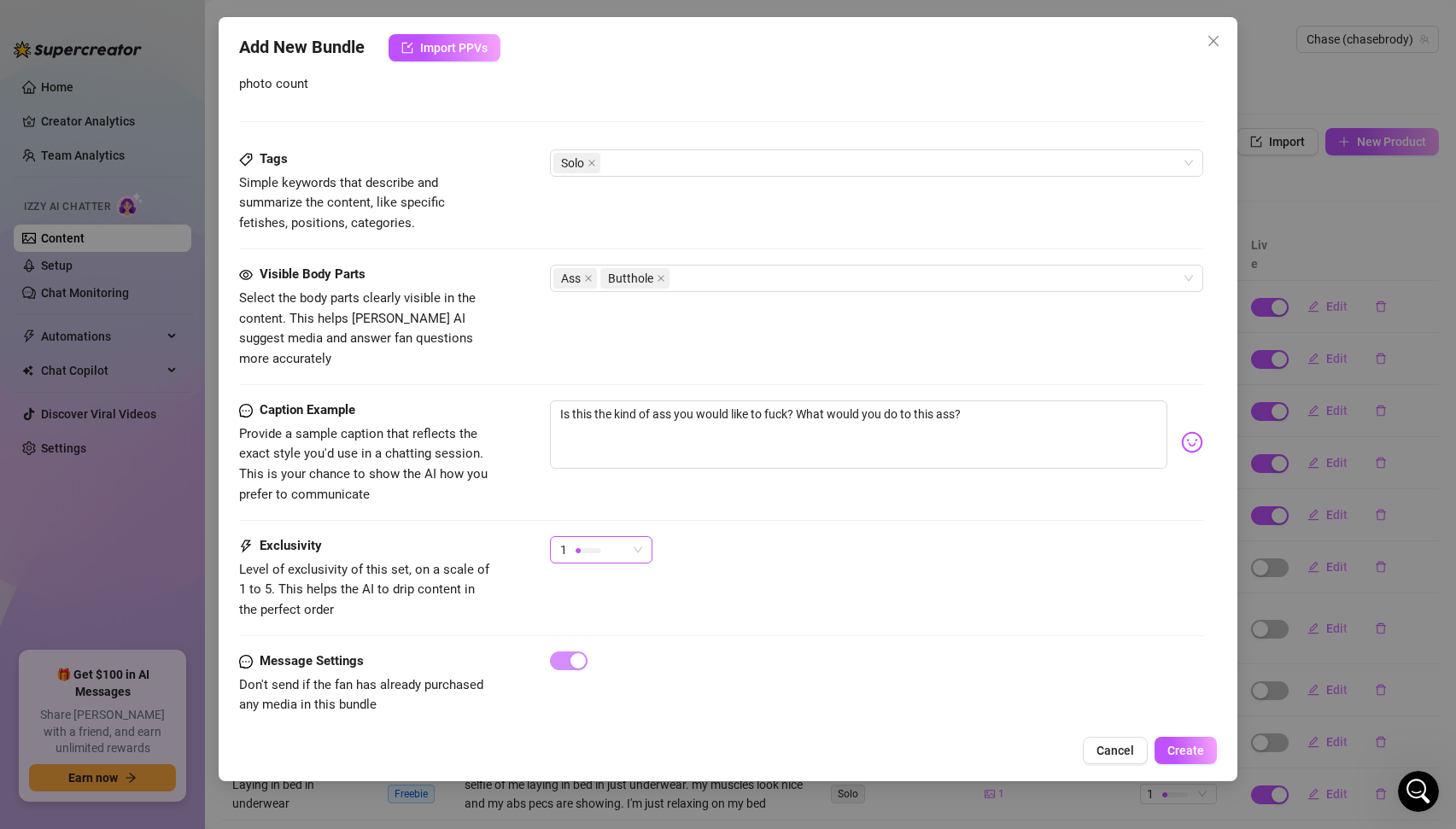
click at [635, 537] on span "1" at bounding box center [601, 550] width 82 height 26
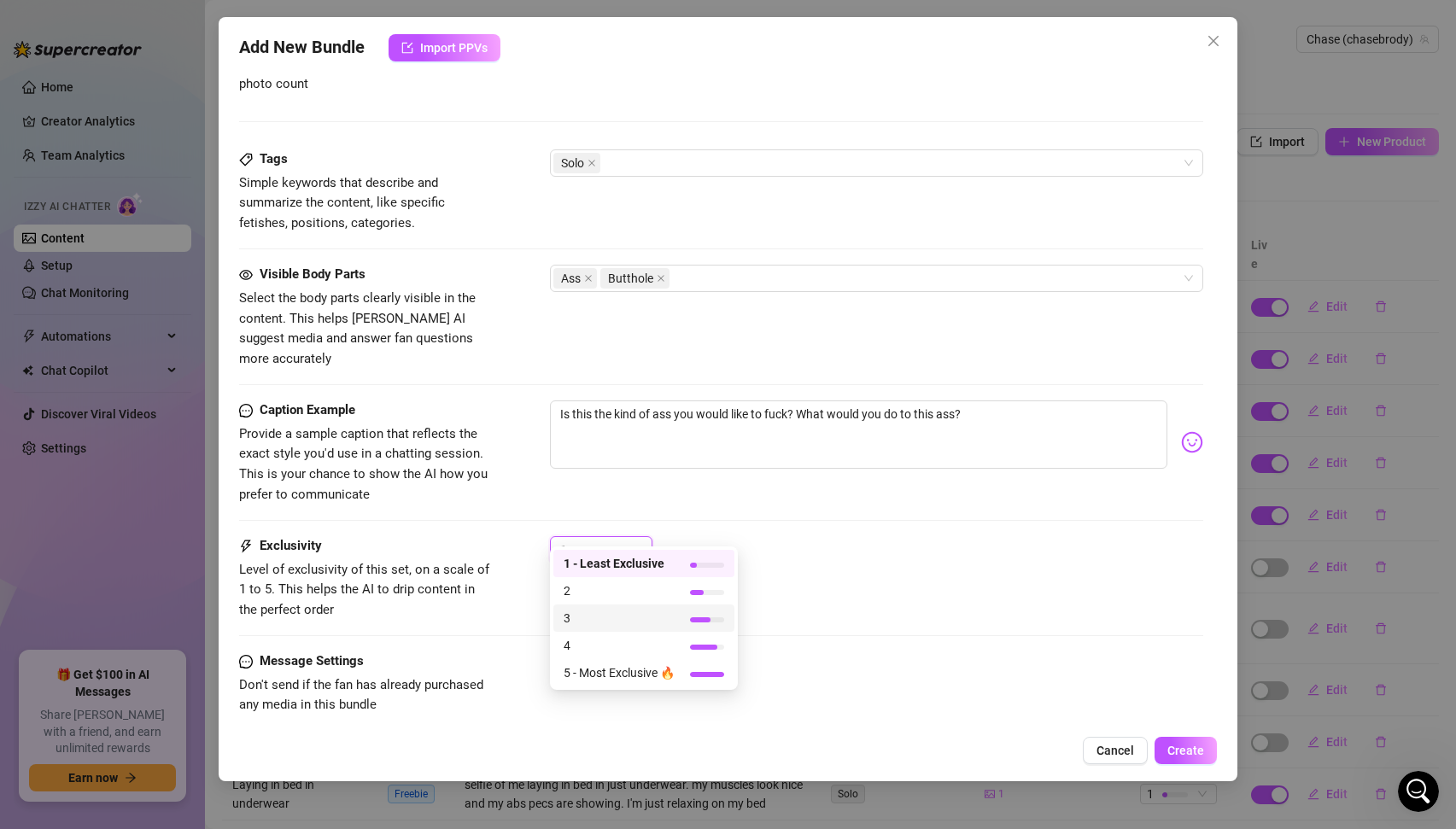
click at [596, 624] on span "3" at bounding box center [619, 619] width 111 height 18
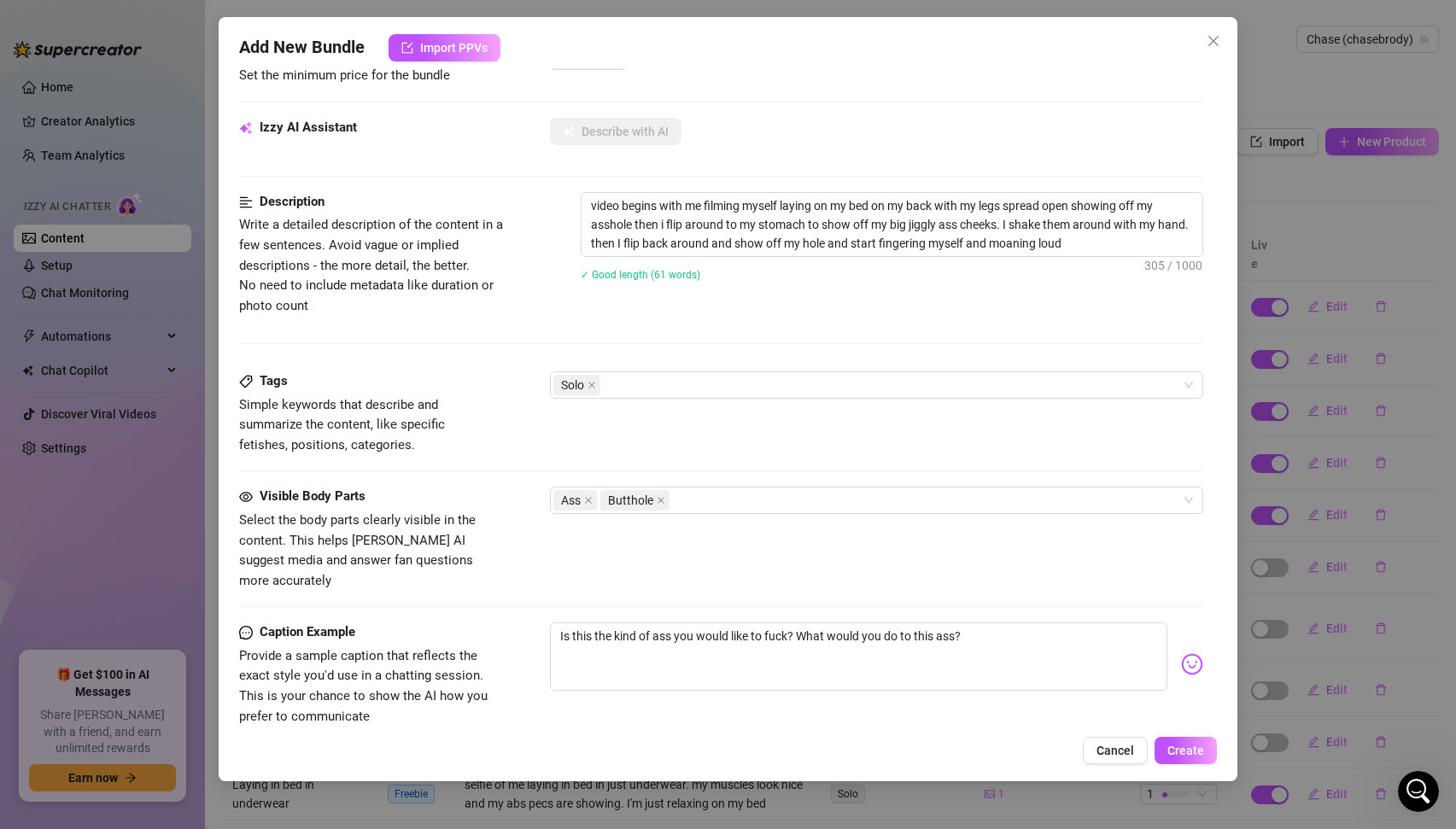
scroll to position [0, 0]
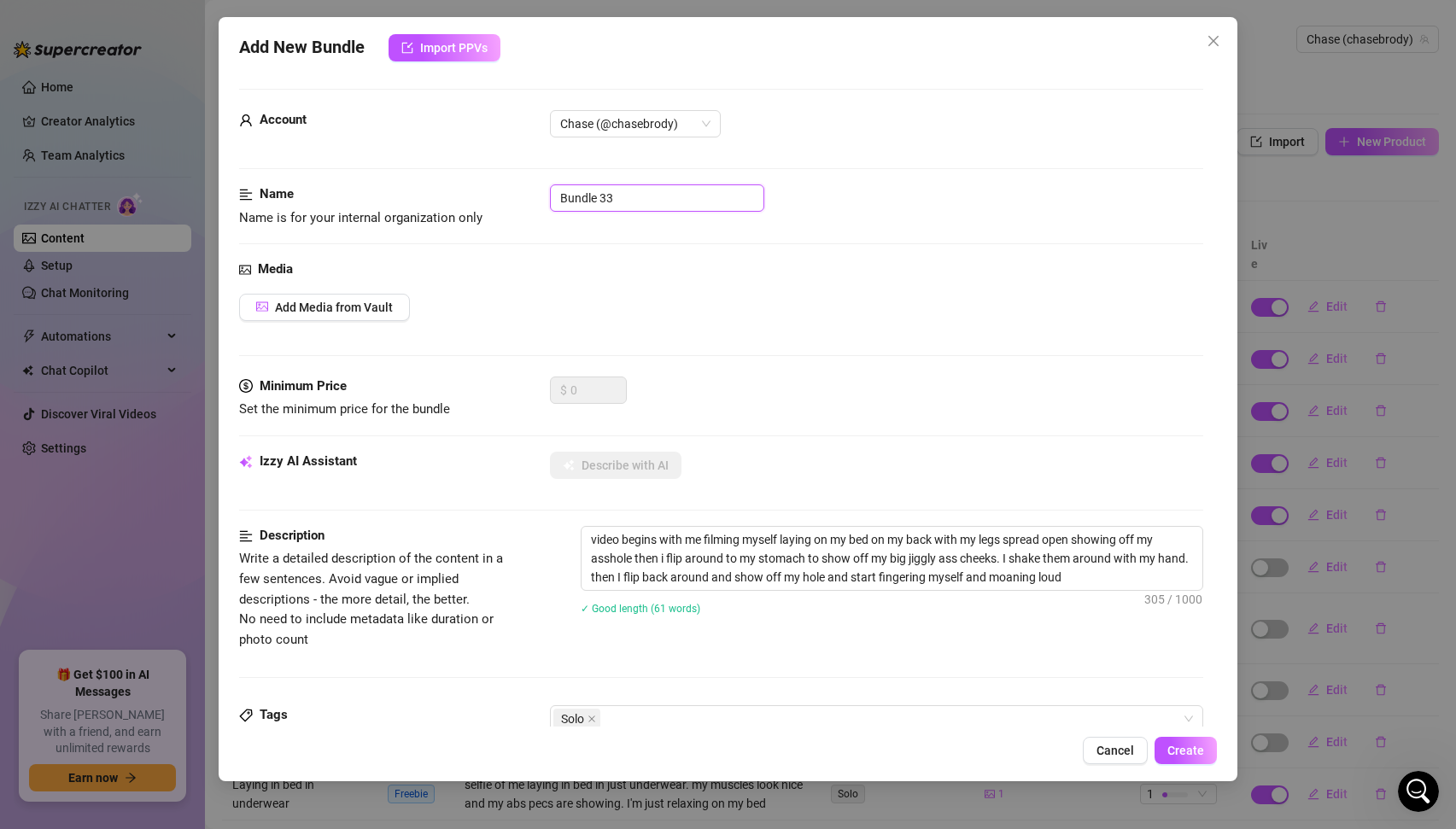
click at [621, 194] on input "Bundle 33" at bounding box center [656, 199] width 214 height 28
click at [351, 312] on span "Add Media from Vault" at bounding box center [334, 307] width 118 height 14
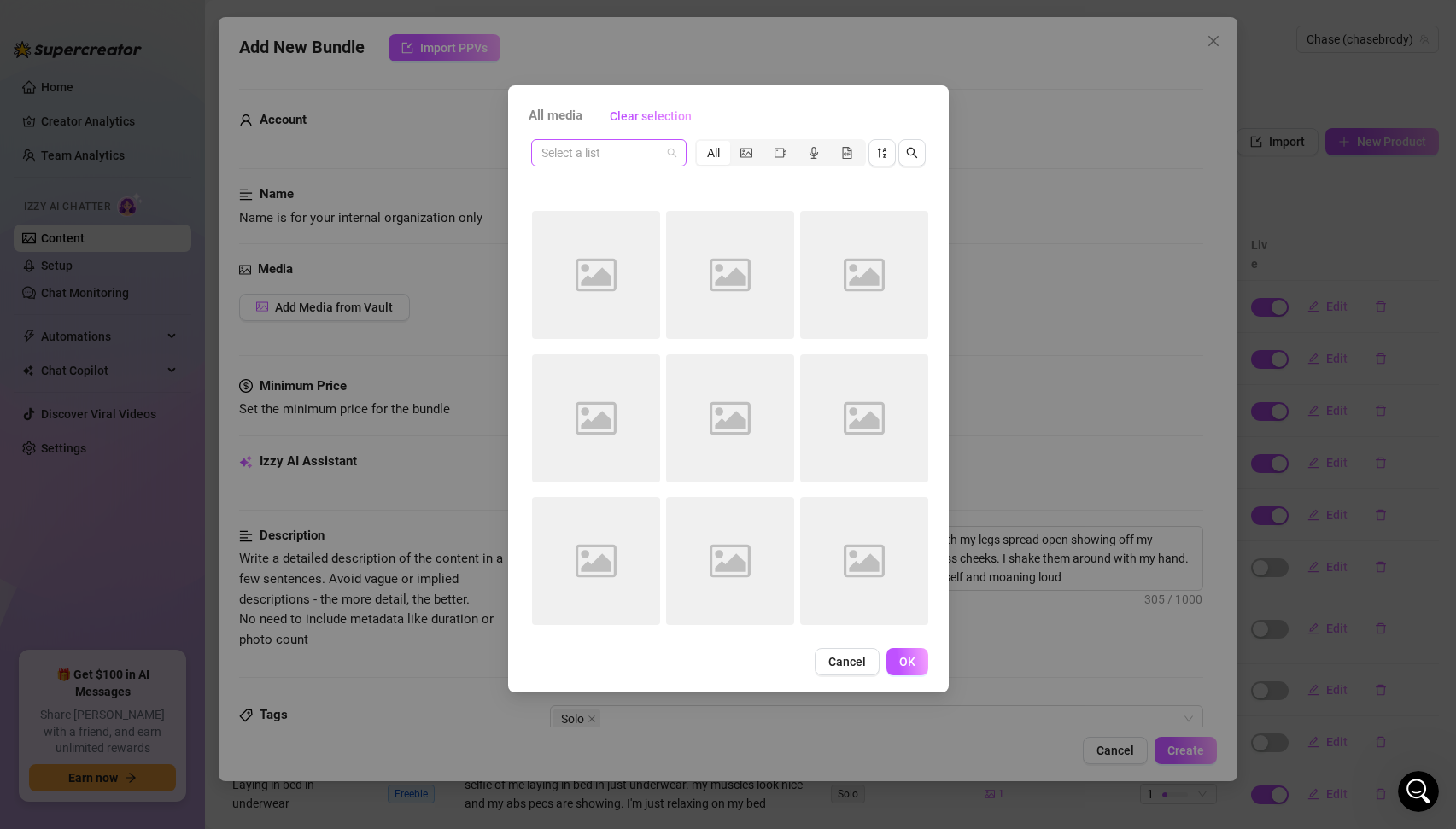
click at [666, 159] on span at bounding box center [609, 153] width 135 height 26
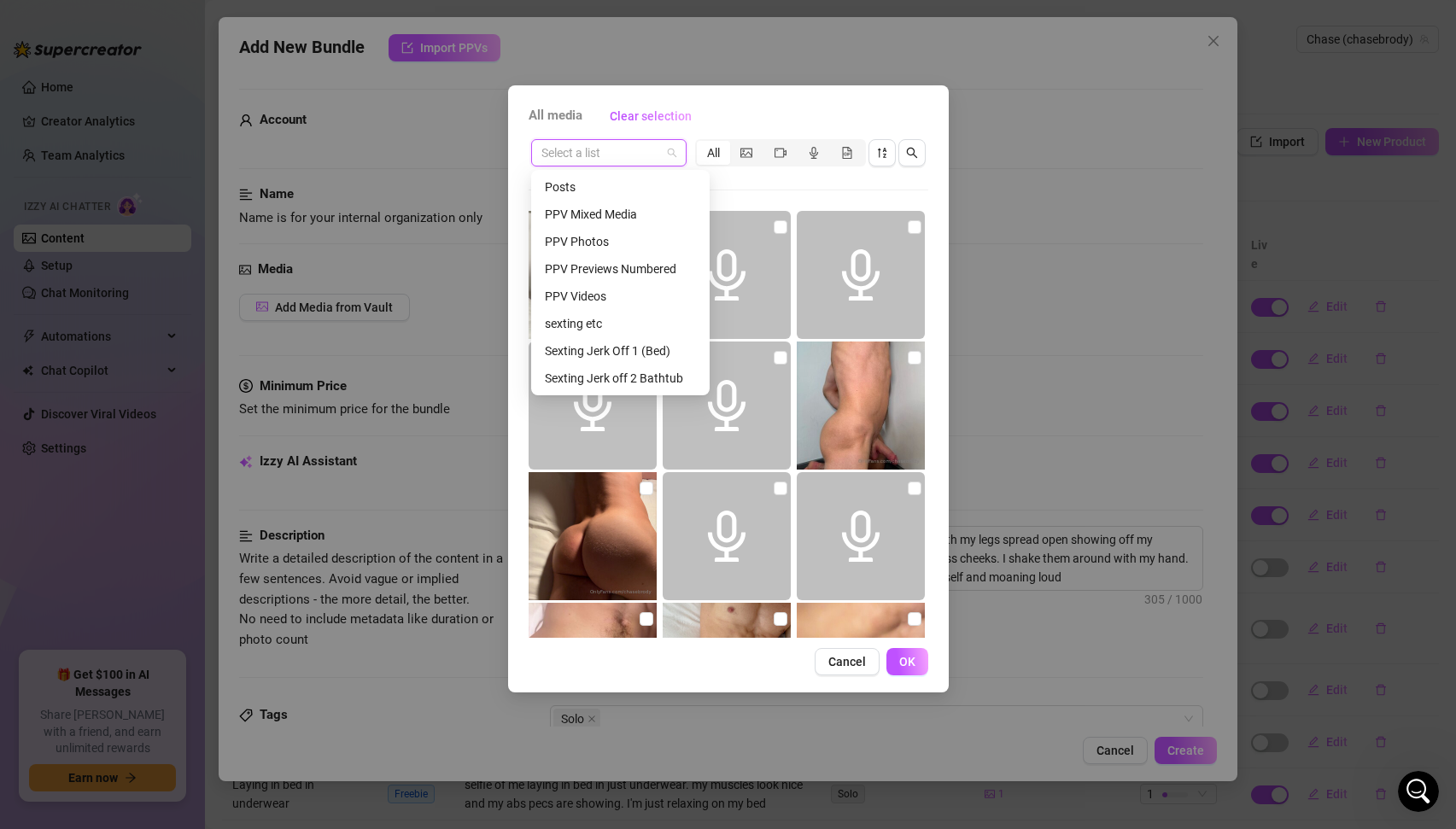
scroll to position [219, 0]
click at [633, 268] on div "Sexting Jerk Off 3 (With Ass)" at bounding box center [620, 268] width 151 height 18
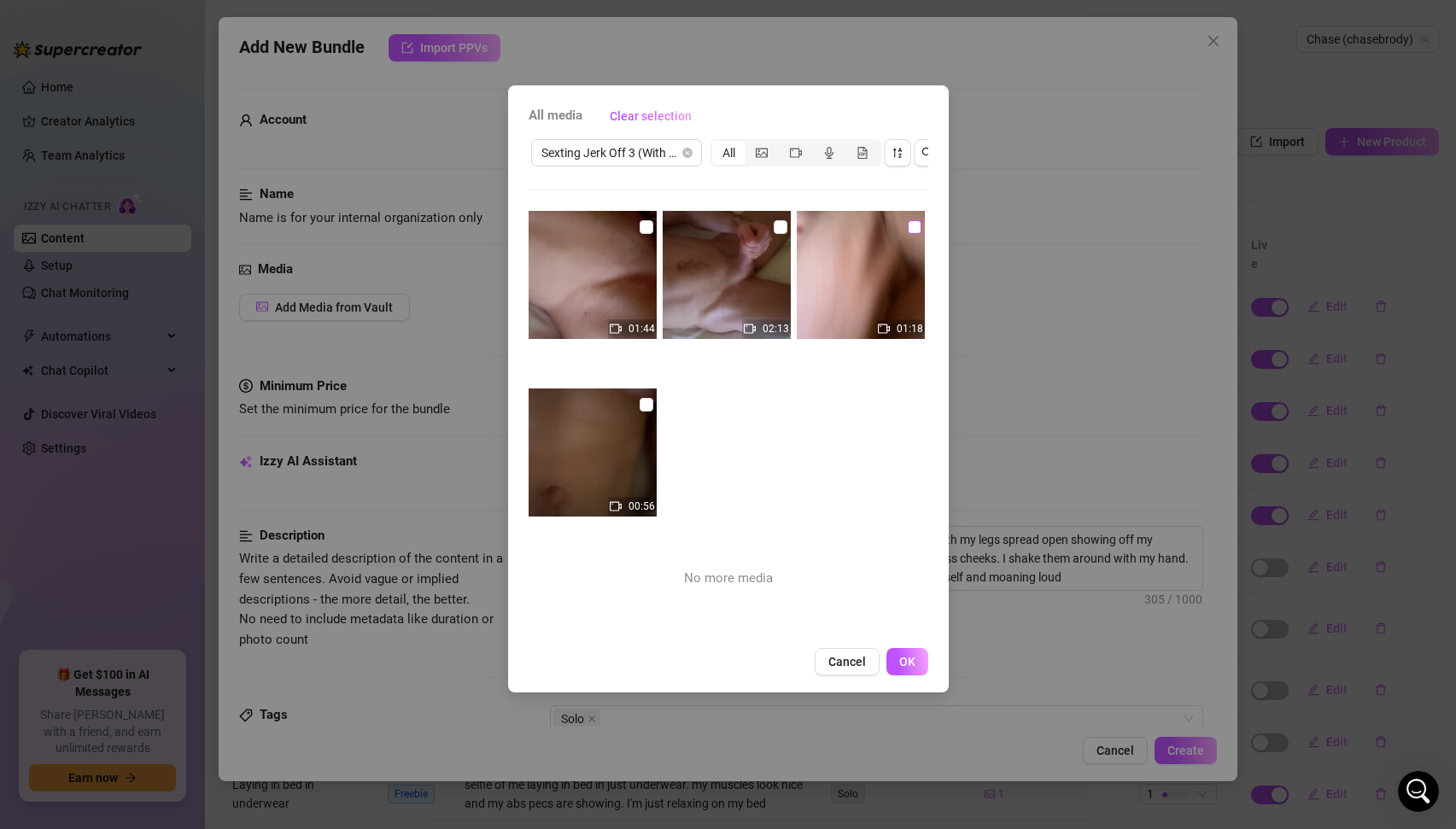
click at [914, 217] on div "01:18" at bounding box center [862, 299] width 131 height 175
click at [917, 231] on input "checkbox" at bounding box center [915, 227] width 14 height 14
click at [900, 664] on span "OK" at bounding box center [907, 662] width 17 height 14
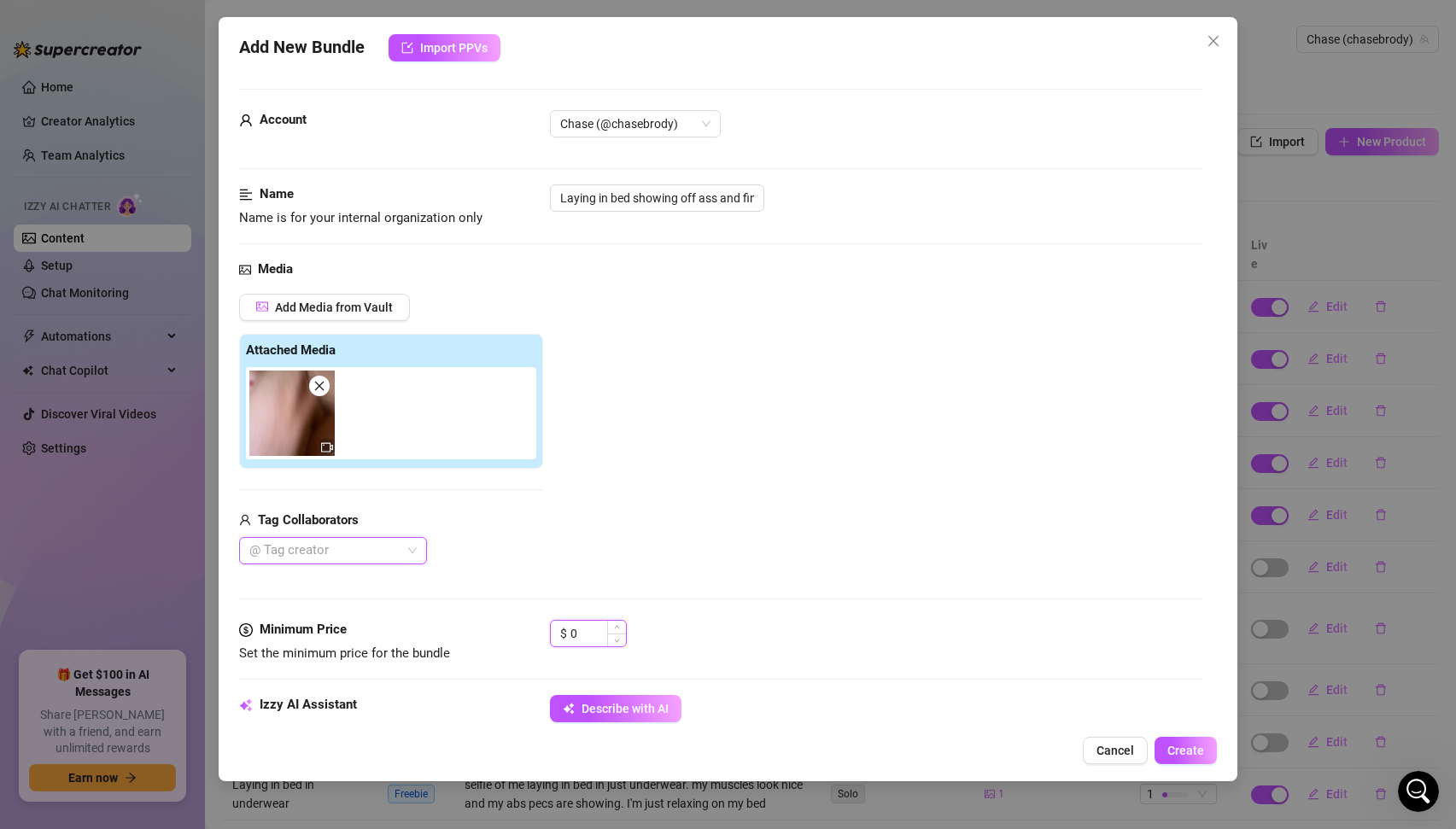
click at [575, 634] on input "0" at bounding box center [598, 634] width 55 height 26
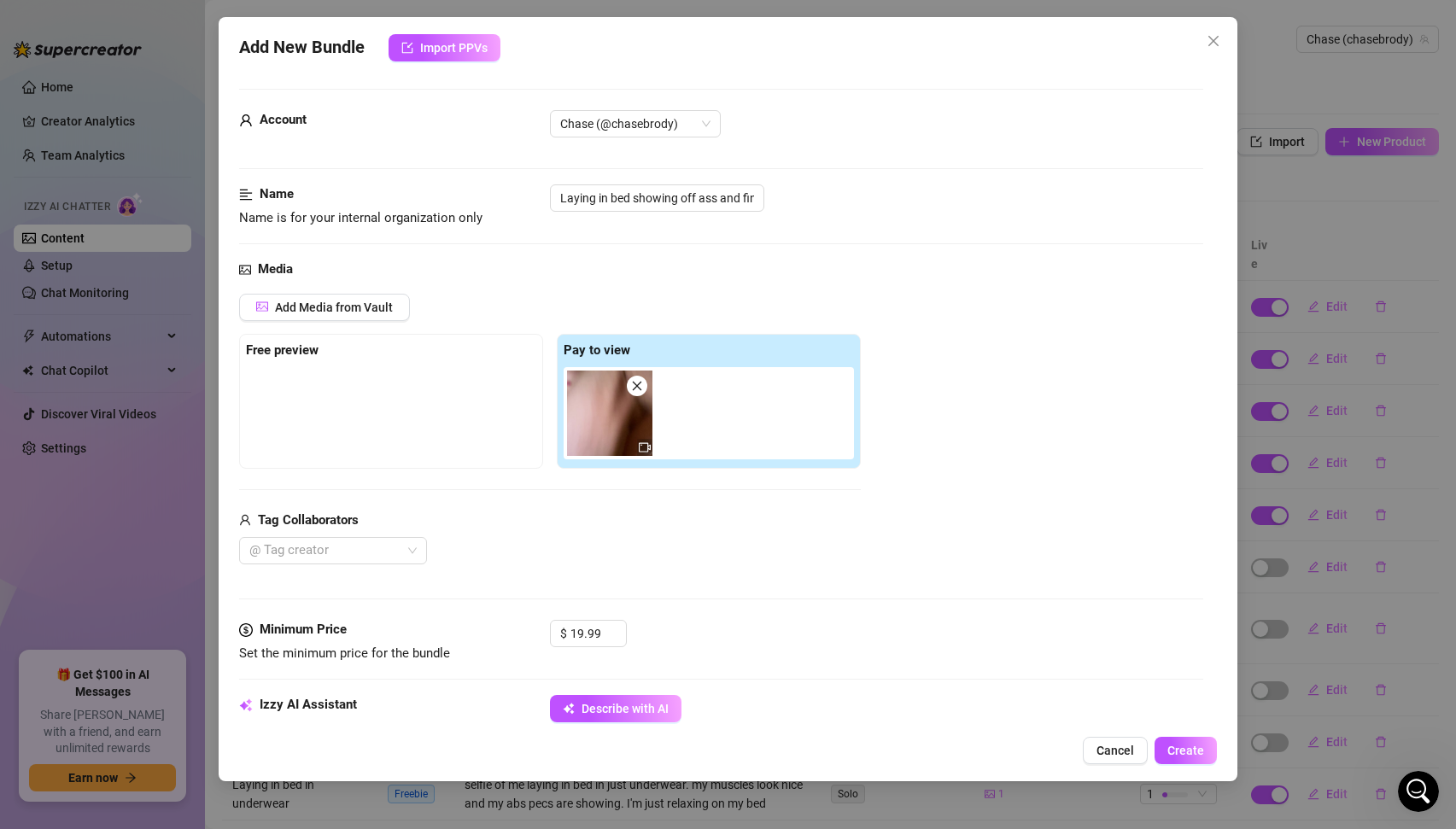
click at [933, 594] on div "Media Add Media from Vault Free preview Pay to view Tag Collaborators @ Tag cre…" at bounding box center [722, 439] width 965 height 360
drag, startPoint x: 722, startPoint y: 199, endPoint x: 767, endPoint y: 199, distance: 45.0
click at [767, 199] on div "Laying in bed showing off ass and fingering it" at bounding box center [877, 199] width 654 height 28
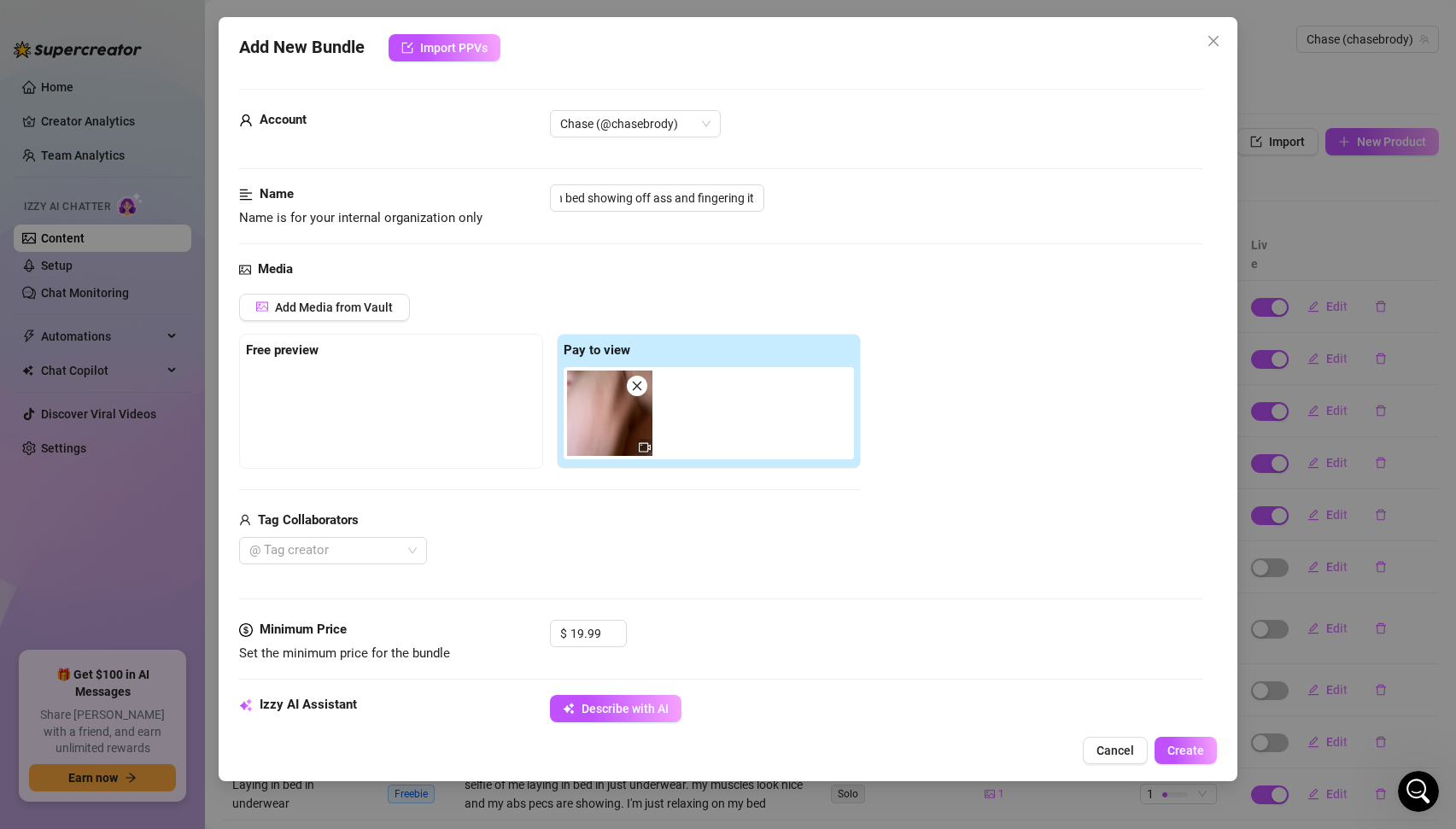
click at [800, 257] on div "Name Name is for your internal organization only Laying in bed showing off ass …" at bounding box center [722, 222] width 965 height 75
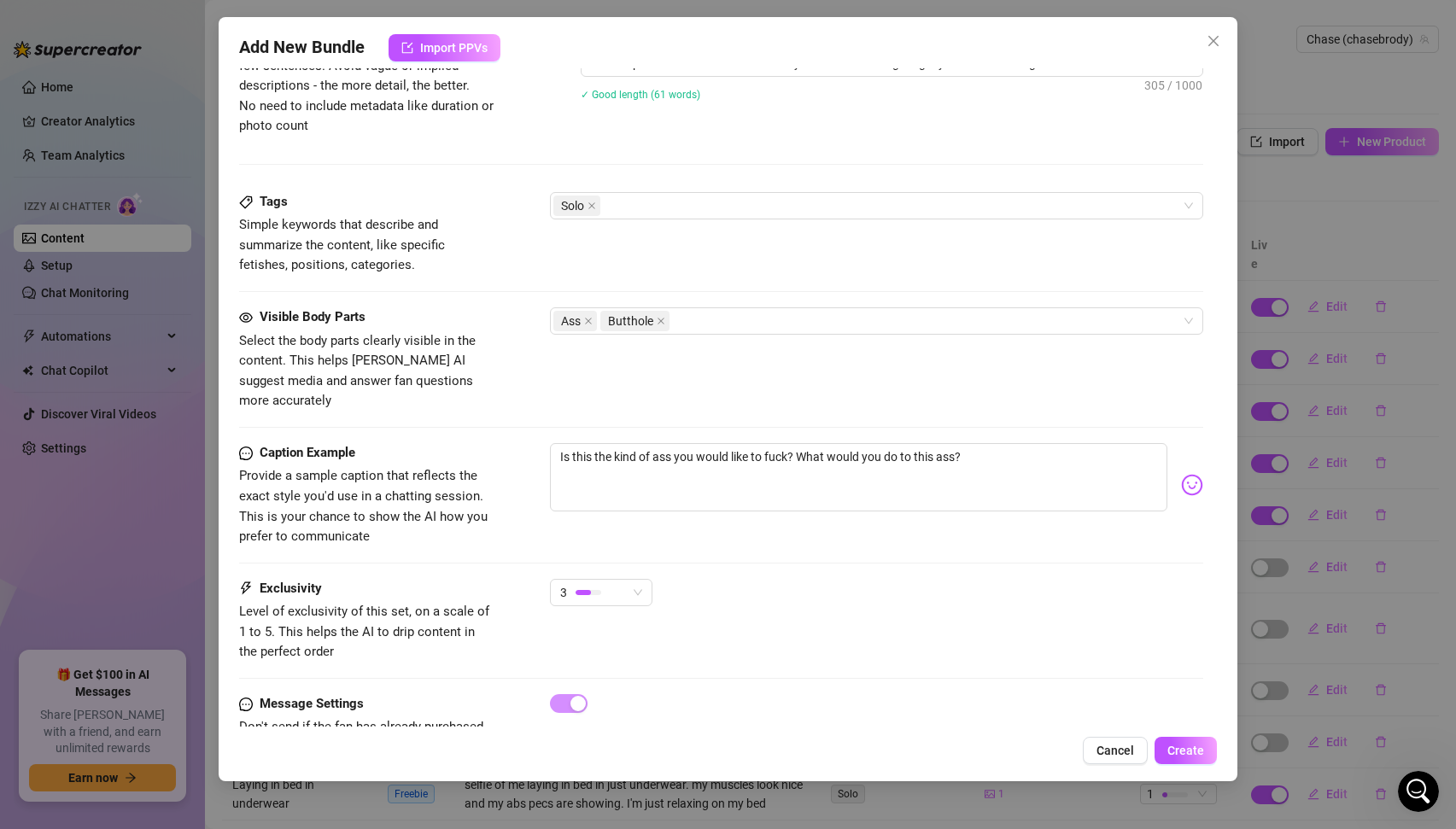
scroll to position [801, 0]
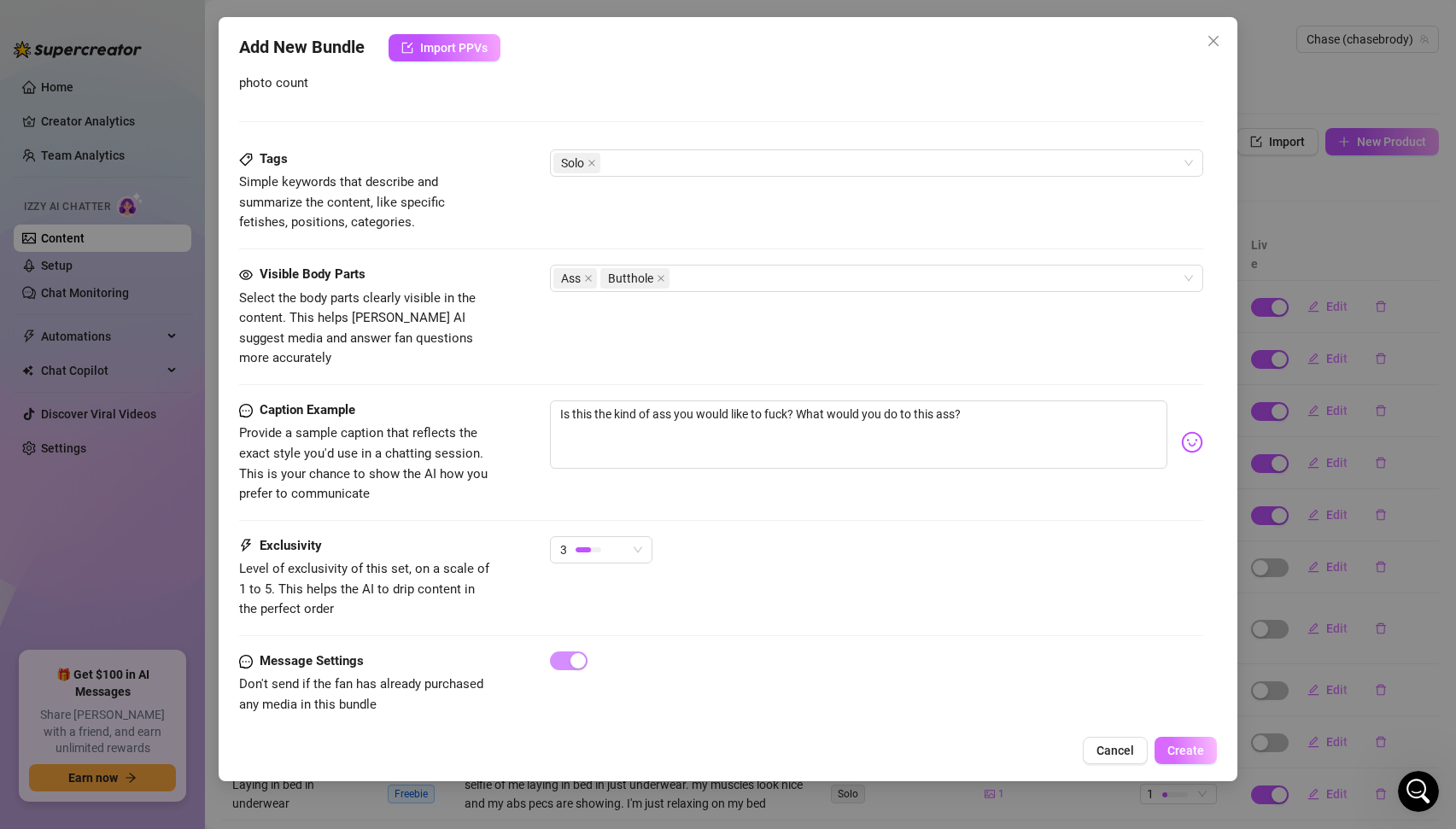
click at [1180, 748] on span "Create" at bounding box center [1186, 750] width 37 height 14
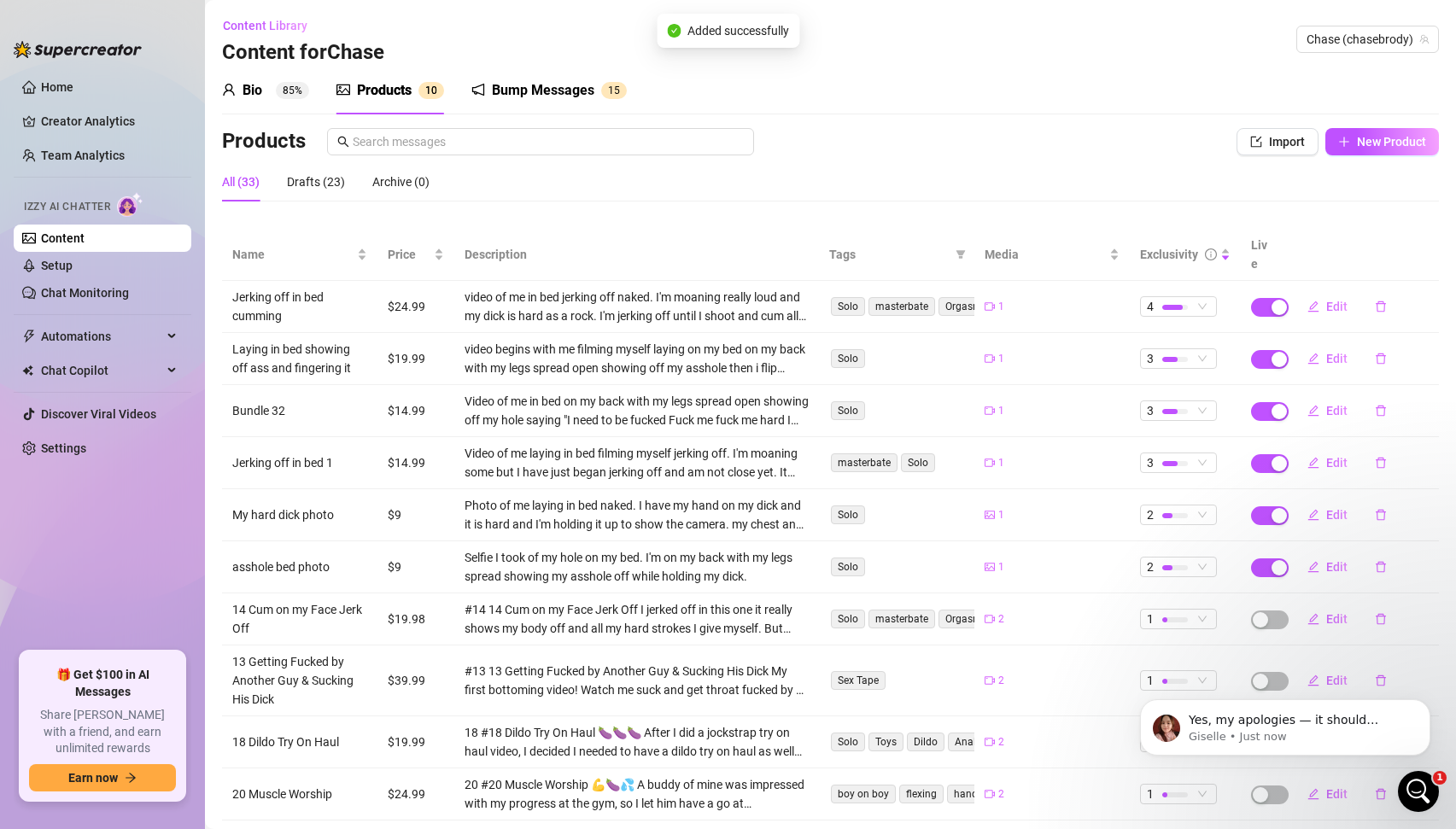
scroll to position [2629, 0]
click at [1369, 149] on button "New Product" at bounding box center [1382, 142] width 114 height 28
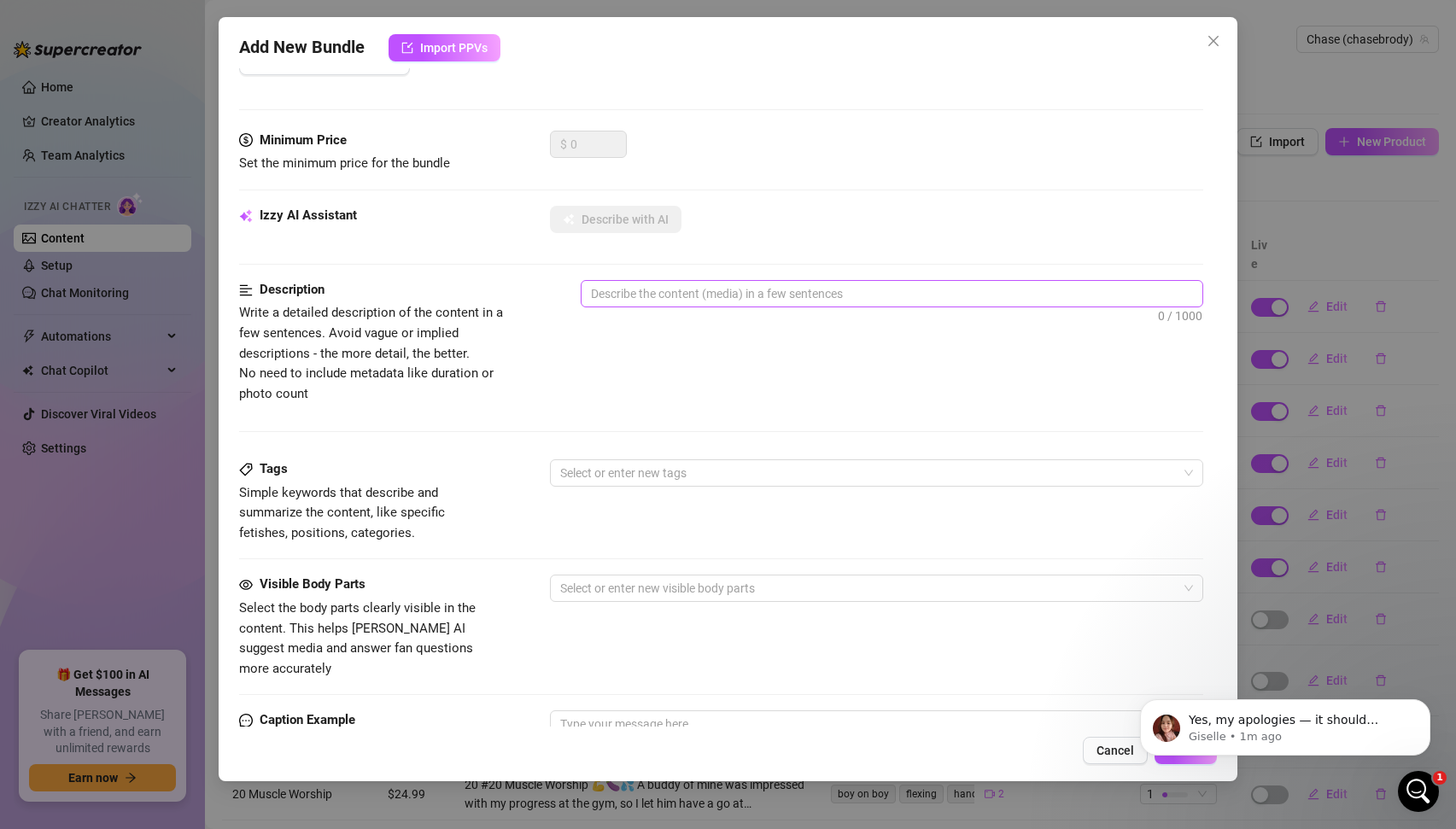
scroll to position [0, 0]
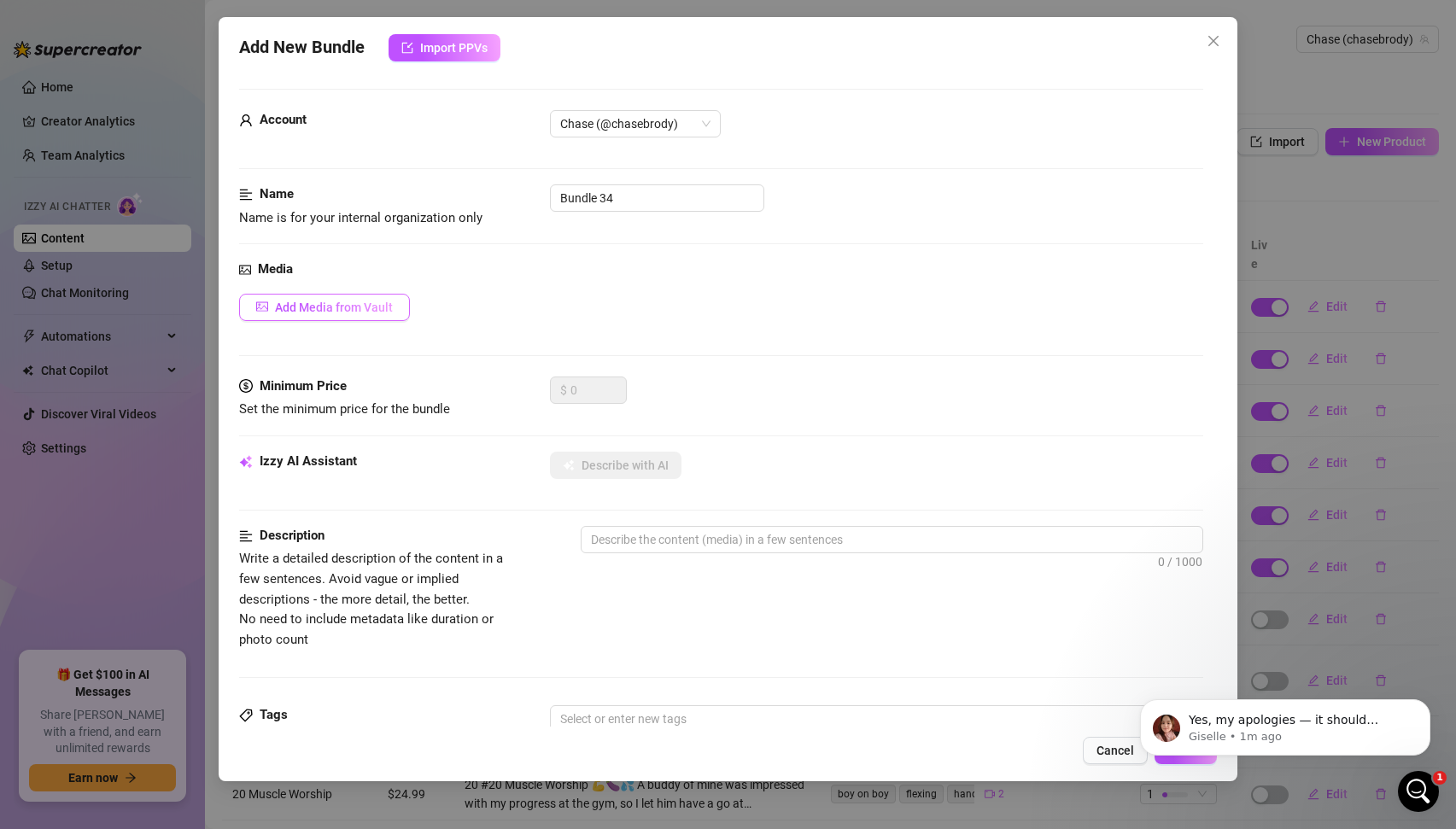
click at [274, 308] on button "Add Media from Vault" at bounding box center [324, 308] width 171 height 28
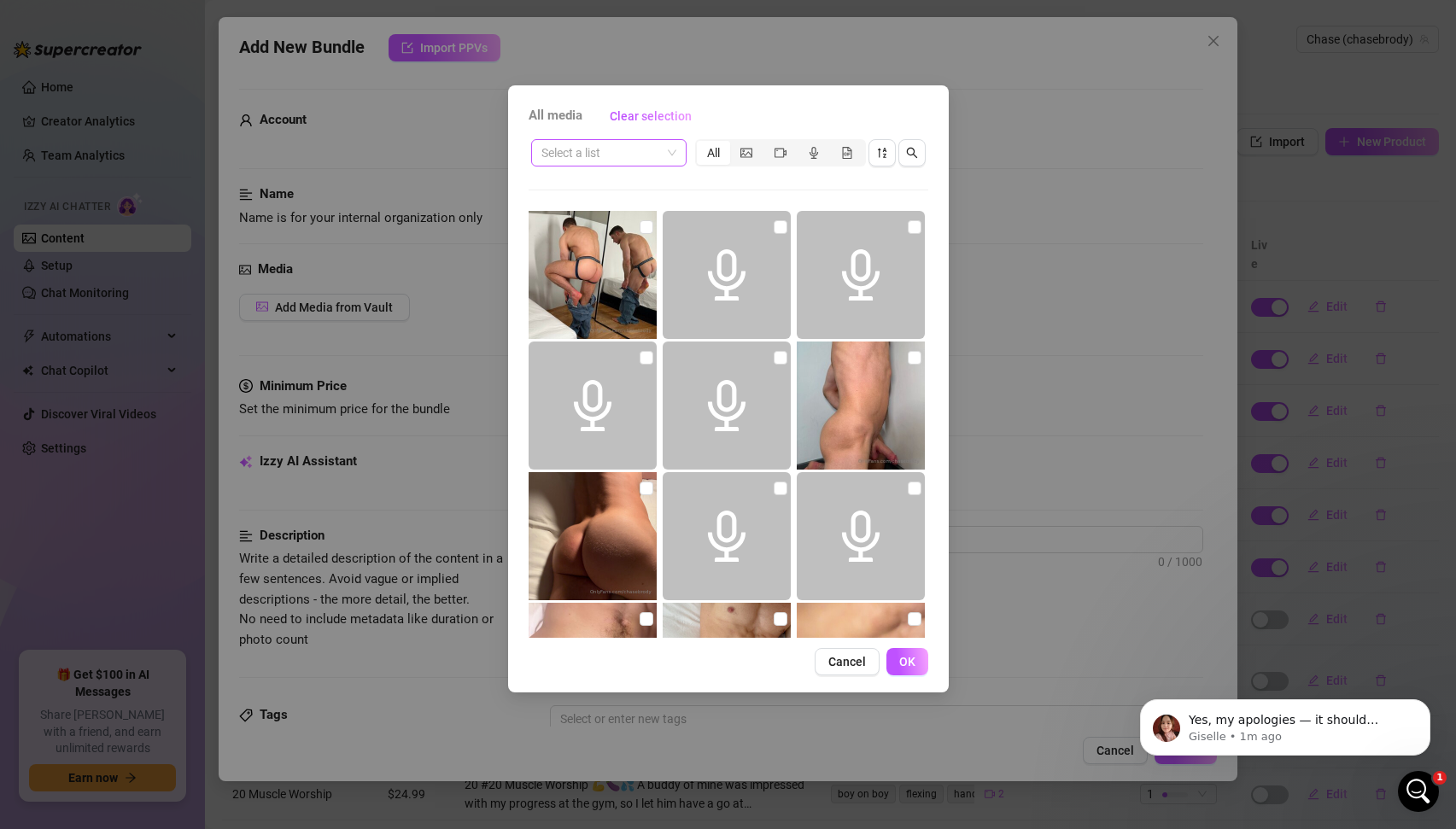
click at [664, 146] on span at bounding box center [609, 153] width 135 height 26
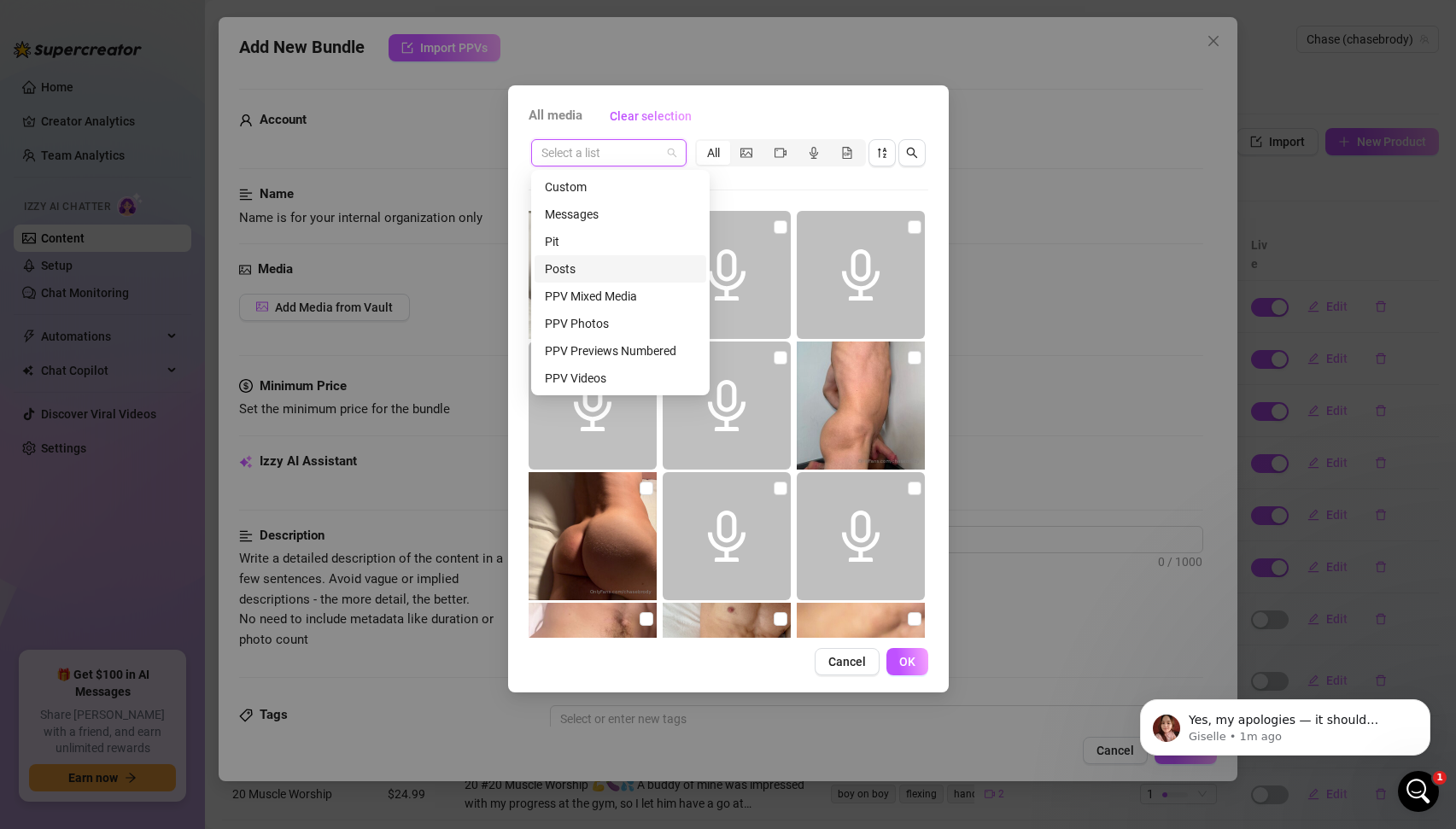
scroll to position [219, 0]
click at [626, 262] on div "Sexting Jerk Off 3 (With Ass)" at bounding box center [620, 268] width 151 height 18
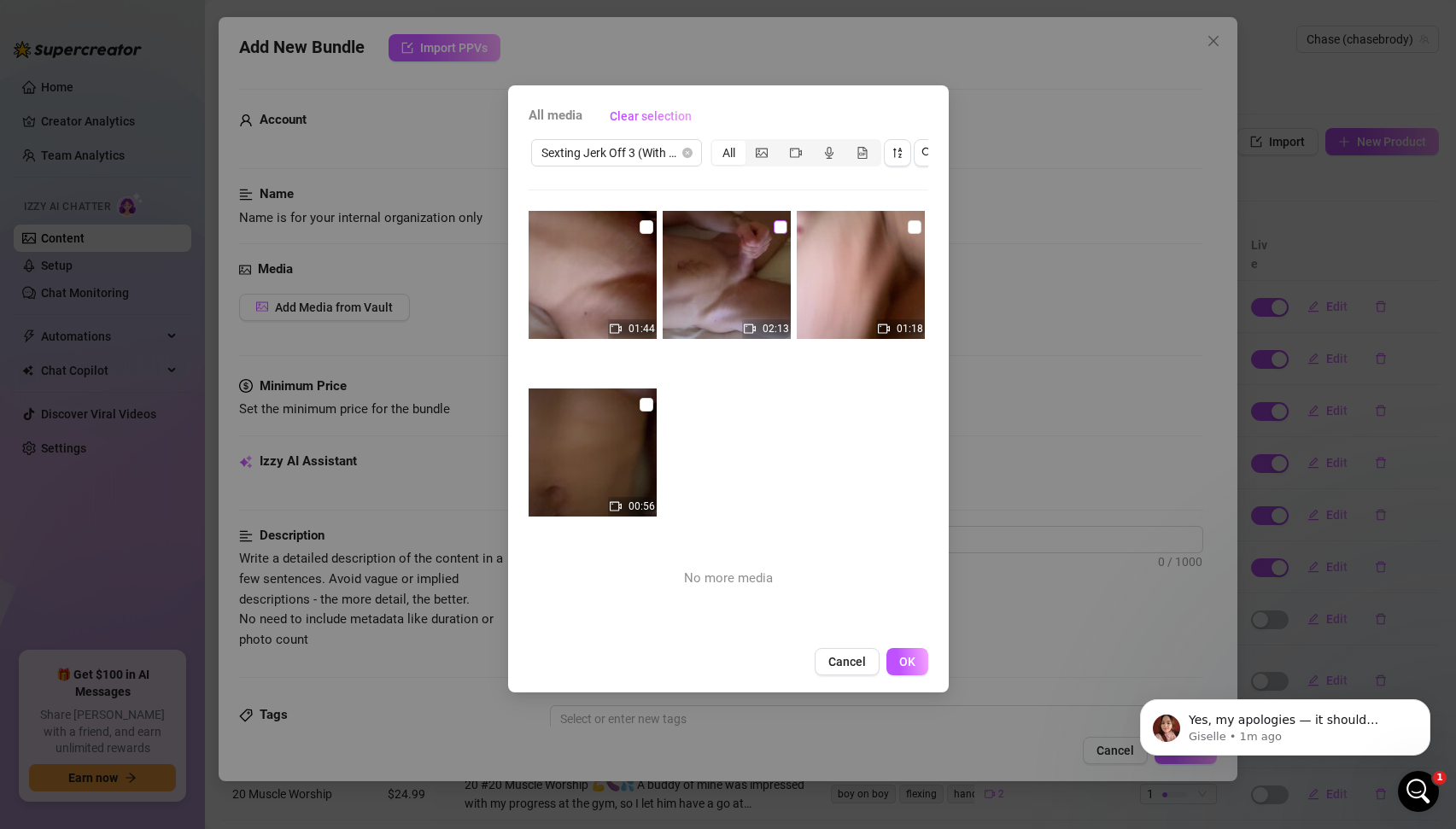
click at [779, 223] on input "checkbox" at bounding box center [780, 227] width 14 height 14
click at [907, 653] on button "OK" at bounding box center [908, 662] width 42 height 28
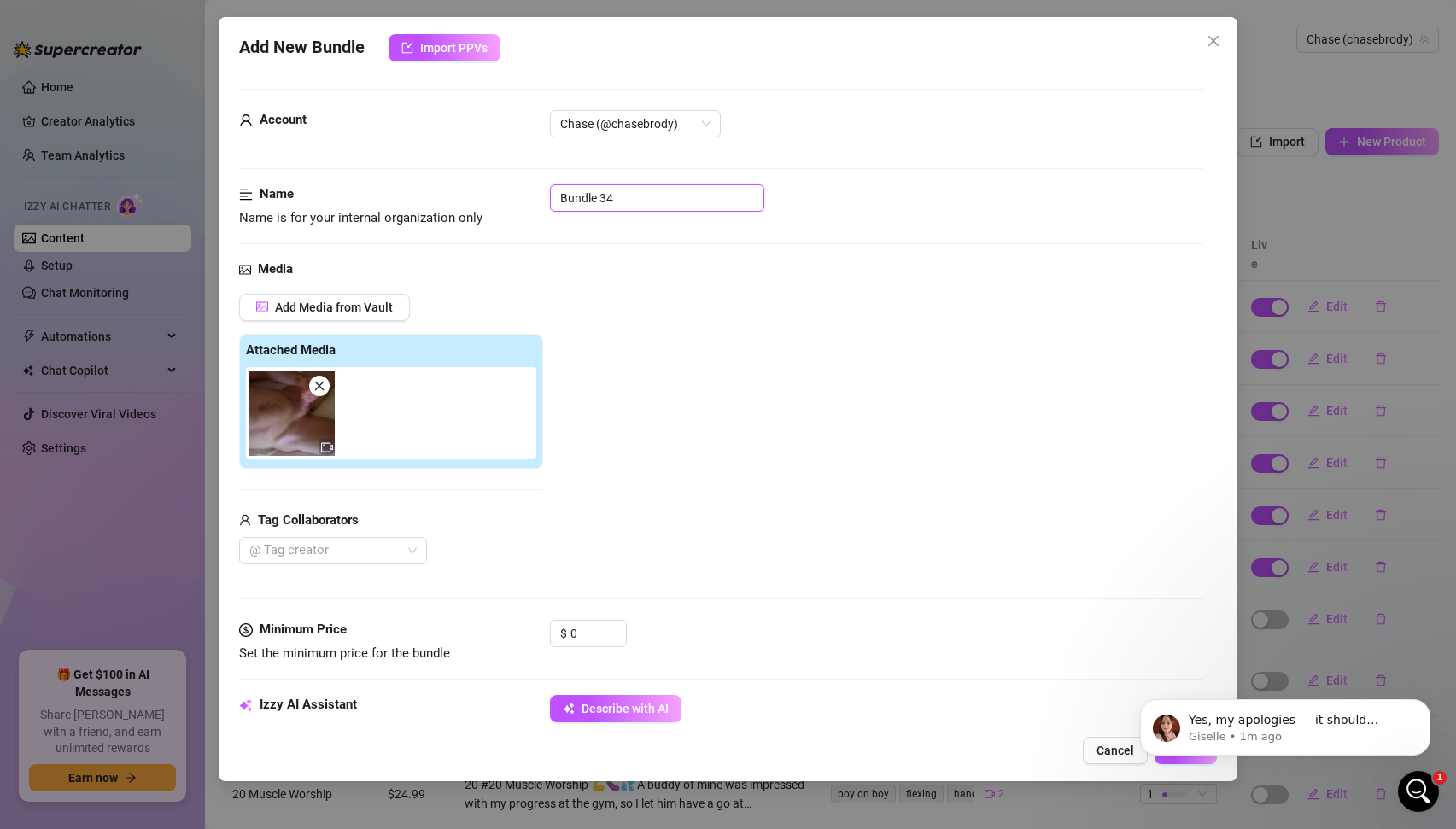
click at [621, 194] on input "Bundle 34" at bounding box center [656, 199] width 214 height 28
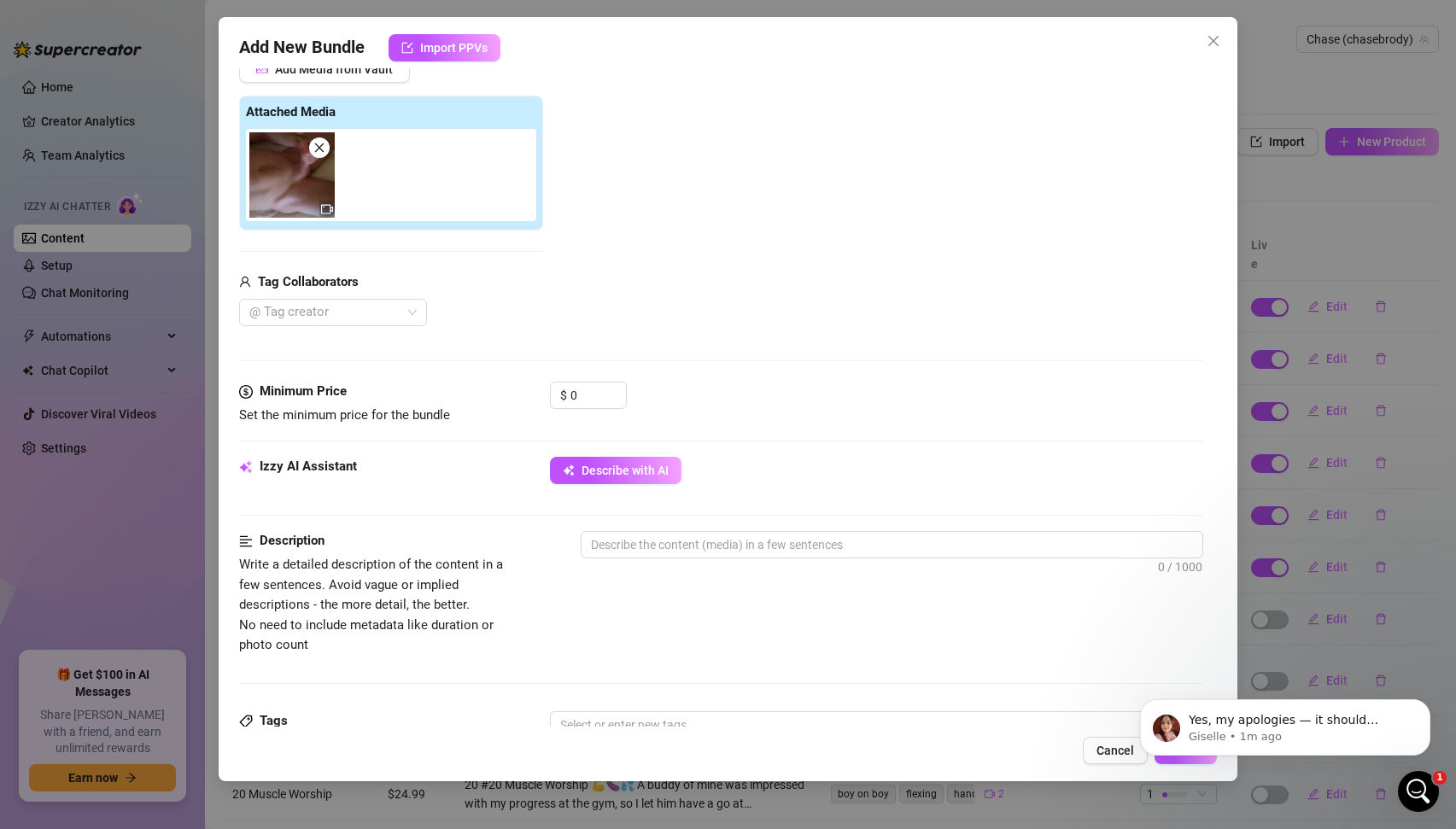
scroll to position [264, 0]
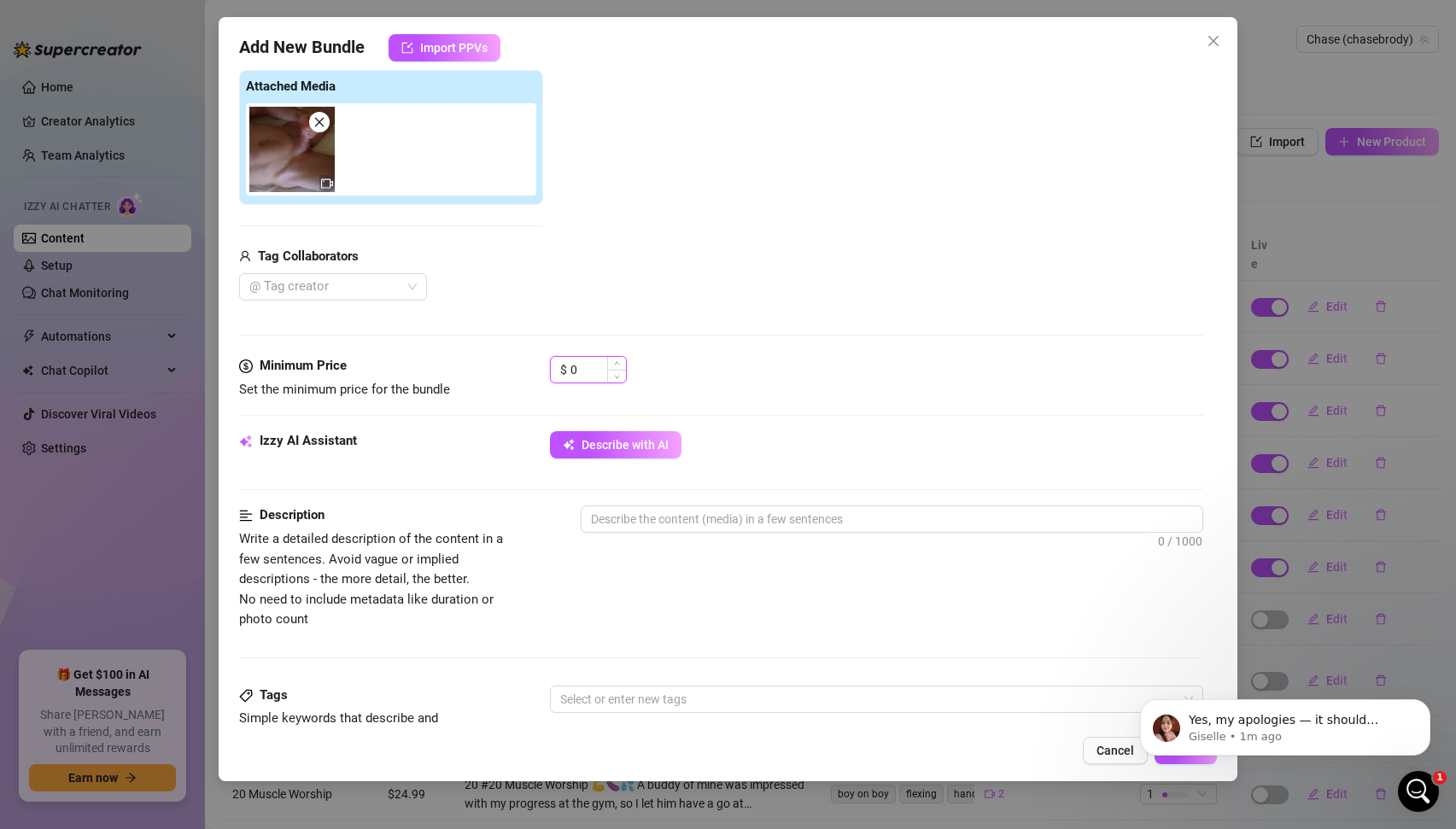
click at [583, 360] on input "0" at bounding box center [598, 369] width 55 height 26
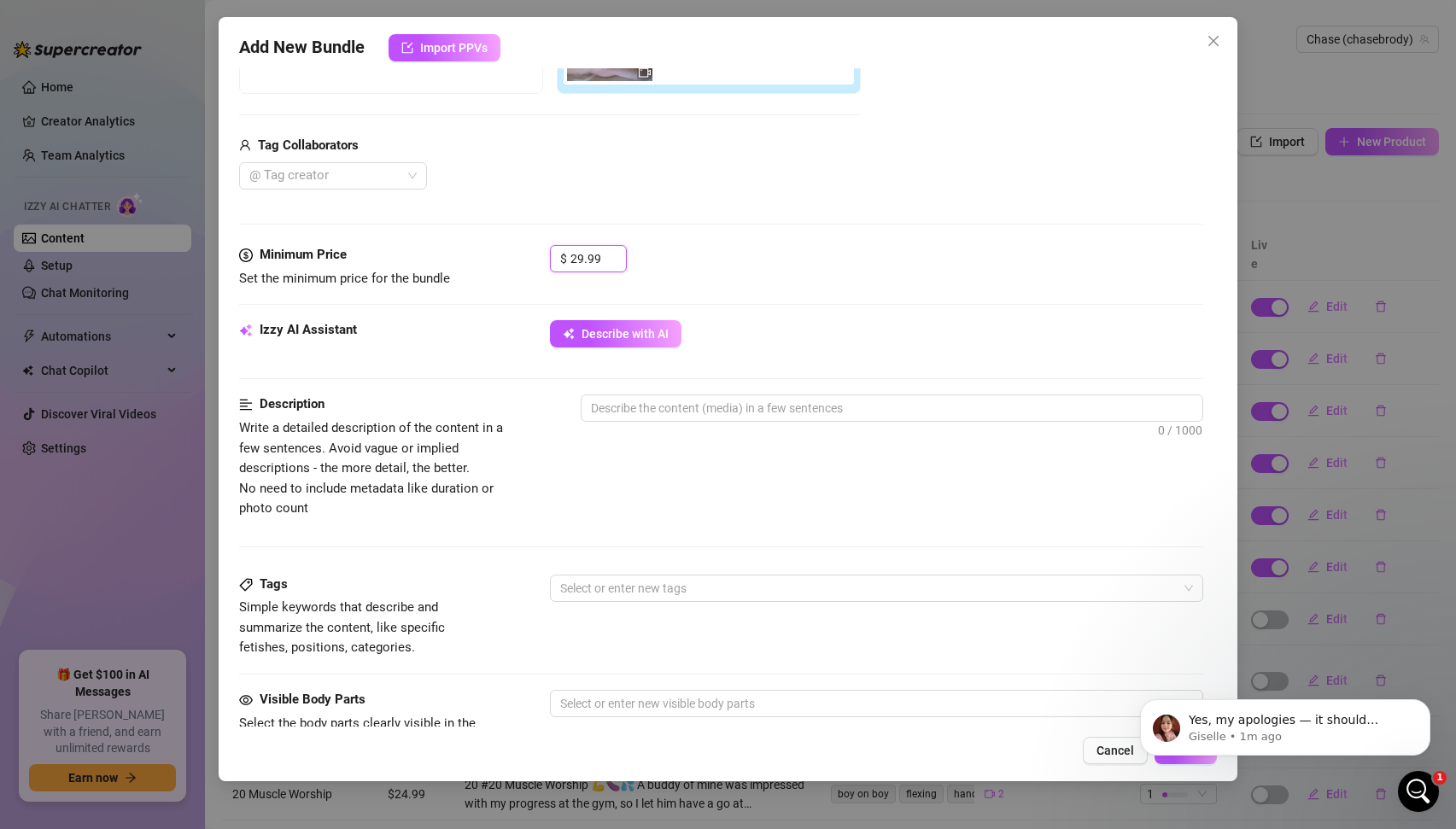
scroll to position [380, 0]
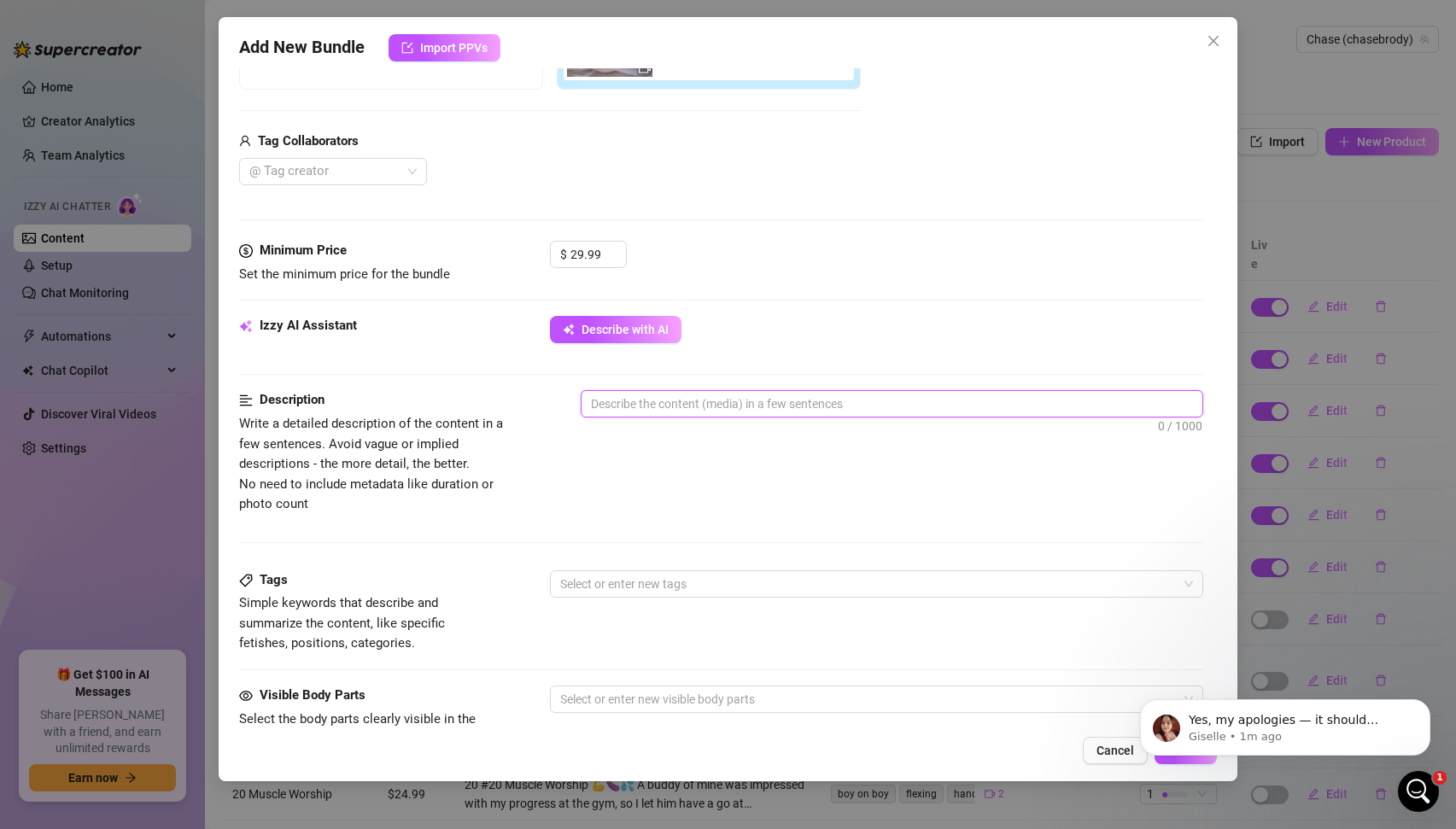
click at [662, 398] on textarea at bounding box center [893, 404] width 621 height 26
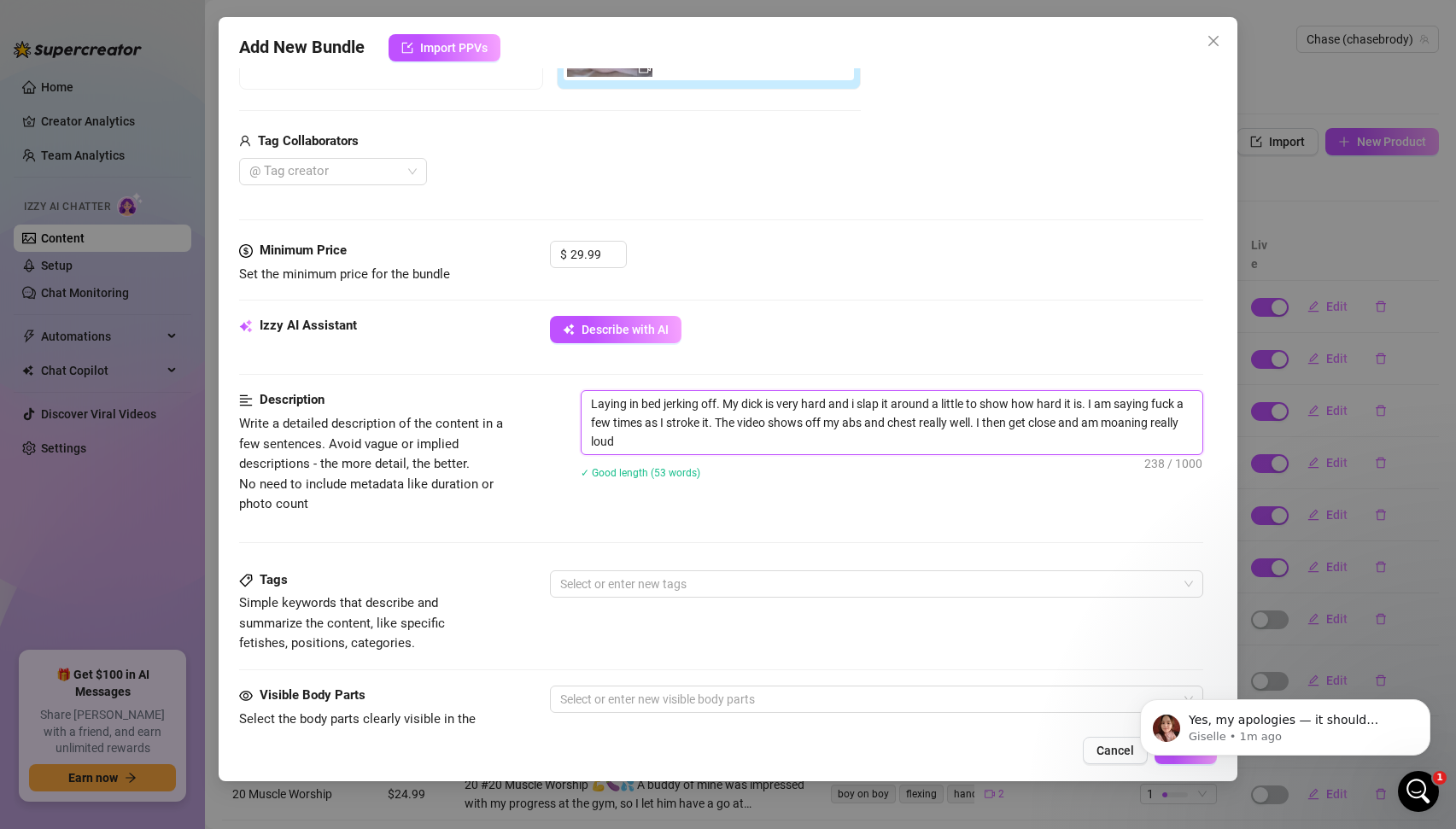
scroll to position [0, 0]
click at [809, 444] on textarea "Laying in bed jerking off. My dick is very hard and i slap it around a little t…" at bounding box center [893, 423] width 621 height 63
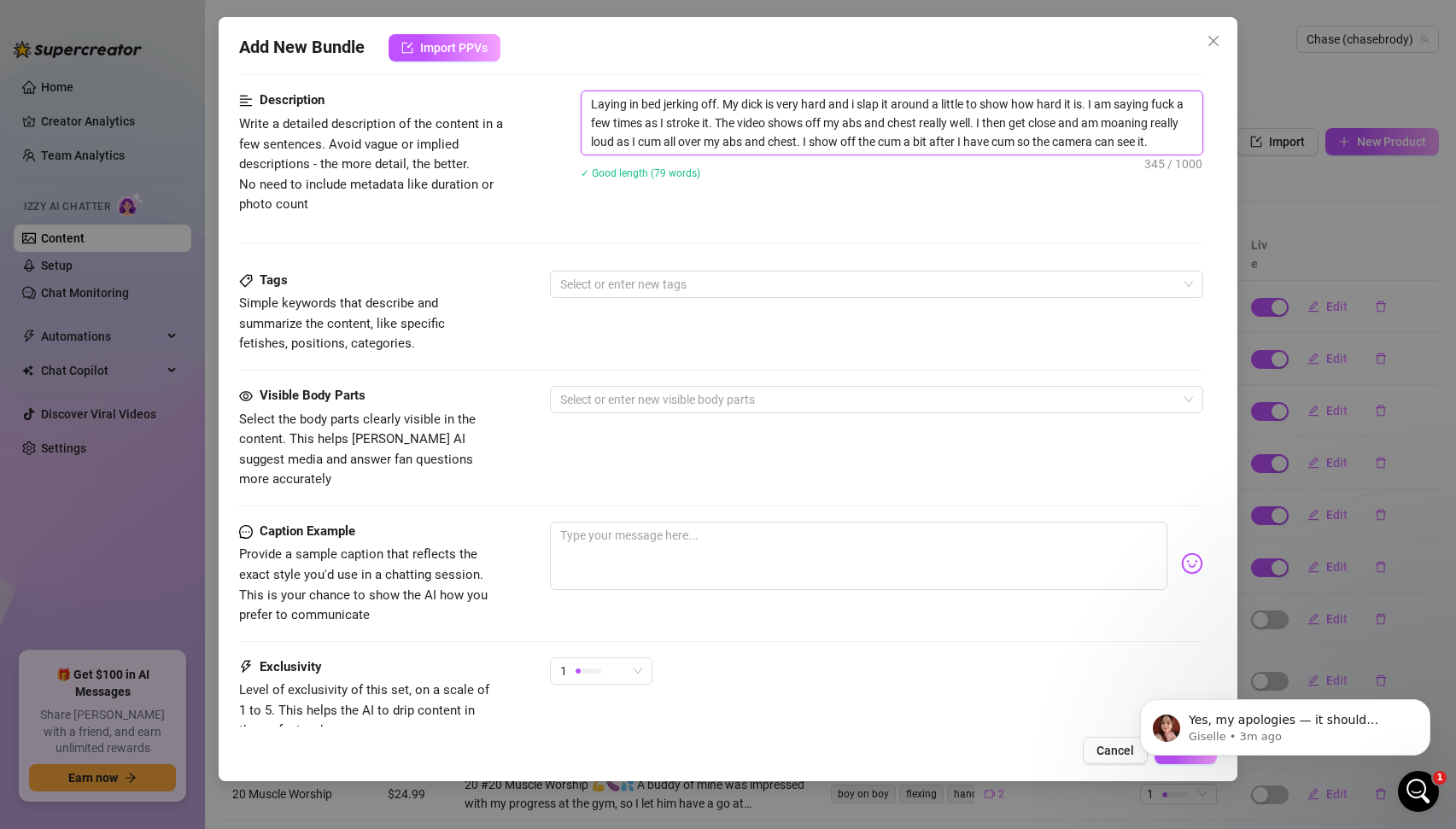
scroll to position [712, 0]
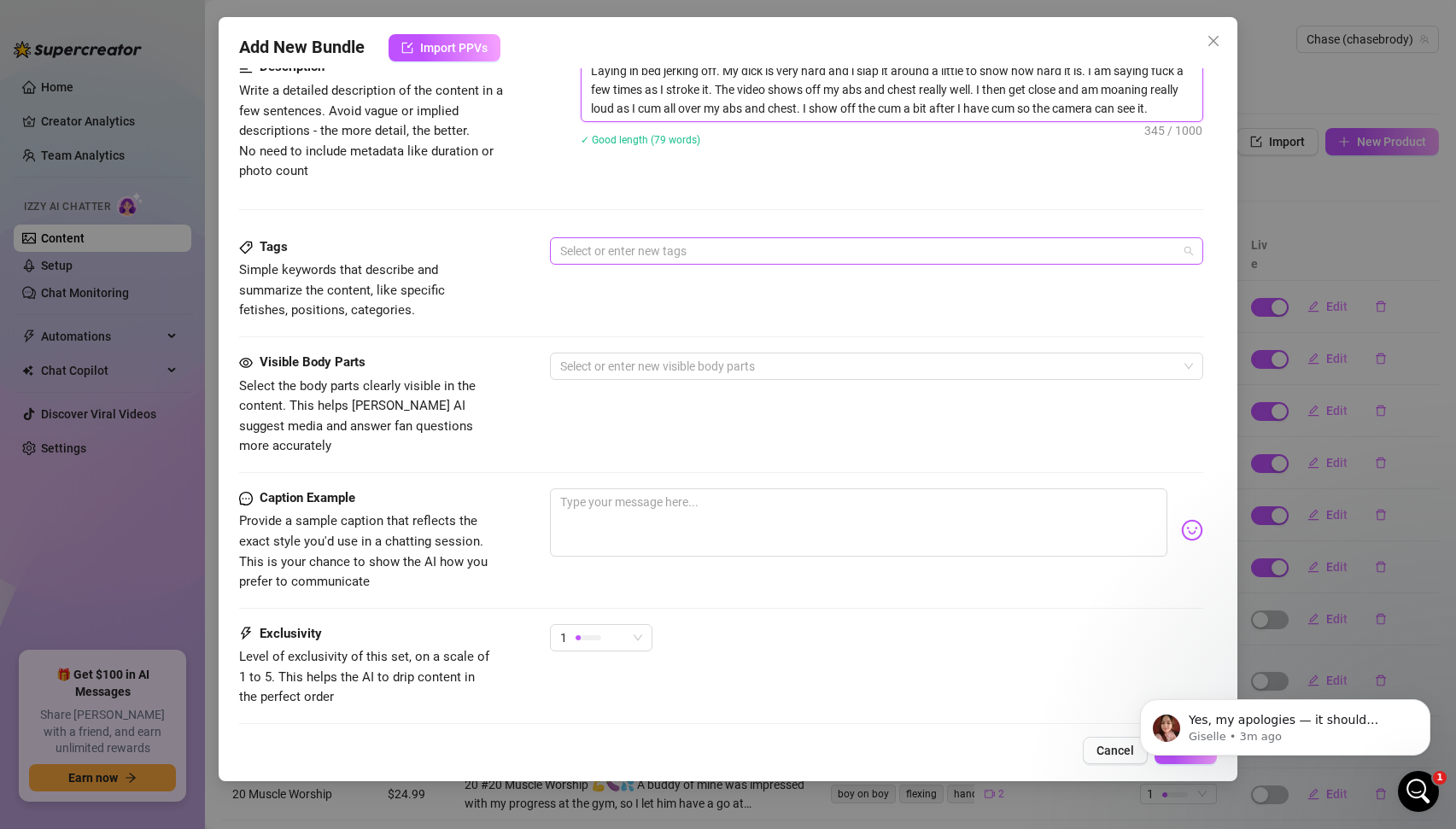
click at [614, 258] on div at bounding box center [868, 251] width 630 height 24
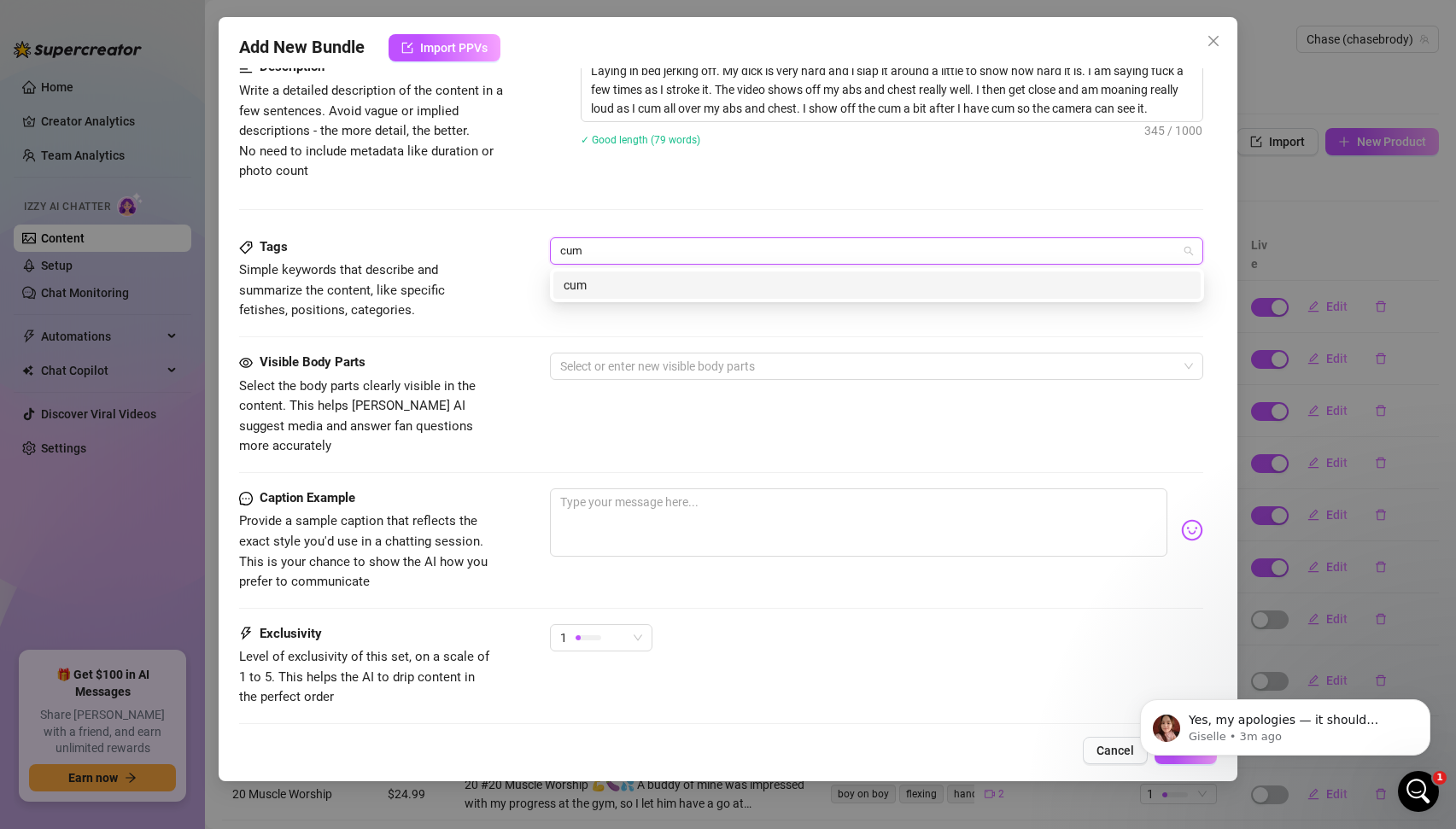
click at [611, 293] on div "cum" at bounding box center [877, 285] width 627 height 18
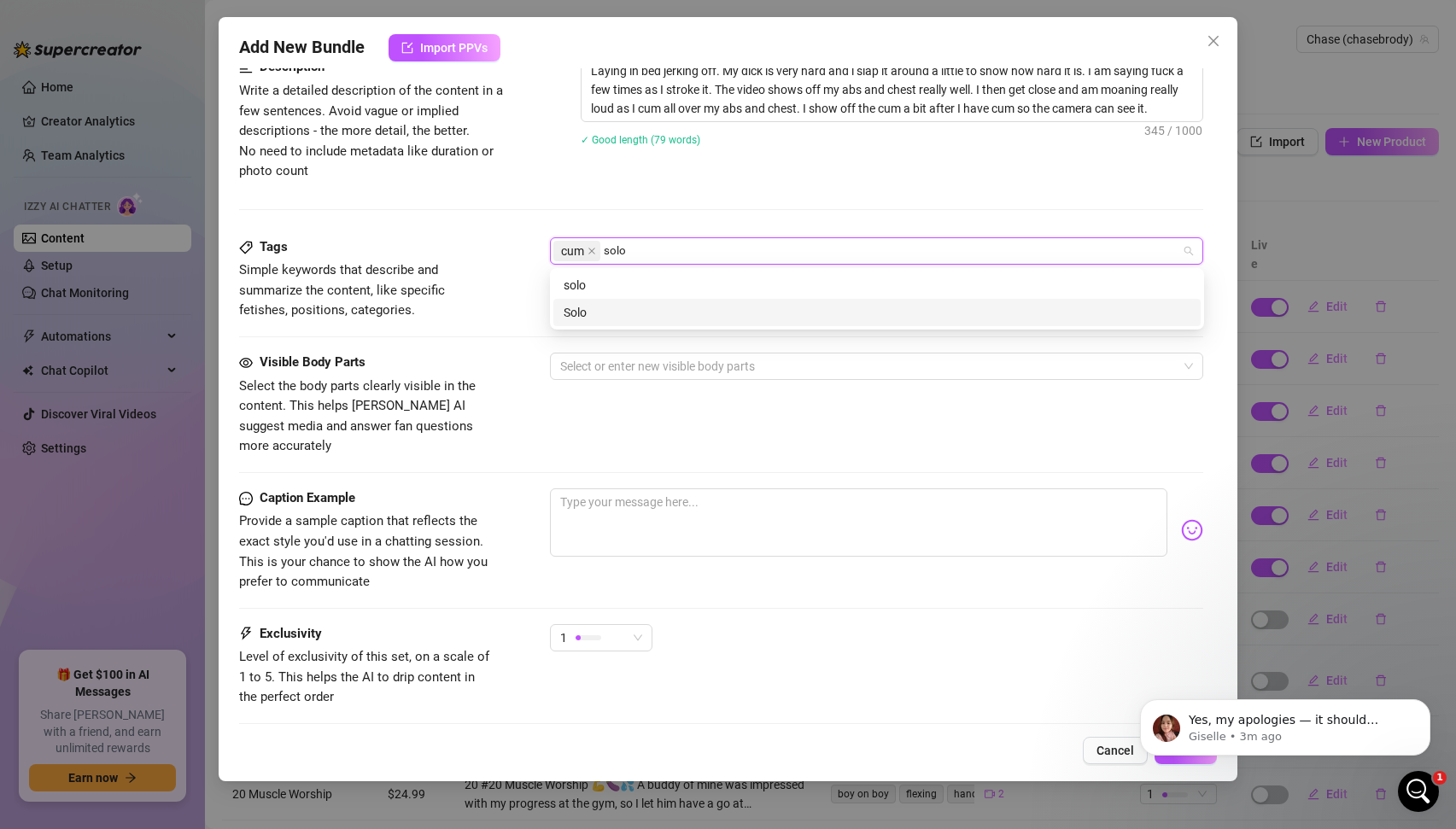
click at [588, 315] on div "Solo" at bounding box center [877, 312] width 627 height 18
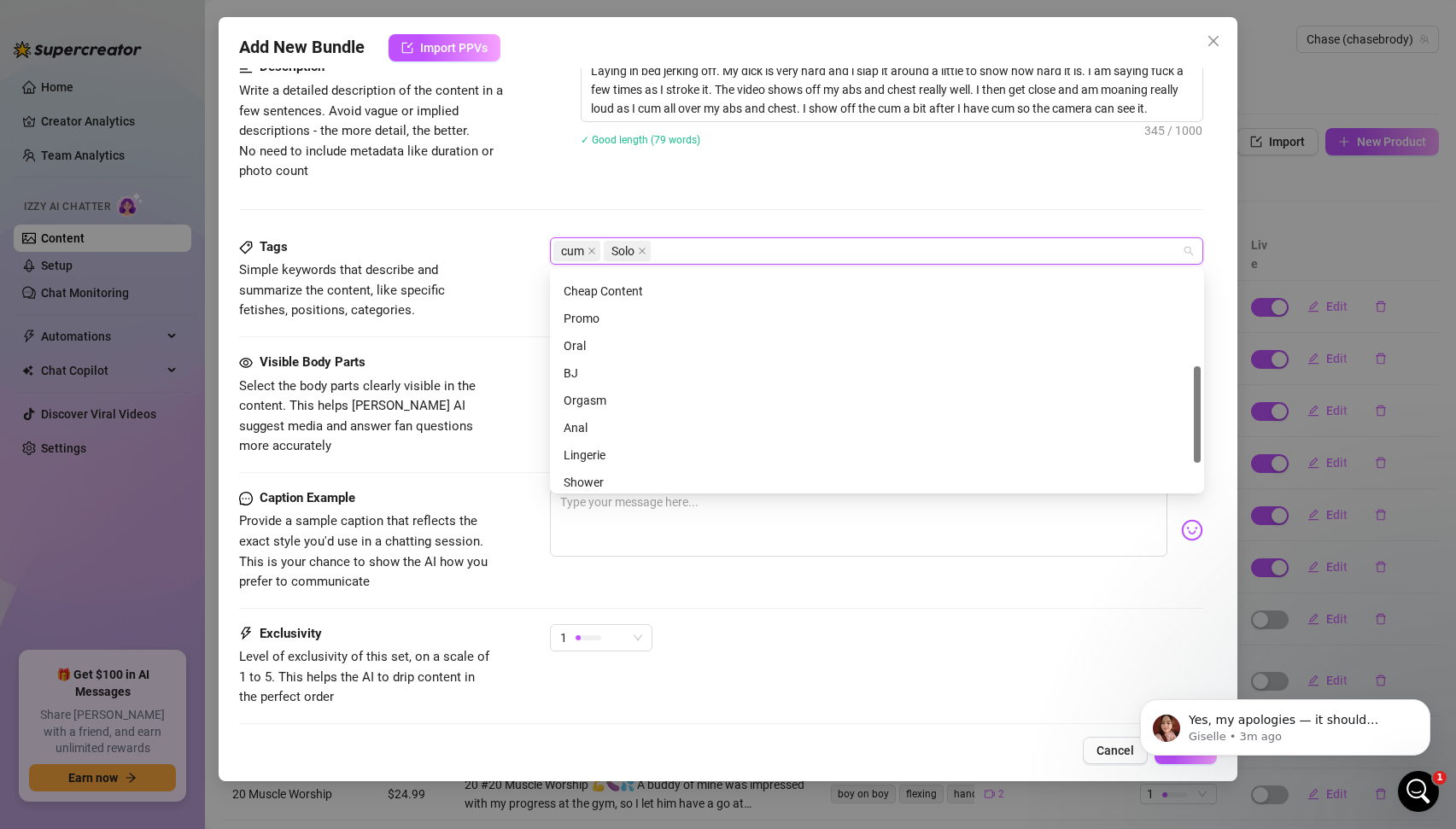
scroll to position [223, 0]
click at [596, 390] on div "Orgasm" at bounding box center [877, 390] width 627 height 18
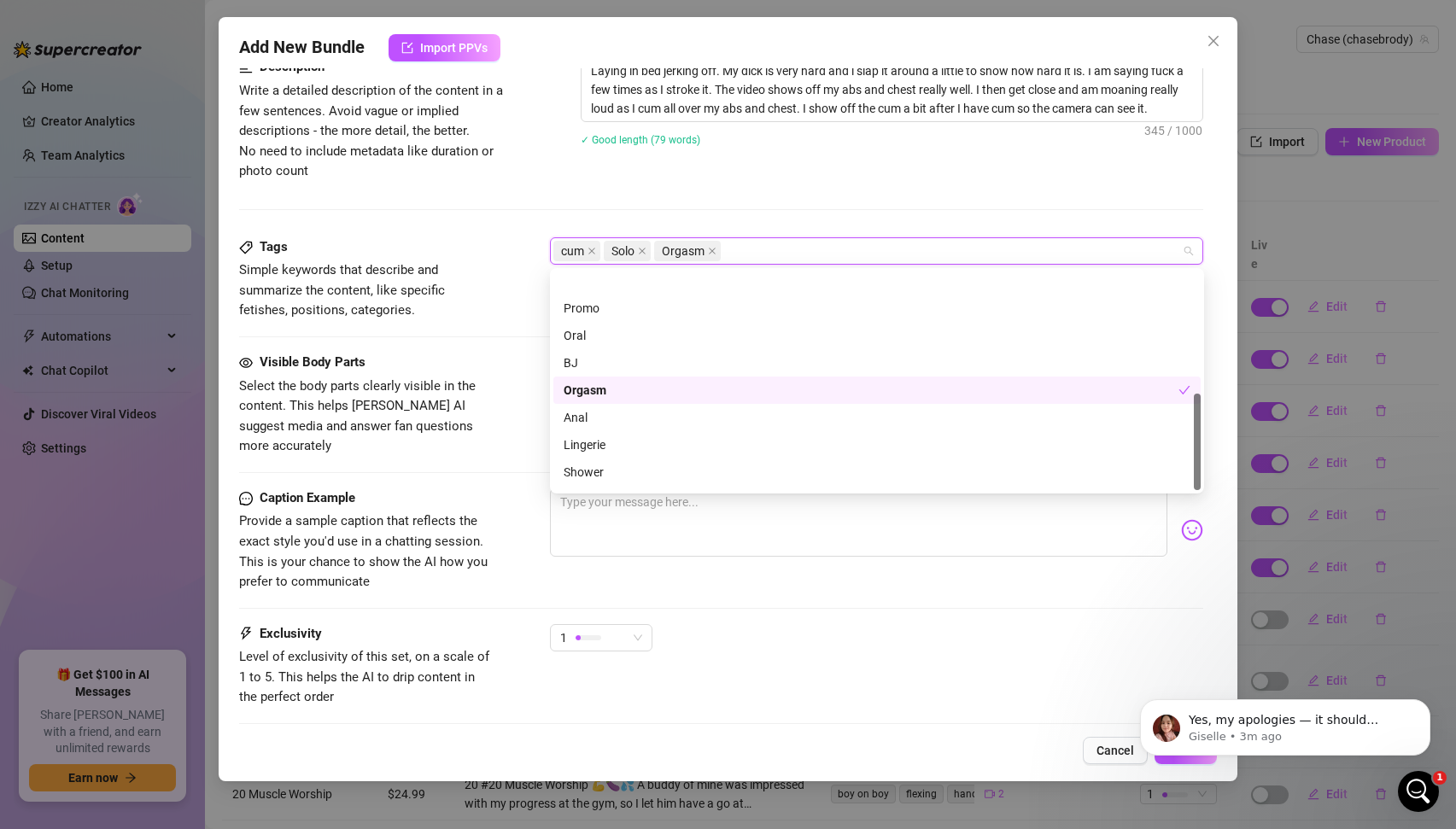
scroll to position [273, 0]
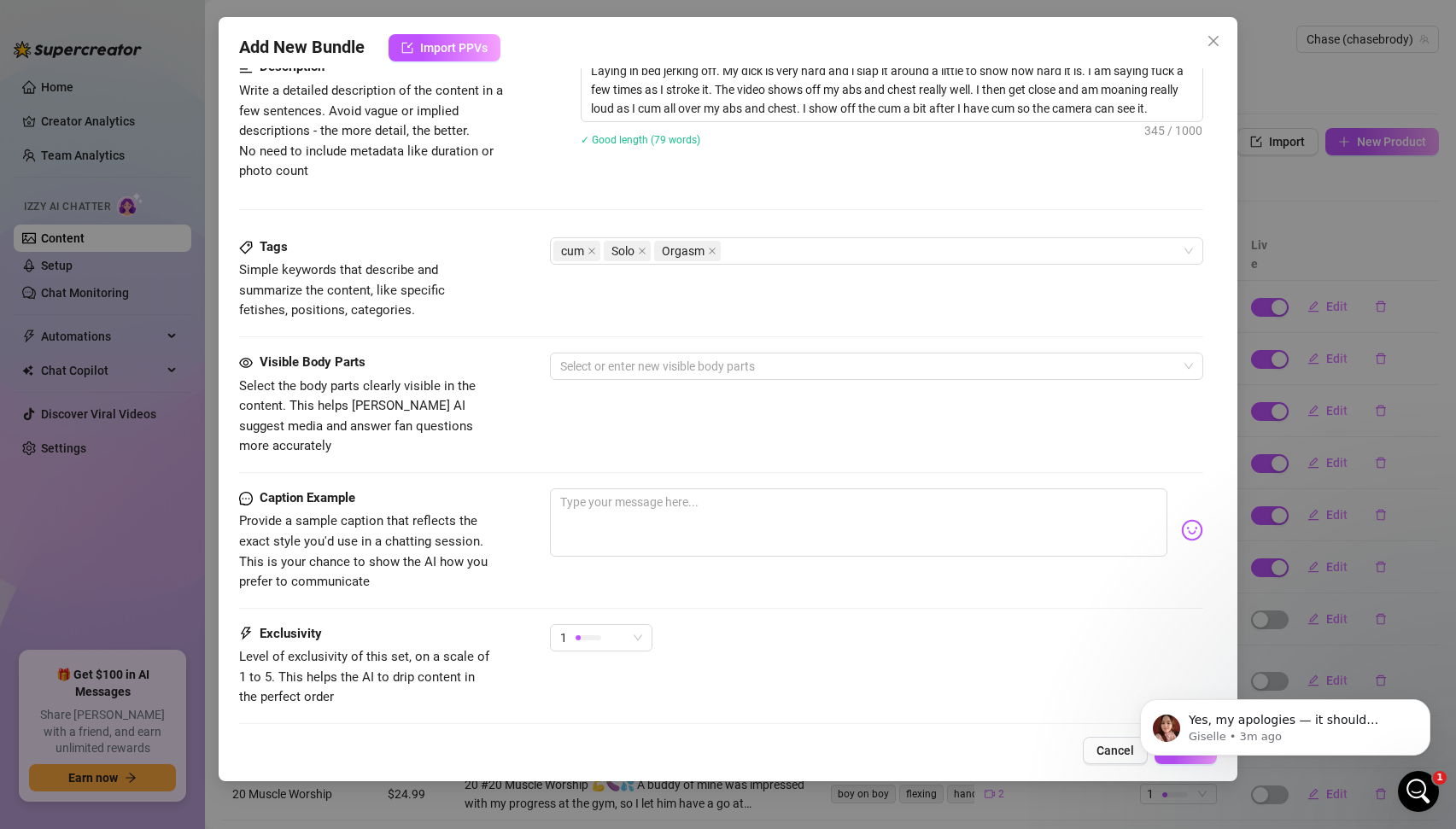
click at [510, 377] on div "Visible Body Parts Select the body parts clearly visible in the content. This h…" at bounding box center [722, 404] width 965 height 104
click at [657, 370] on div at bounding box center [868, 367] width 630 height 24
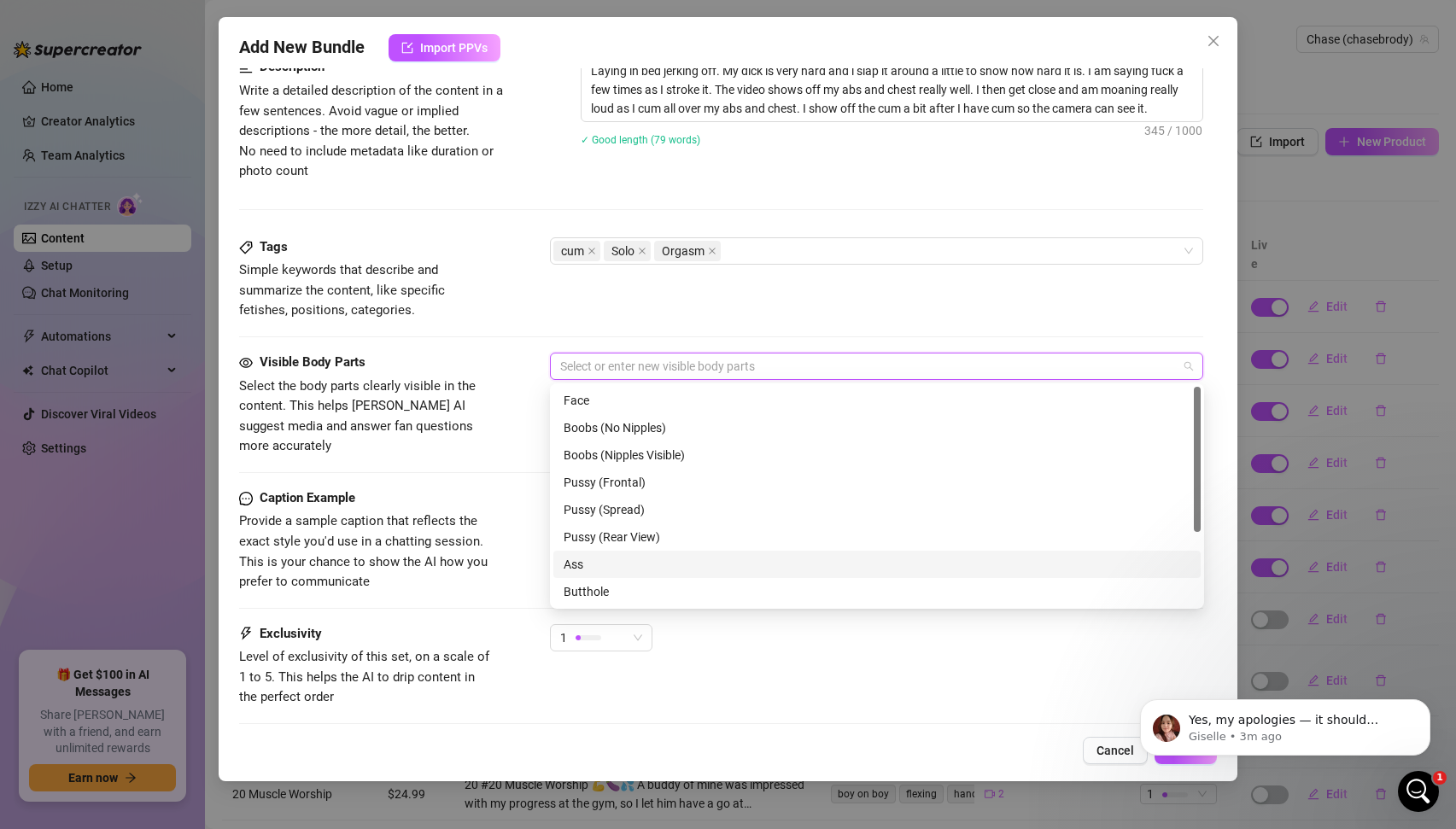
scroll to position [109, 0]
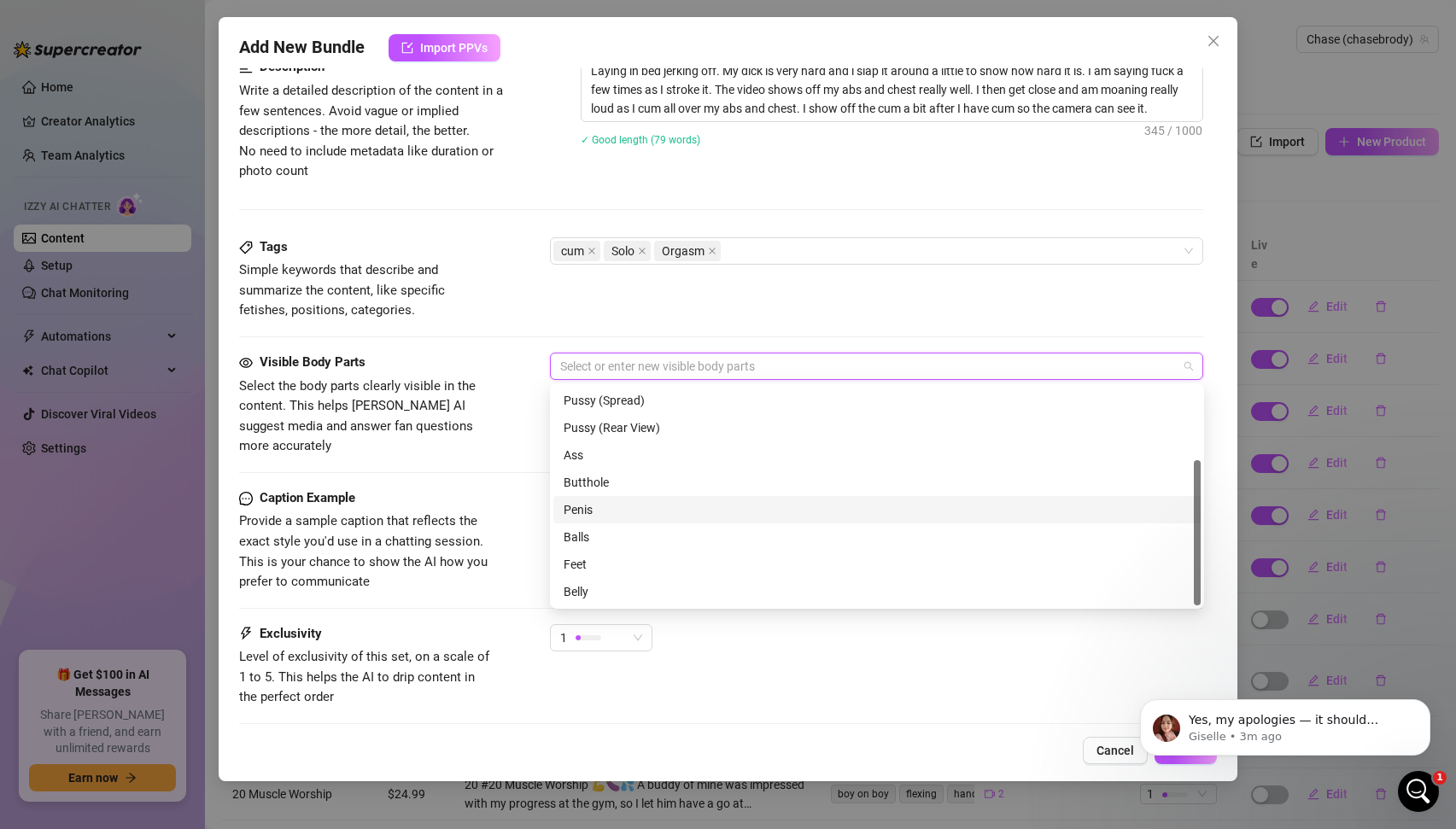
click at [591, 506] on div "Penis" at bounding box center [877, 510] width 627 height 18
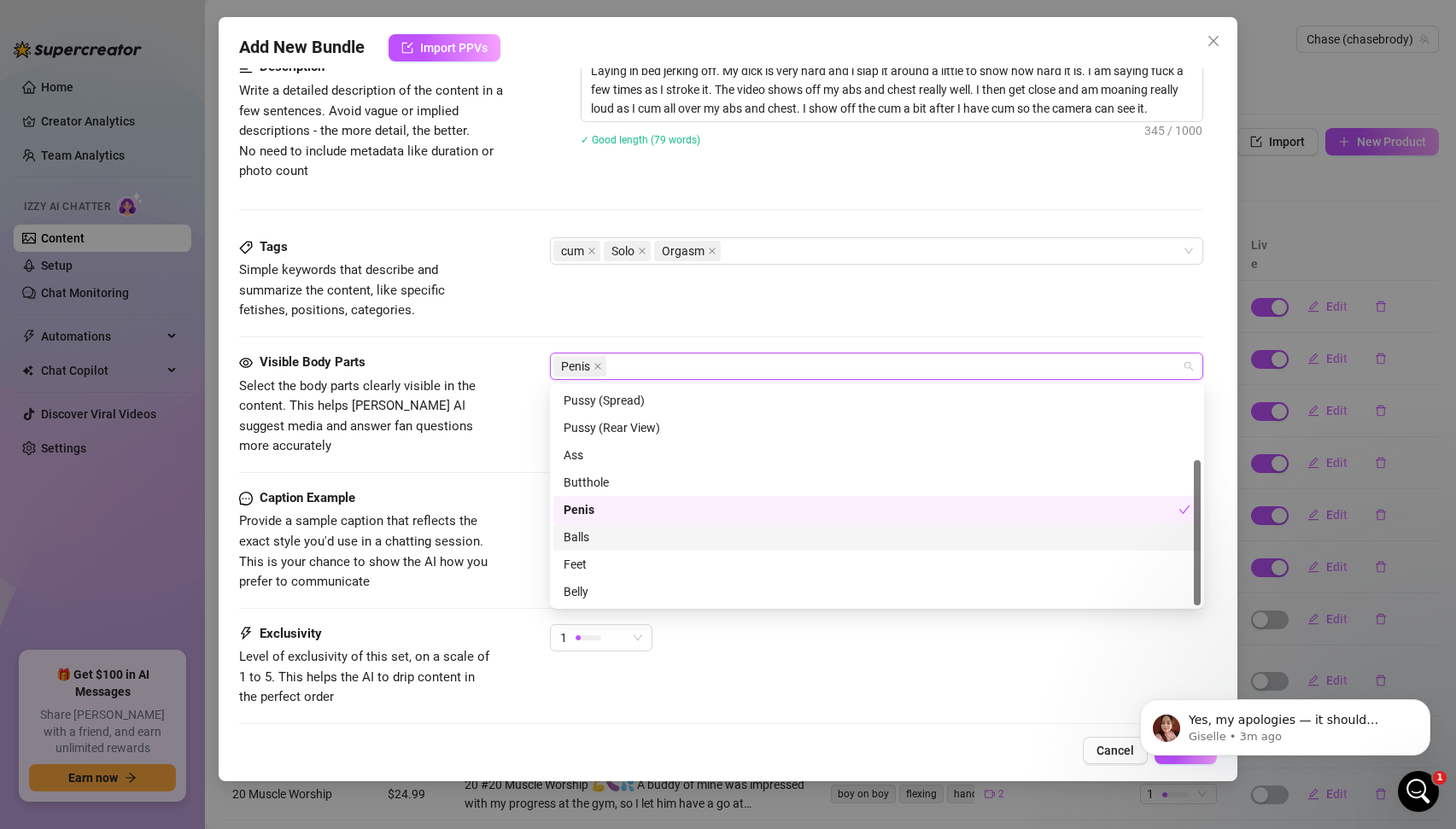
click at [586, 540] on div "Balls" at bounding box center [877, 537] width 627 height 18
click at [496, 541] on div "Caption Example Provide a sample caption that reflects the exact style you'd us…" at bounding box center [722, 540] width 965 height 104
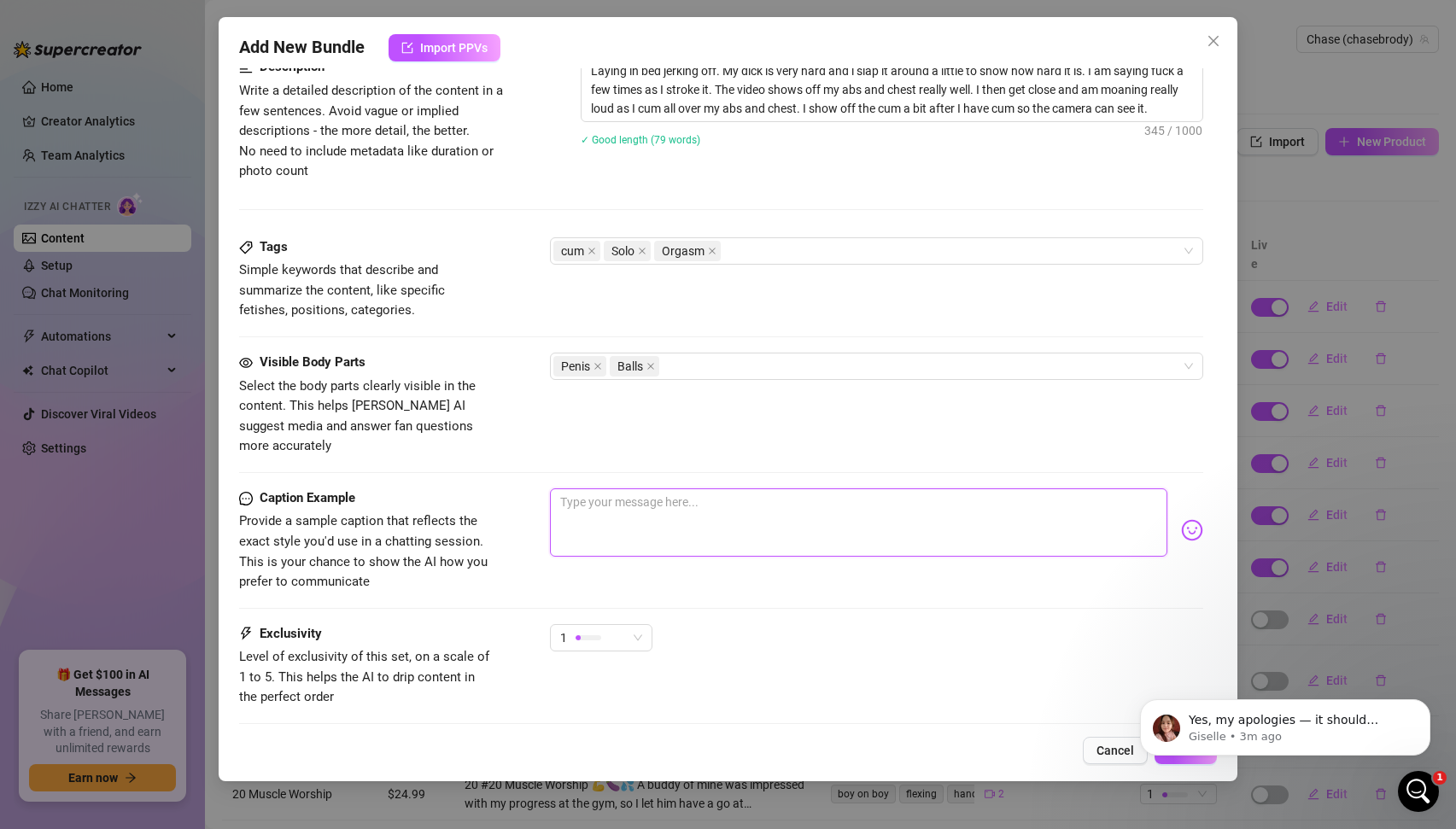
click at [700, 496] on textarea at bounding box center [859, 523] width 619 height 68
click at [619, 628] on div "1" at bounding box center [594, 638] width 66 height 26
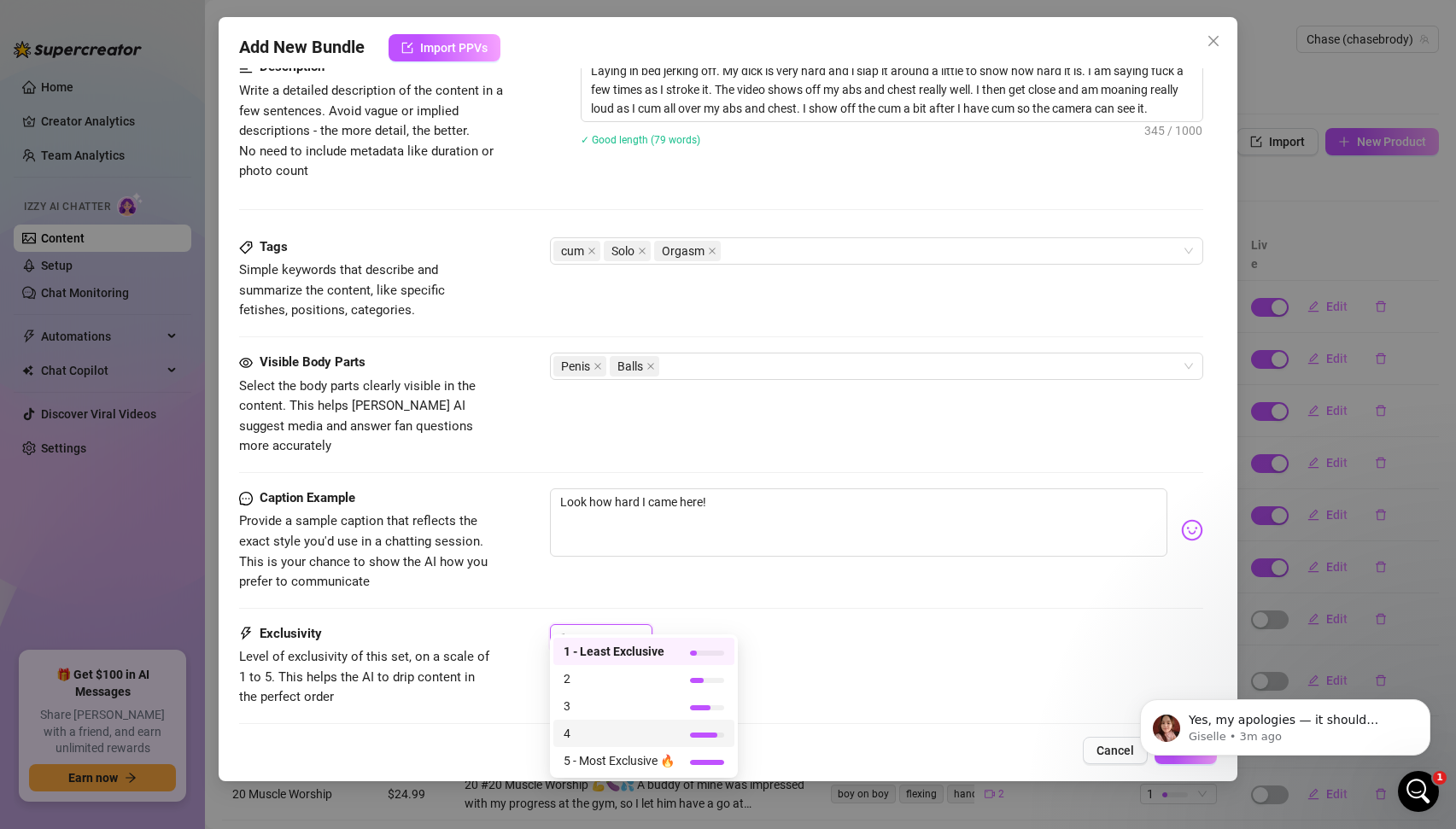
click at [572, 730] on span "4" at bounding box center [619, 733] width 111 height 18
click at [464, 676] on span "Level of exclusivity of this set, on a scale of 1 to 5. This helps the AI to dr…" at bounding box center [367, 677] width 256 height 61
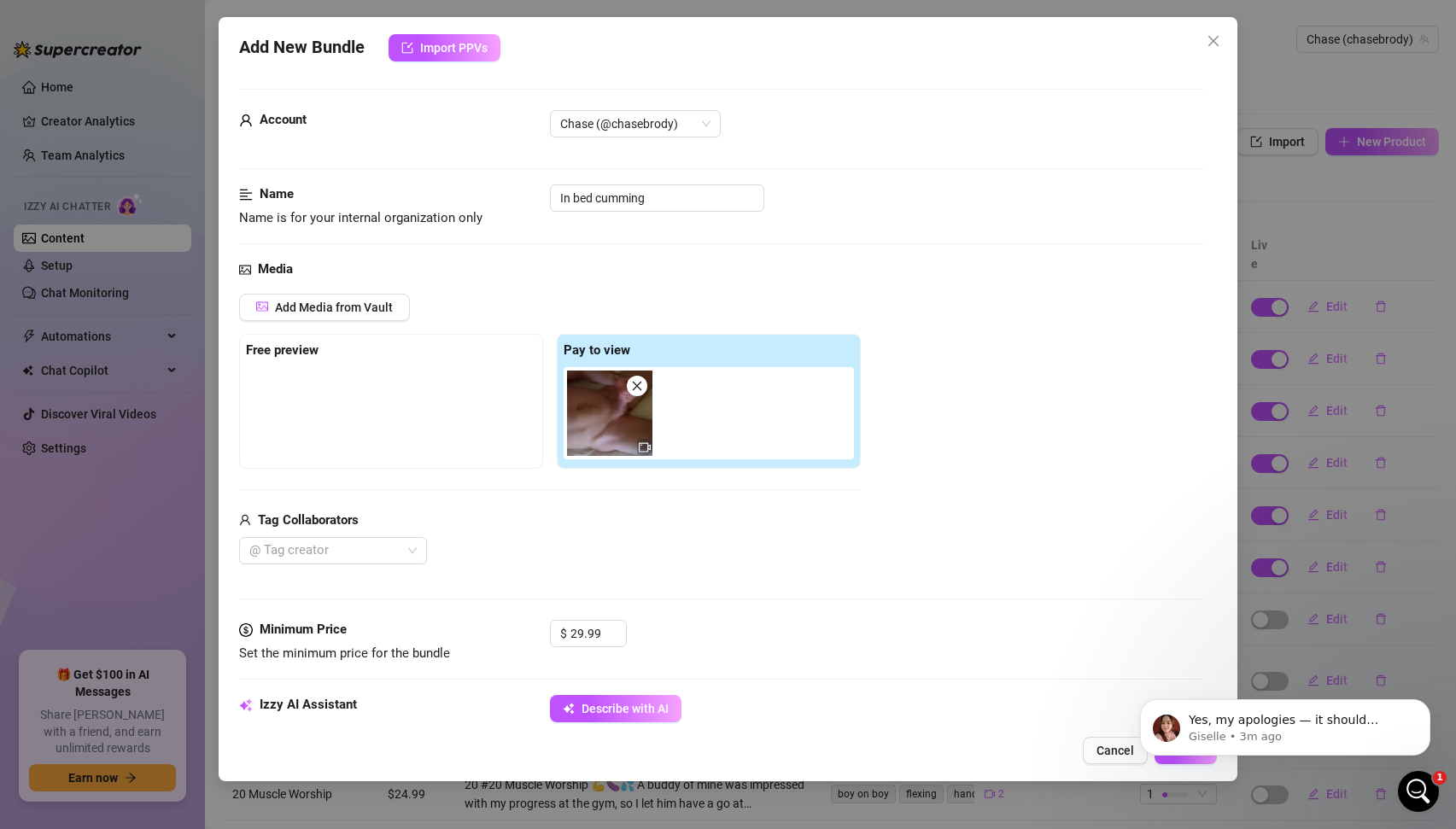
scroll to position [632, 0]
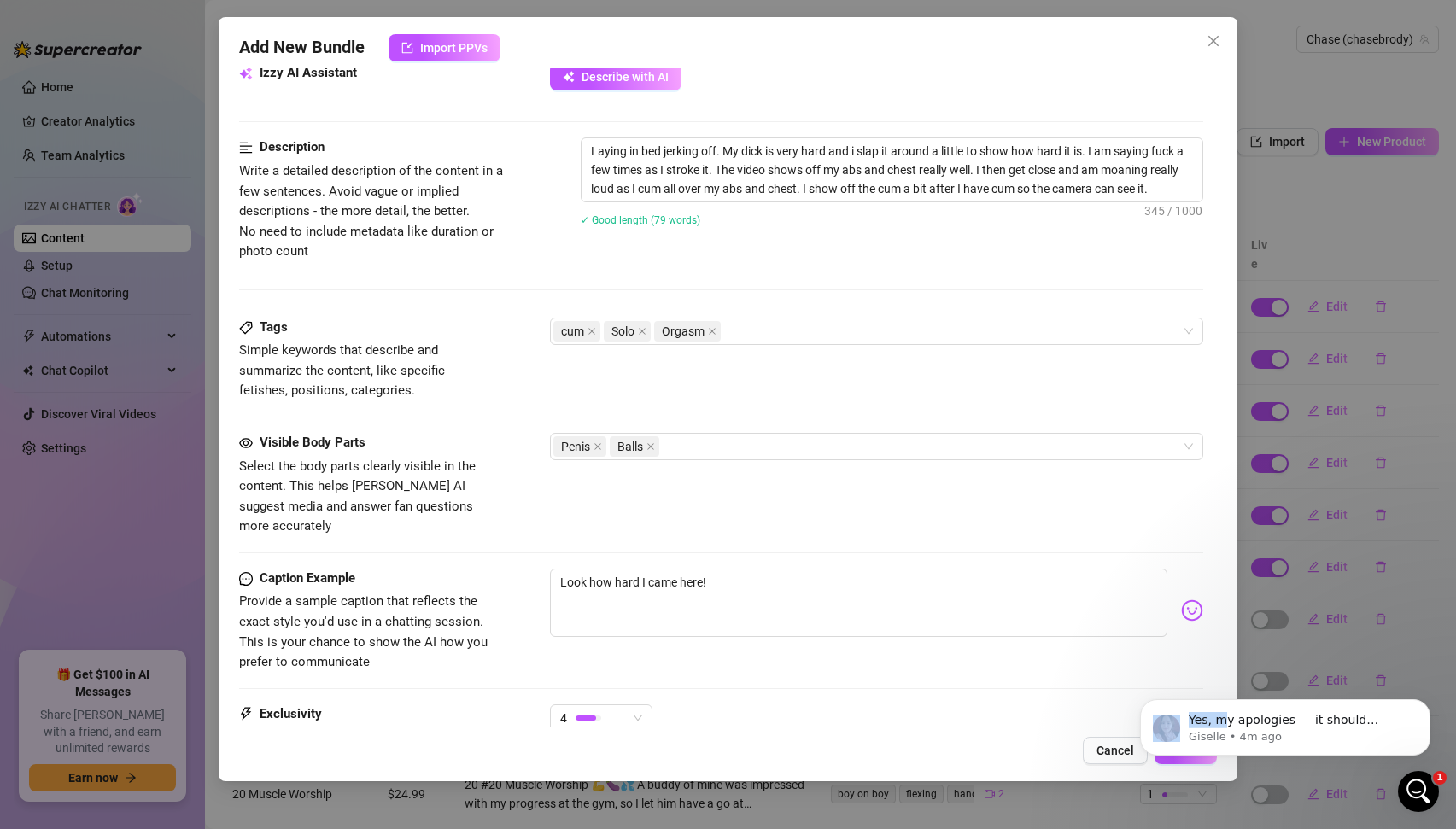
drag, startPoint x: 1222, startPoint y: 793, endPoint x: 1444, endPoint y: 671, distance: 253.3
click at [1444, 674] on body "Yes, my apologies — it should exclude from the beginning the fans you specifica…" at bounding box center [1285, 722] width 328 height 106
click at [1428, 701] on icon "Dismiss notification" at bounding box center [1425, 704] width 6 height 6
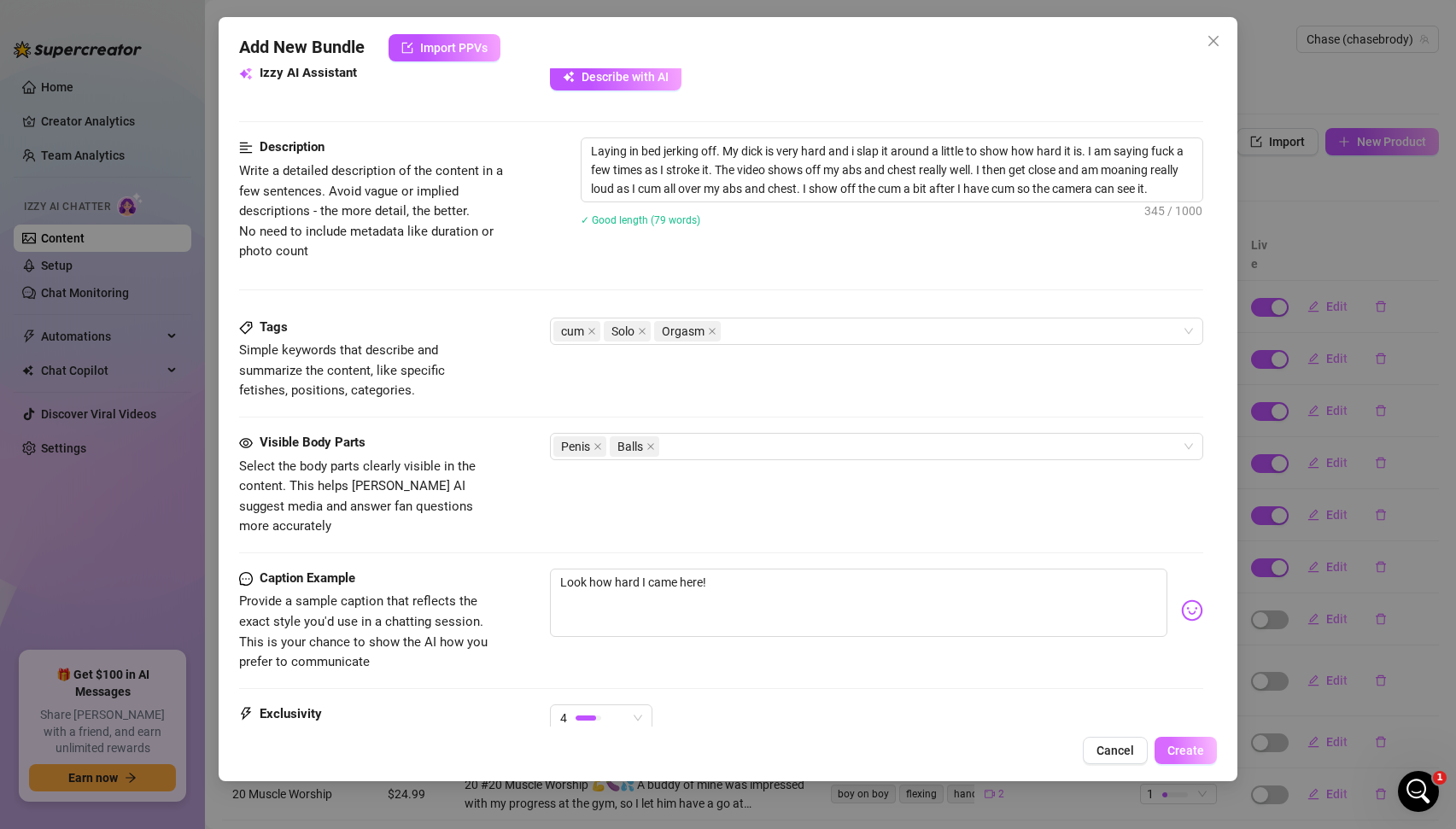
click at [1189, 754] on span "Create" at bounding box center [1186, 750] width 37 height 14
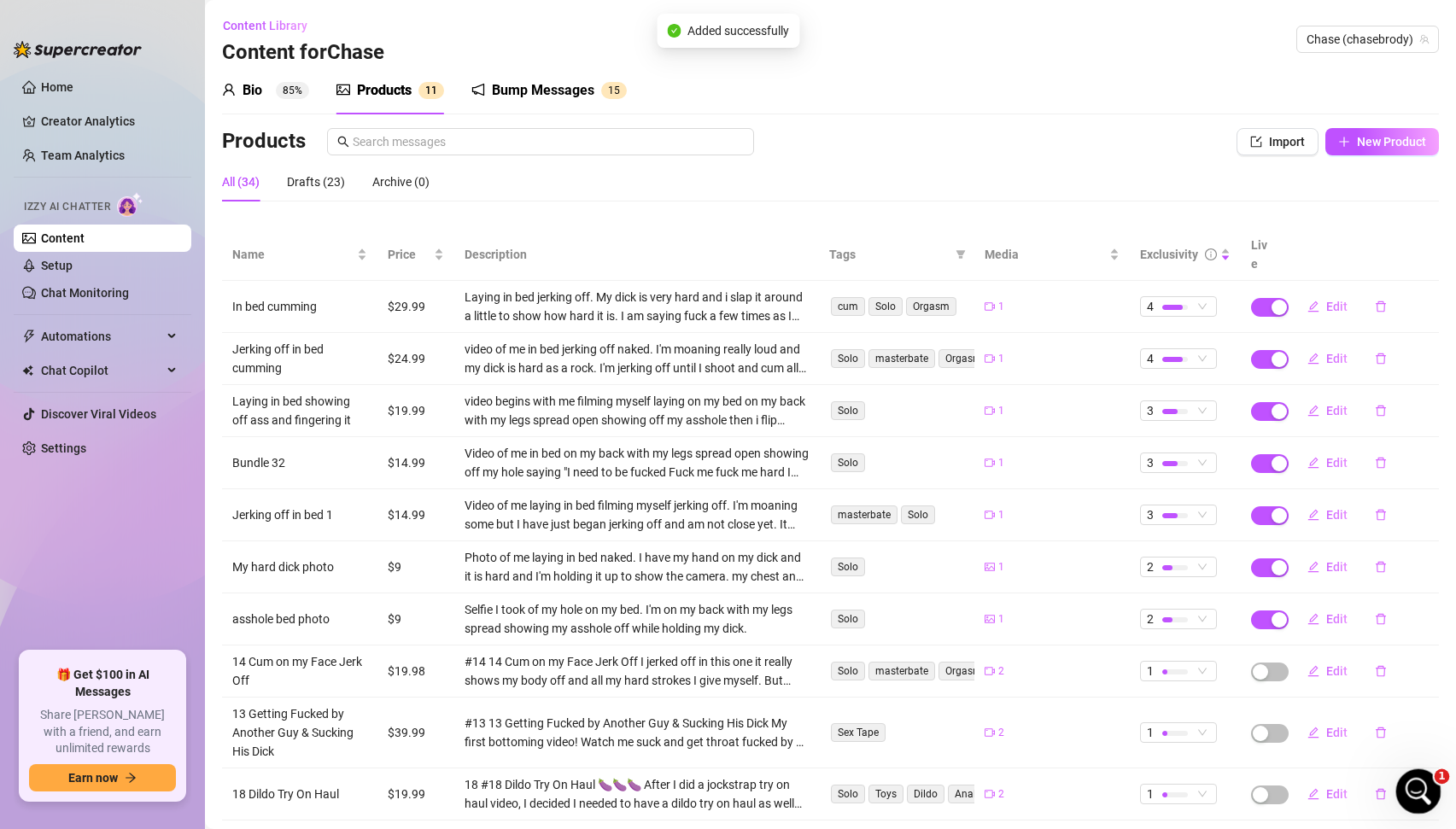
click at [1422, 792] on icon "Open Intercom Messenger" at bounding box center [1416, 789] width 28 height 28
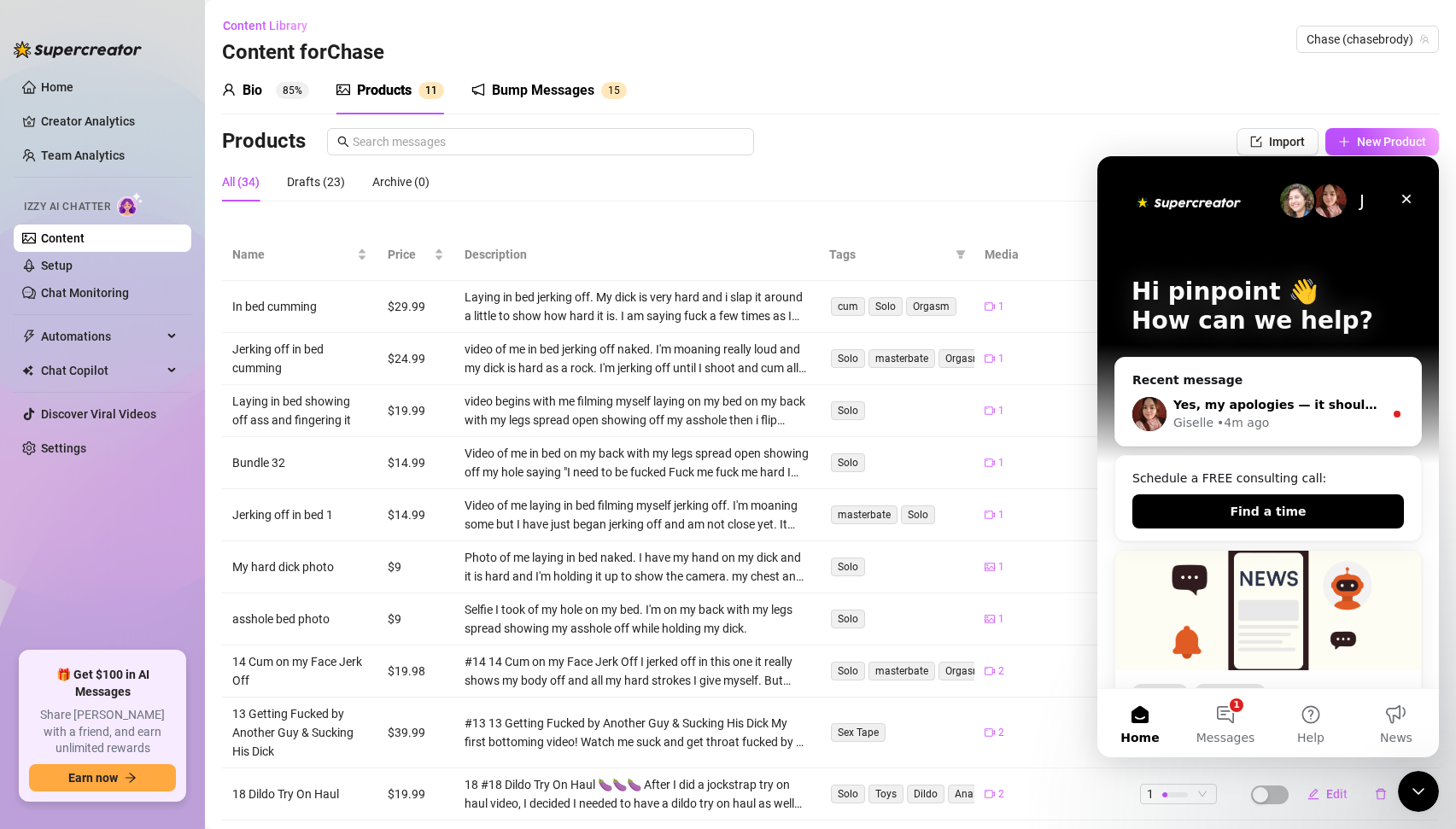
click at [1270, 396] on div "Yes, my apologies — it should exclude from the beginning the fans you specifica…" at bounding box center [1279, 405] width 210 height 18
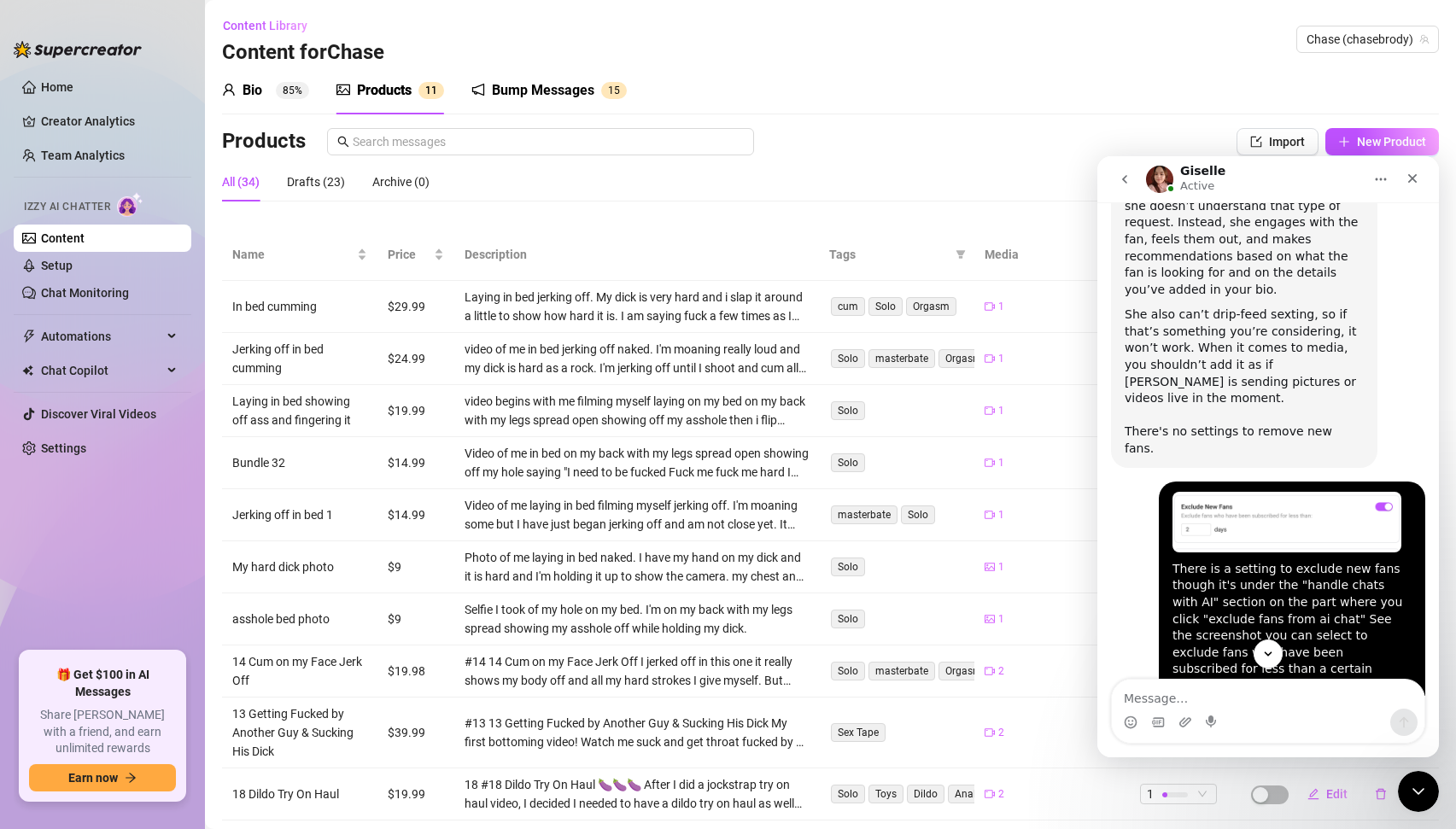
scroll to position [2657, 0]
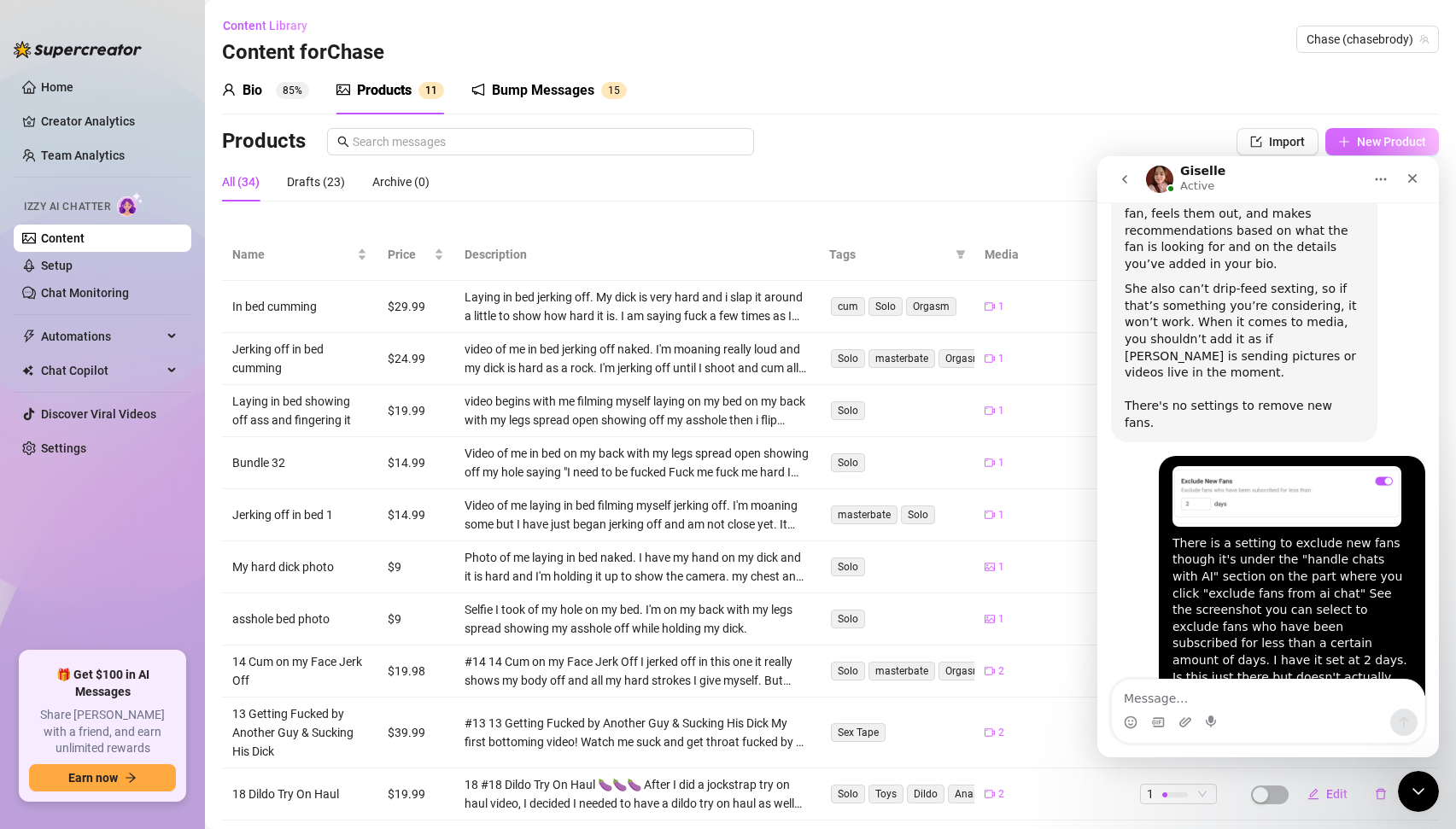
click at [1366, 139] on span "New Product" at bounding box center [1392, 142] width 69 height 14
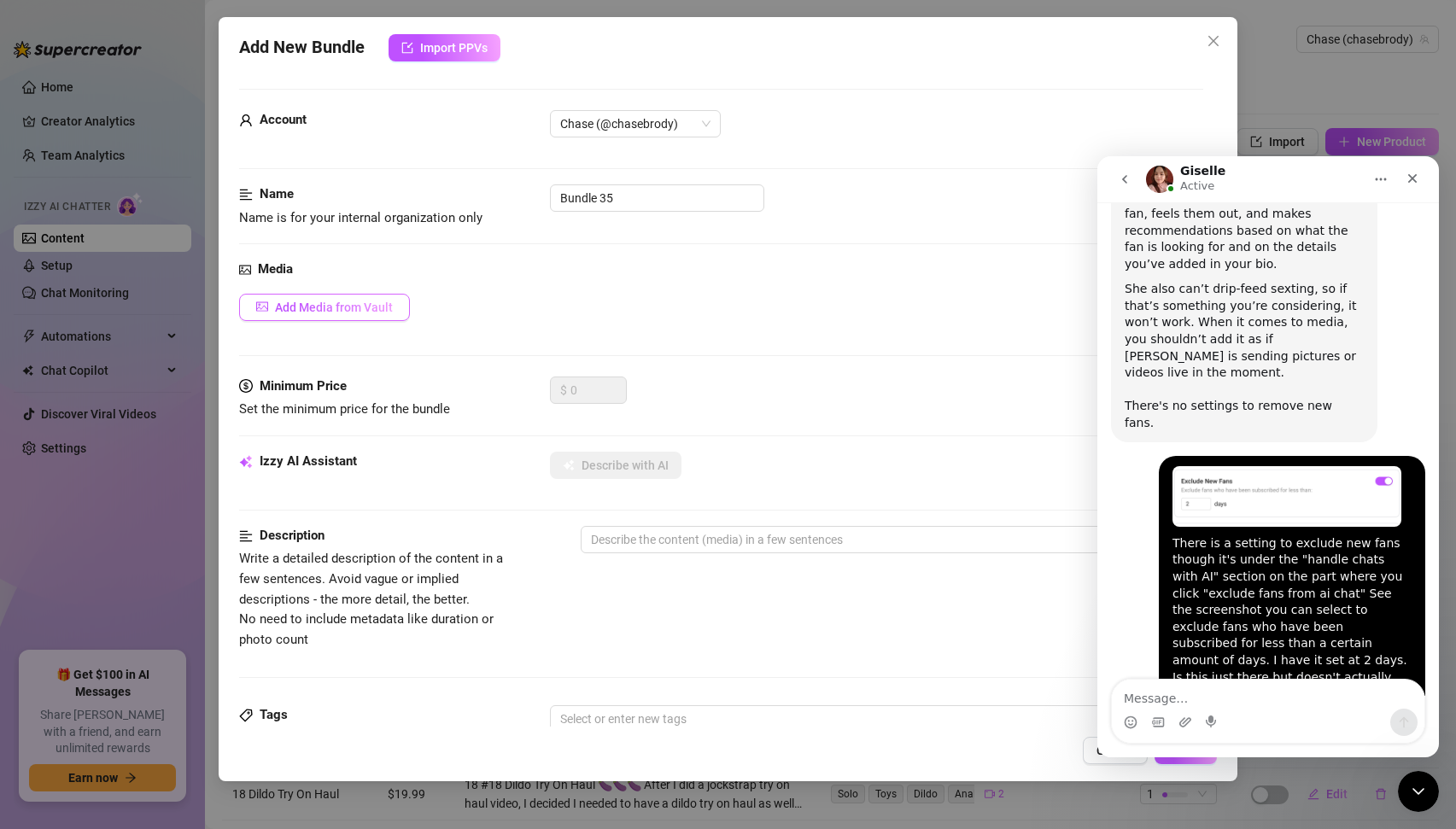
click at [358, 299] on button "Add Media from Vault" at bounding box center [324, 308] width 171 height 28
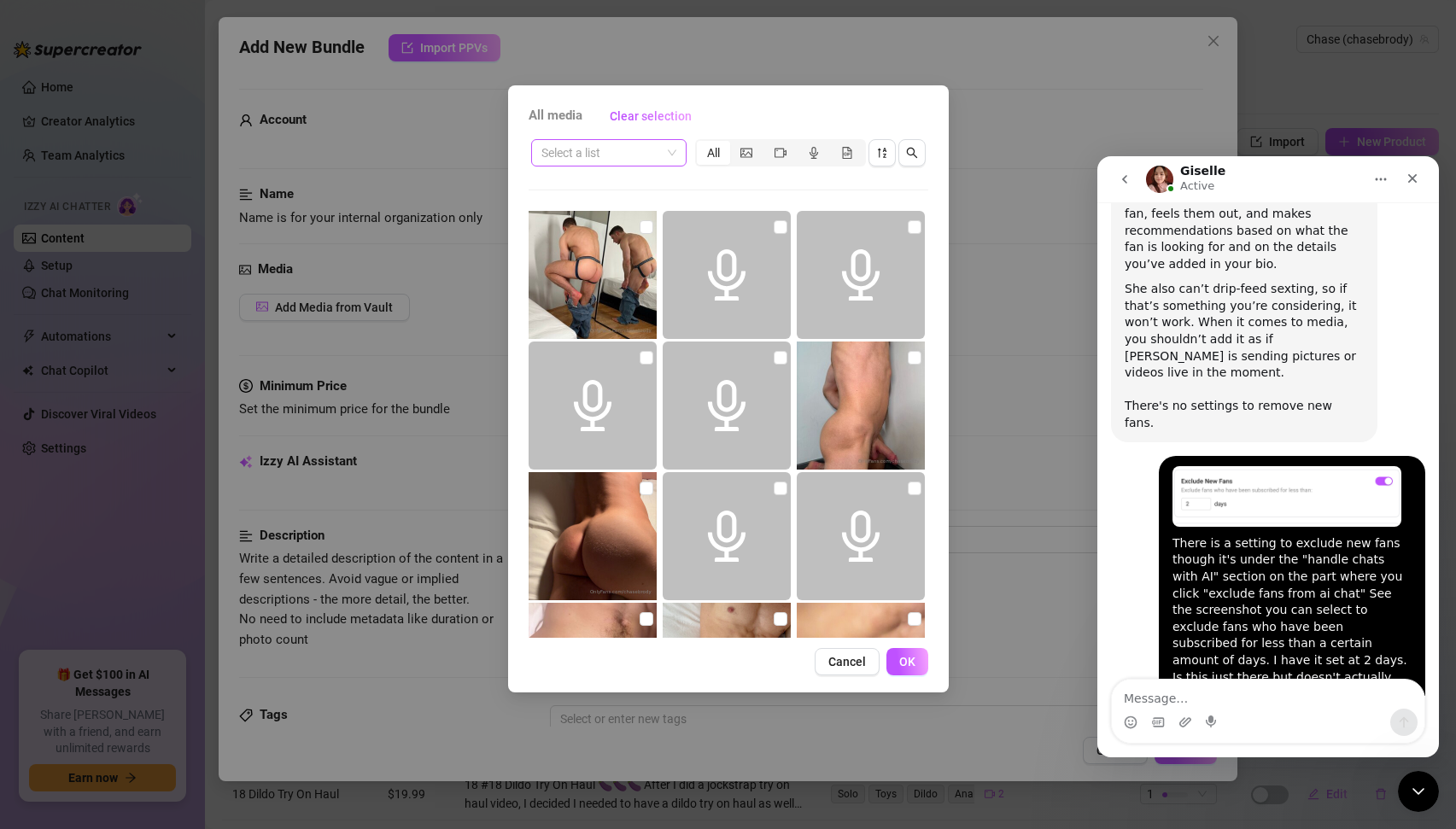
click at [614, 151] on input "search" at bounding box center [601, 153] width 119 height 26
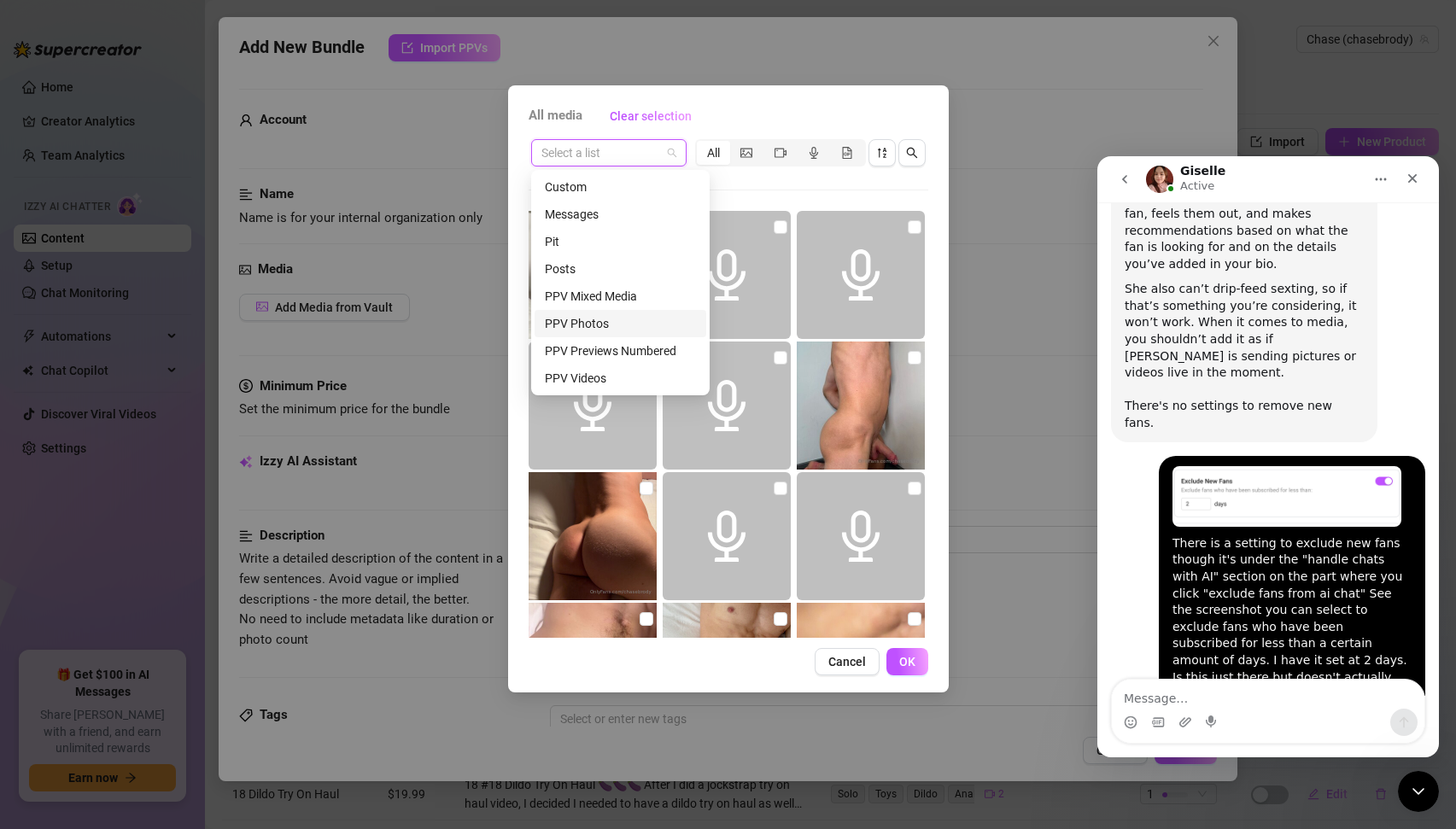
scroll to position [219, 0]
click at [638, 241] on div "Sexting Jerk off 2 Bathtub" at bounding box center [620, 242] width 151 height 18
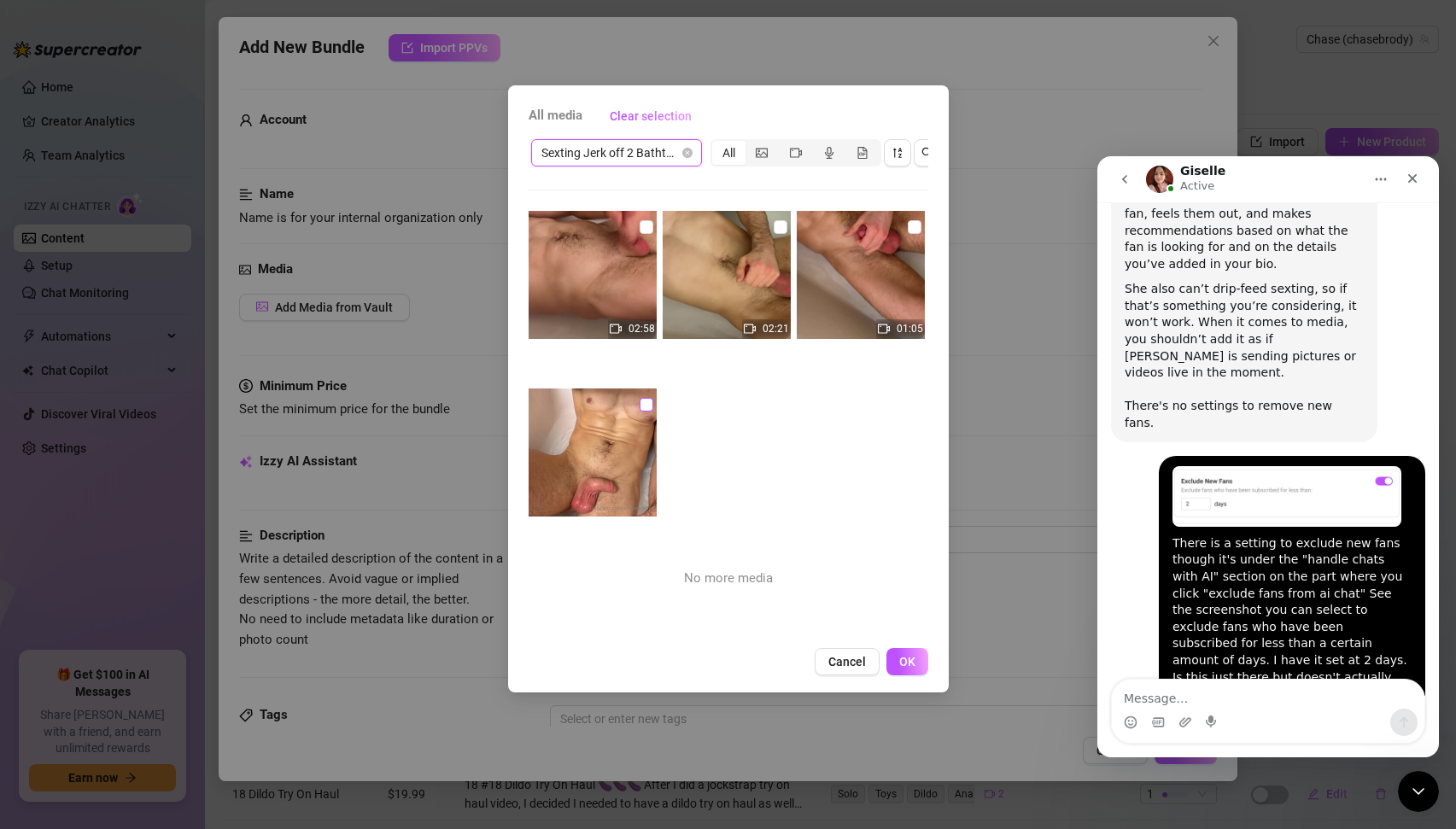
click at [641, 403] on input "checkbox" at bounding box center [646, 404] width 14 height 14
click at [911, 668] on span "OK" at bounding box center [907, 662] width 17 height 14
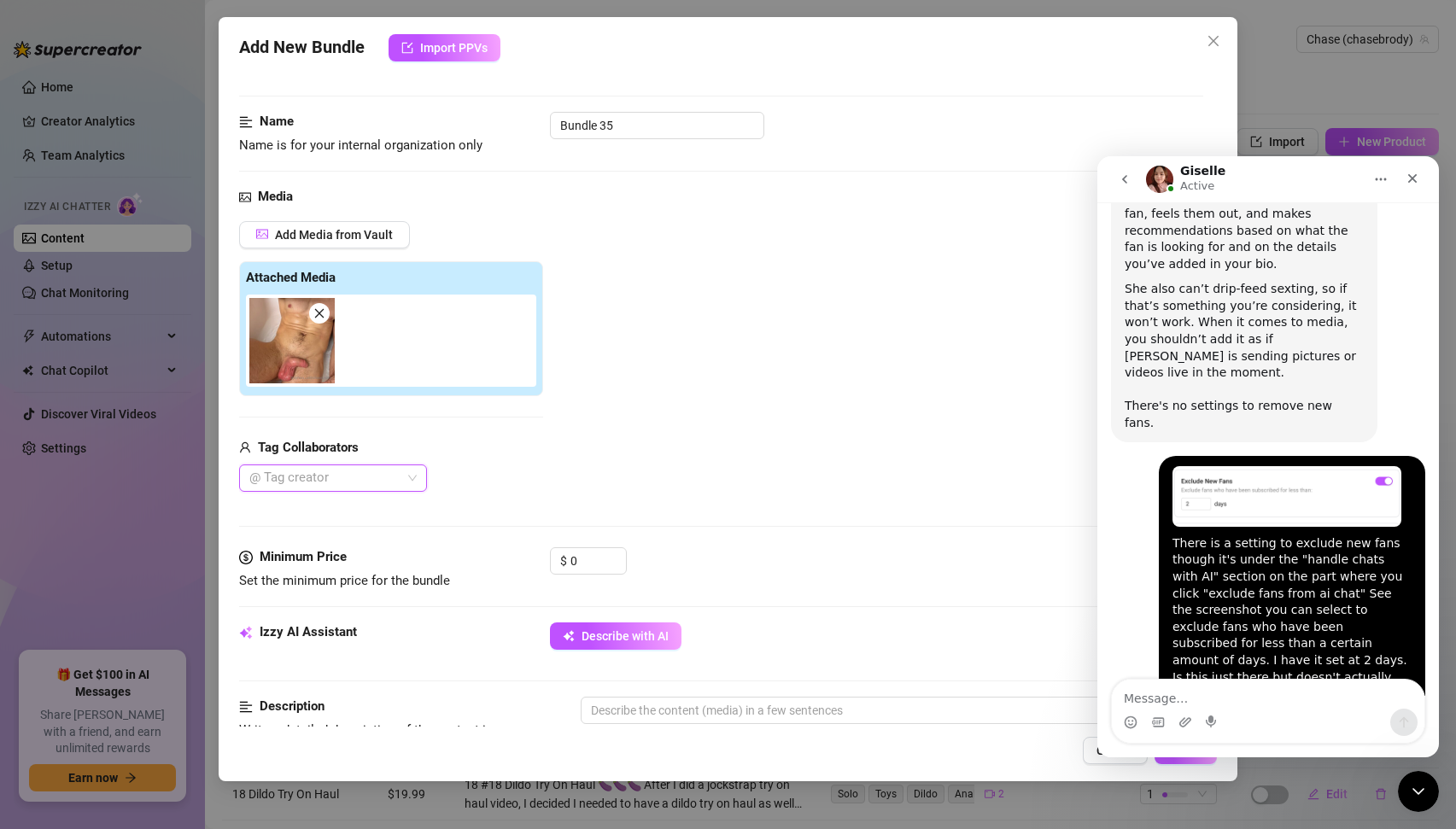
scroll to position [78, 0]
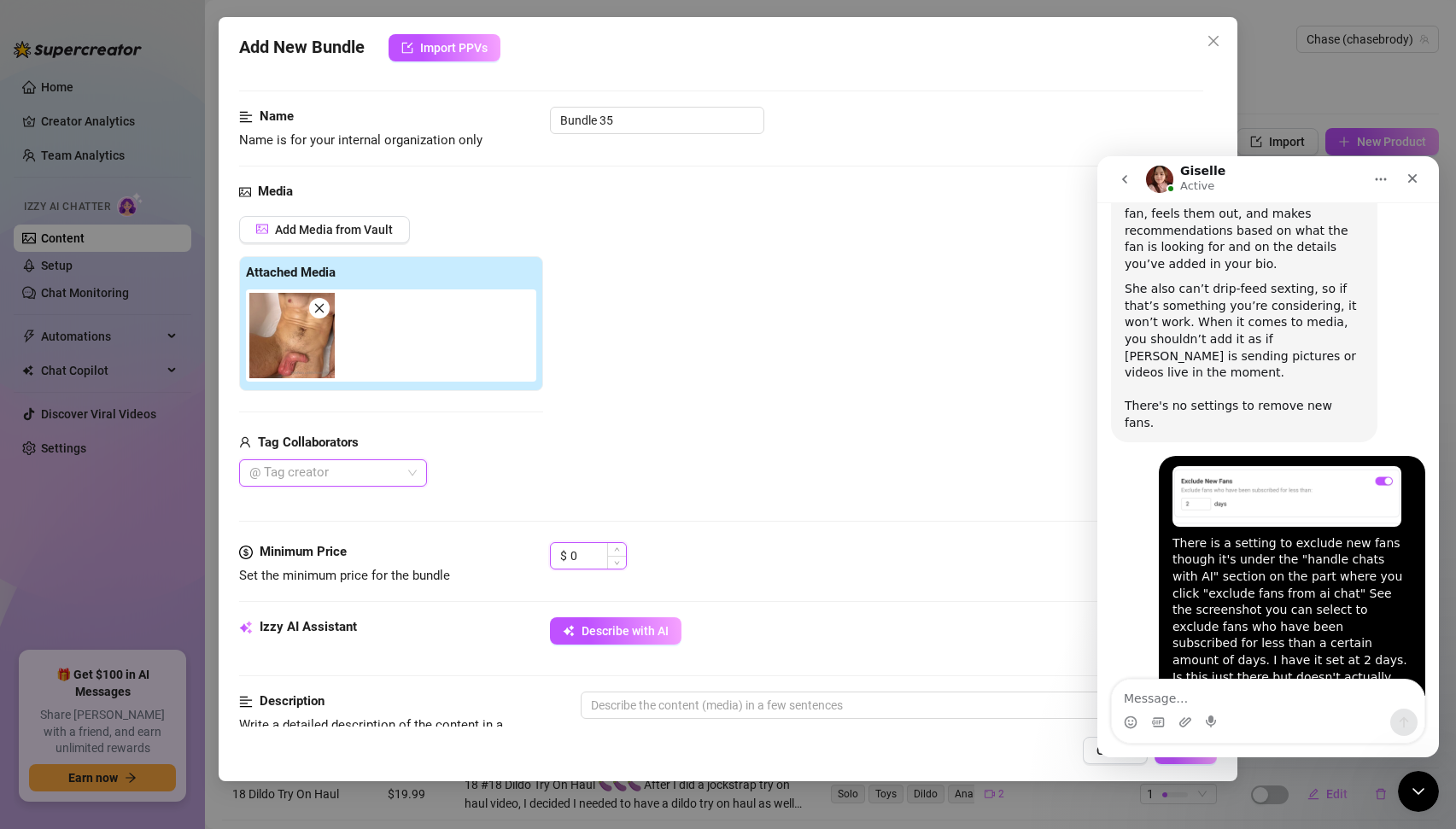
click at [588, 556] on input "0" at bounding box center [598, 556] width 55 height 26
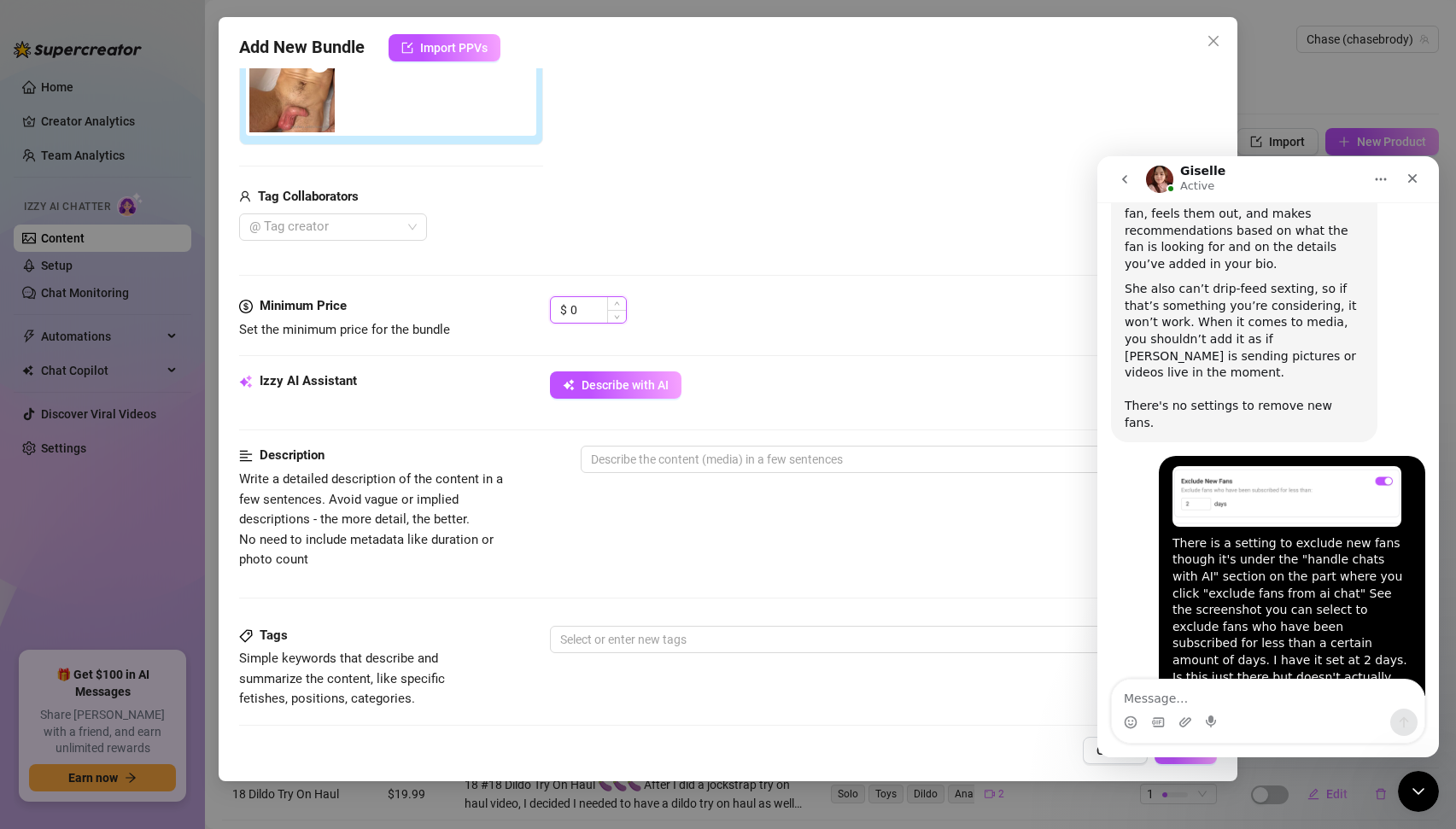
scroll to position [326, 0]
click at [672, 462] on textarea at bounding box center [893, 457] width 621 height 26
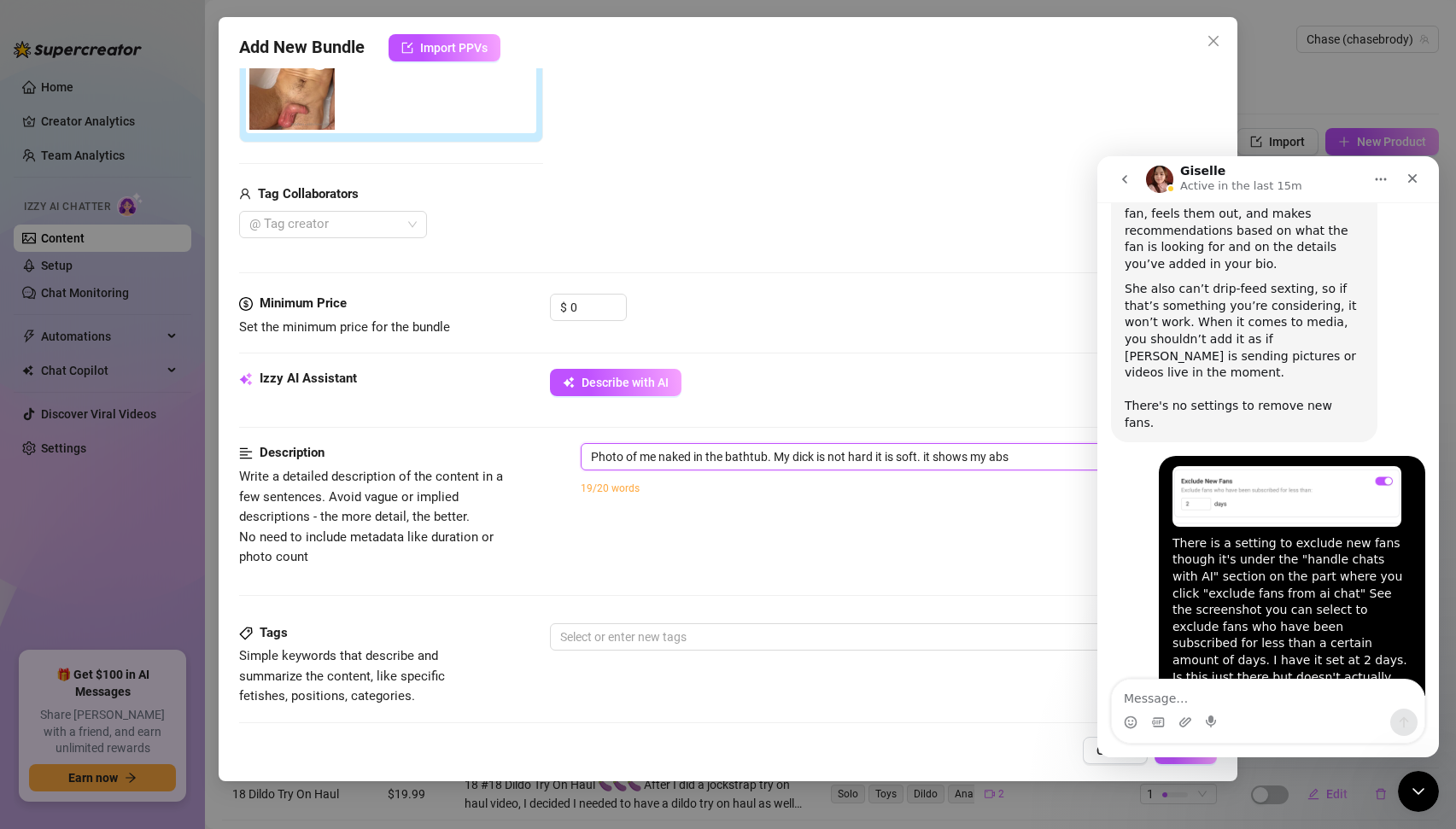
drag, startPoint x: 621, startPoint y: 458, endPoint x: 542, endPoint y: 456, distance: 79.0
click at [542, 456] on div "Description Write a detailed description of the content in a few sentences. Avo…" at bounding box center [722, 505] width 965 height 124
click at [1030, 454] on textarea "selfie of me naked in the bathtub. My dick is not hard it is soft. it shows my …" at bounding box center [893, 457] width 621 height 26
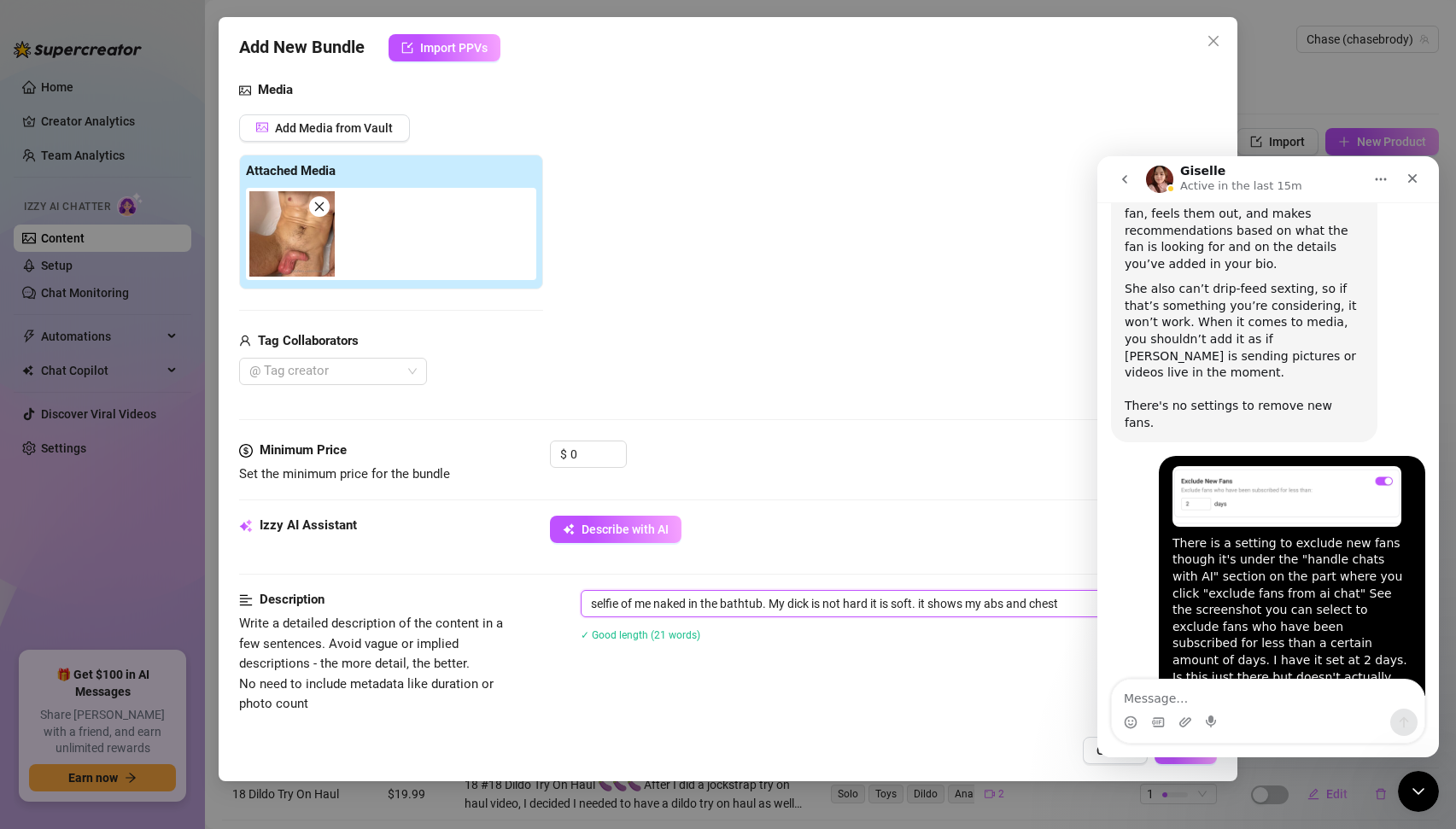
scroll to position [174, 0]
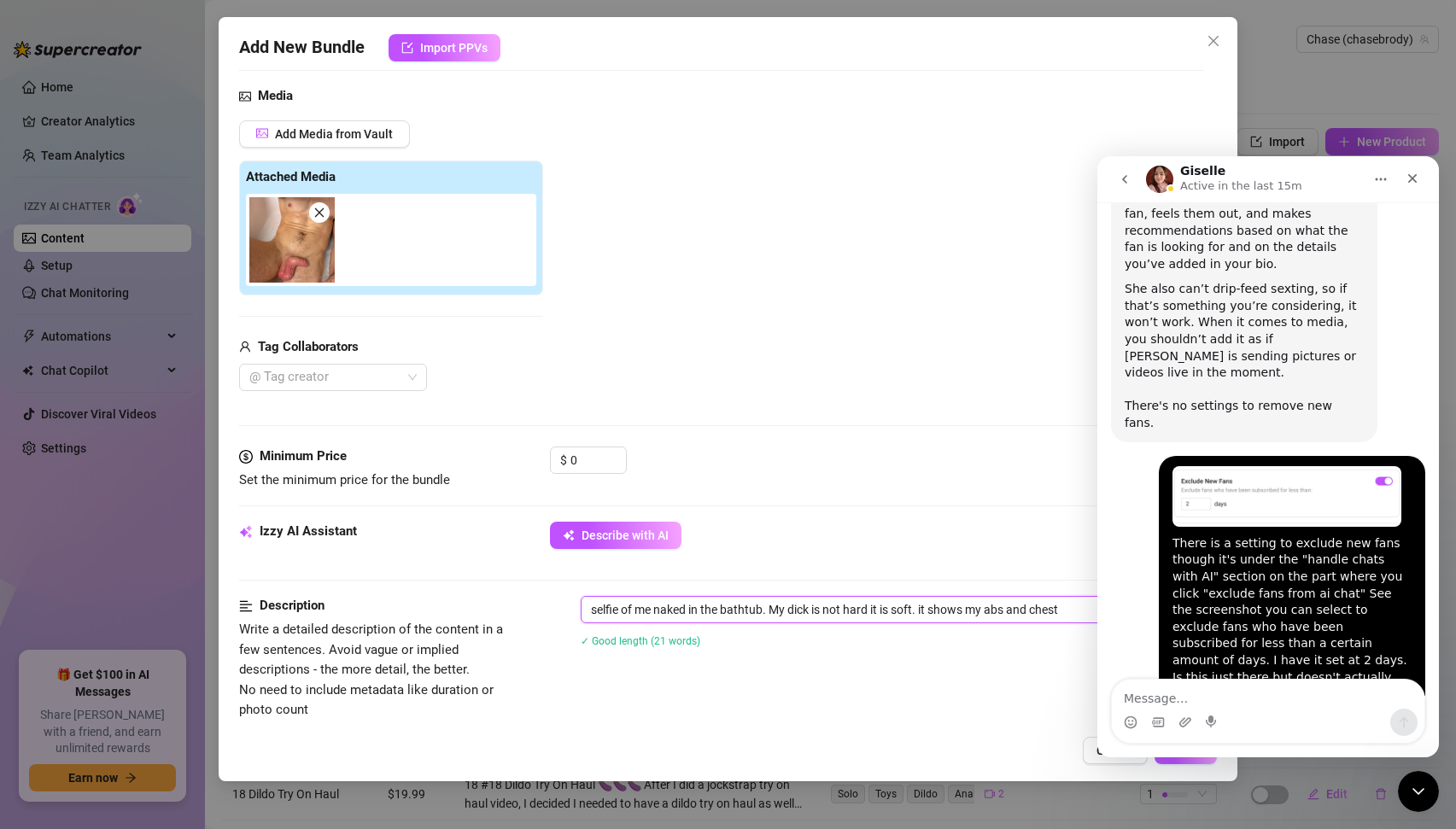
click at [290, 247] on img at bounding box center [291, 240] width 85 height 85
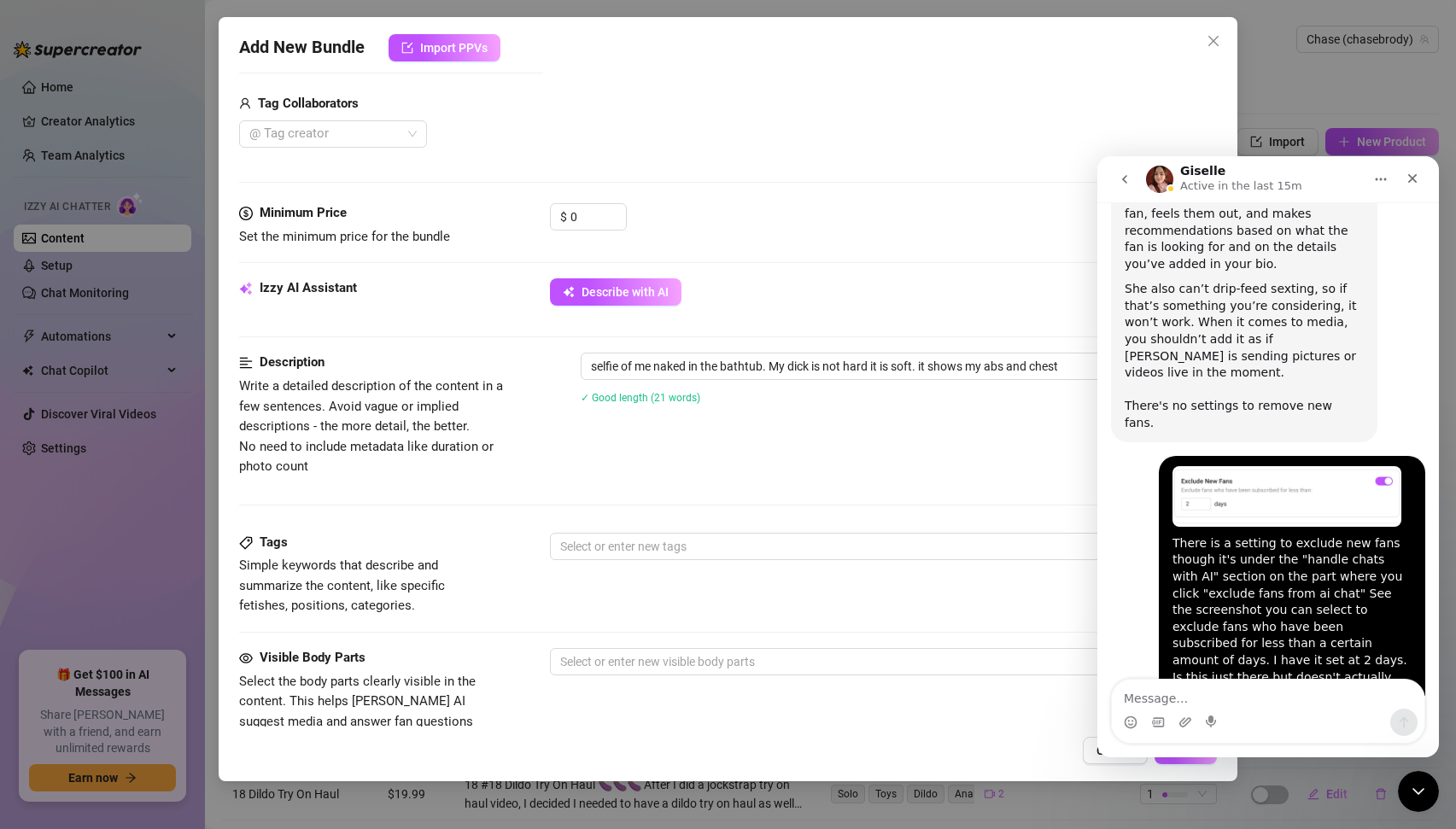
scroll to position [426, 0]
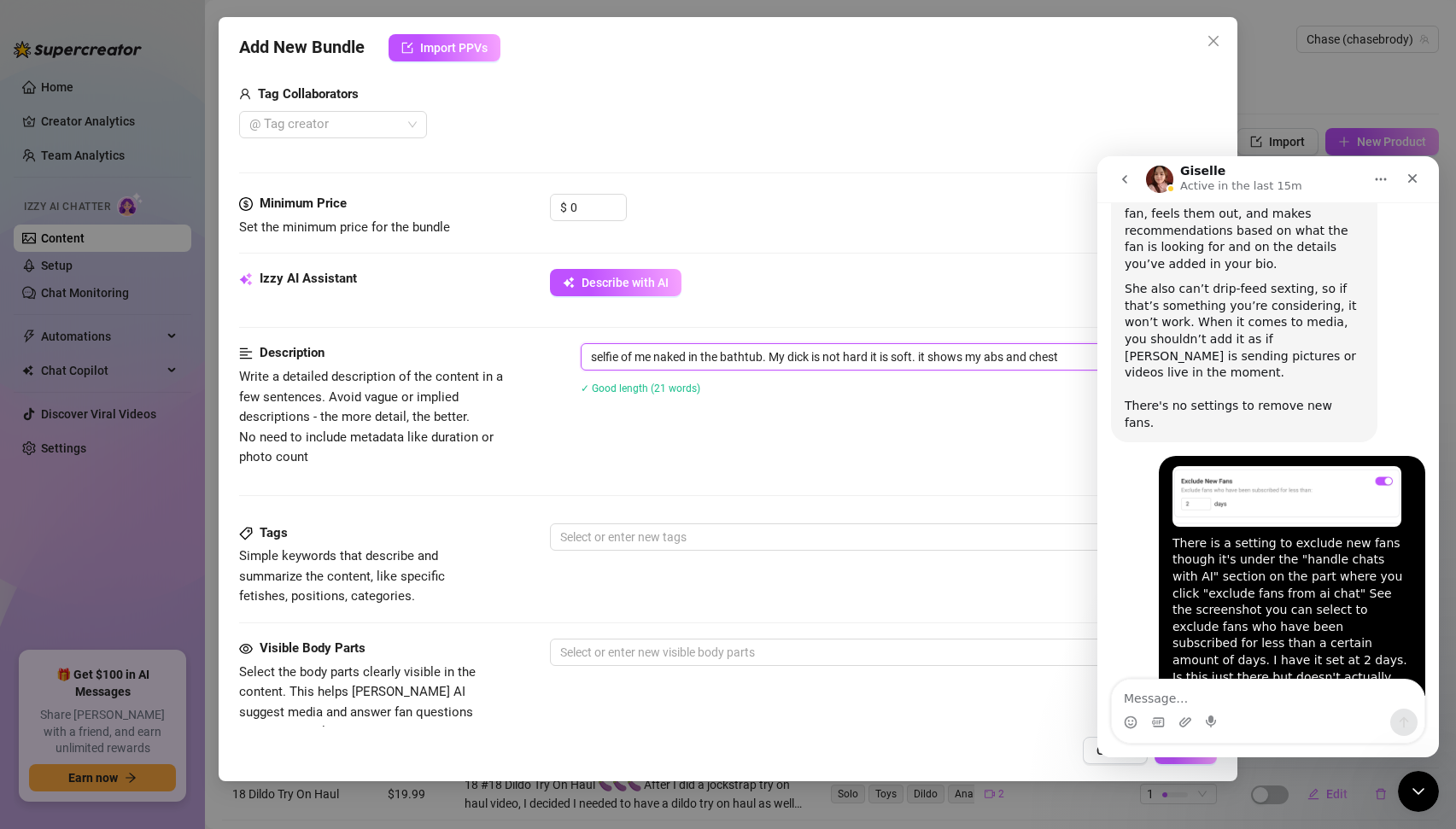
click at [1077, 350] on textarea "selfie of me naked in the bathtub. My dick is not hard it is soft. it shows my …" at bounding box center [893, 357] width 621 height 26
click at [1411, 183] on icon "Close" at bounding box center [1412, 178] width 14 height 14
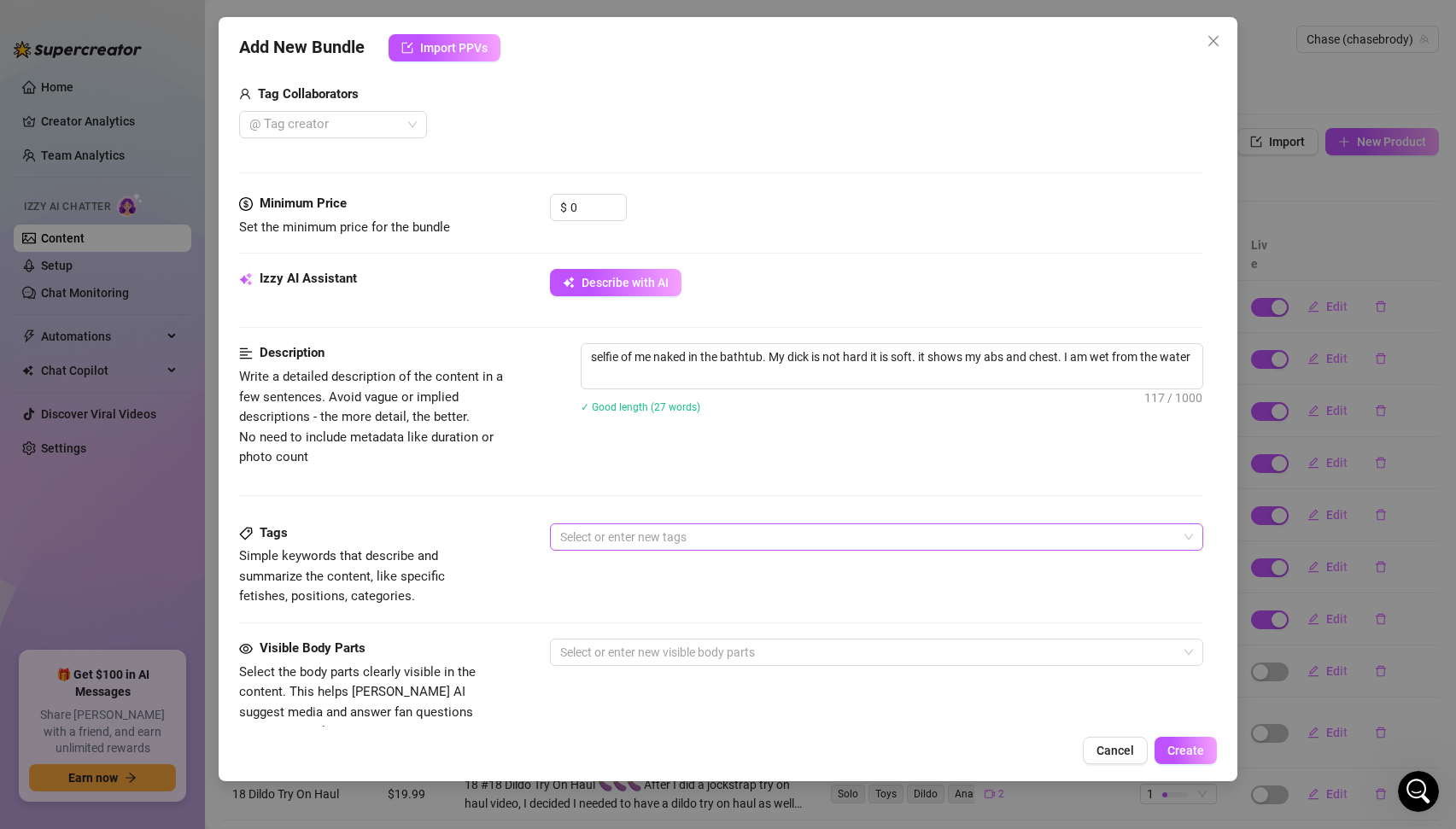
click at [673, 531] on div at bounding box center [868, 537] width 630 height 24
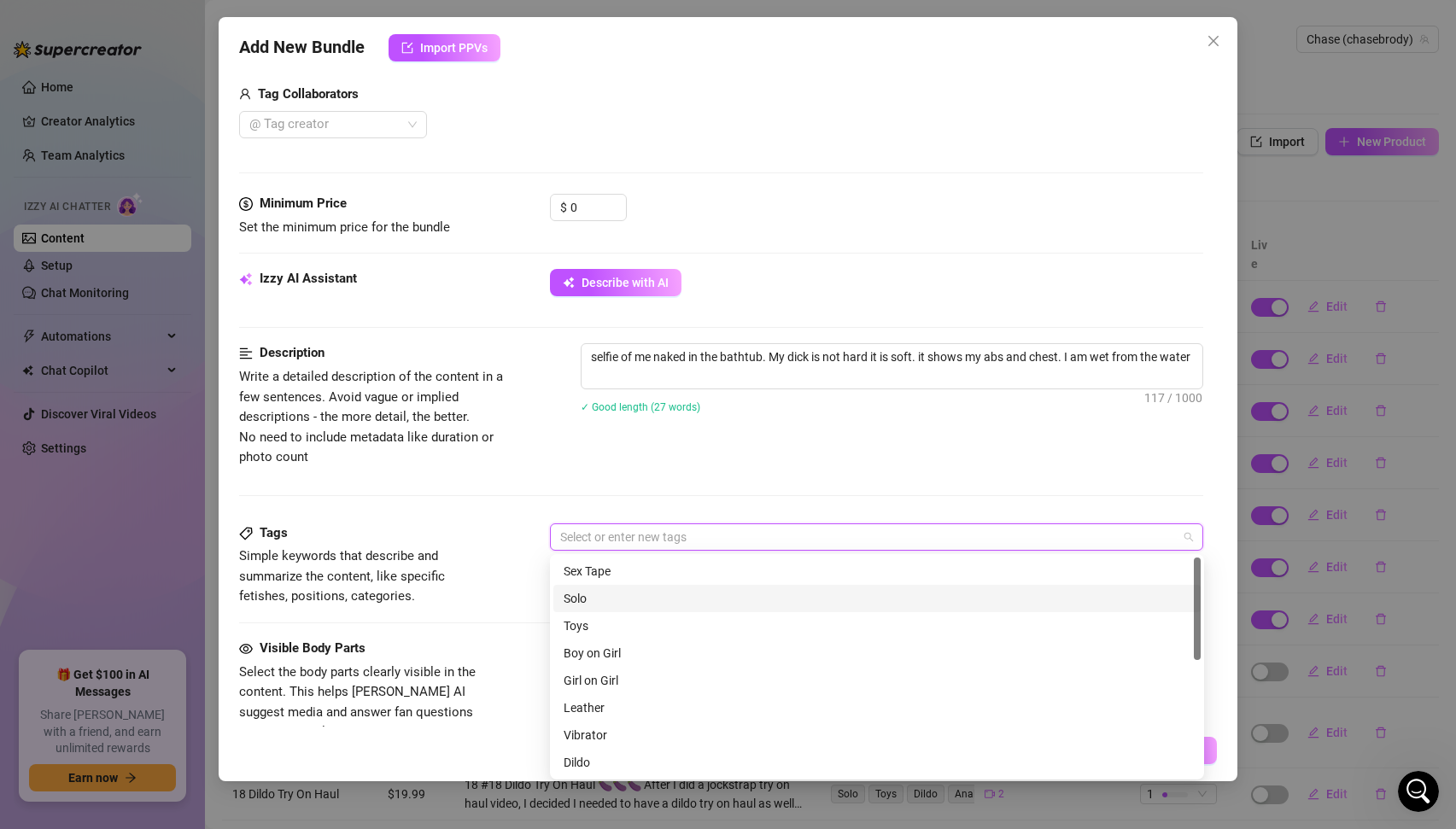
click at [582, 597] on div "Solo" at bounding box center [877, 598] width 627 height 18
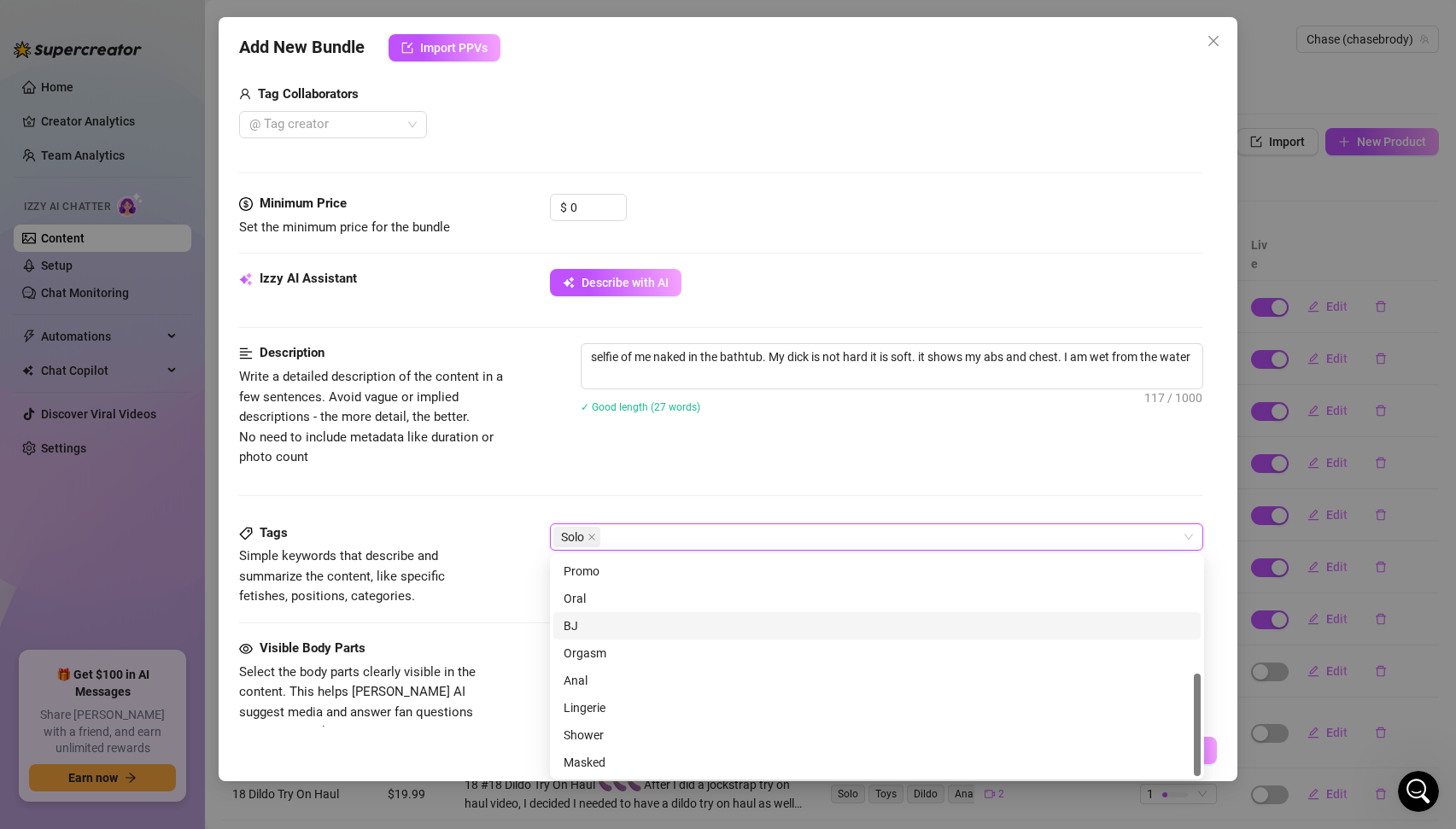
click at [403, 519] on div "Description Write a detailed description of the content in a few sentences. Avo…" at bounding box center [722, 433] width 965 height 179
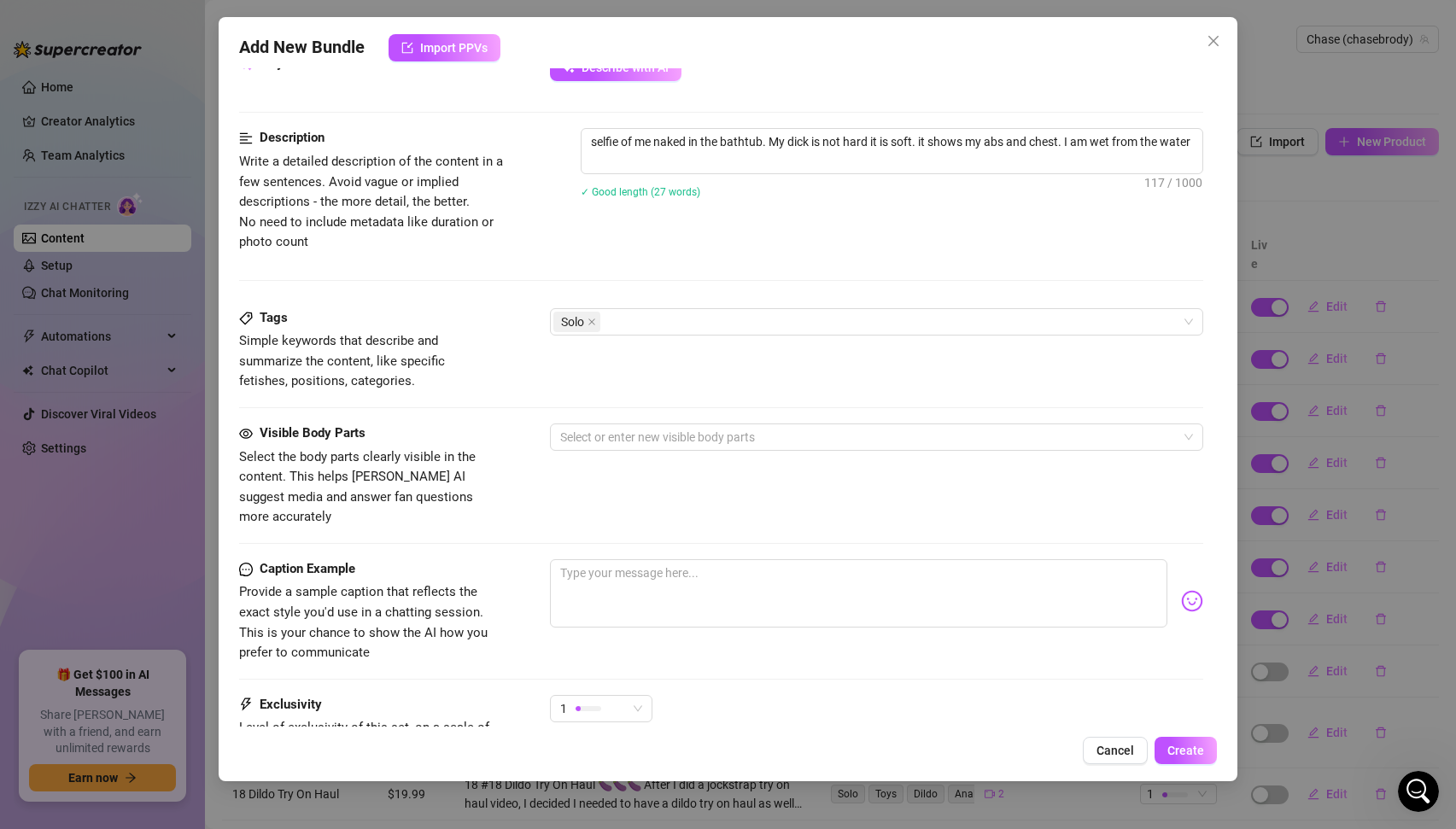
scroll to position [710, 0]
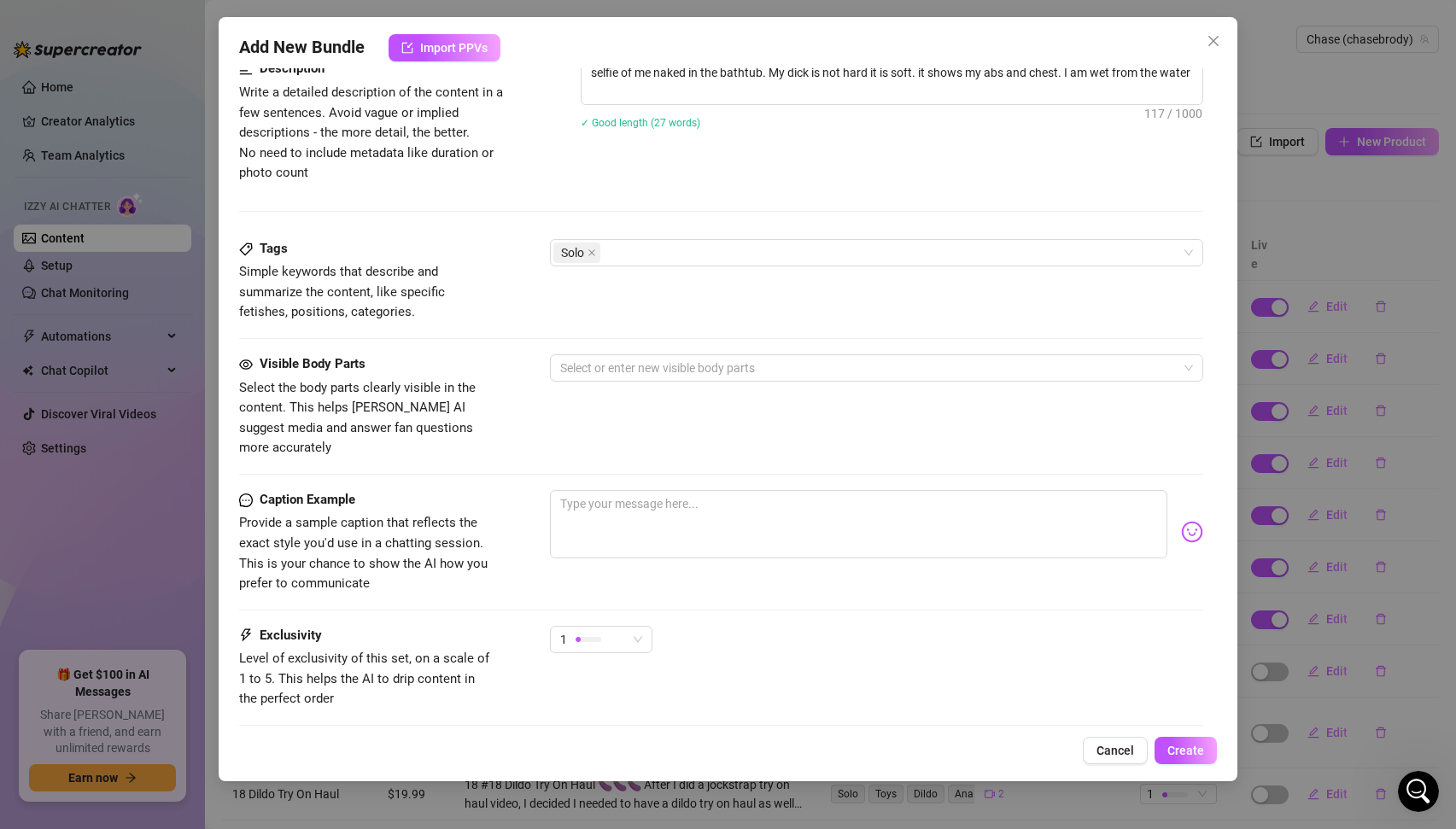
click at [658, 388] on div "Visible Body Parts Select the body parts clearly visible in the content. This h…" at bounding box center [722, 406] width 965 height 104
click at [660, 370] on div at bounding box center [868, 368] width 630 height 24
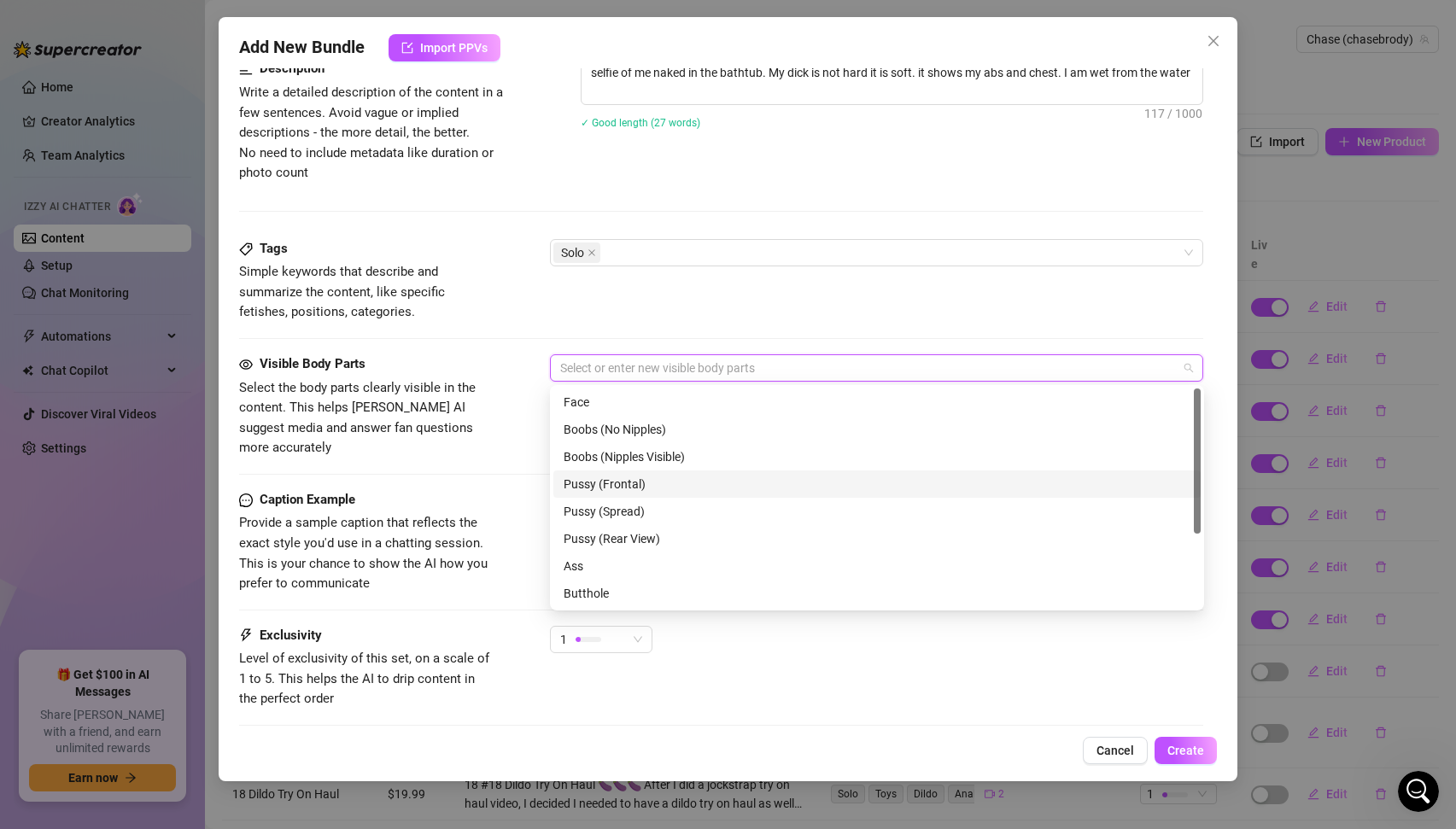
scroll to position [109, 0]
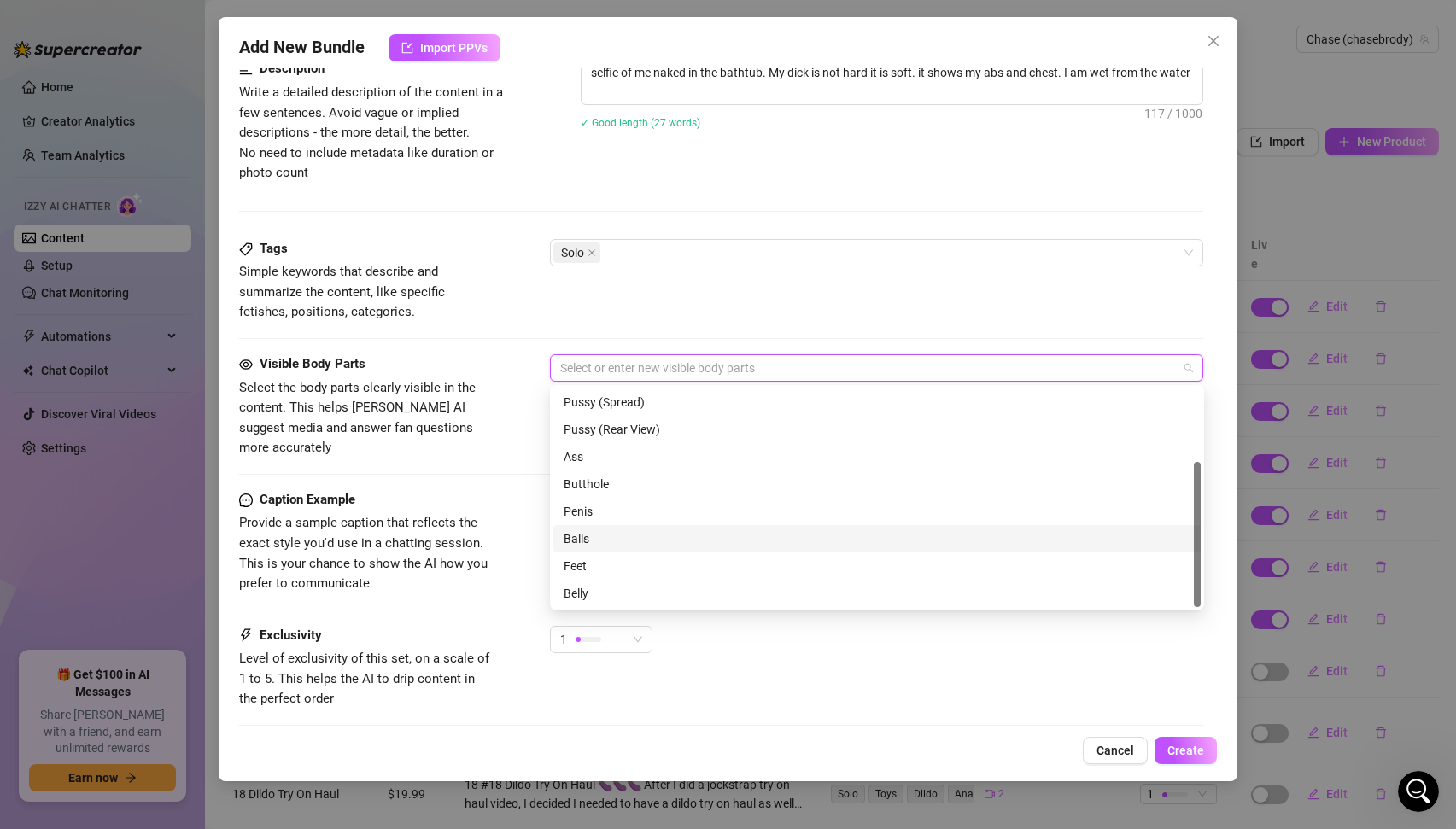
click at [601, 540] on div "Balls" at bounding box center [877, 539] width 627 height 18
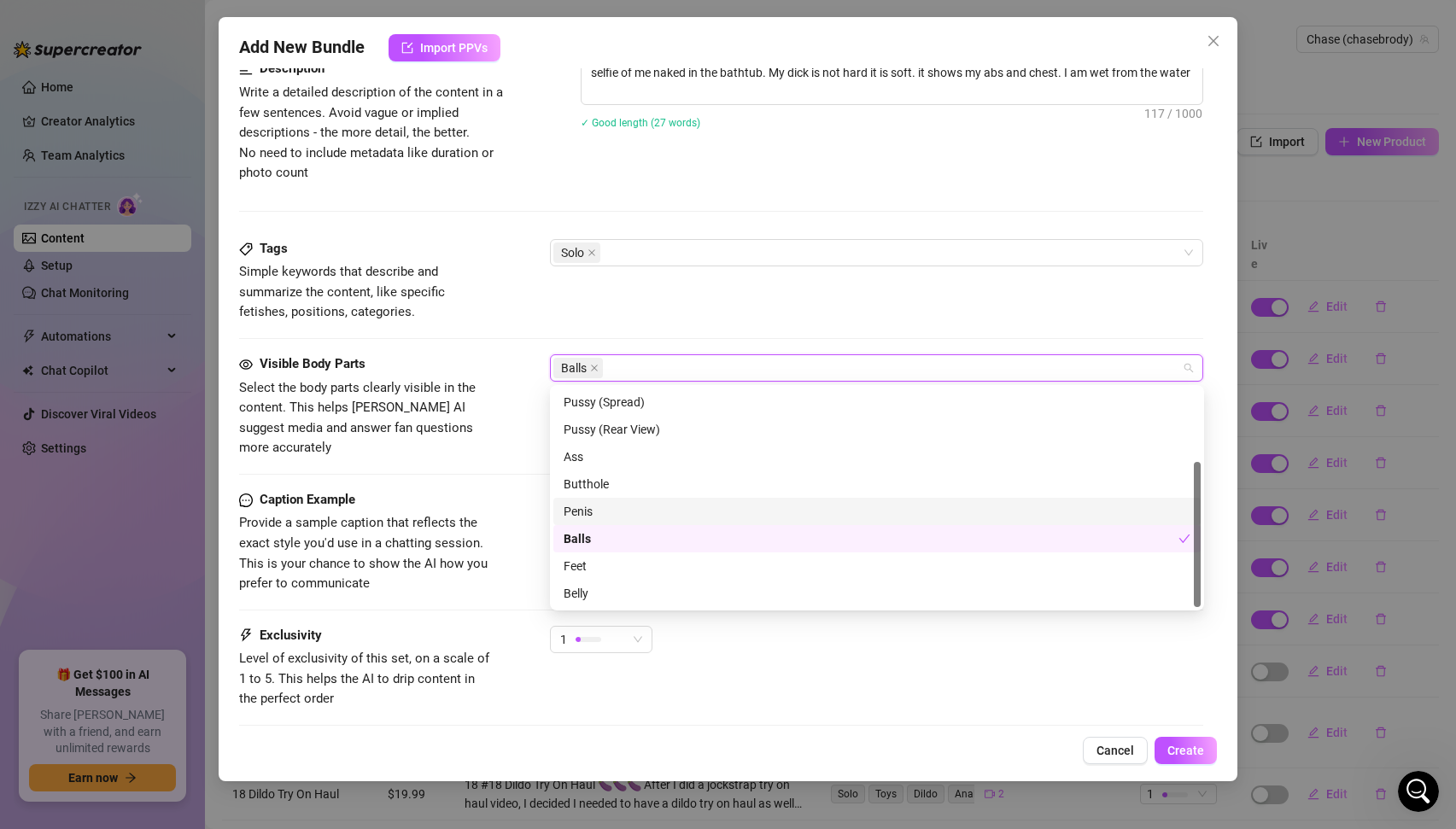
click at [583, 514] on div "Penis" at bounding box center [877, 511] width 627 height 18
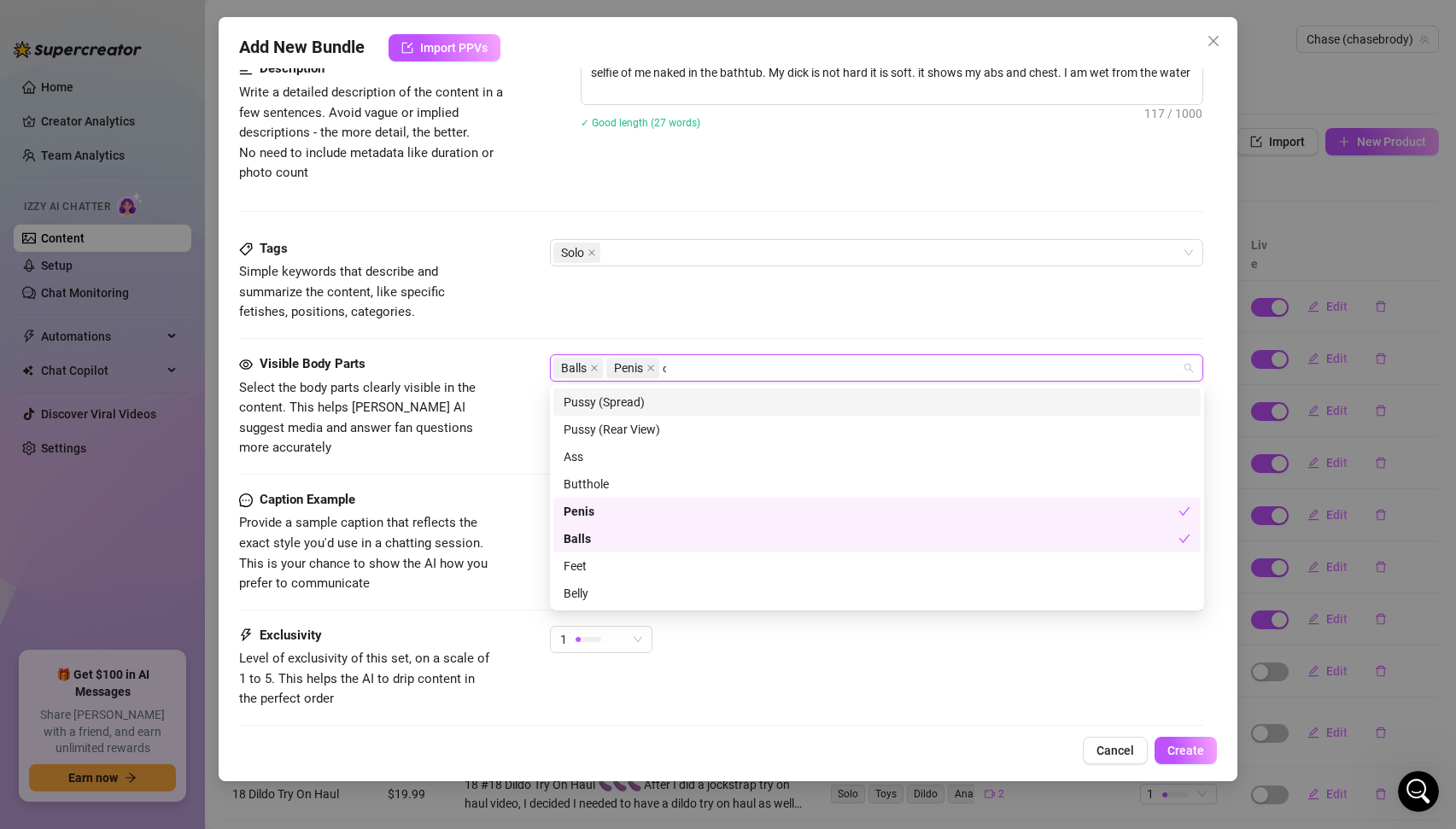
scroll to position [0, 0]
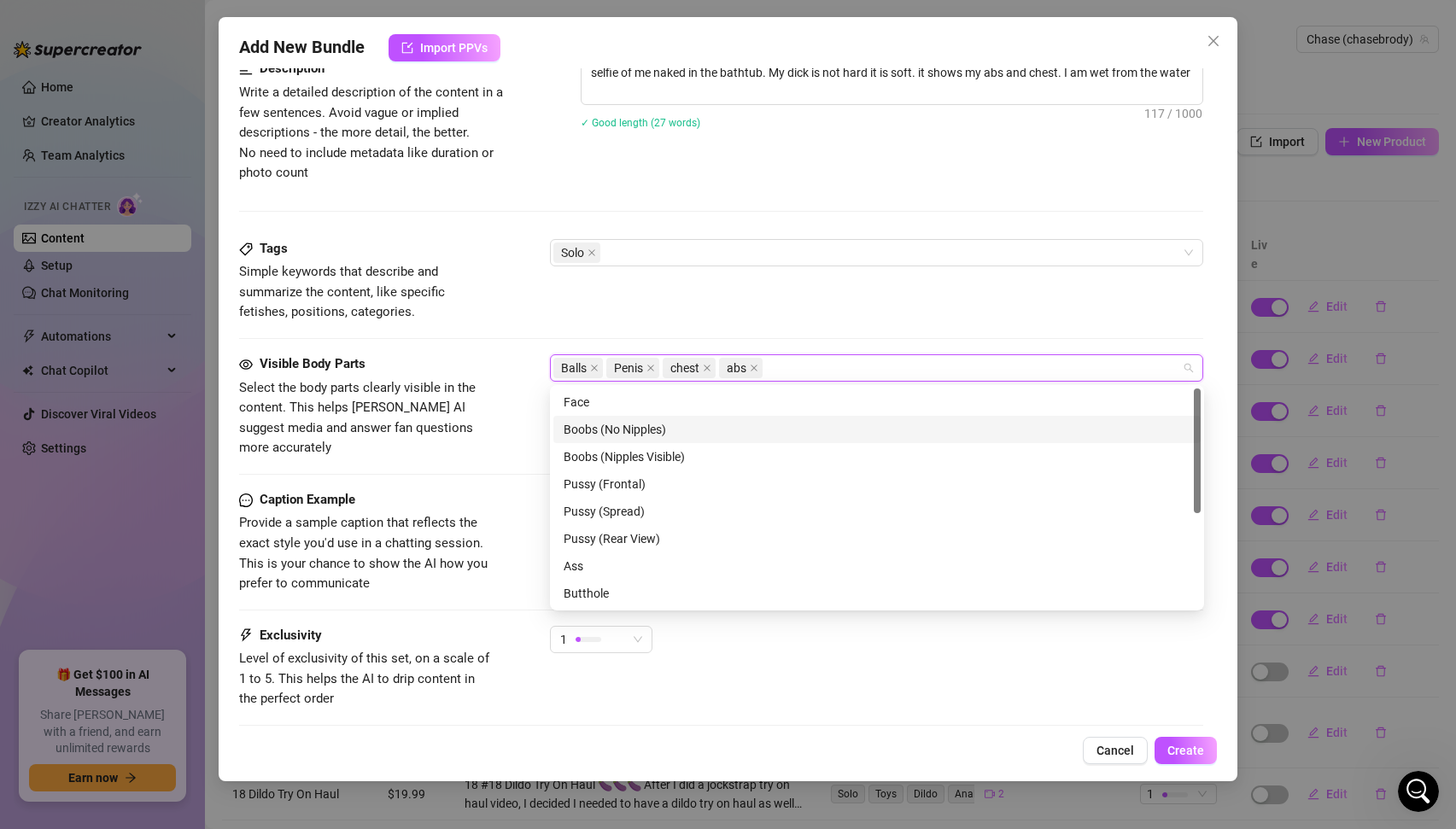
click at [358, 490] on div "Caption Example" at bounding box center [367, 500] width 256 height 20
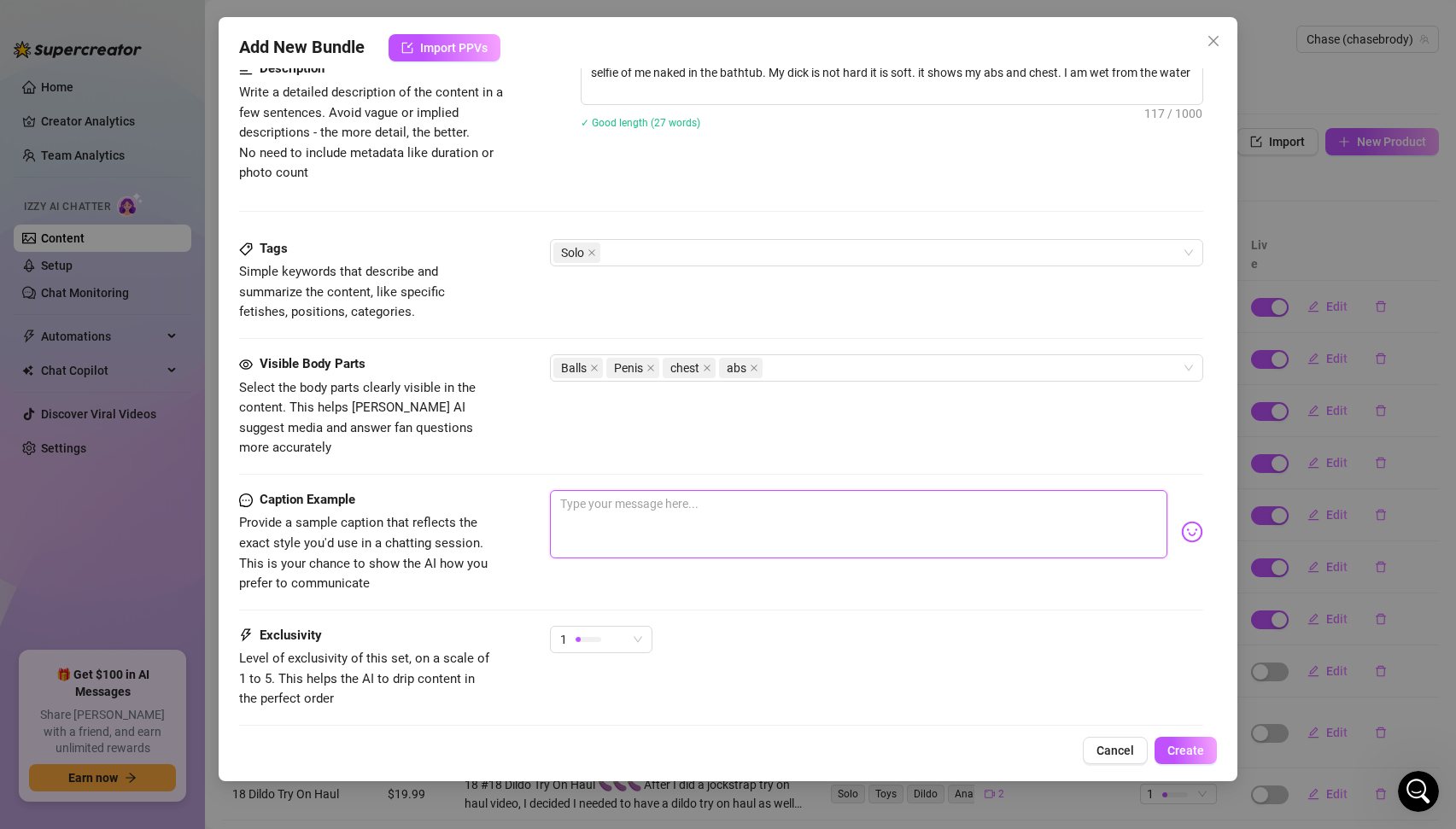
click at [670, 507] on textarea at bounding box center [859, 524] width 619 height 68
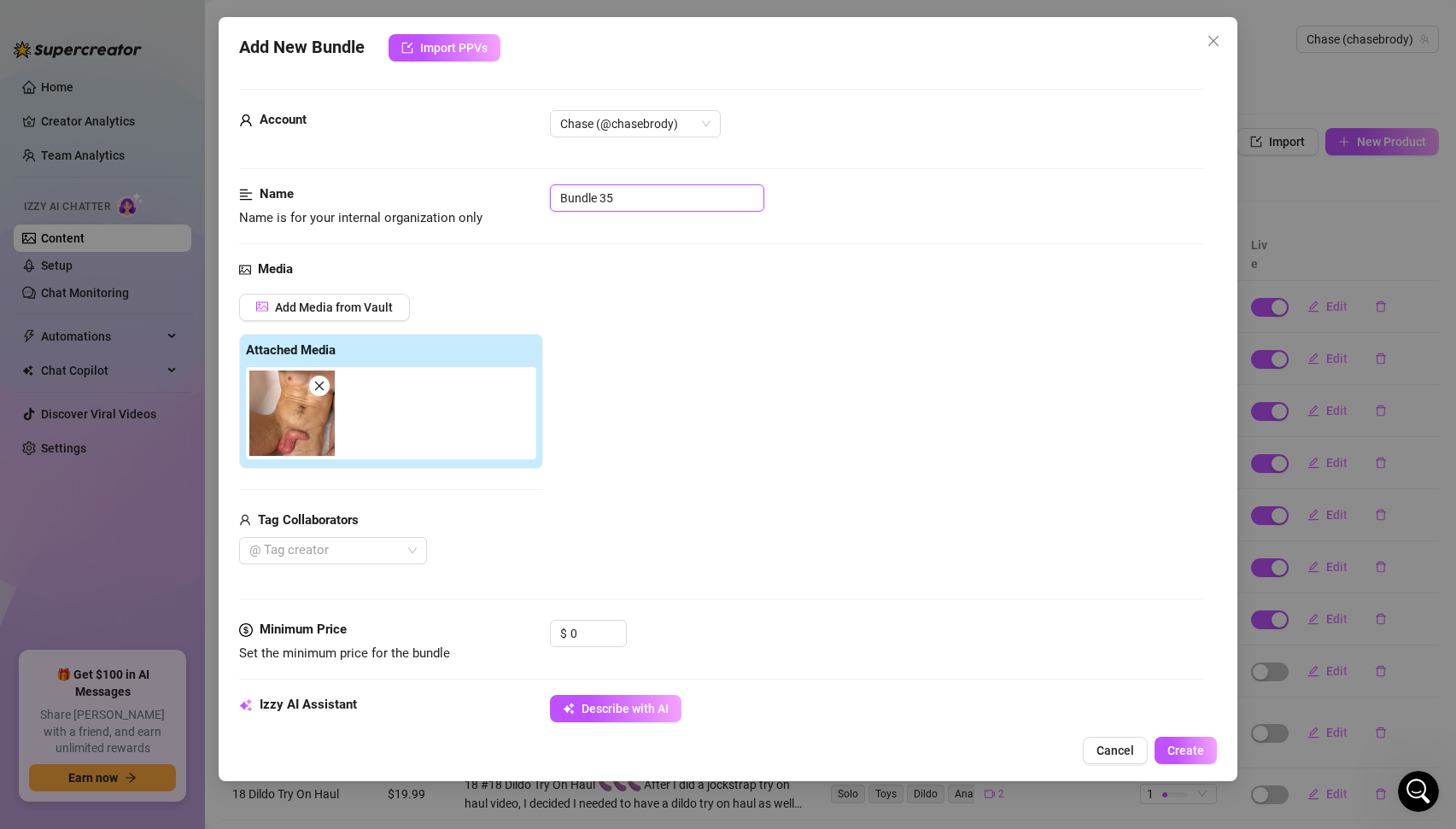
click at [609, 198] on input "Bundle 35" at bounding box center [656, 199] width 214 height 28
click at [1182, 746] on span "Create" at bounding box center [1186, 750] width 37 height 14
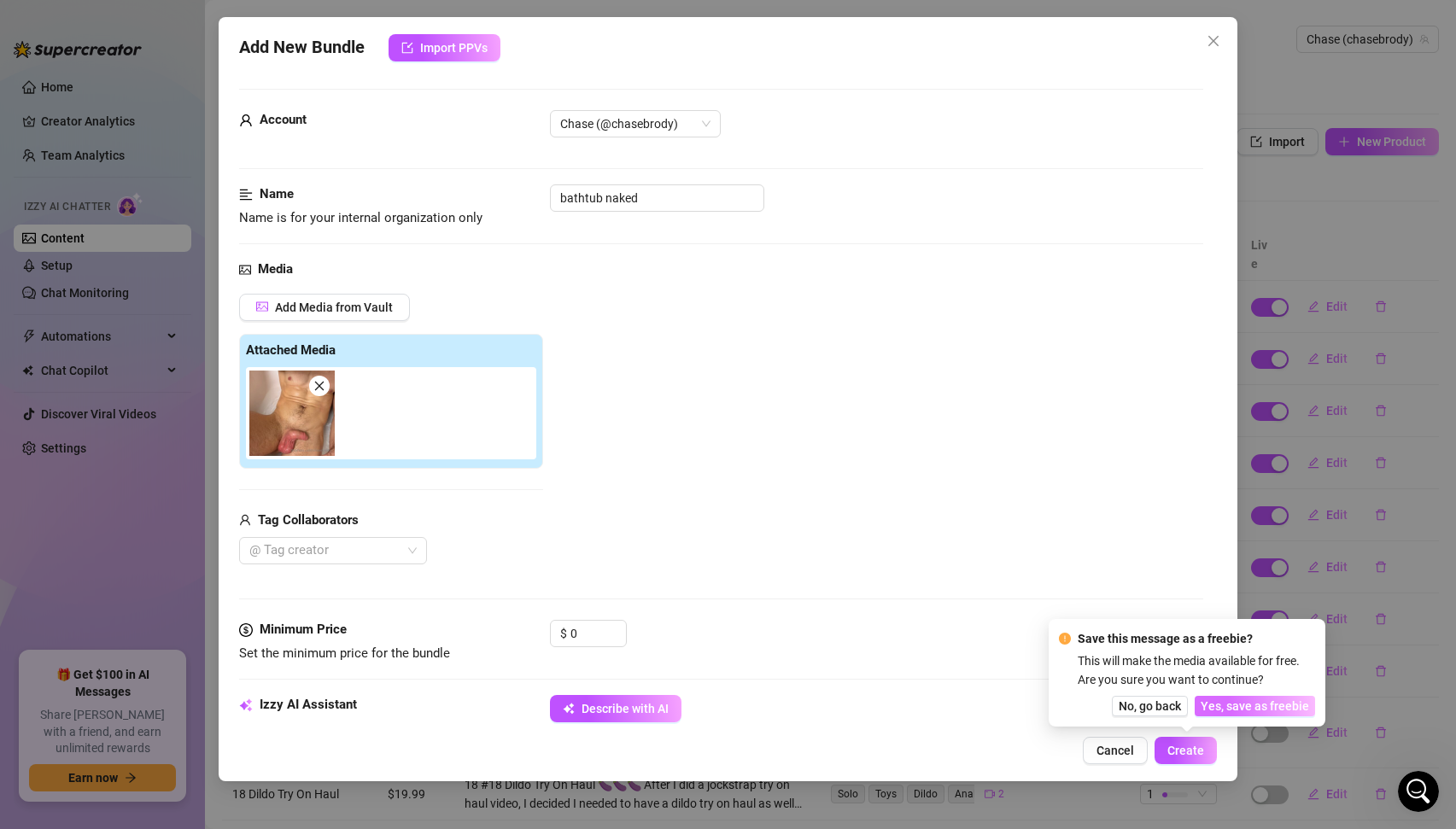
click at [1244, 713] on button "Yes, save as freebie" at bounding box center [1255, 706] width 120 height 20
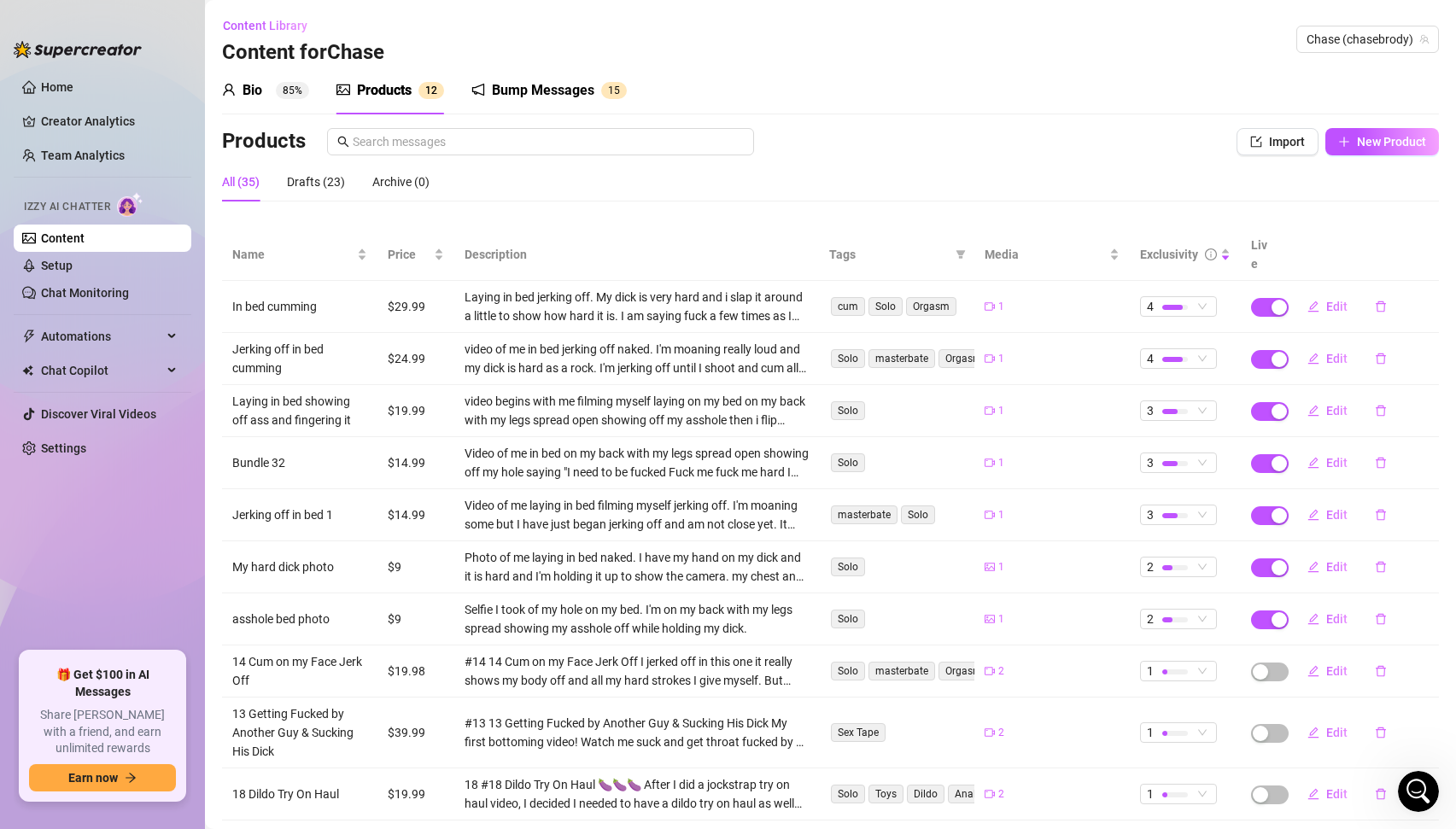
click at [1361, 155] on div "Products Import New Product" at bounding box center [831, 144] width 1217 height 34
click at [1370, 141] on span "New Product" at bounding box center [1392, 142] width 69 height 14
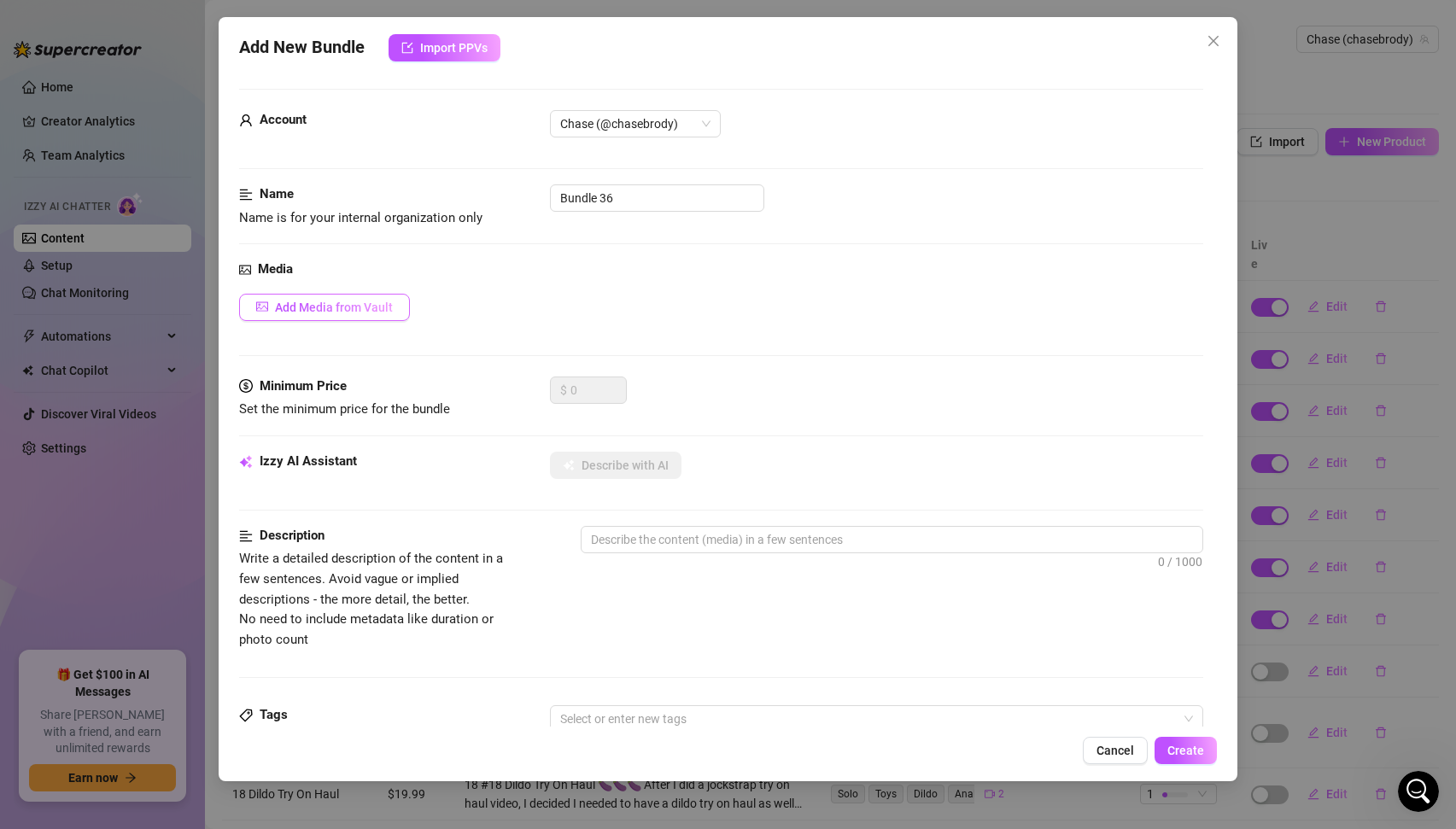
click at [341, 308] on span "Add Media from Vault" at bounding box center [334, 307] width 118 height 14
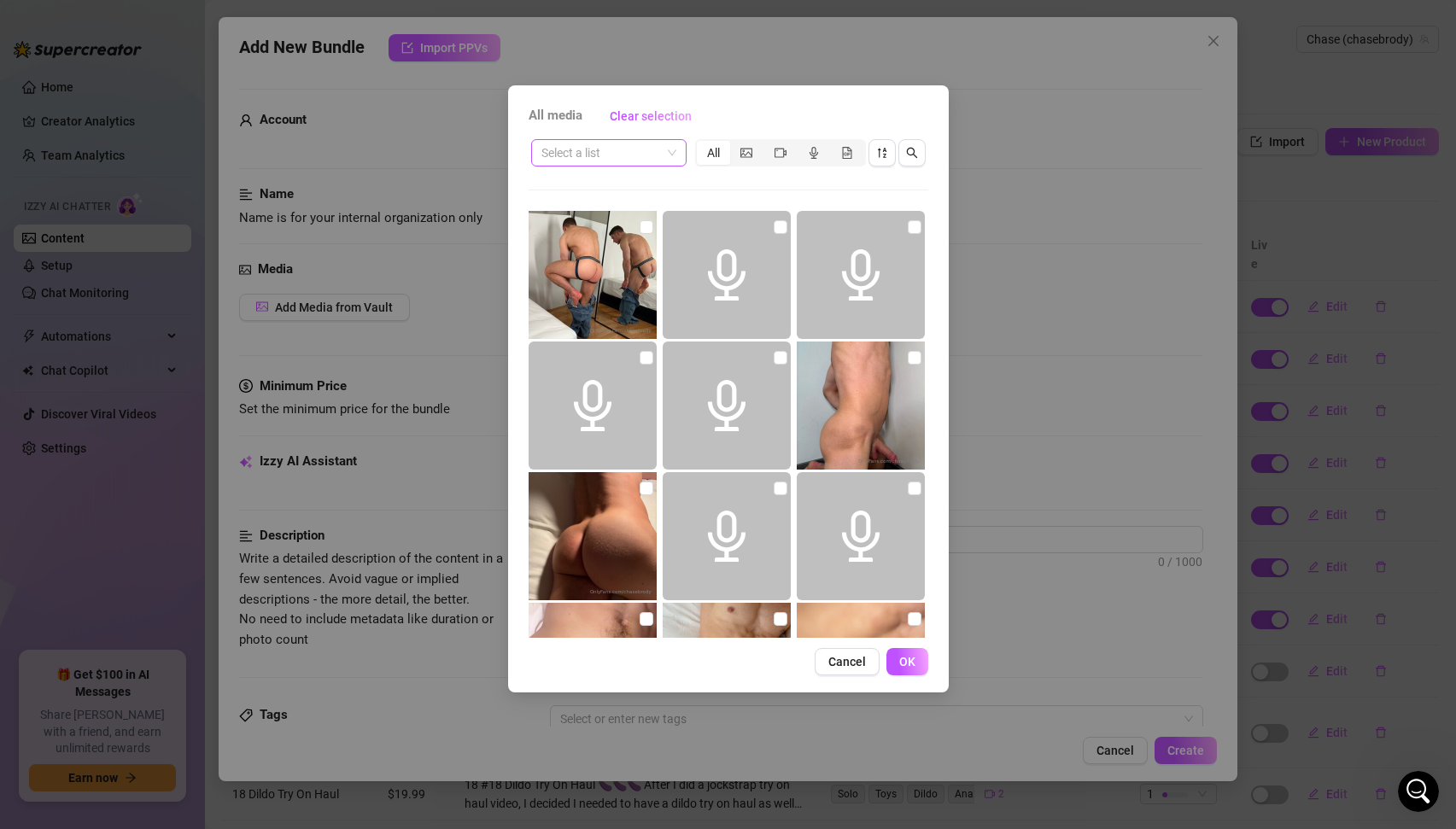
click at [654, 154] on input "search" at bounding box center [601, 153] width 119 height 26
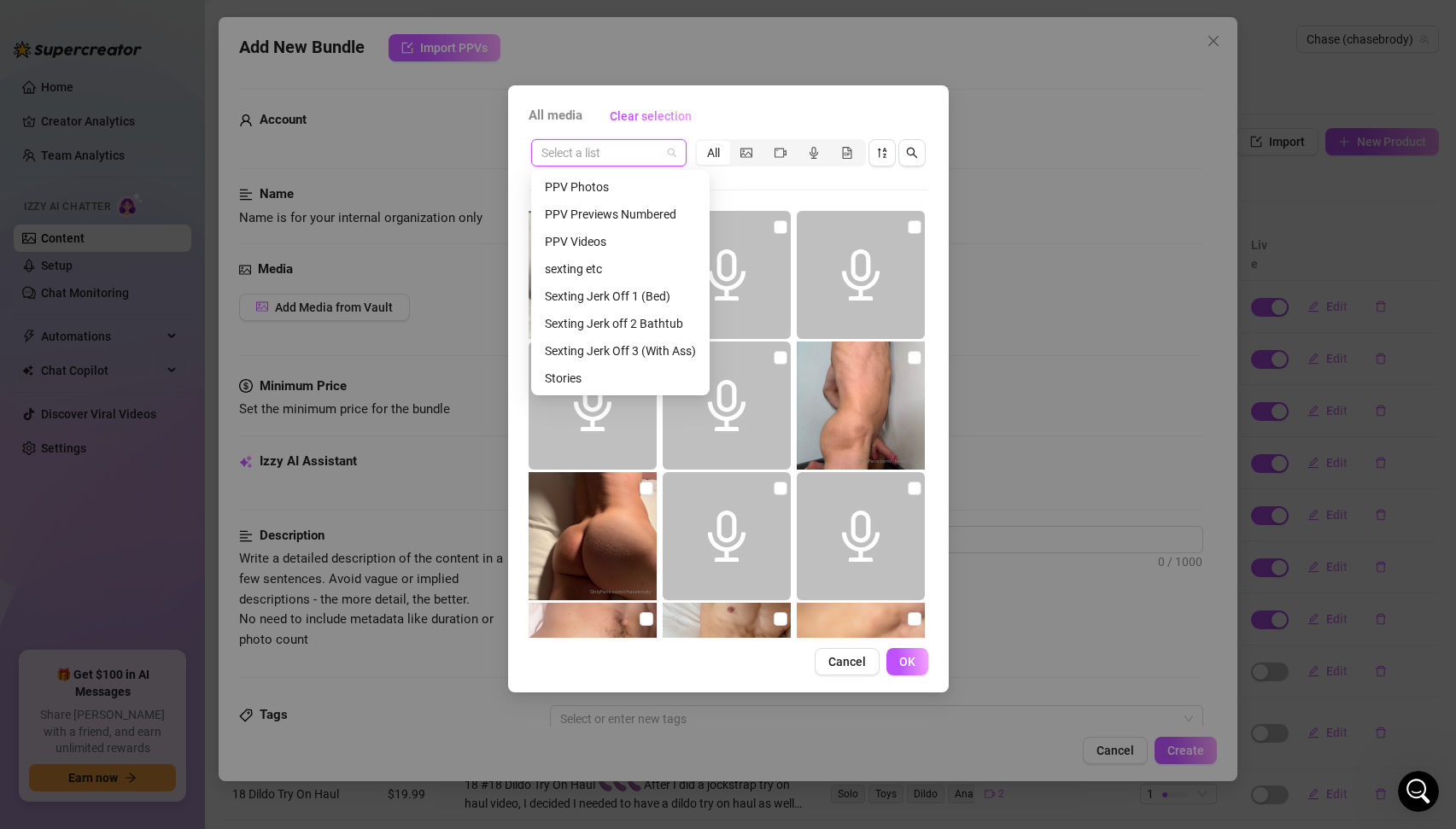
scroll to position [139, 0]
click at [613, 323] on div "Sexting Jerk off 2 Bathtub" at bounding box center [620, 322] width 151 height 18
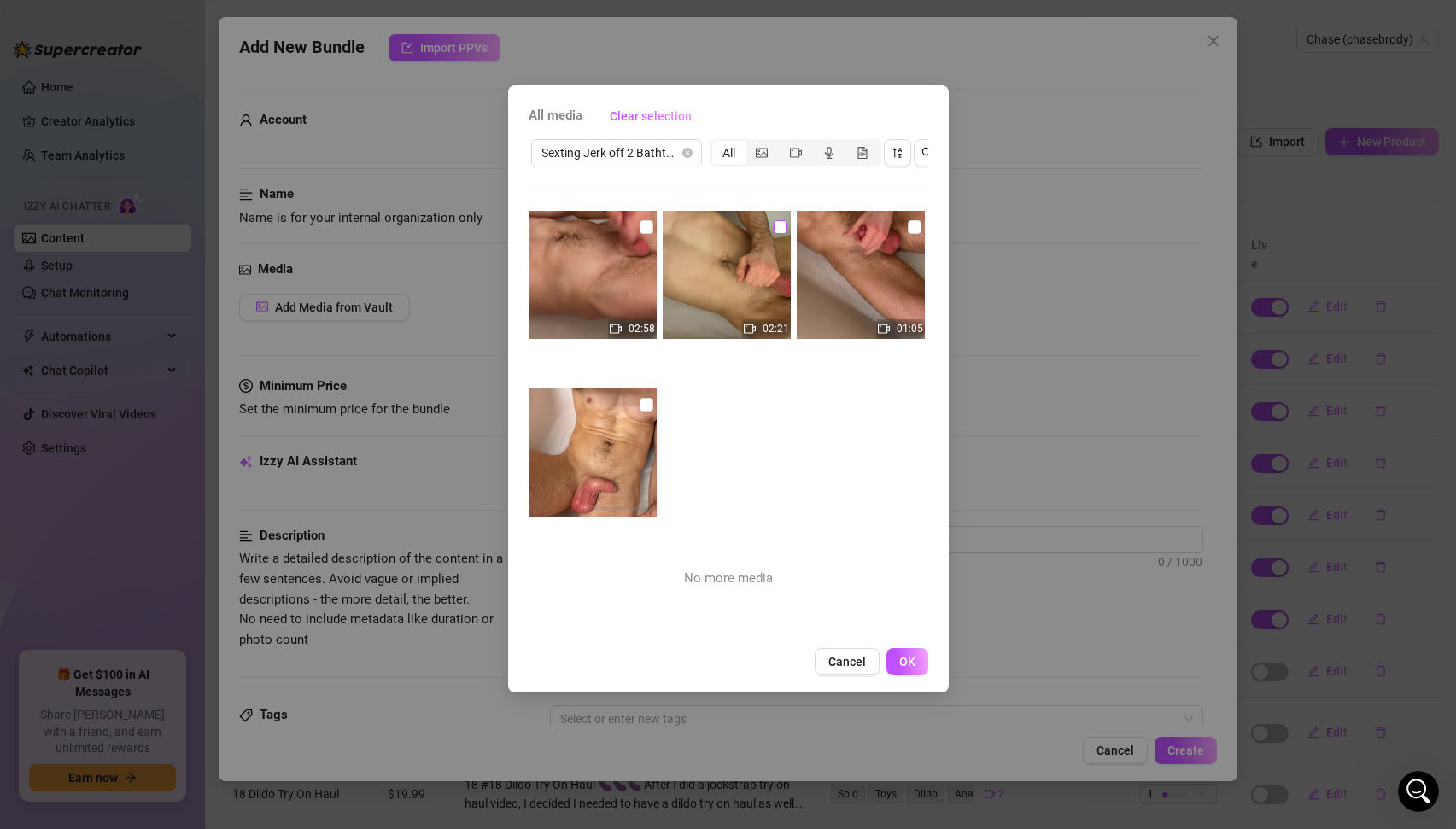
click at [779, 225] on input "checkbox" at bounding box center [780, 227] width 14 height 14
click at [910, 657] on span "OK" at bounding box center [907, 662] width 17 height 14
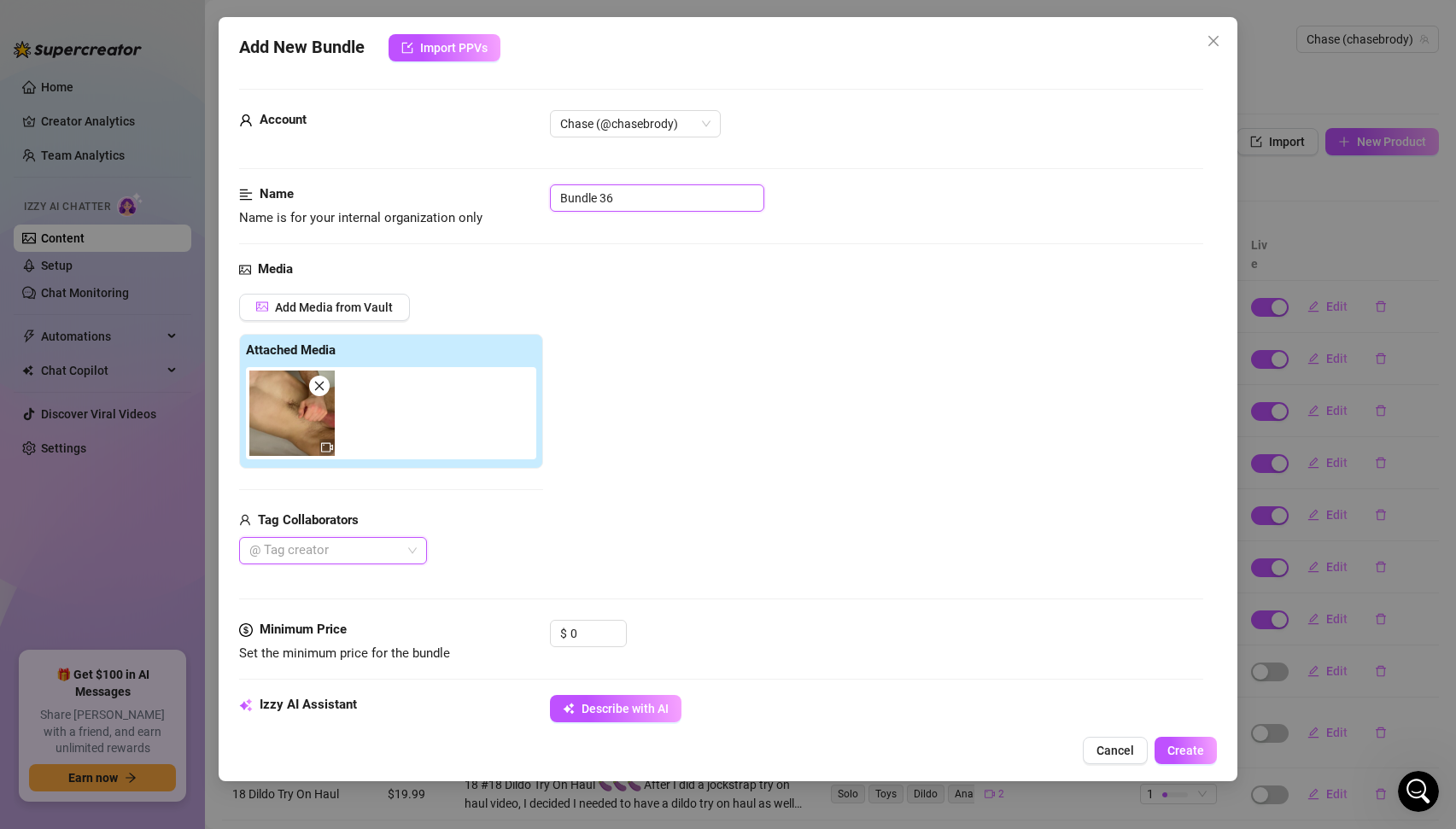
click at [625, 202] on input "Bundle 36" at bounding box center [656, 199] width 214 height 28
click at [688, 369] on div "Add Media from Vault Attached Media Tag Collaborators @ Tag creator" at bounding box center [722, 429] width 965 height 271
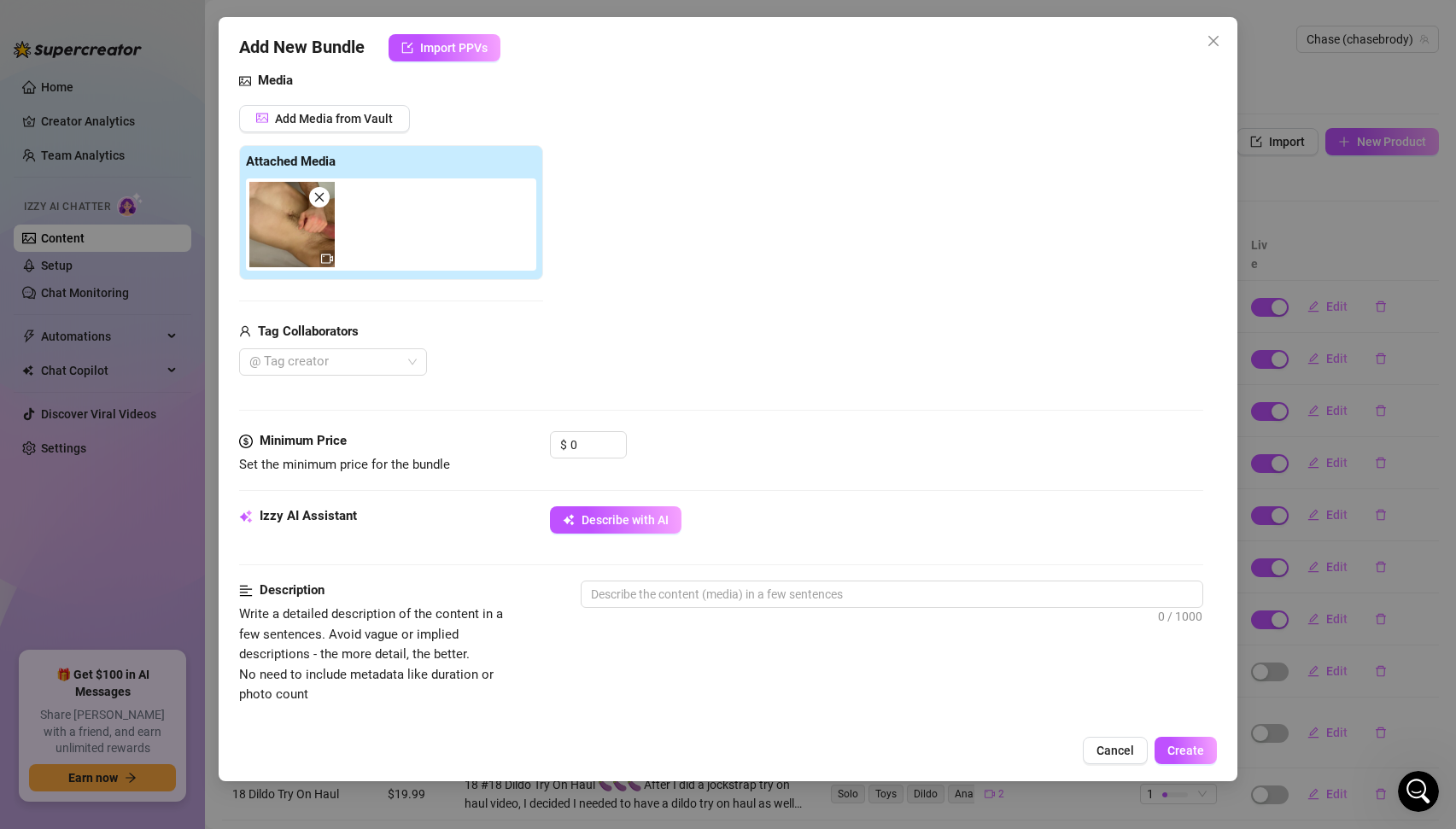
scroll to position [202, 0]
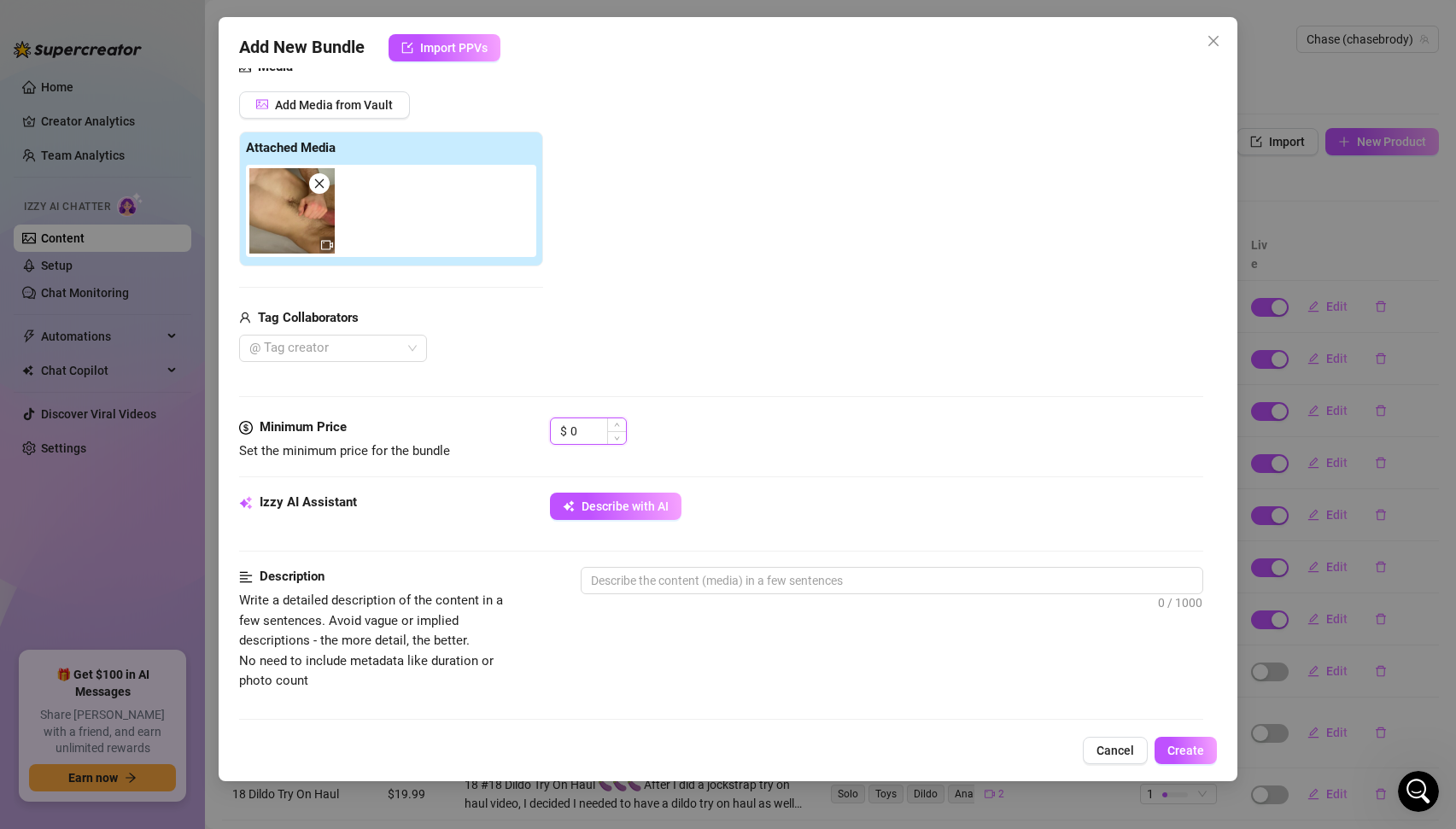
click at [602, 434] on input "0" at bounding box center [598, 431] width 55 height 26
click at [594, 433] on input "0" at bounding box center [598, 431] width 55 height 26
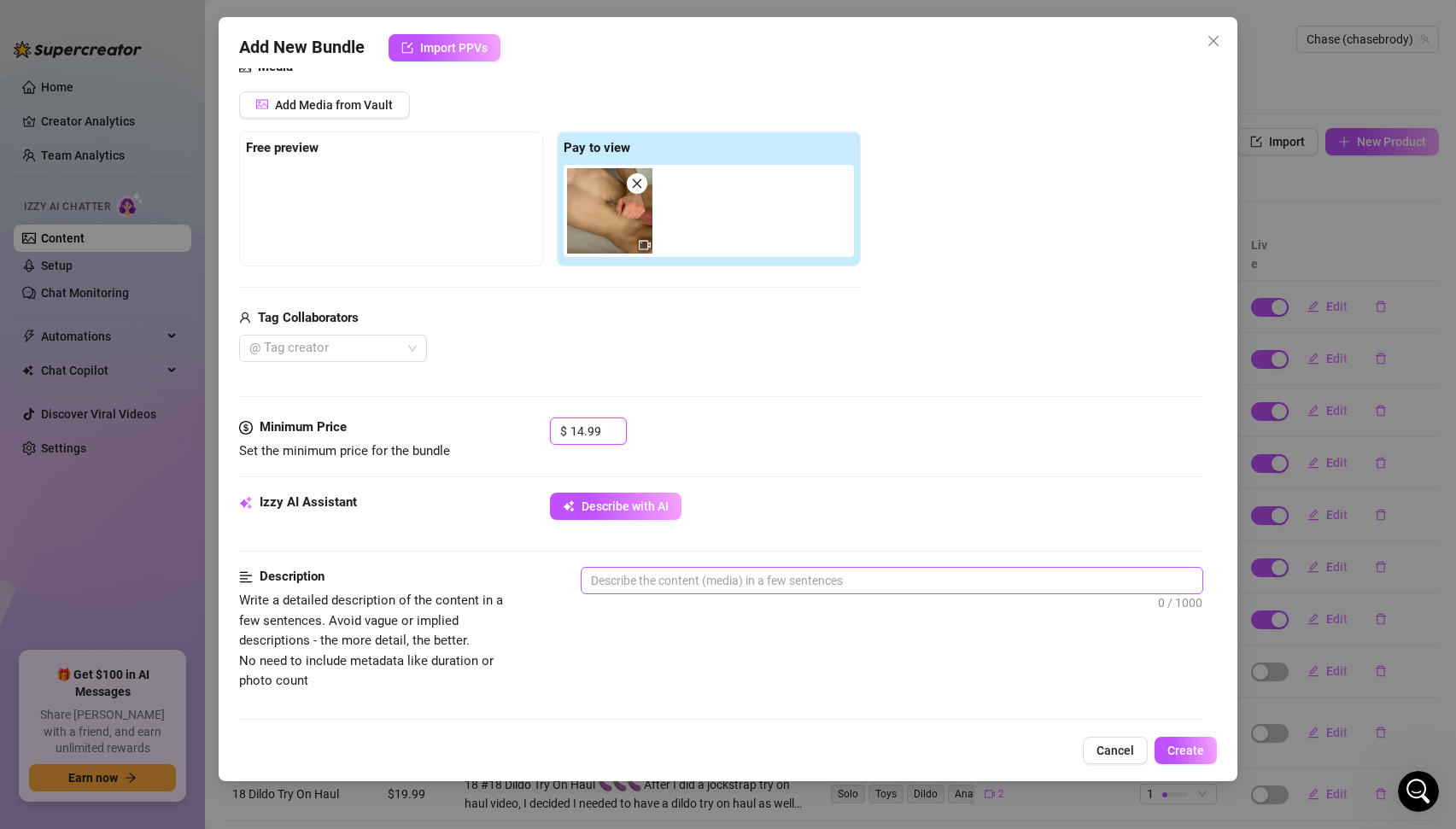
scroll to position [321, 0]
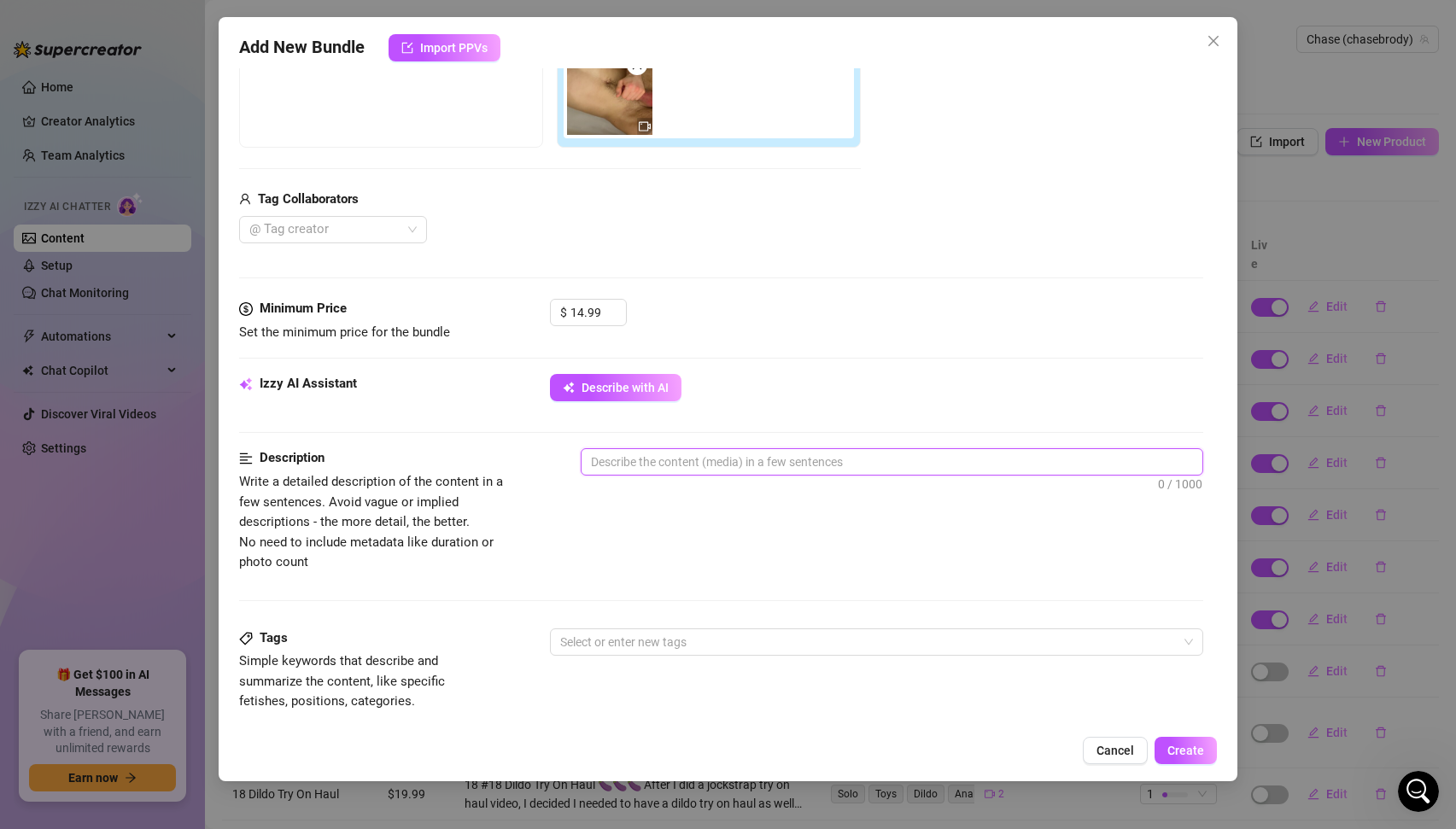
click at [726, 470] on textarea at bounding box center [893, 462] width 621 height 26
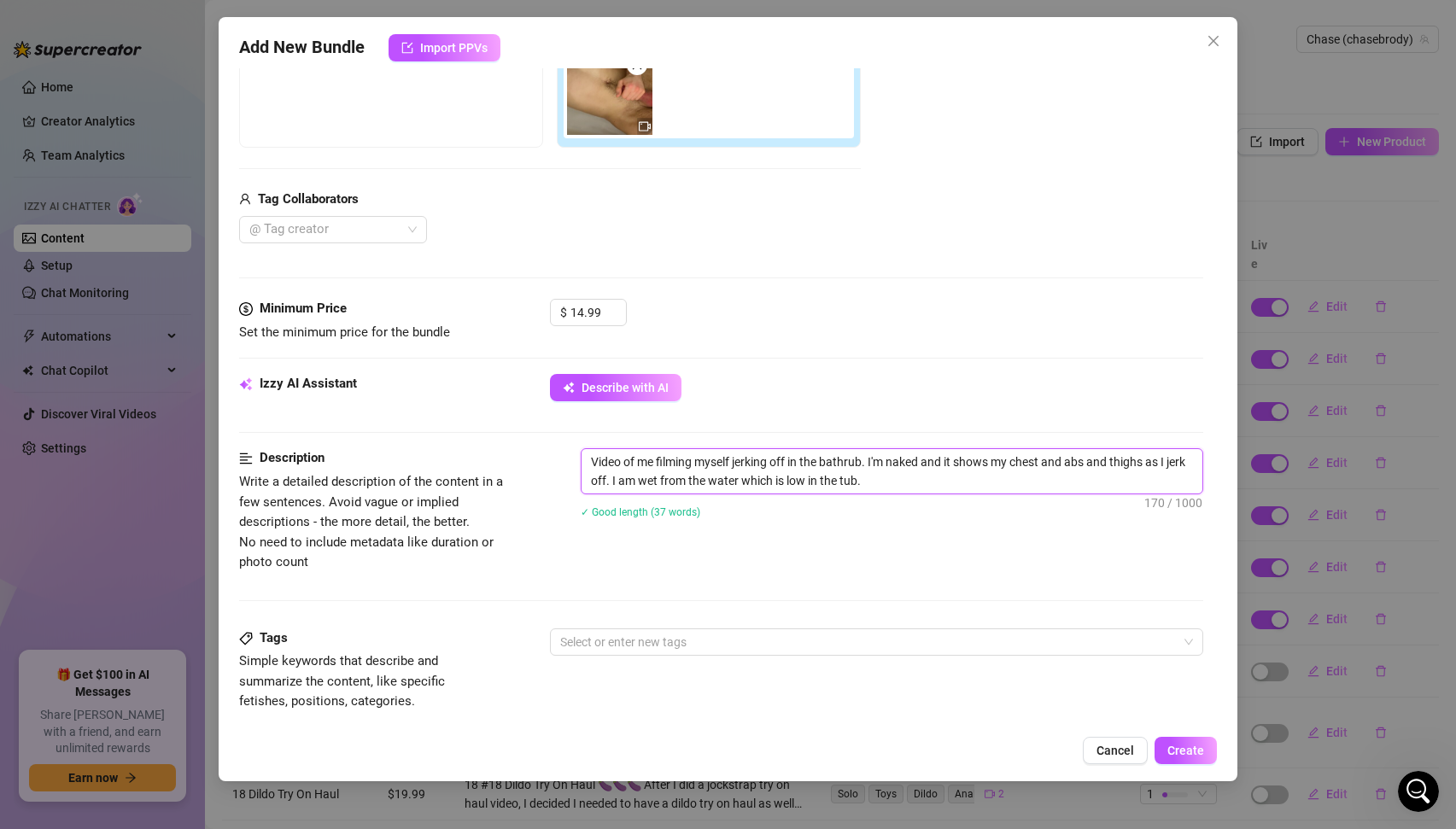
click at [882, 482] on textarea "Video of me filming myself jerking off in the bathrub. I'm naked and it shows m…" at bounding box center [893, 471] width 621 height 44
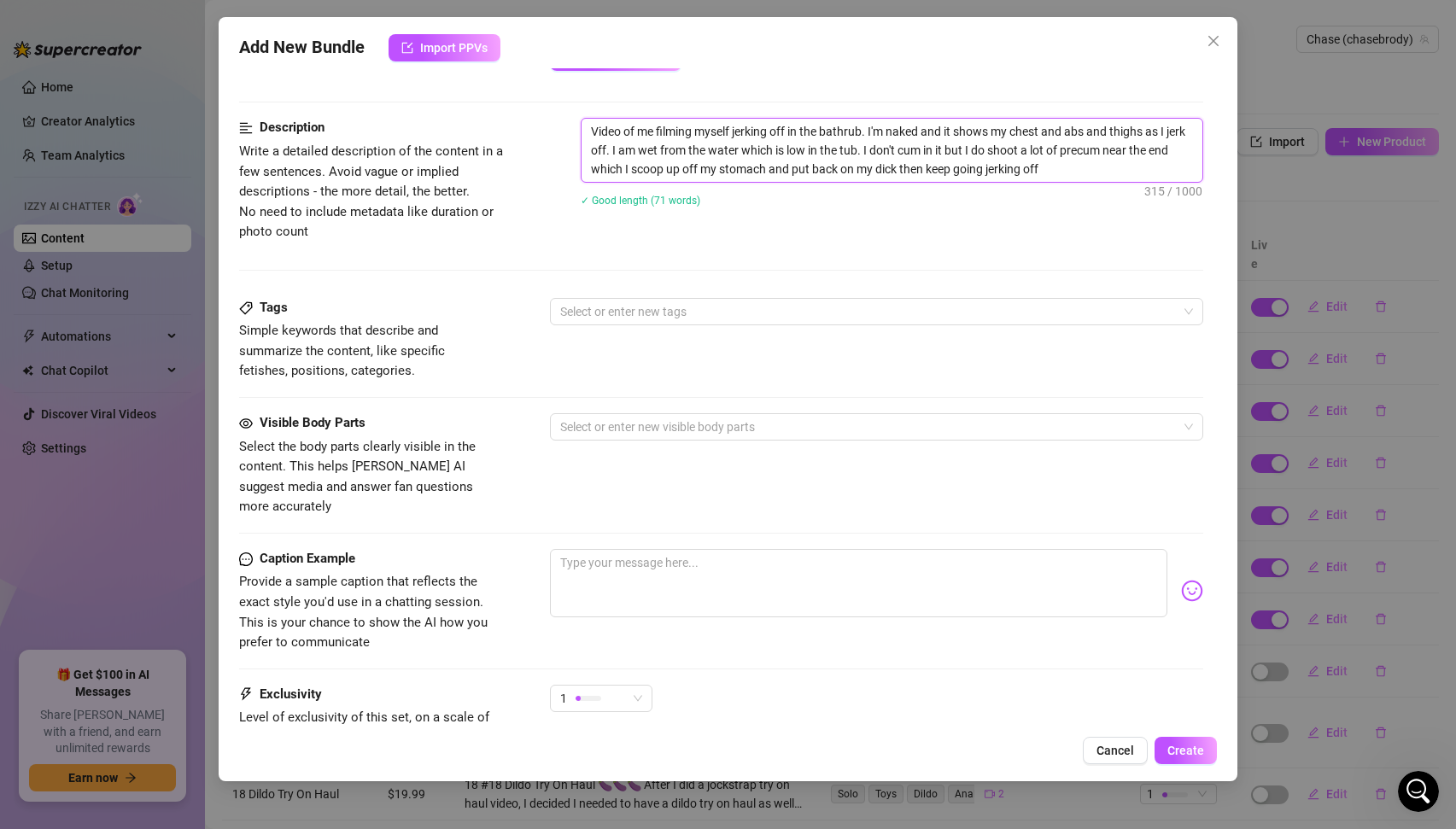
scroll to position [685, 0]
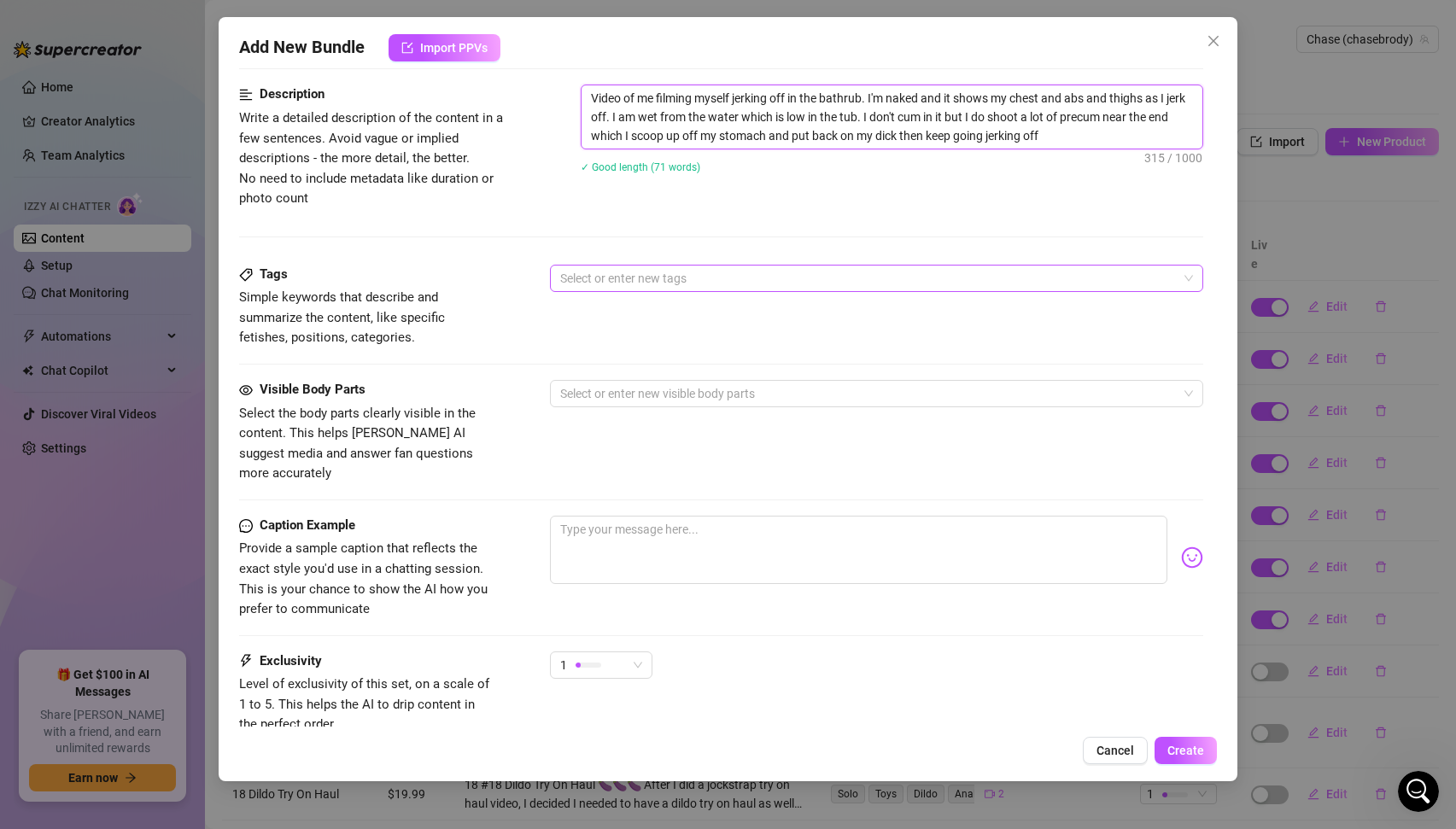
click at [627, 281] on div at bounding box center [868, 278] width 630 height 24
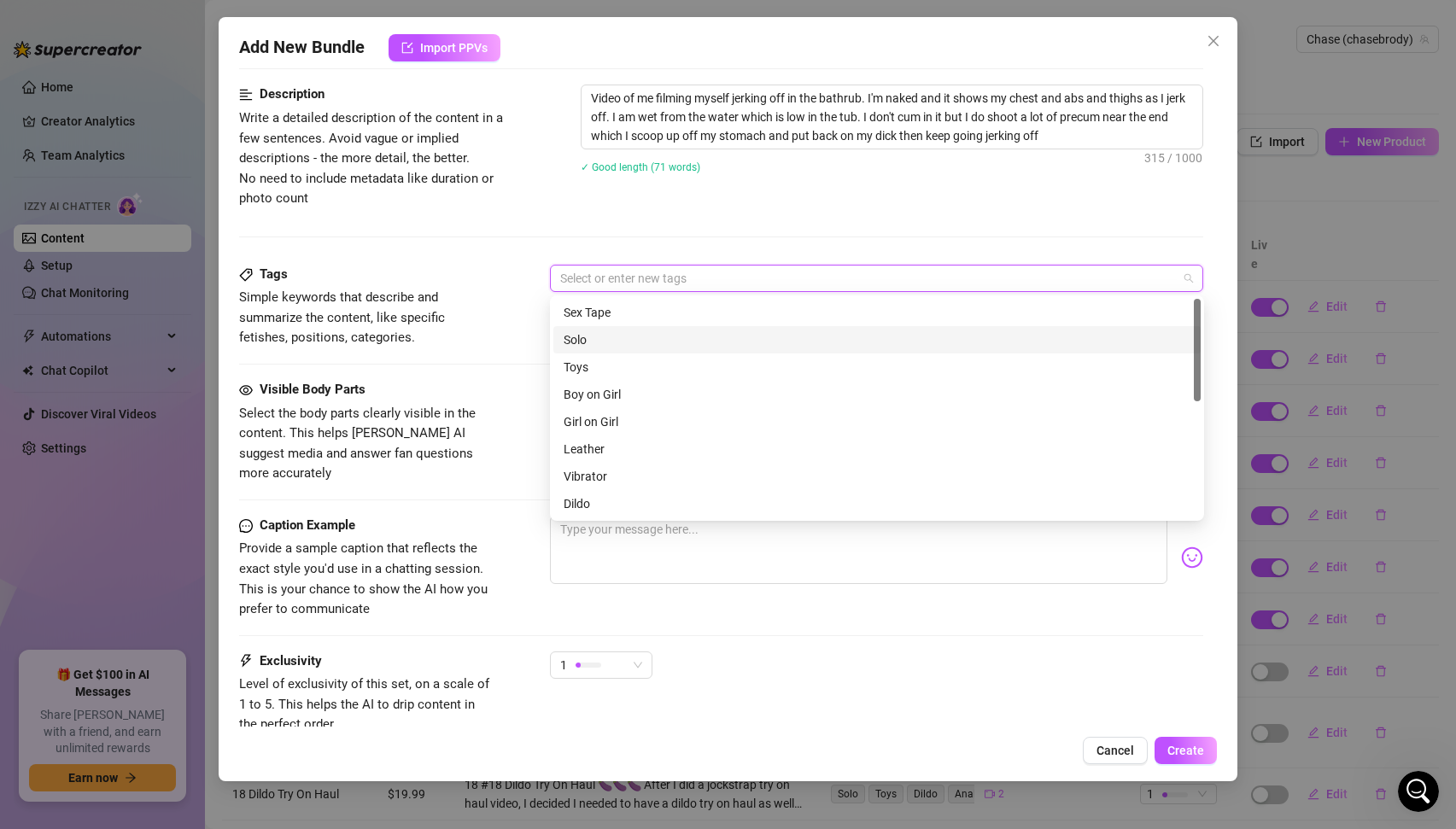
click at [587, 340] on div "Solo" at bounding box center [877, 340] width 627 height 18
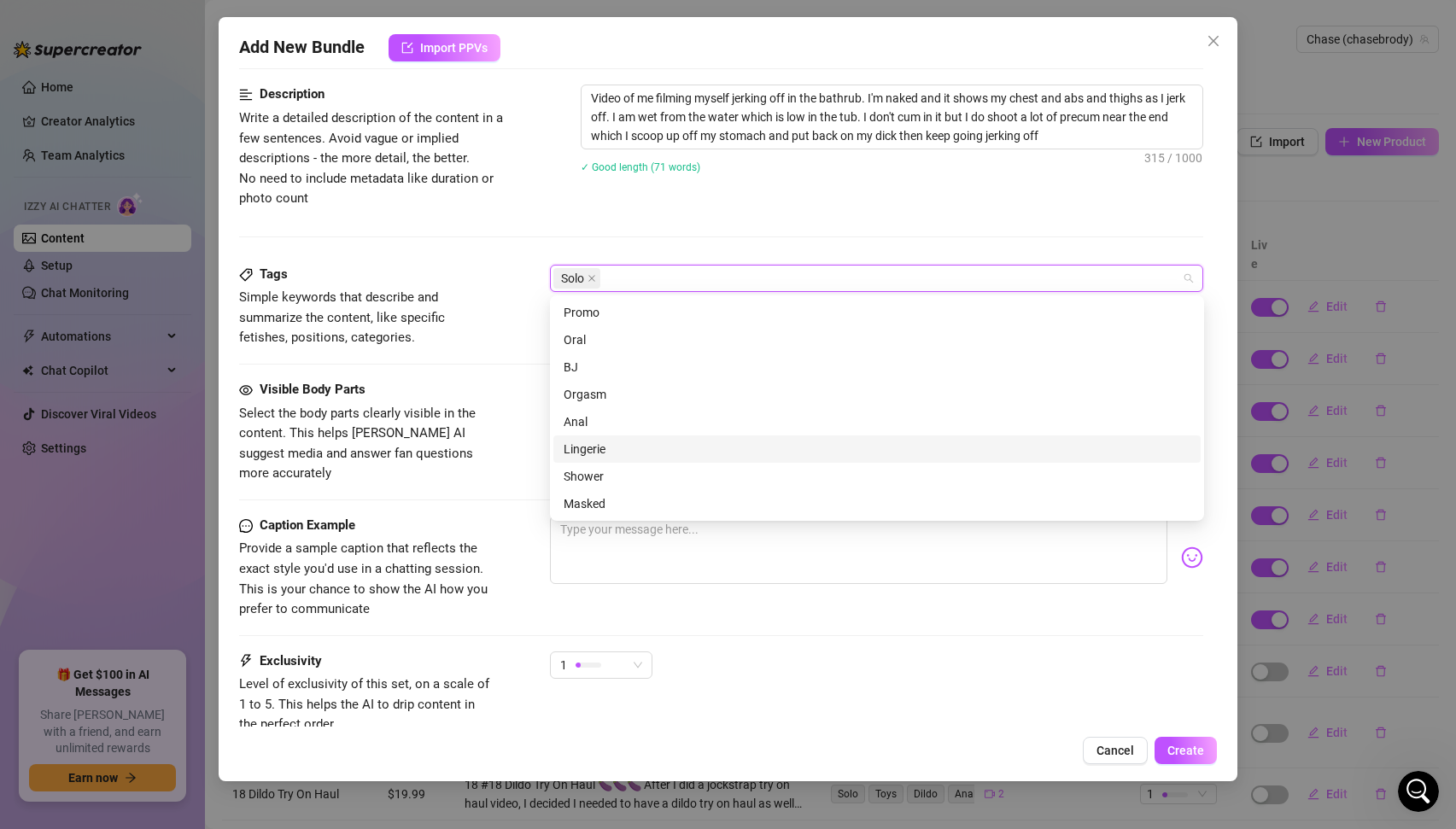
click at [459, 403] on div "Visible Body Parts Select the body parts clearly visible in the content. This h…" at bounding box center [367, 431] width 256 height 104
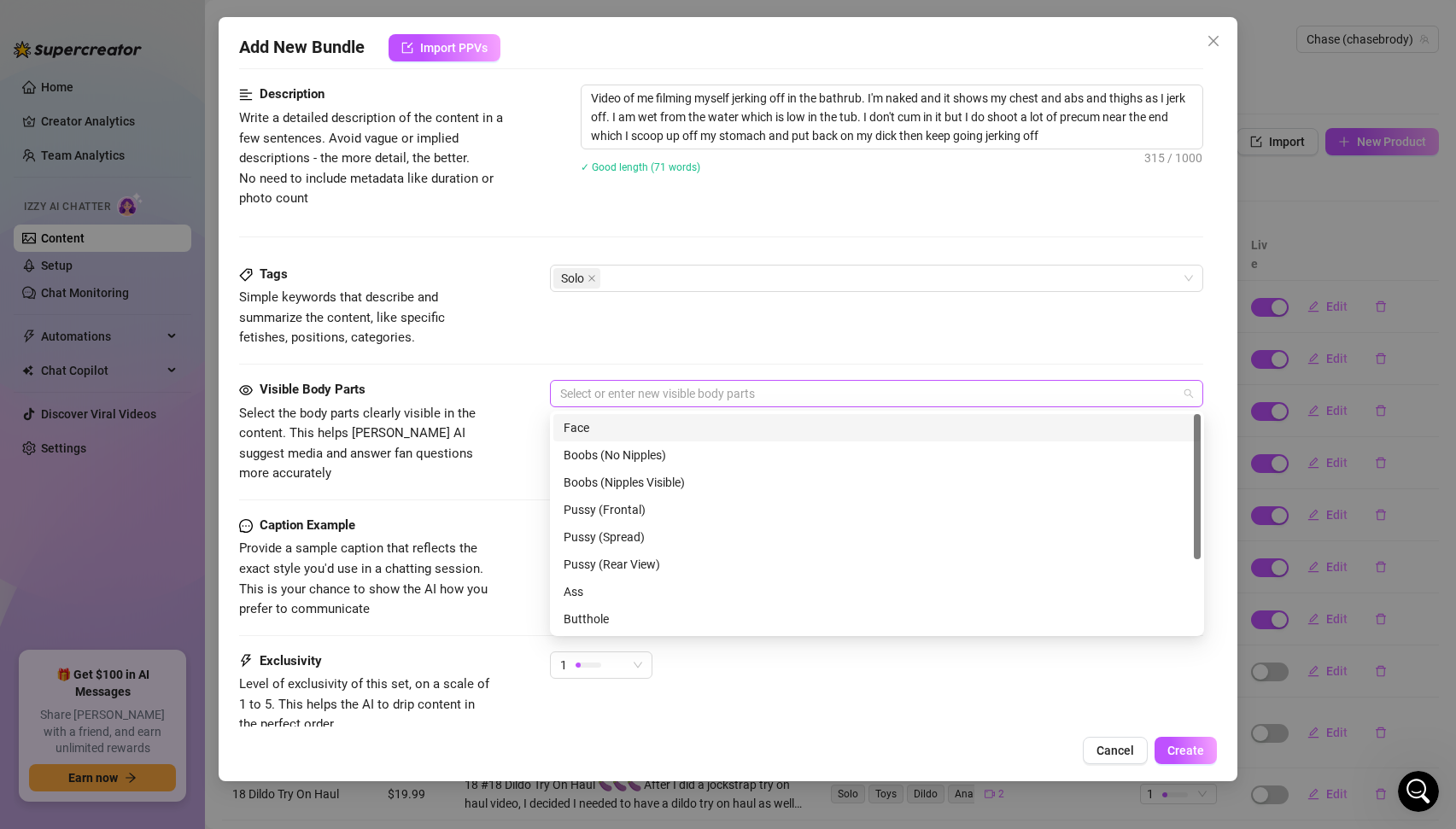
click at [615, 403] on div at bounding box center [868, 393] width 630 height 24
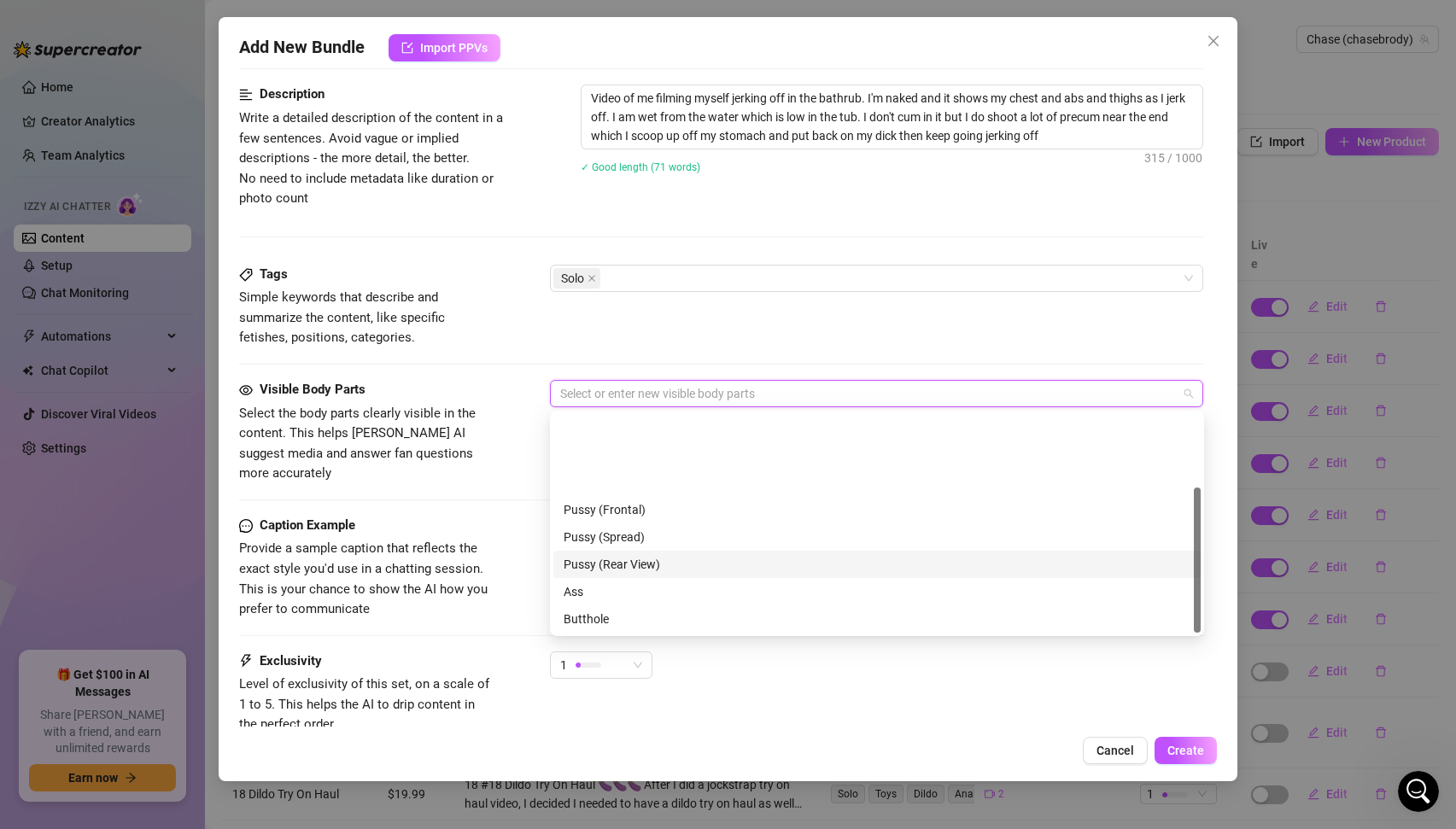
scroll to position [109, 0]
click at [596, 562] on div "Balls" at bounding box center [877, 564] width 627 height 18
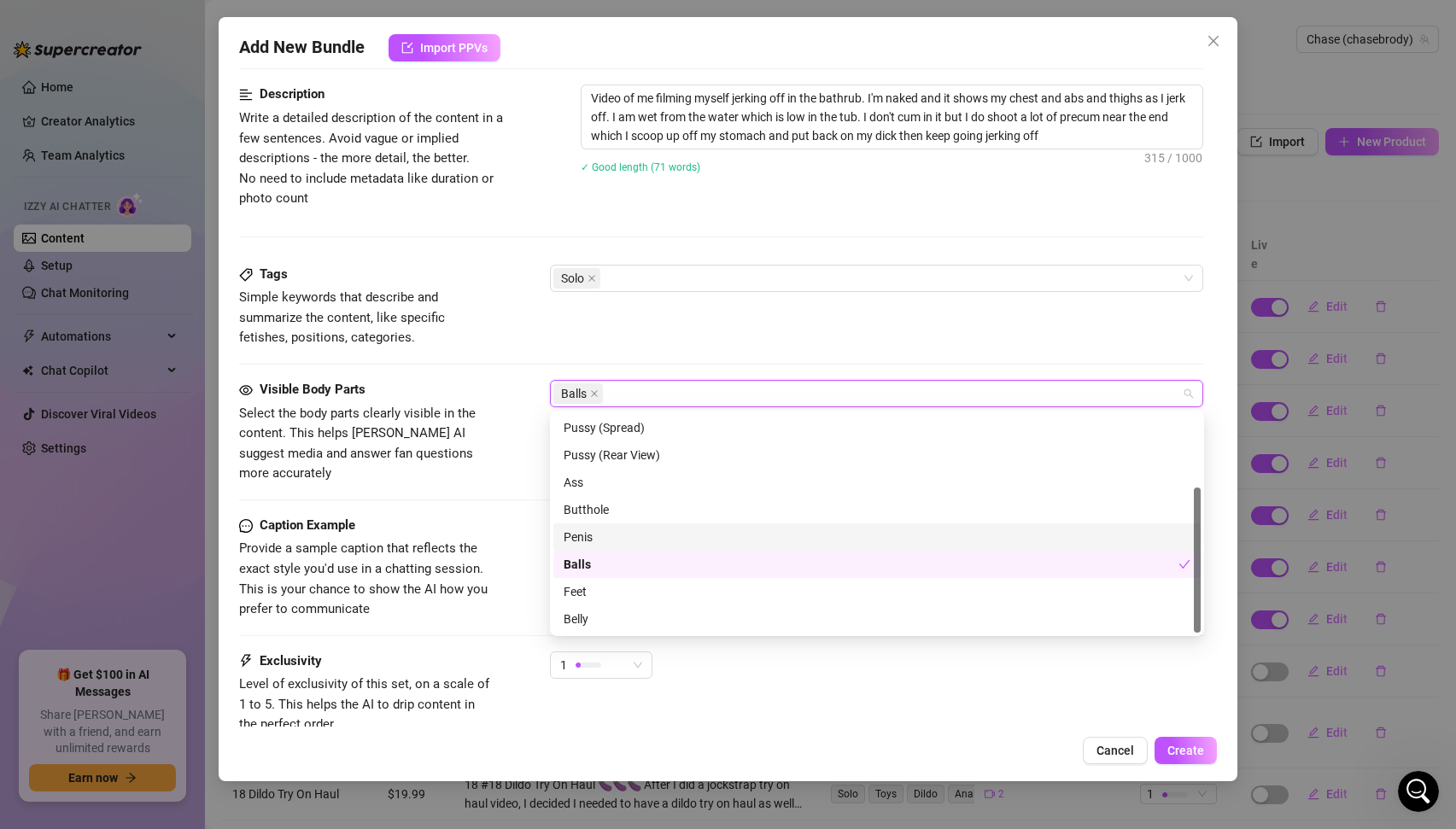
click at [591, 539] on div "Penis" at bounding box center [877, 537] width 627 height 18
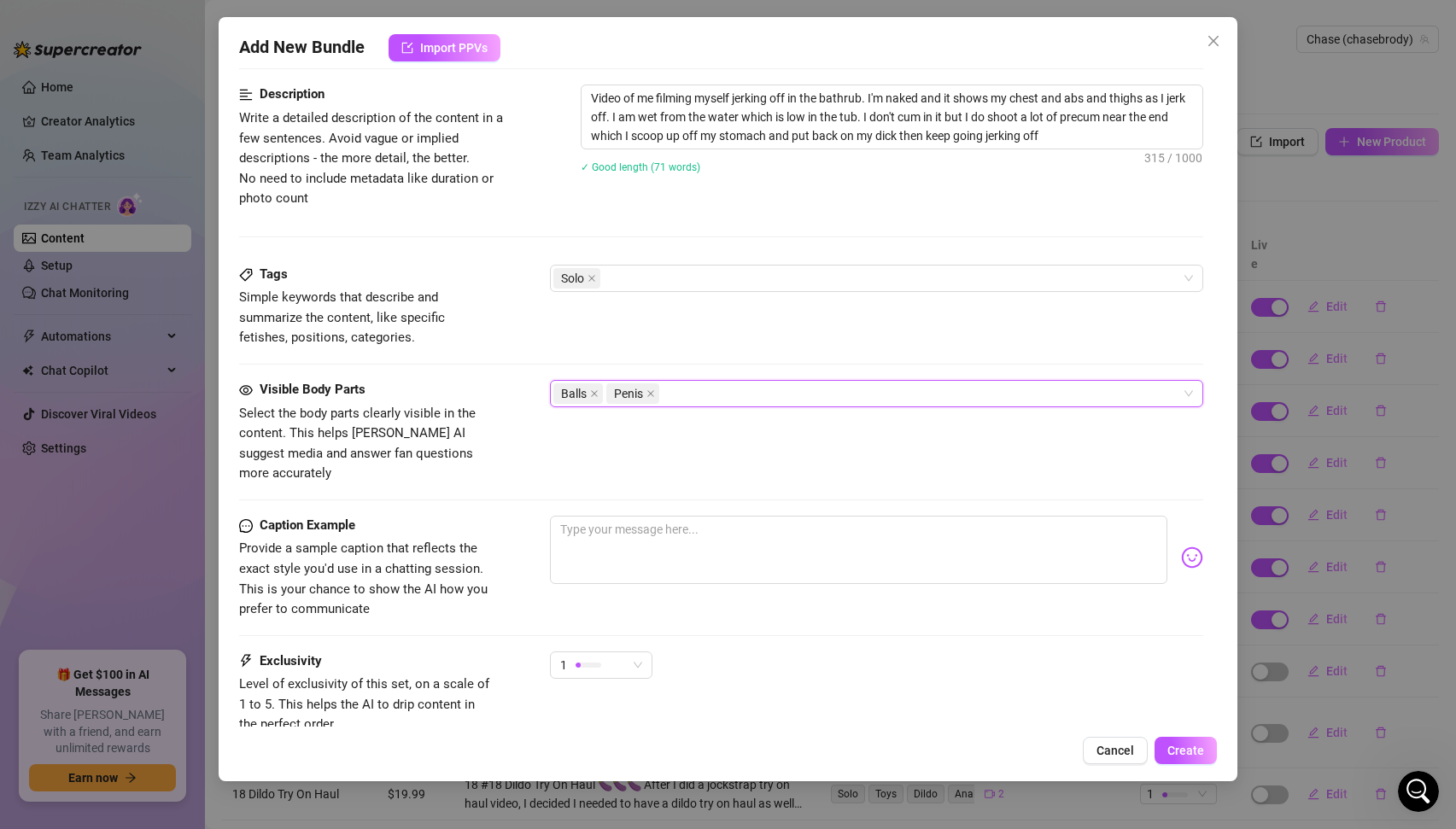
click at [462, 516] on div "Caption Example" at bounding box center [367, 526] width 256 height 20
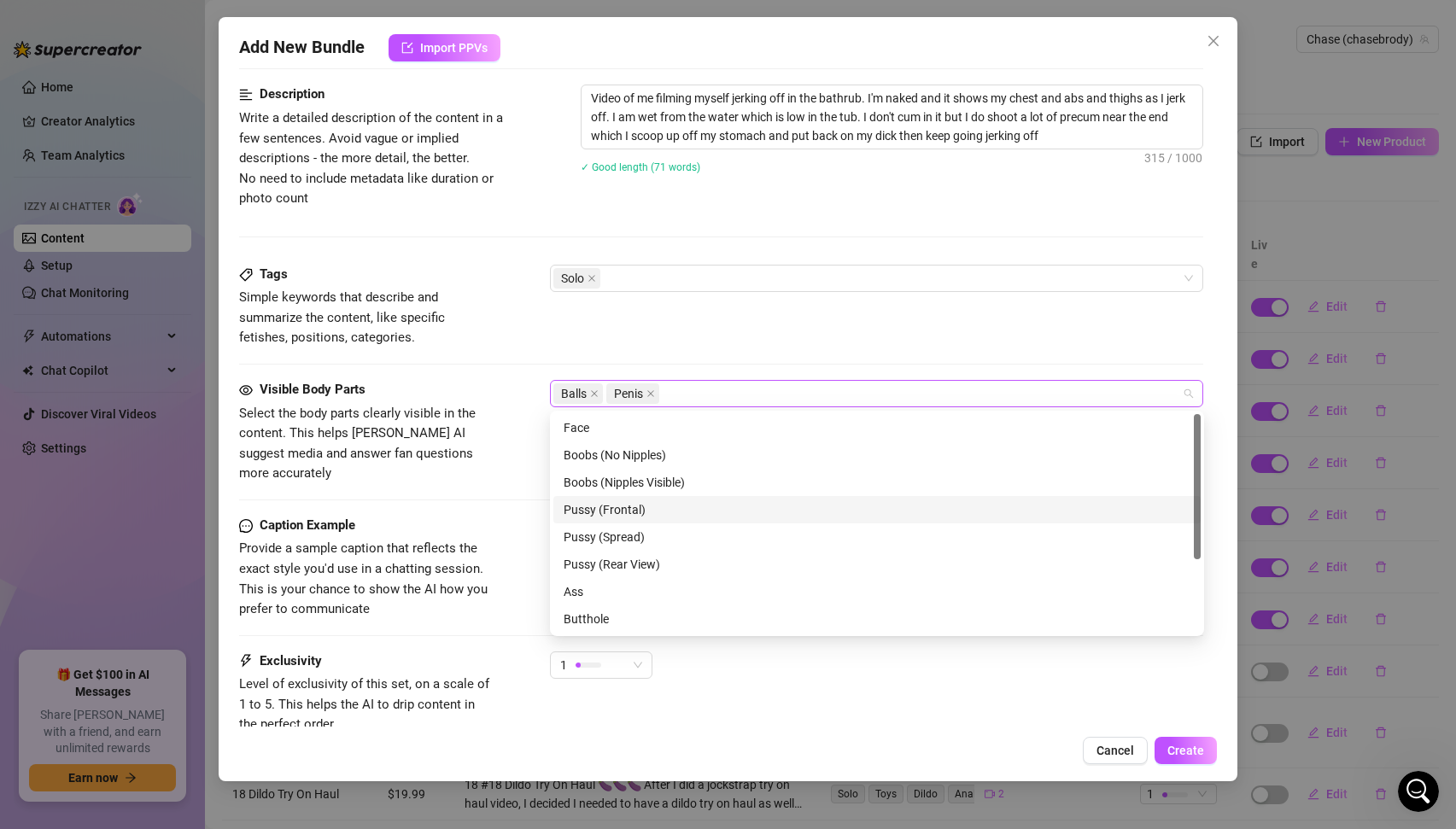
click at [752, 390] on div "Balls Penis" at bounding box center [868, 393] width 630 height 24
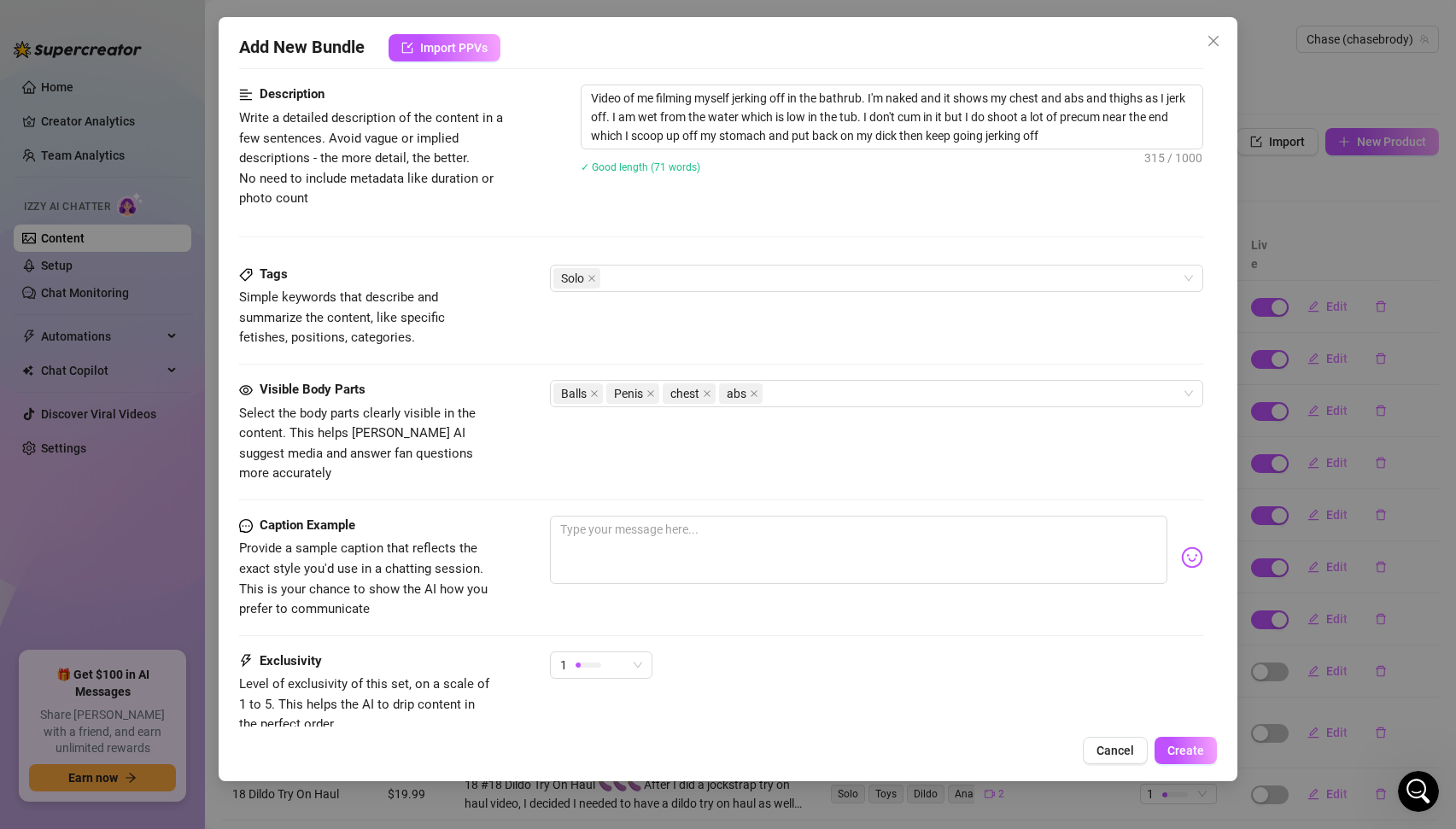
click at [476, 626] on div "Caption Example Provide a sample caption that reflects the exact style you'd us…" at bounding box center [722, 584] width 965 height 136
click at [621, 548] on textarea at bounding box center [859, 550] width 619 height 68
click at [636, 653] on span "1" at bounding box center [601, 665] width 82 height 26
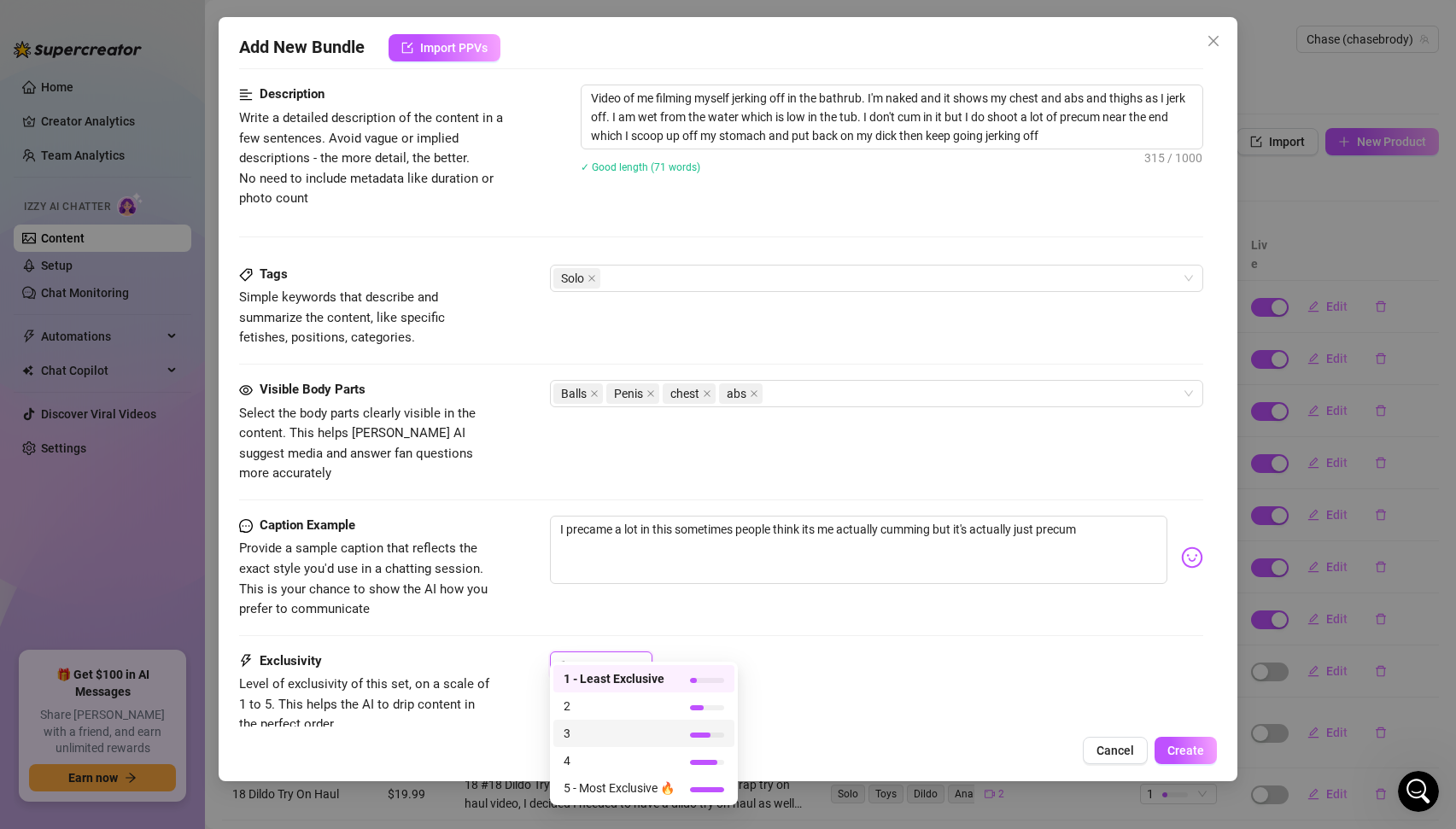
click at [592, 728] on span "3" at bounding box center [619, 733] width 111 height 18
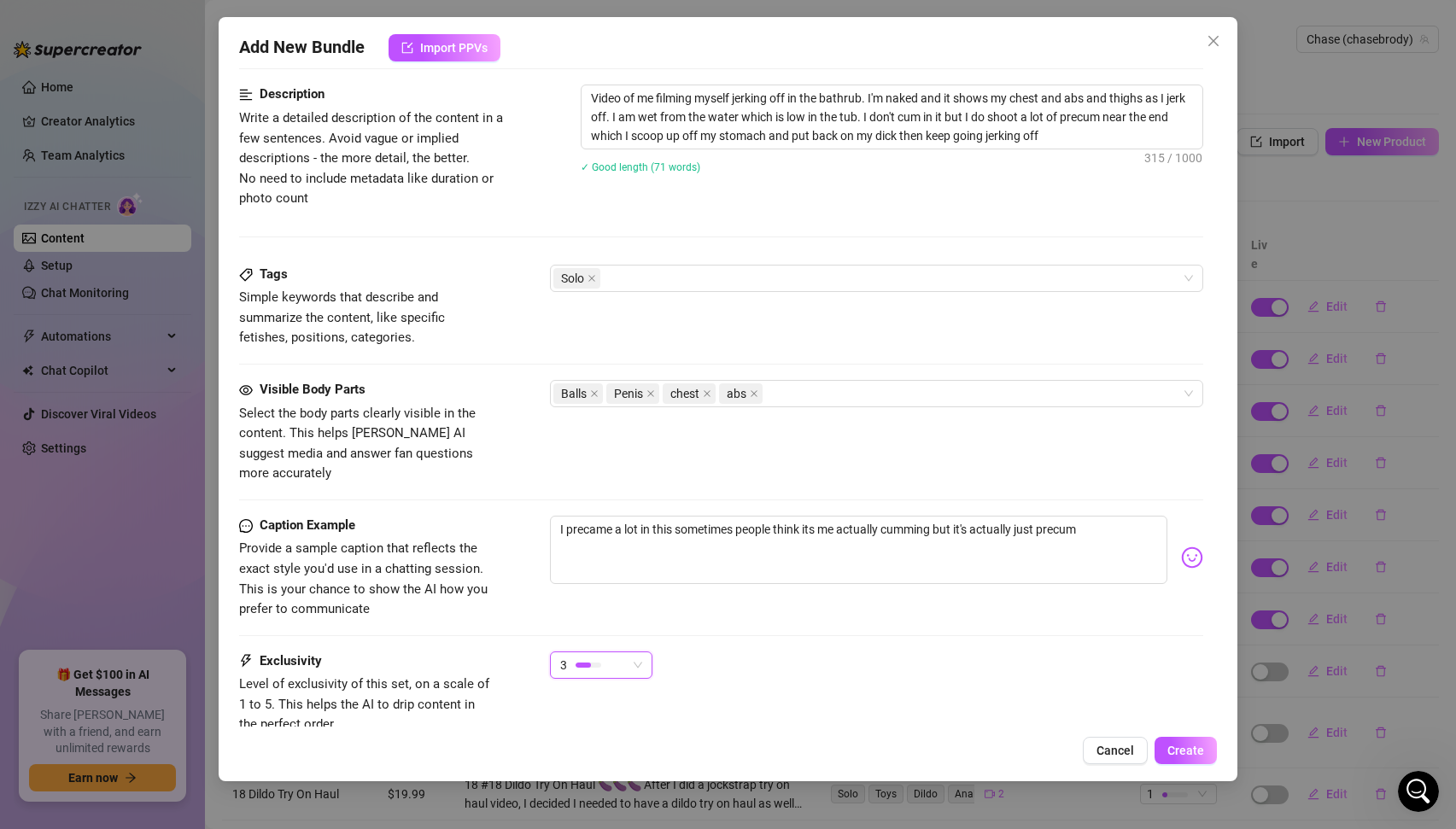
click at [887, 667] on div "3 3" at bounding box center [877, 673] width 654 height 42
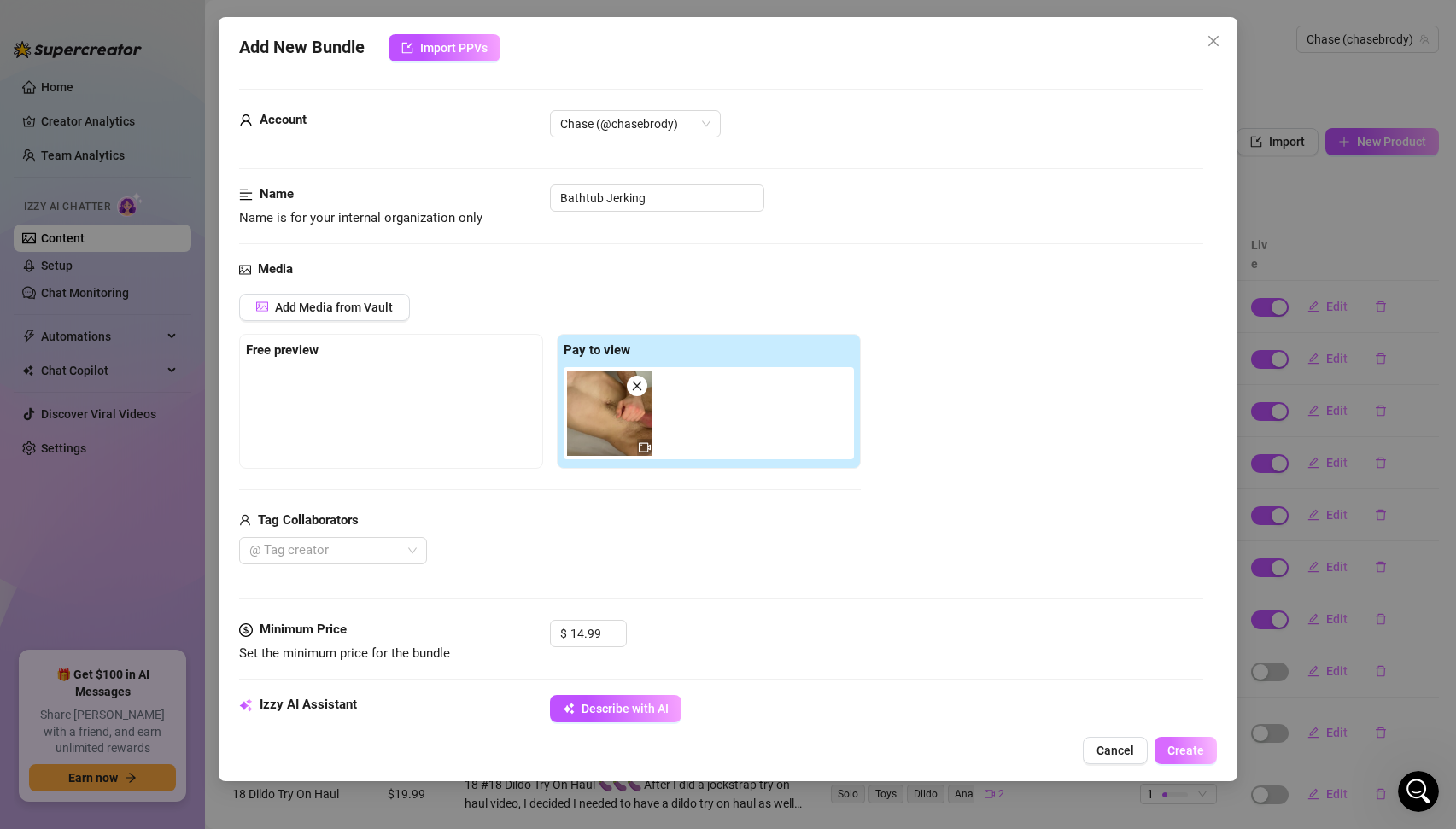
click at [1188, 752] on span "Create" at bounding box center [1186, 750] width 37 height 14
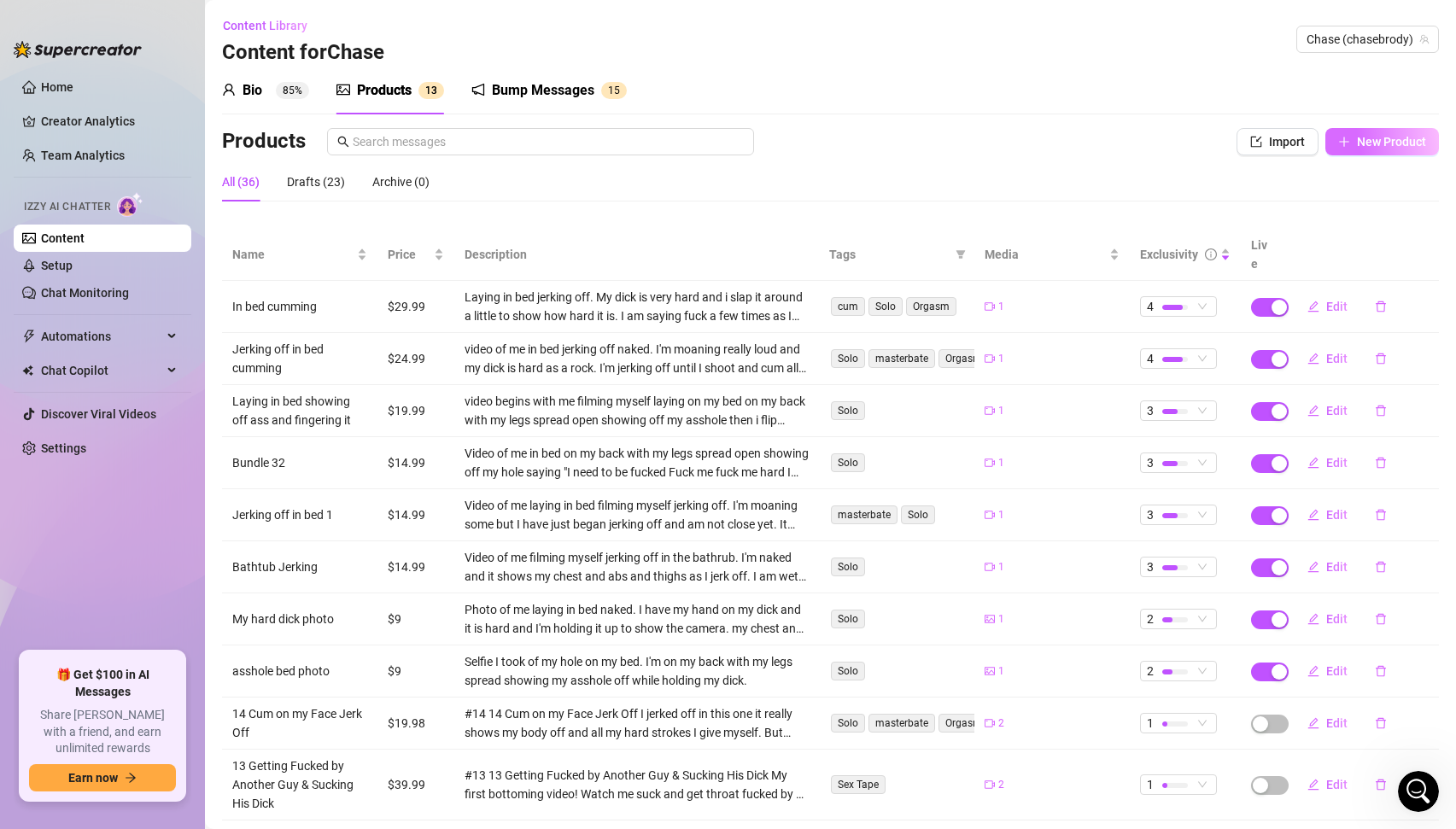
click at [1407, 139] on span "New Product" at bounding box center [1392, 142] width 69 height 14
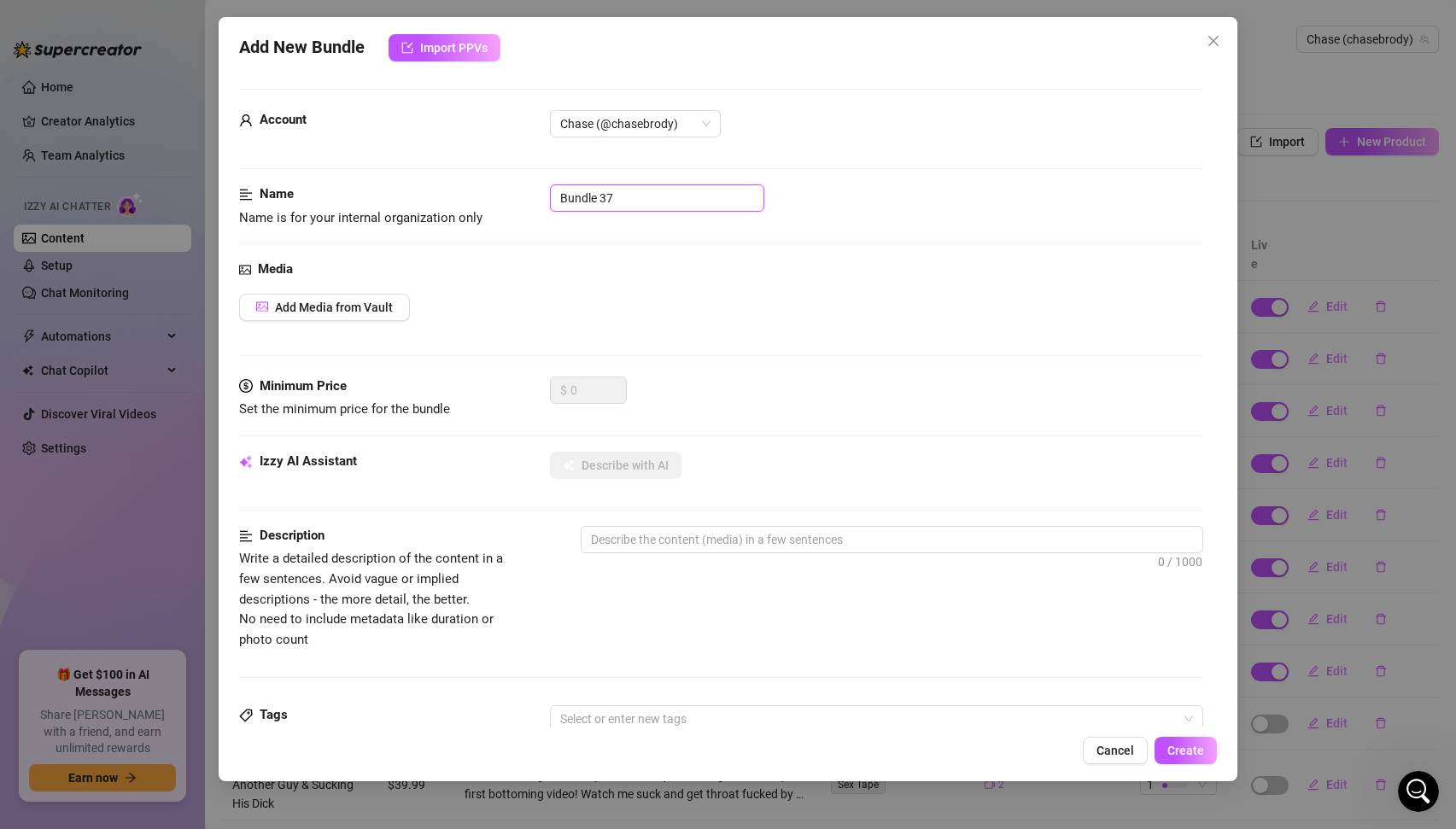
click at [620, 198] on input "Bundle 37" at bounding box center [656, 199] width 214 height 28
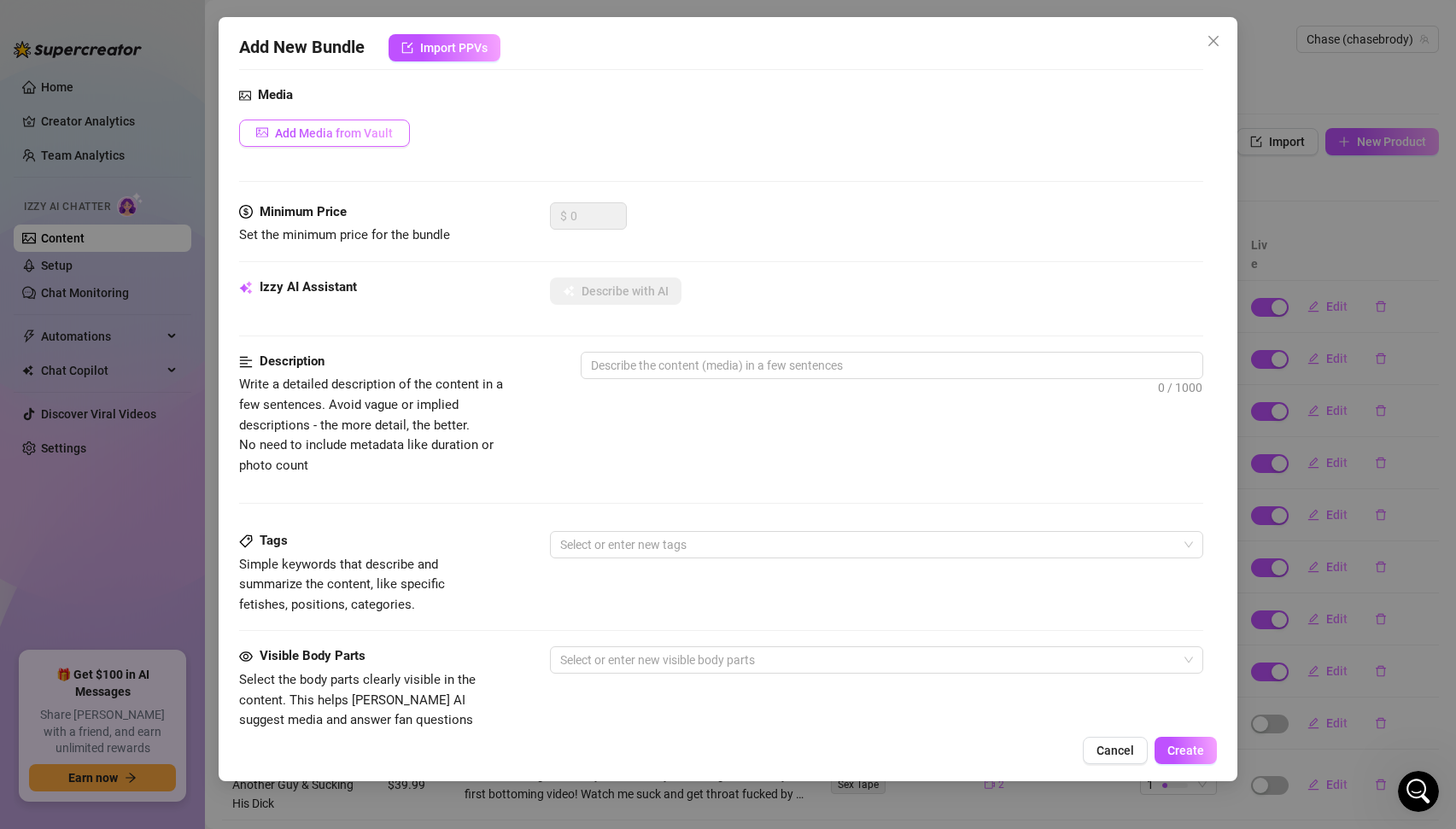
click at [325, 127] on span "Add Media from Vault" at bounding box center [334, 133] width 118 height 14
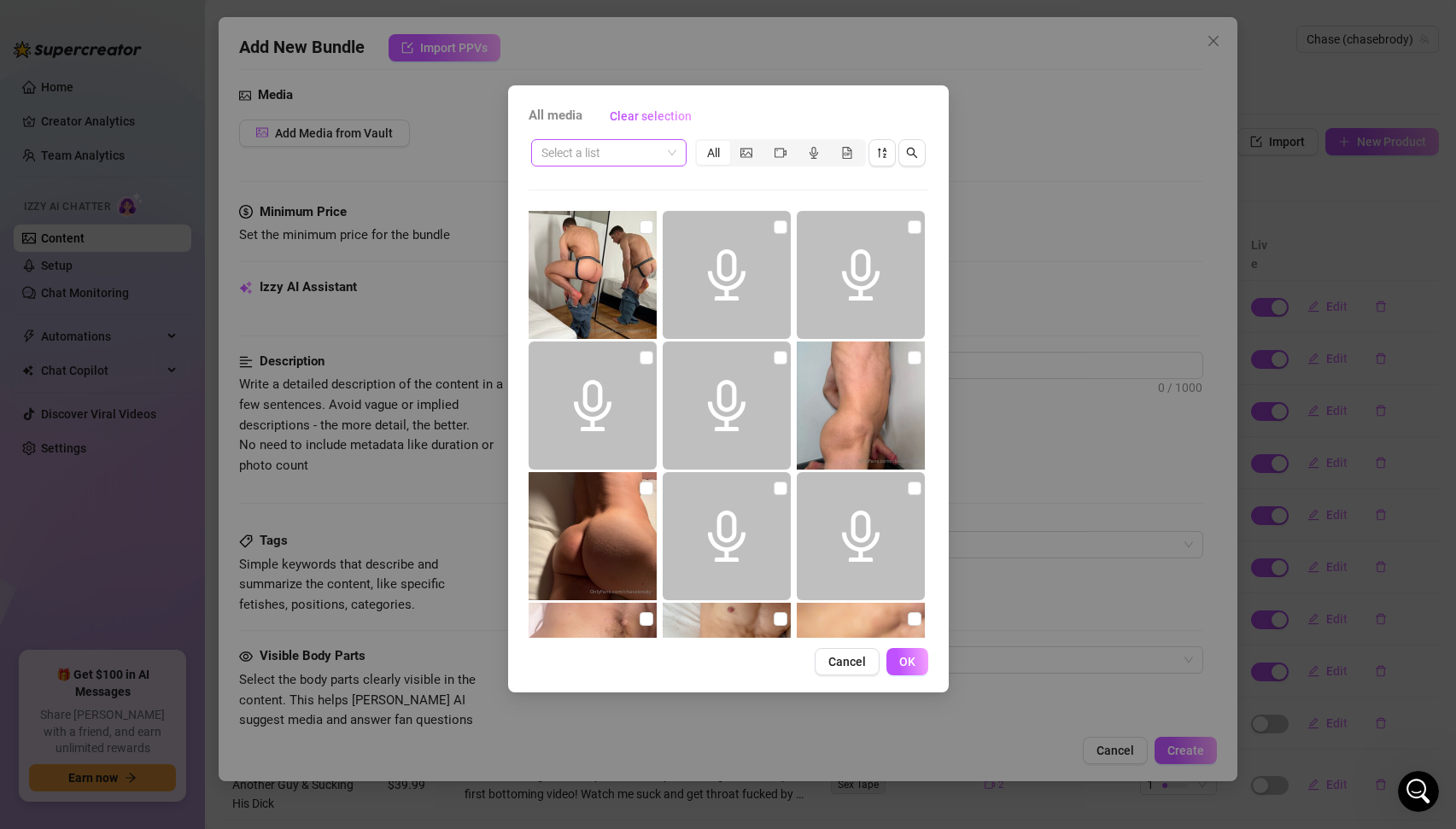
click at [646, 145] on input "search" at bounding box center [601, 153] width 119 height 26
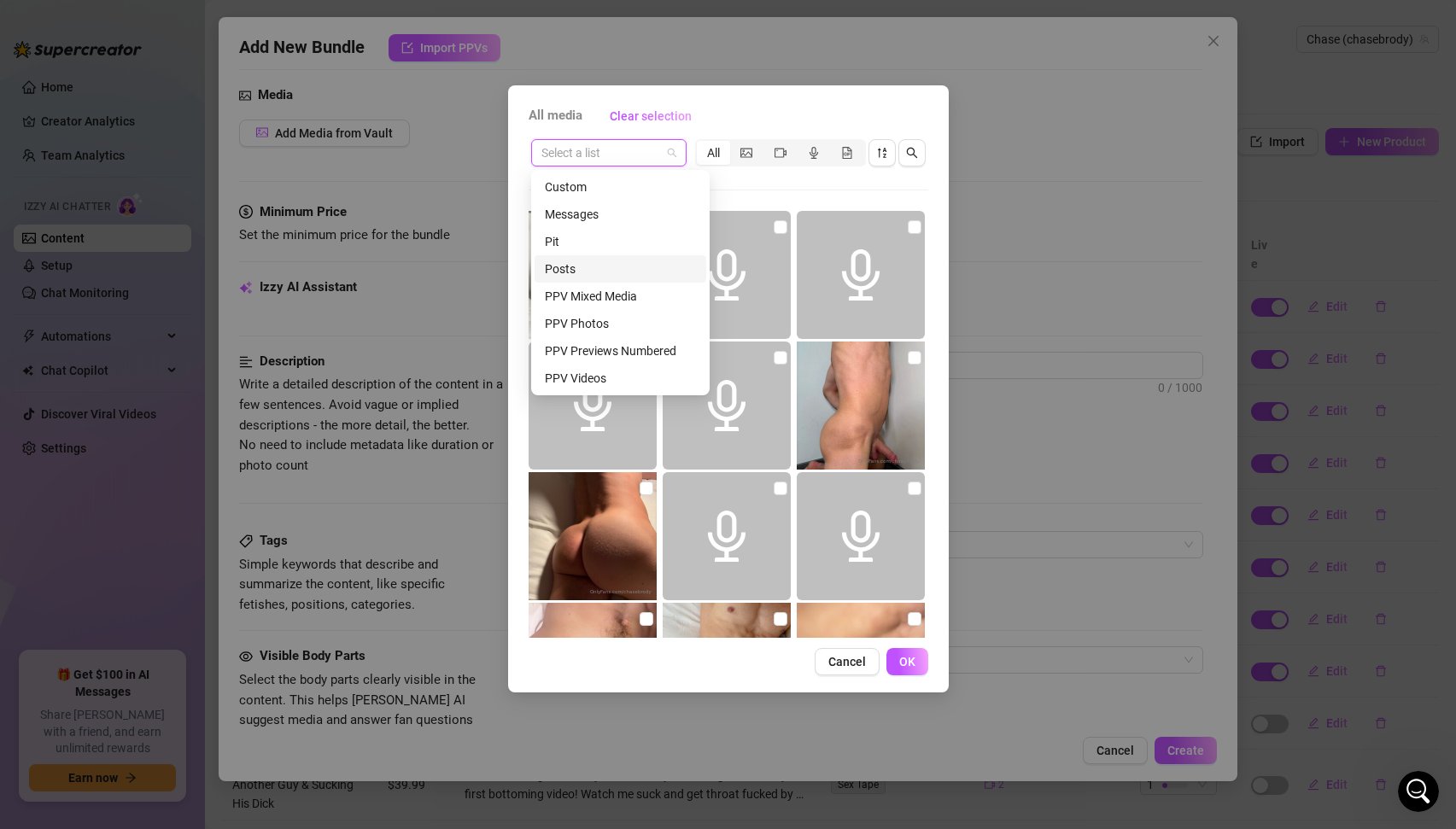
scroll to position [111, 0]
click at [647, 356] on div "Sexting Jerk off 2 Bathtub" at bounding box center [620, 349] width 151 height 18
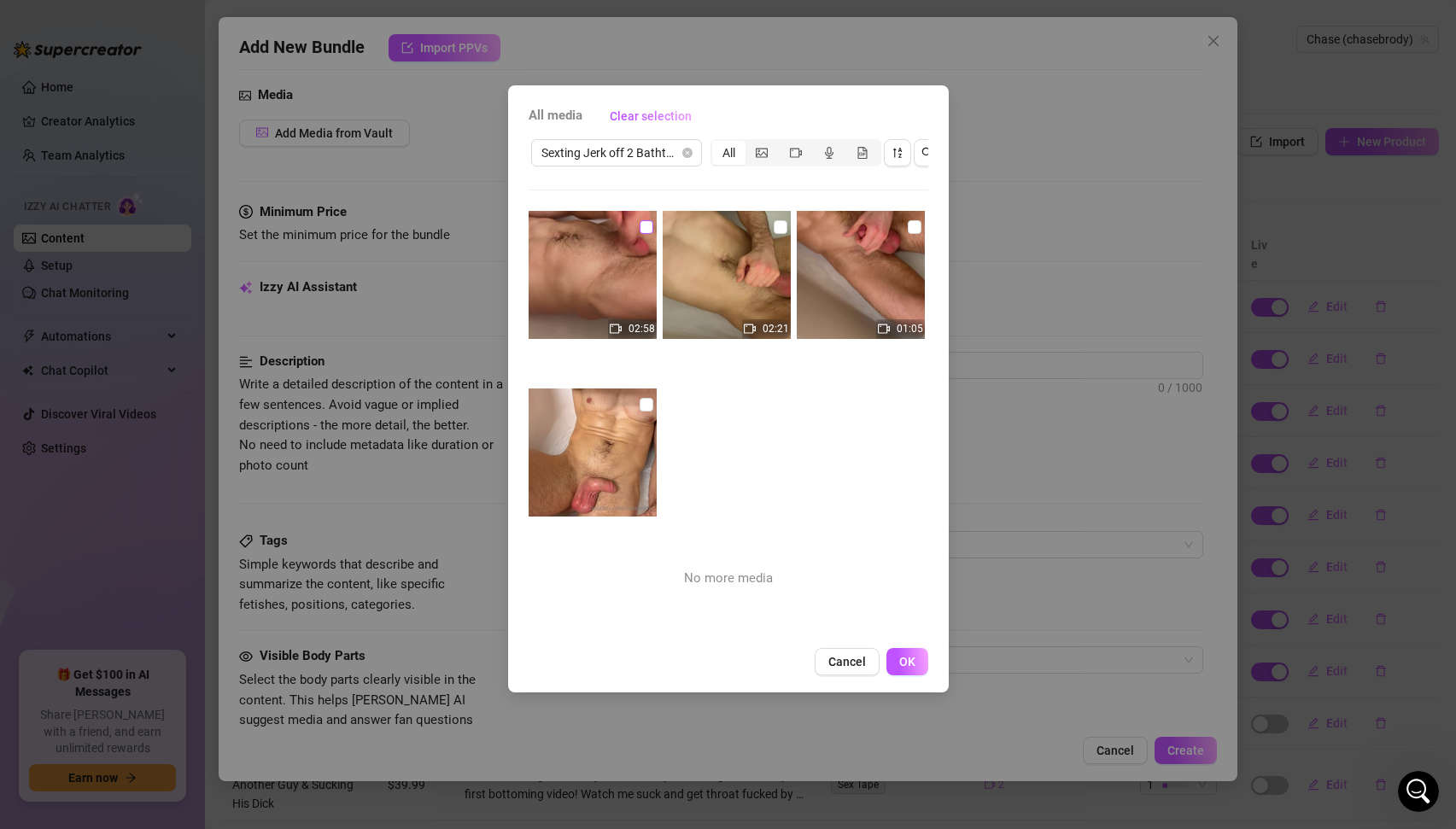
click at [645, 224] on input "checkbox" at bounding box center [646, 227] width 14 height 14
click at [905, 653] on button "OK" at bounding box center [908, 662] width 42 height 28
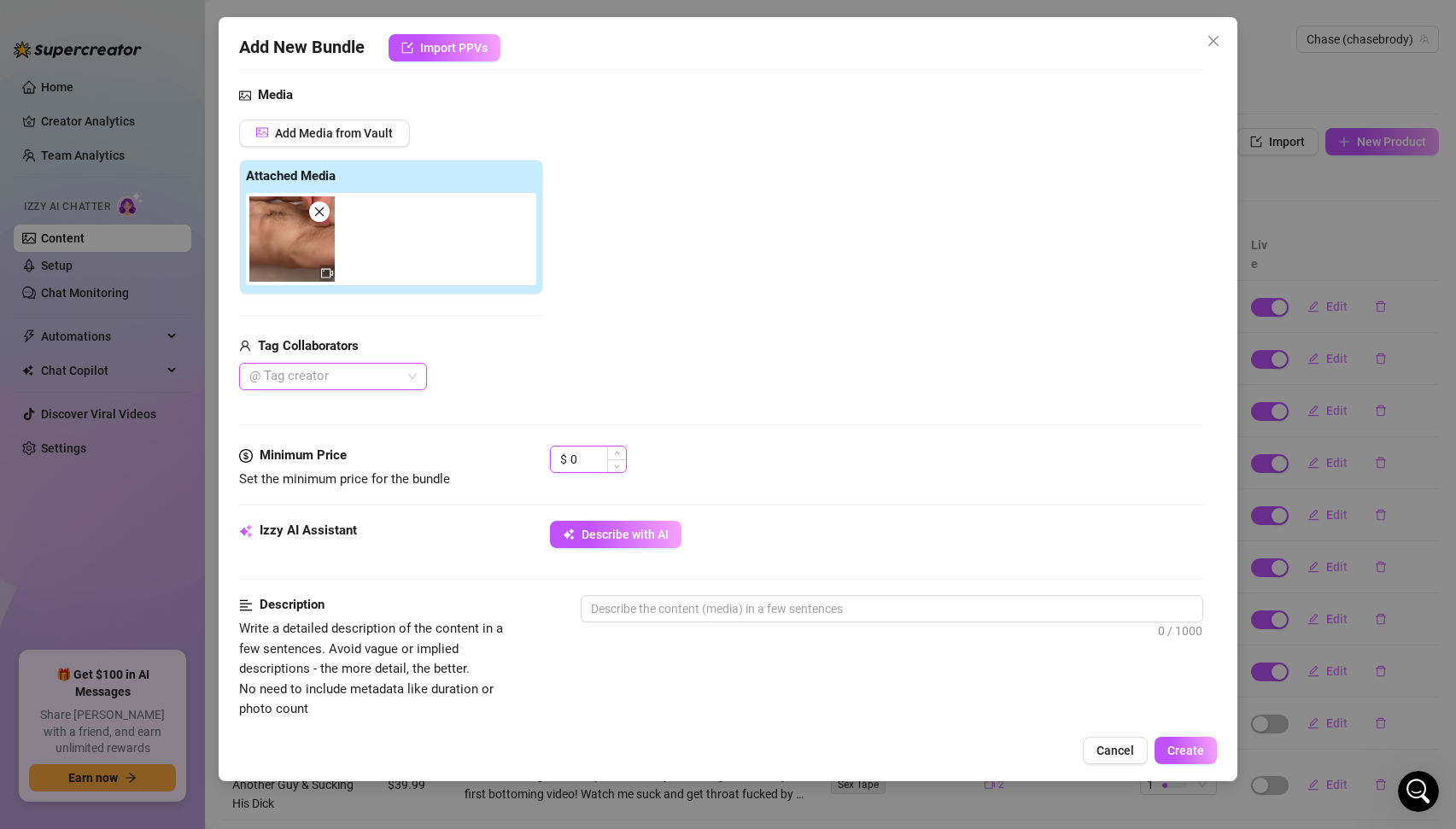
click at [607, 461] on input "0" at bounding box center [598, 460] width 55 height 26
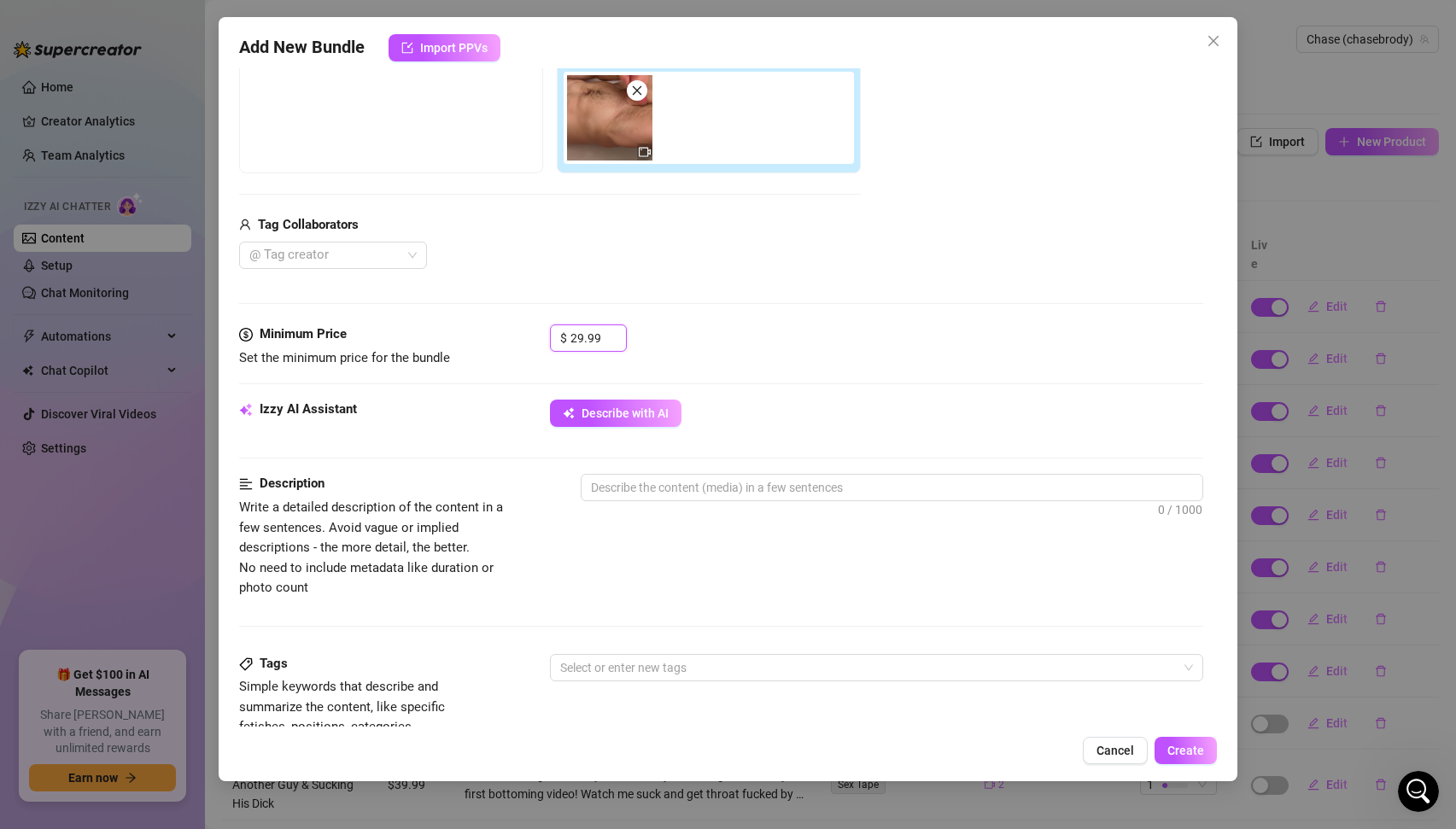
scroll to position [305, 0]
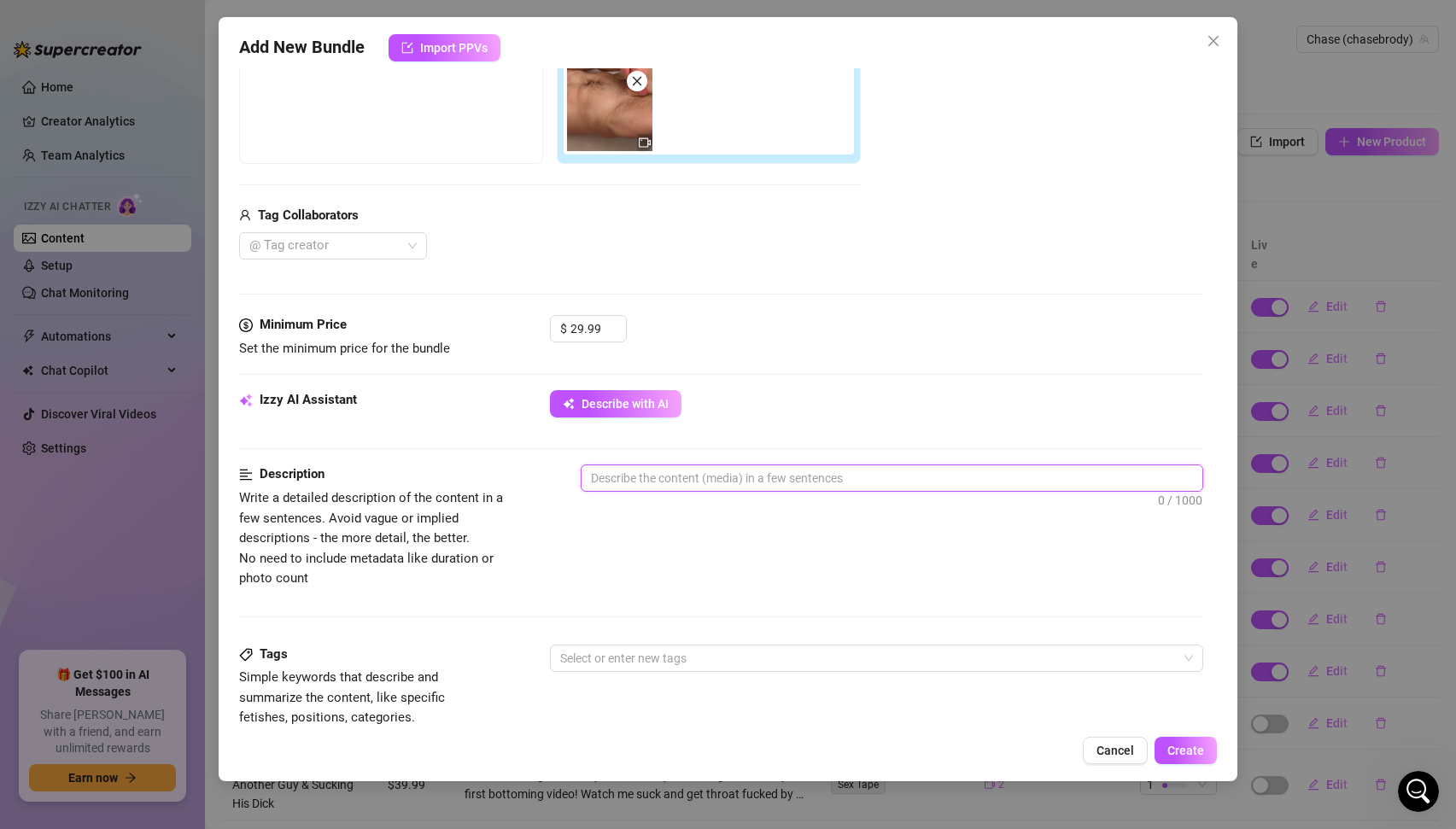
click at [730, 476] on textarea at bounding box center [893, 478] width 621 height 26
click at [873, 473] on textarea "Video of me in the bathtub jerking off." at bounding box center [893, 478] width 621 height 26
click at [1175, 477] on textarea "Video of me in the bathtub jerking off vigorously. I am moaning throughout the …" at bounding box center [893, 478] width 621 height 26
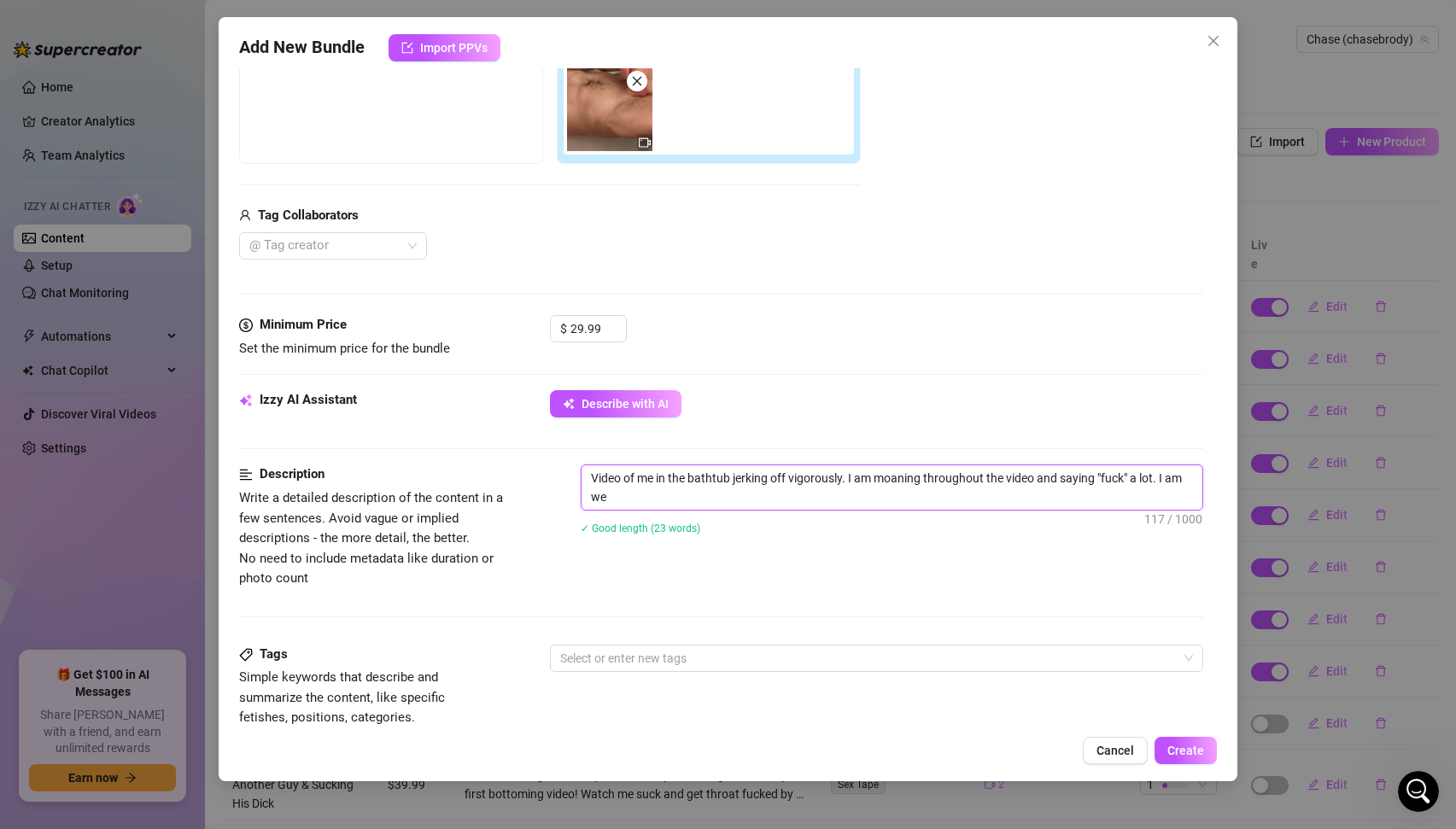
scroll to position [0, 0]
click at [995, 496] on textarea "Video of me in the bathtub jerking off vigorously. I am moaning throughout the …" at bounding box center [893, 487] width 621 height 44
click at [1033, 497] on textarea "Video of me in the bathtub jerking off vigorously. I am moaning throughout the …" at bounding box center [893, 487] width 621 height 44
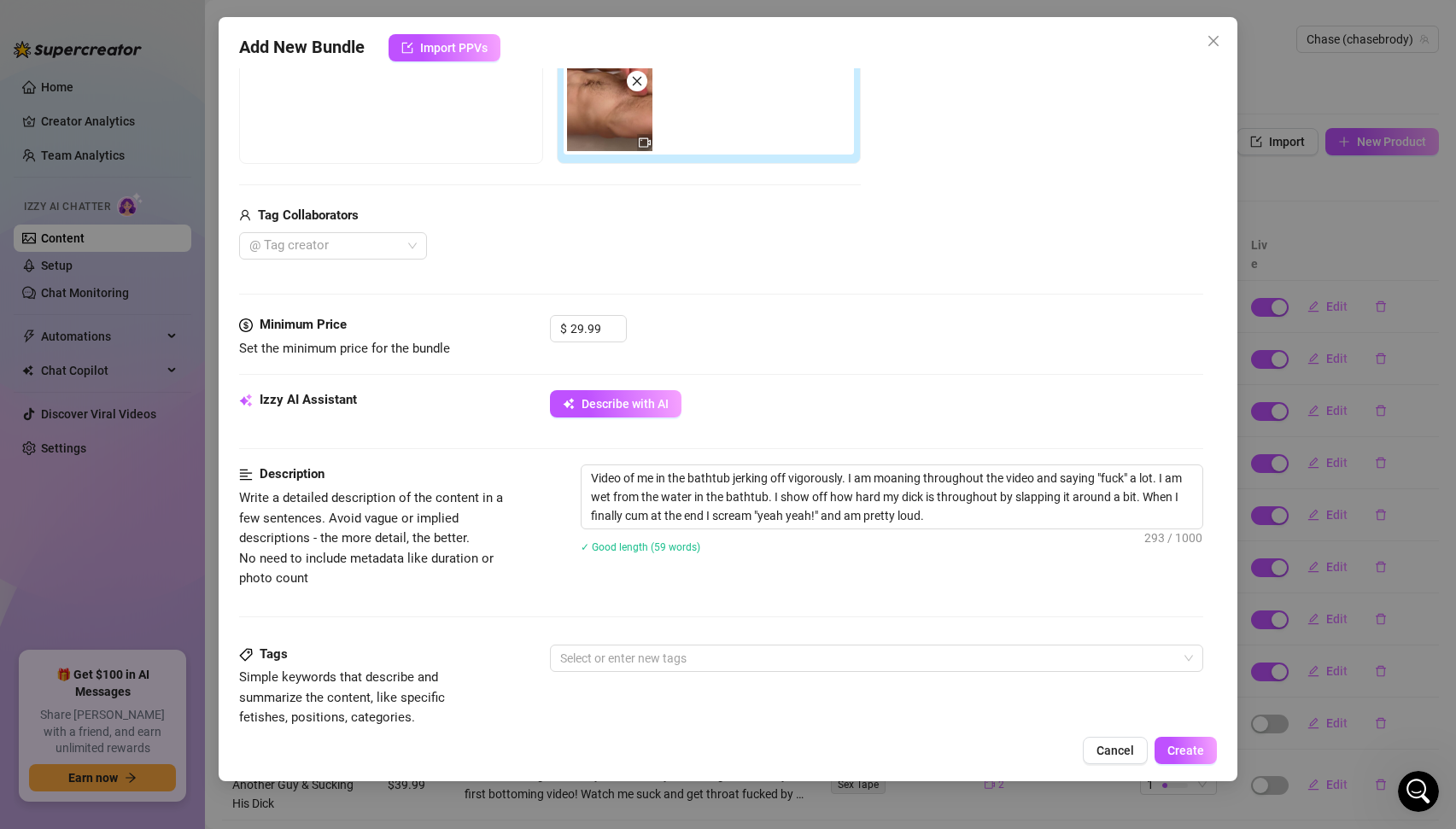
scroll to position [2657, 0]
click at [947, 525] on textarea "Video of me in the bathtub jerking off vigorously. I am moaning throughout the …" at bounding box center [893, 496] width 621 height 63
click at [1118, 520] on textarea "Video of me in the bathtub jerking off vigorously. I am moaning throughout the …" at bounding box center [893, 496] width 621 height 63
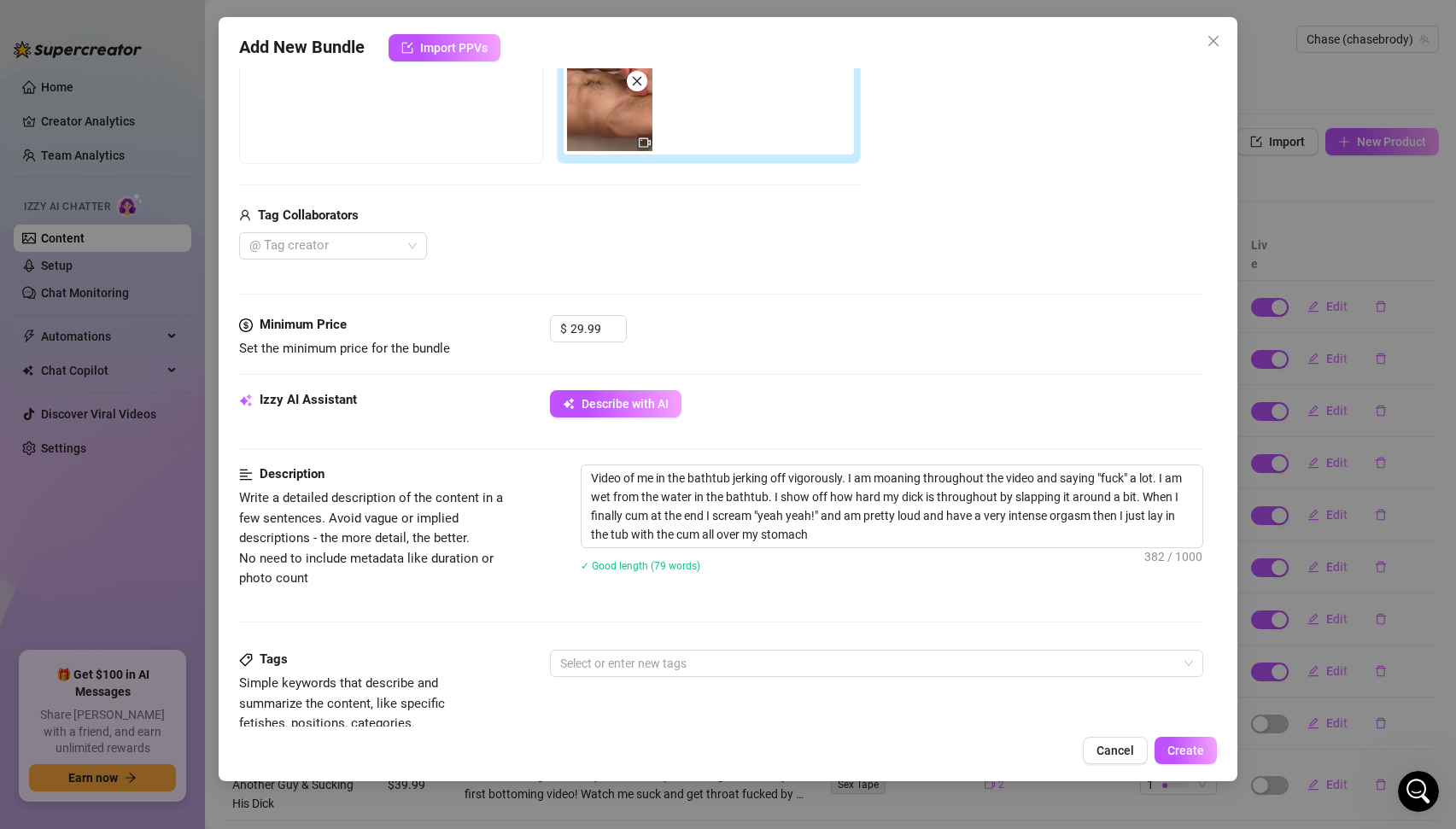
scroll to position [530, 0]
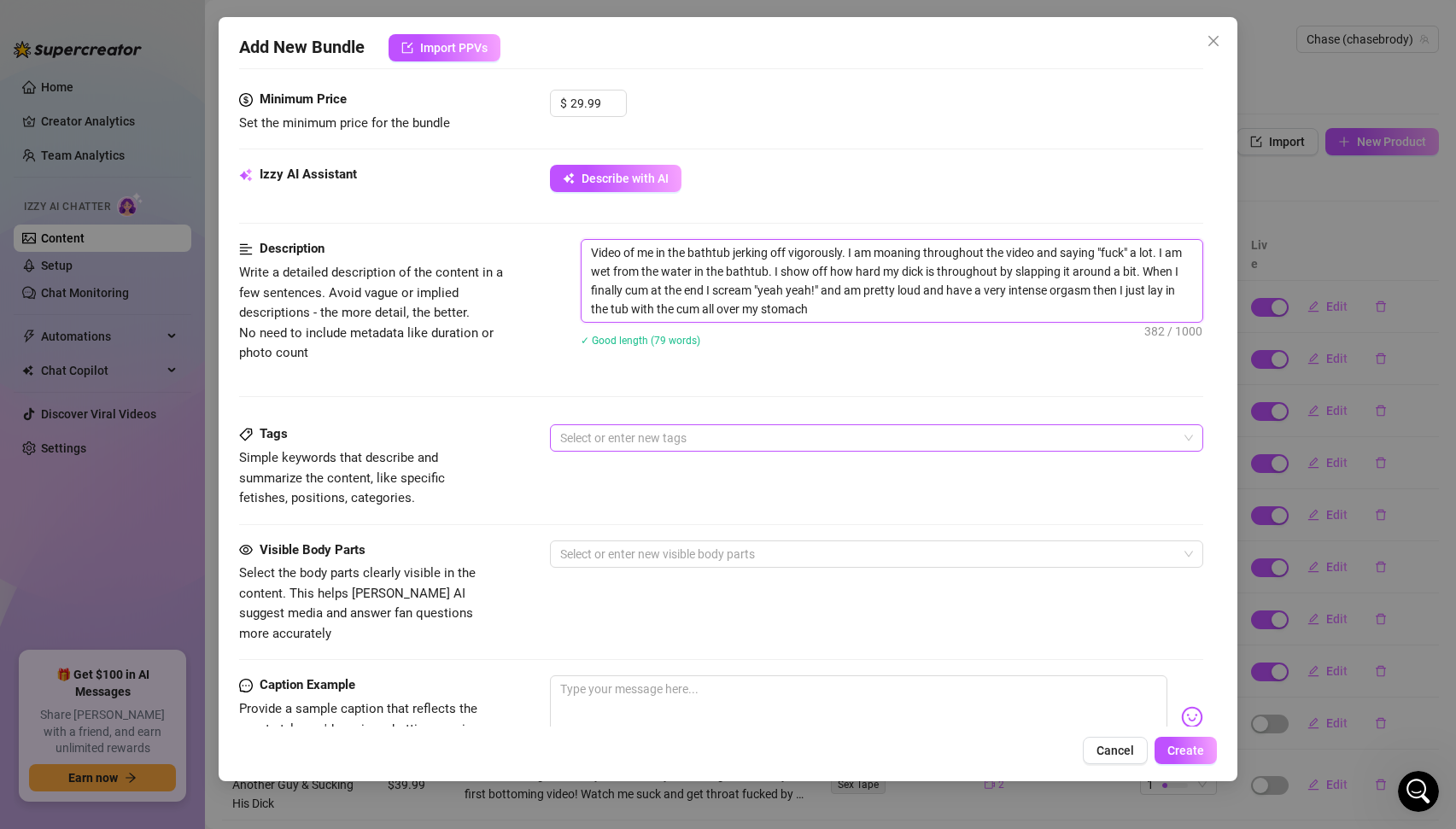
click at [629, 445] on div at bounding box center [868, 438] width 630 height 24
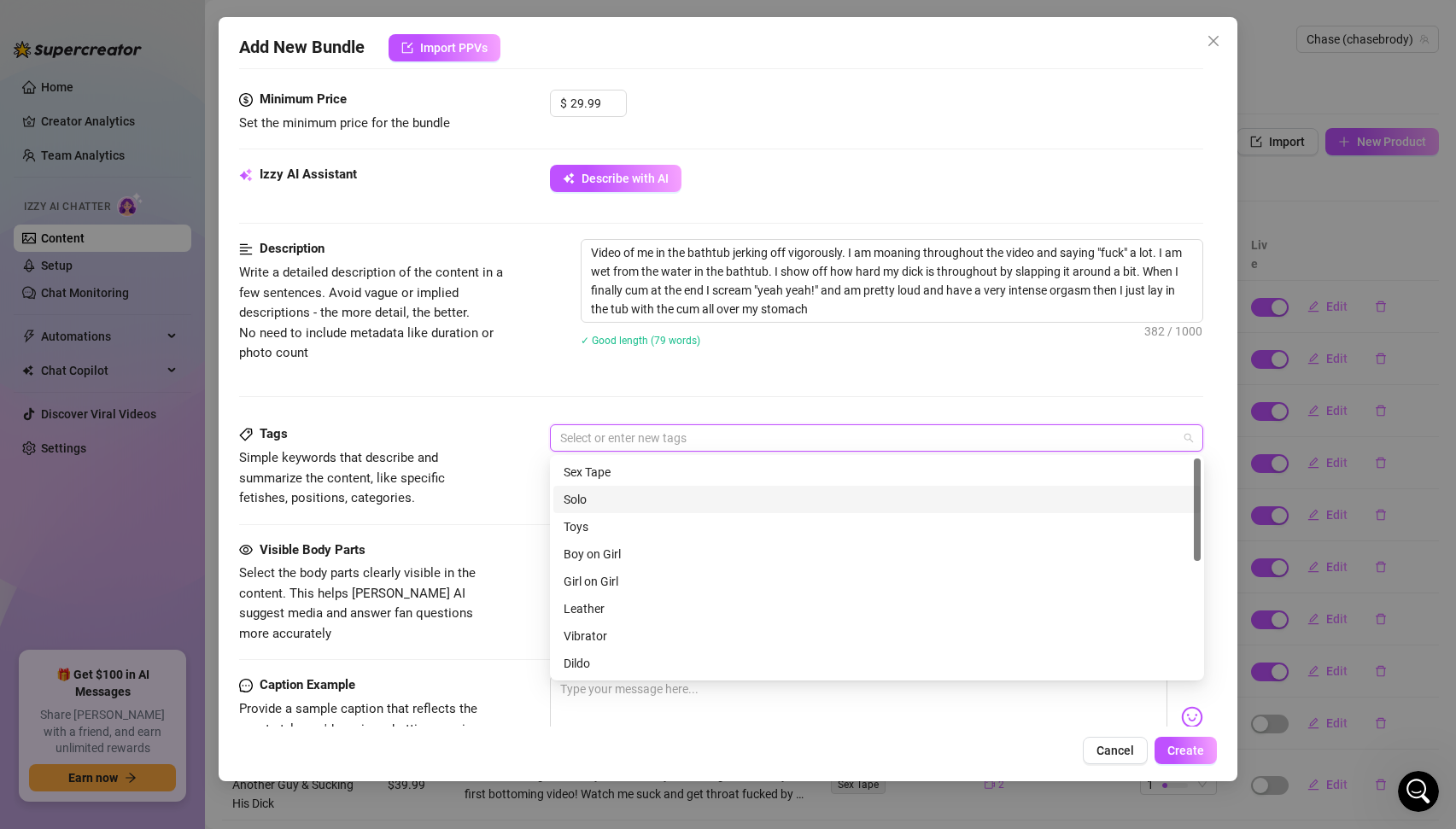
click at [585, 505] on div "Solo" at bounding box center [877, 499] width 627 height 18
click at [464, 533] on div "Tags Simple keywords that describe and summarize the content, like specific fet…" at bounding box center [722, 482] width 965 height 115
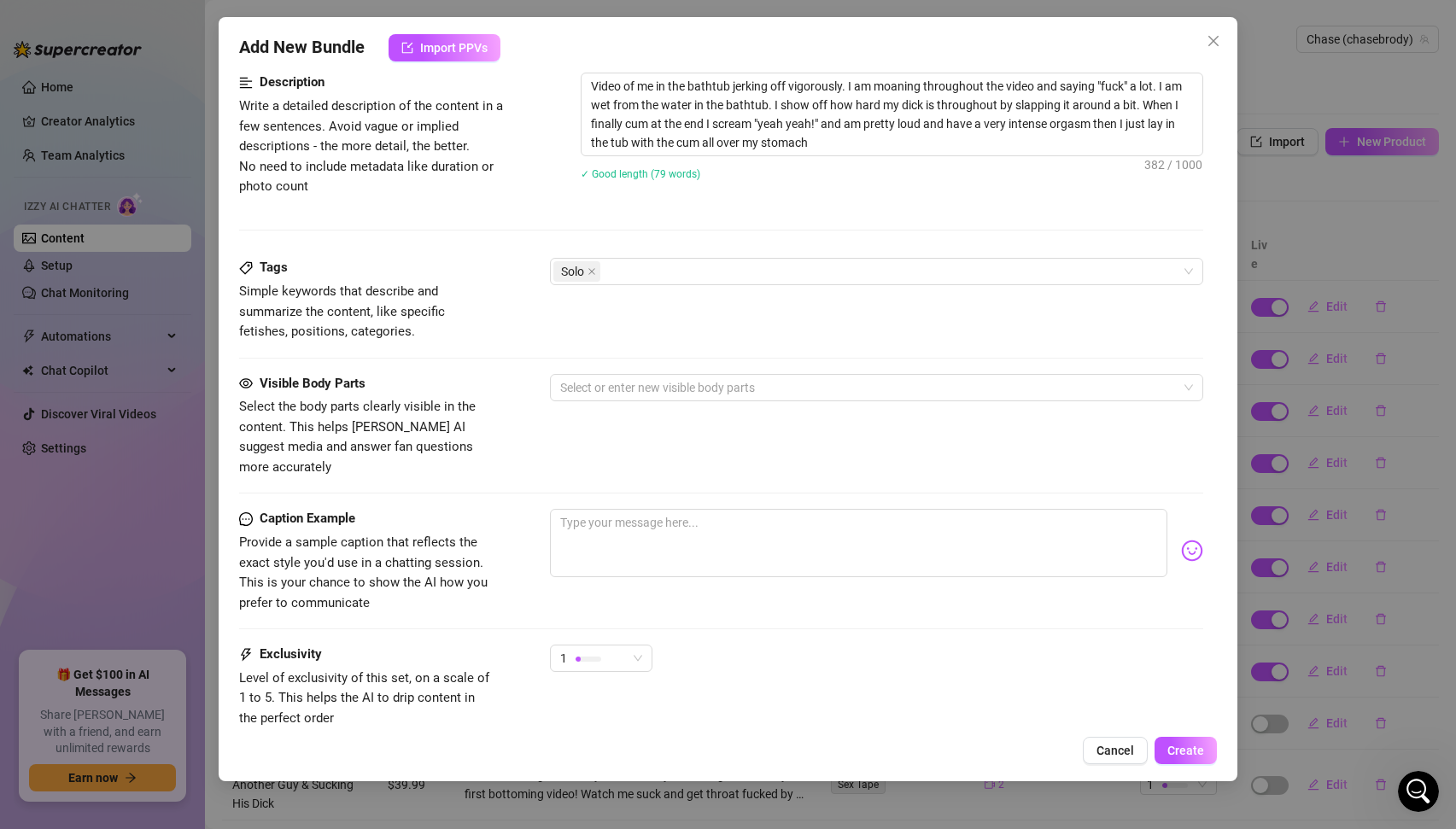
scroll to position [699, 0]
click at [611, 394] on div at bounding box center [868, 385] width 630 height 24
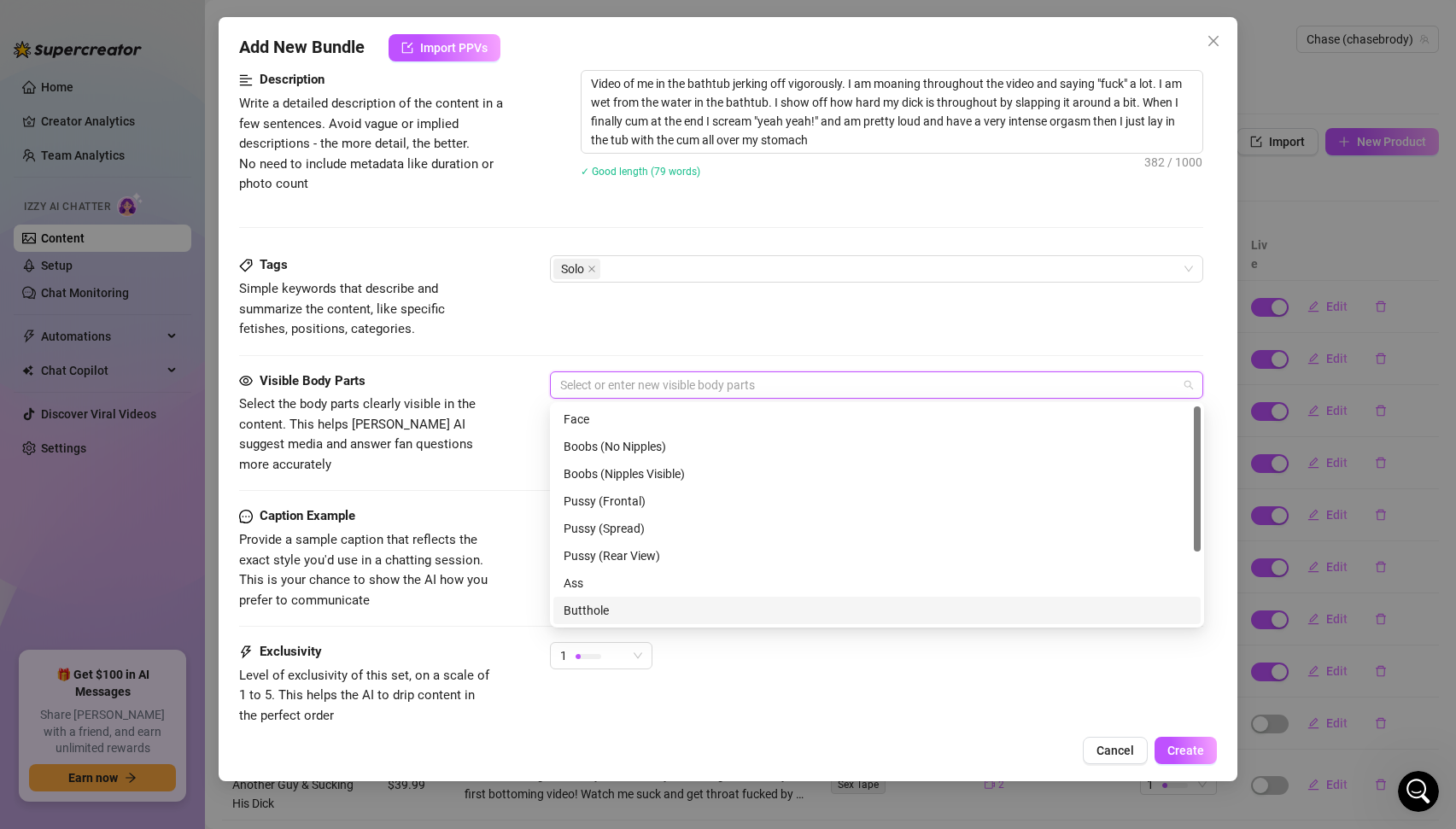
scroll to position [109, 0]
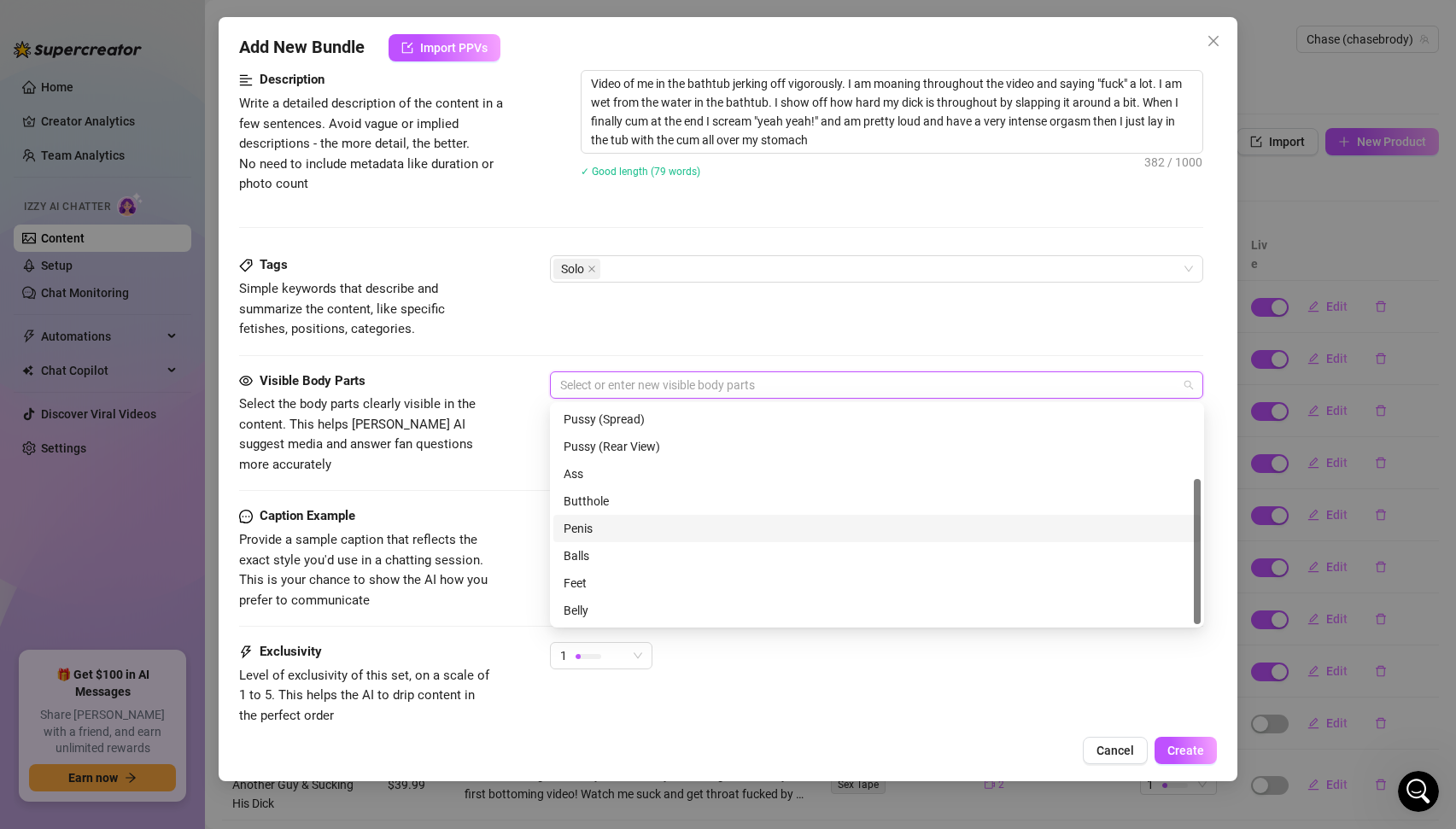
click at [591, 525] on div "Penis" at bounding box center [877, 528] width 627 height 18
click at [587, 552] on div "Balls" at bounding box center [877, 556] width 627 height 18
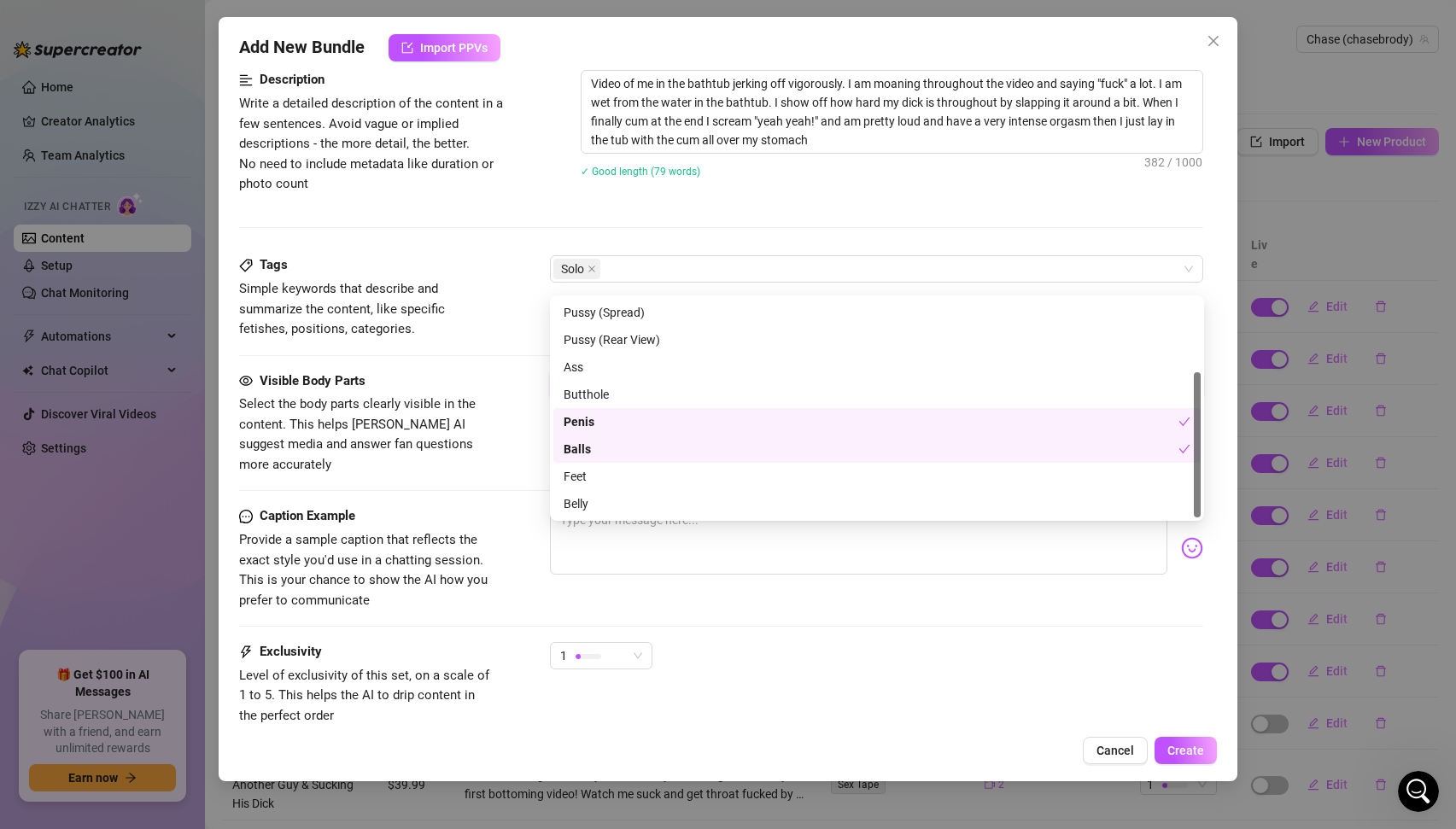
scroll to position [806, 0]
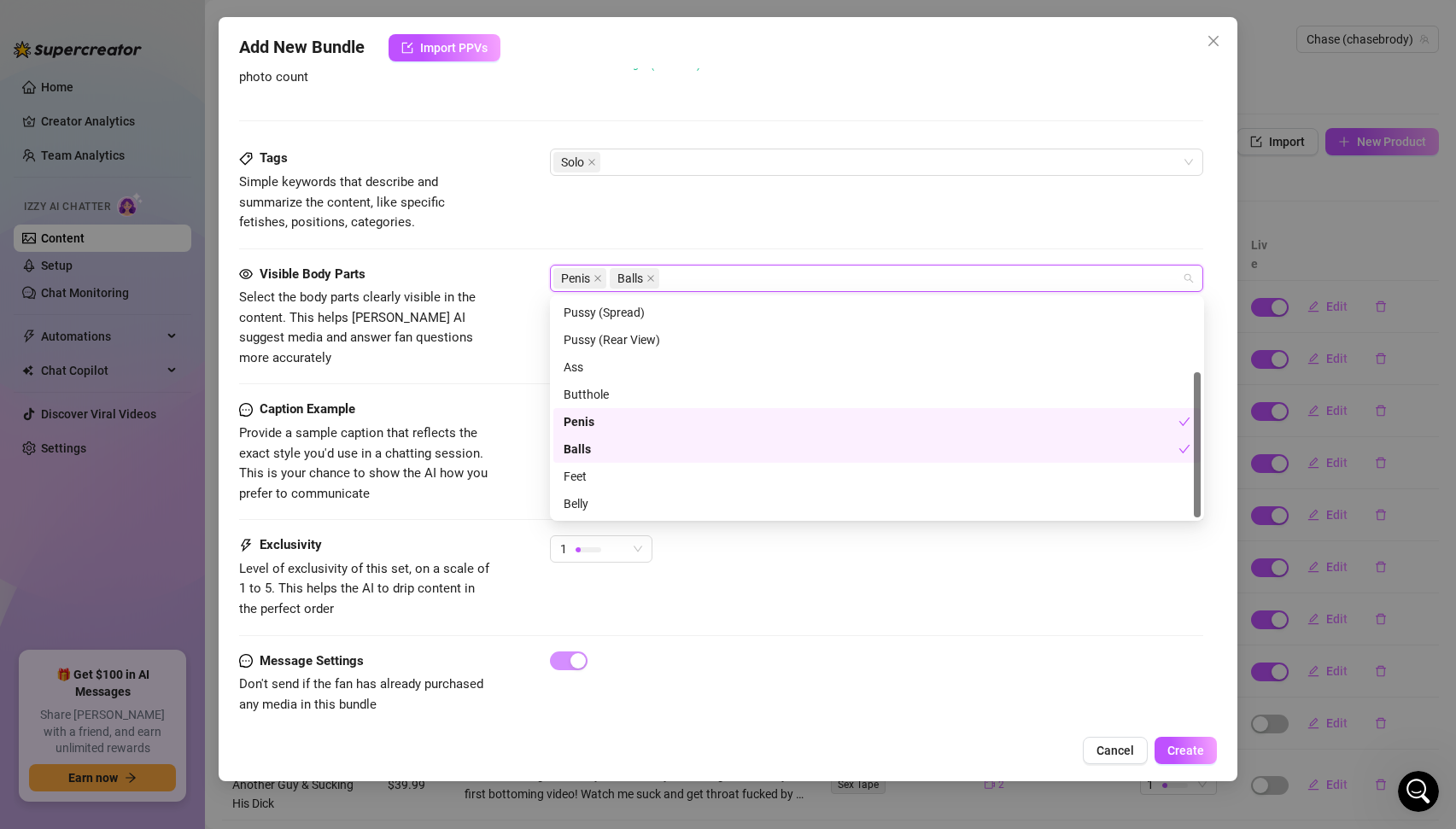
click at [463, 561] on span "Level of exclusivity of this set, on a scale of 1 to 5. This helps the AI to dr…" at bounding box center [364, 588] width 250 height 55
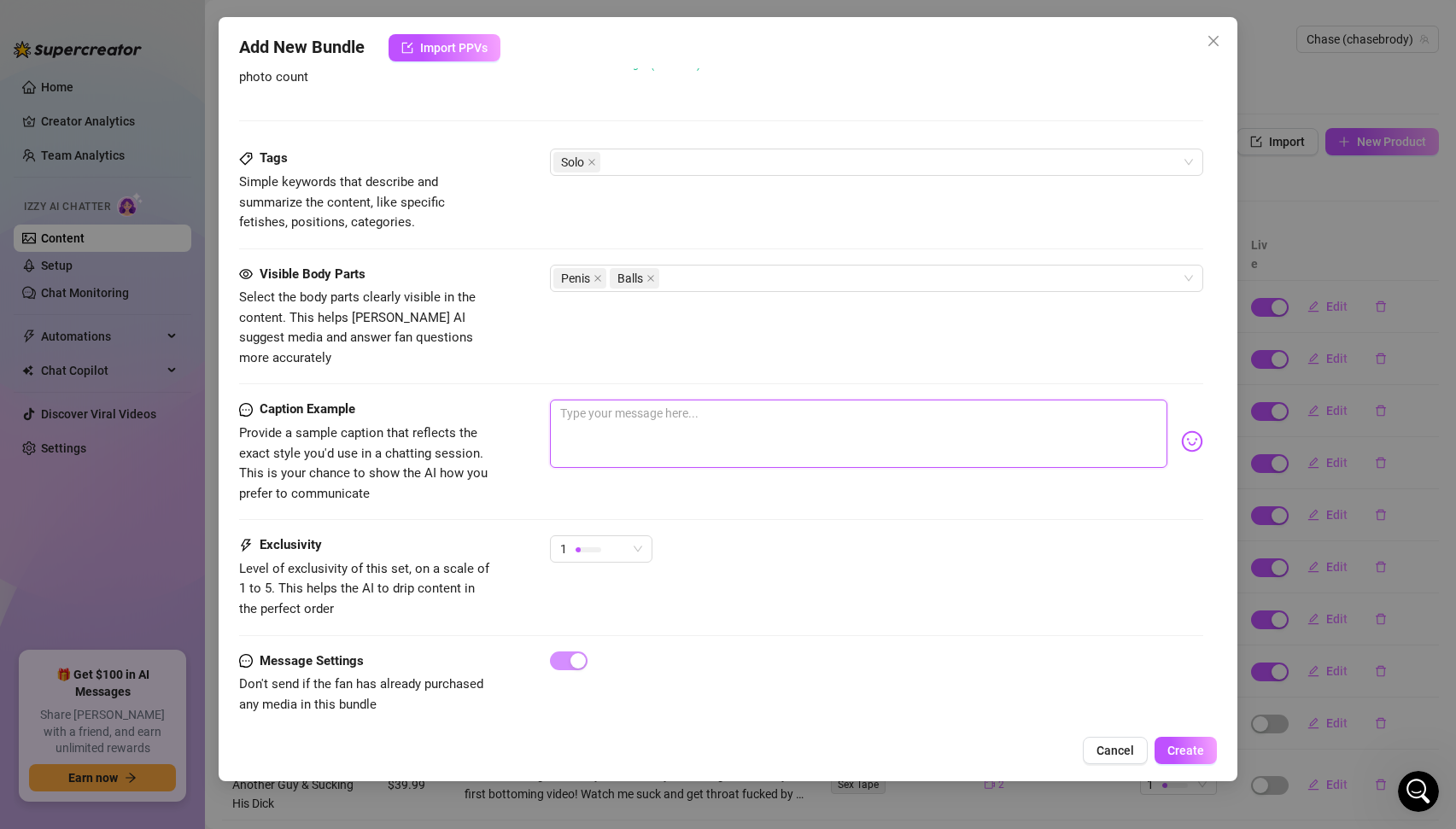
click at [662, 400] on textarea at bounding box center [859, 434] width 619 height 68
click at [637, 400] on textarea "I came so loud in the cu" at bounding box center [859, 434] width 619 height 68
click at [756, 400] on textarea "I came so loud and hard in the cu" at bounding box center [859, 434] width 619 height 68
click at [745, 400] on textarea "I came so loud and hard in the cu" at bounding box center [859, 434] width 619 height 68
click at [634, 537] on span "1" at bounding box center [601, 550] width 82 height 26
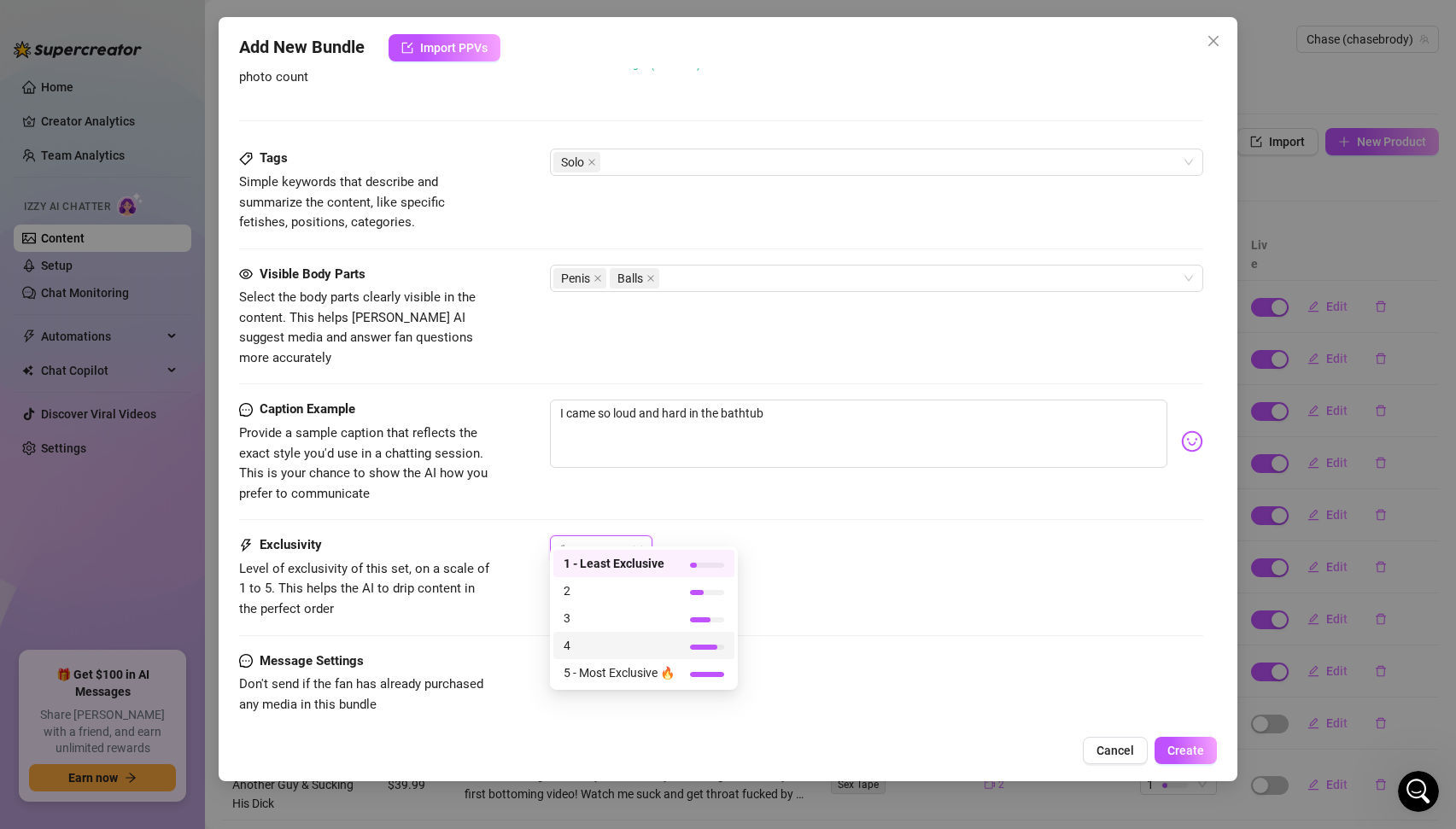
click at [586, 638] on span "4" at bounding box center [619, 645] width 111 height 18
click at [419, 564] on span "Level of exclusivity of this set, on a scale of 1 to 5. This helps the AI to dr…" at bounding box center [364, 588] width 250 height 55
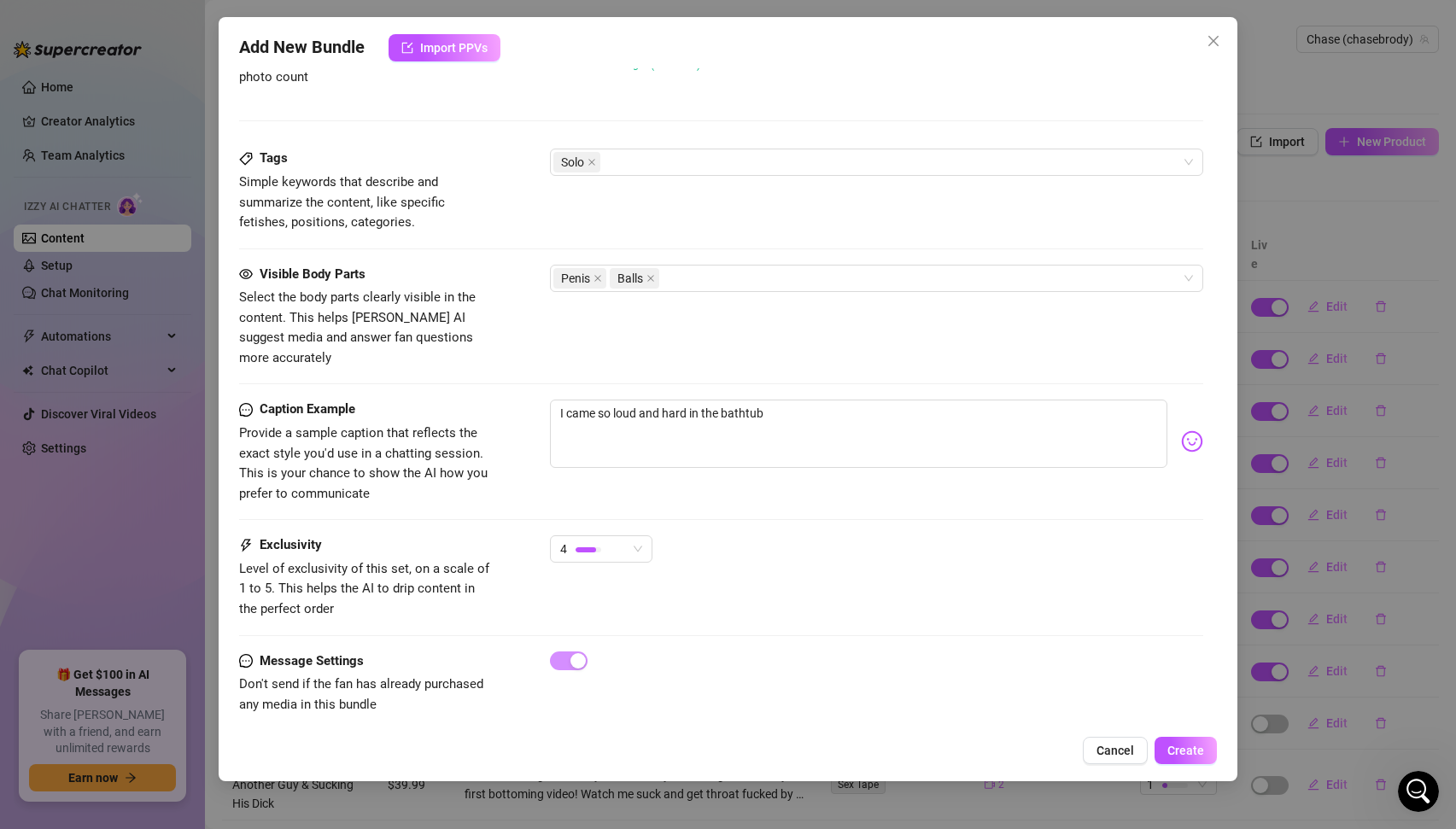
scroll to position [0, 0]
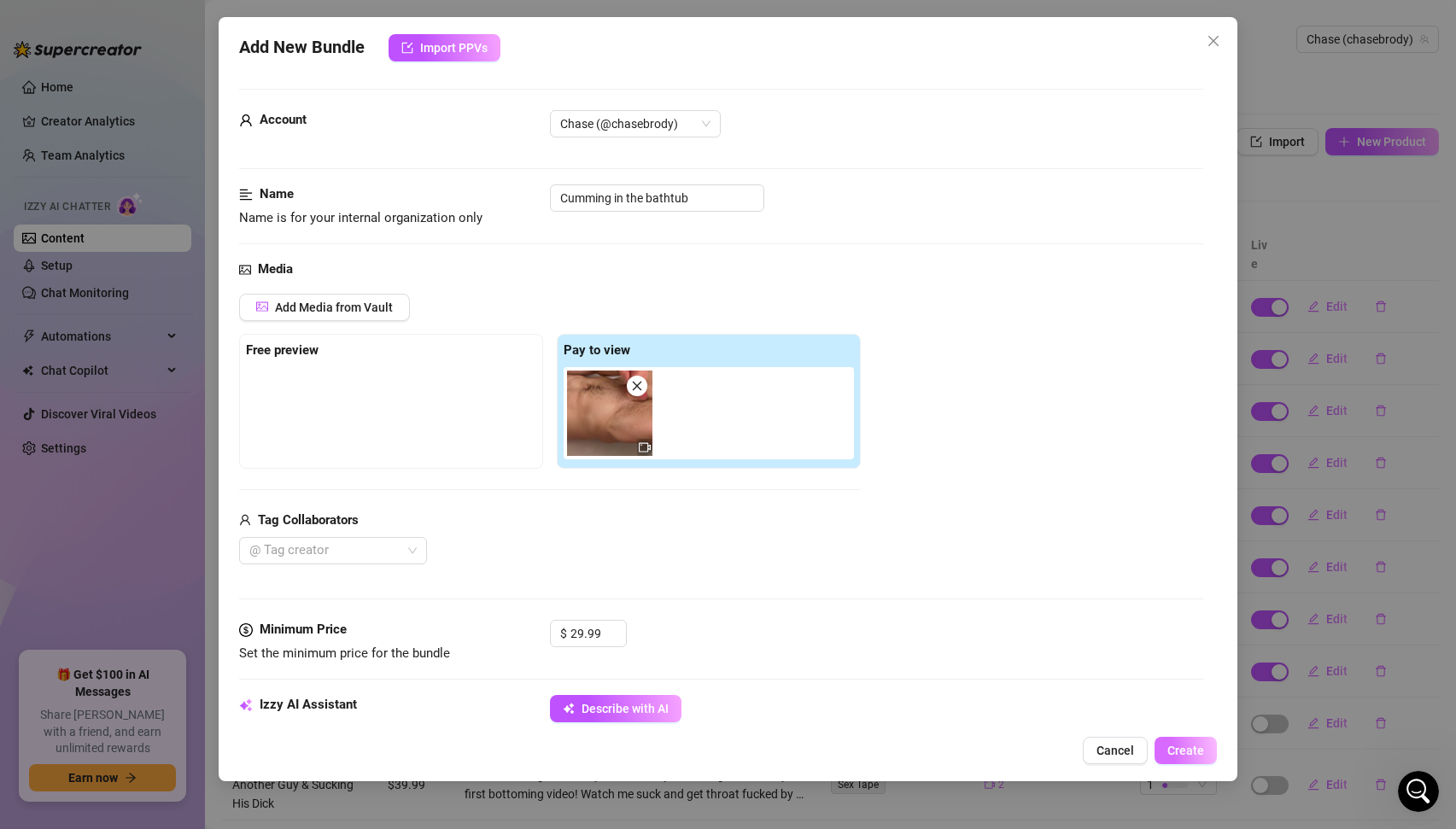
click at [1184, 750] on span "Create" at bounding box center [1186, 750] width 37 height 14
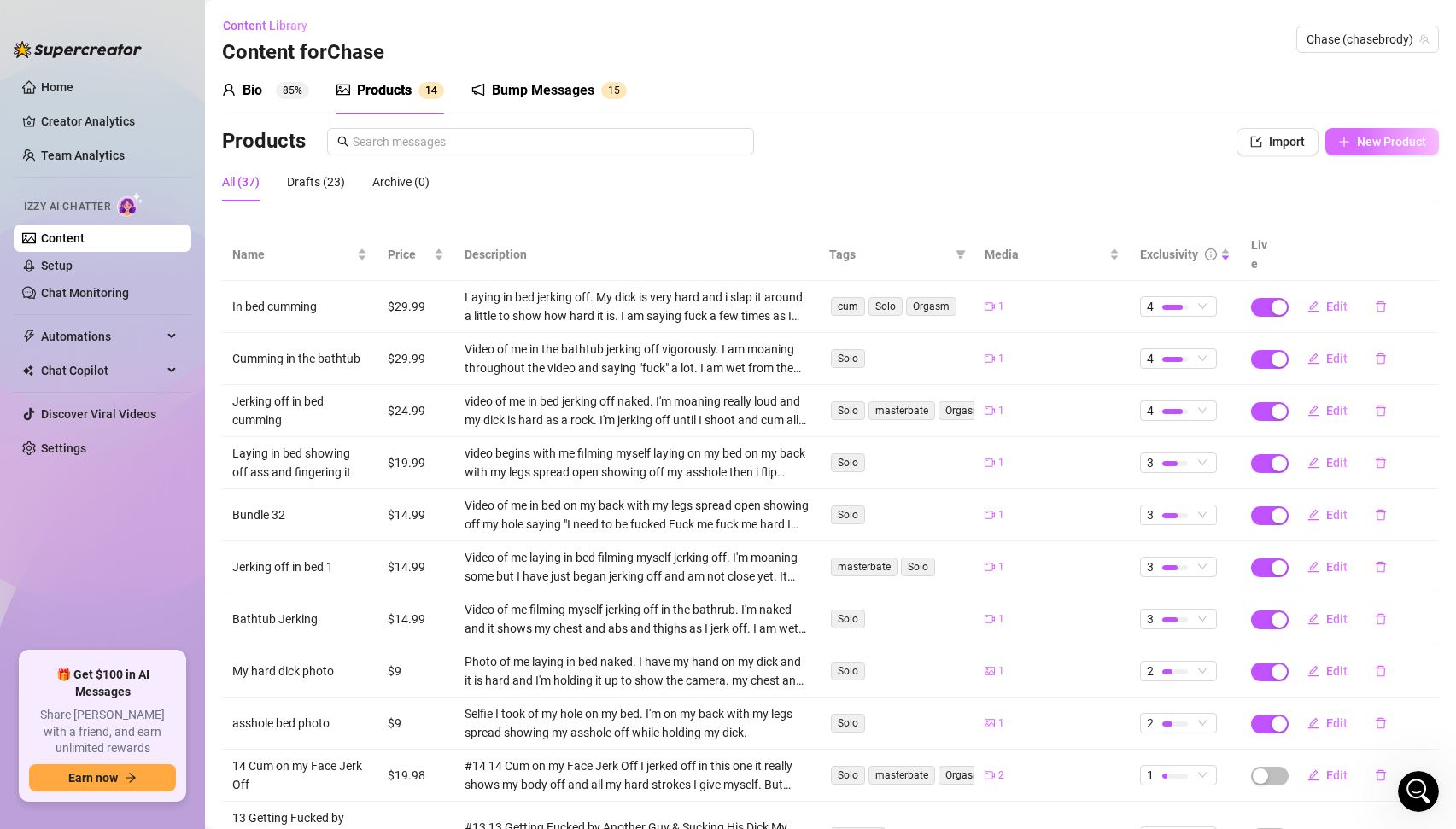
click at [1390, 139] on span "New Product" at bounding box center [1392, 142] width 69 height 14
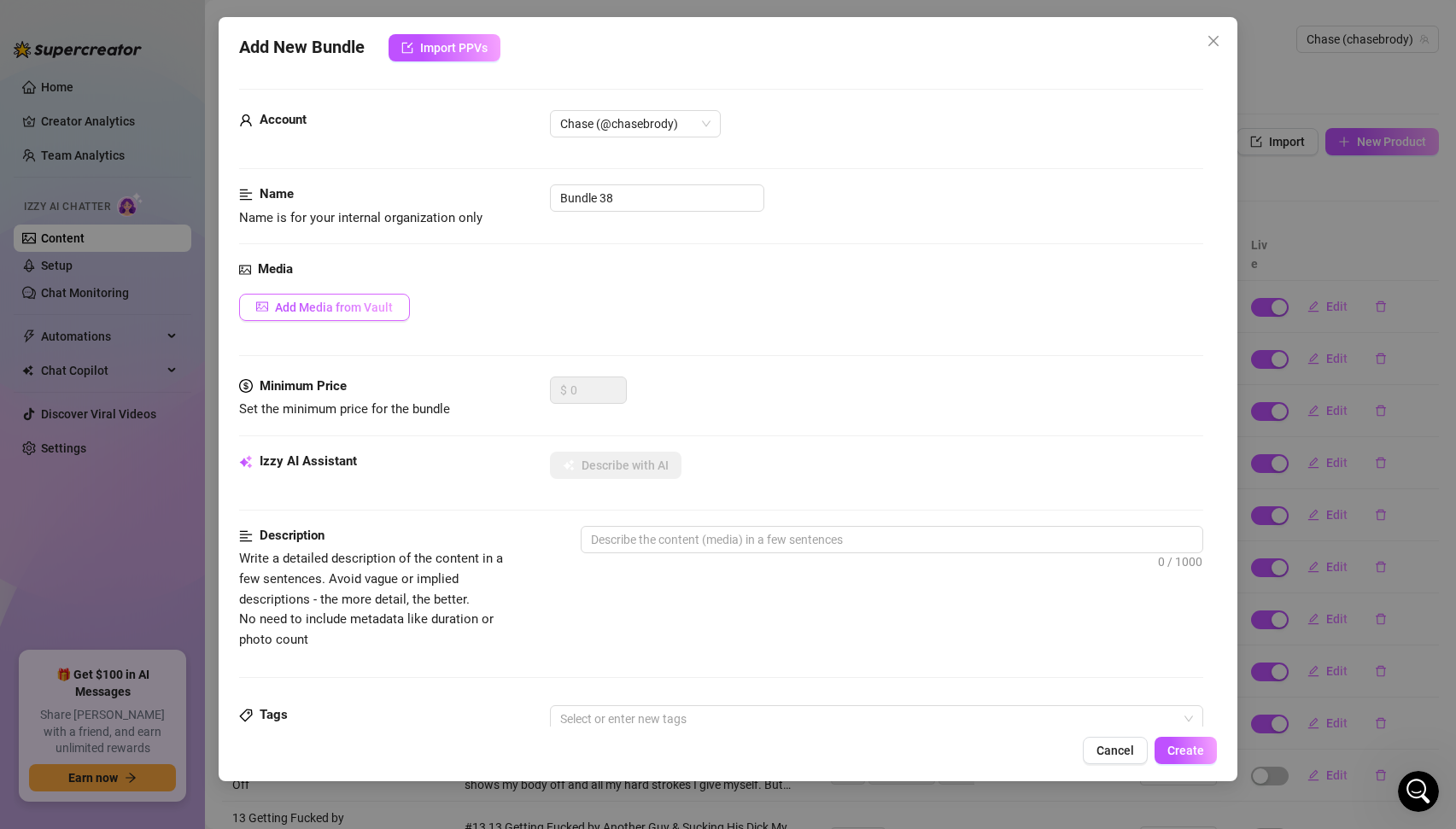
click at [335, 307] on span "Add Media from Vault" at bounding box center [334, 307] width 118 height 14
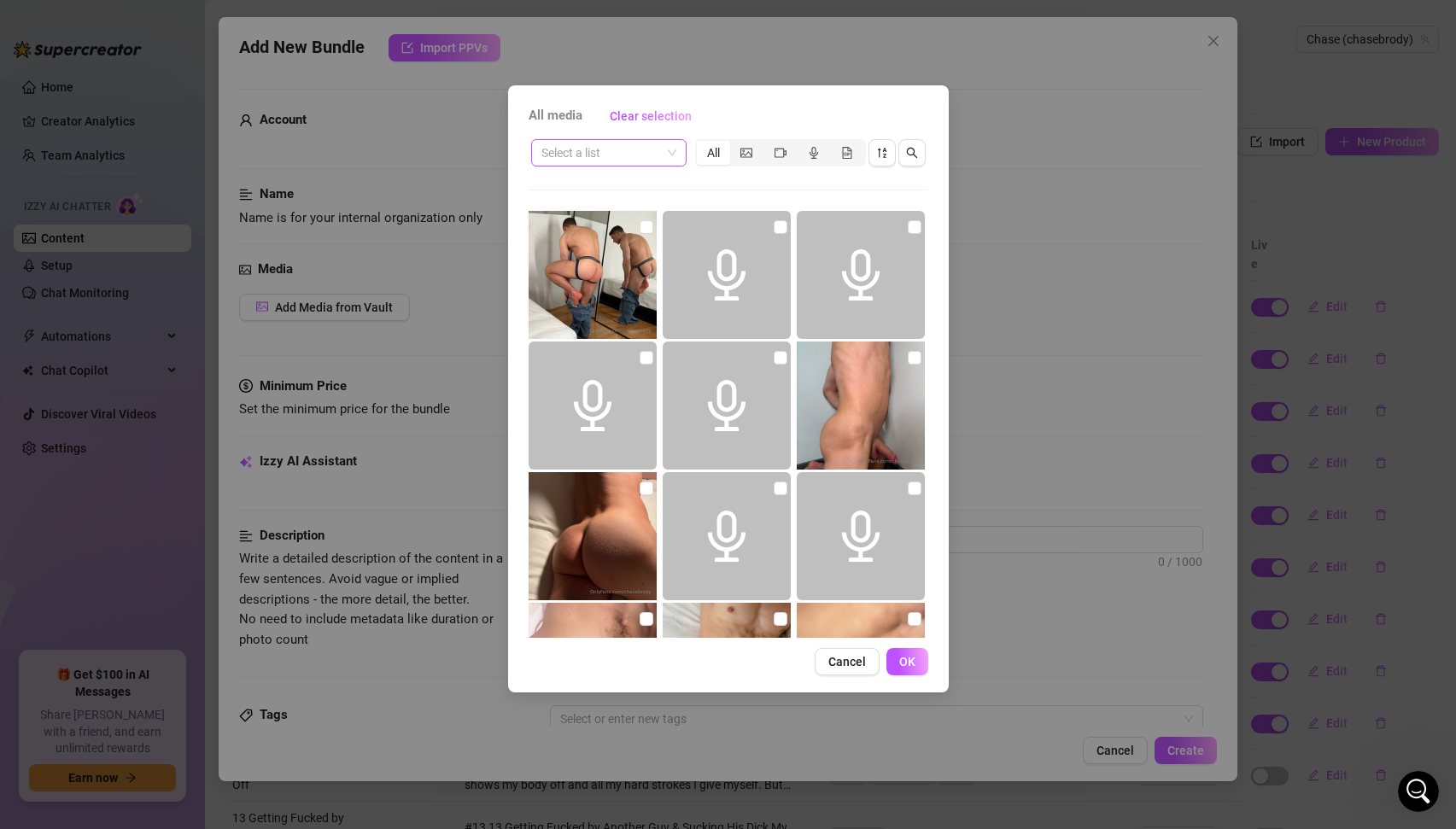
click at [669, 155] on span at bounding box center [609, 153] width 135 height 26
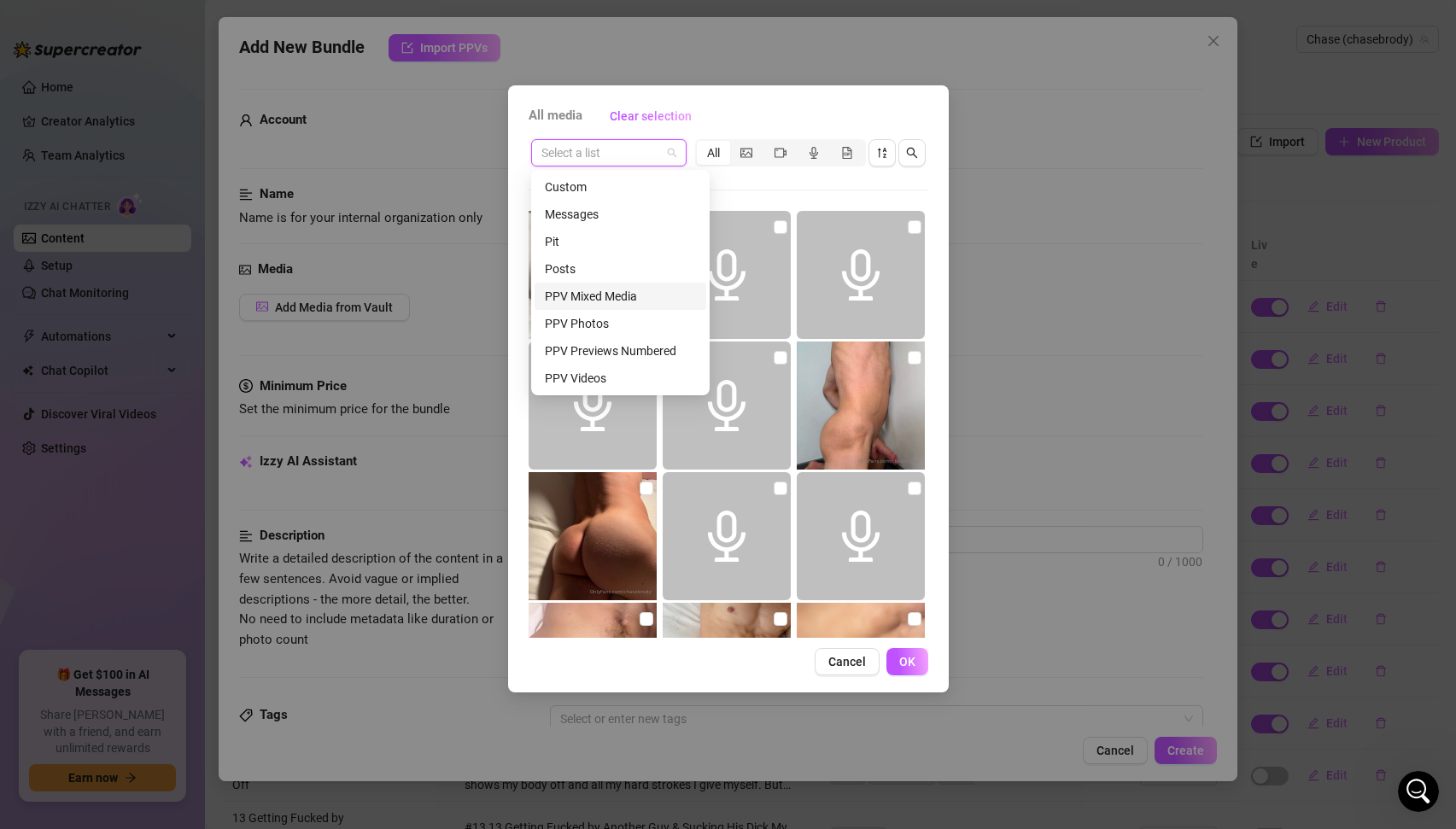
scroll to position [121, 0]
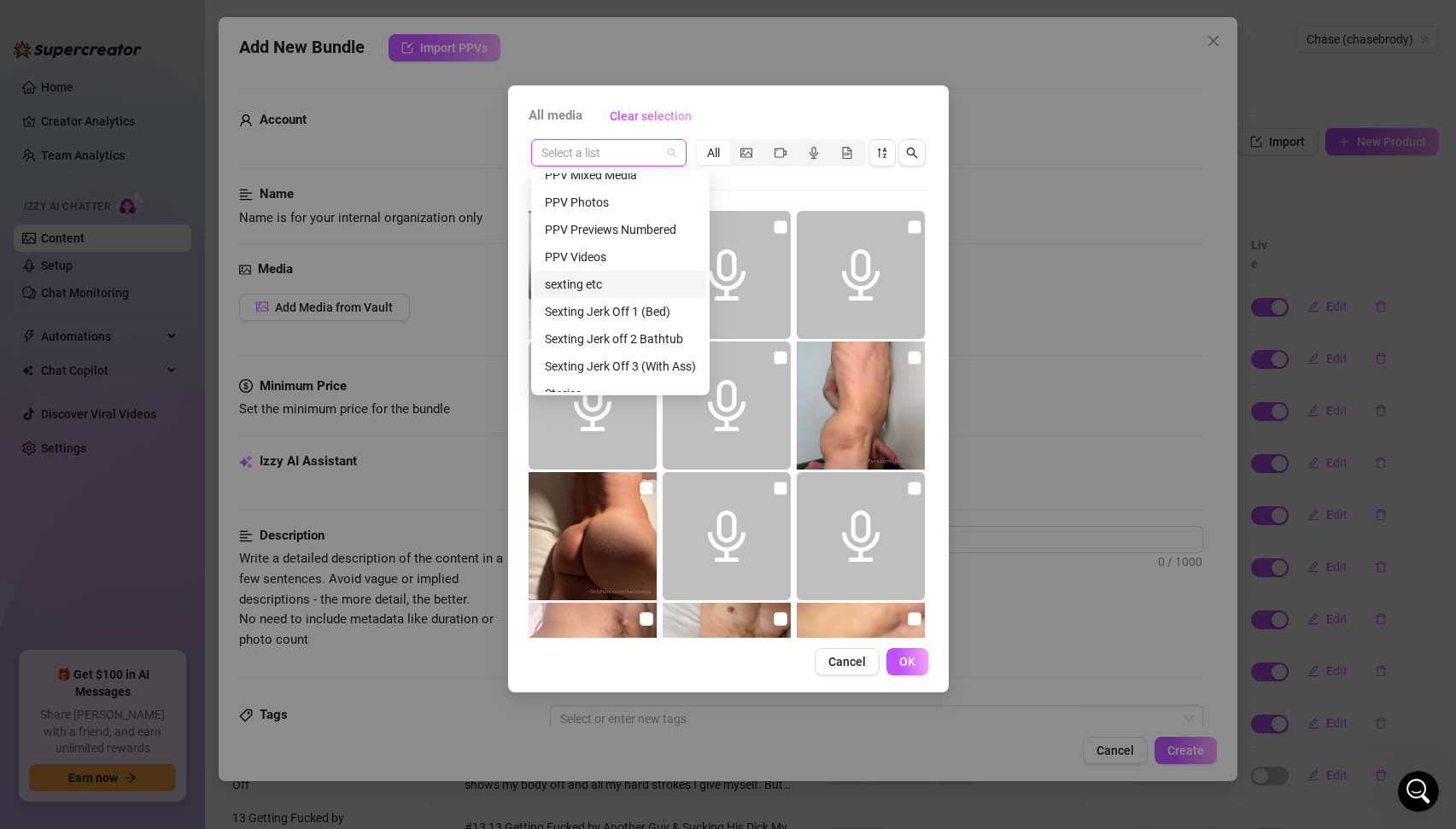
click at [594, 280] on div "sexting etc" at bounding box center [620, 284] width 151 height 18
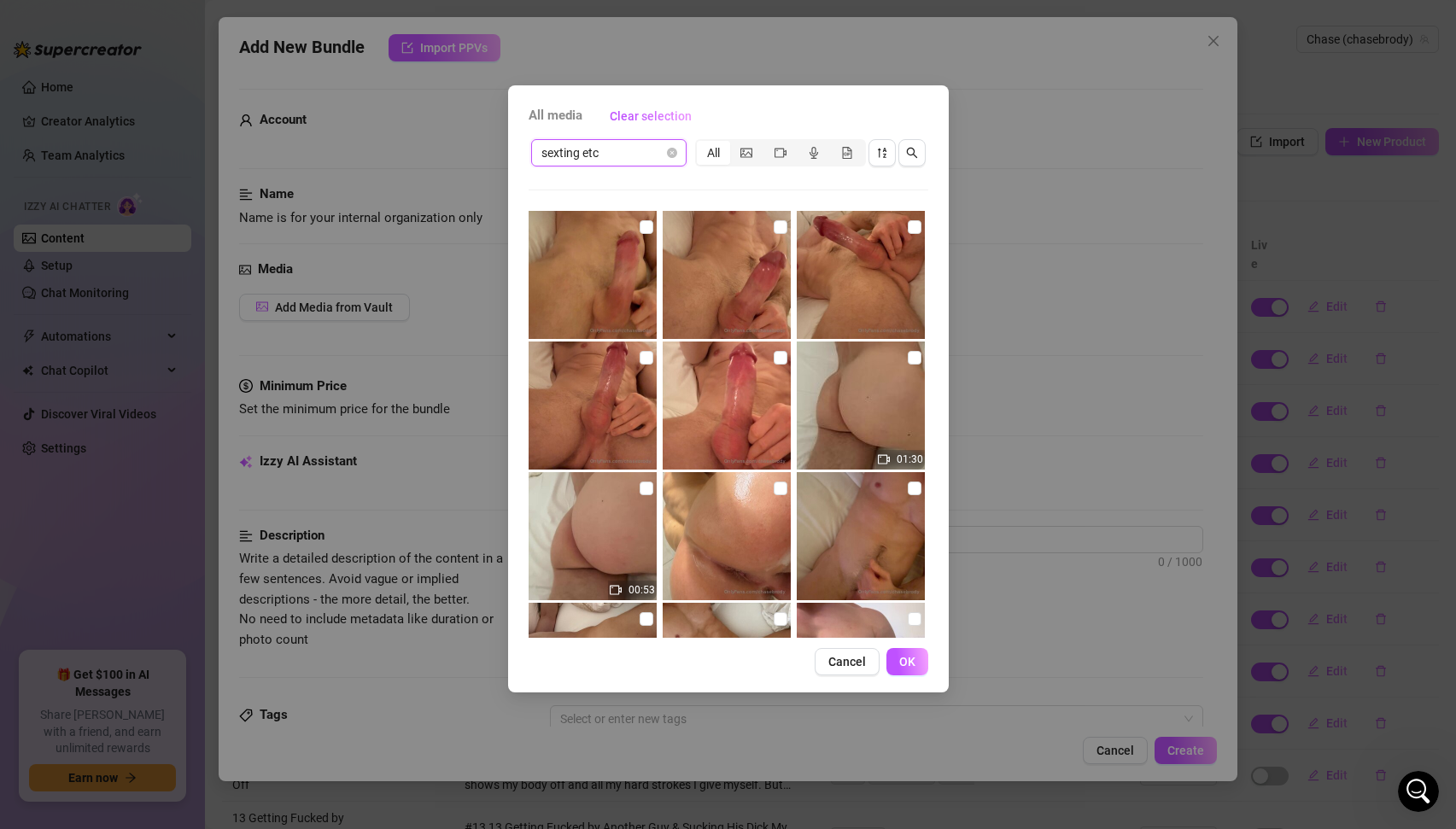
scroll to position [513, 0]
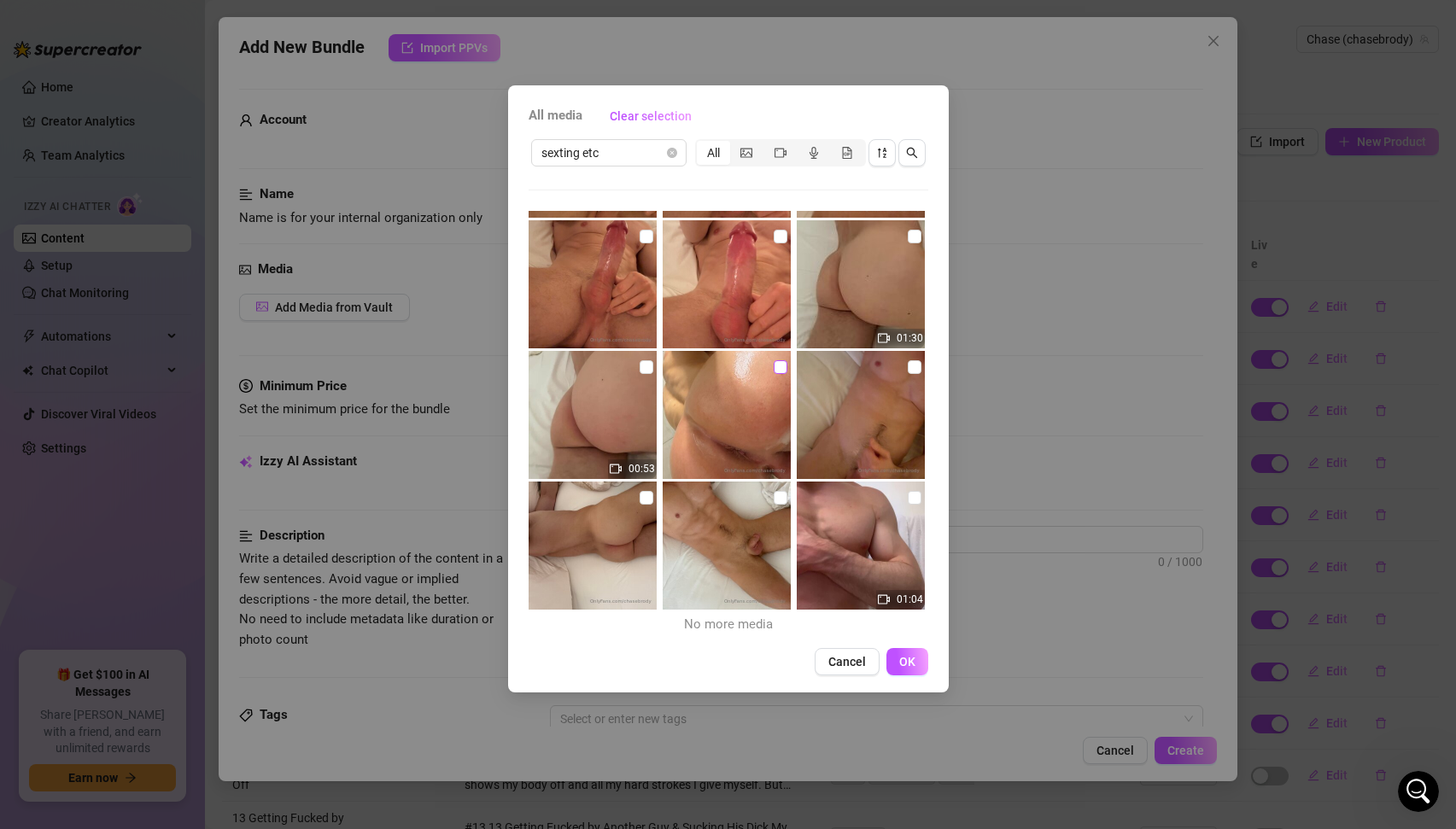
click at [781, 366] on input "checkbox" at bounding box center [780, 367] width 14 height 14
click at [914, 661] on span "OK" at bounding box center [907, 662] width 17 height 14
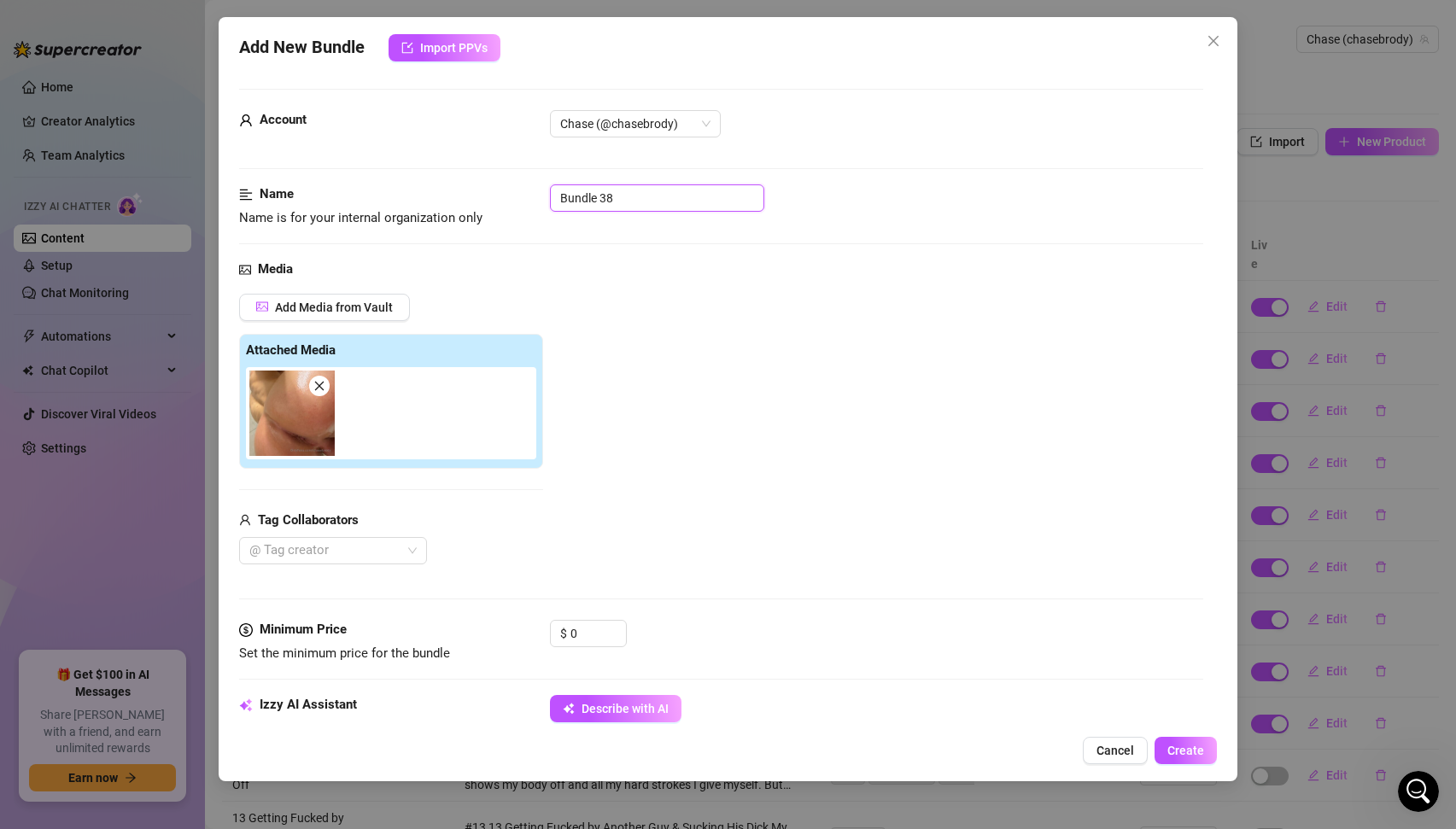
click at [645, 203] on input "Bundle 38" at bounding box center [656, 199] width 214 height 28
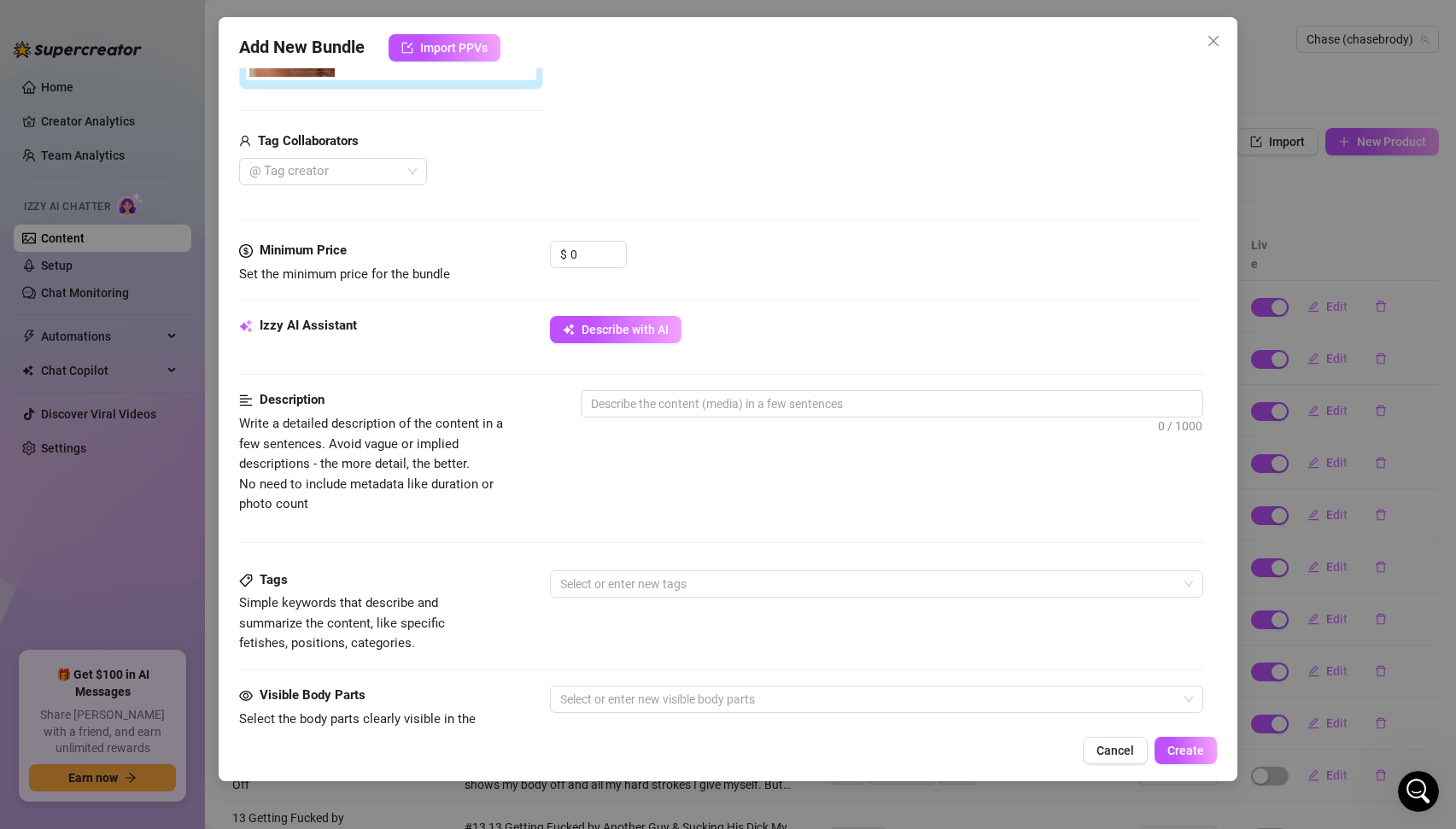
scroll to position [380, 0]
click at [693, 412] on textarea at bounding box center [893, 403] width 621 height 26
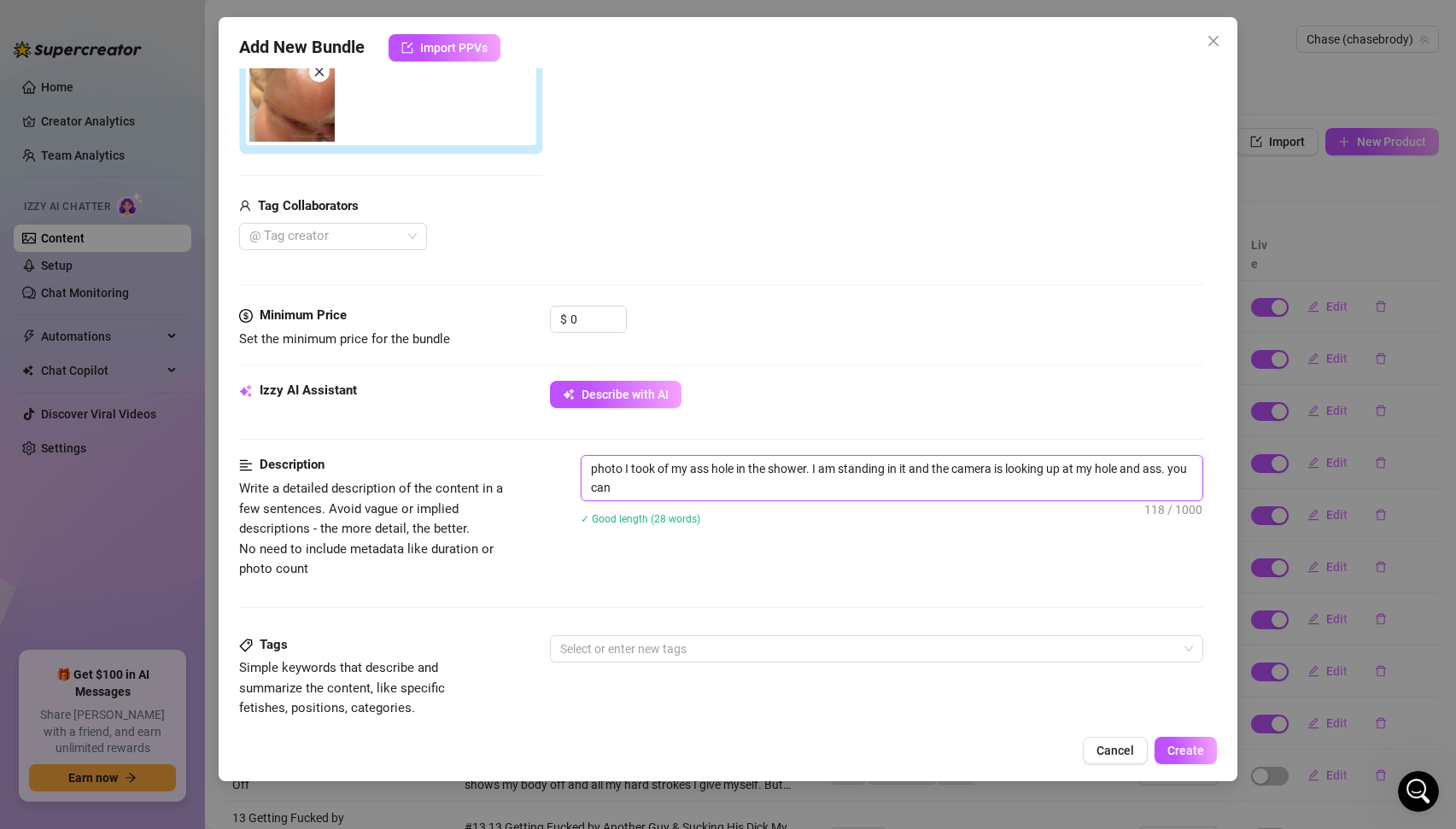
scroll to position [0, 0]
click at [304, 108] on img at bounding box center [291, 98] width 85 height 85
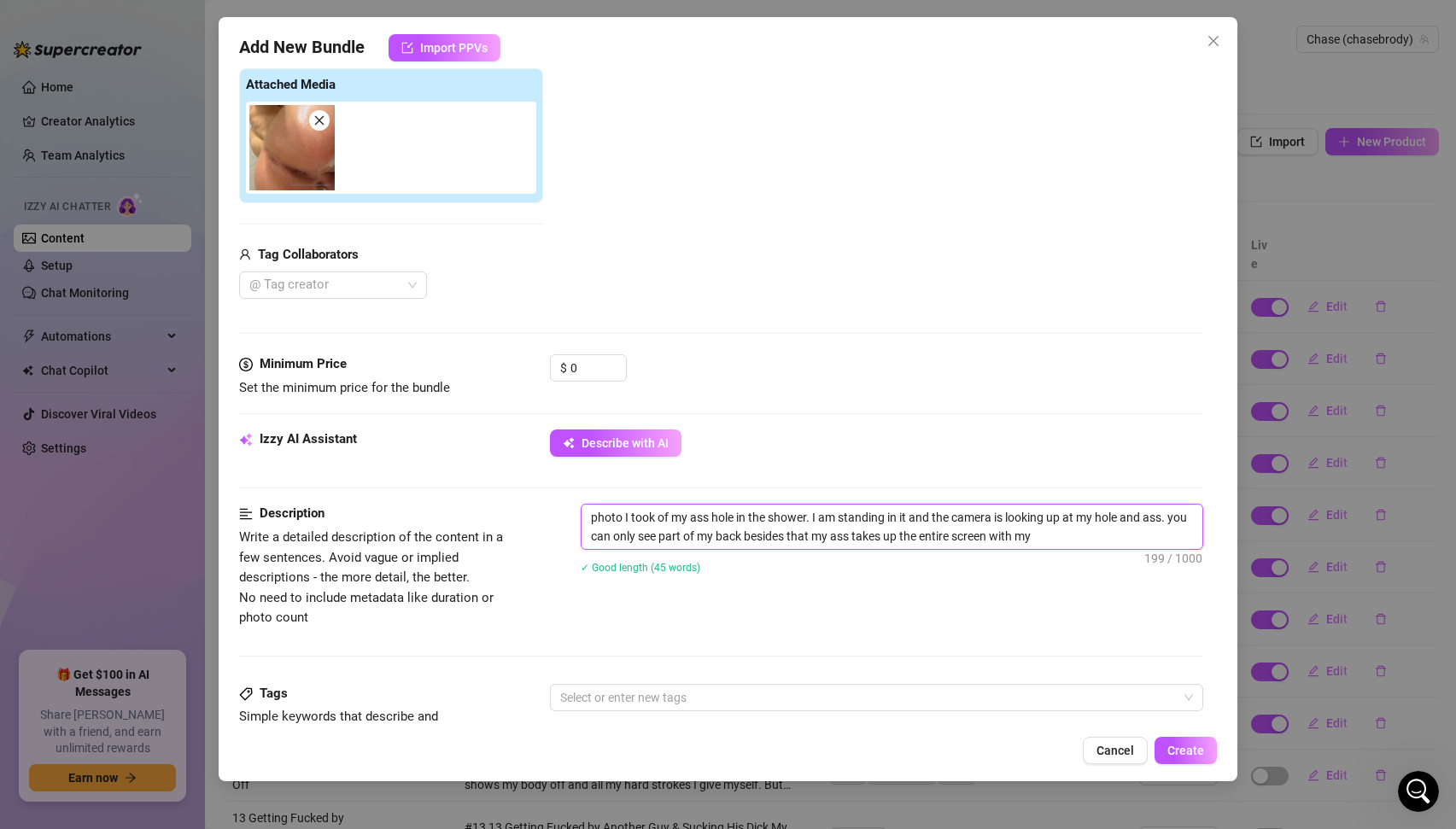
click at [1073, 546] on textarea "photo I took of my ass hole in the shower. I am standing in it and the camera i…" at bounding box center [893, 527] width 621 height 44
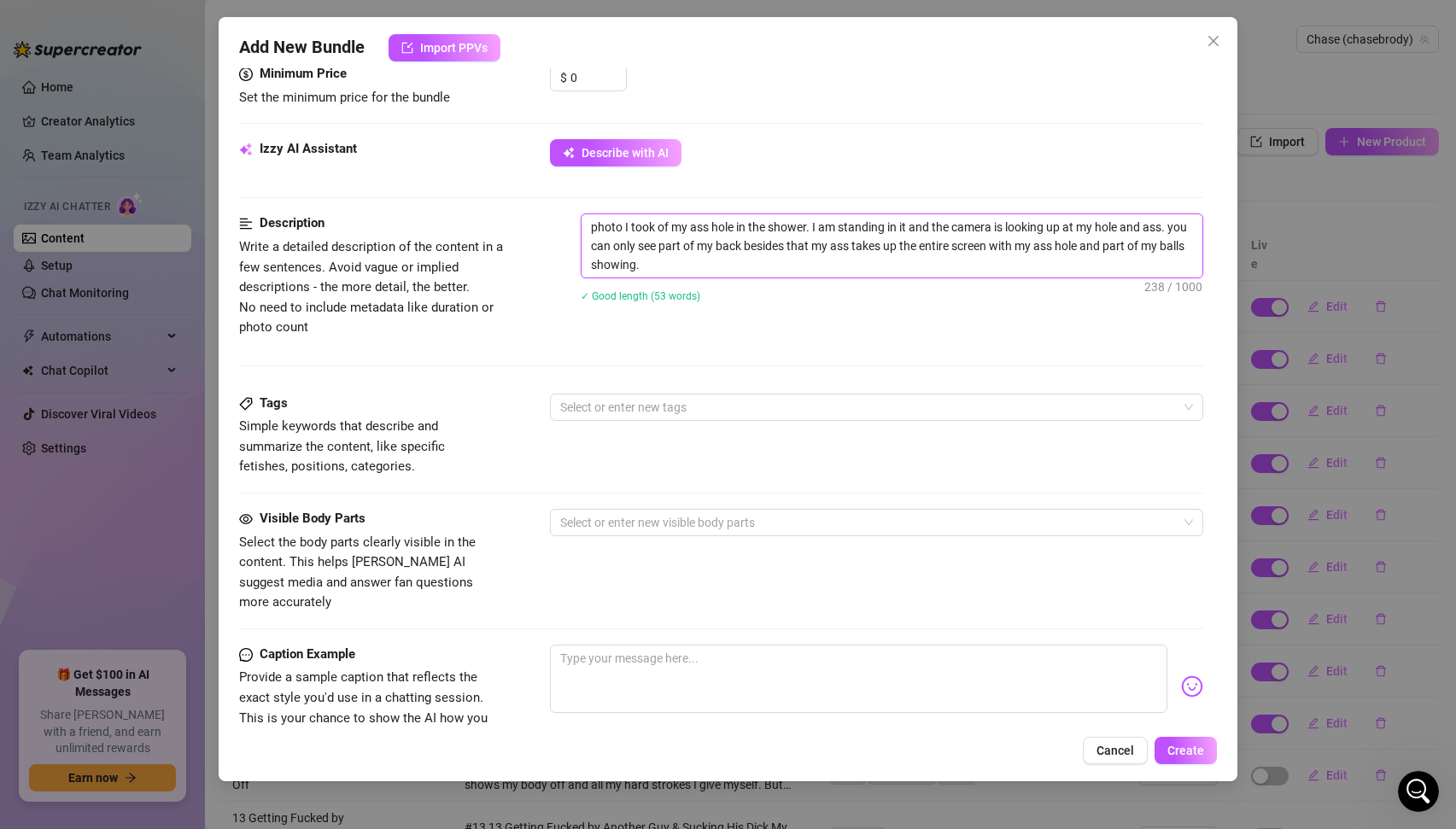
scroll to position [560, 0]
click at [645, 399] on div at bounding box center [868, 404] width 630 height 24
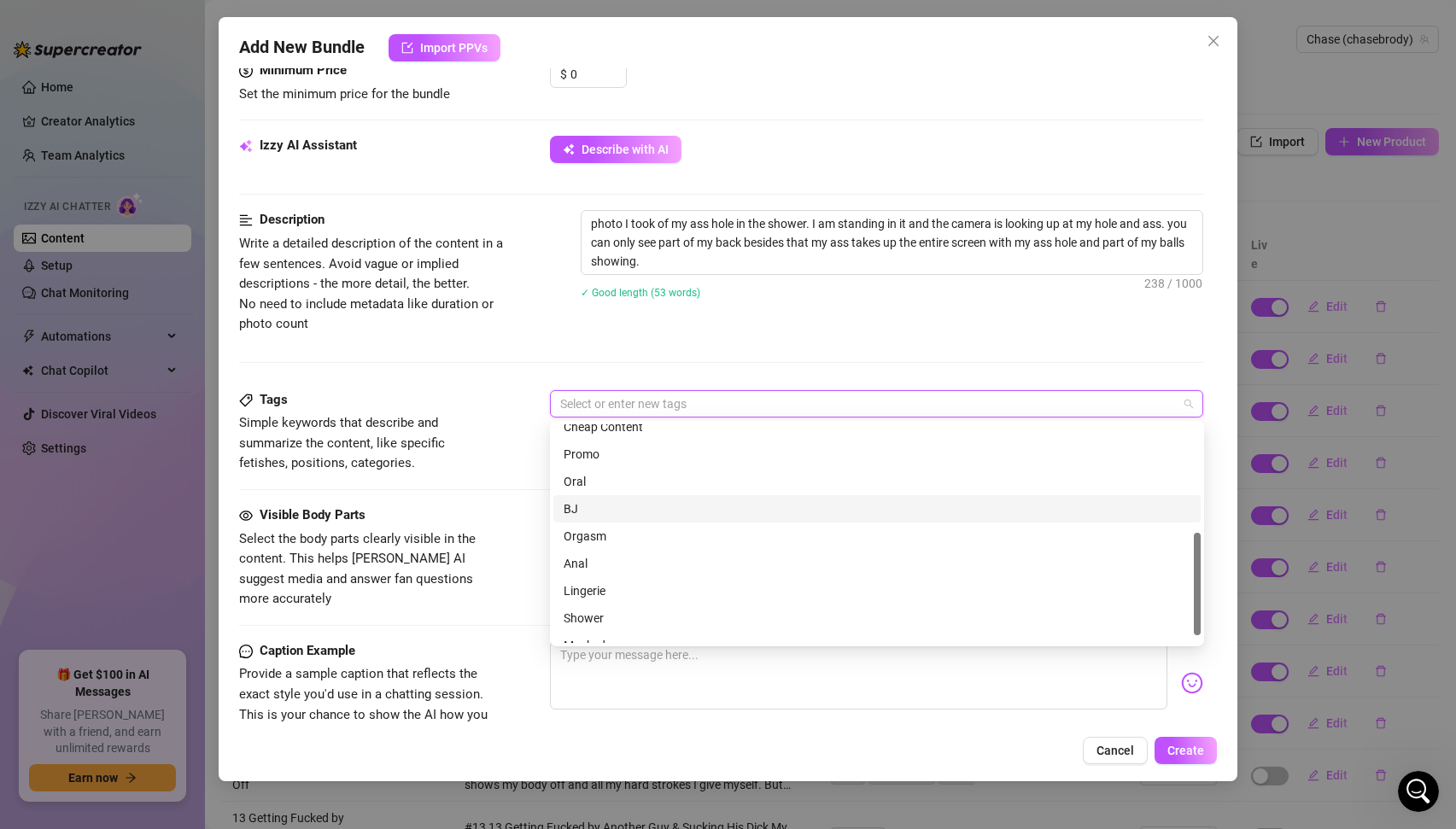
scroll to position [0, 0]
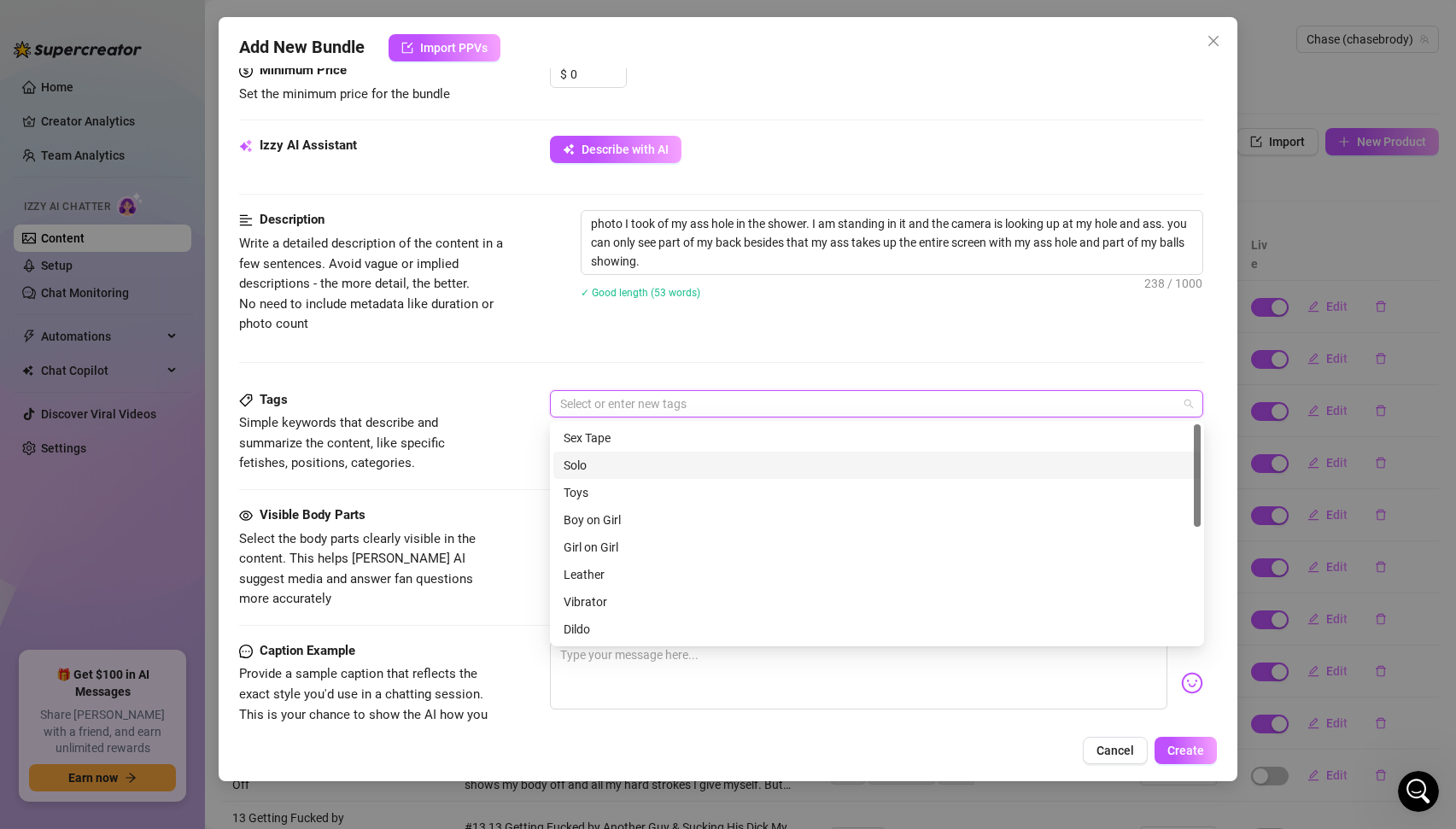
click at [603, 466] on div "Solo" at bounding box center [877, 465] width 627 height 18
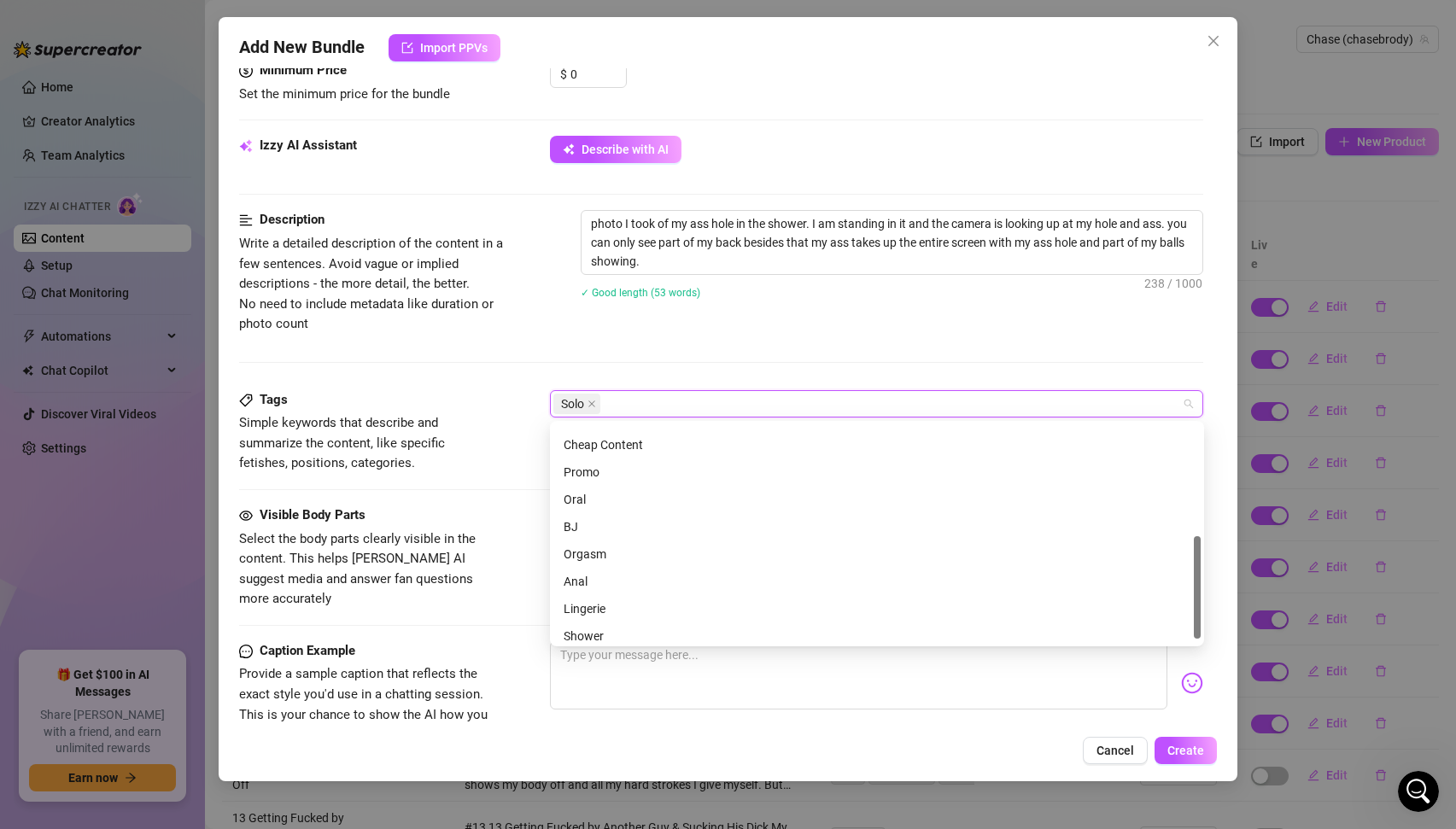
scroll to position [246, 0]
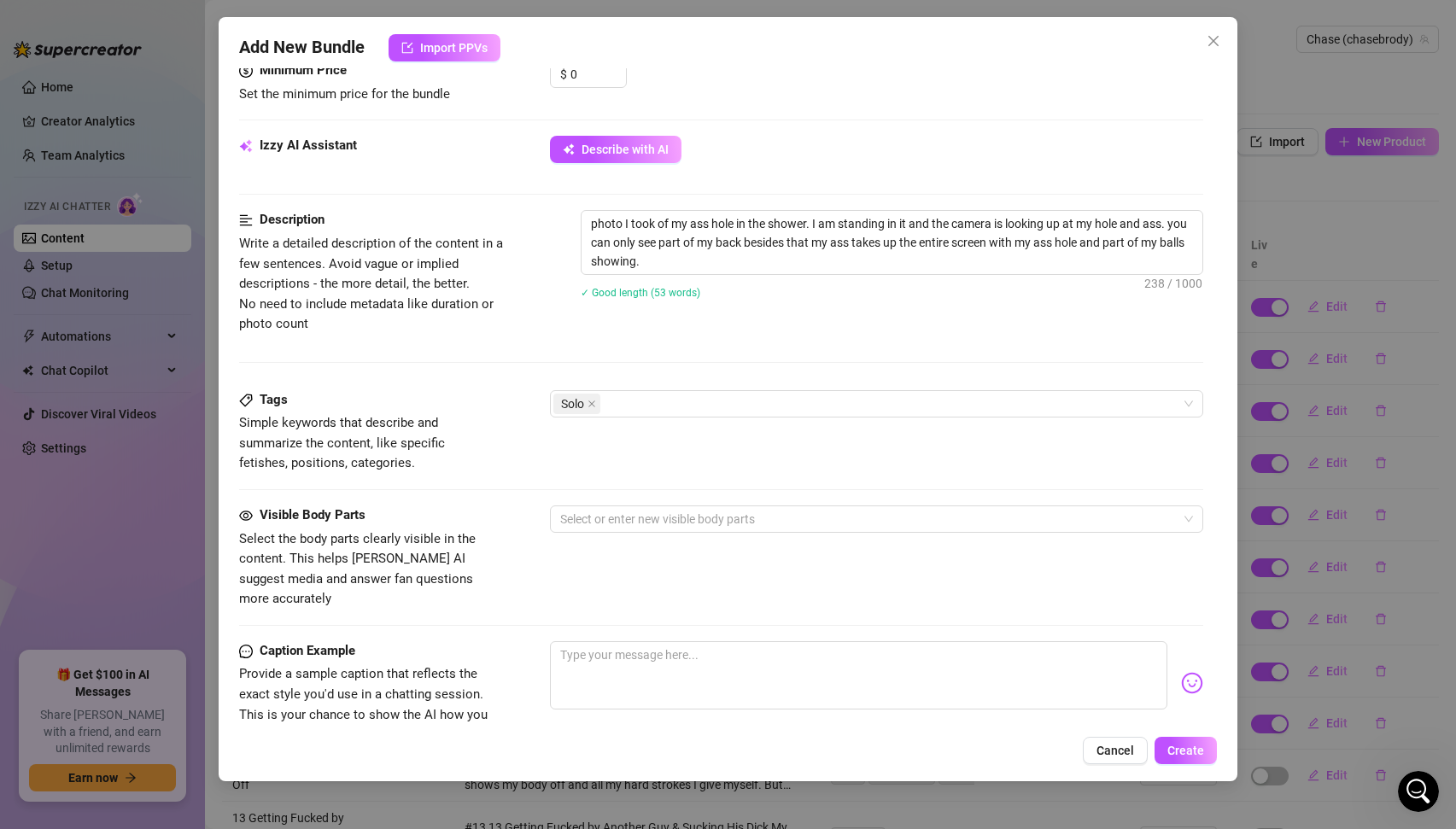
click at [479, 551] on span "Select the body parts clearly visible in the content. This helps [PERSON_NAME] …" at bounding box center [367, 569] width 256 height 80
click at [680, 516] on div at bounding box center [868, 519] width 630 height 24
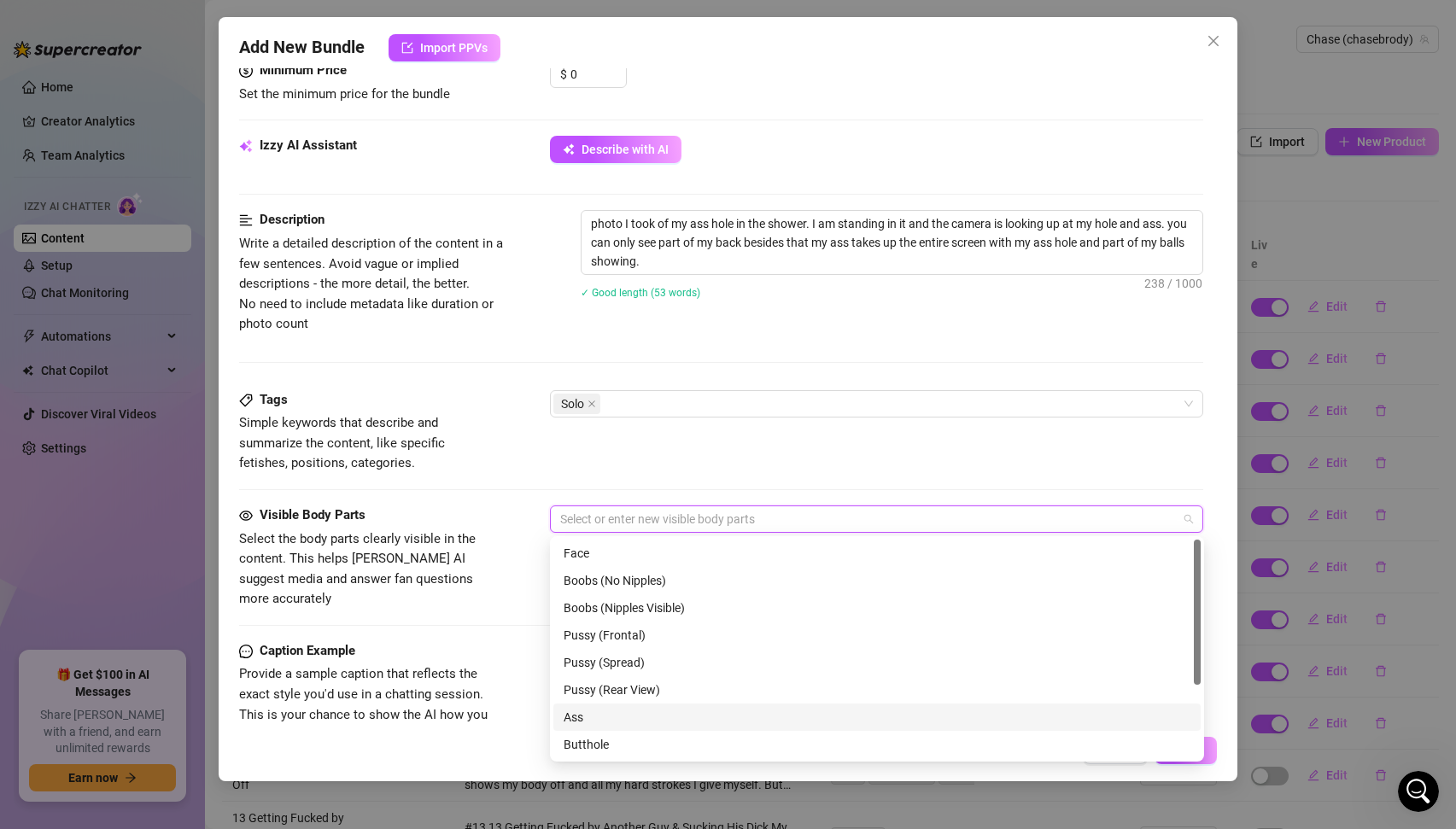
click at [586, 720] on div "Ass" at bounding box center [877, 717] width 627 height 18
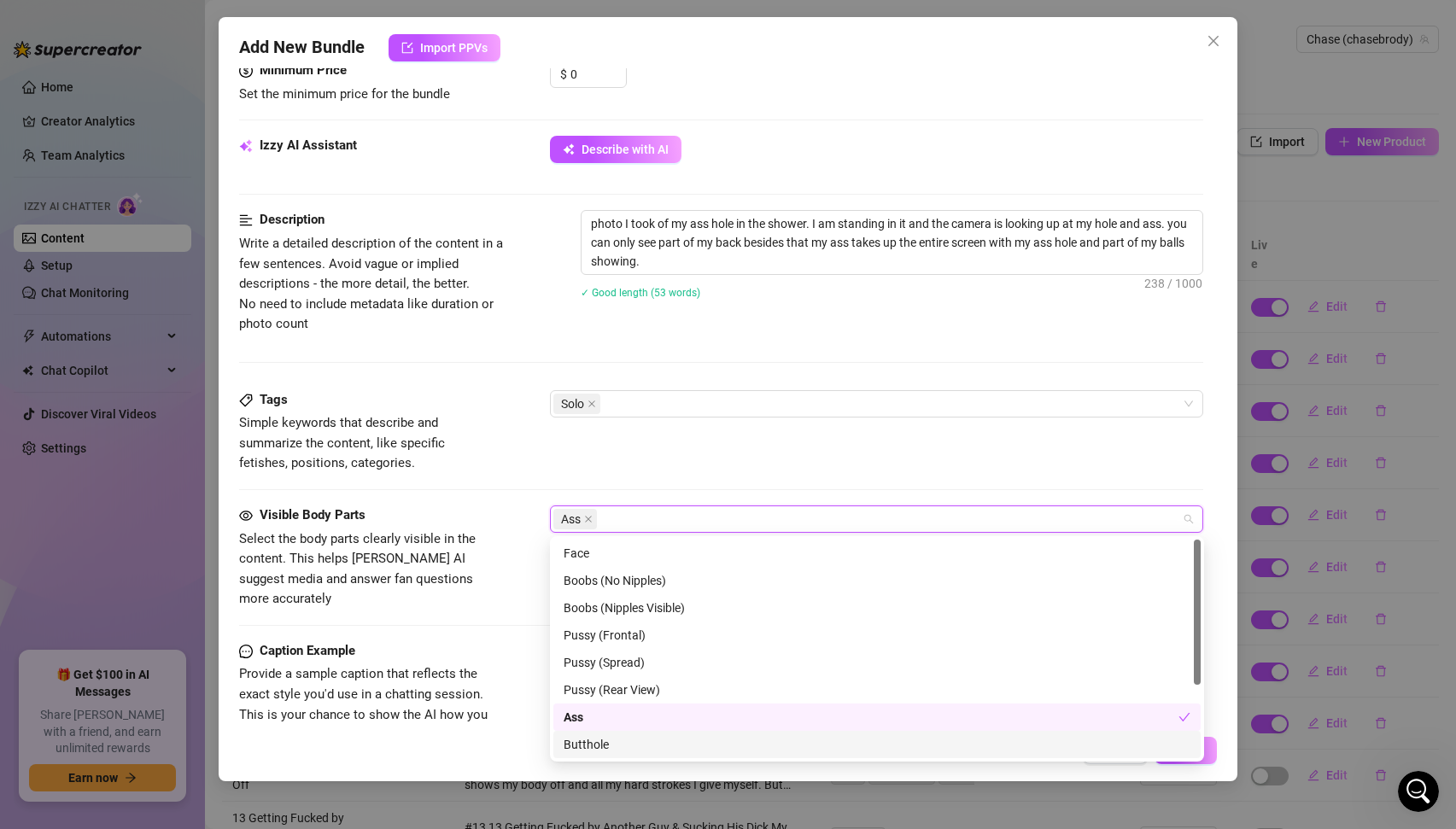
click at [588, 744] on div "Butthole" at bounding box center [877, 744] width 627 height 18
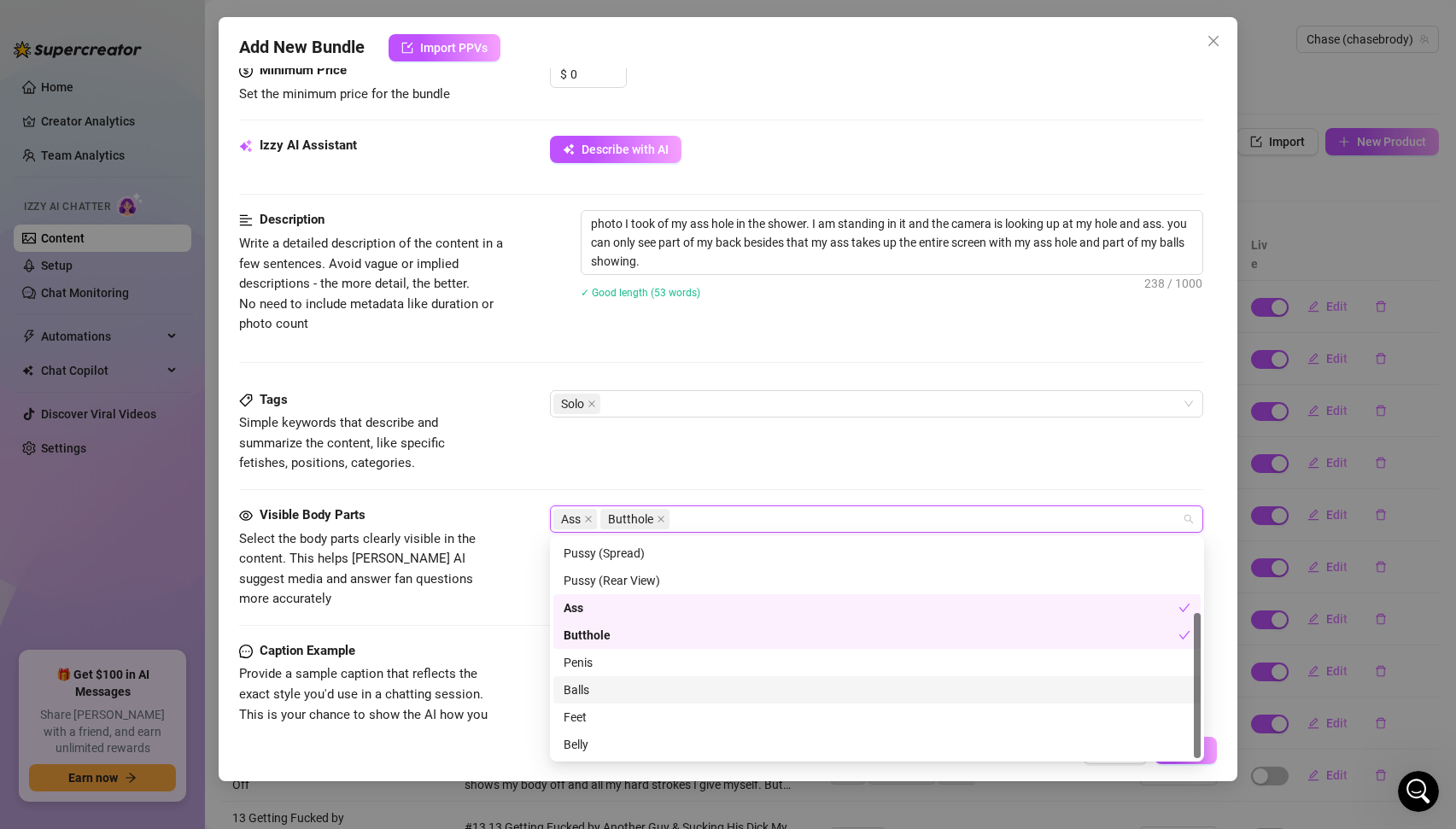
click at [580, 694] on div "Balls" at bounding box center [877, 690] width 627 height 18
click at [499, 642] on div "Caption Example Provide a sample caption that reflects the exact style you'd us…" at bounding box center [722, 693] width 965 height 104
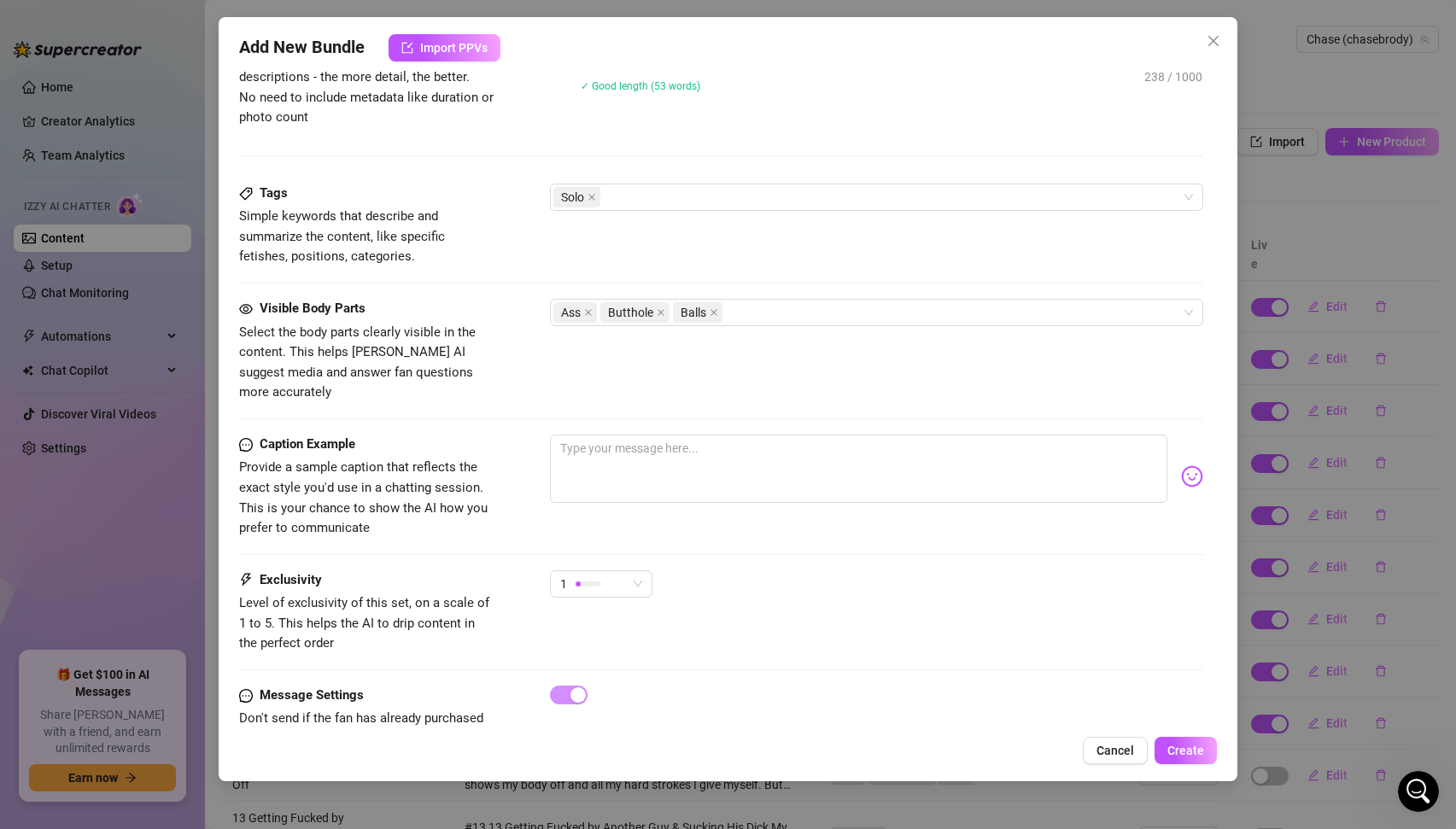
scroll to position [801, 0]
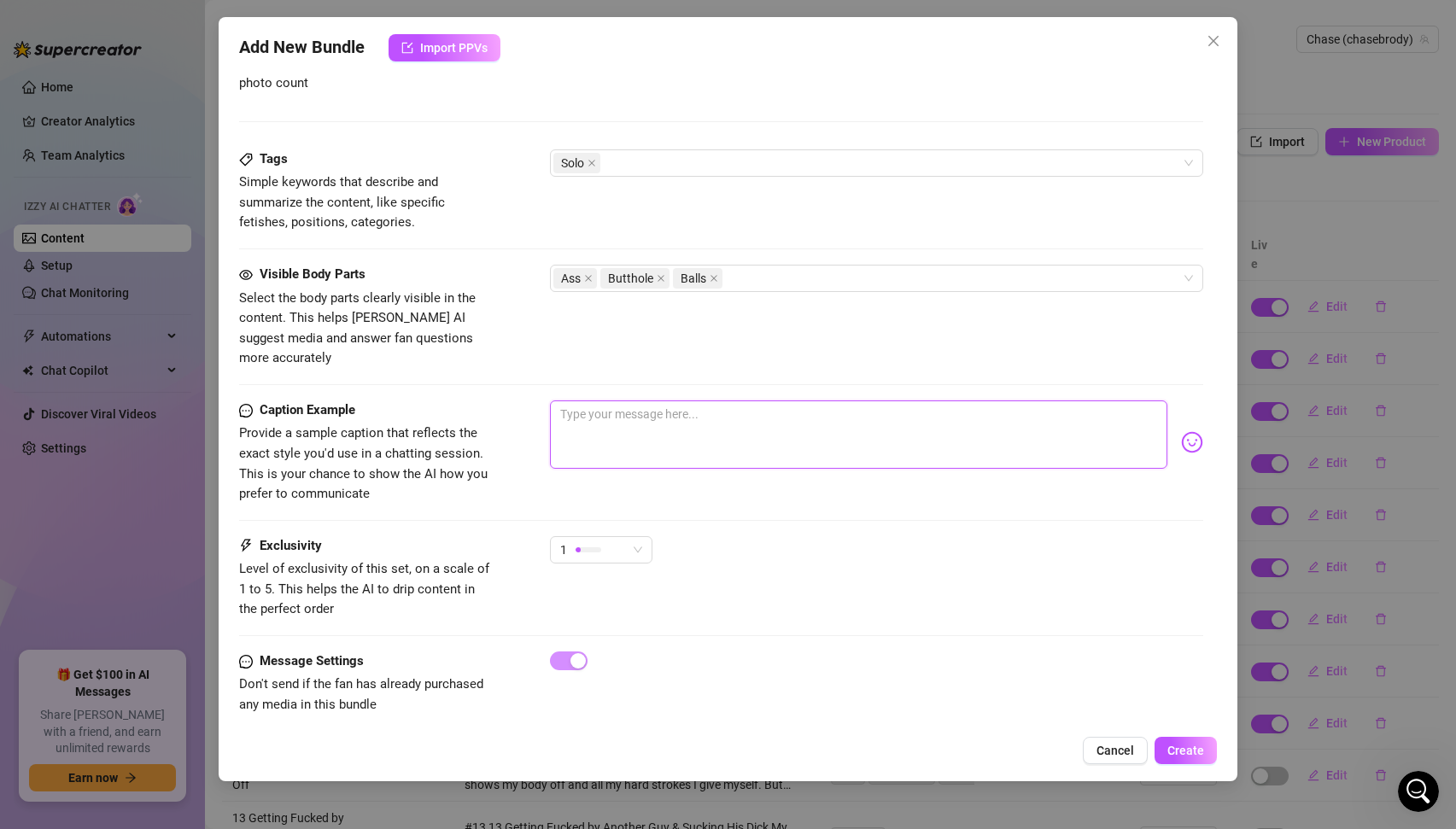
click at [674, 401] on textarea at bounding box center [859, 435] width 619 height 68
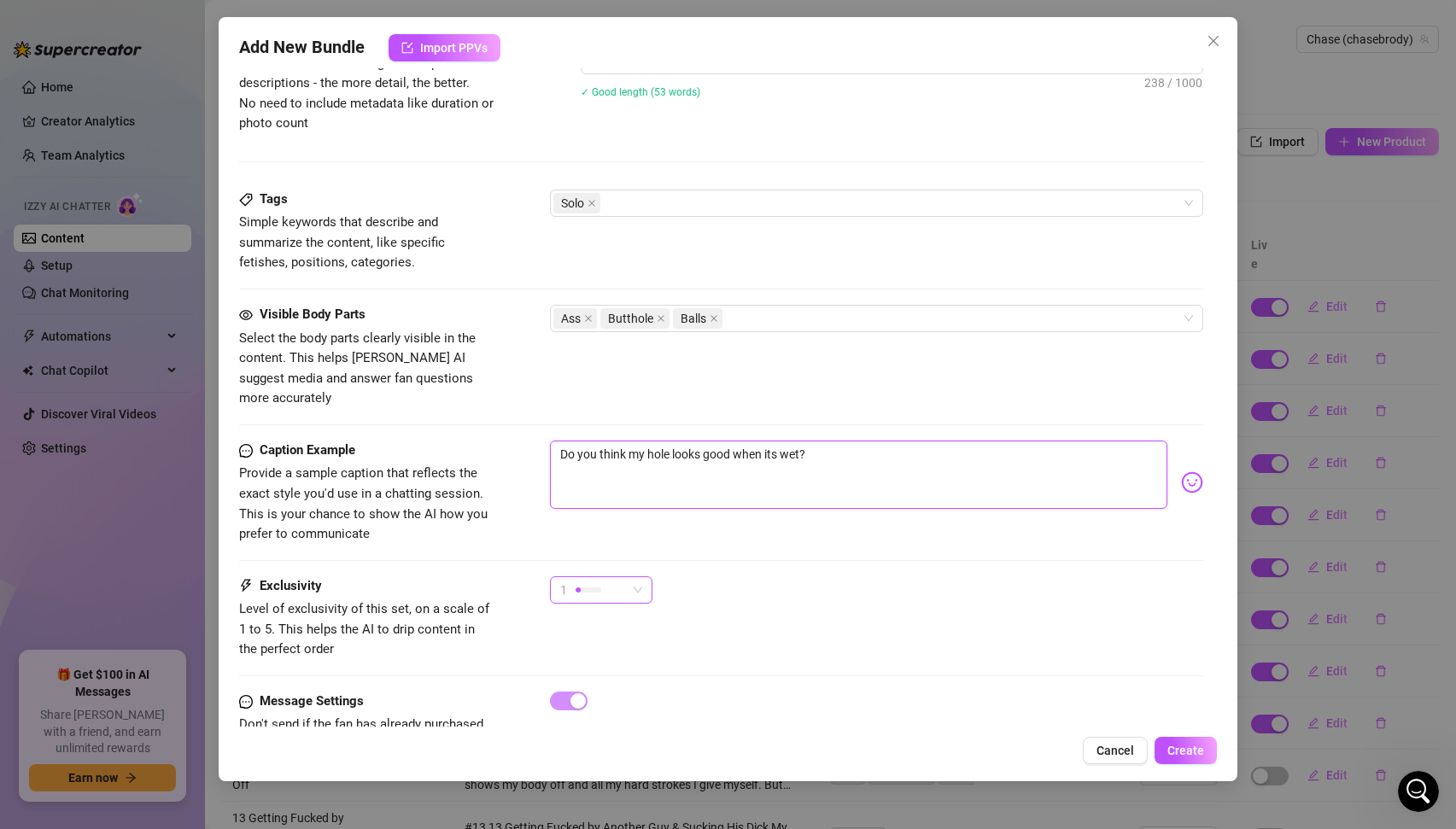
click at [642, 576] on div "1" at bounding box center [601, 590] width 103 height 28
click at [587, 620] on div "2" at bounding box center [643, 631] width 181 height 28
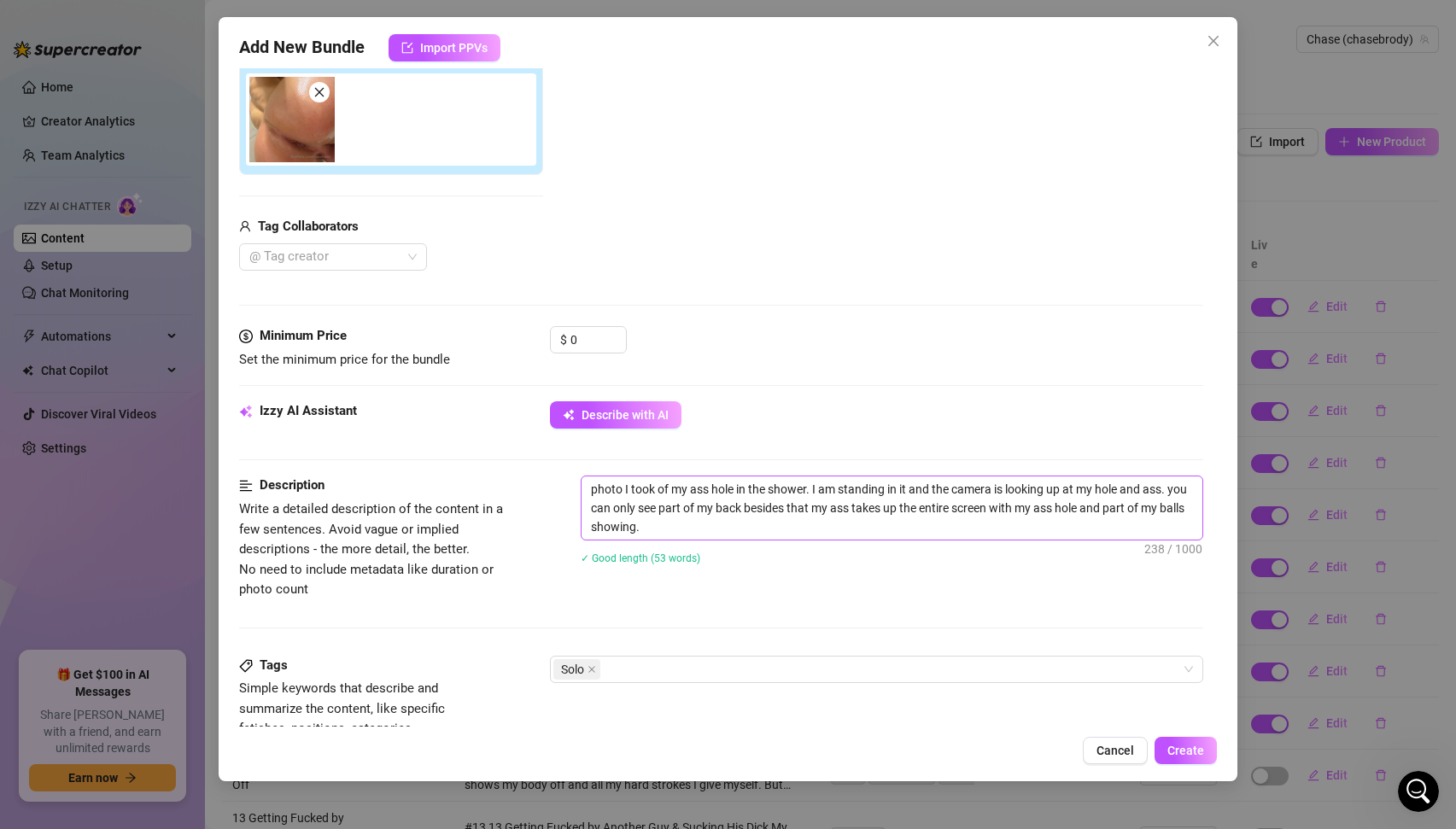
scroll to position [108, 0]
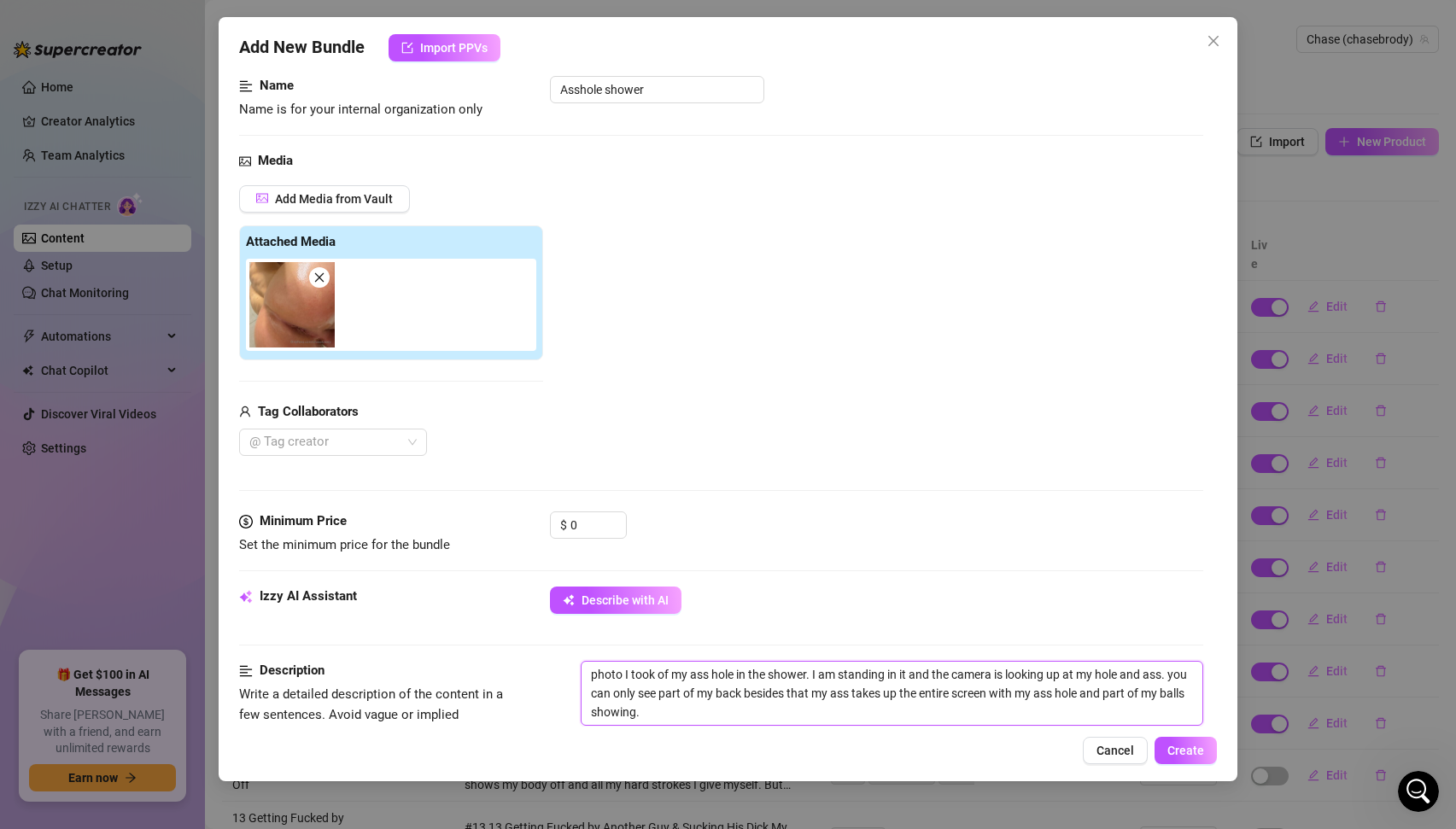
click at [648, 718] on textarea "photo I took of my ass hole in the shower. I am standing in it and the camera i…" at bounding box center [893, 693] width 621 height 63
click at [592, 523] on input "0" at bounding box center [598, 526] width 55 height 26
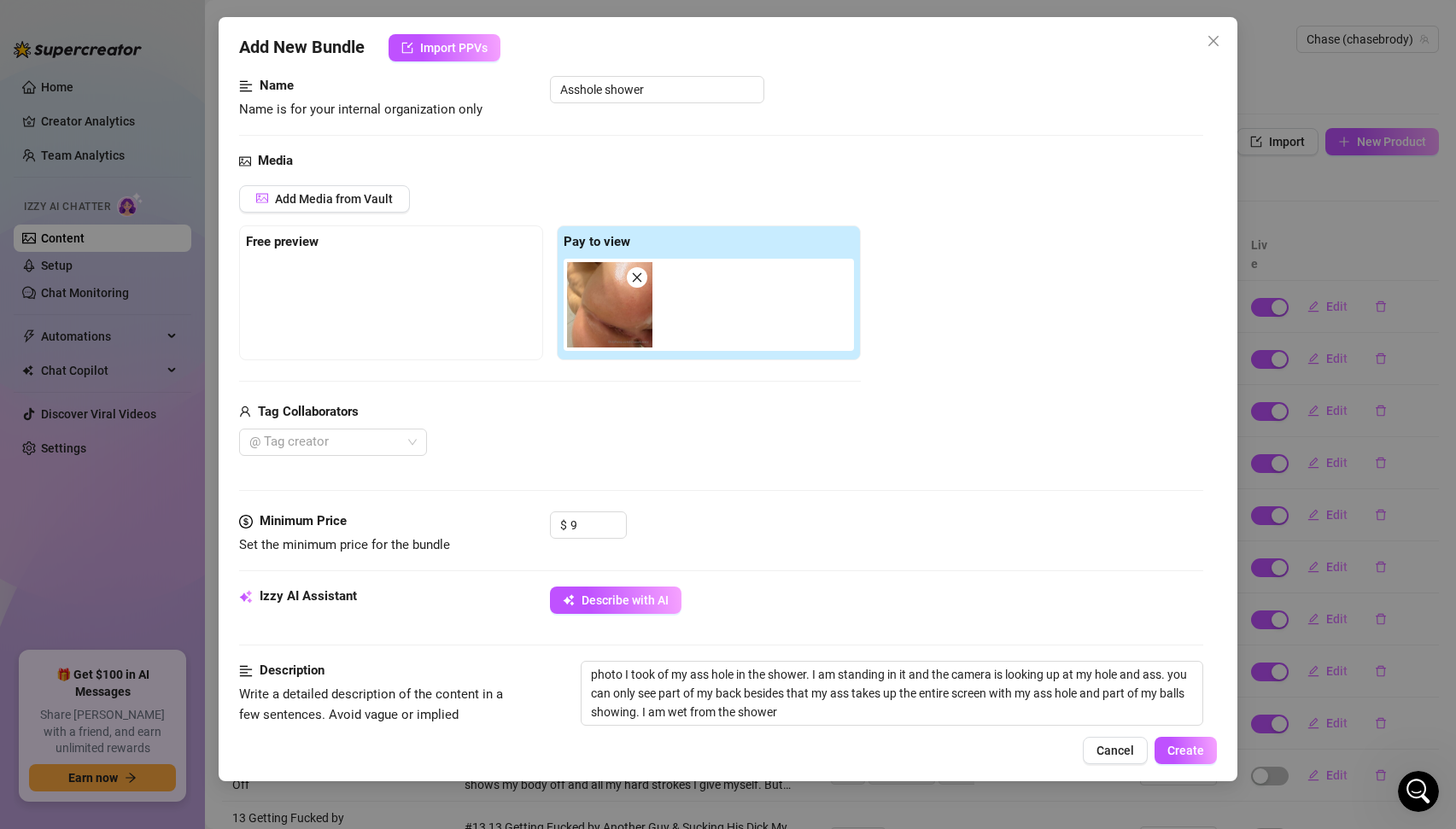
click at [882, 465] on div "Media Add Media from Vault Free preview Pay to view Tag Collaborators @ Tag cre…" at bounding box center [722, 331] width 965 height 360
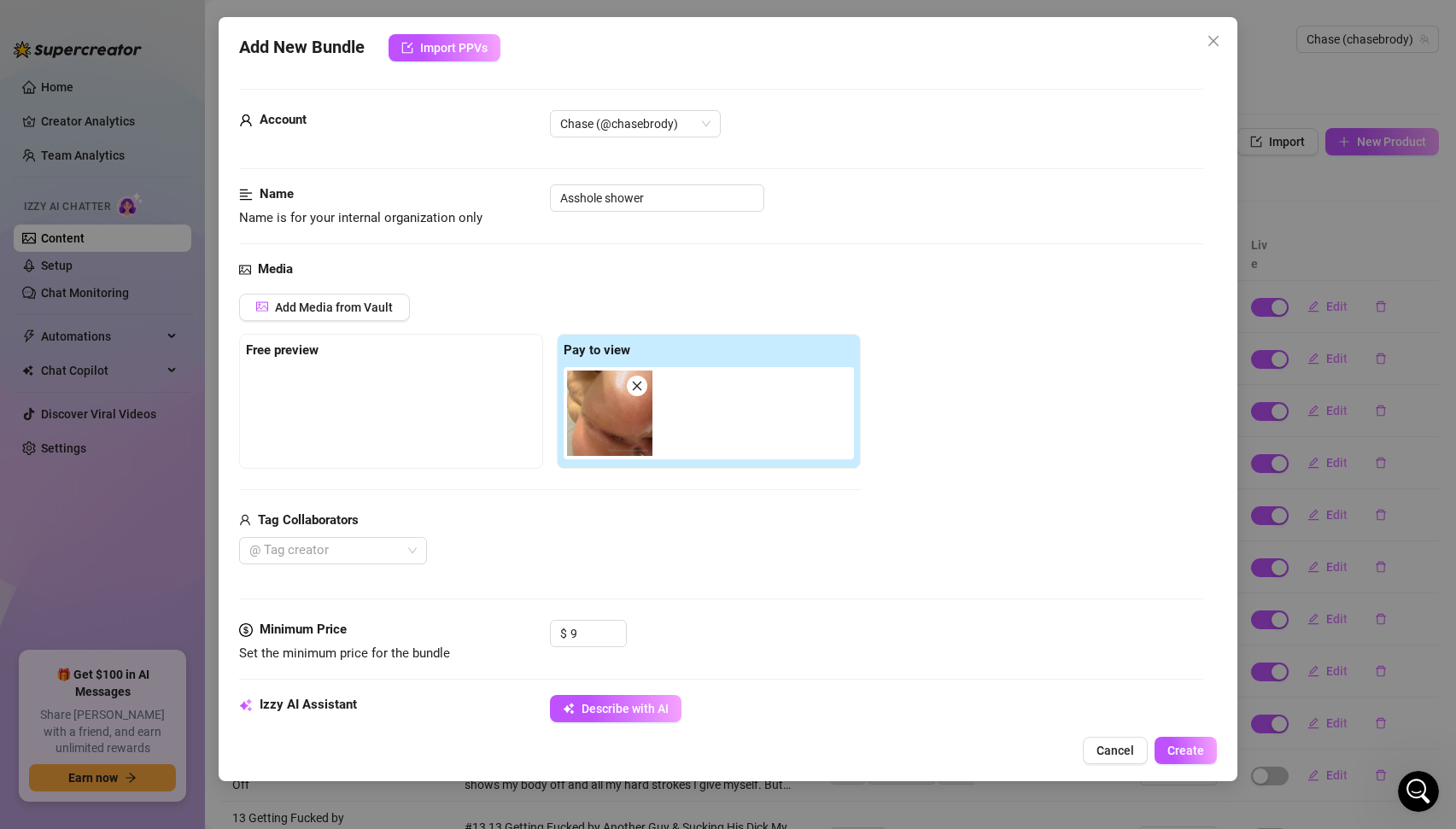
scroll to position [801, 0]
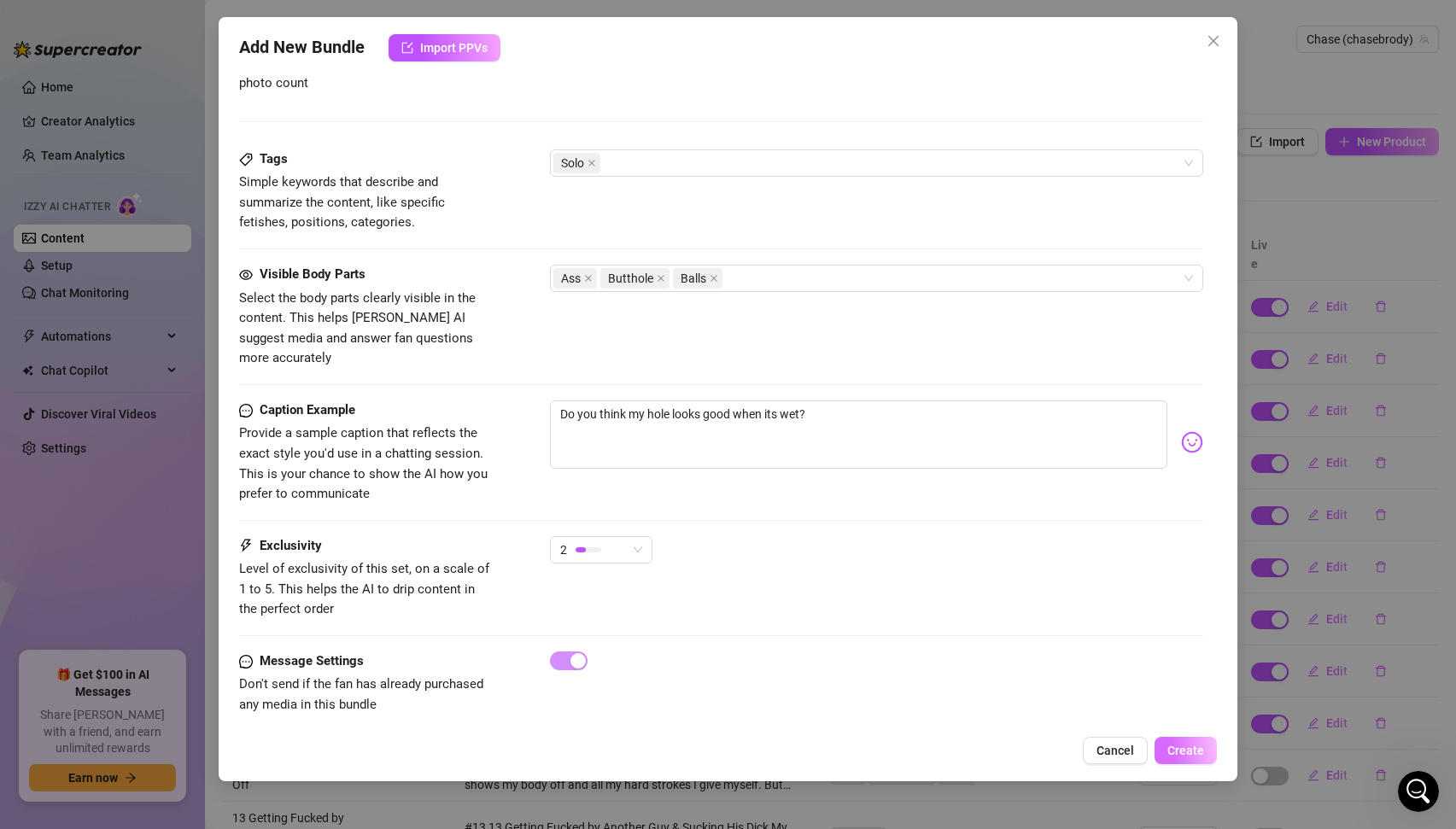
click at [1178, 744] on span "Create" at bounding box center [1186, 750] width 37 height 14
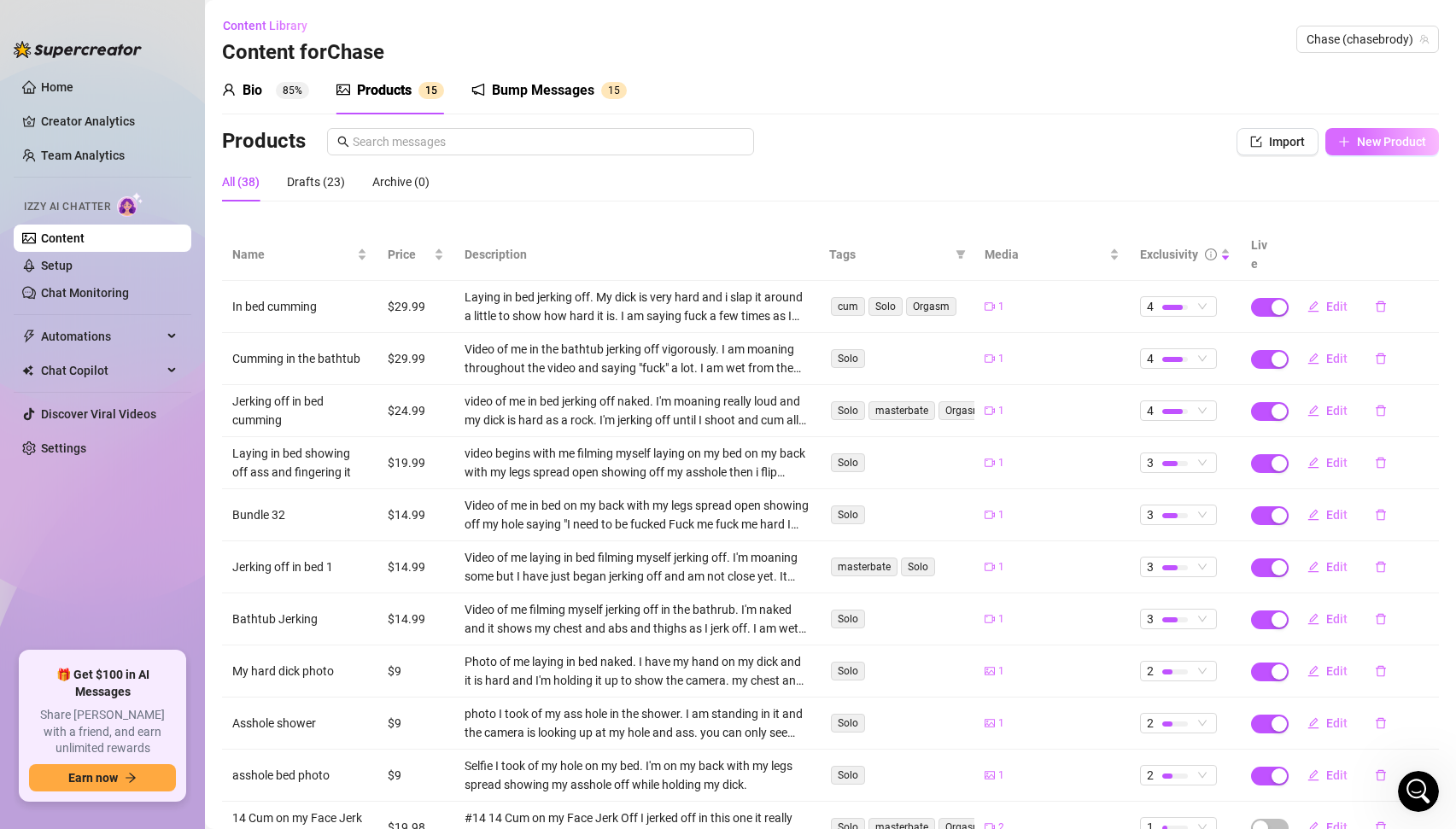
click at [1382, 142] on span "New Product" at bounding box center [1392, 142] width 69 height 14
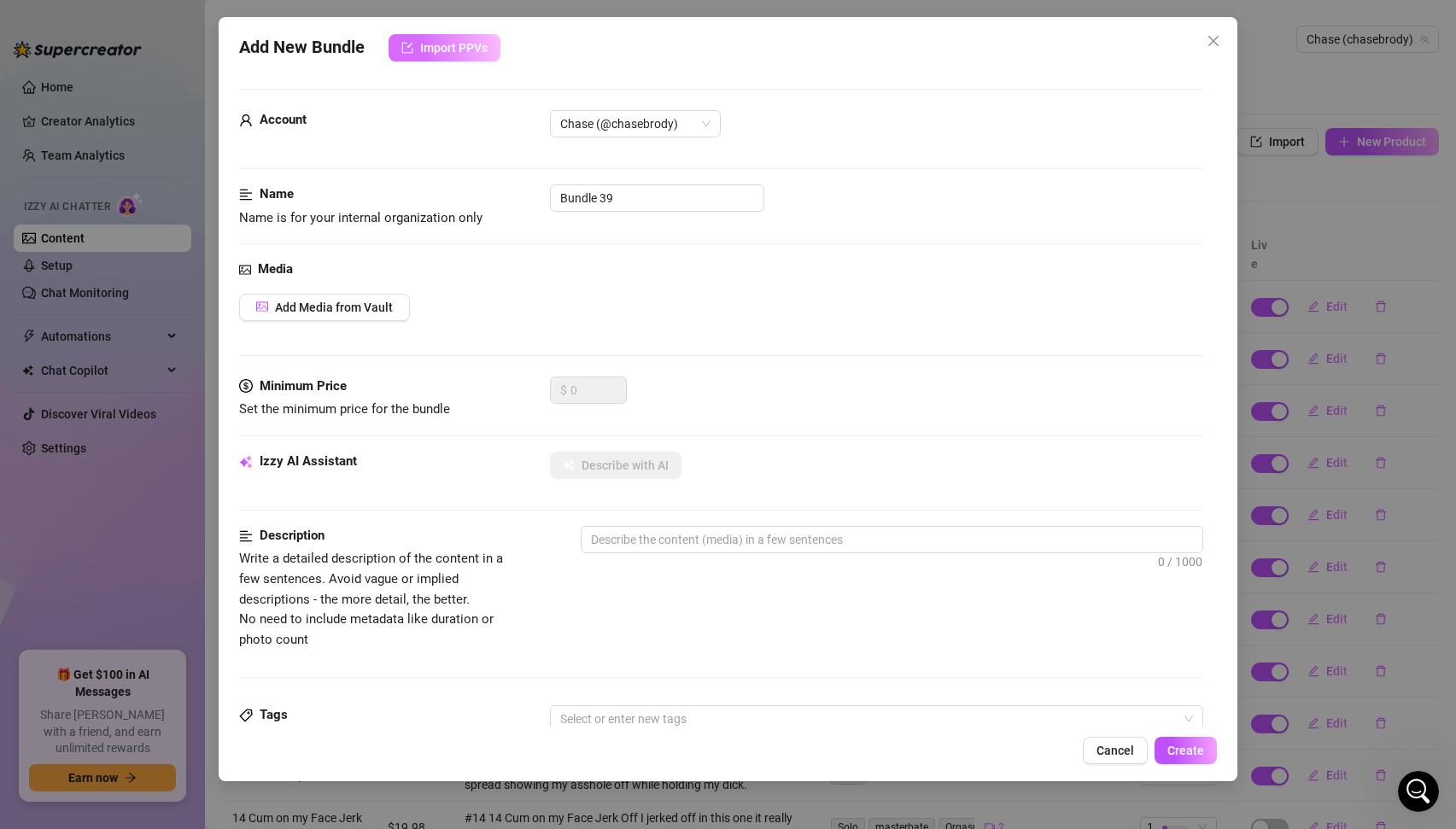
click at [434, 51] on span "Import PPVs" at bounding box center [453, 48] width 67 height 14
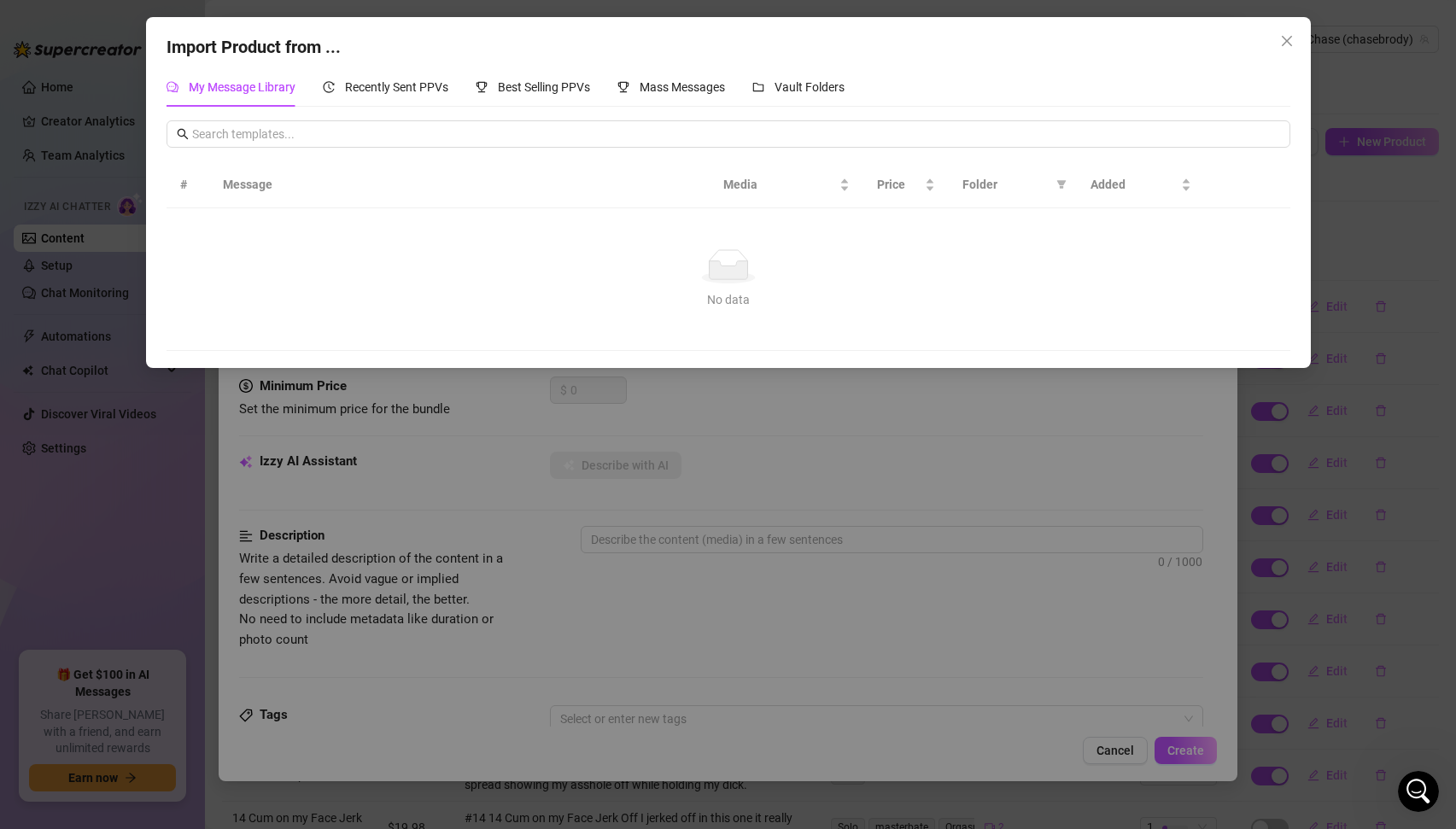
click at [820, 670] on div "Import Product from ... My Message Library Recently Sent PPVs Best Selling PPVs…" at bounding box center [728, 414] width 1456 height 829
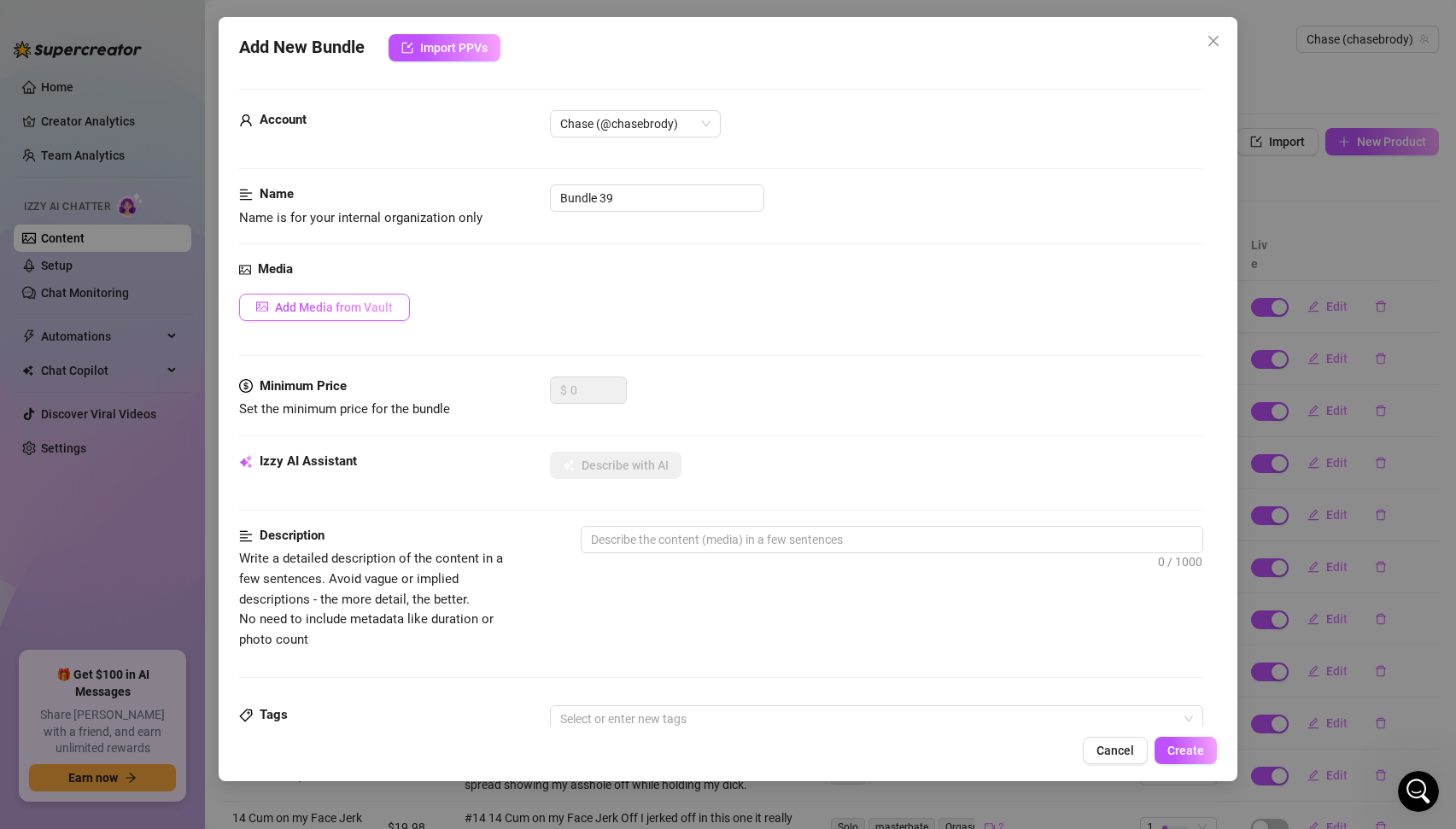
click at [308, 303] on span "Add Media from Vault" at bounding box center [334, 307] width 118 height 14
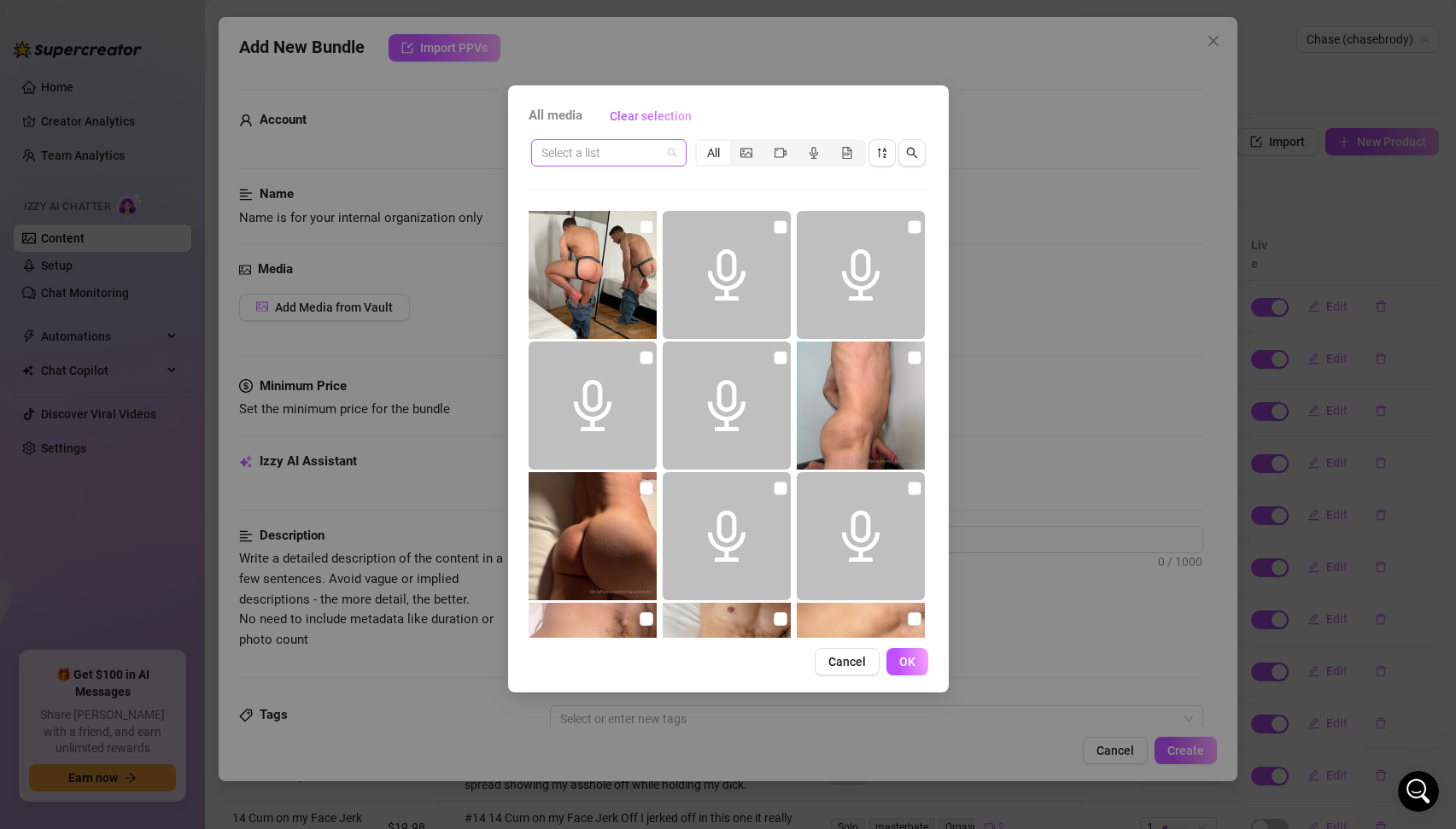
click at [675, 141] on span at bounding box center [609, 153] width 135 height 26
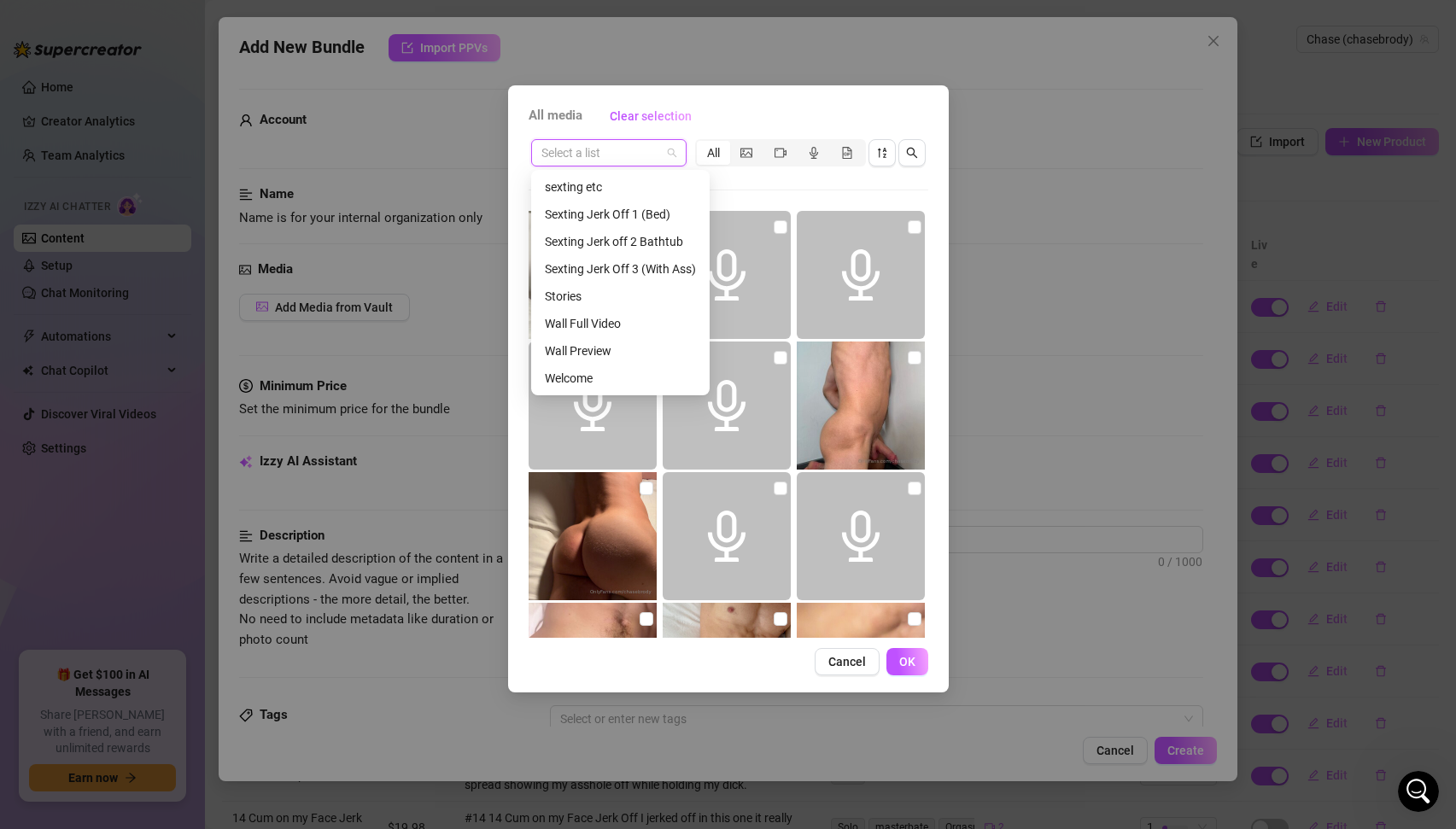
scroll to position [218, 0]
click at [580, 293] on div "Stories" at bounding box center [620, 297] width 151 height 18
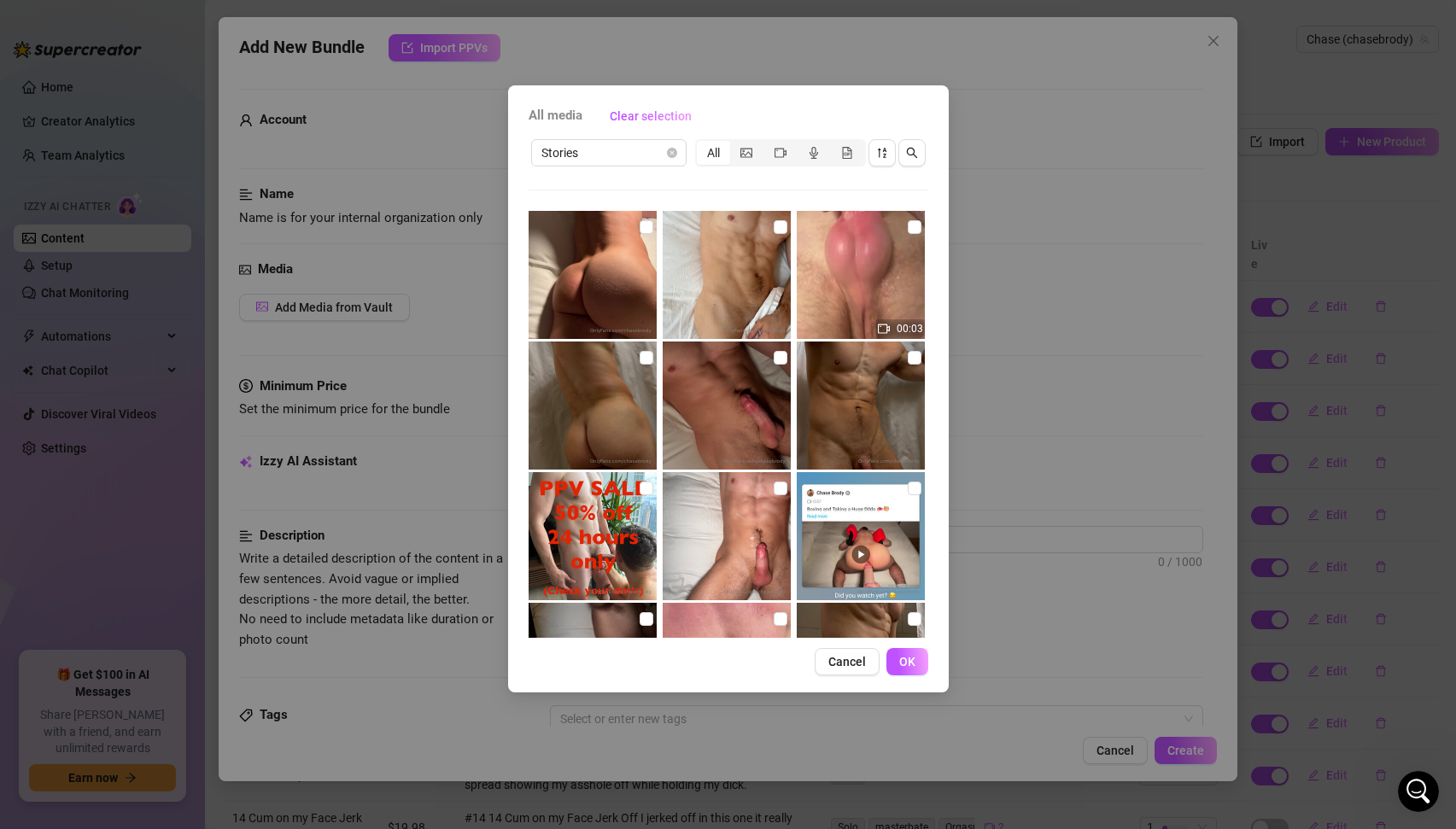
scroll to position [2701, 0]
